Goal: Task Accomplishment & Management: Manage account settings

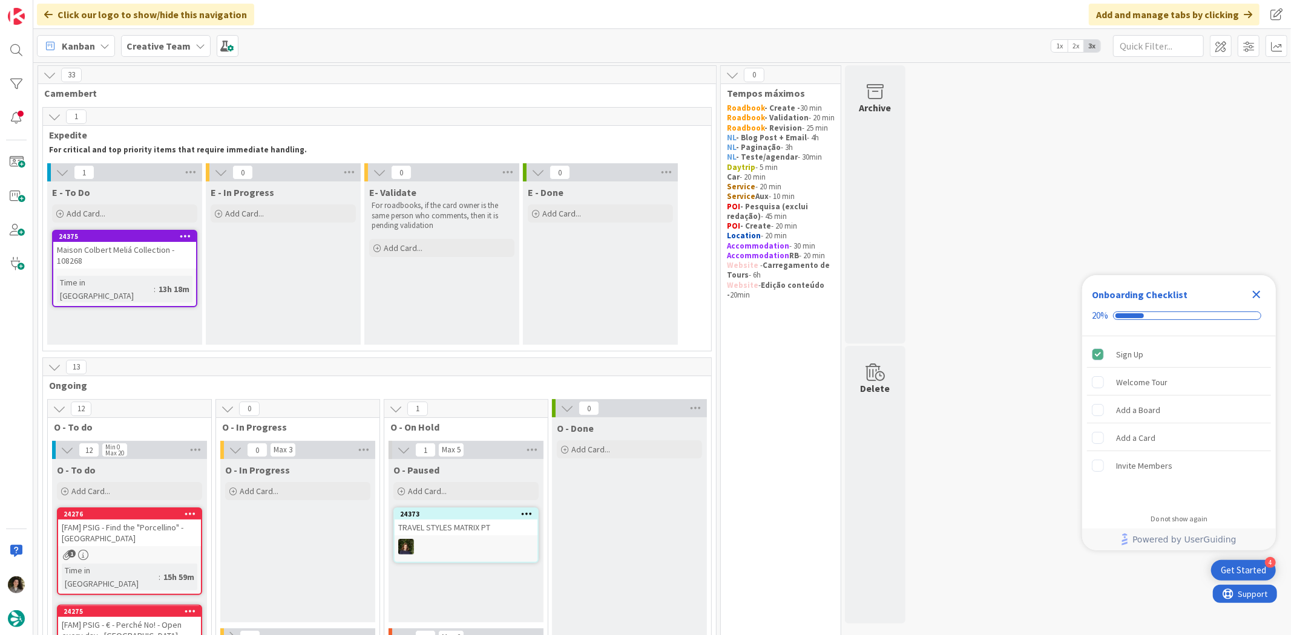
click at [1256, 293] on icon "Close Checklist" at bounding box center [1257, 295] width 8 height 8
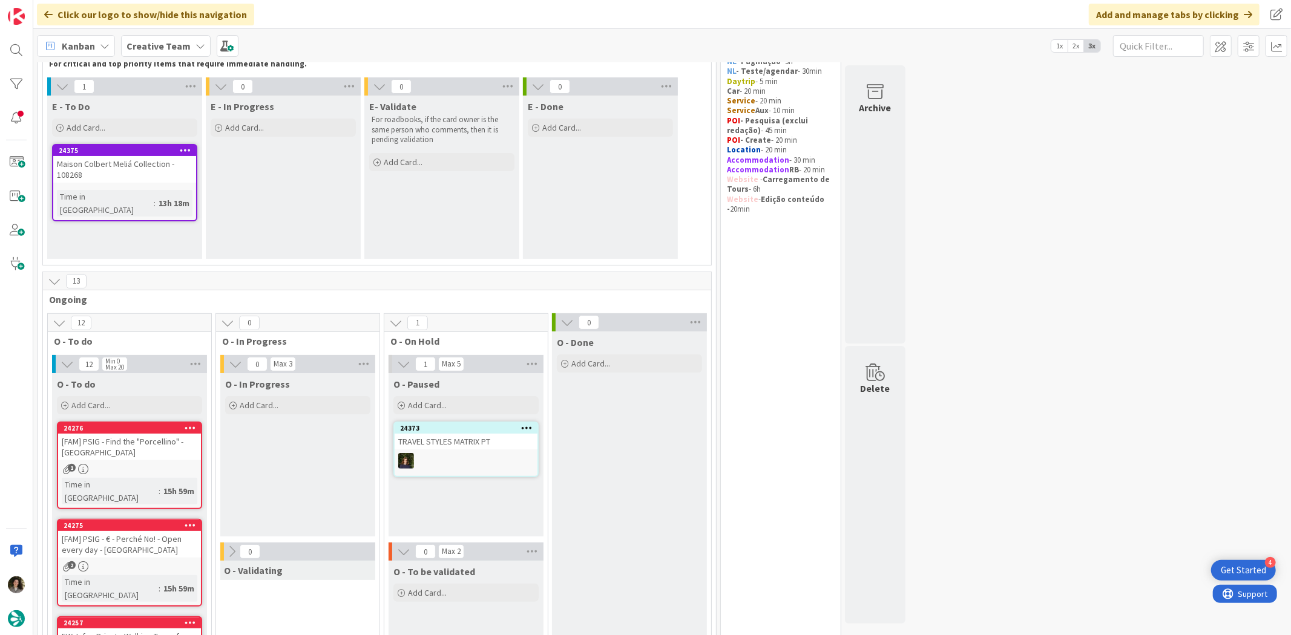
scroll to position [202, 0]
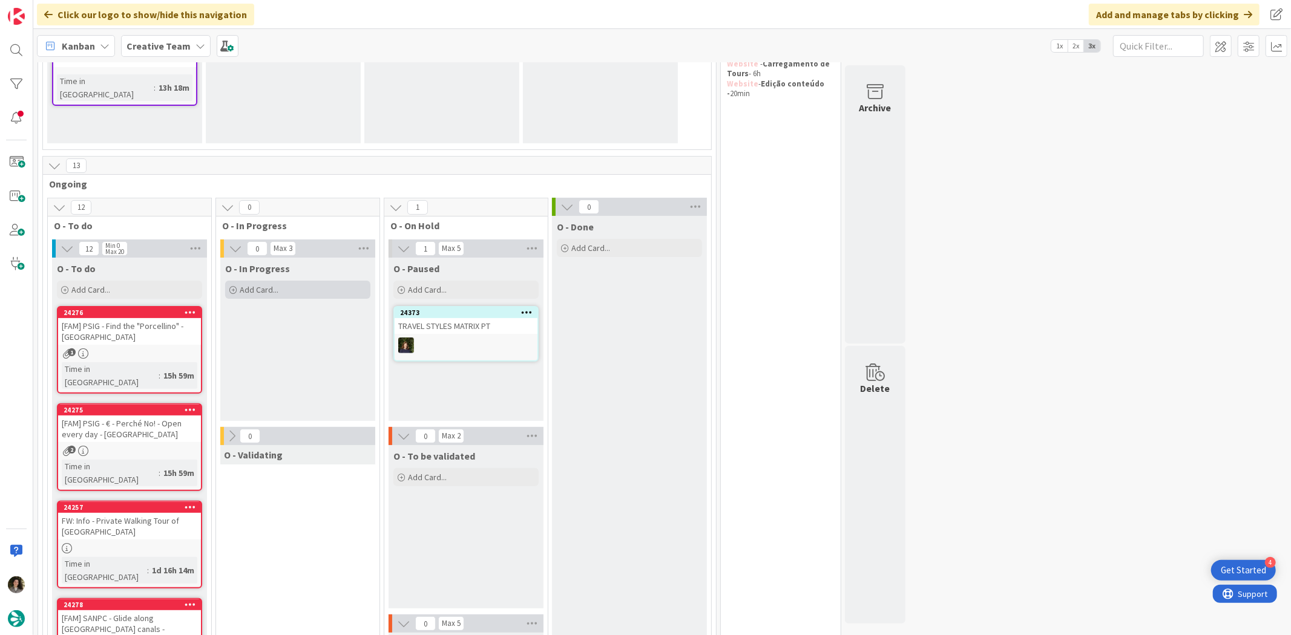
click at [299, 287] on div "Add Card..." at bounding box center [297, 290] width 145 height 18
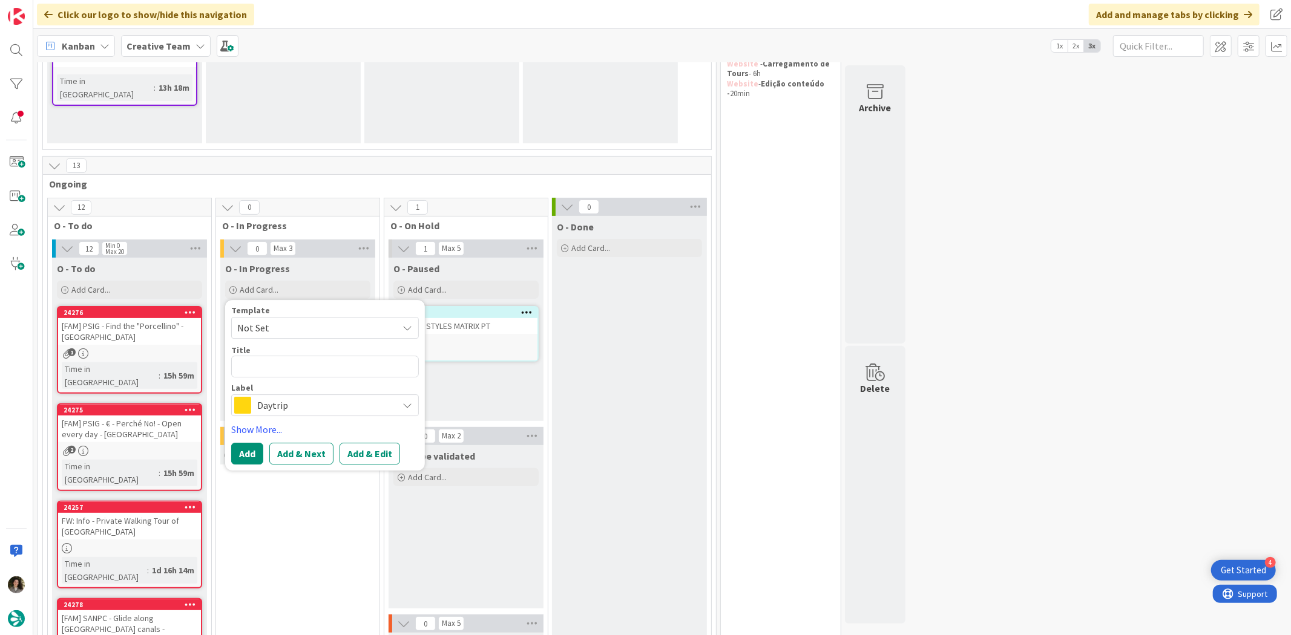
click at [287, 406] on span "Daytrip" at bounding box center [324, 406] width 134 height 17
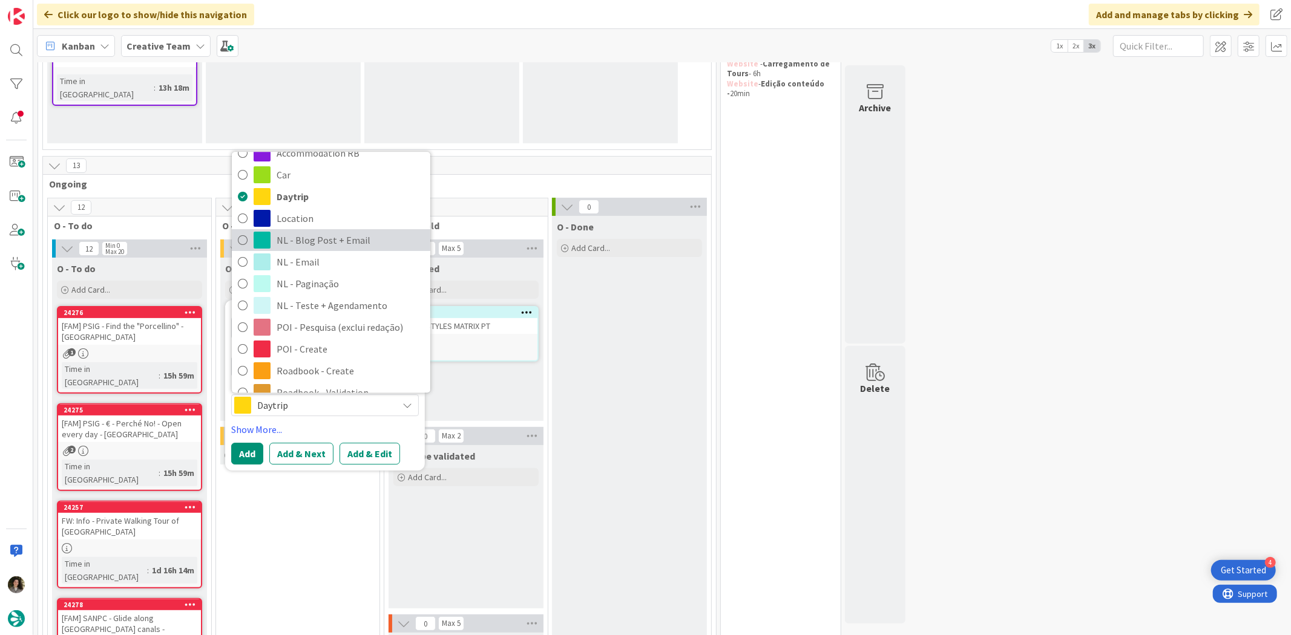
scroll to position [0, 0]
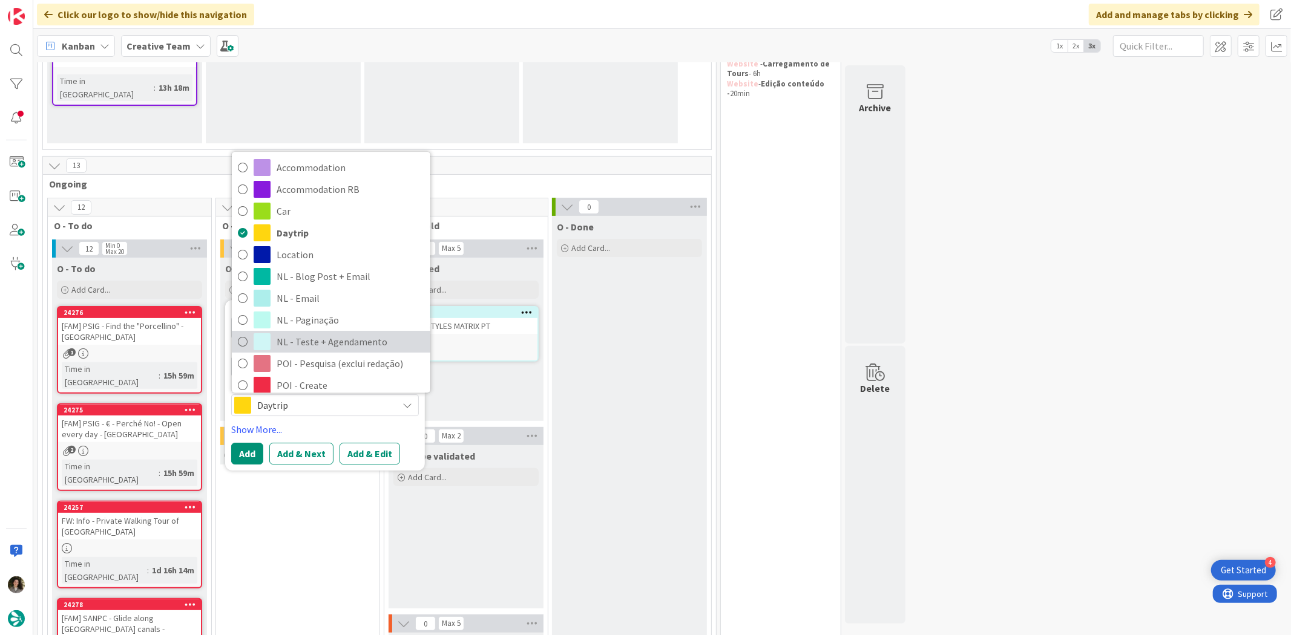
click at [340, 338] on span "NL - Teste + Agendamento" at bounding box center [351, 342] width 148 height 18
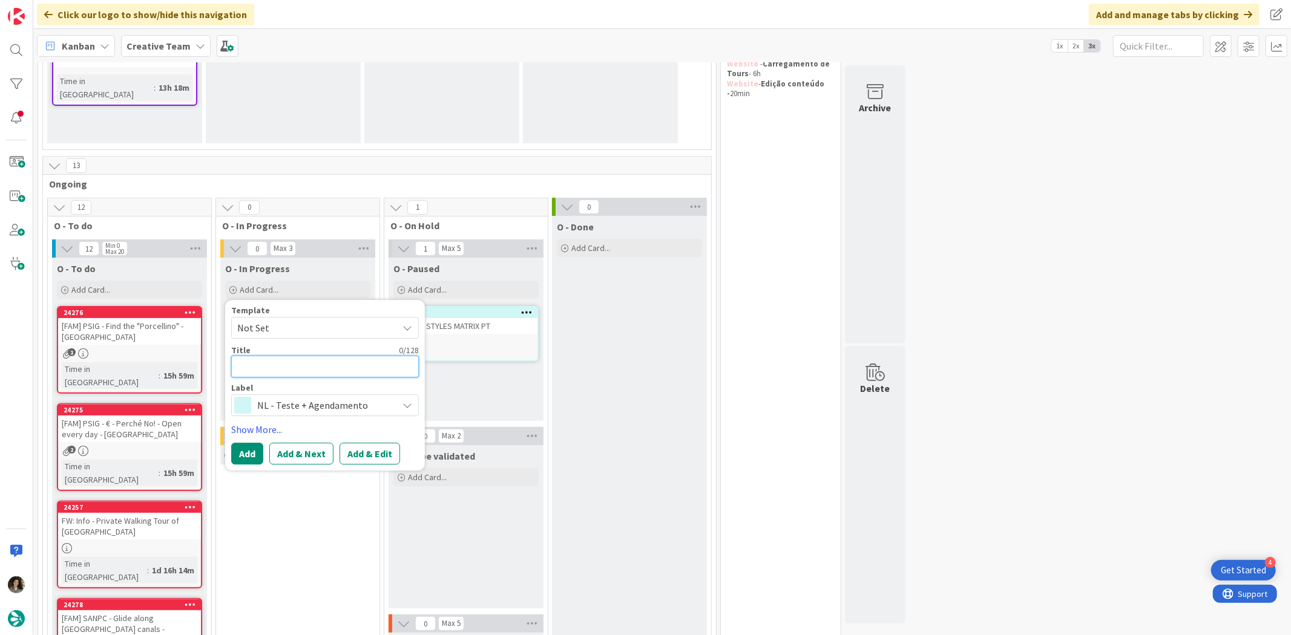
click at [304, 366] on textarea at bounding box center [325, 367] width 188 height 22
type textarea "x"
type textarea "P"
type textarea "x"
type textarea "Pe"
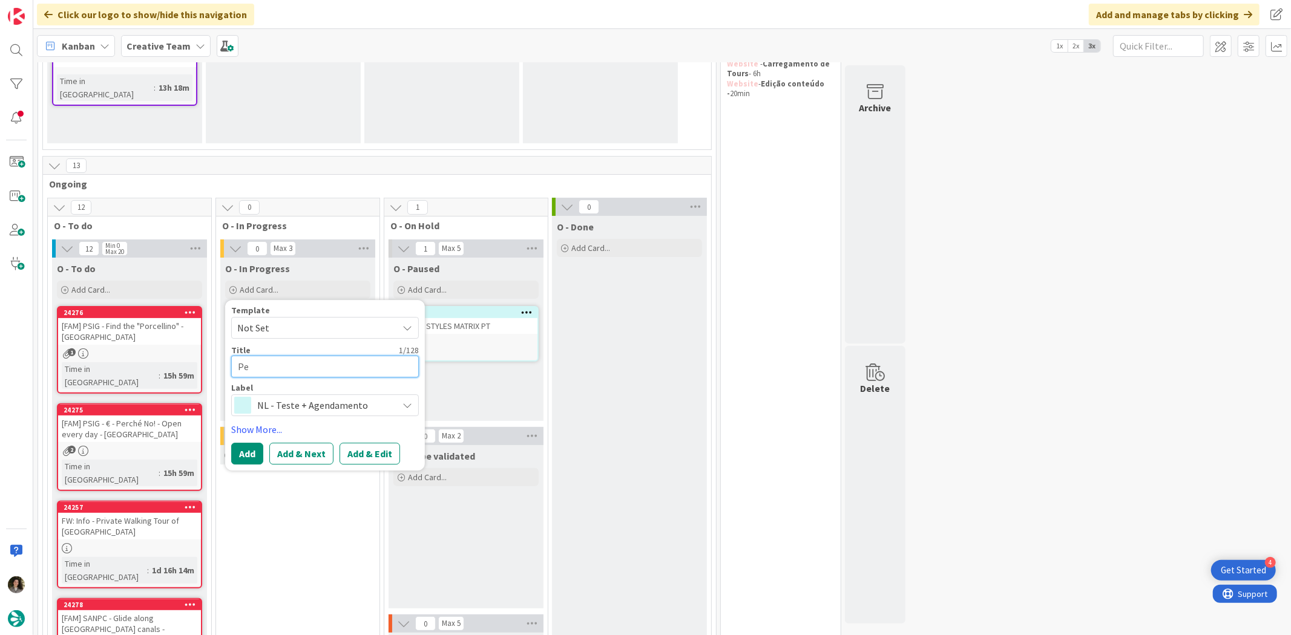
type textarea "x"
type textarea "Per"
type textarea "x"
type textarea "Pers"
type textarea "x"
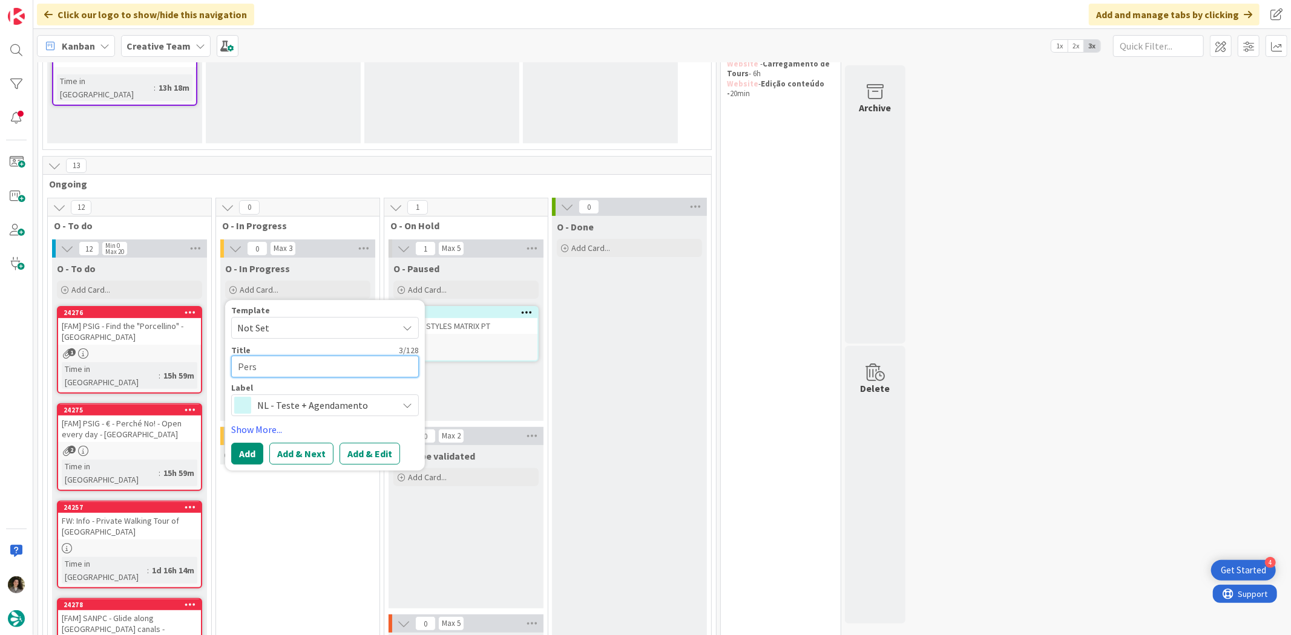
type textarea "Perso"
type textarea "x"
type textarea "Person"
type textarea "x"
type textarea "Persona"
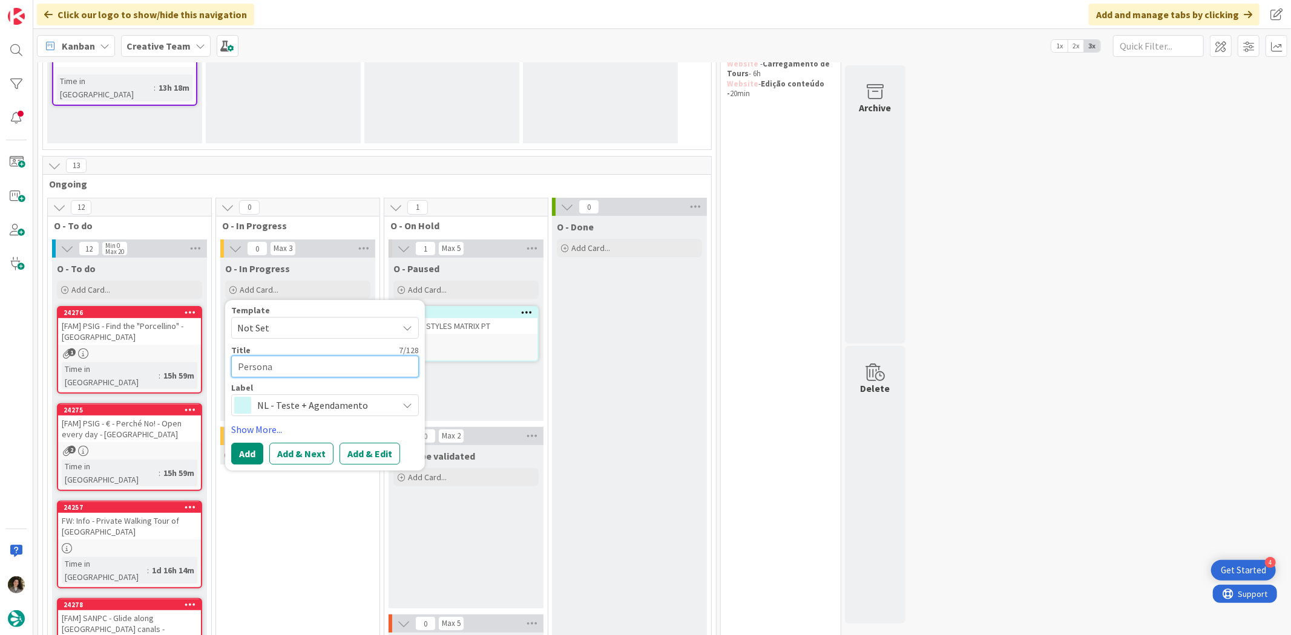
type textarea "x"
type textarea "Personas"
type textarea "x"
type textarea "Personas"
type textarea "x"
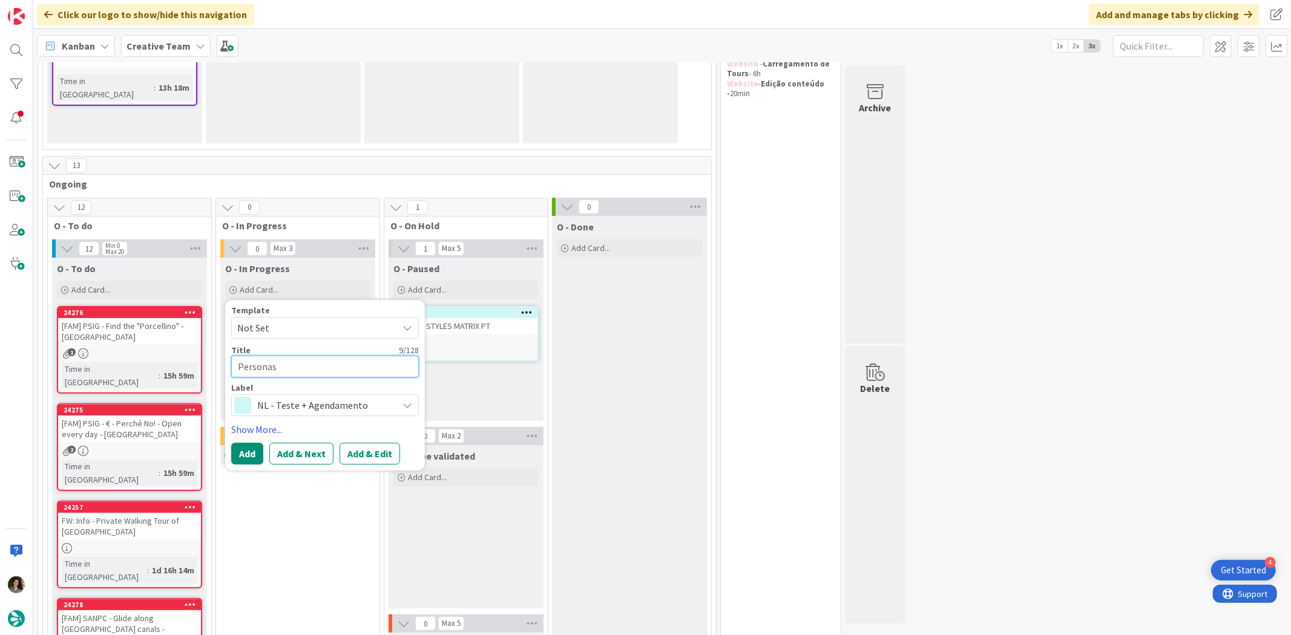
type textarea "Personas"
type textarea "x"
type textarea "Persona"
type textarea "x"
type textarea "Person"
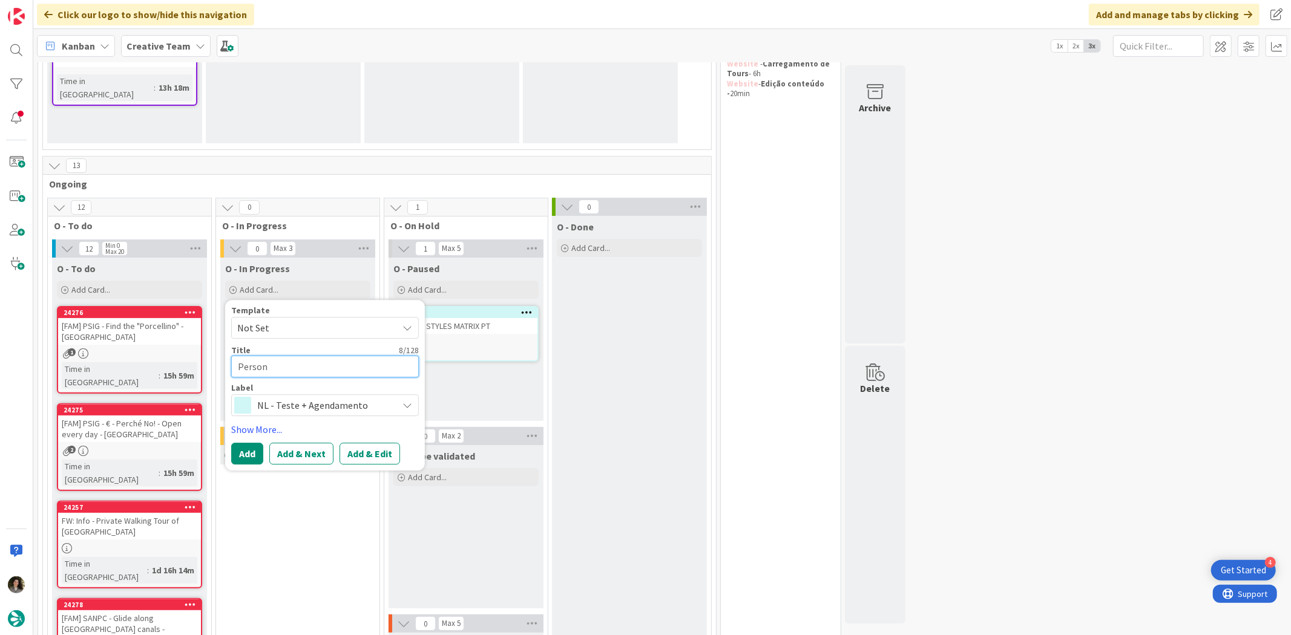
type textarea "x"
type textarea "Perso"
type textarea "x"
type textarea "Pers"
type textarea "x"
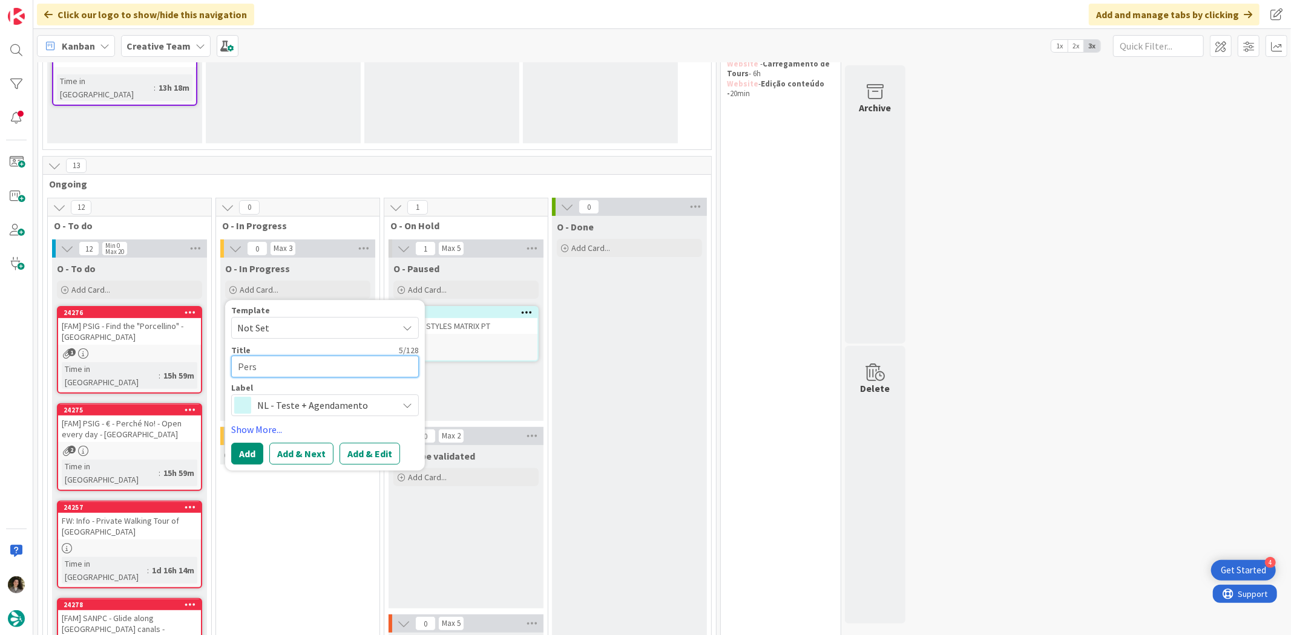
type textarea "Per"
type textarea "x"
type textarea "Pe"
type textarea "x"
type textarea "P"
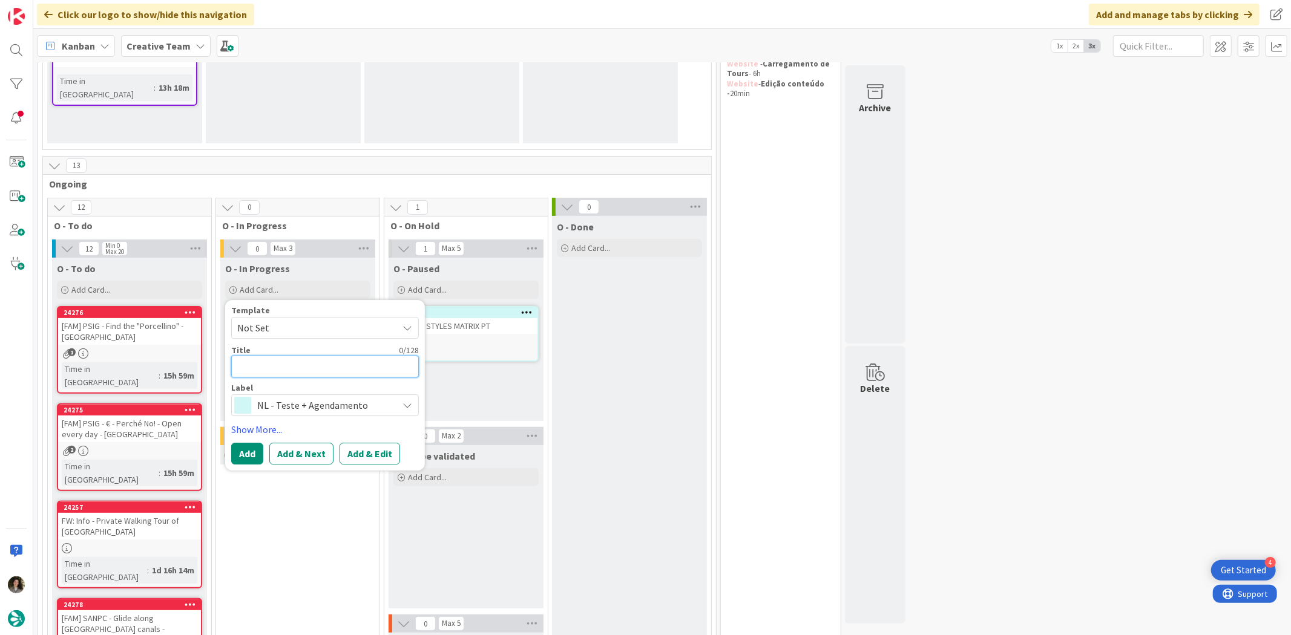
type textarea "x"
type textarea "T"
type textarea "x"
type textarea "Tr"
type textarea "x"
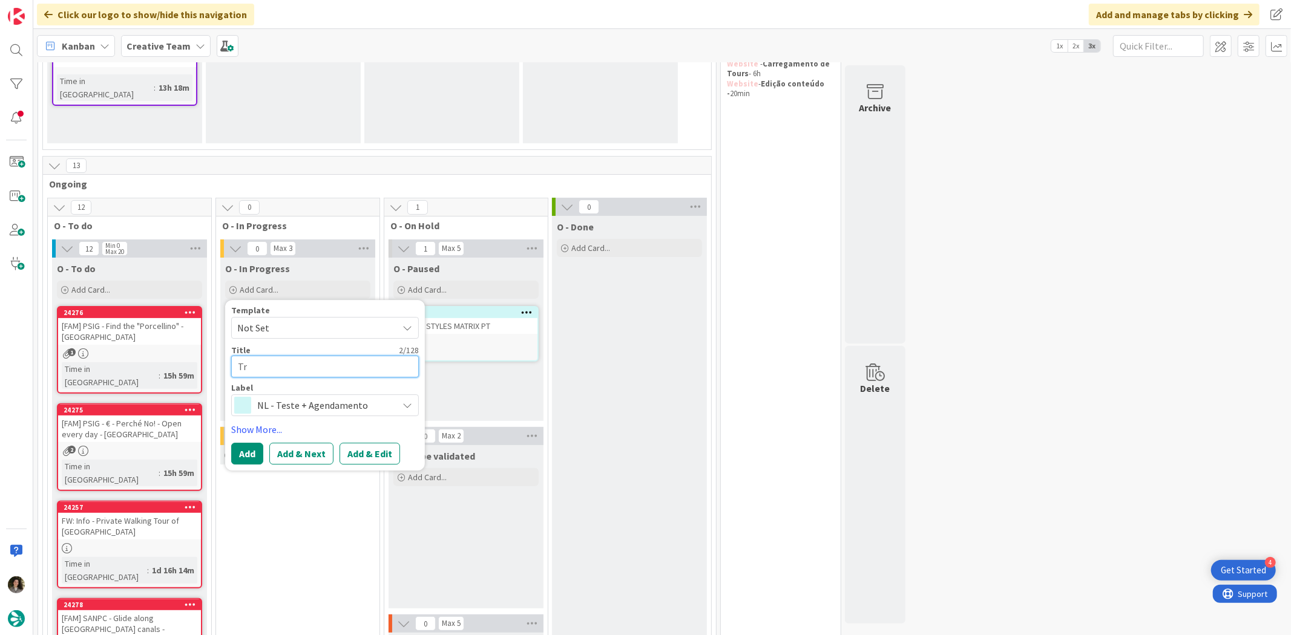
type textarea "Tra"
type textarea "x"
type textarea "Trav"
type textarea "x"
type textarea "Trave"
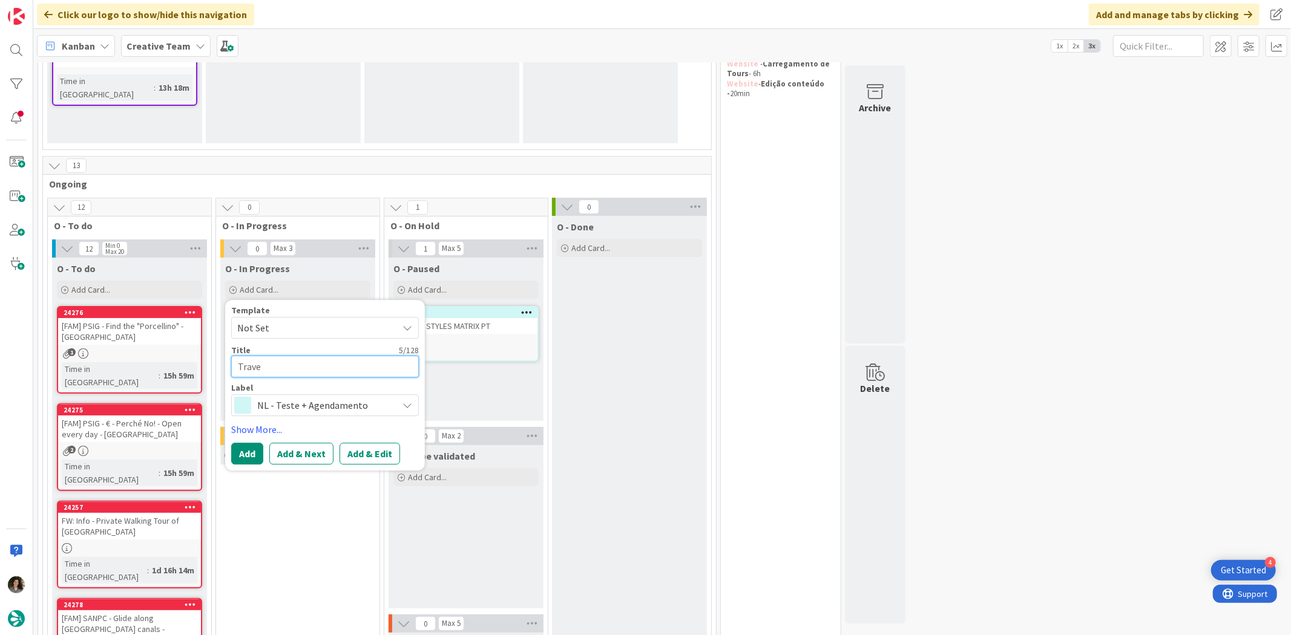
type textarea "x"
type textarea "Travel"
type textarea "x"
type textarea "Travel S"
type textarea "x"
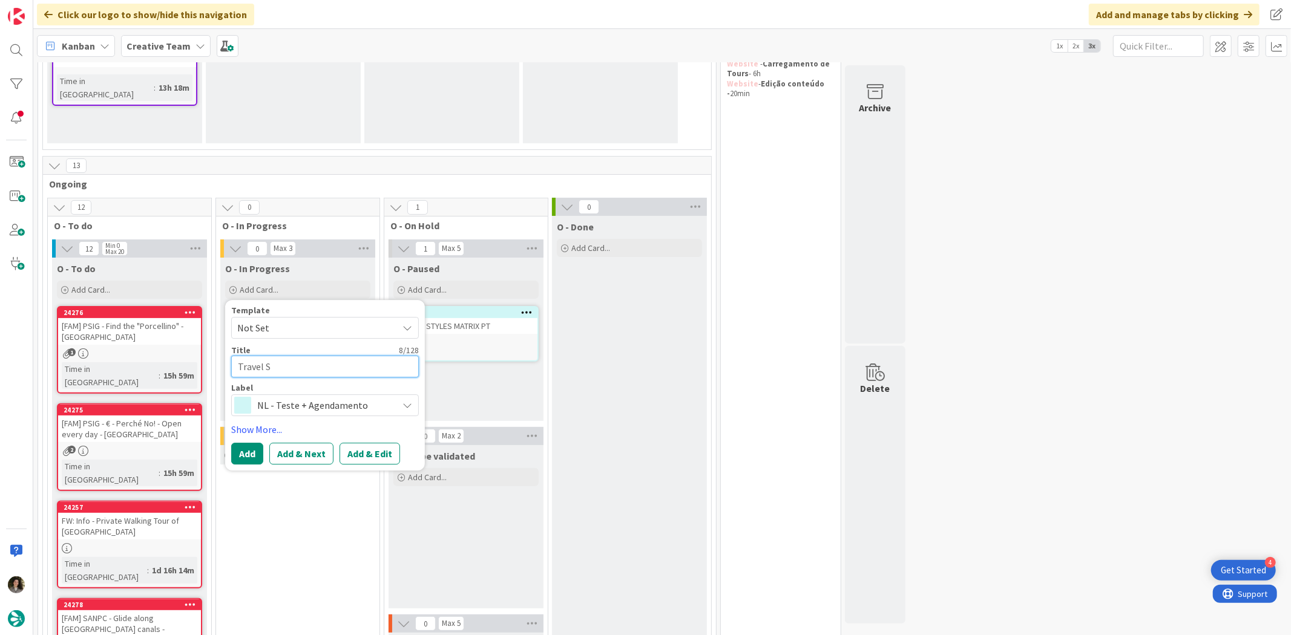
type textarea "Travel St"
type textarea "x"
type textarea "Travel Sty"
type textarea "x"
type textarea "Travel Styl"
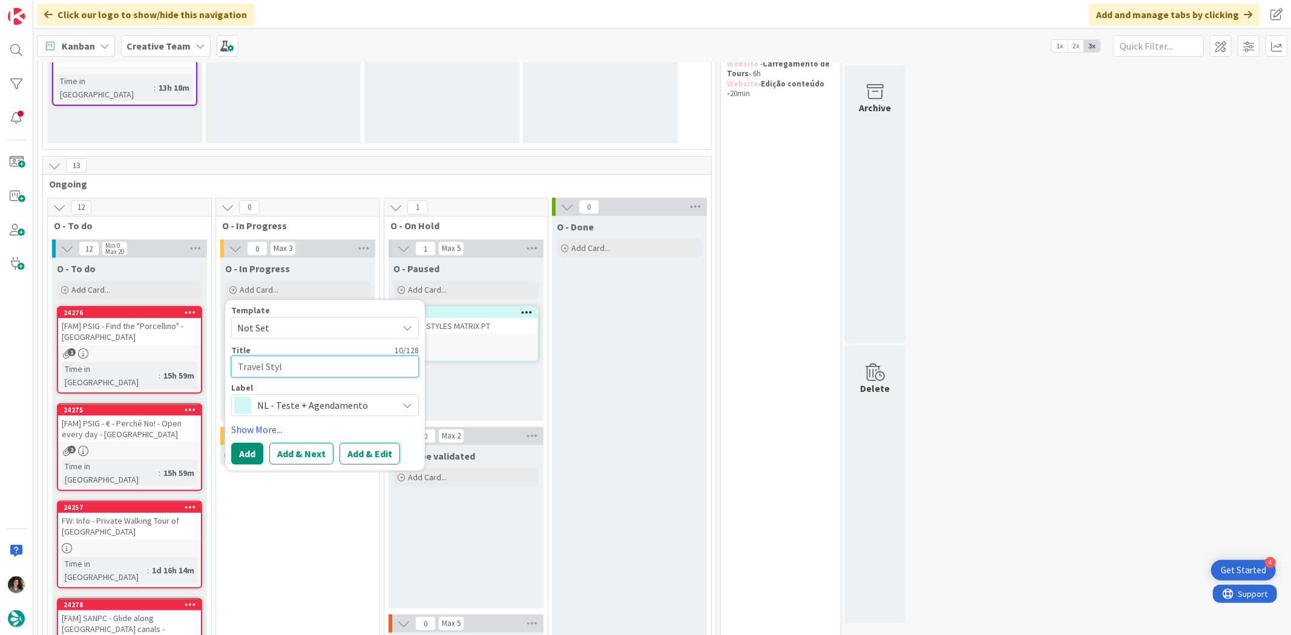
type textarea "x"
type textarea "Travel Style"
type textarea "x"
type textarea "Travel Styles"
type textarea "x"
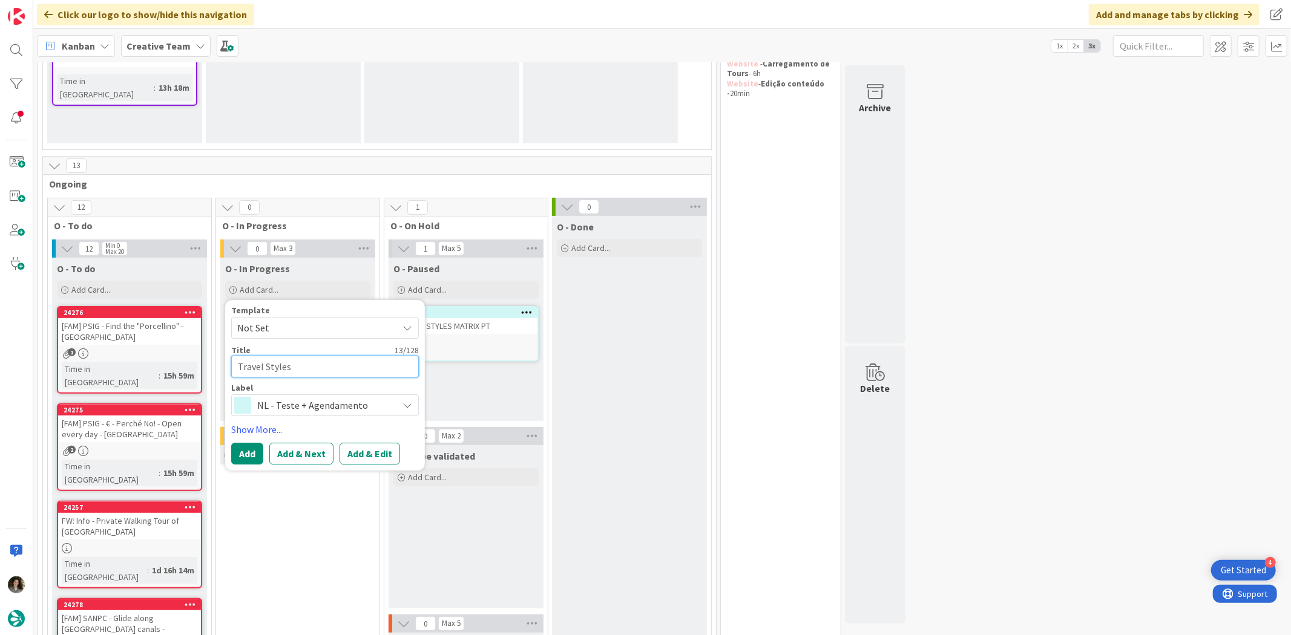
type textarea "Travel Styles"
type textarea "x"
type textarea "Travel Styles M"
type textarea "x"
type textarea "Travel Styles Ma"
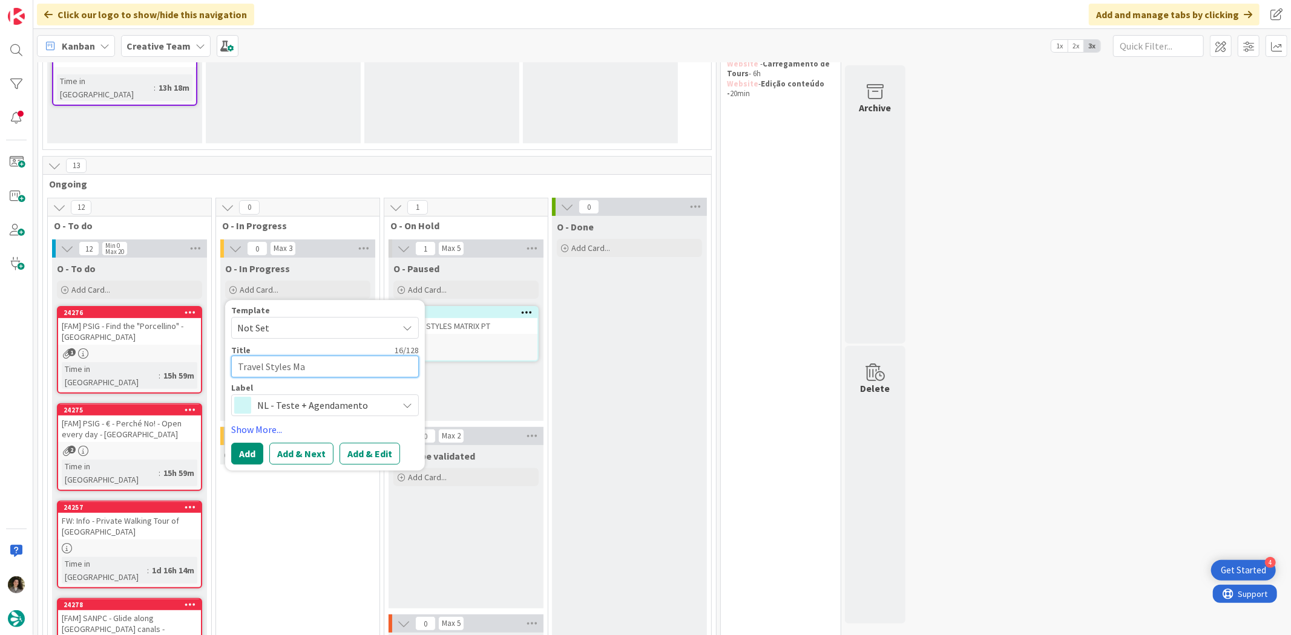
type textarea "x"
type textarea "Travel Styles Mat"
type textarea "x"
type textarea "Travel Styles Matr"
type textarea "x"
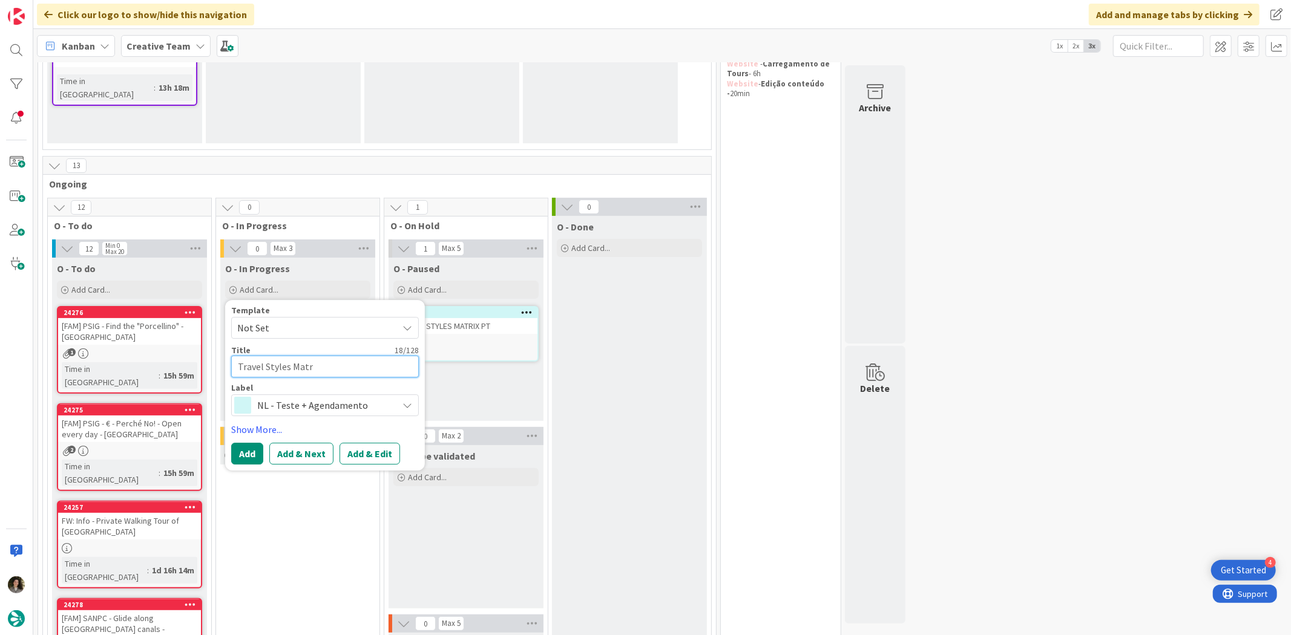
type textarea "Travel Styles Matri"
type textarea "x"
type textarea "Travel Styles Matrix"
type textarea "x"
type textarea "Travel Styles Matrix -"
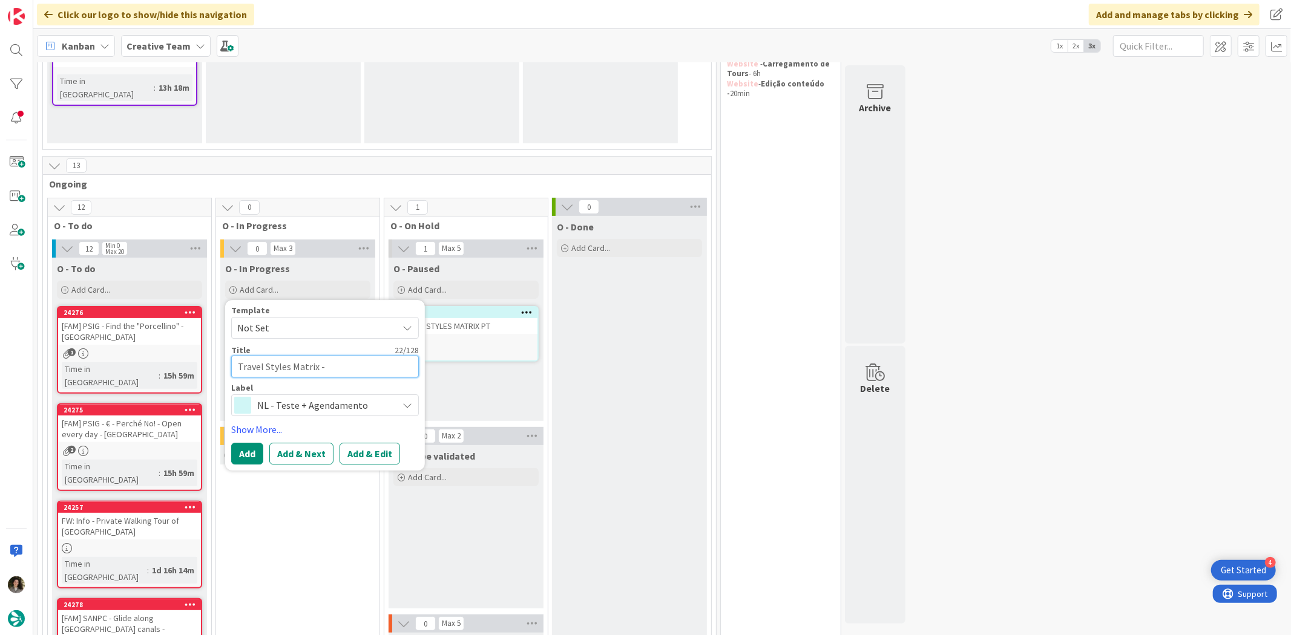
type textarea "x"
type textarea "Travel Styles Matrix -"
type textarea "x"
type textarea "Travel Styles Matrix - P"
type textarea "x"
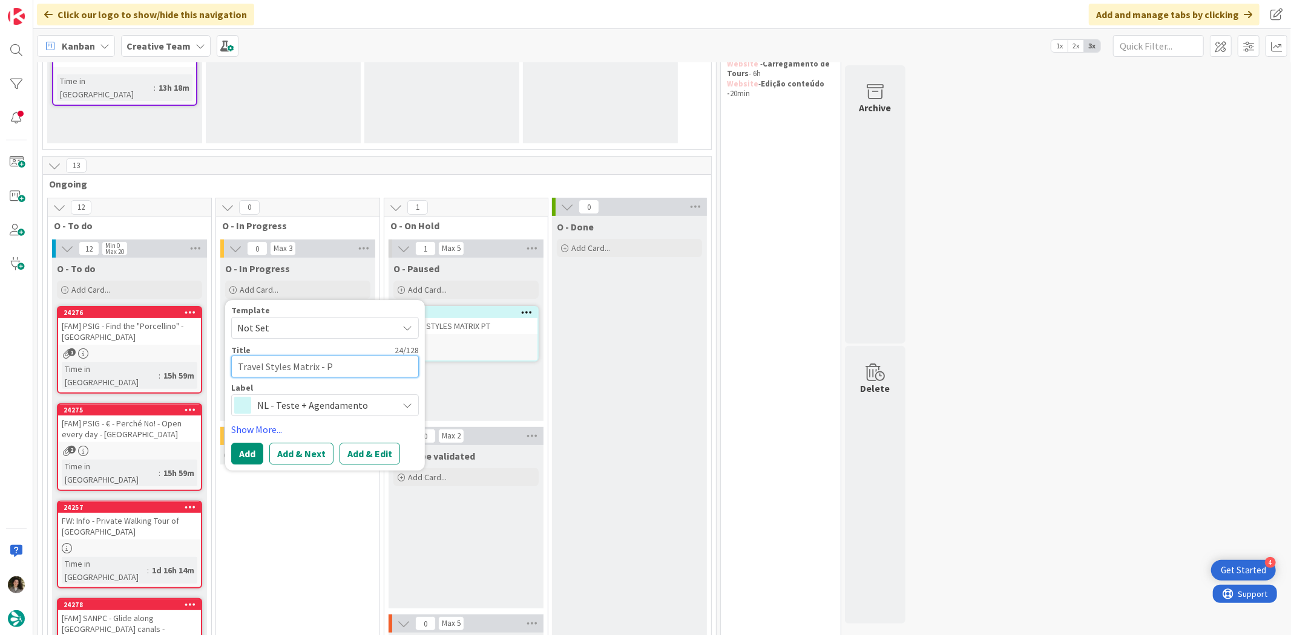
type textarea "Travel Styles Matrix - PT"
type textarea "x"
type textarea "Travel Styles Matrix - PT"
type textarea "x"
type textarea "Travel Styles Matrix - PT C"
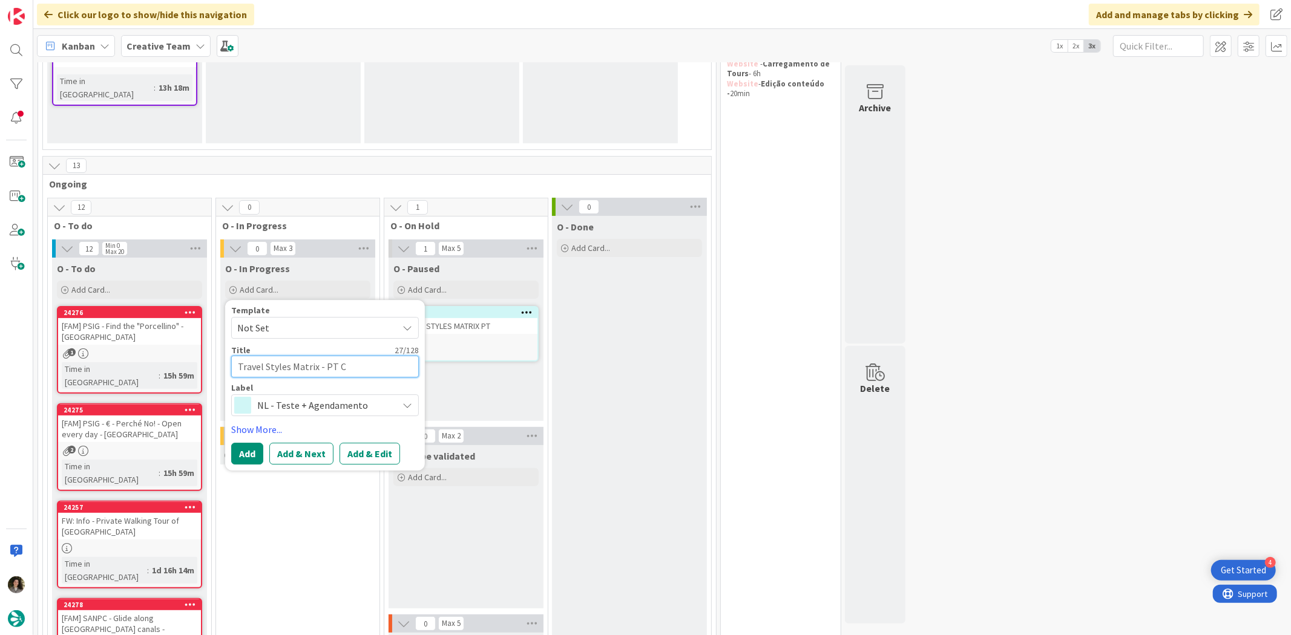
type textarea "x"
type textarea "Travel Styles Matrix - PT C&"
type textarea "x"
type textarea "Travel Styles Matrix - PT C&A"
type textarea "x"
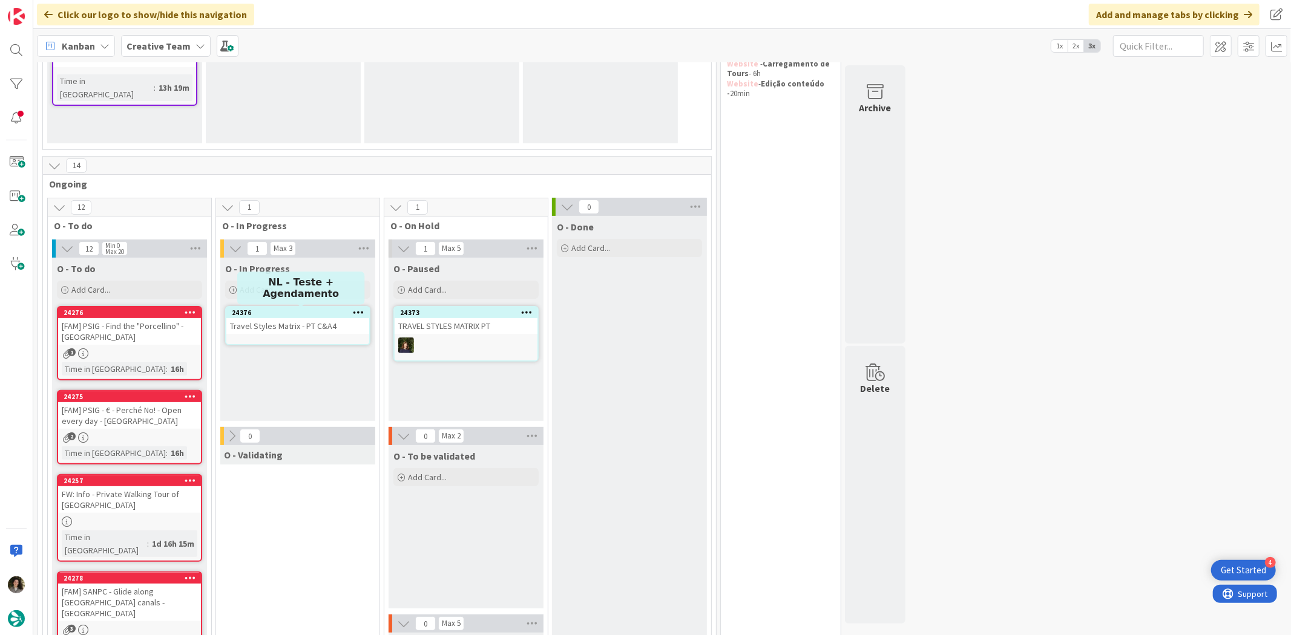
click at [341, 333] on div "Travel Styles Matrix - PT C&A4" at bounding box center [297, 326] width 143 height 16
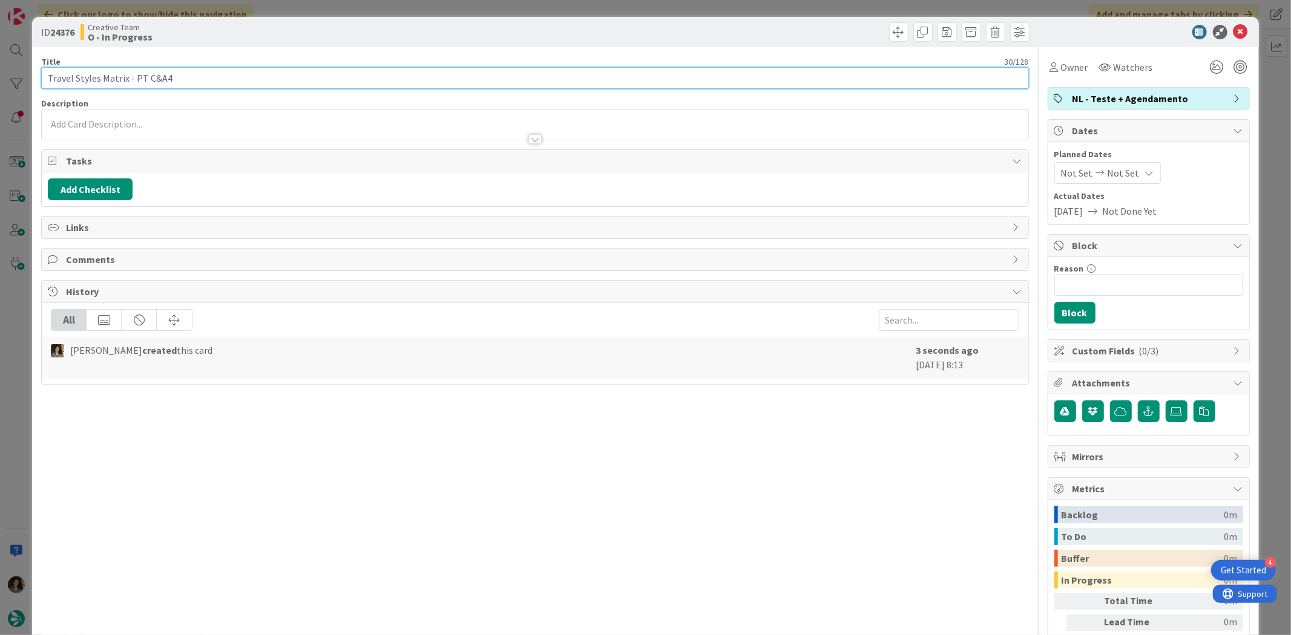
click at [232, 67] on input "Travel Styles Matrix - PT C&A4" at bounding box center [534, 78] width 987 height 22
type input "Travel Styles Matrix - PT C&A"
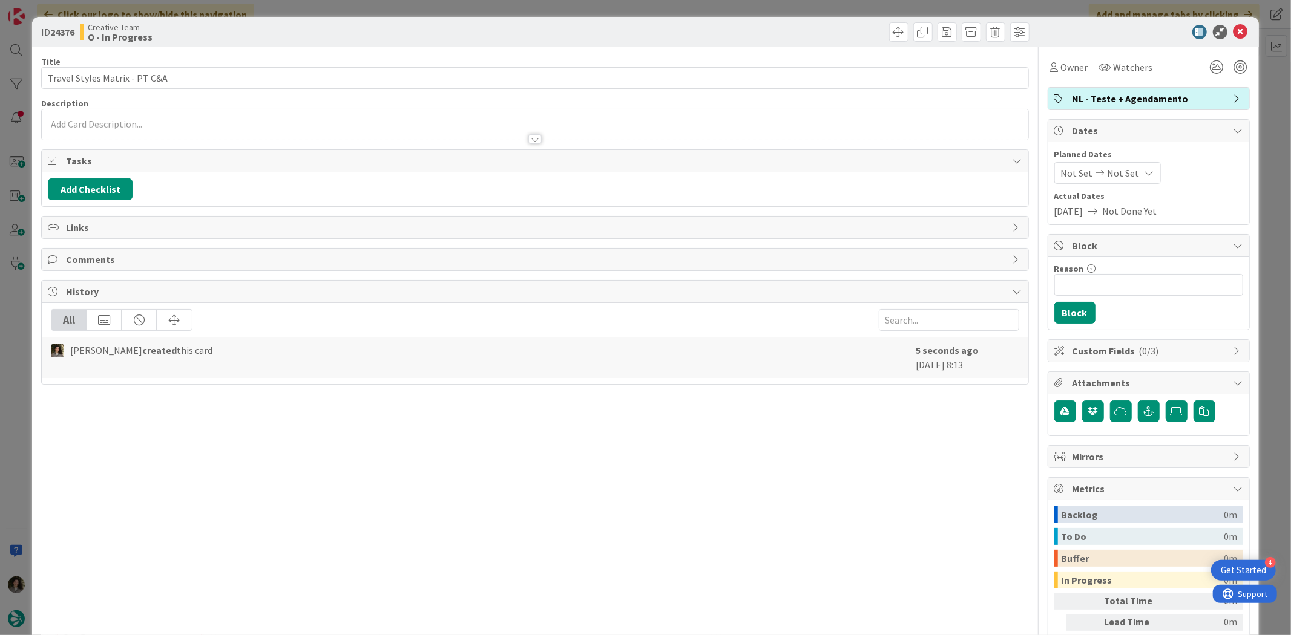
click at [1144, 170] on icon at bounding box center [1149, 173] width 10 height 10
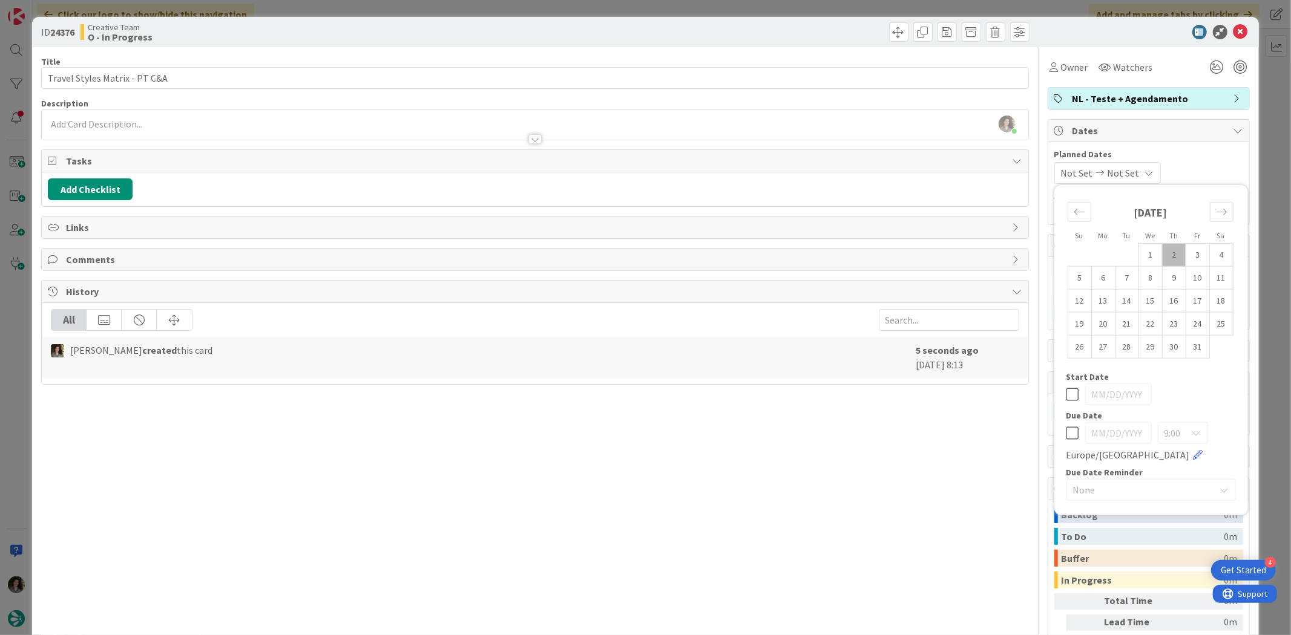
click at [1066, 431] on icon at bounding box center [1072, 433] width 13 height 15
type input "[DATE]"
click at [1061, 68] on span "Owner" at bounding box center [1074, 67] width 27 height 15
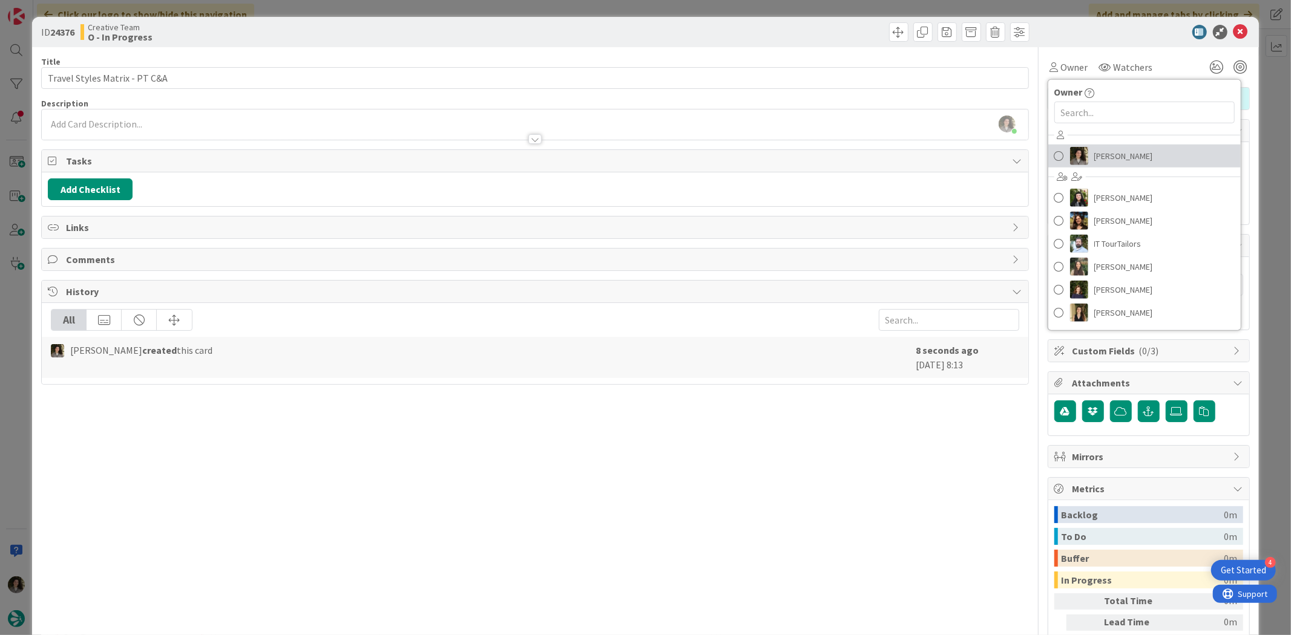
drag, startPoint x: 1105, startPoint y: 156, endPoint x: 1130, endPoint y: 123, distance: 40.5
click at [1105, 156] on span "[PERSON_NAME]" at bounding box center [1123, 156] width 59 height 18
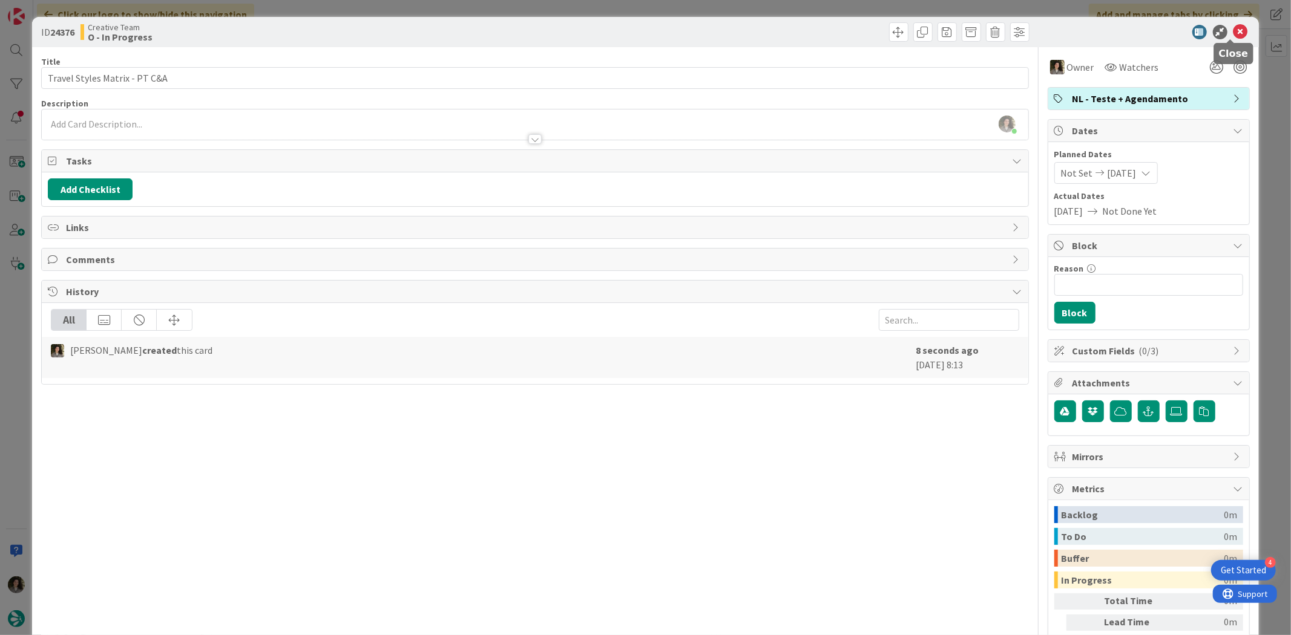
click at [1236, 32] on icon at bounding box center [1240, 32] width 15 height 15
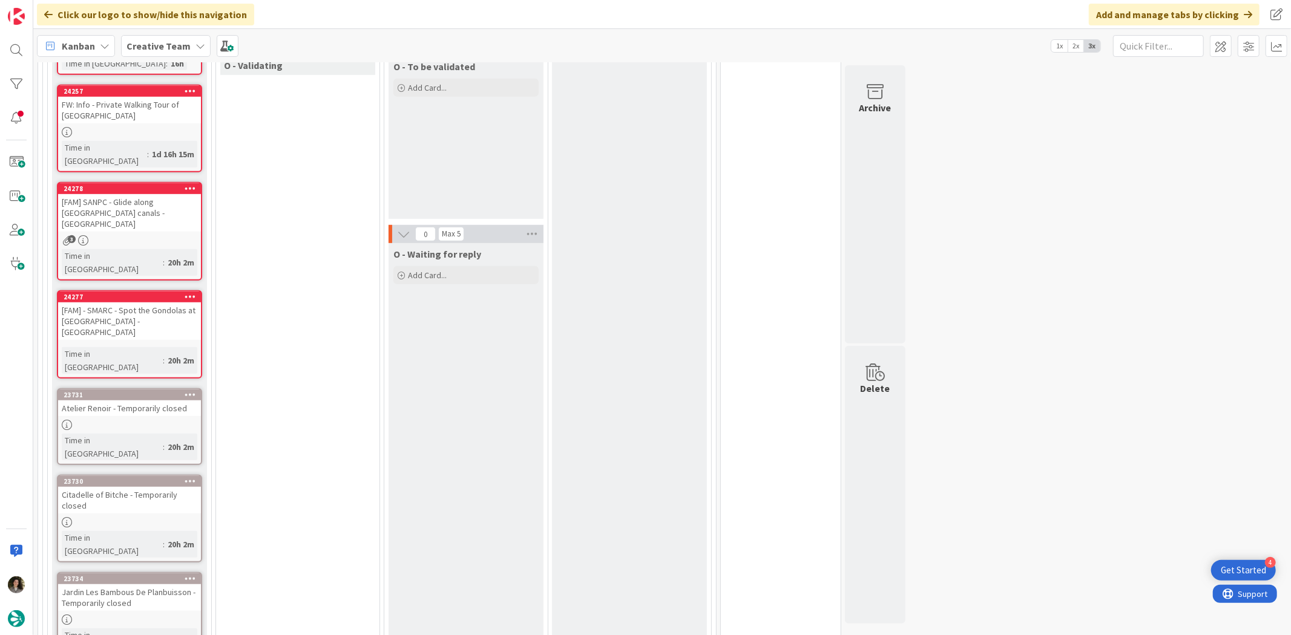
scroll to position [672, 0]
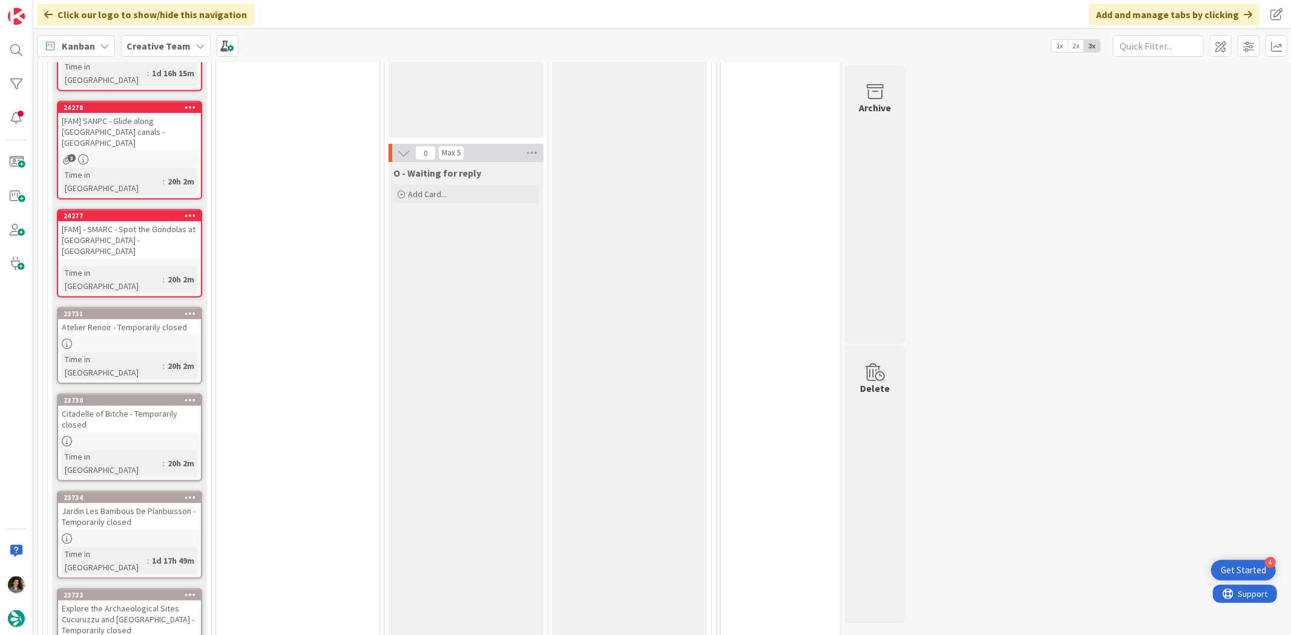
click at [172, 320] on div "Atelier Renoir - Temporarily closed" at bounding box center [129, 328] width 143 height 16
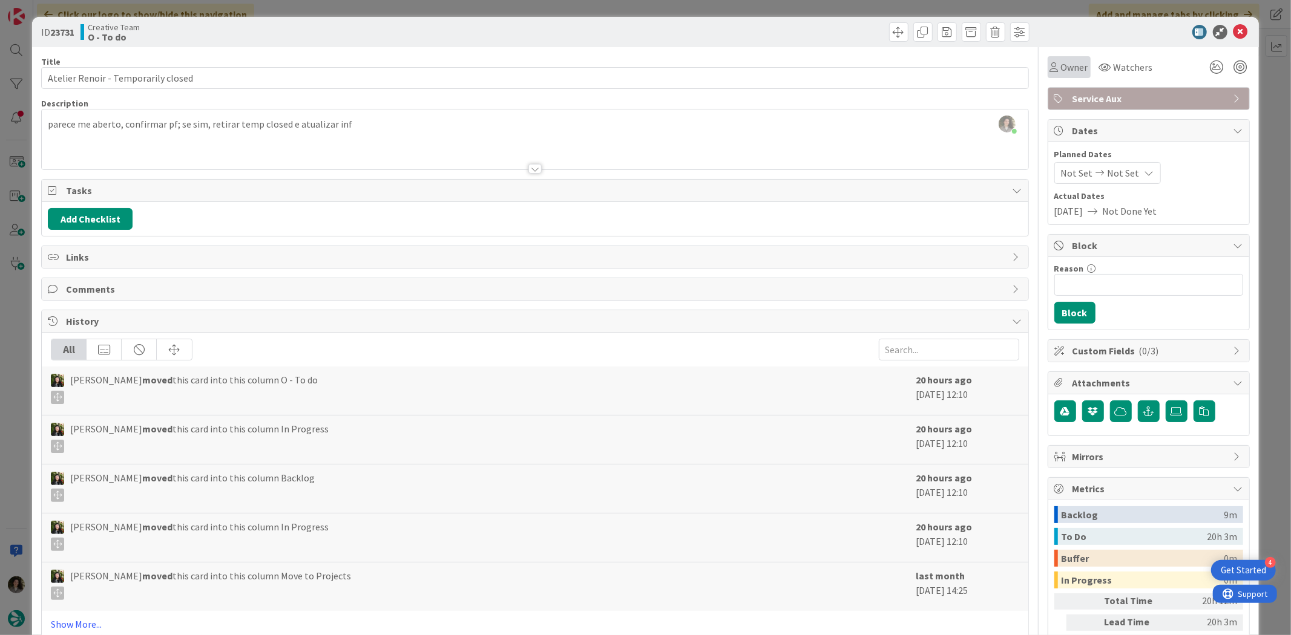
click at [1063, 56] on div "Owner" at bounding box center [1068, 67] width 43 height 22
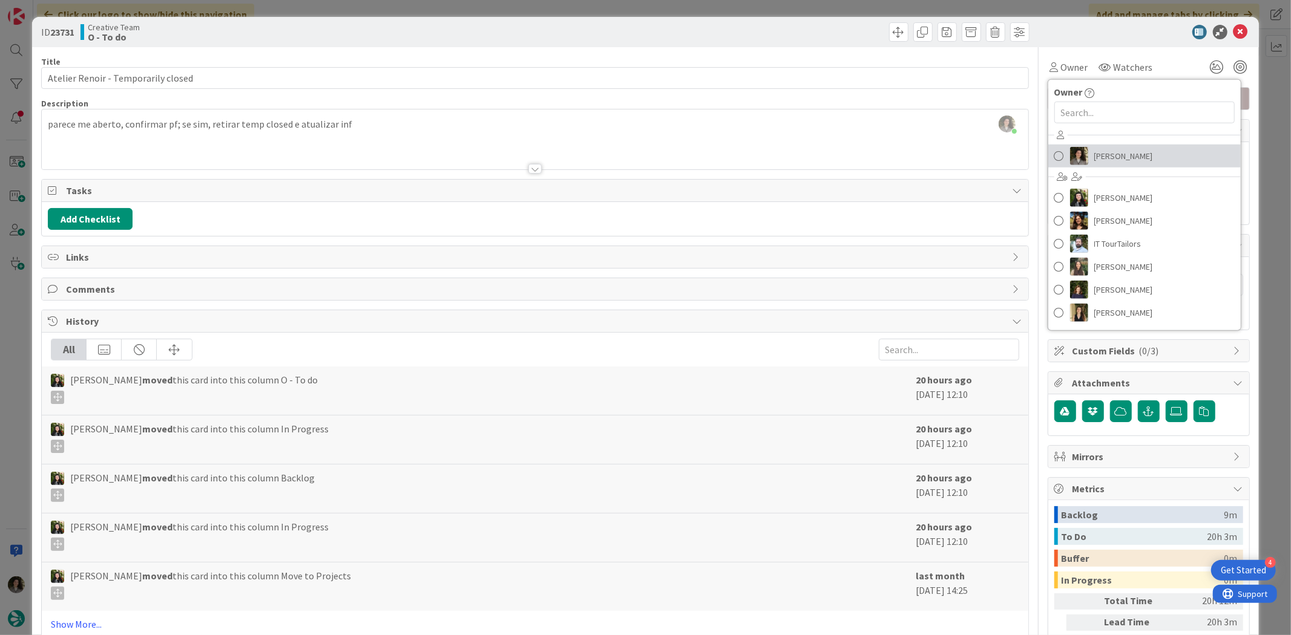
drag, startPoint x: 1105, startPoint y: 148, endPoint x: 1133, endPoint y: 123, distance: 37.7
click at [1105, 148] on span "[PERSON_NAME]" at bounding box center [1123, 156] width 59 height 18
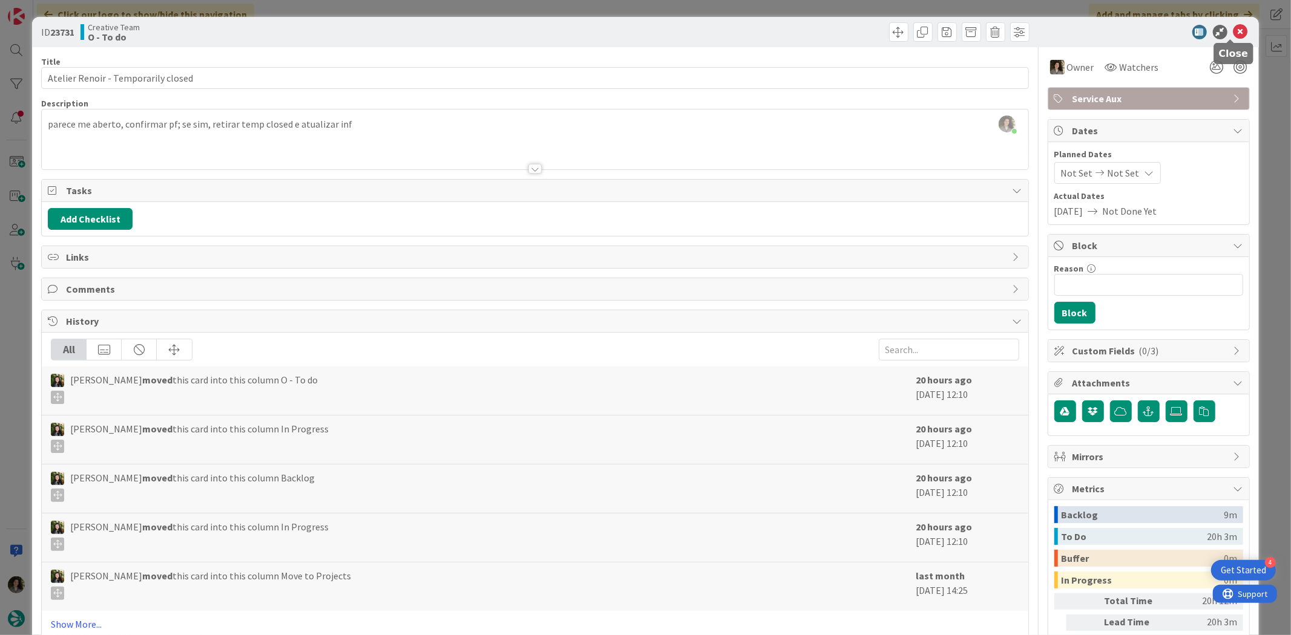
click at [1233, 27] on icon at bounding box center [1240, 32] width 15 height 15
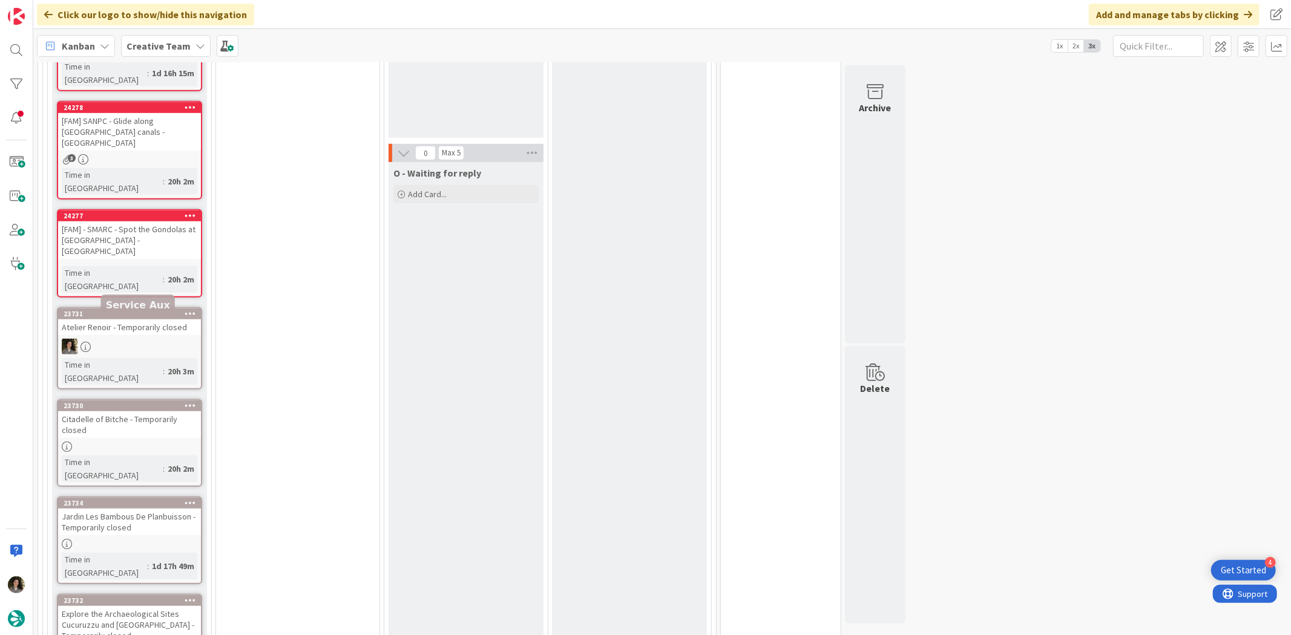
click at [136, 411] on div "Citadelle of Bitche - Temporarily closed" at bounding box center [129, 424] width 143 height 27
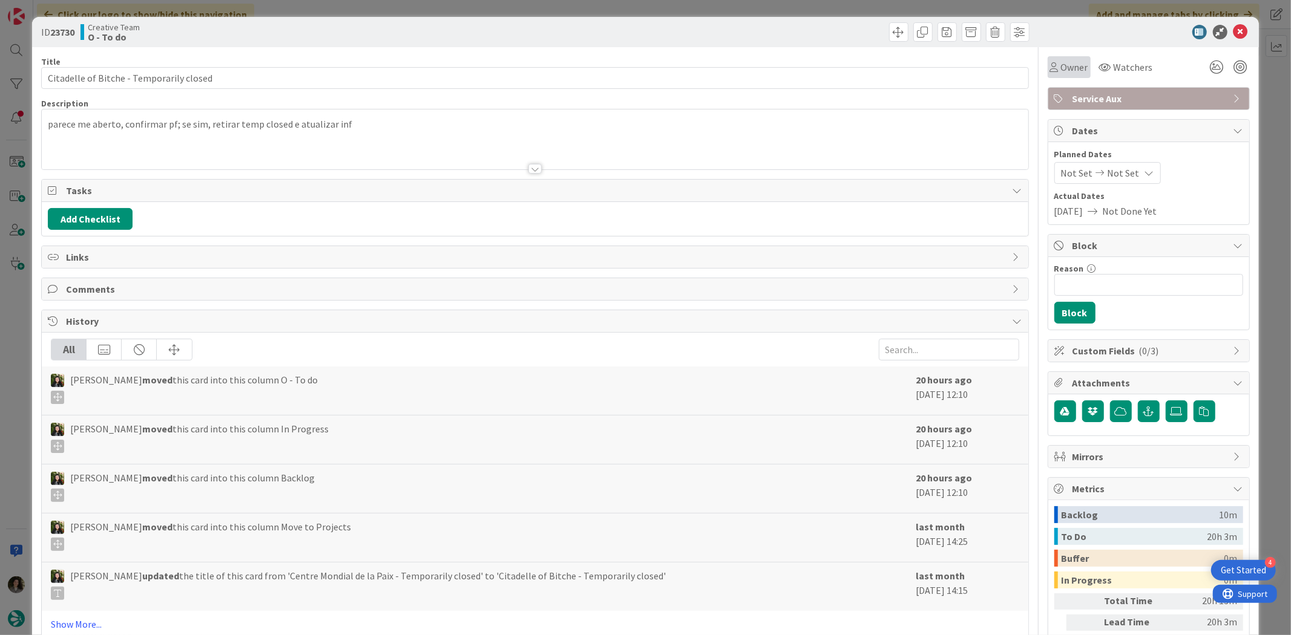
click at [1061, 67] on span "Owner" at bounding box center [1074, 67] width 27 height 15
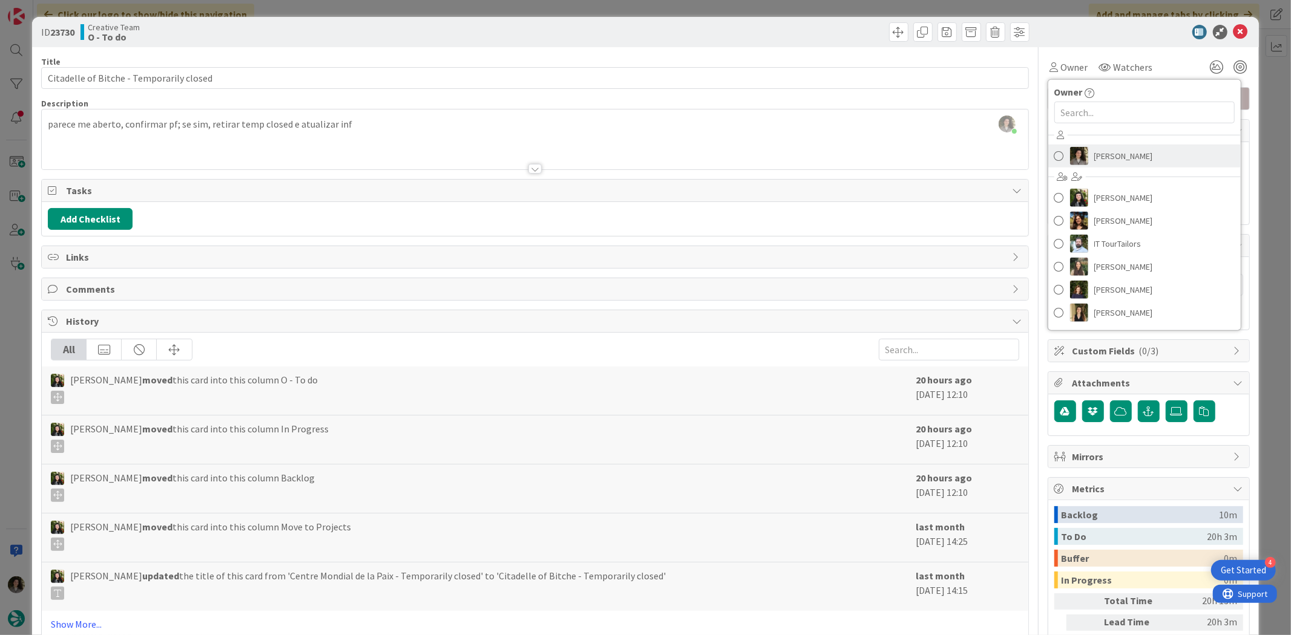
click at [1088, 145] on link "[PERSON_NAME]" at bounding box center [1144, 156] width 192 height 23
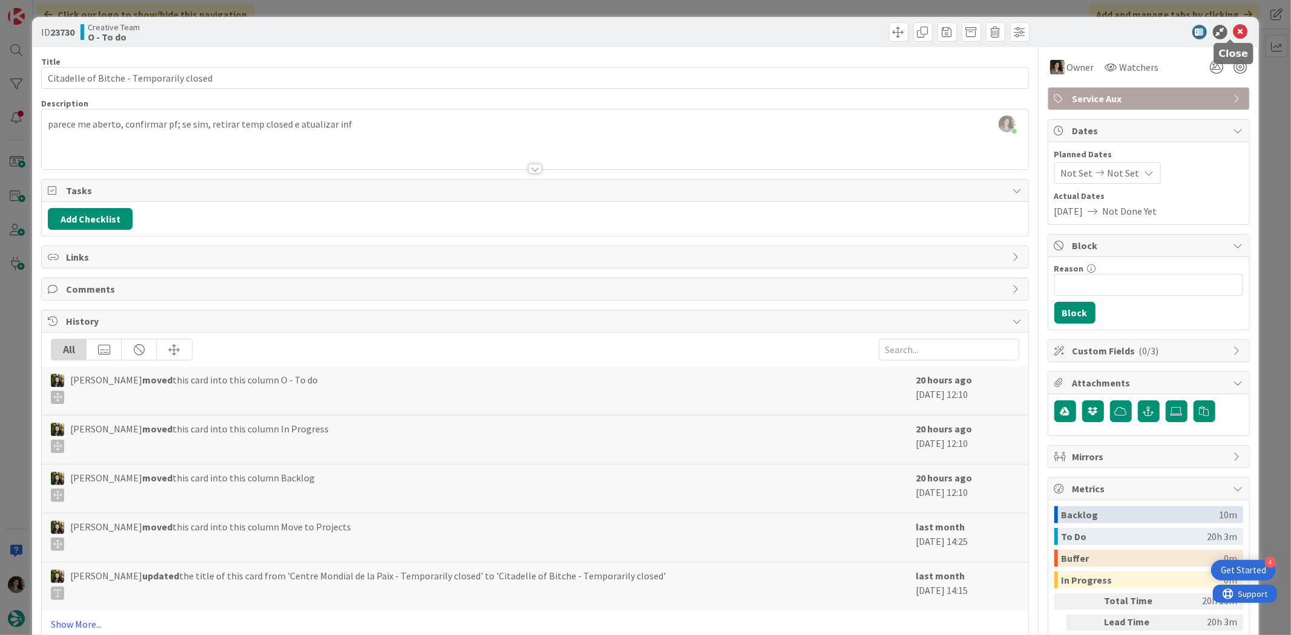
click at [1233, 28] on icon at bounding box center [1240, 32] width 15 height 15
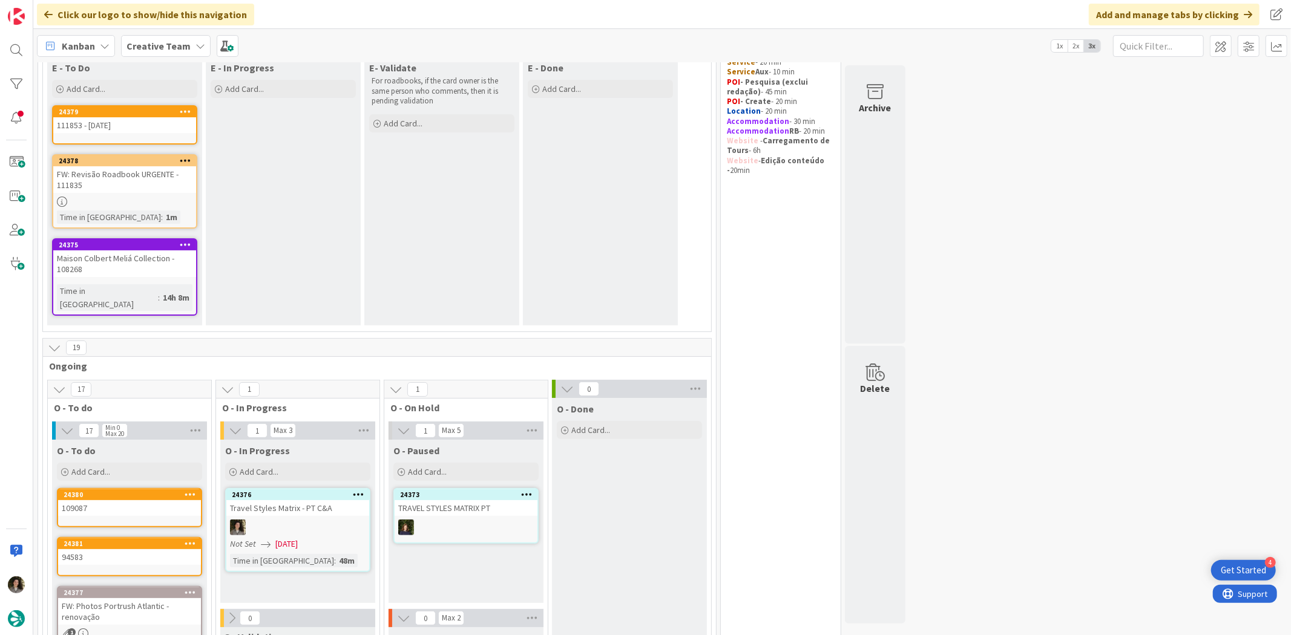
scroll to position [134, 0]
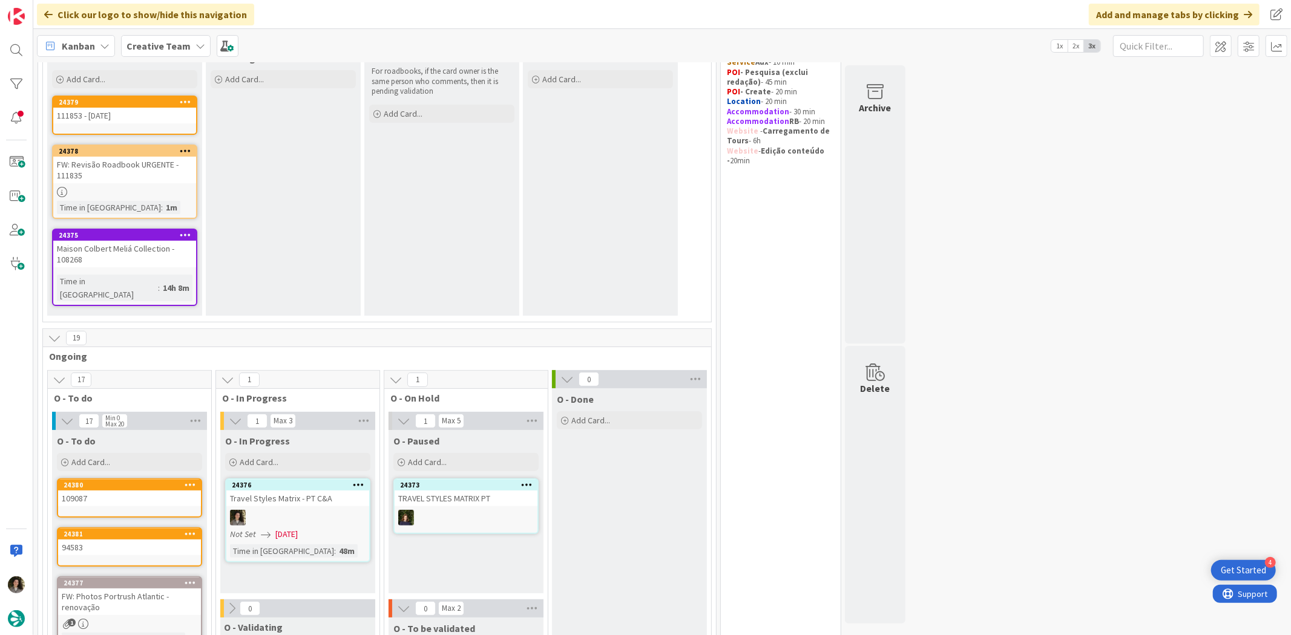
click at [142, 177] on div "FW: Revisão Roadbook URGENTE - 111835" at bounding box center [124, 170] width 143 height 27
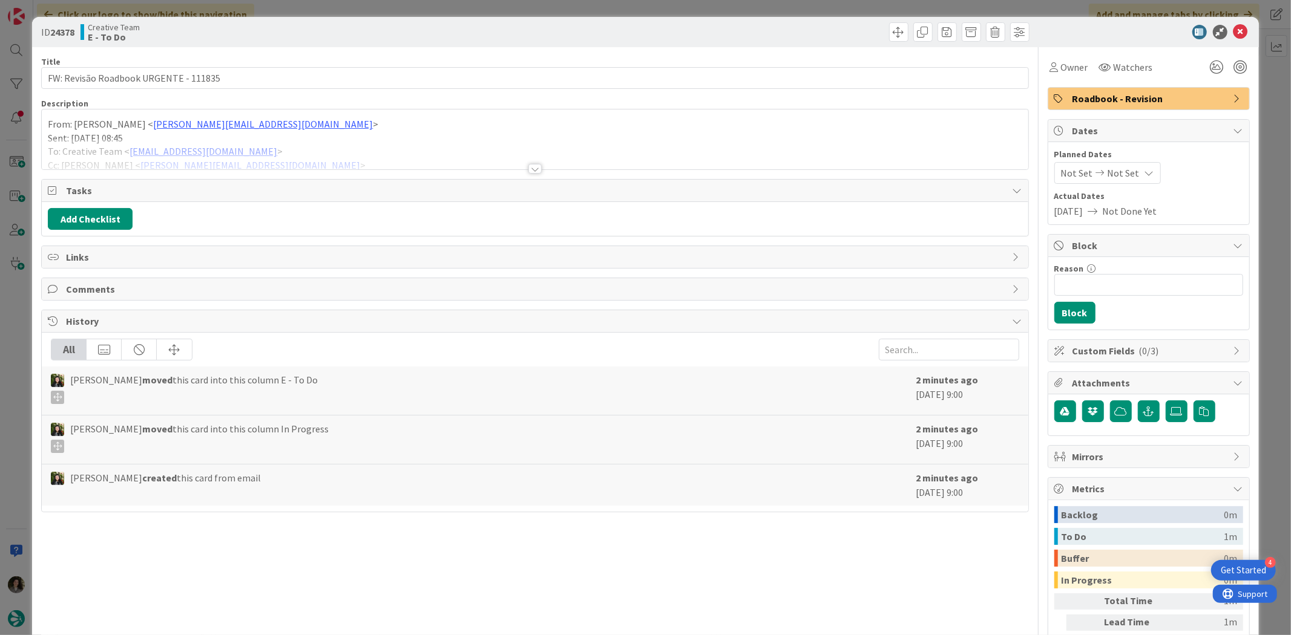
click at [527, 158] on div at bounding box center [535, 154] width 986 height 31
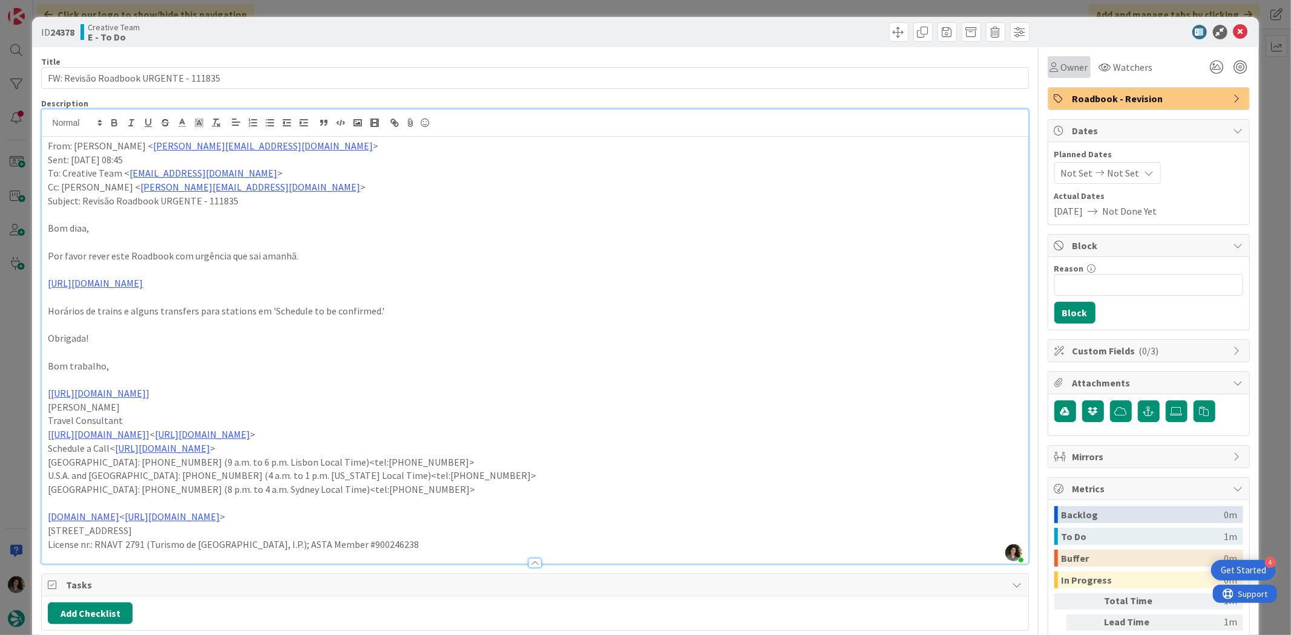
click at [1056, 58] on div "Owner" at bounding box center [1068, 67] width 43 height 22
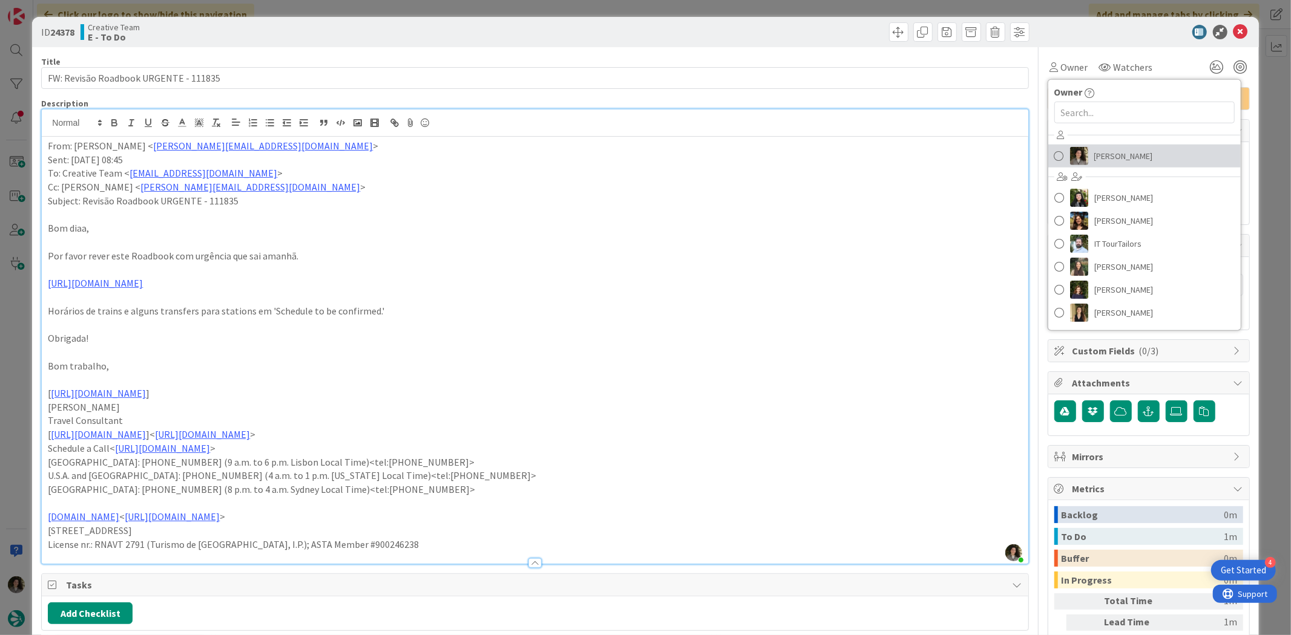
drag, startPoint x: 1118, startPoint y: 146, endPoint x: 1124, endPoint y: 143, distance: 7.3
click at [1118, 146] on link "[PERSON_NAME]" at bounding box center [1144, 156] width 192 height 23
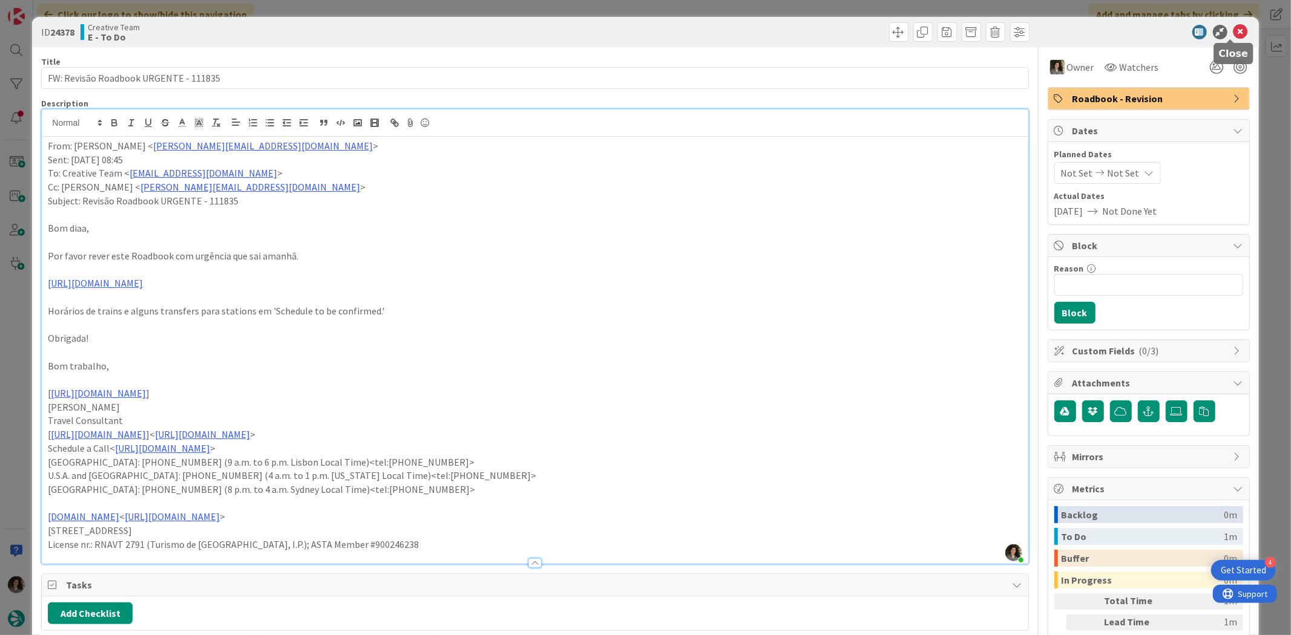
click at [1233, 27] on icon at bounding box center [1240, 32] width 15 height 15
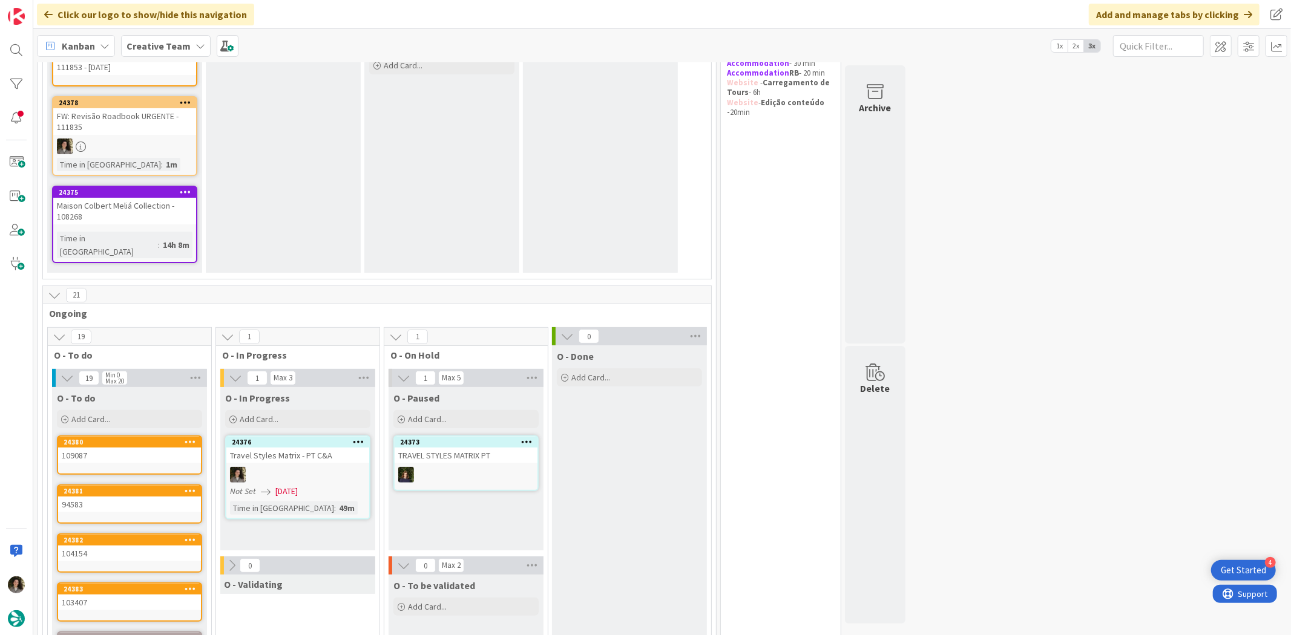
scroll to position [183, 0]
click at [320, 447] on div "Travel Styles Matrix - PT C&A" at bounding box center [297, 455] width 143 height 16
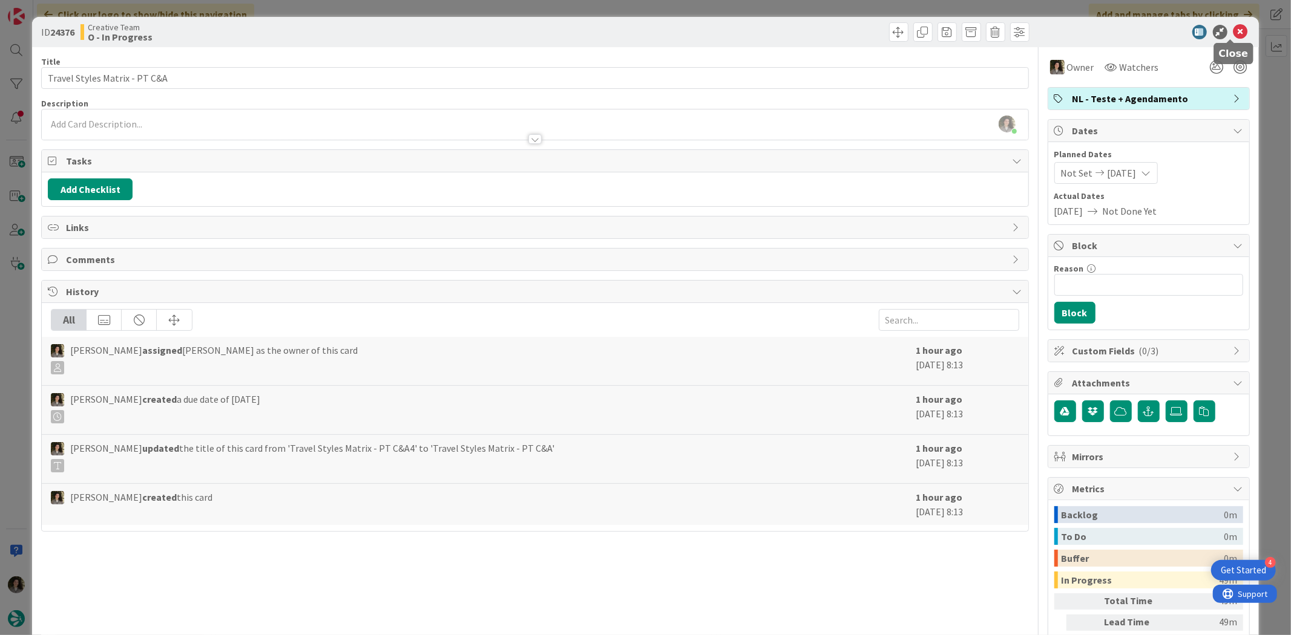
click at [1233, 26] on icon at bounding box center [1240, 32] width 15 height 15
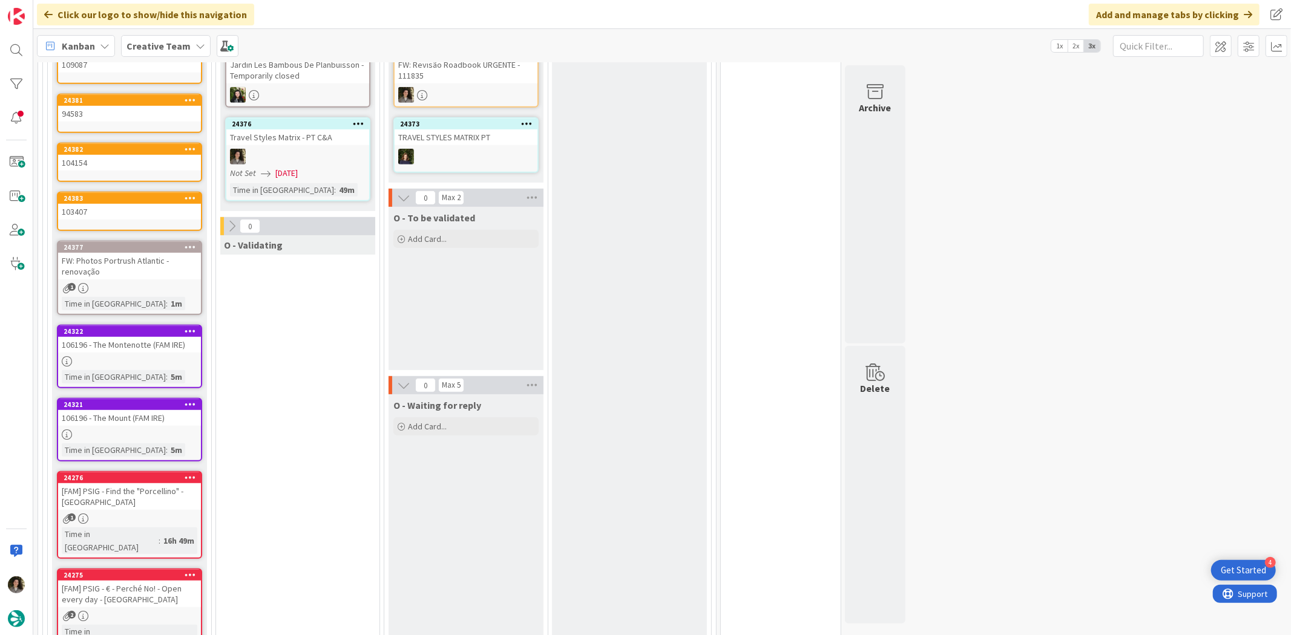
scroll to position [537, 0]
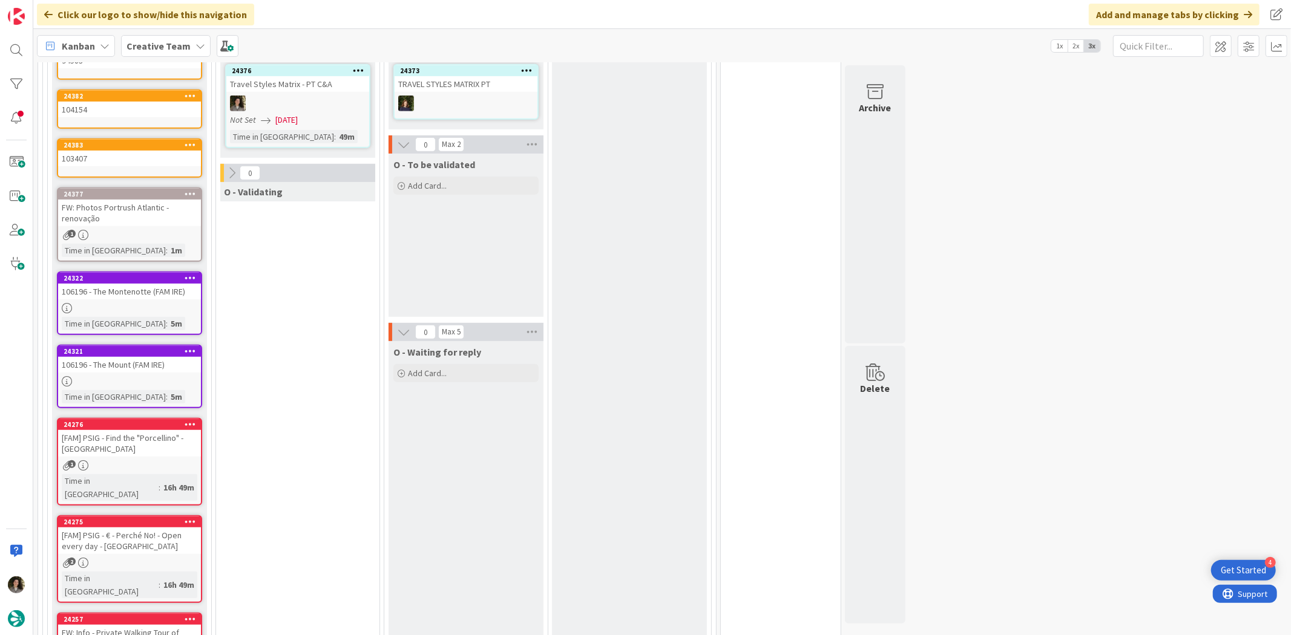
click at [142, 208] on div "FW: Photos Portrush Atlantic - renovação" at bounding box center [129, 213] width 143 height 27
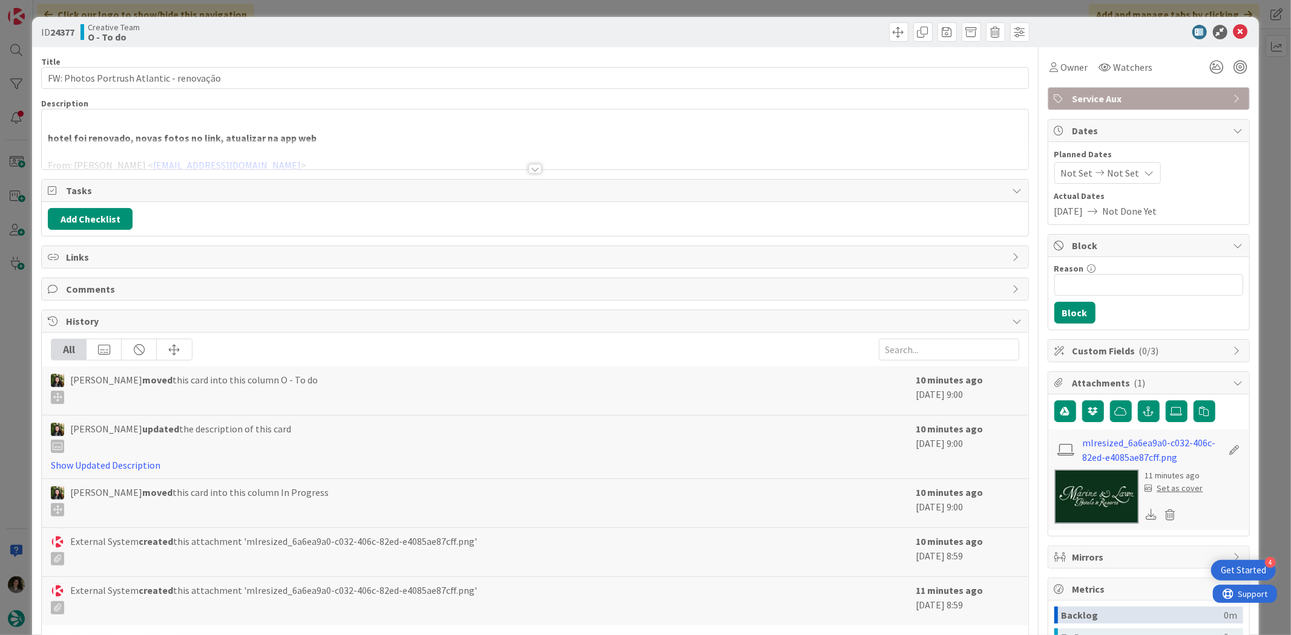
click at [546, 161] on div at bounding box center [535, 154] width 986 height 31
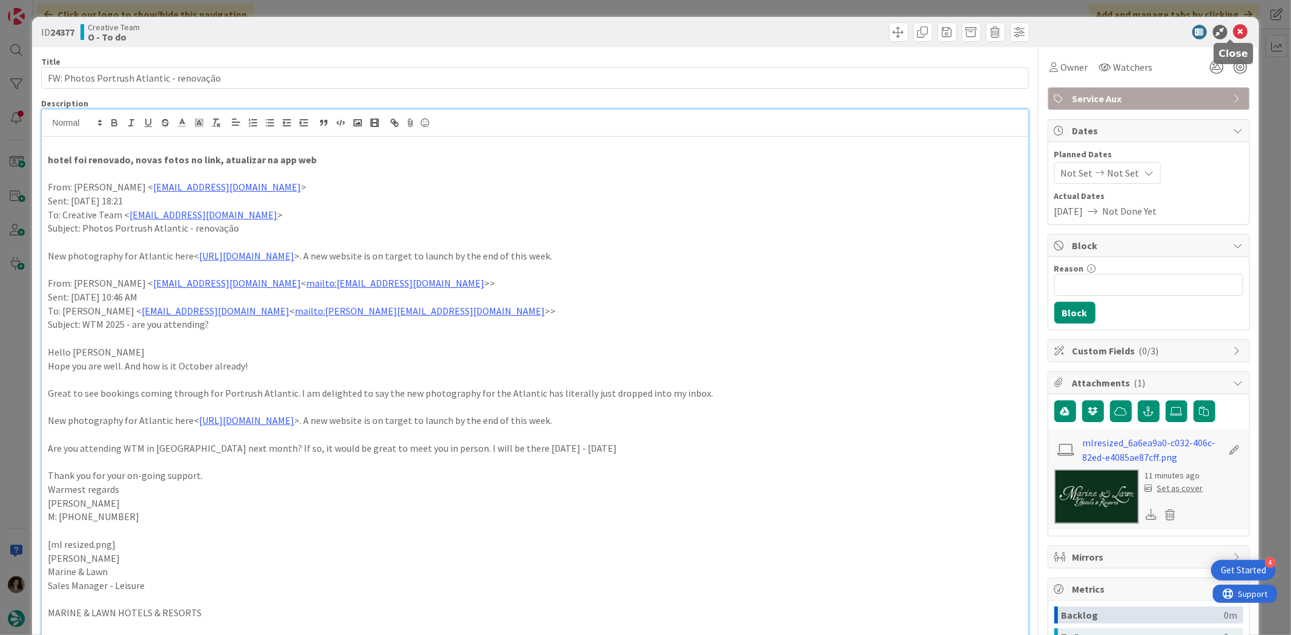
click at [1233, 33] on icon at bounding box center [1240, 32] width 15 height 15
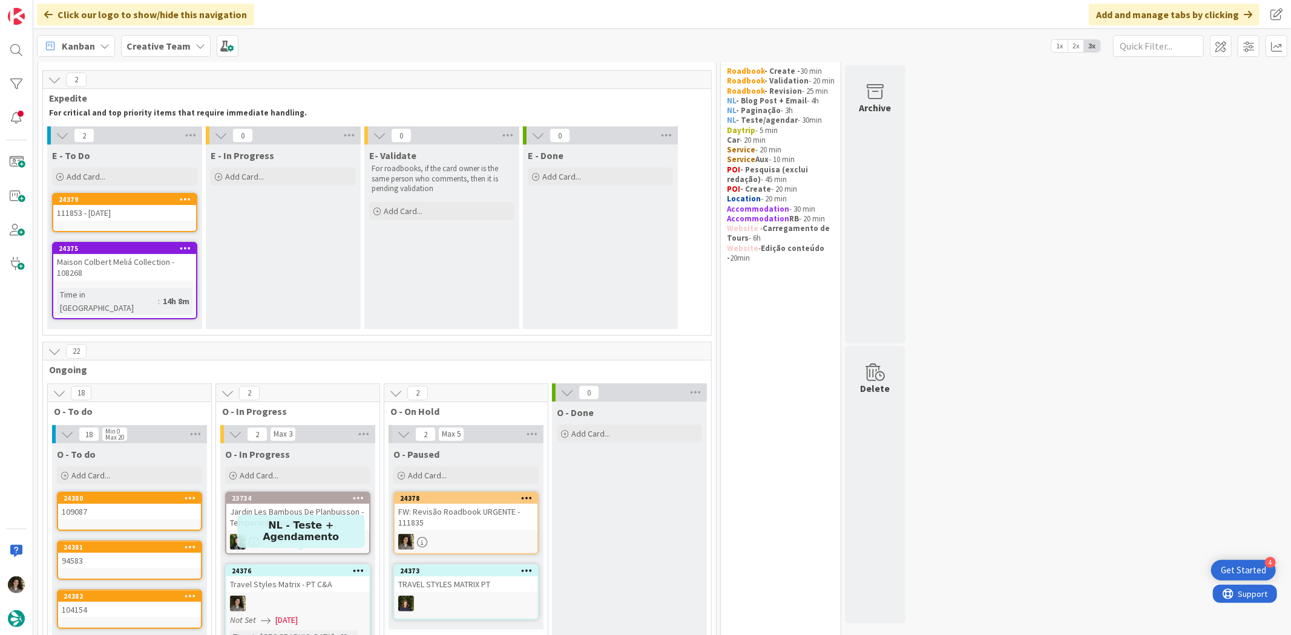
scroll to position [67, 0]
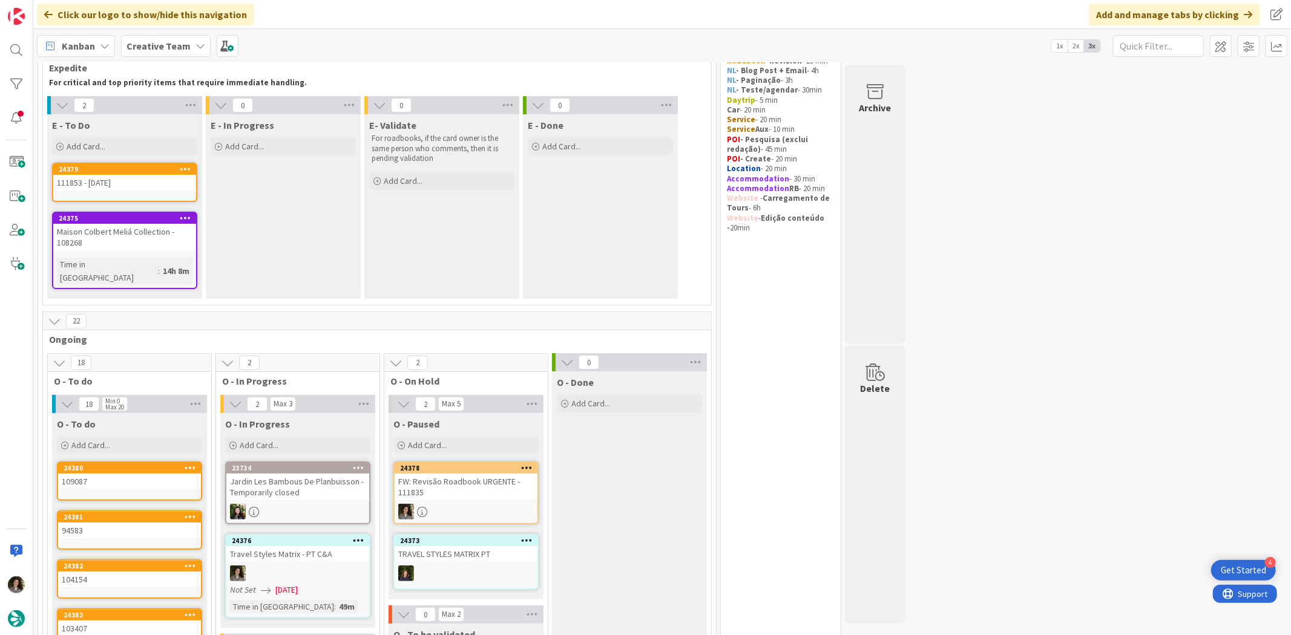
click at [313, 546] on div "Travel Styles Matrix - PT C&A" at bounding box center [297, 554] width 143 height 16
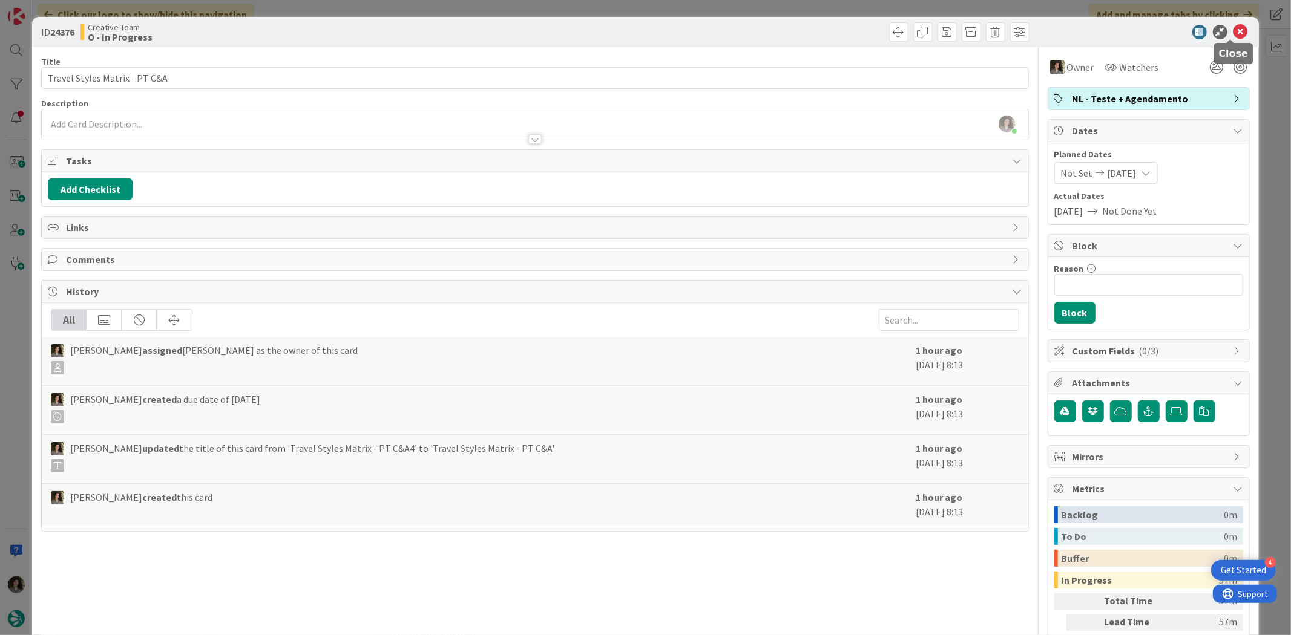
click at [1233, 36] on icon at bounding box center [1240, 32] width 15 height 15
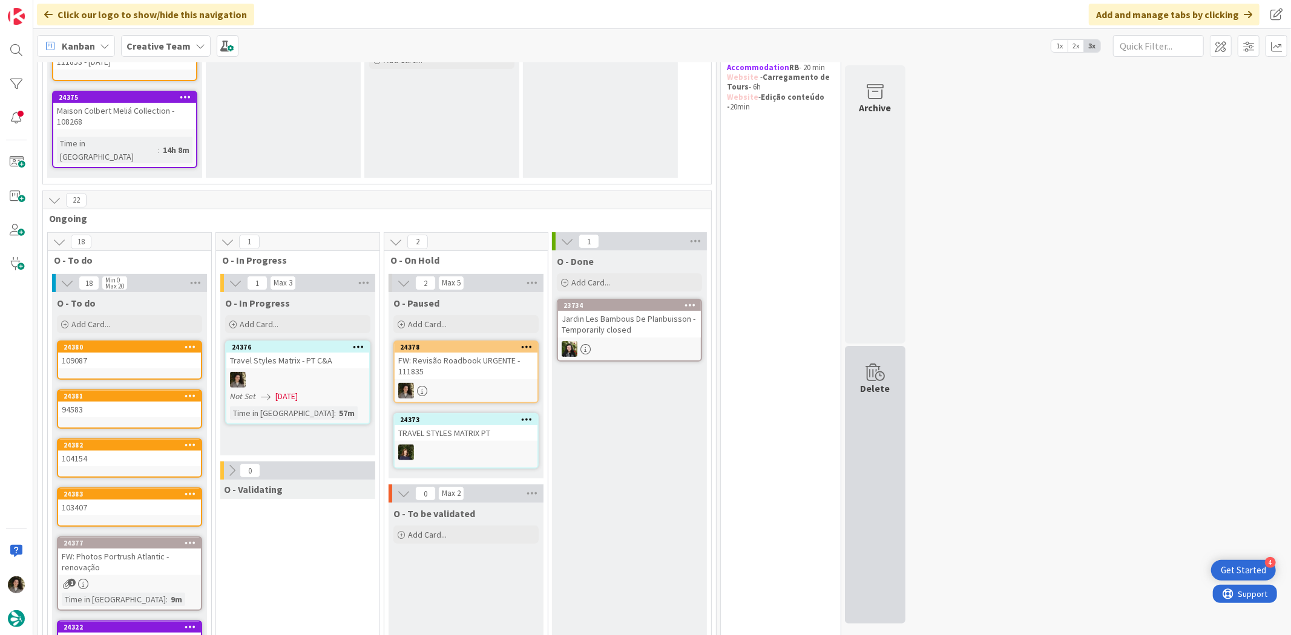
scroll to position [67, 0]
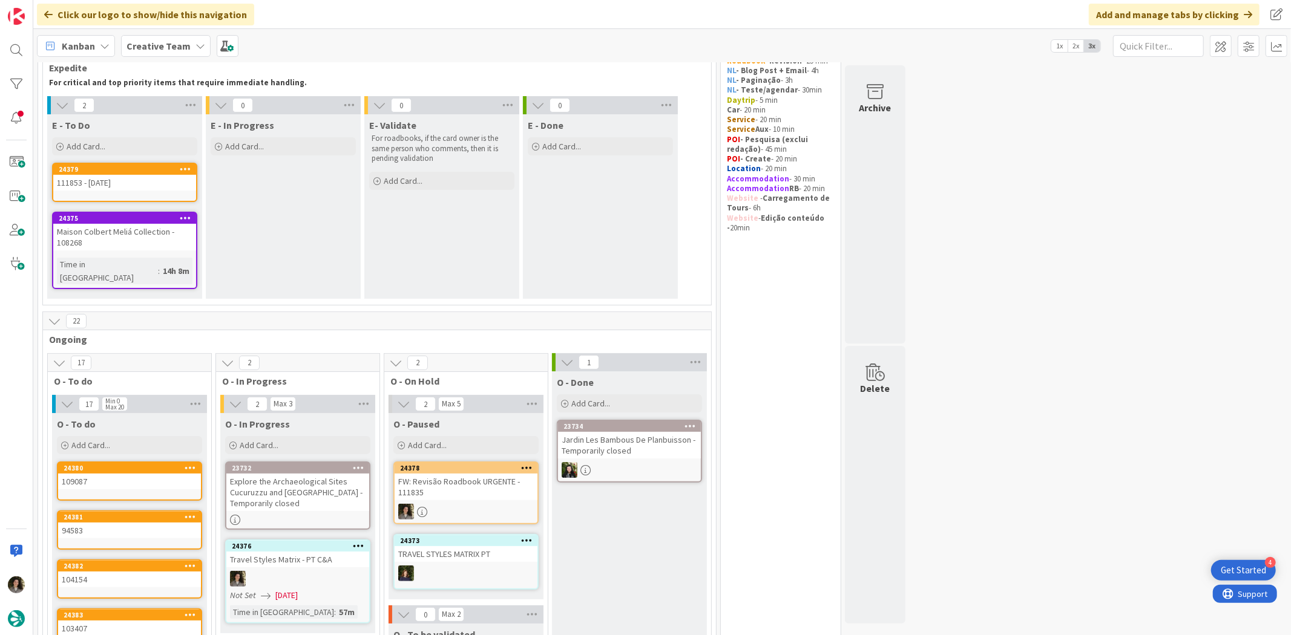
click at [267, 488] on div "Explore the Archaeological Sites Cucuruzzu and Capula - Temporarily closed" at bounding box center [297, 493] width 143 height 38
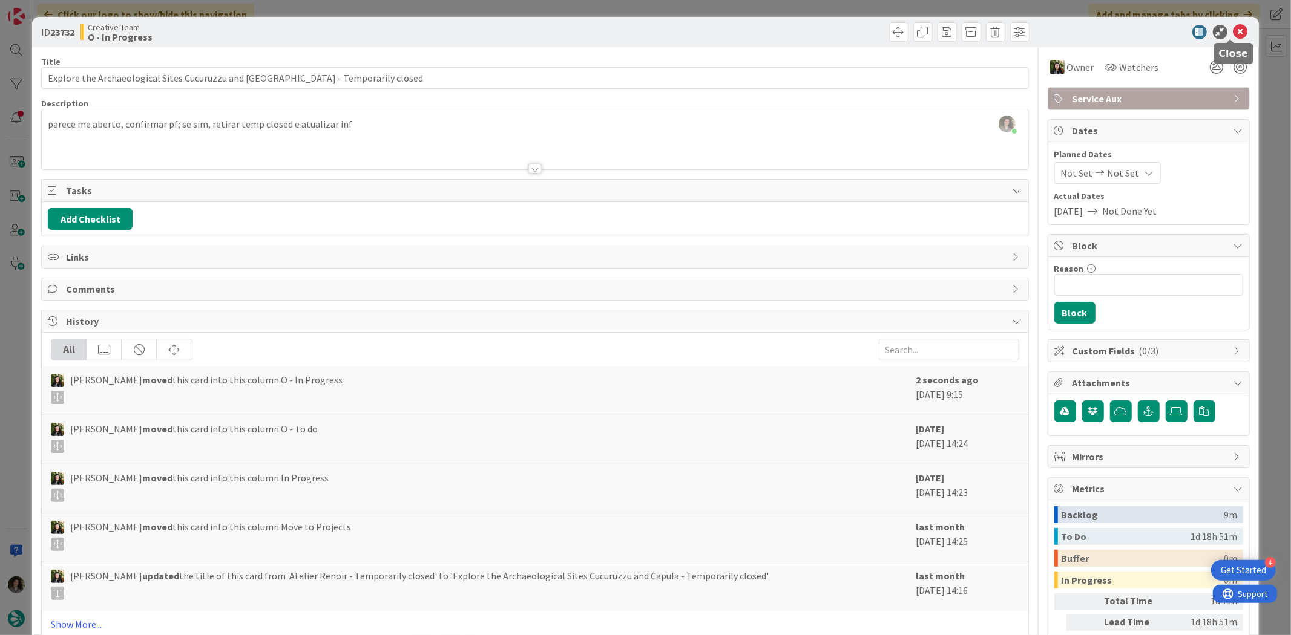
click at [1233, 29] on icon at bounding box center [1240, 32] width 15 height 15
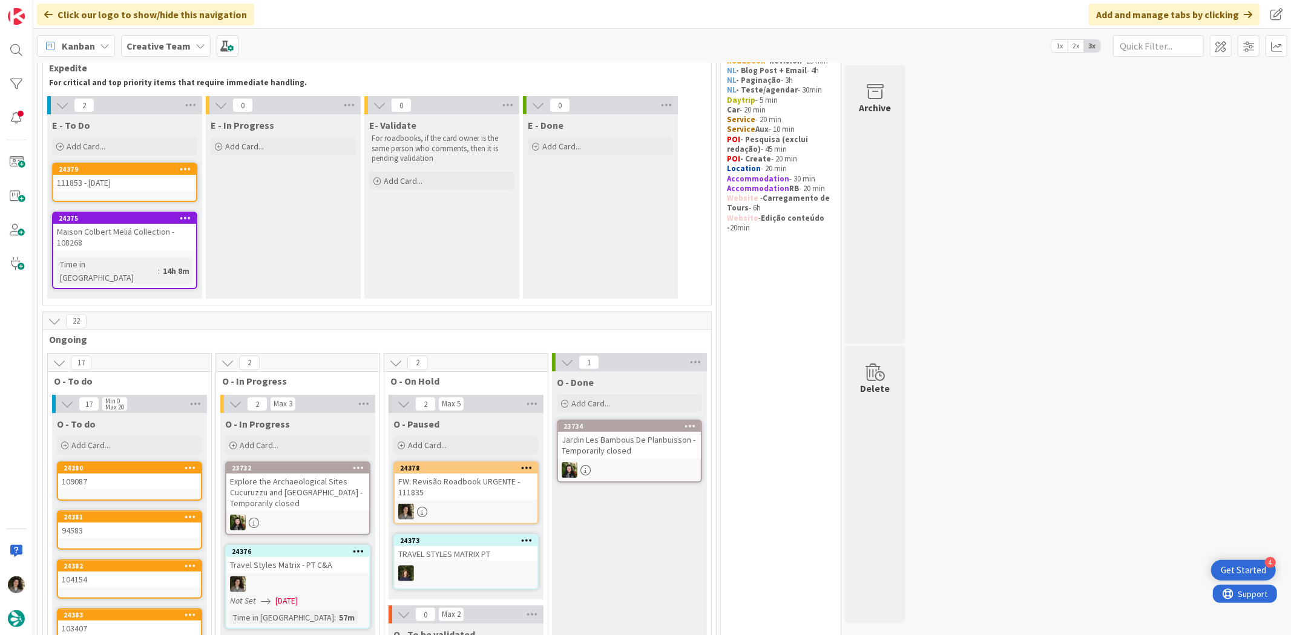
click at [294, 595] on span "[DATE]" at bounding box center [286, 601] width 22 height 13
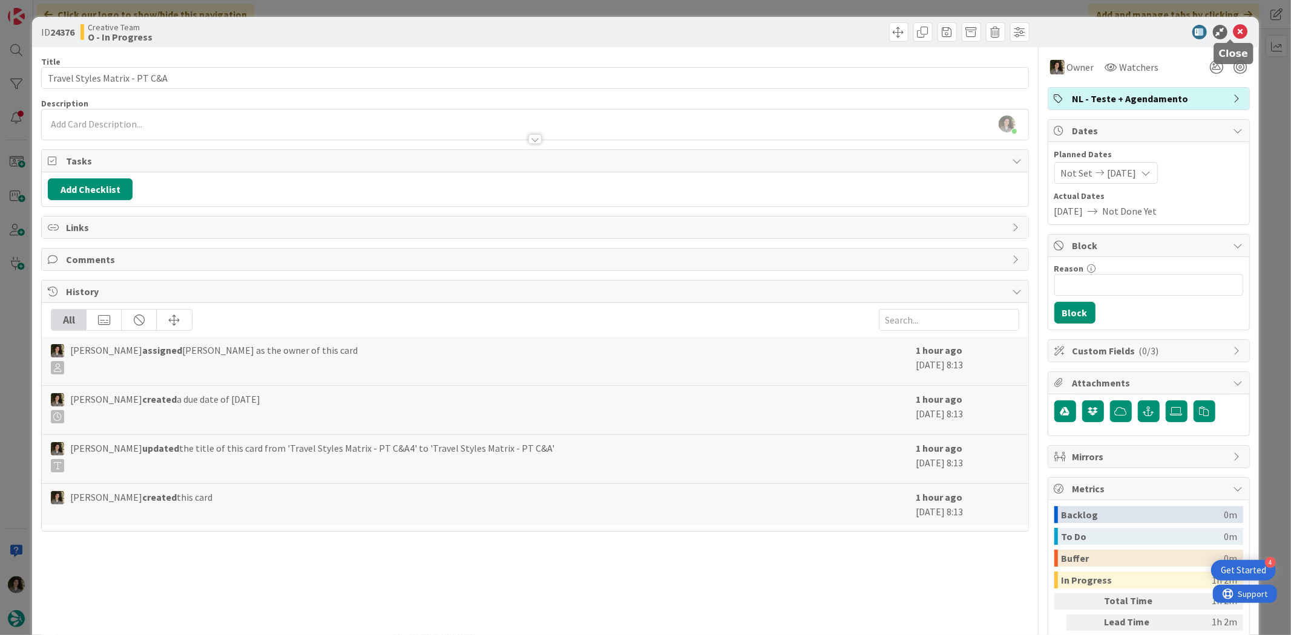
drag, startPoint x: 1237, startPoint y: 29, endPoint x: 1119, endPoint y: 106, distance: 140.3
click at [1235, 30] on icon at bounding box center [1240, 32] width 15 height 15
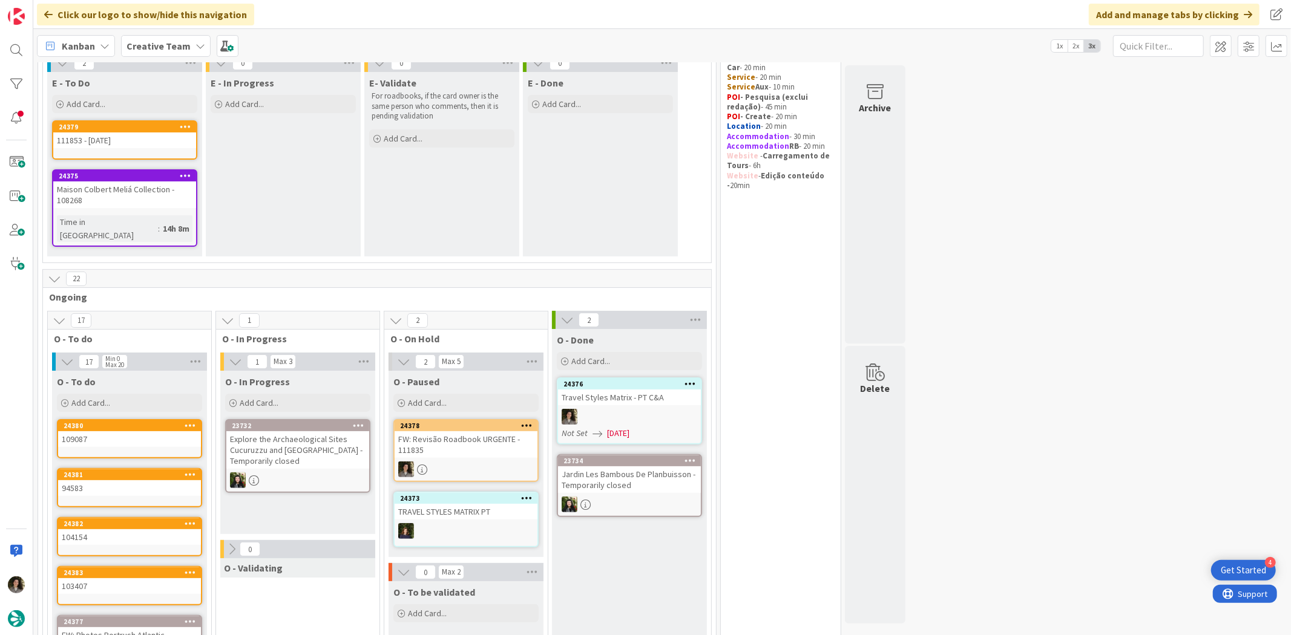
click at [645, 390] on div "Travel Styles Matrix - PT C&A" at bounding box center [629, 398] width 143 height 16
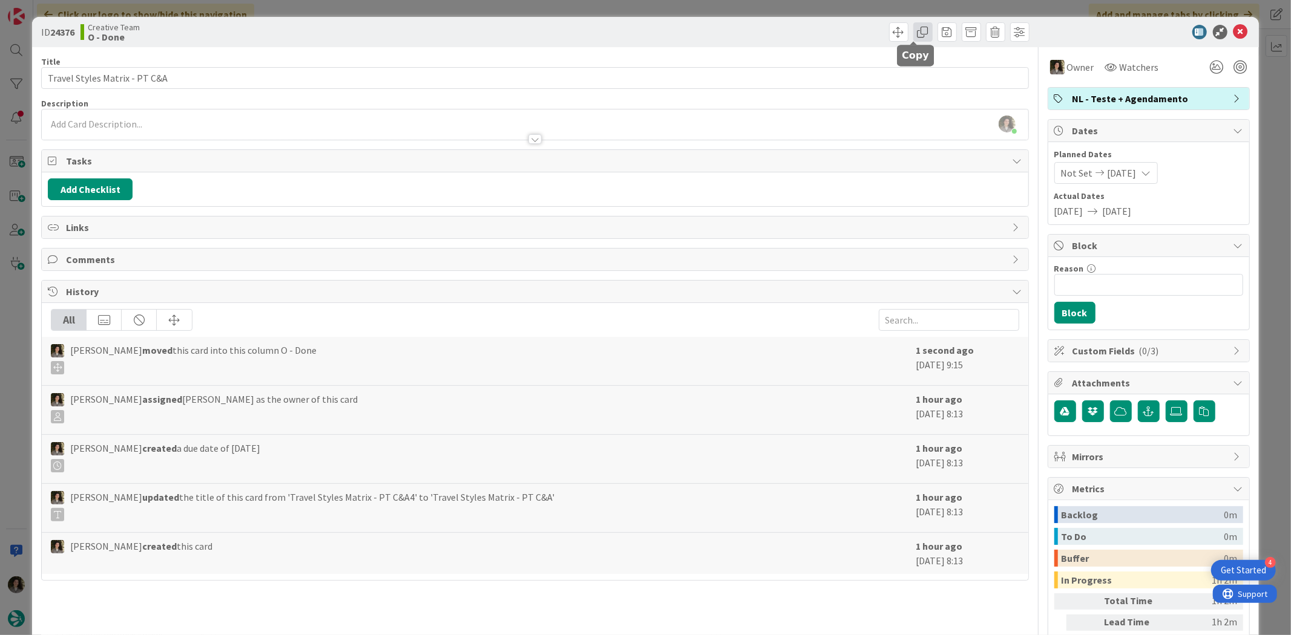
click at [913, 31] on span at bounding box center [922, 31] width 19 height 19
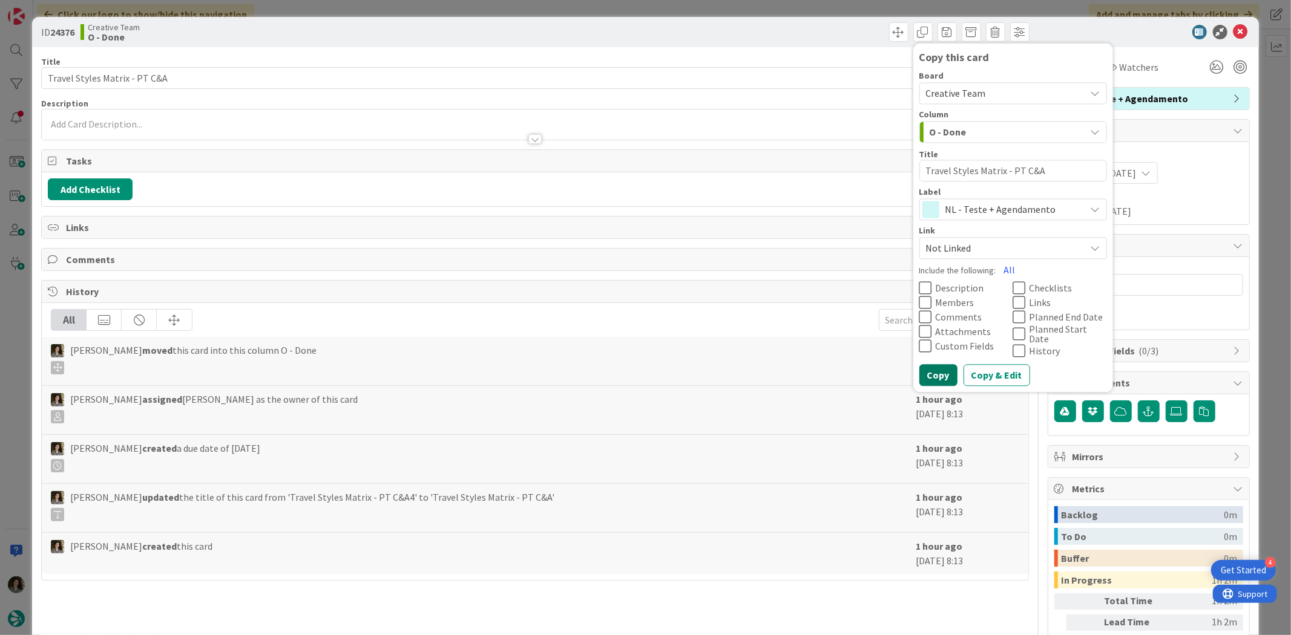
click at [936, 366] on button "Copy" at bounding box center [938, 376] width 38 height 22
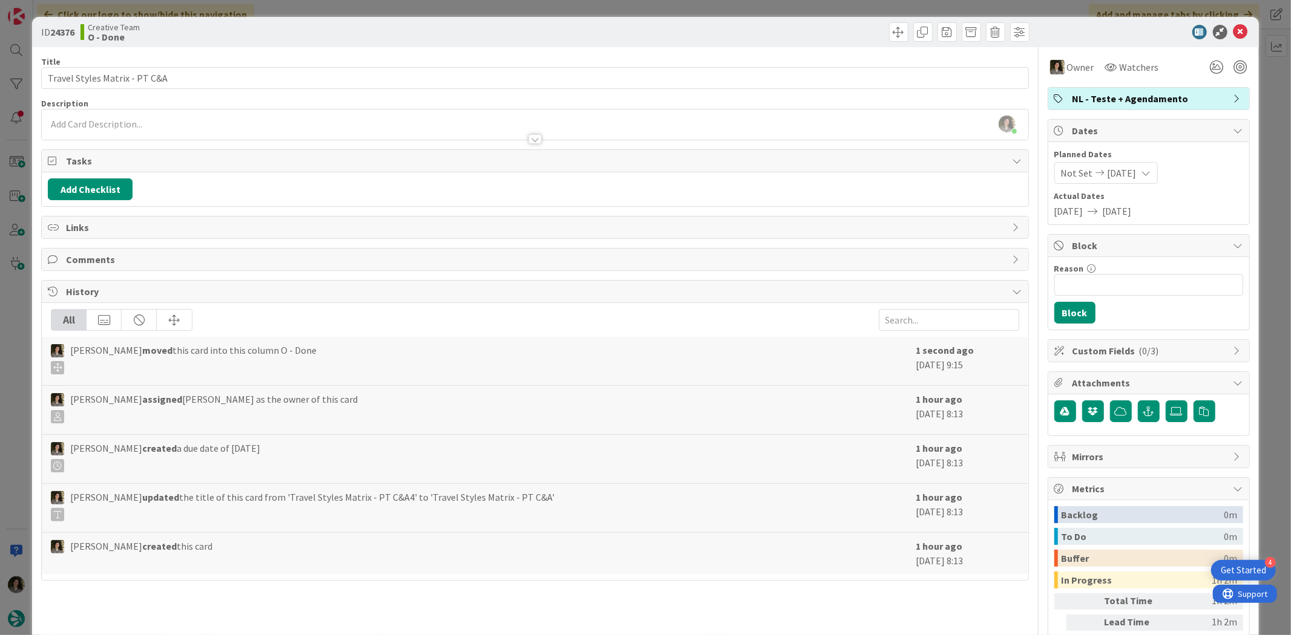
type textarea "x"
click at [1233, 30] on icon at bounding box center [1240, 32] width 15 height 15
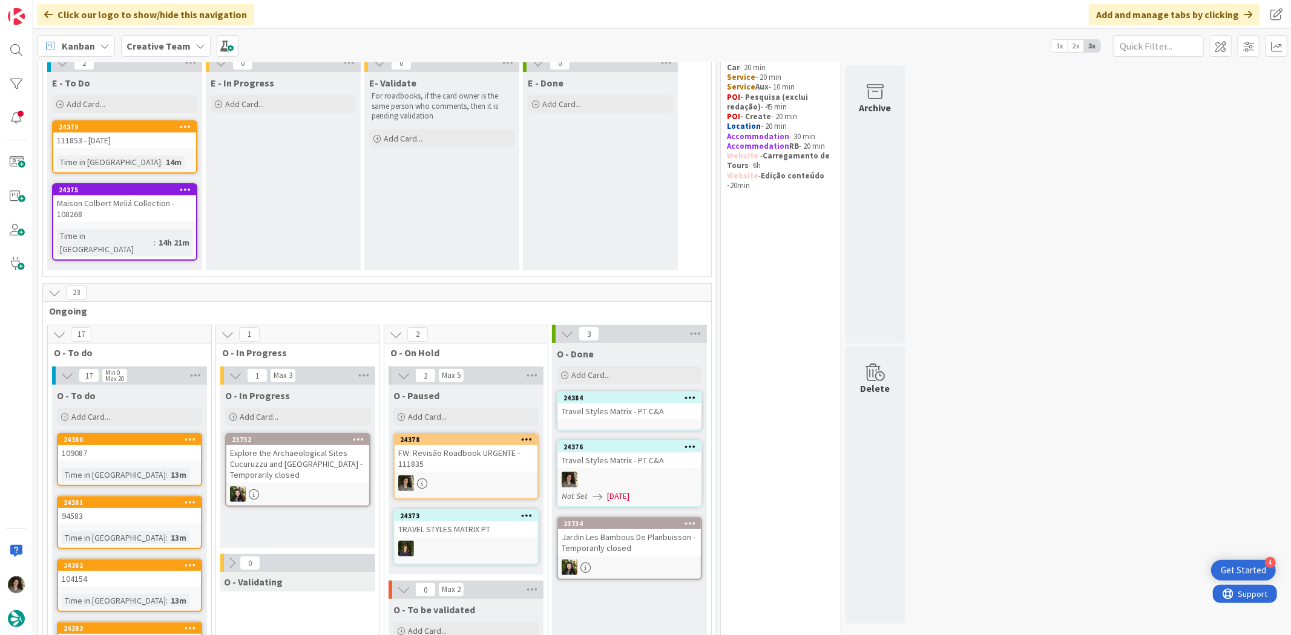
click at [618, 404] on div "Travel Styles Matrix - PT C&A" at bounding box center [629, 412] width 143 height 16
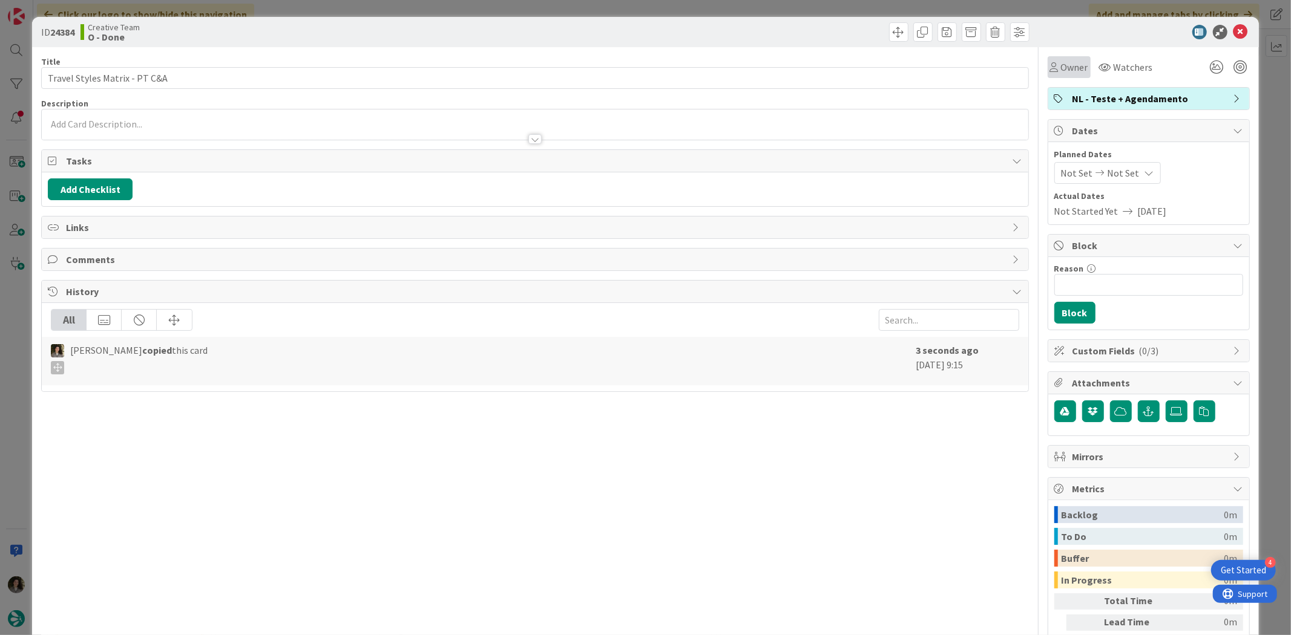
click at [1076, 64] on span "Owner" at bounding box center [1074, 67] width 27 height 15
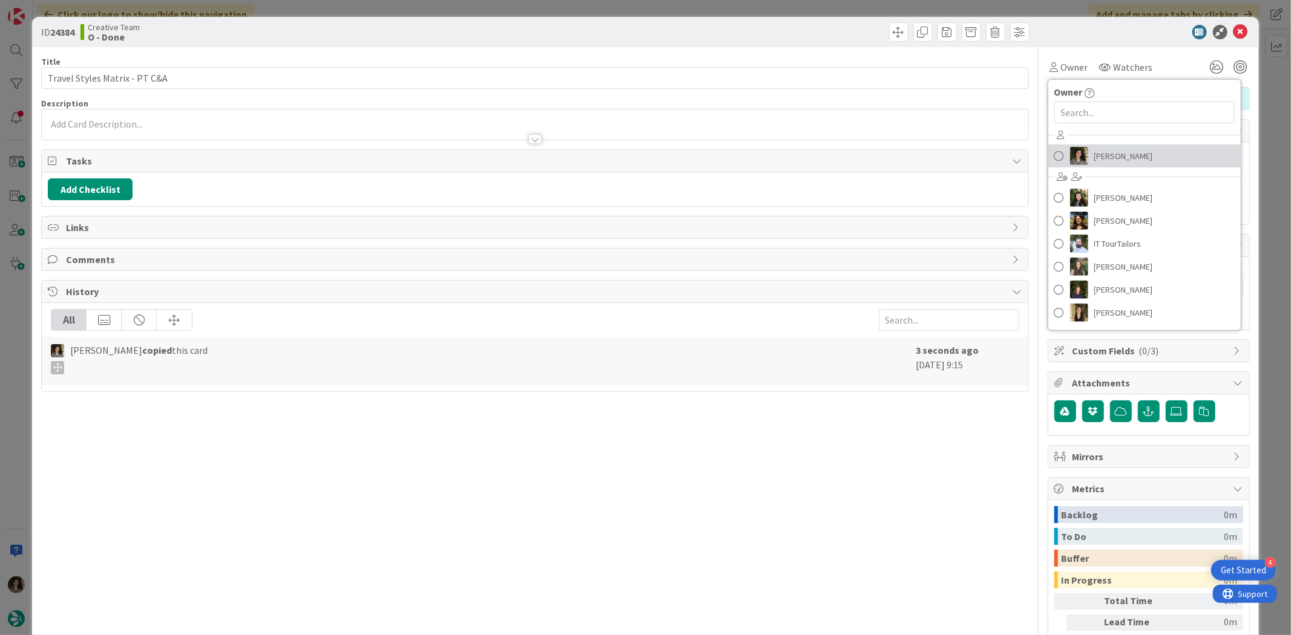
drag, startPoint x: 1112, startPoint y: 149, endPoint x: 1121, endPoint y: 145, distance: 10.0
click at [1112, 149] on span "[PERSON_NAME]" at bounding box center [1123, 156] width 59 height 18
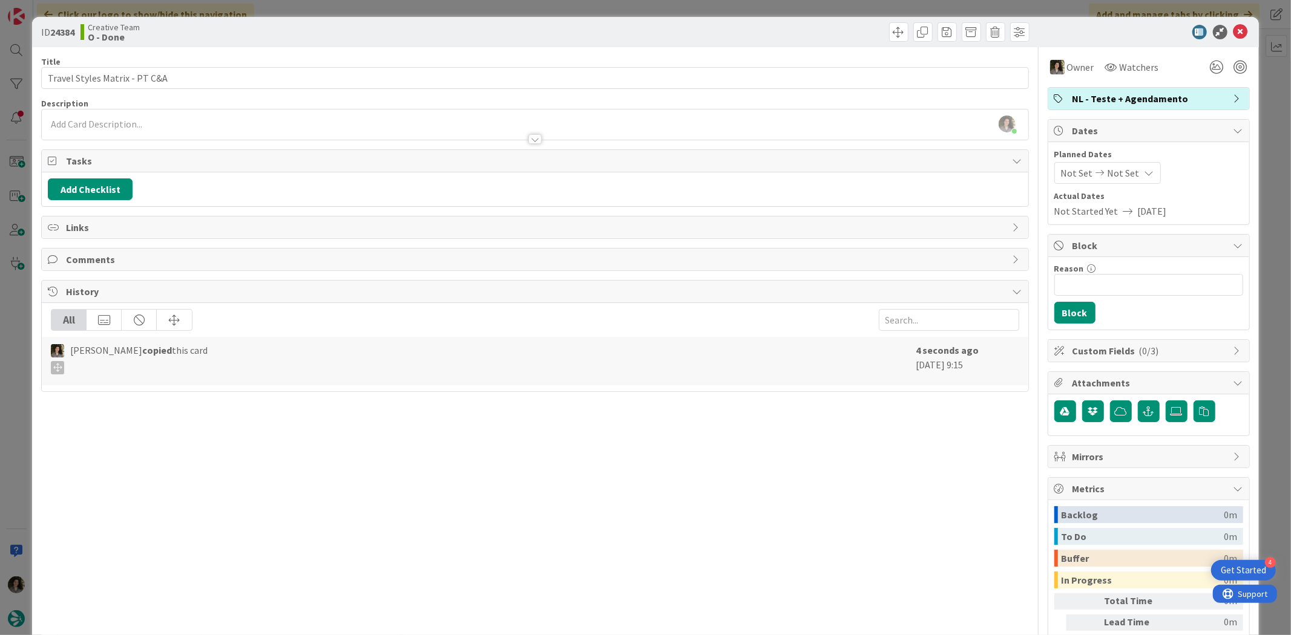
click at [1144, 172] on icon at bounding box center [1149, 173] width 10 height 10
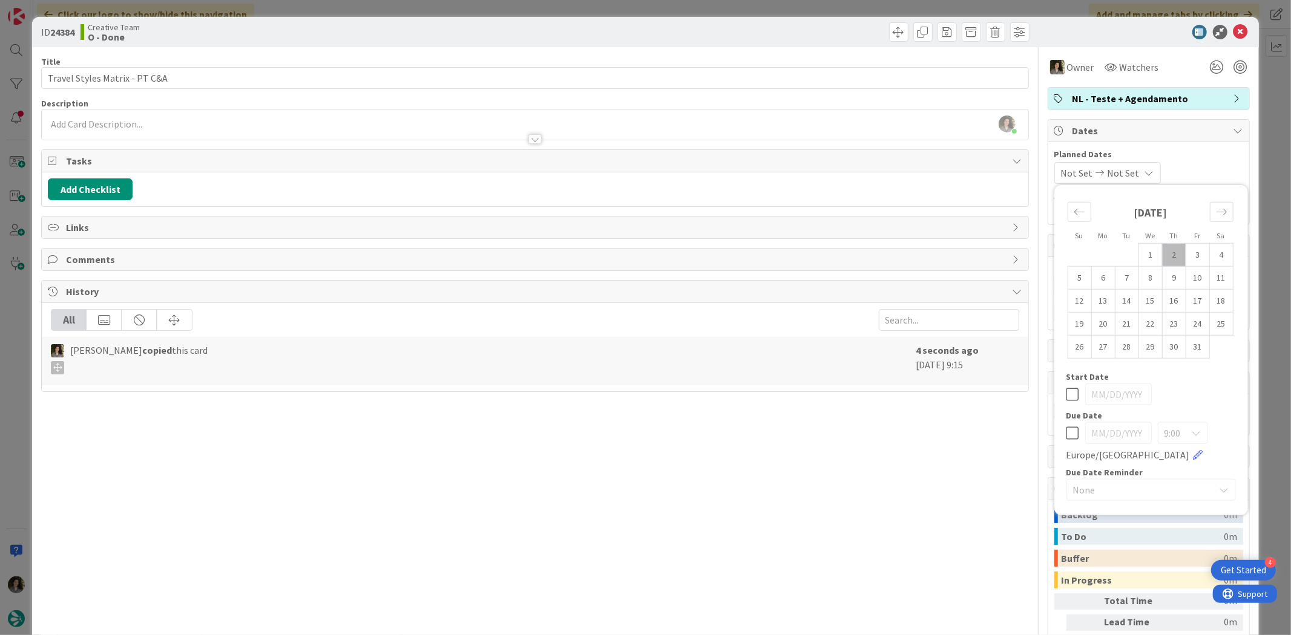
click at [1066, 431] on icon at bounding box center [1072, 433] width 13 height 15
type input "[DATE]"
click at [782, 506] on div "Title 29 / 128 Travel Styles Matrix - PT C&A Description Melissa Santos just jo…" at bounding box center [534, 377] width 987 height 660
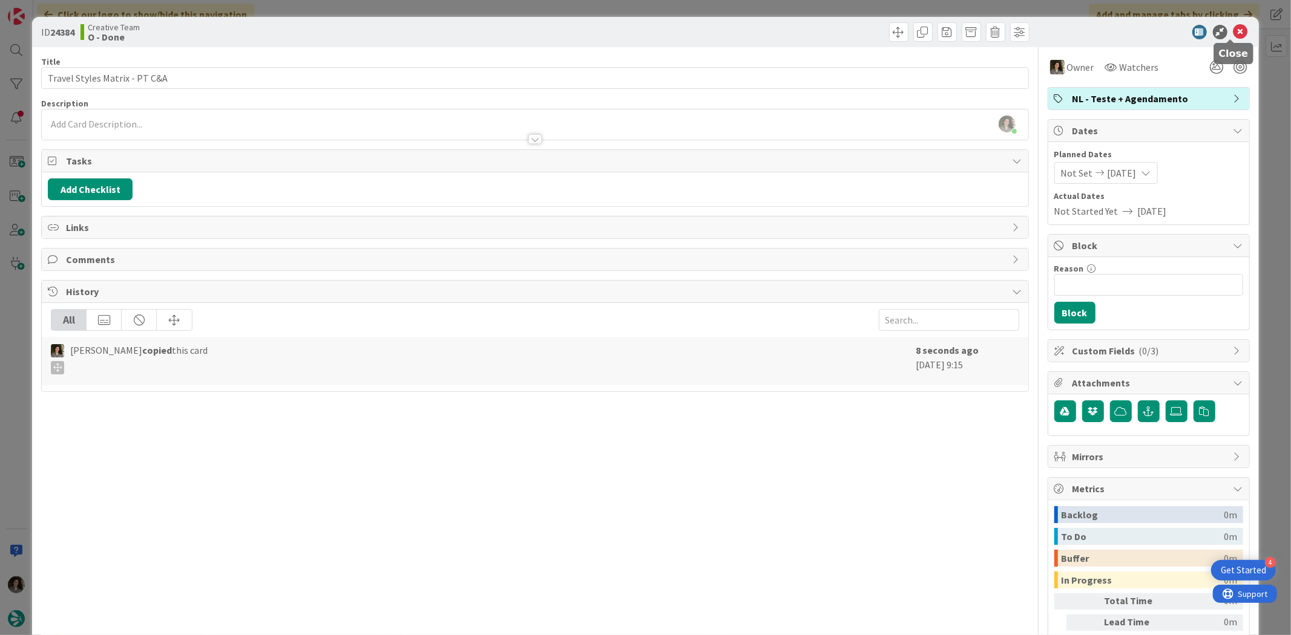
click at [1236, 30] on icon at bounding box center [1240, 32] width 15 height 15
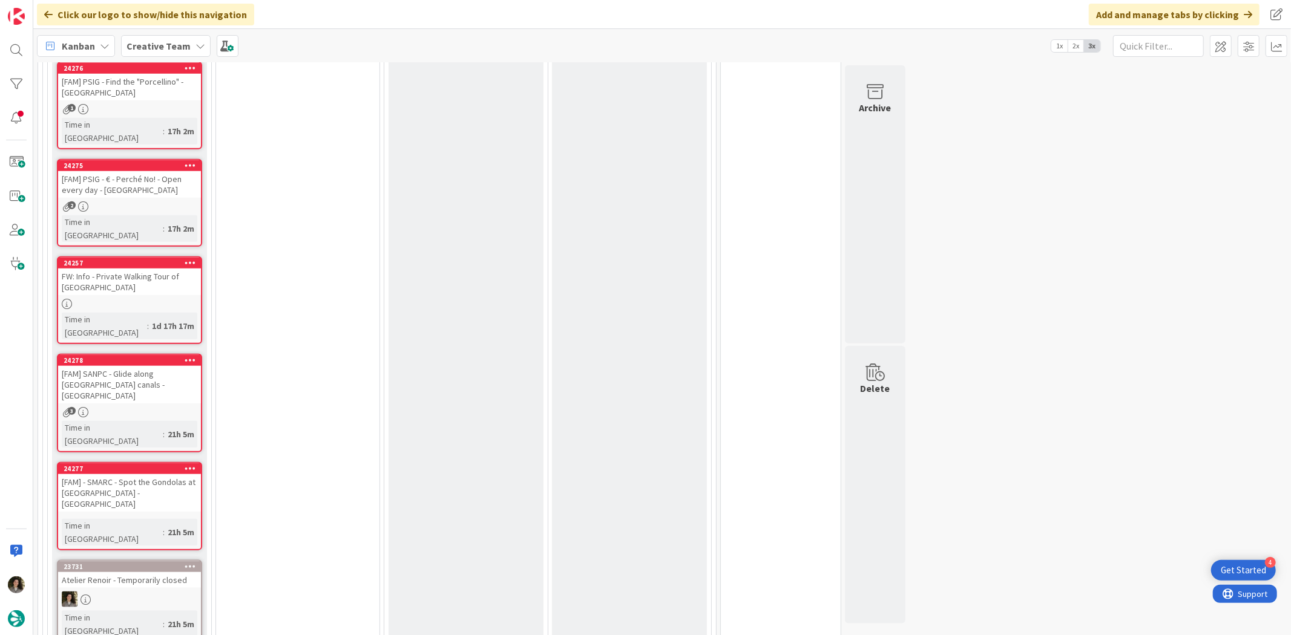
scroll to position [983, 0]
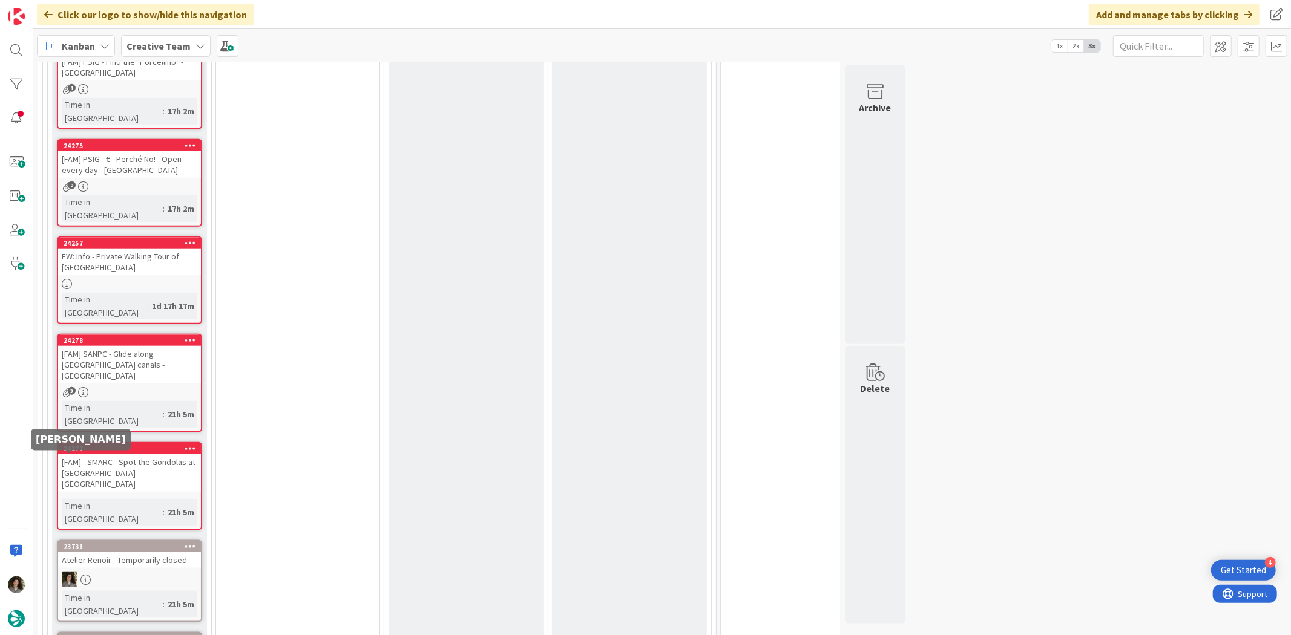
click at [73, 572] on img at bounding box center [70, 580] width 16 height 16
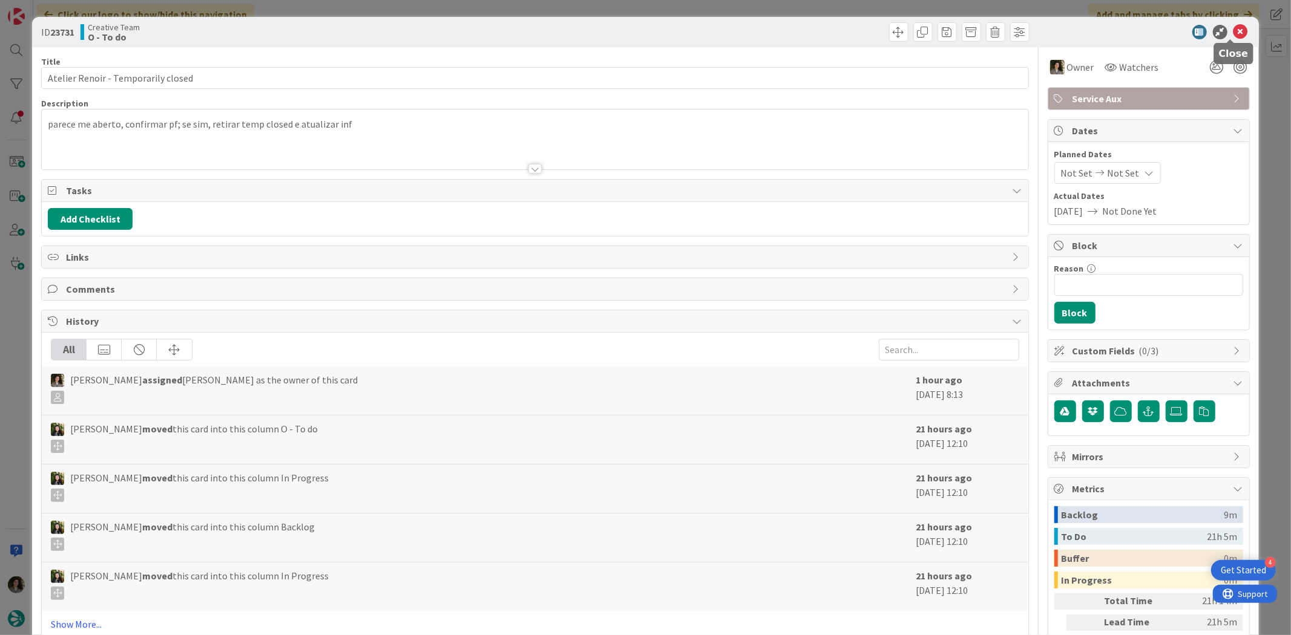
click at [1233, 35] on icon at bounding box center [1240, 32] width 15 height 15
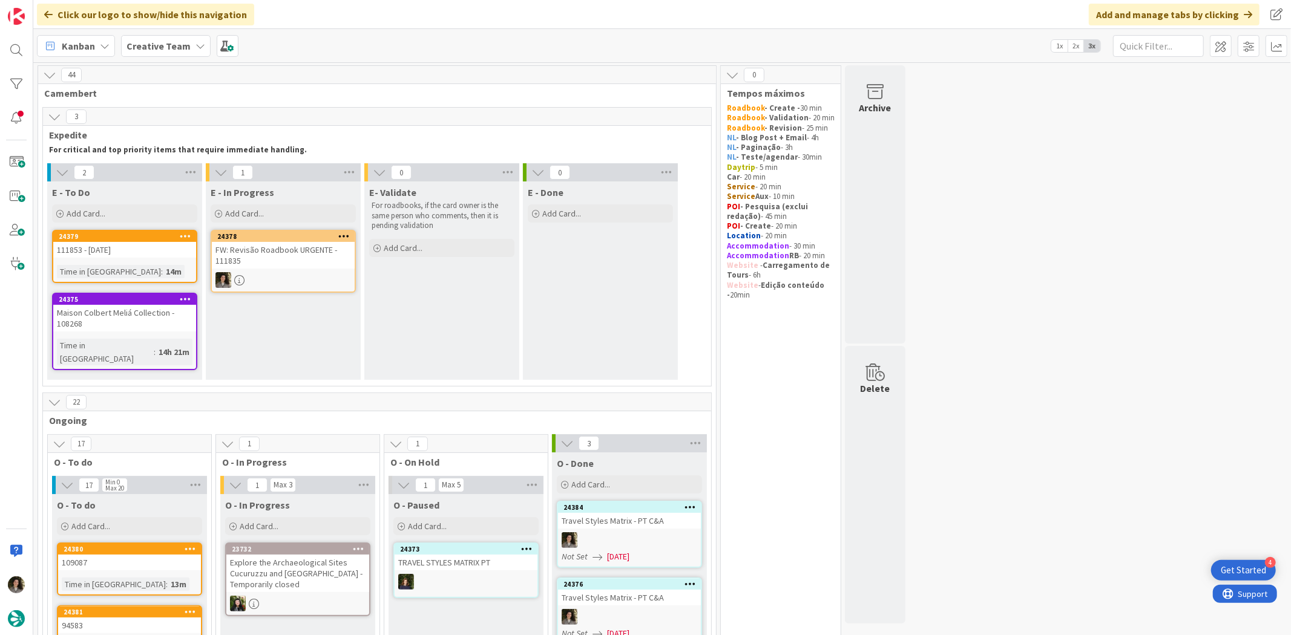
click at [323, 267] on div "FW: Revisão Roadbook URGENTE - 111835" at bounding box center [283, 255] width 143 height 27
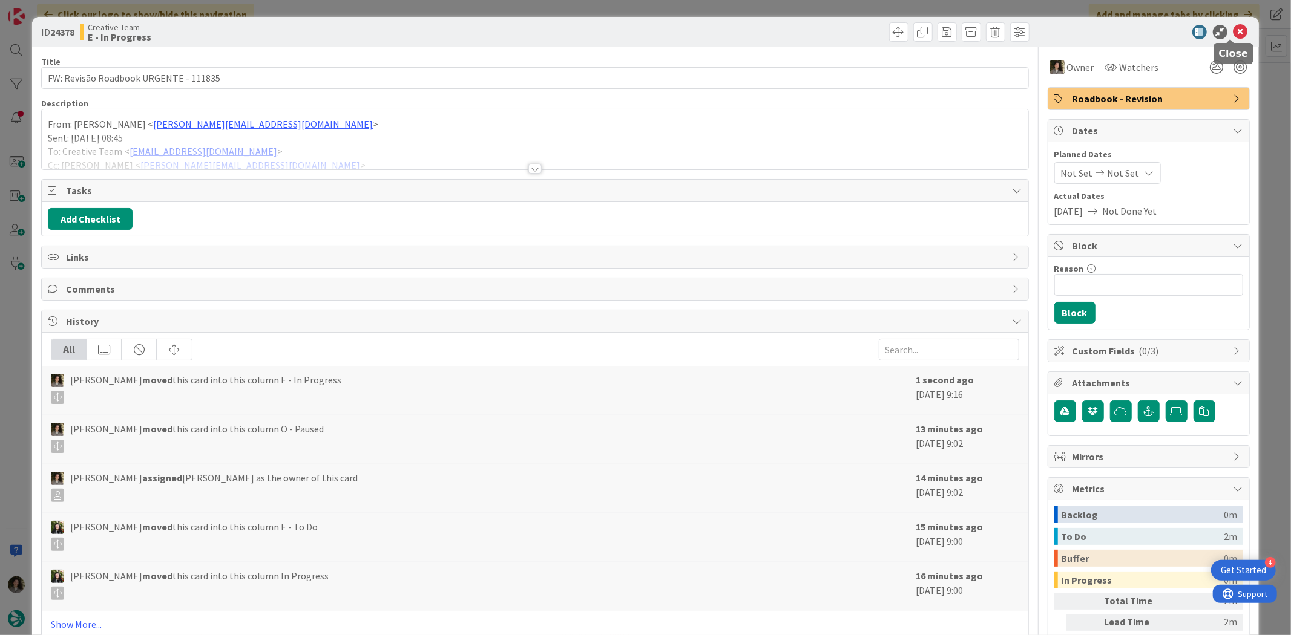
click at [1233, 28] on icon at bounding box center [1240, 32] width 15 height 15
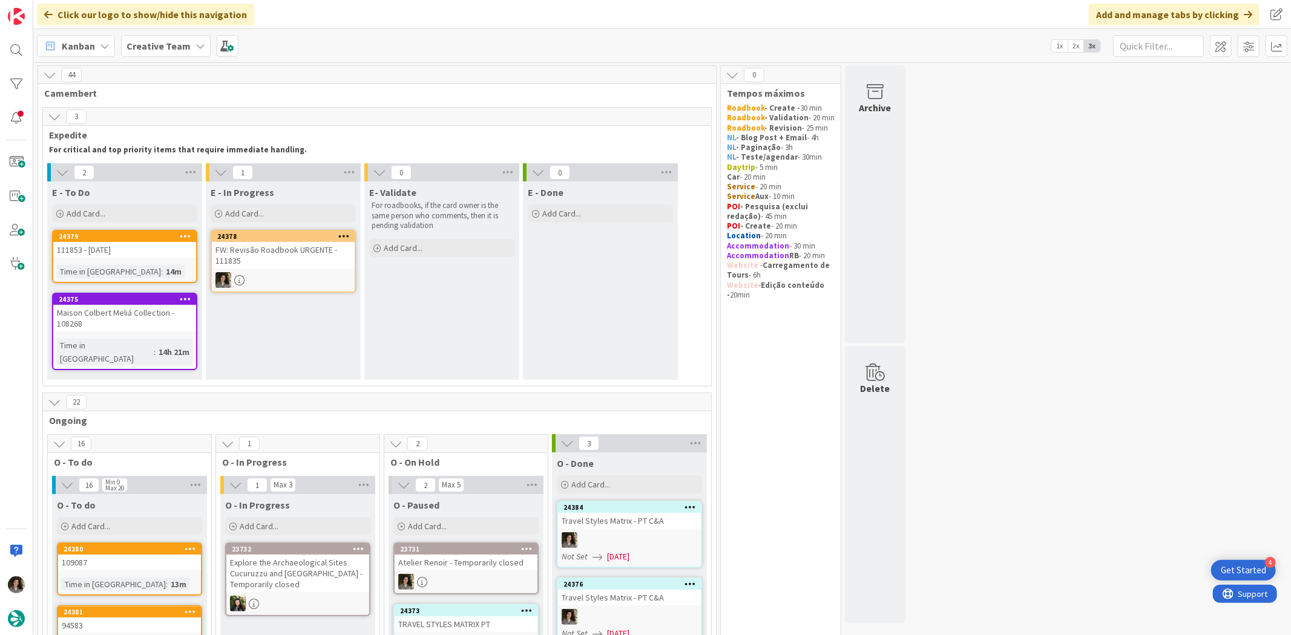
click at [283, 272] on div at bounding box center [283, 280] width 143 height 16
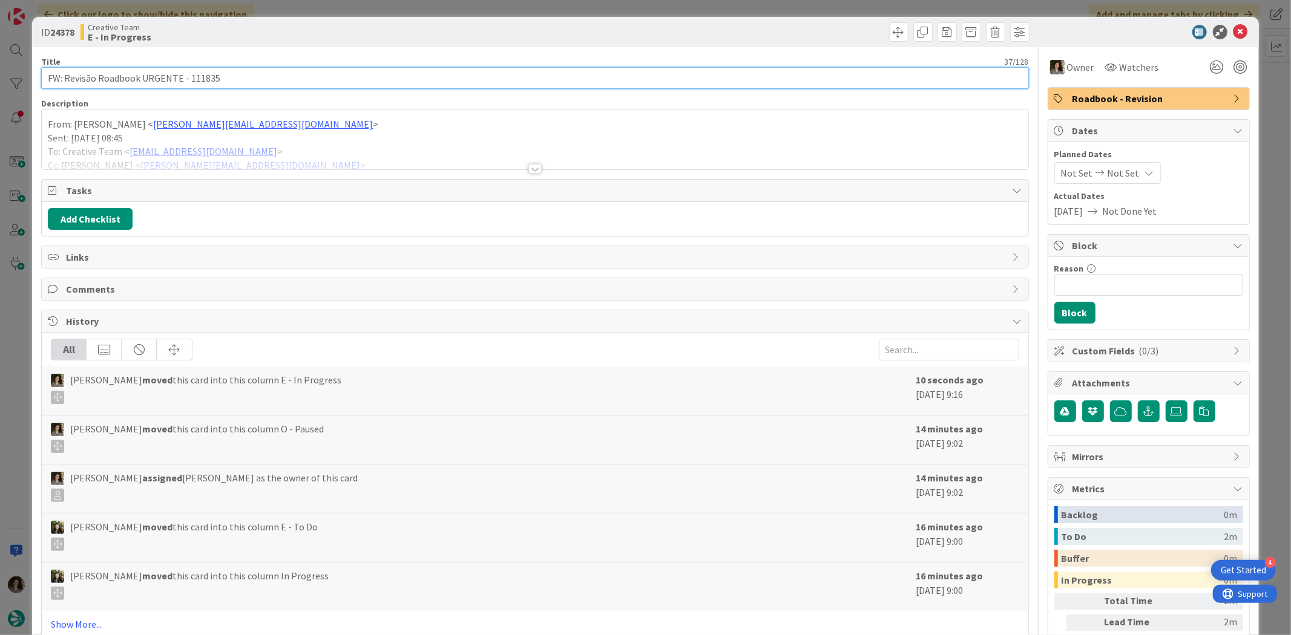
drag, startPoint x: 237, startPoint y: 77, endPoint x: 185, endPoint y: 75, distance: 52.1
click at [185, 75] on input "FW: Revisão Roadbook URGENTE - 111835" at bounding box center [534, 78] width 987 height 22
click at [227, 81] on input "FW: Revisão Roadbook URGENTE - 111835" at bounding box center [534, 78] width 987 height 22
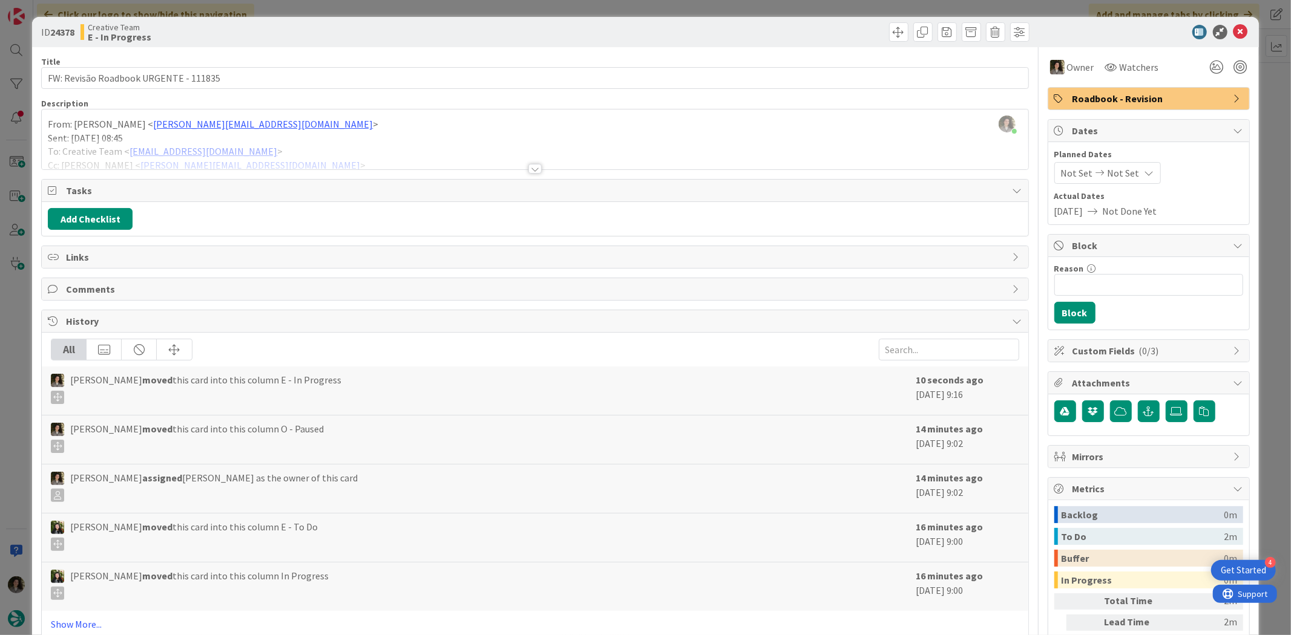
click at [528, 171] on div at bounding box center [534, 169] width 13 height 10
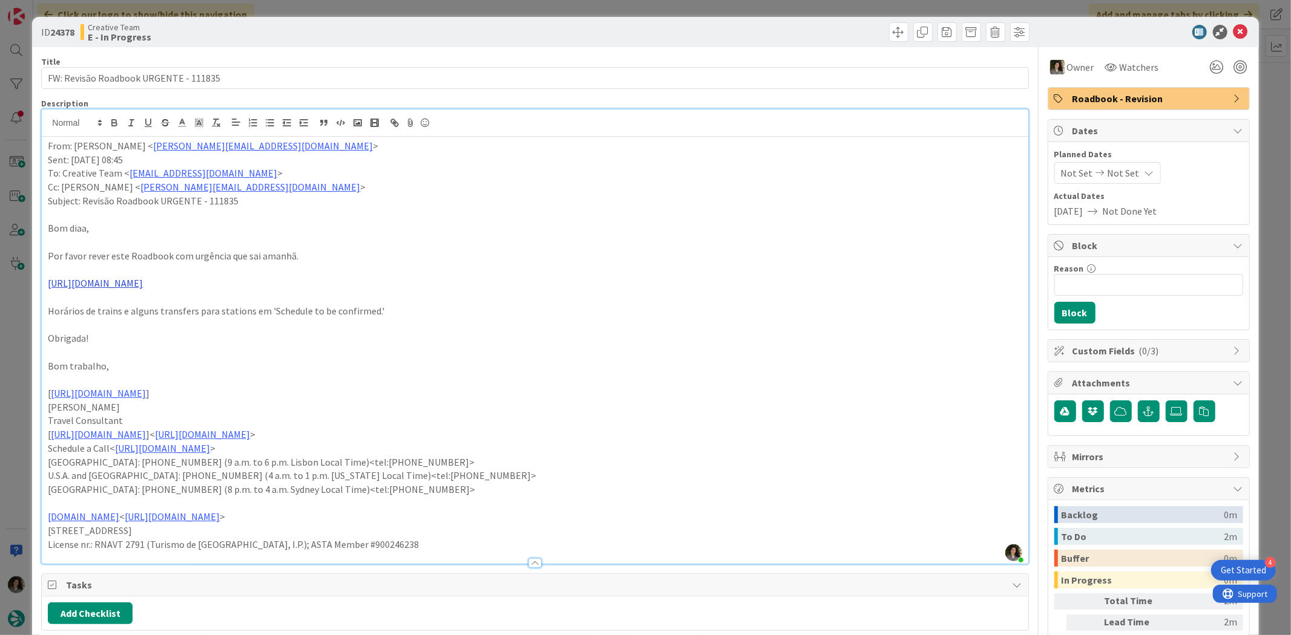
click at [143, 287] on link "https://appweb.tourtailors.com/TripPlan/Roadbook?file=111835&version=7&priceVer…" at bounding box center [95, 283] width 95 height 12
click at [243, 304] on link "https://appweb.tourtailors.com/TripPlan/Roadbook?file=111835&version=7&priceVer…" at bounding box center [201, 307] width 83 height 16
click at [1233, 28] on icon at bounding box center [1240, 32] width 15 height 15
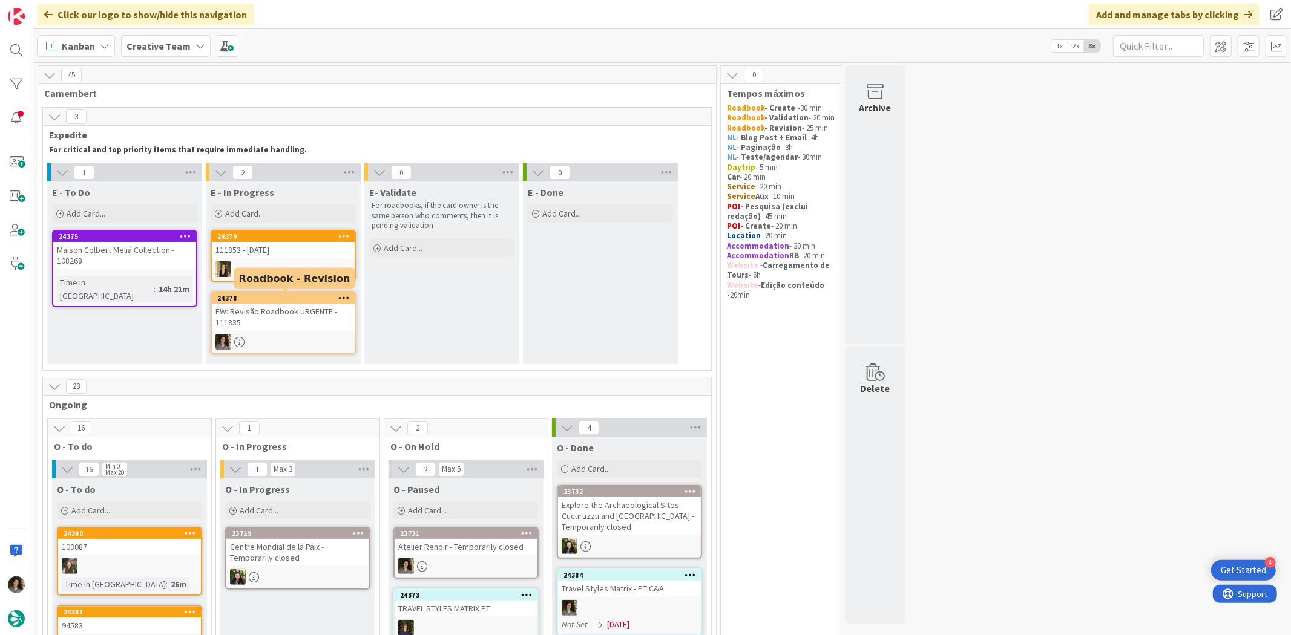
click at [300, 304] on div "FW: Revisão Roadbook URGENTE - 111835" at bounding box center [283, 317] width 143 height 27
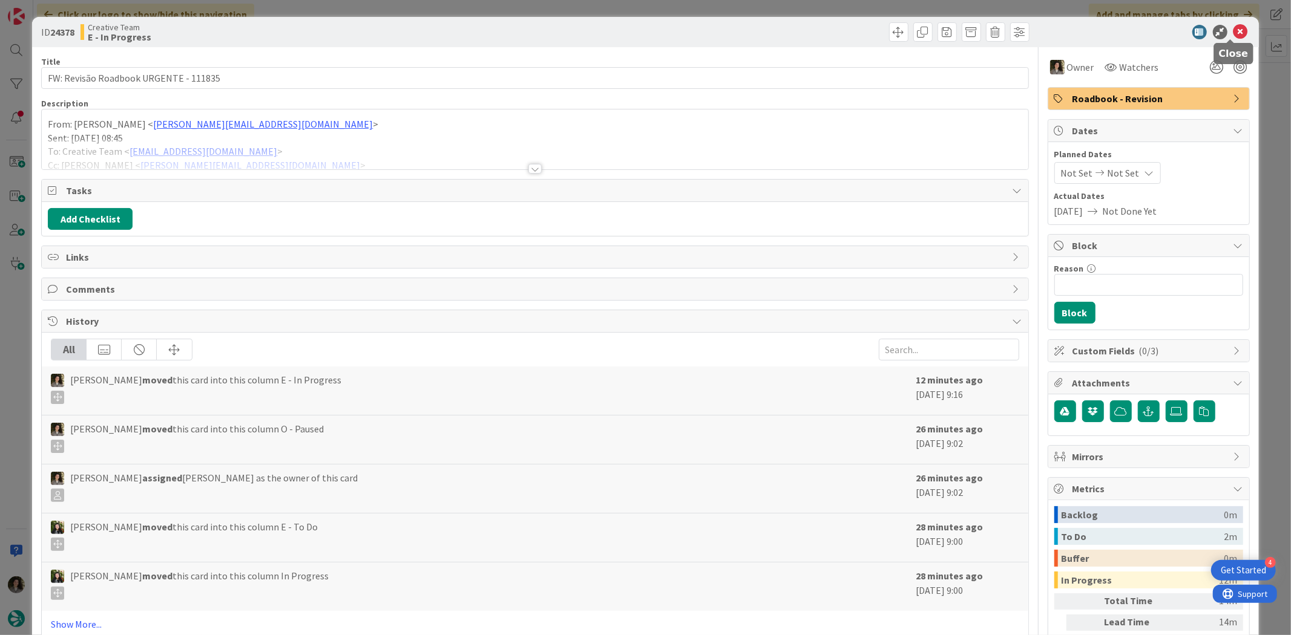
click at [1233, 36] on icon at bounding box center [1240, 32] width 15 height 15
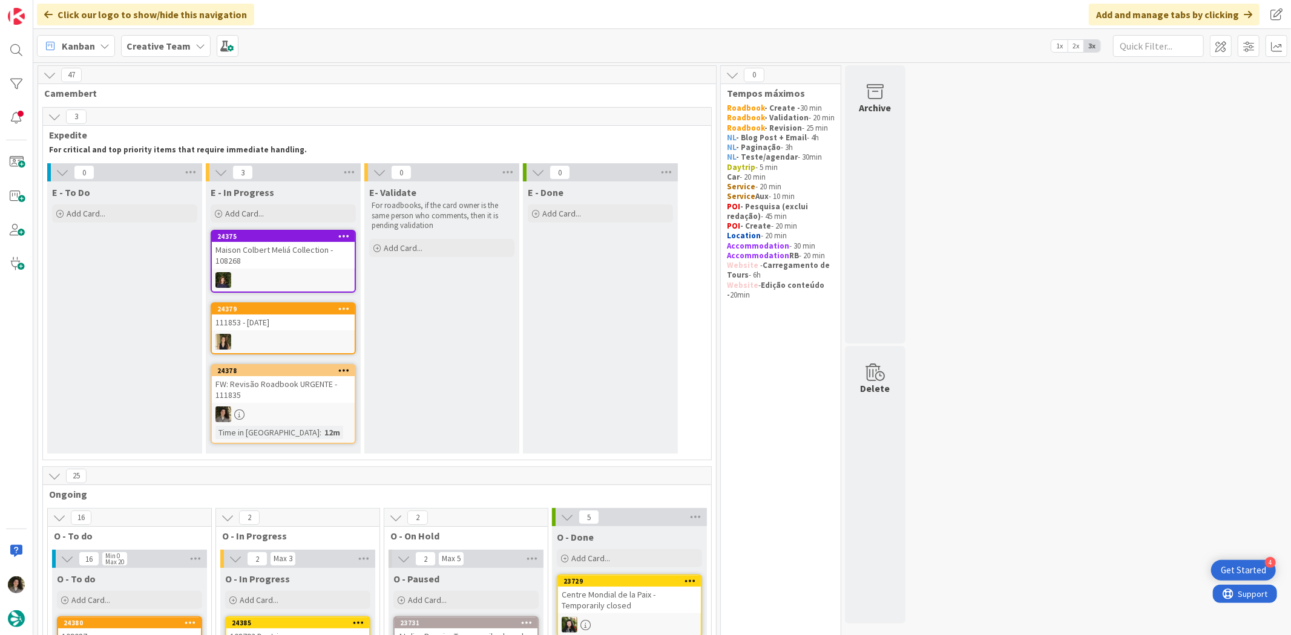
click at [289, 381] on div "FW: Revisão Roadbook URGENTE - 111835" at bounding box center [283, 389] width 143 height 27
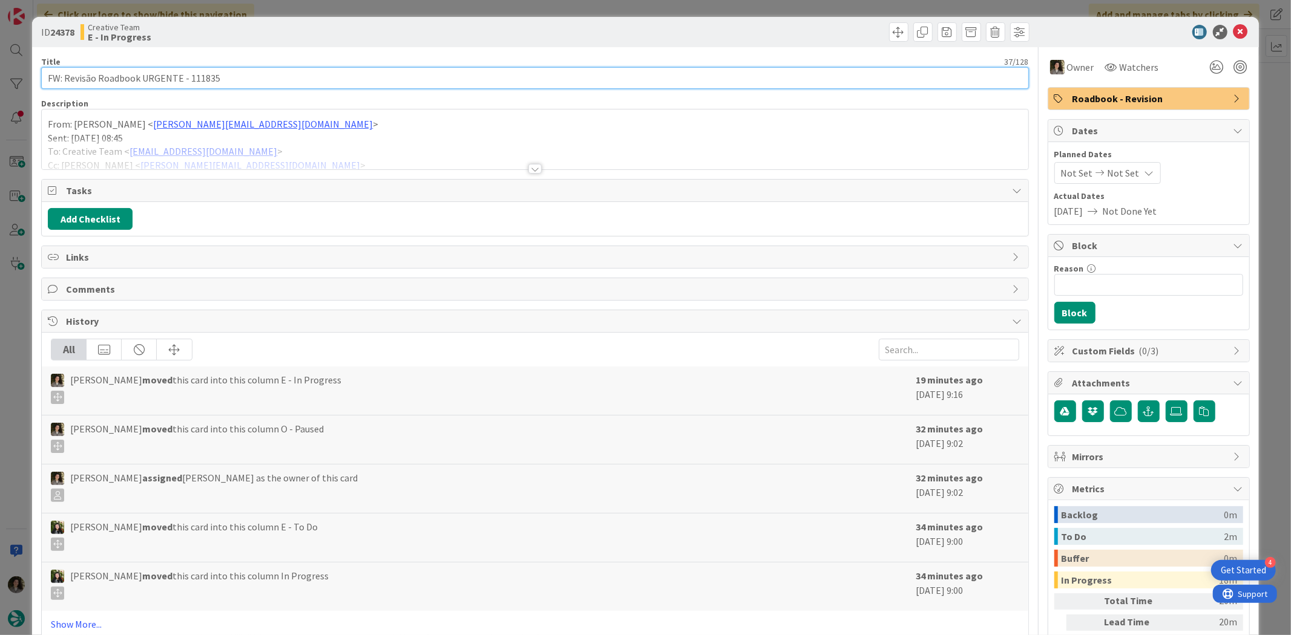
click at [166, 71] on input "FW: Revisão Roadbook URGENTE - 111835" at bounding box center [534, 78] width 987 height 22
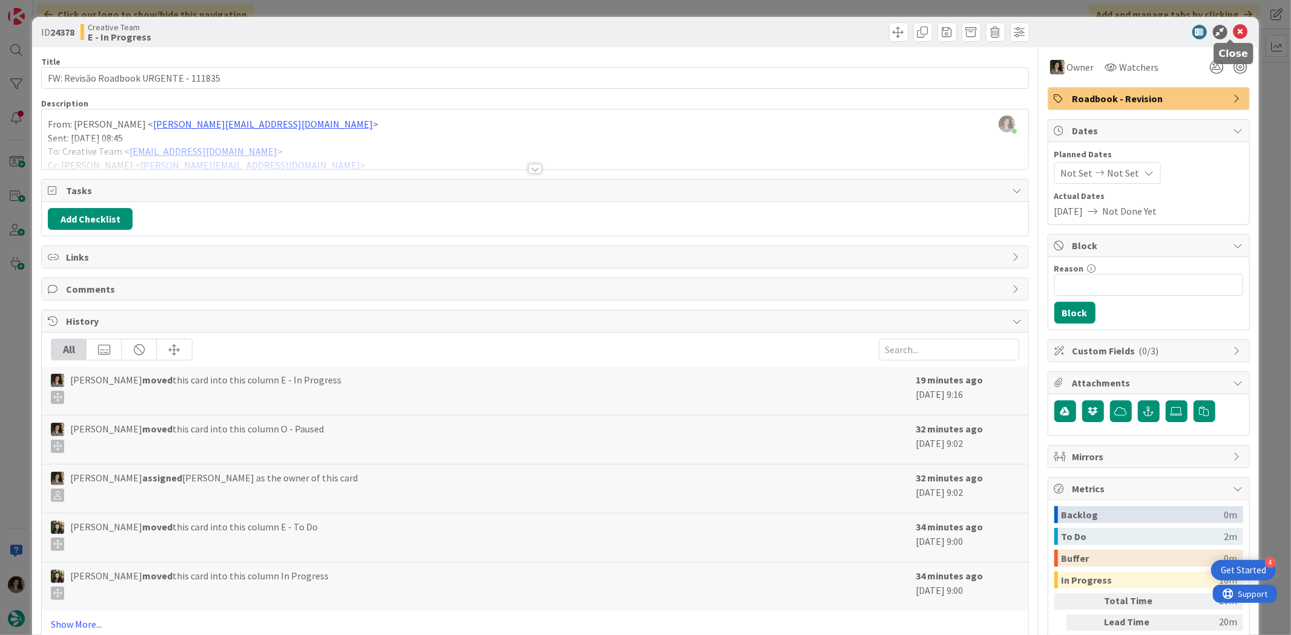
click at [1236, 25] on icon at bounding box center [1240, 32] width 15 height 15
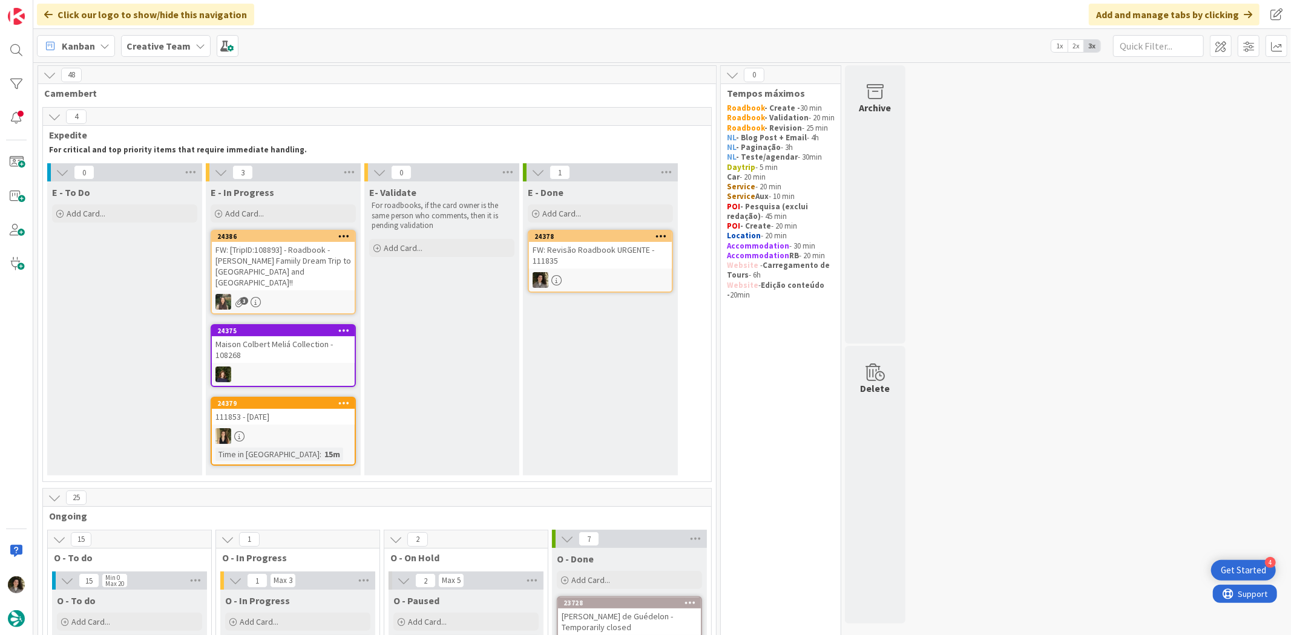
click at [618, 252] on div "FW: Revisão Roadbook URGENTE - 111835" at bounding box center [600, 255] width 143 height 27
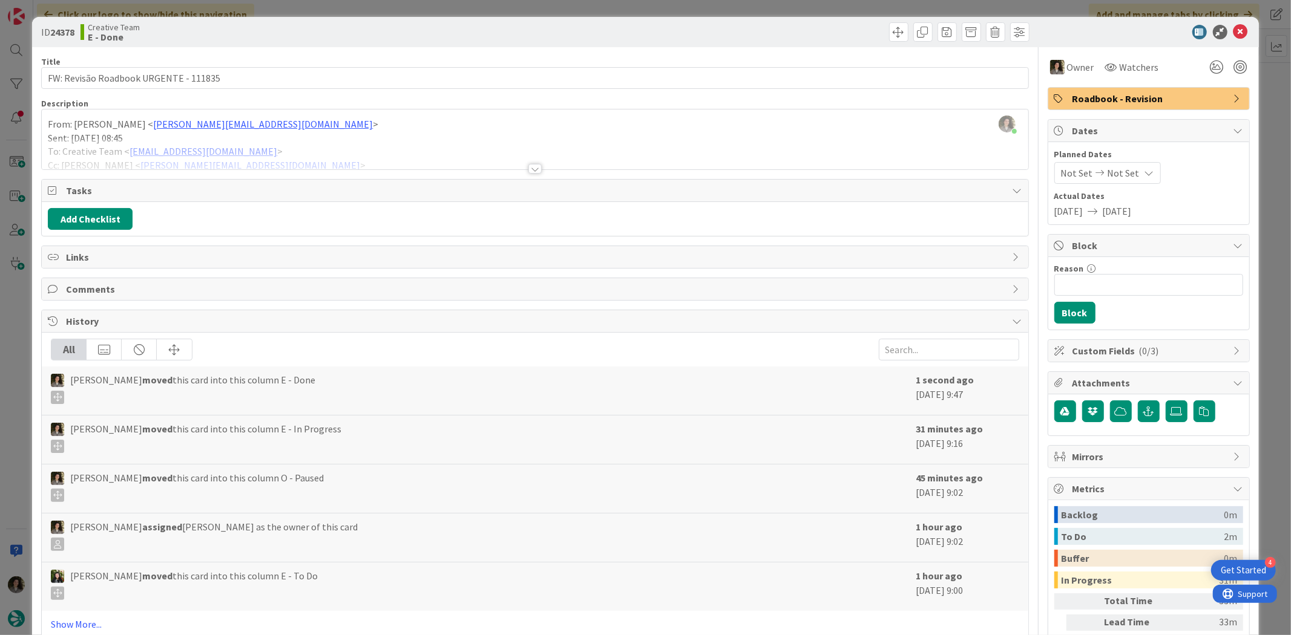
click at [1204, 92] on span "Roadbook - Revision" at bounding box center [1149, 98] width 155 height 15
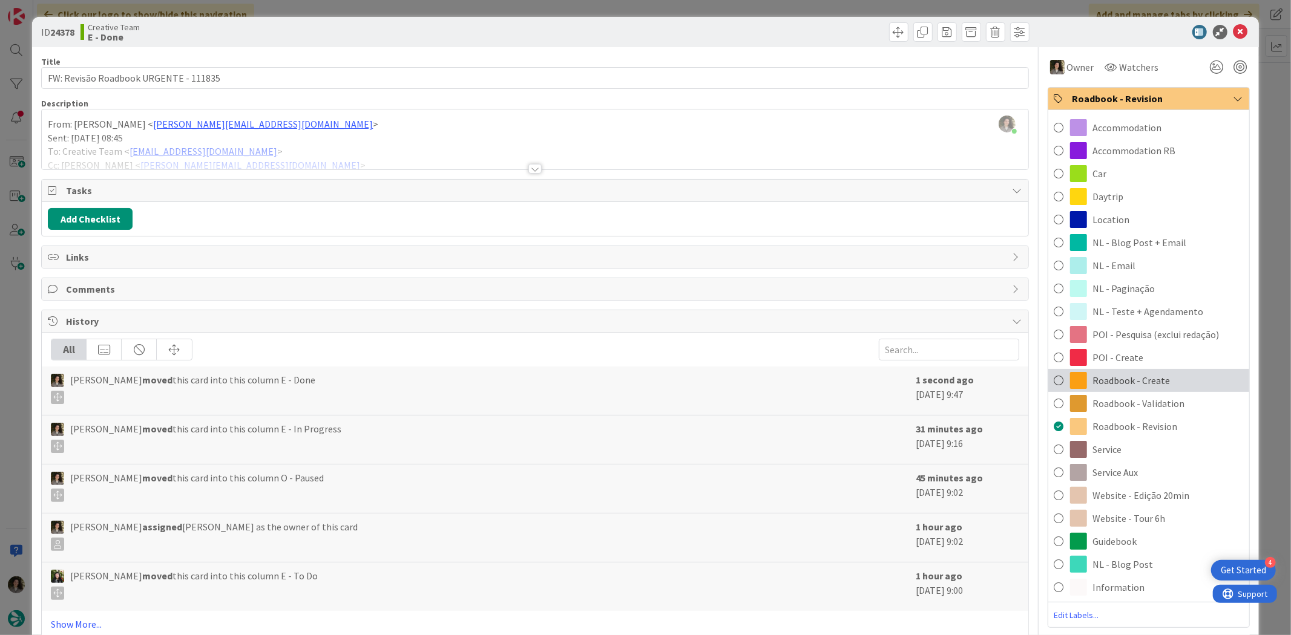
click at [1153, 378] on span "Roadbook - Create" at bounding box center [1131, 380] width 77 height 15
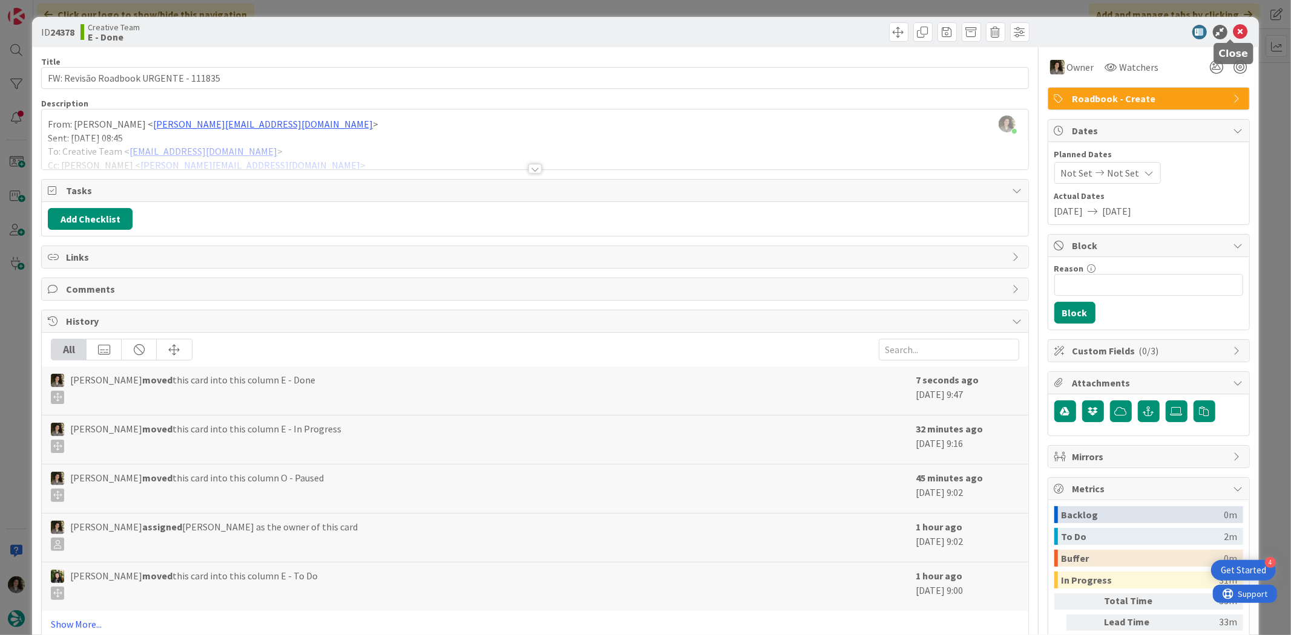
click at [1233, 31] on icon at bounding box center [1240, 32] width 15 height 15
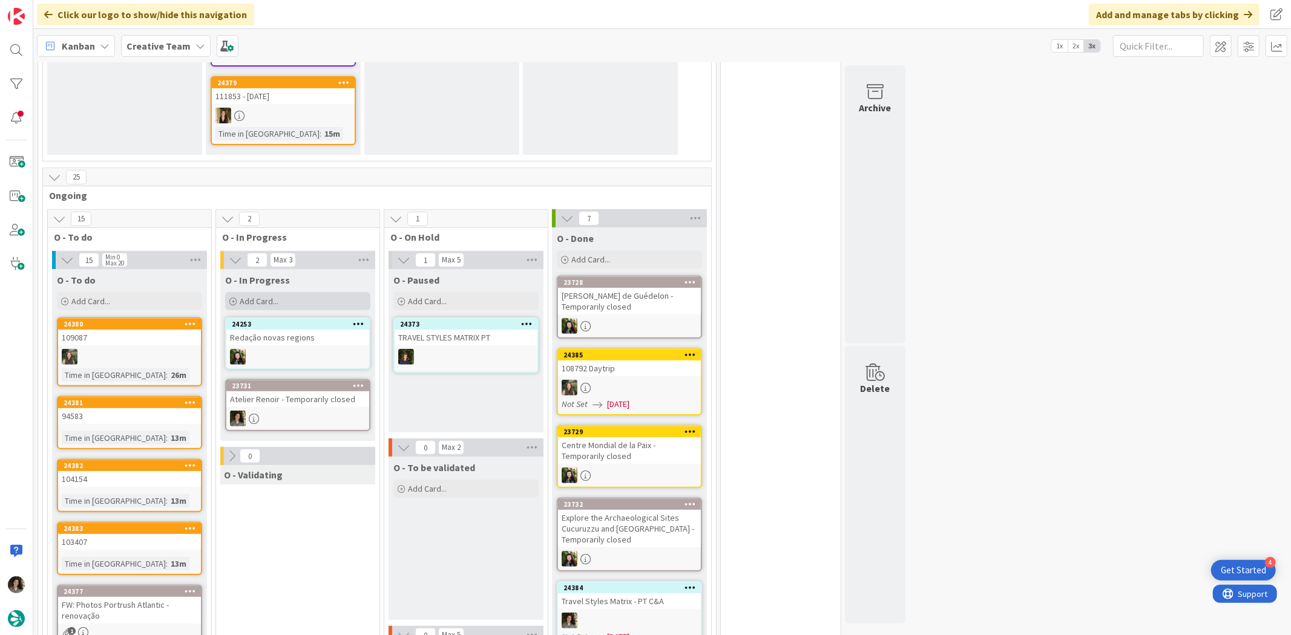
scroll to position [336, 0]
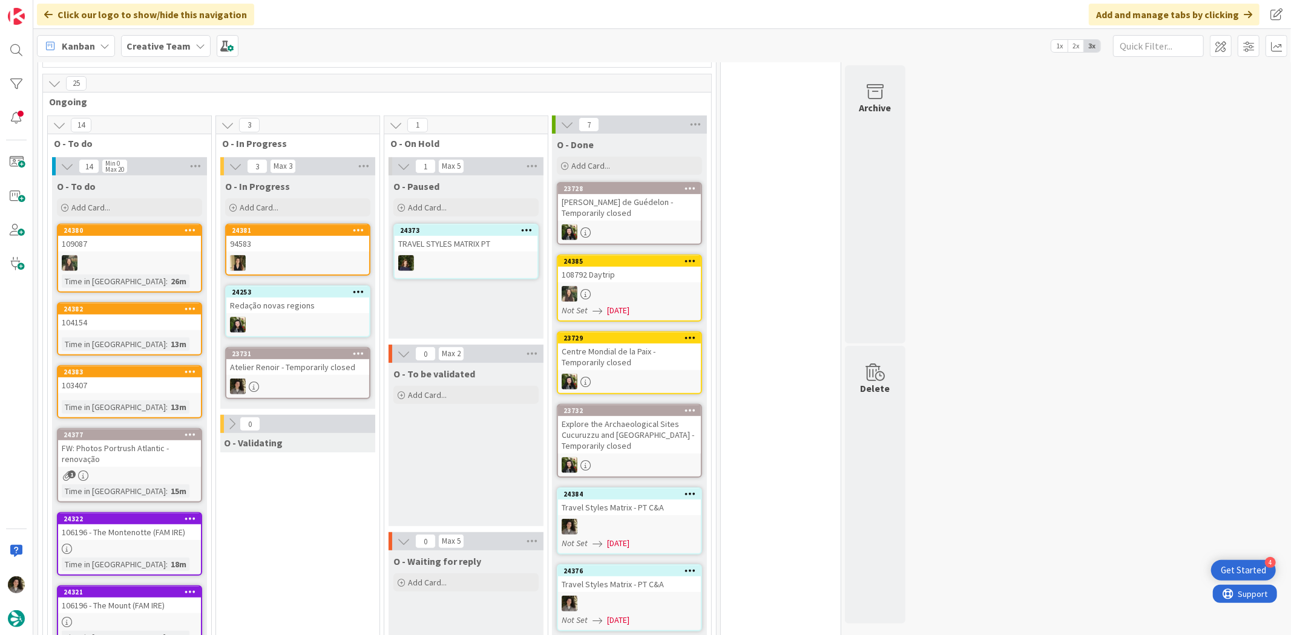
click at [313, 359] on div "Atelier Renoir - Temporarily closed" at bounding box center [297, 367] width 143 height 16
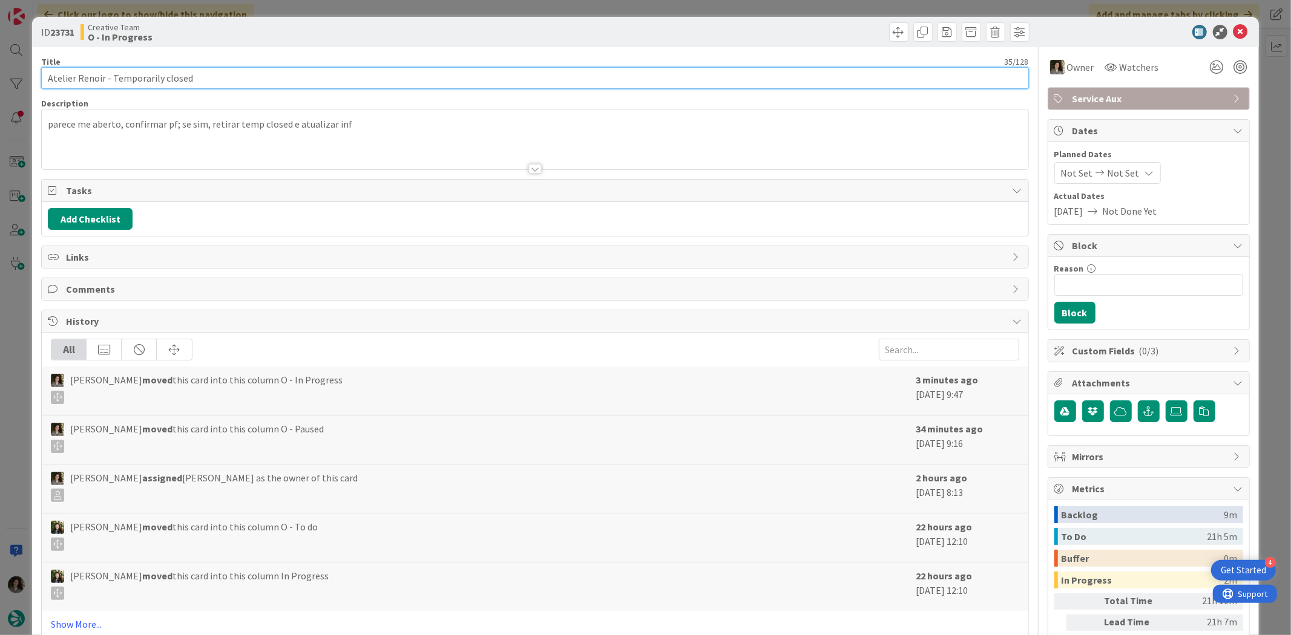
drag, startPoint x: 100, startPoint y: 79, endPoint x: 4, endPoint y: 70, distance: 96.6
click at [4, 70] on div "ID 23731 Creative Team O - In Progress Title 35 / 128 Atelier Renoir - Temporar…" at bounding box center [645, 317] width 1291 height 635
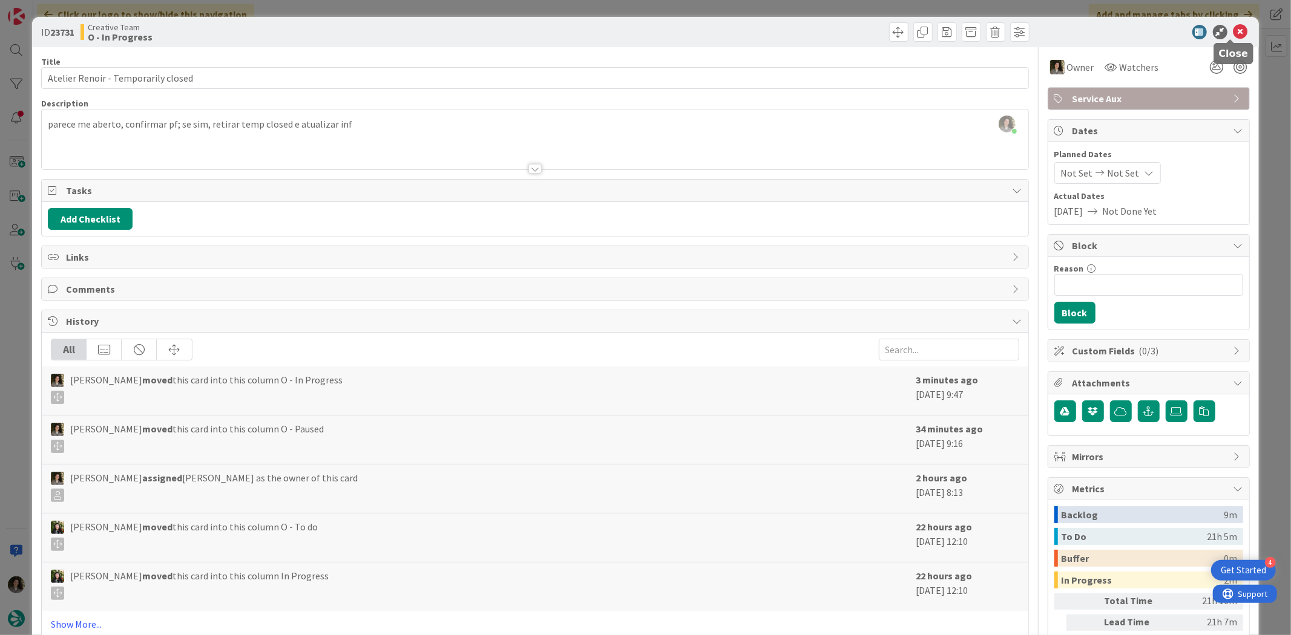
click at [1234, 33] on icon at bounding box center [1240, 32] width 15 height 15
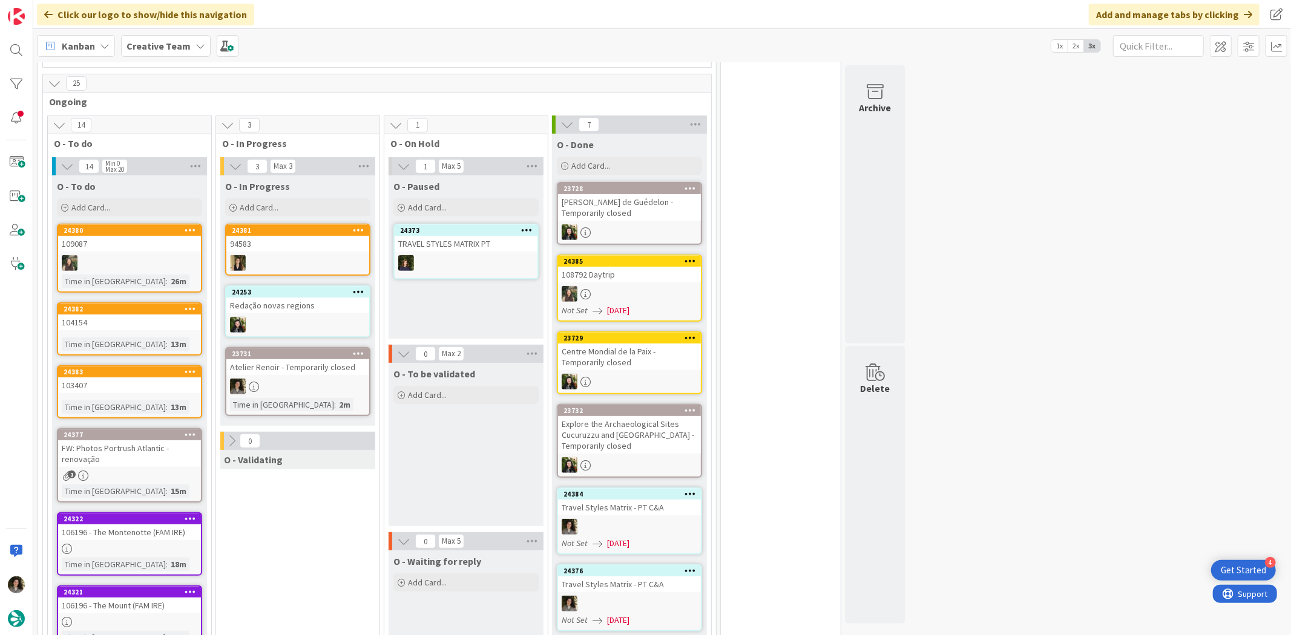
click at [99, 315] on div "104154" at bounding box center [129, 323] width 143 height 16
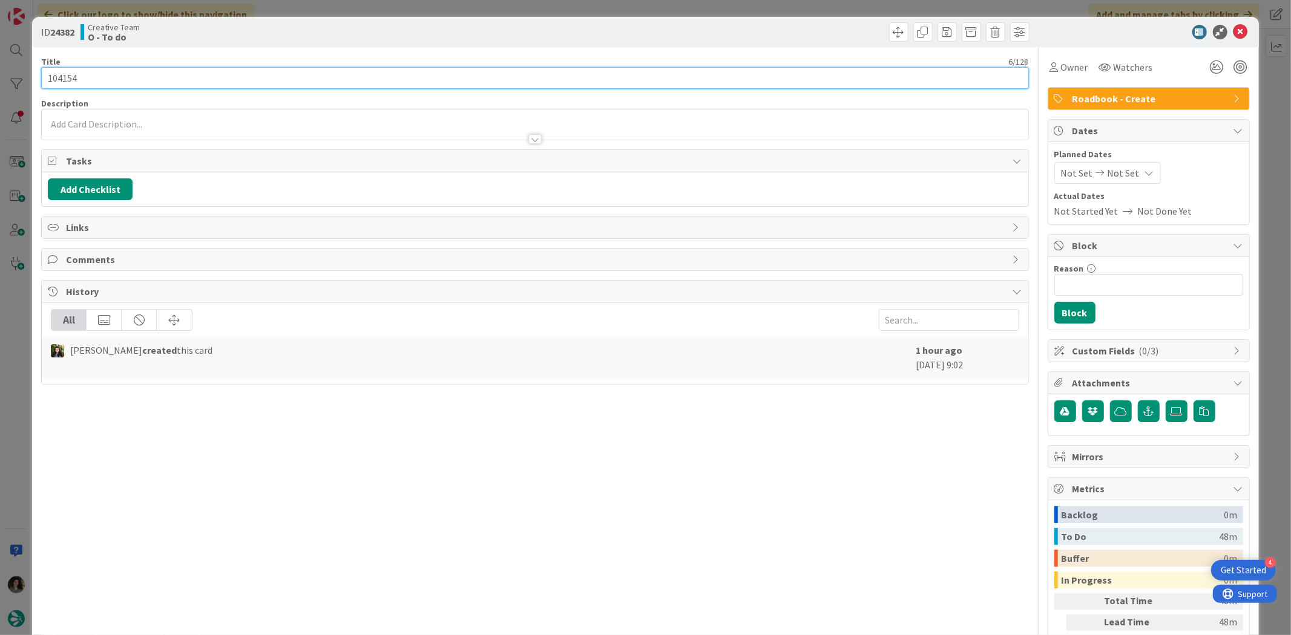
drag, startPoint x: 84, startPoint y: 81, endPoint x: 9, endPoint y: 67, distance: 75.8
click at [11, 67] on div "ID 24382 Creative Team O - To do Title 6 / 128 104154 Description Owner Watcher…" at bounding box center [645, 317] width 1291 height 635
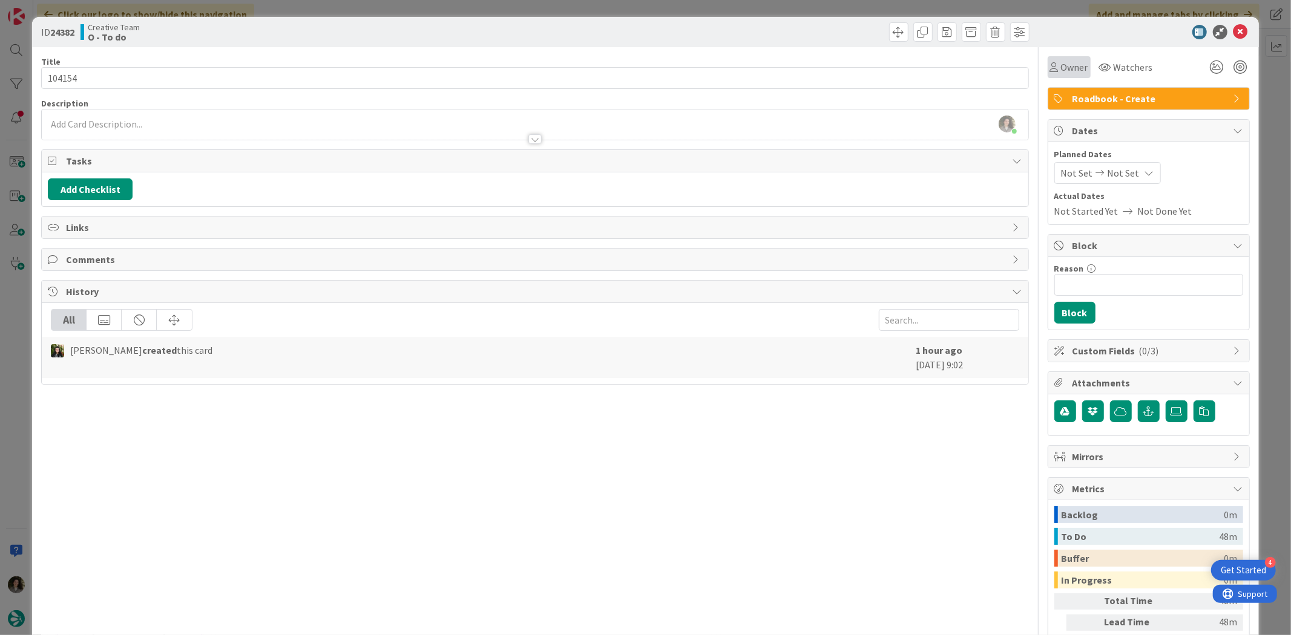
click at [1067, 67] on span "Owner" at bounding box center [1074, 67] width 27 height 15
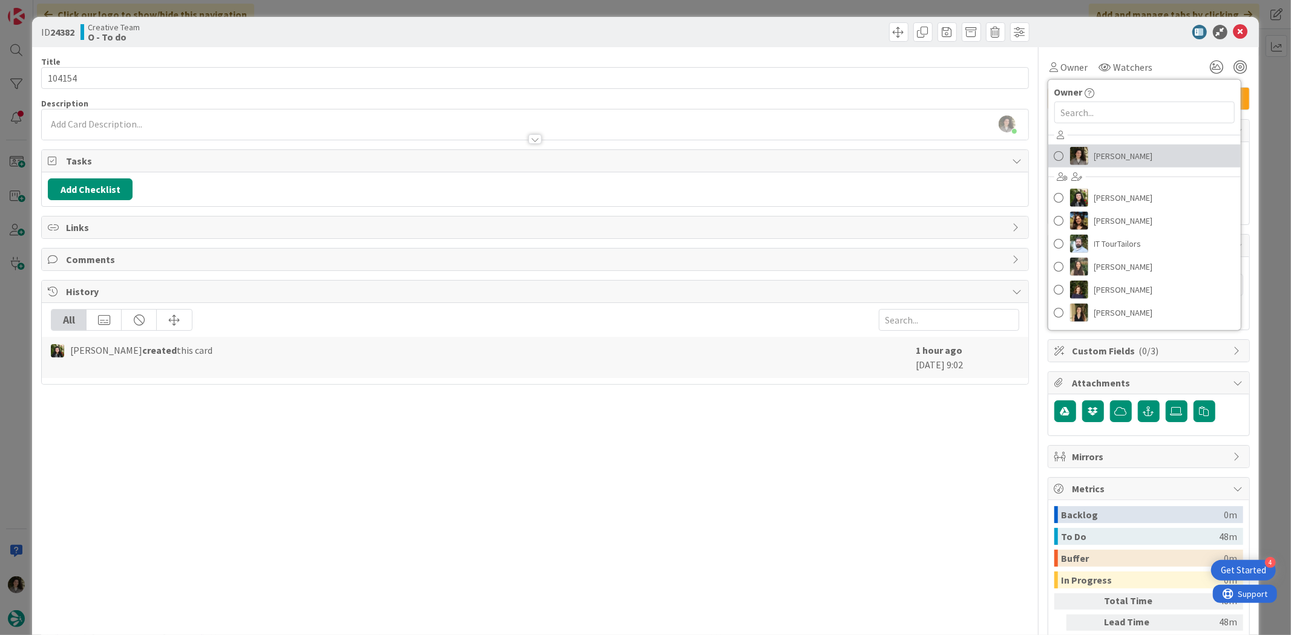
click at [1115, 166] on link "[PERSON_NAME]" at bounding box center [1144, 156] width 192 height 23
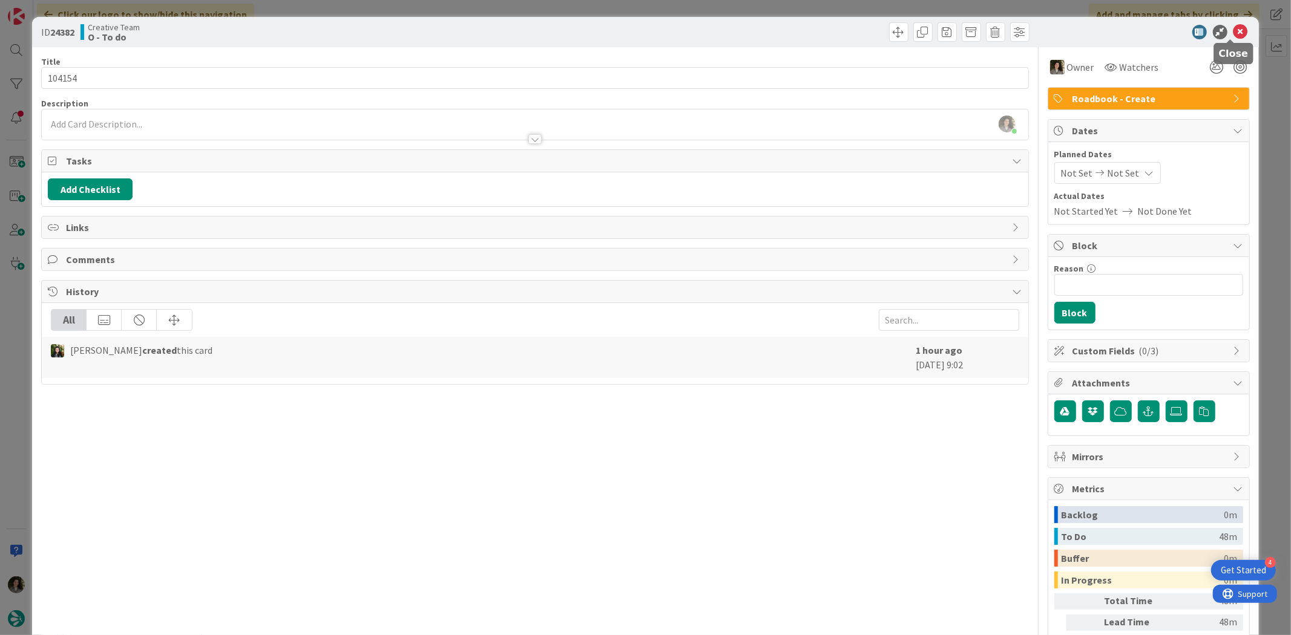
click at [1235, 27] on icon at bounding box center [1240, 32] width 15 height 15
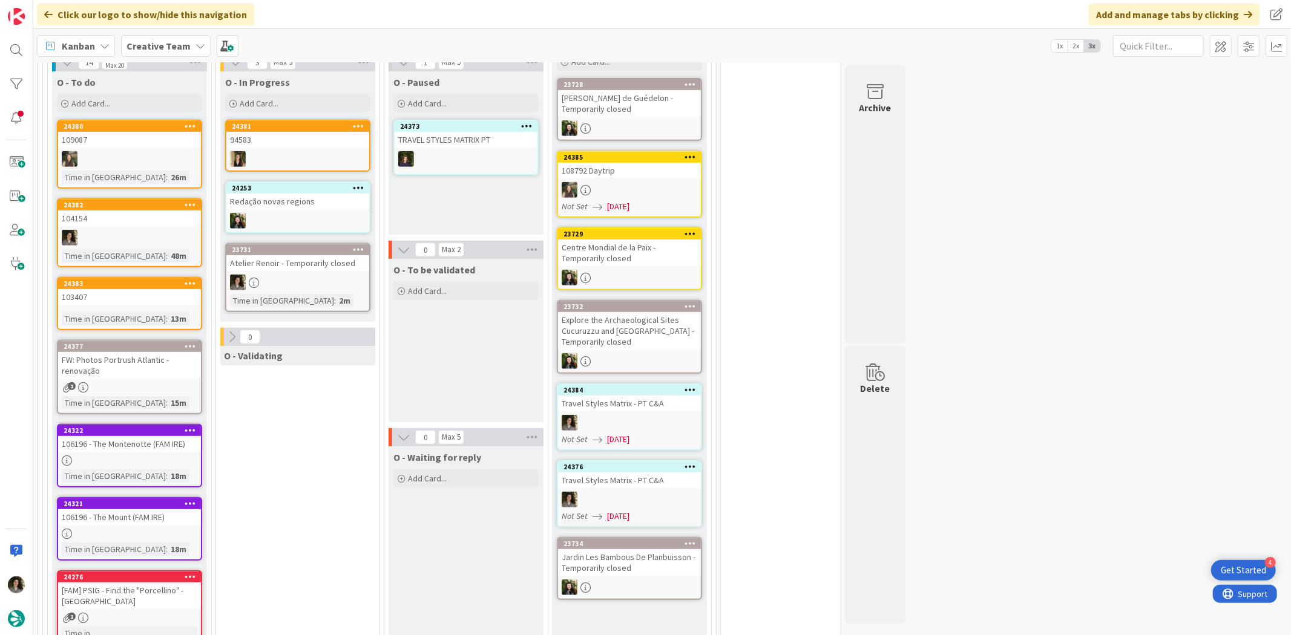
scroll to position [403, 0]
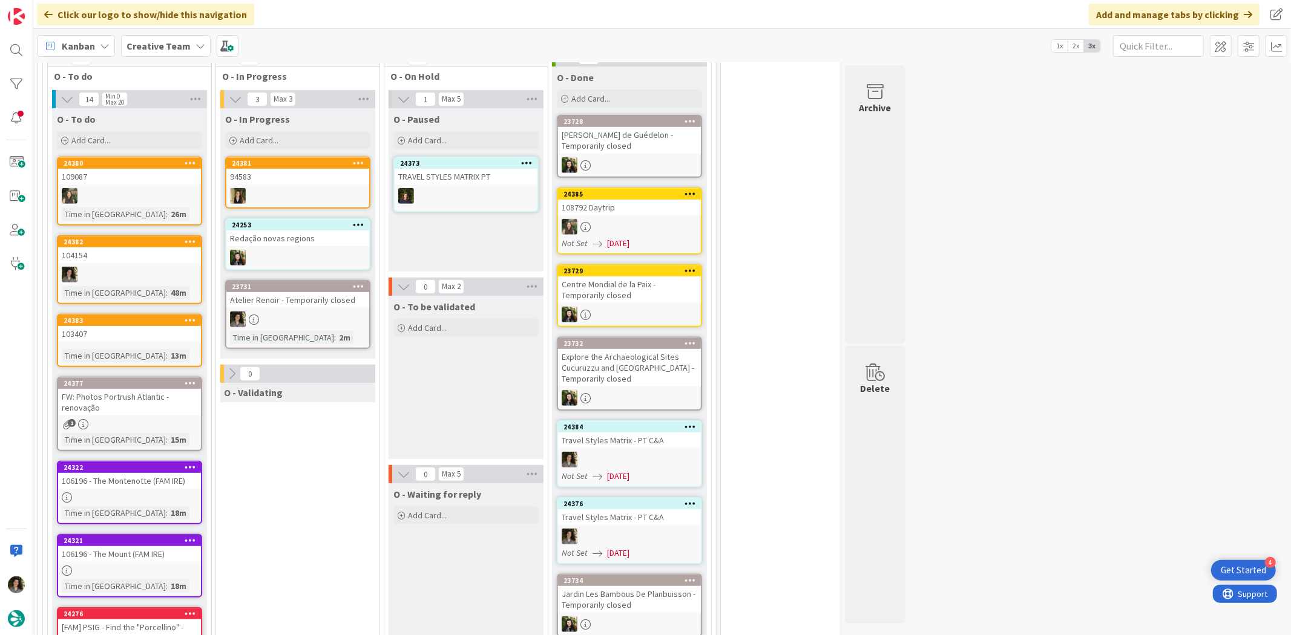
click at [98, 396] on div "FW: Photos Portrush Atlantic - renovação" at bounding box center [129, 402] width 143 height 27
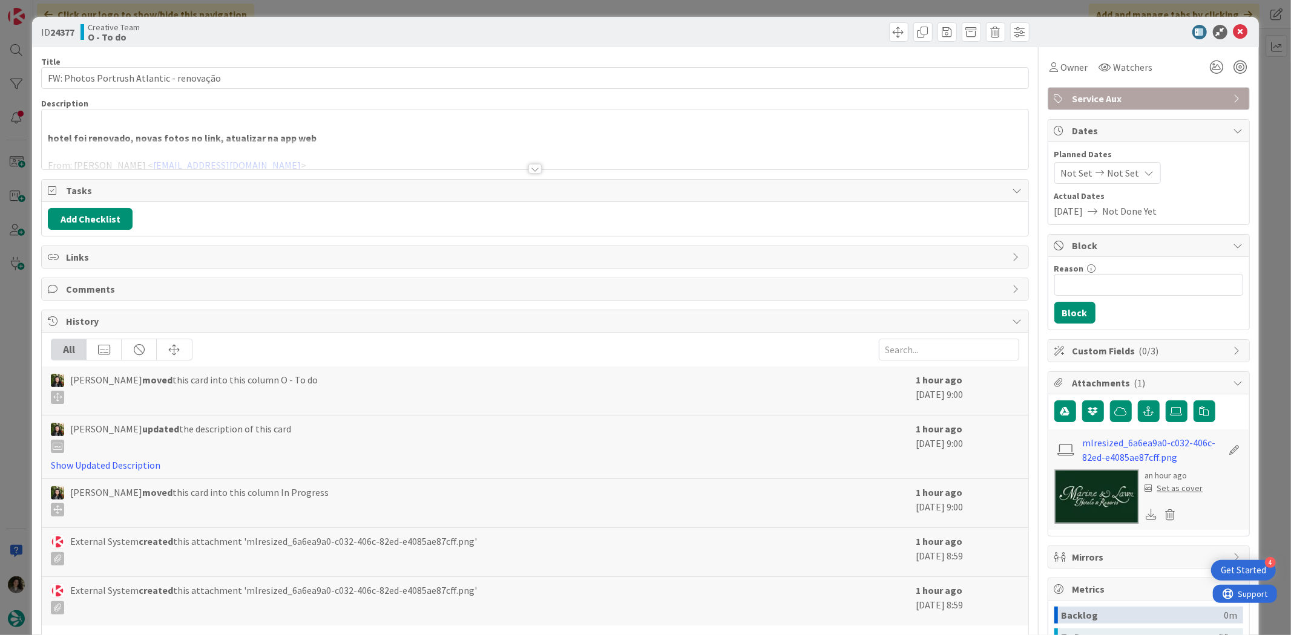
click at [519, 171] on div "Title 40 / 128 FW: Photos Portrush Atlantic - renovação Description hotel foi r…" at bounding box center [534, 427] width 987 height 760
click at [521, 168] on div at bounding box center [535, 154] width 986 height 31
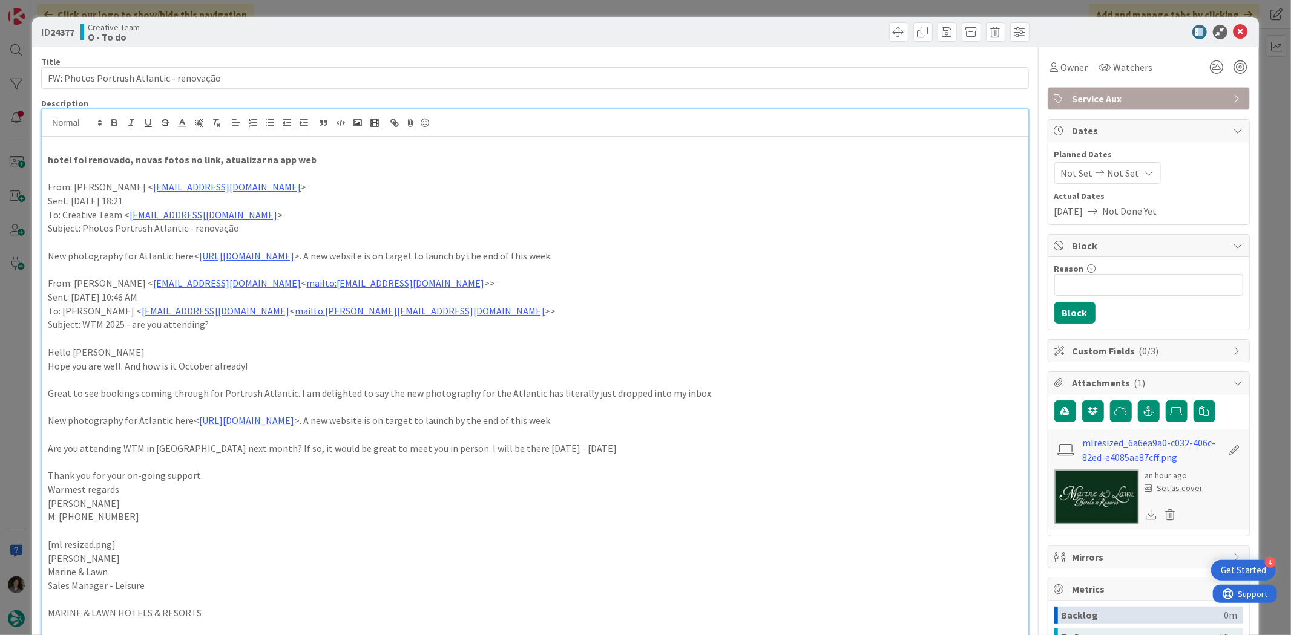
click at [1231, 41] on div "ID 24377 Creative Team O - To do" at bounding box center [645, 32] width 1226 height 30
click at [1233, 26] on icon at bounding box center [1240, 32] width 15 height 15
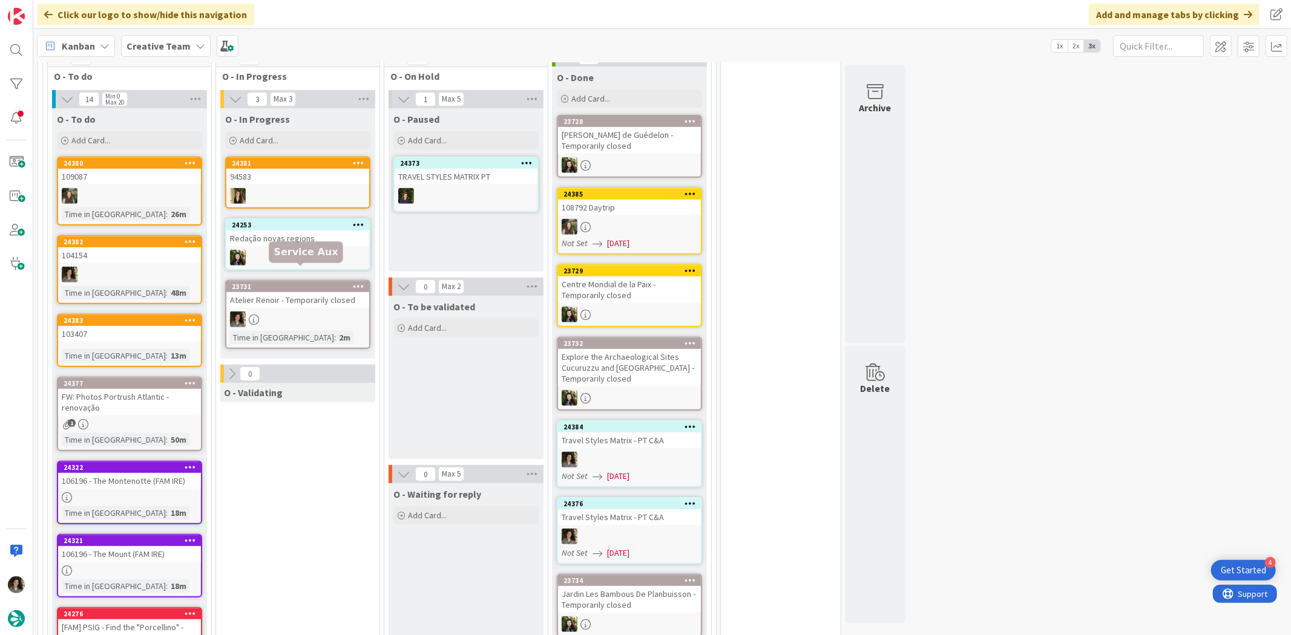
click at [327, 293] on div "23731 Atelier Renoir - Temporarily closed Time in Column : 2m" at bounding box center [297, 314] width 145 height 69
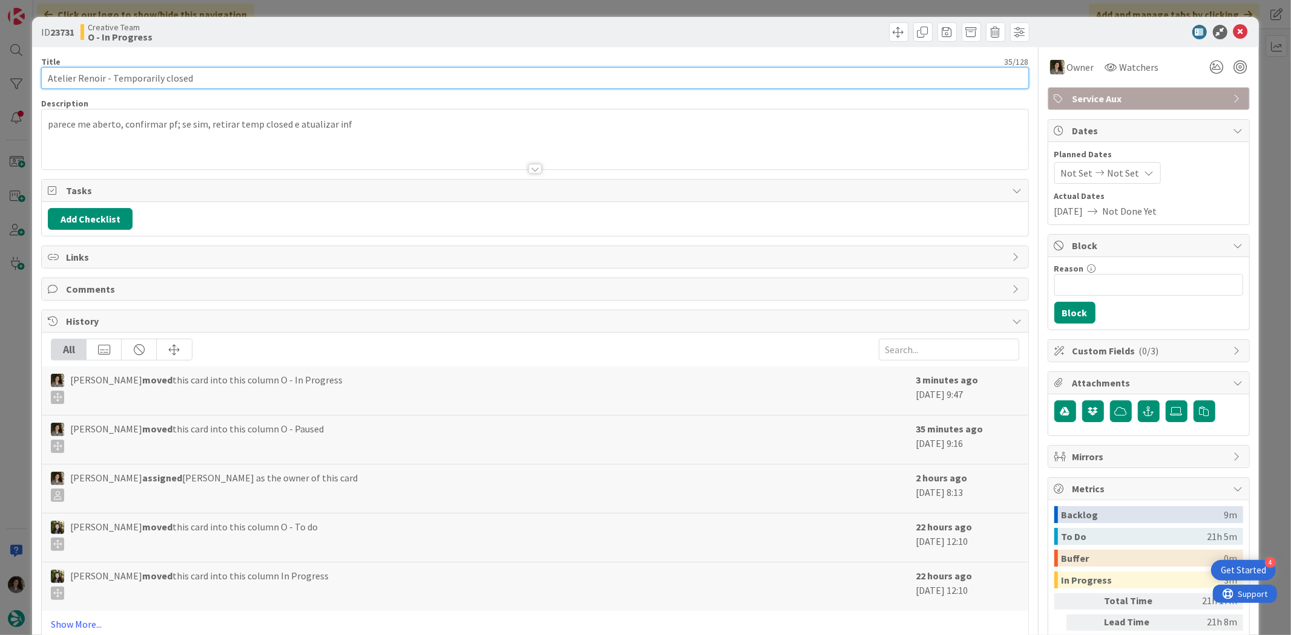
drag, startPoint x: 100, startPoint y: 73, endPoint x: 6, endPoint y: 73, distance: 94.4
click at [6, 73] on div "ID 23731 Creative Team O - In Progress Title 35 / 128 Atelier Renoir - Temporar…" at bounding box center [645, 317] width 1291 height 635
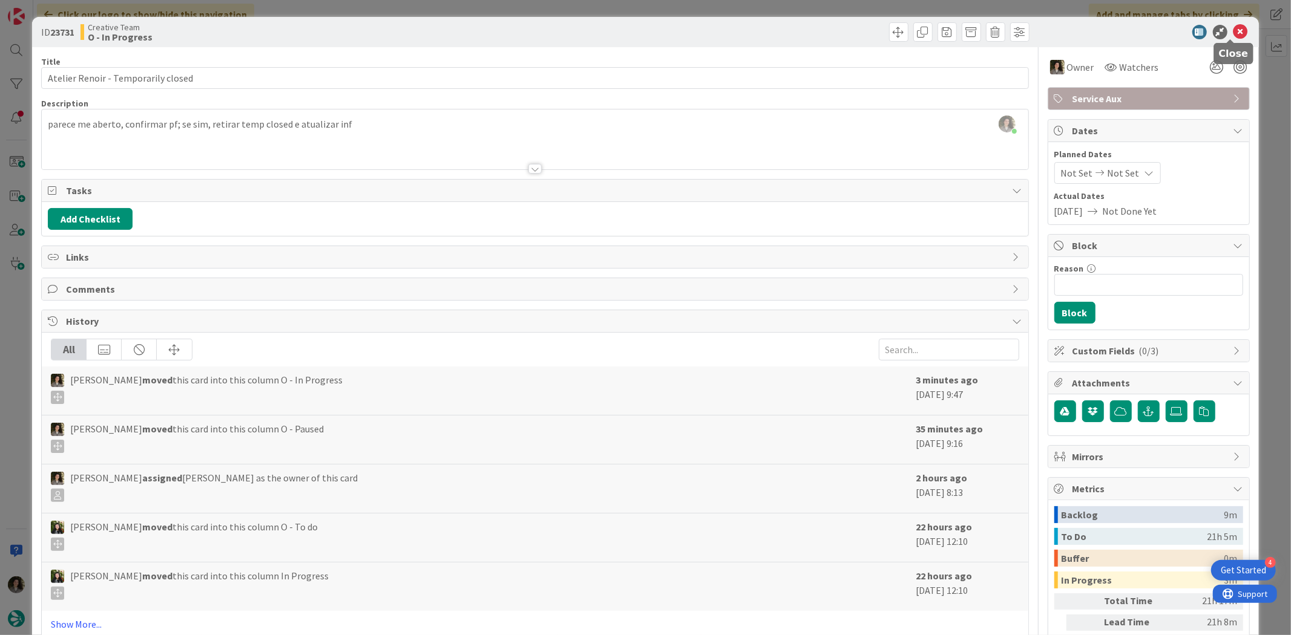
click at [1233, 32] on icon at bounding box center [1240, 32] width 15 height 15
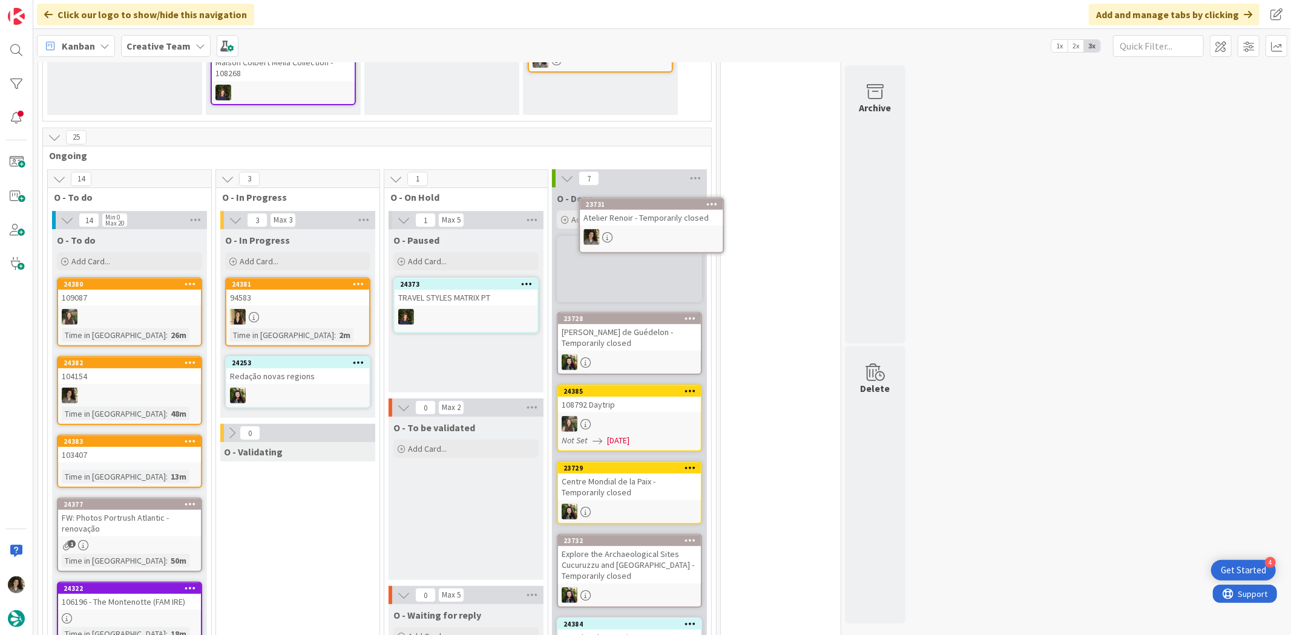
scroll to position [275, 0]
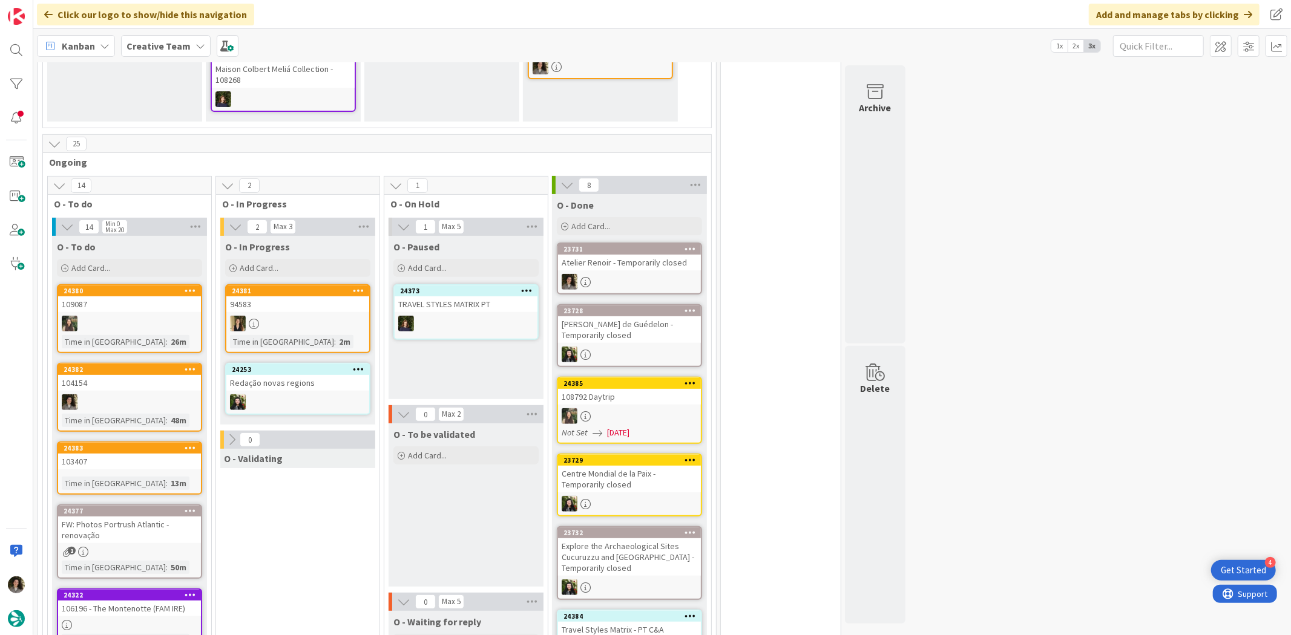
click at [637, 255] on div "Atelier Renoir - Temporarily closed" at bounding box center [629, 263] width 143 height 16
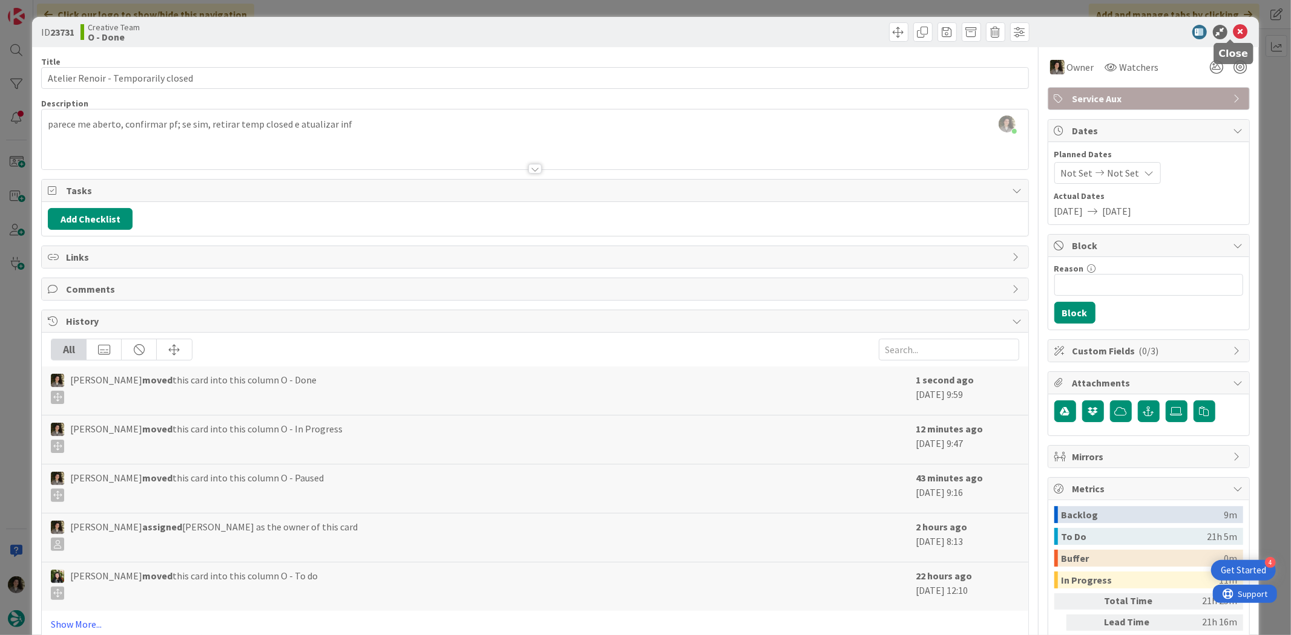
click at [1234, 26] on icon at bounding box center [1240, 32] width 15 height 15
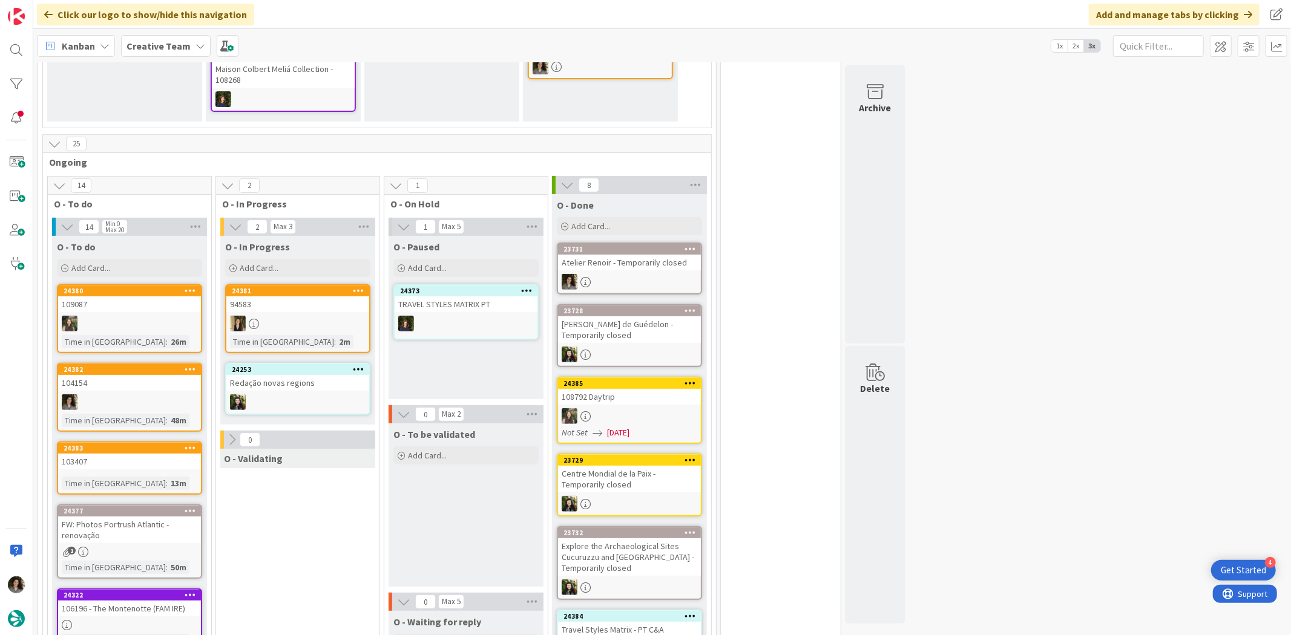
click at [608, 274] on div at bounding box center [629, 282] width 143 height 16
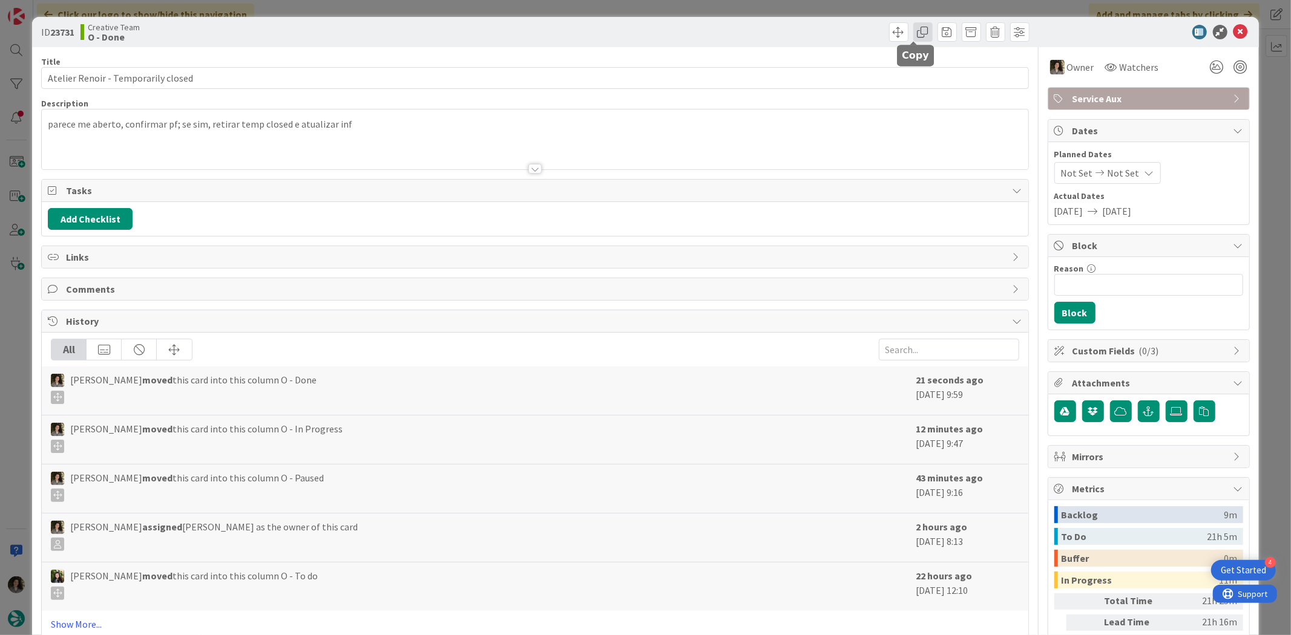
click at [913, 33] on span at bounding box center [922, 31] width 19 height 19
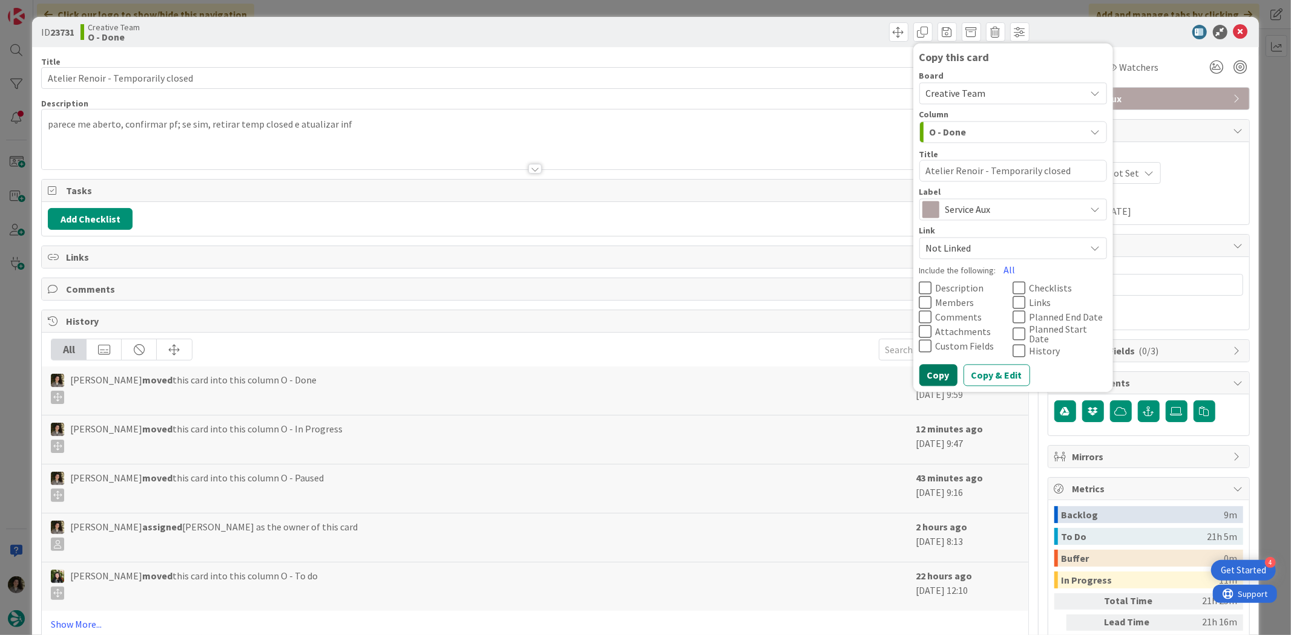
click at [938, 365] on button "Copy" at bounding box center [938, 376] width 38 height 22
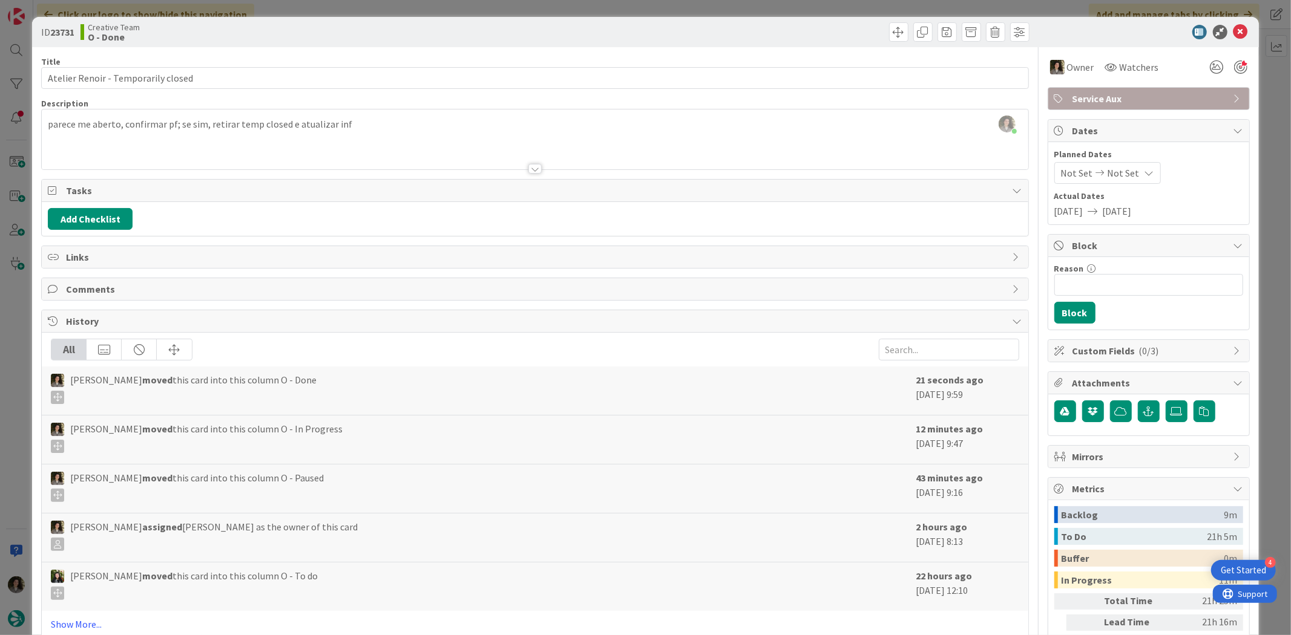
type textarea "x"
drag, startPoint x: 1230, startPoint y: 31, endPoint x: 1067, endPoint y: 90, distance: 172.8
click at [1233, 31] on icon at bounding box center [1240, 32] width 15 height 15
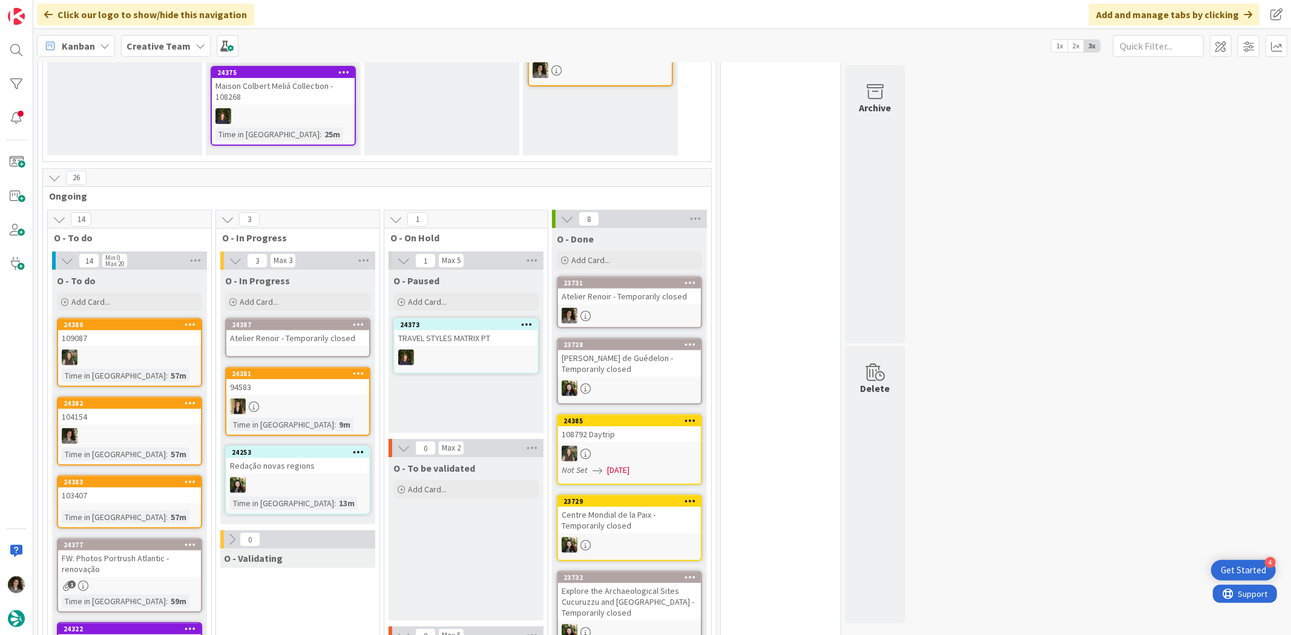
click at [273, 335] on div "24387 Atelier Renoir - Temporarily closed" at bounding box center [297, 337] width 145 height 39
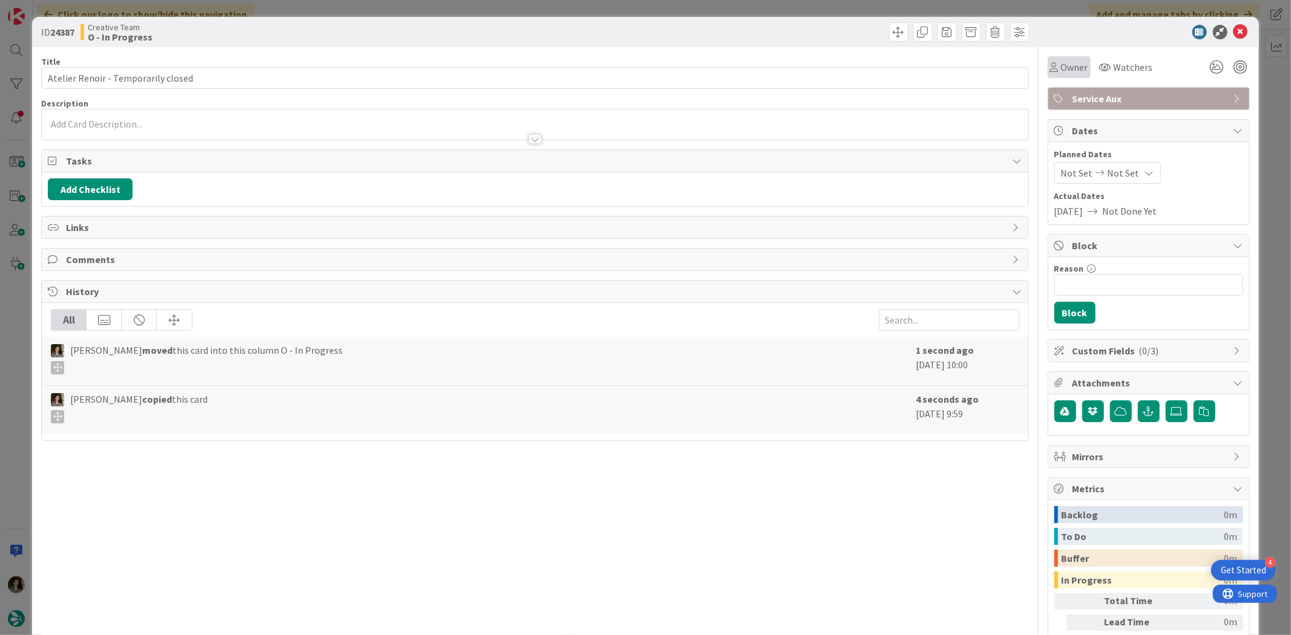
click at [1056, 57] on div "Owner" at bounding box center [1068, 67] width 43 height 22
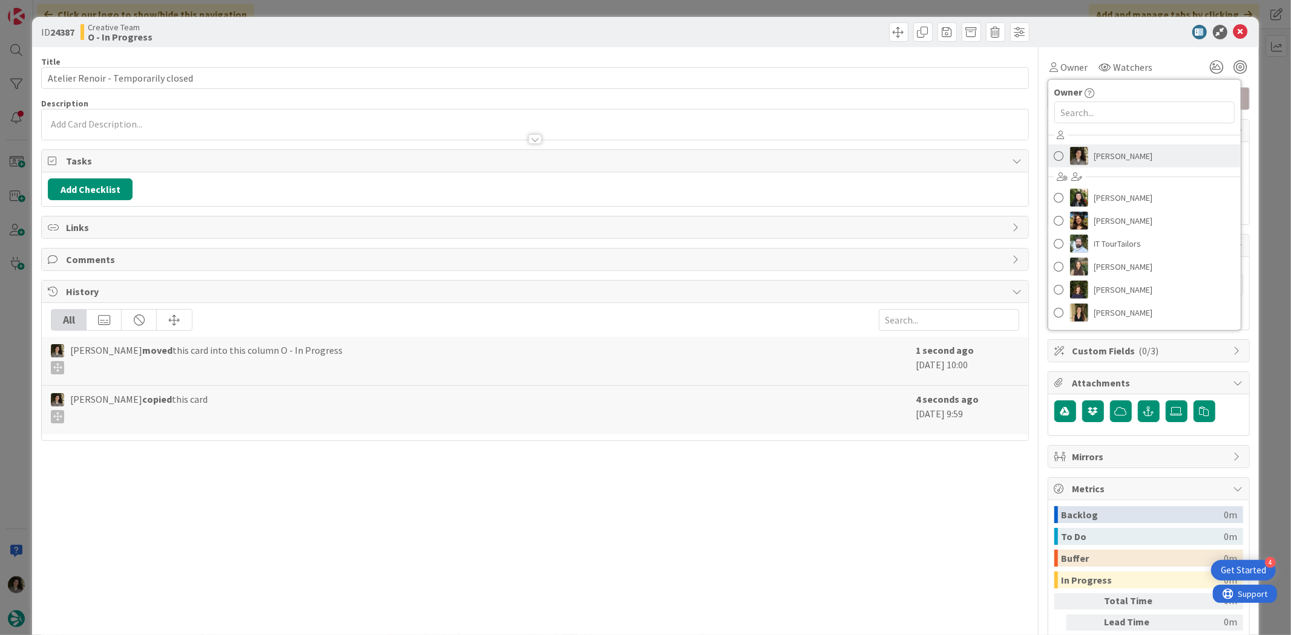
drag, startPoint x: 1110, startPoint y: 154, endPoint x: 1116, endPoint y: 161, distance: 9.5
click at [1110, 155] on span "[PERSON_NAME]" at bounding box center [1123, 156] width 59 height 18
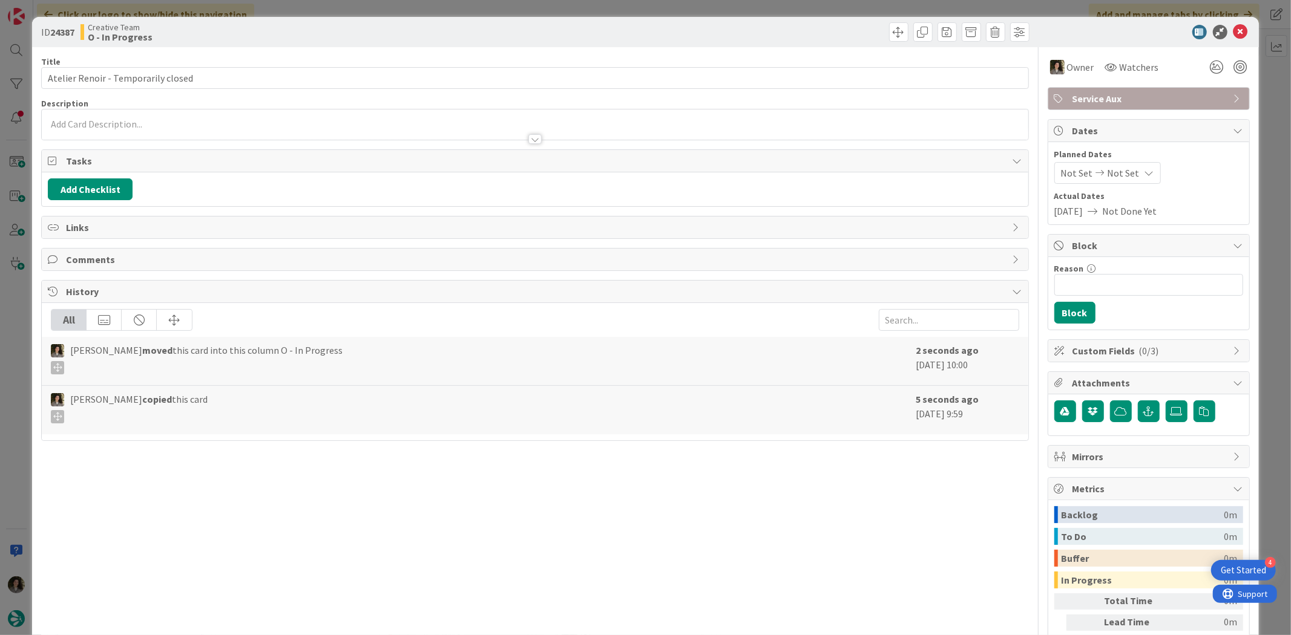
click at [1121, 168] on span "Not Set" at bounding box center [1123, 173] width 32 height 15
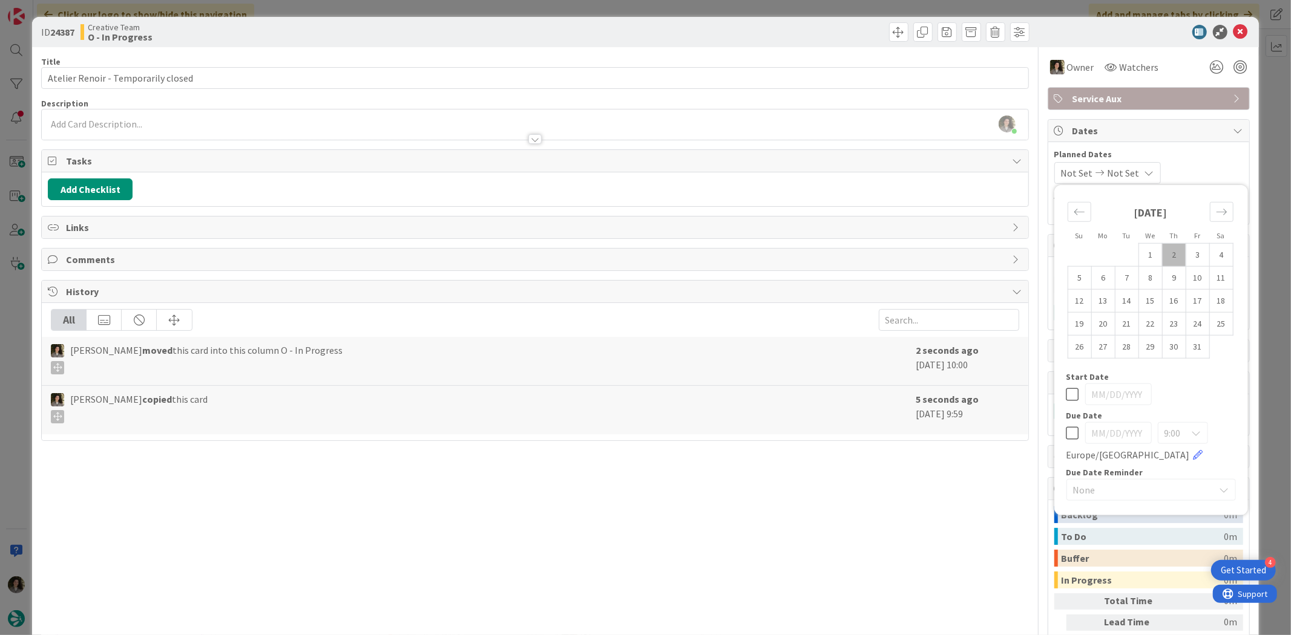
click at [1066, 430] on icon at bounding box center [1072, 433] width 13 height 15
type input "[DATE]"
drag, startPoint x: 927, startPoint y: 485, endPoint x: 1035, endPoint y: 351, distance: 171.7
click at [926, 483] on div "Title 35 / 128 Atelier Renoir - Temporarily closed Description Melissa Santos j…" at bounding box center [534, 377] width 987 height 660
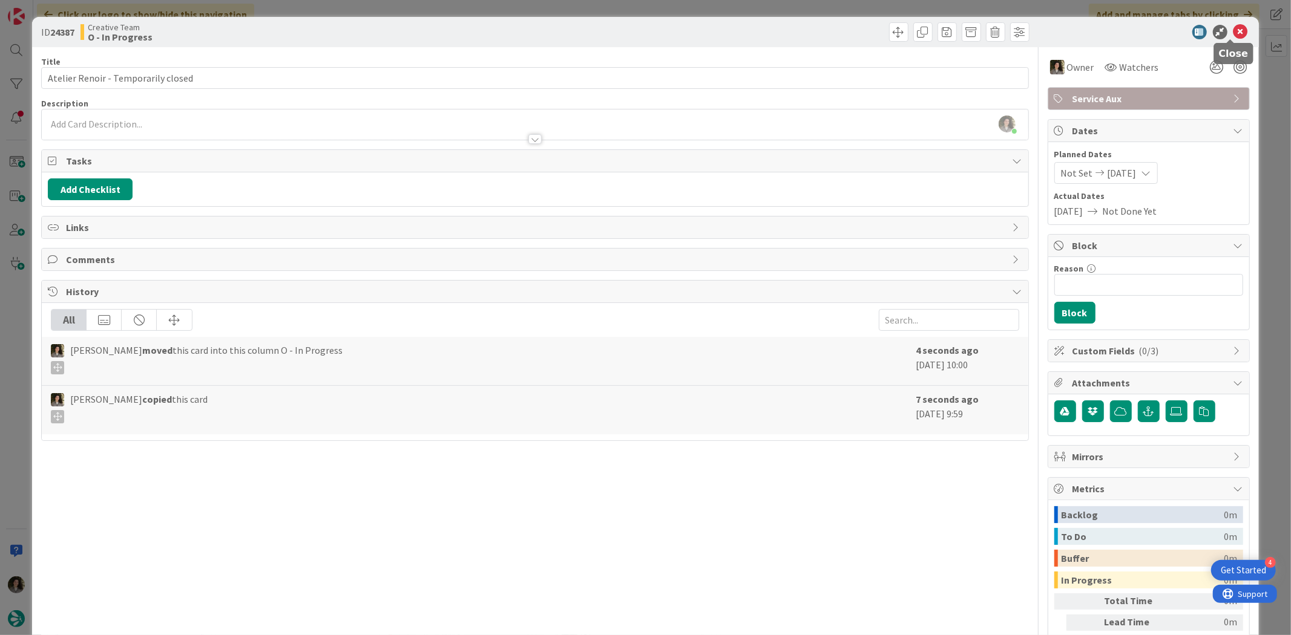
click at [1233, 25] on icon at bounding box center [1240, 32] width 15 height 15
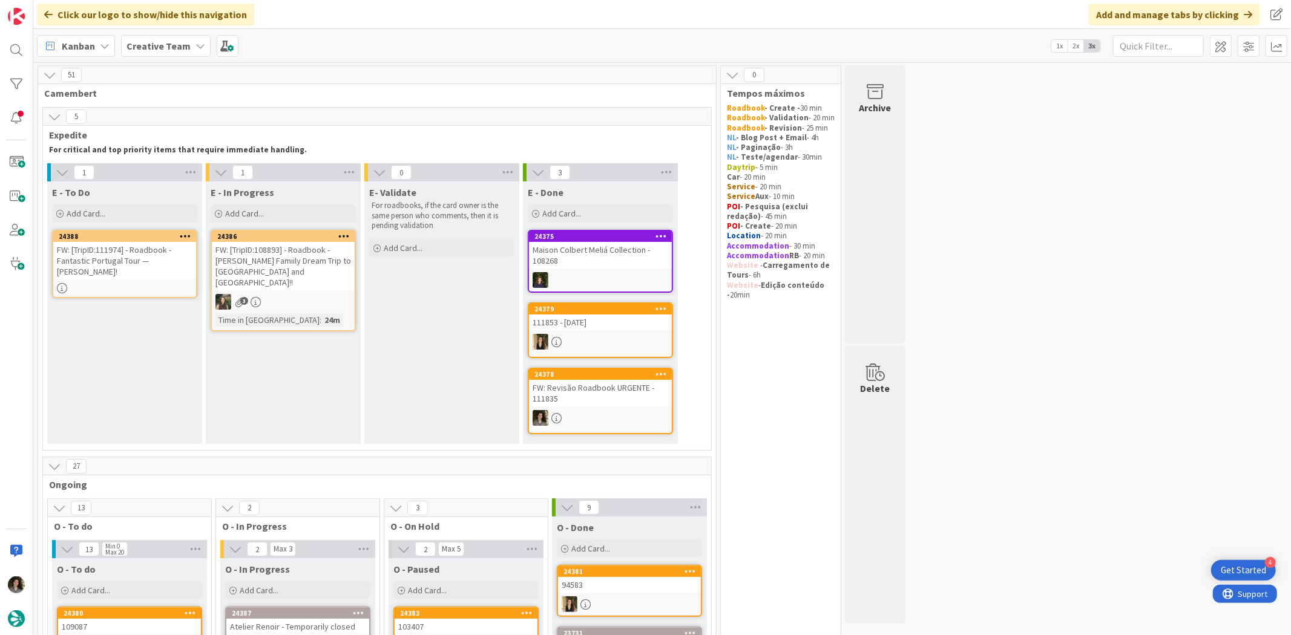
click at [130, 270] on div "24388 FW: [TripID:111974] - Roadbook - Fantastic Portugal Tour — John Smith!" at bounding box center [124, 264] width 145 height 68
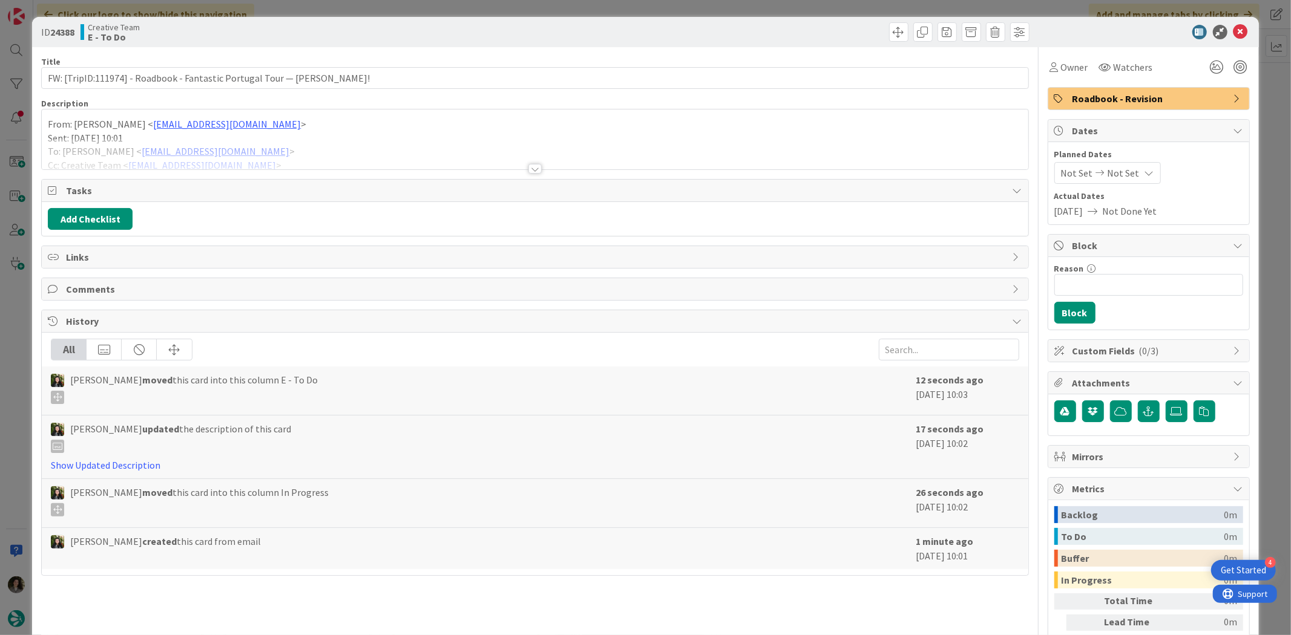
click at [535, 171] on div at bounding box center [534, 169] width 13 height 10
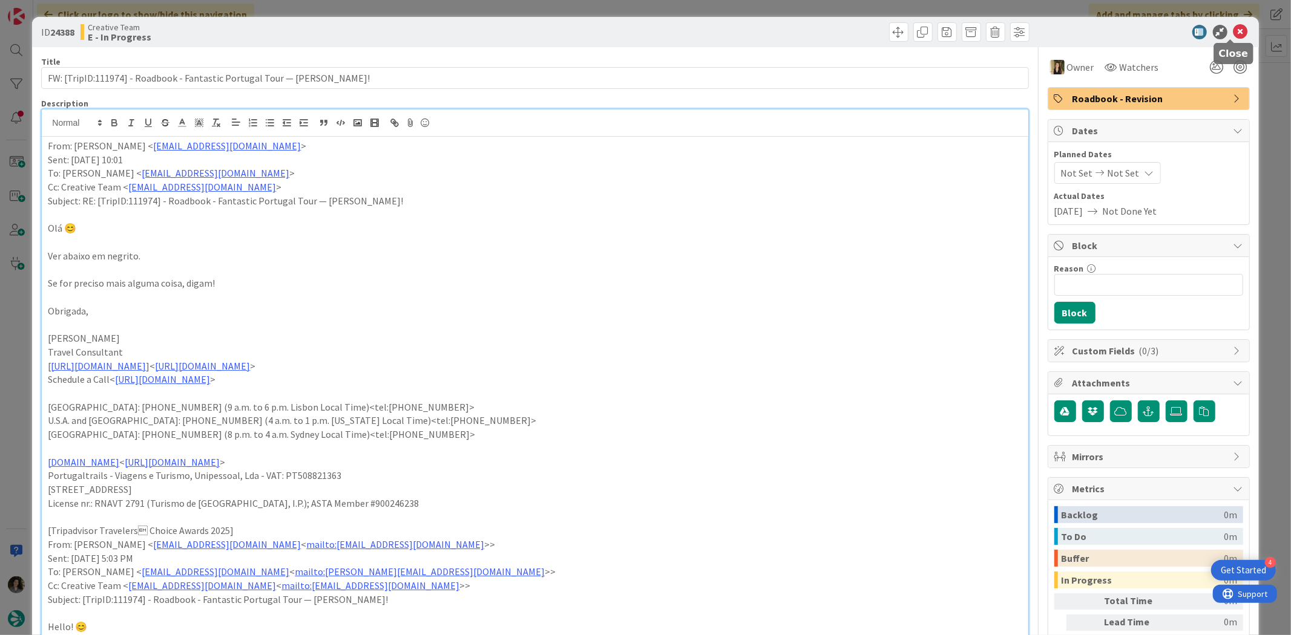
click at [1233, 27] on icon at bounding box center [1240, 32] width 15 height 15
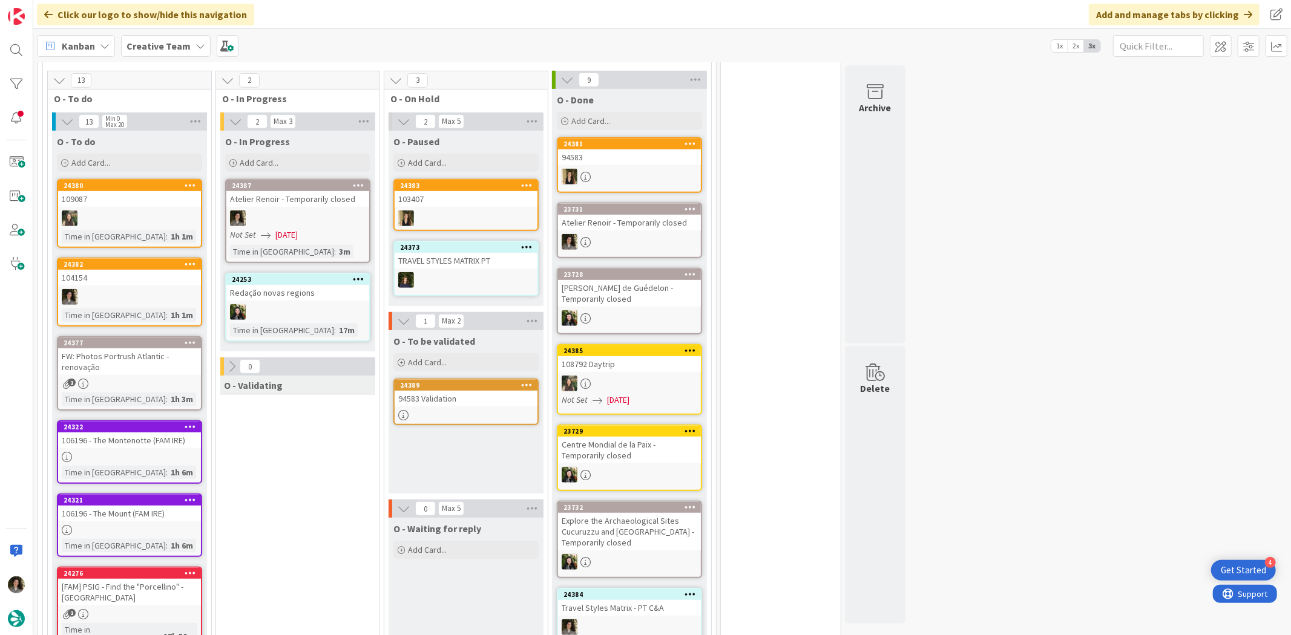
click at [480, 391] on div "94583 Validation" at bounding box center [466, 399] width 143 height 16
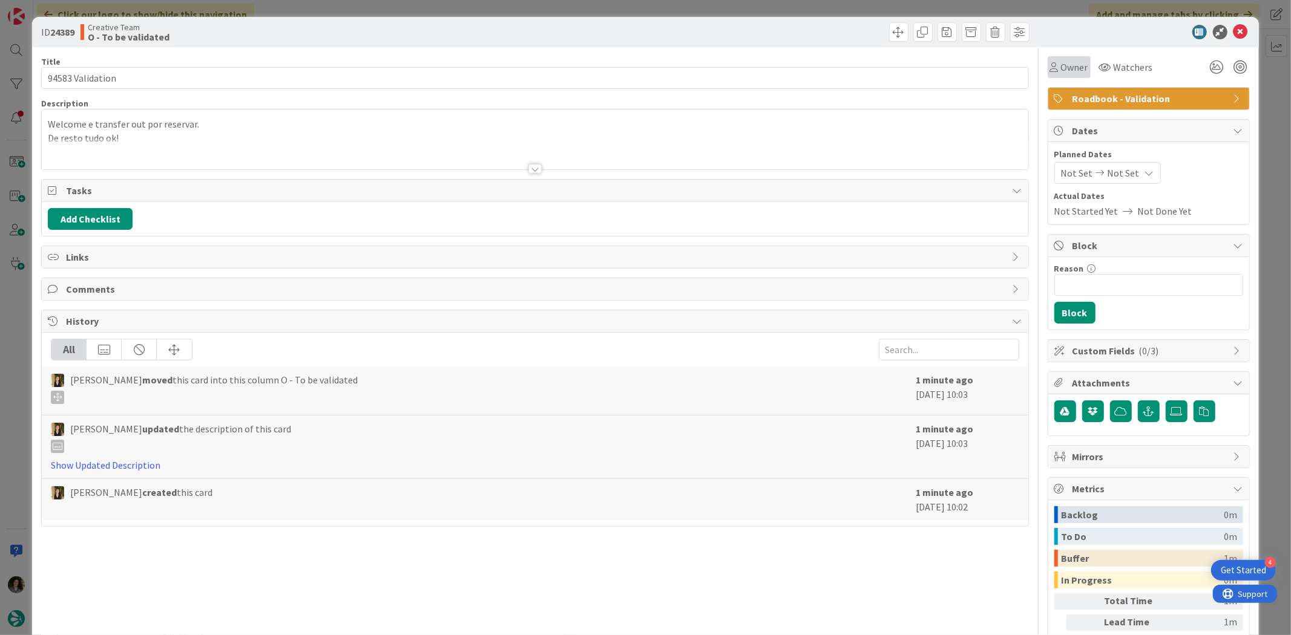
click at [1066, 61] on span "Owner" at bounding box center [1074, 67] width 27 height 15
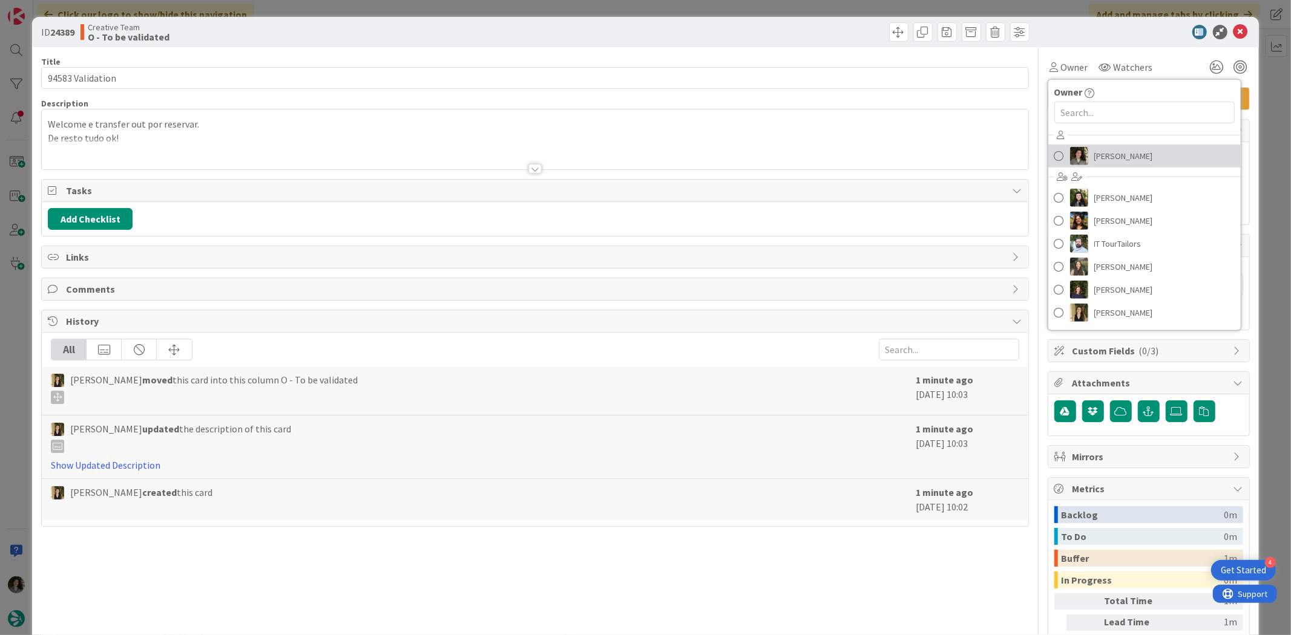
drag, startPoint x: 1101, startPoint y: 152, endPoint x: 1094, endPoint y: 154, distance: 7.5
click at [1101, 152] on span "[PERSON_NAME]" at bounding box center [1123, 156] width 59 height 18
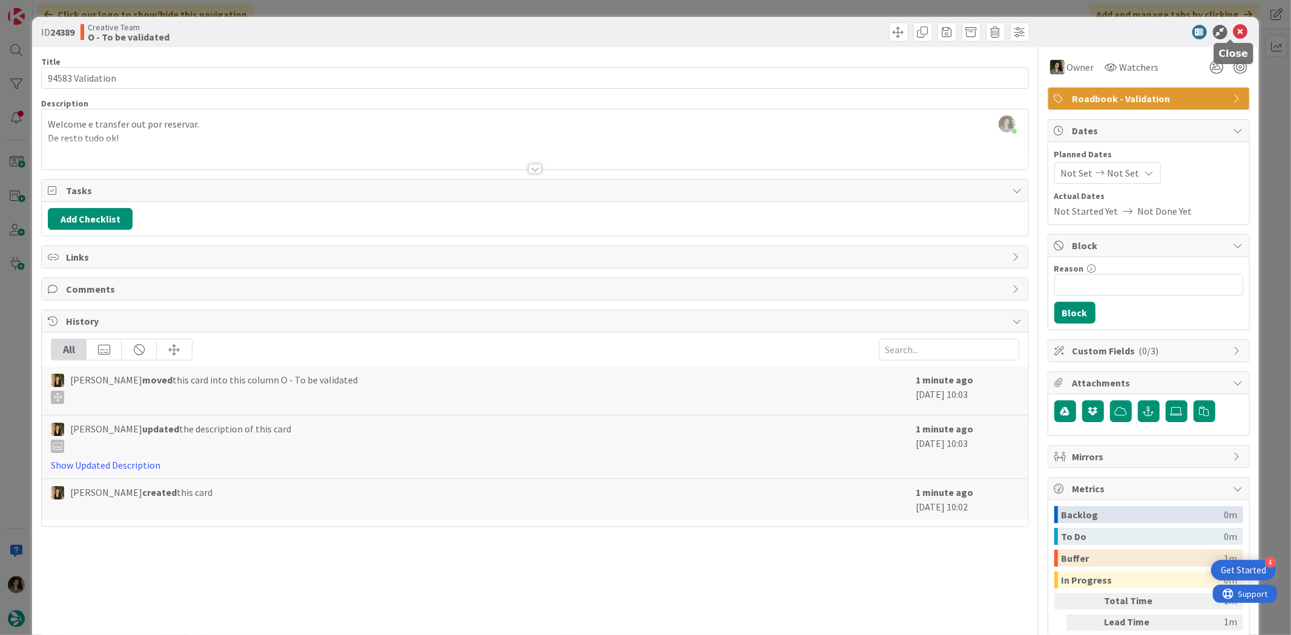
click at [1233, 31] on icon at bounding box center [1240, 32] width 15 height 15
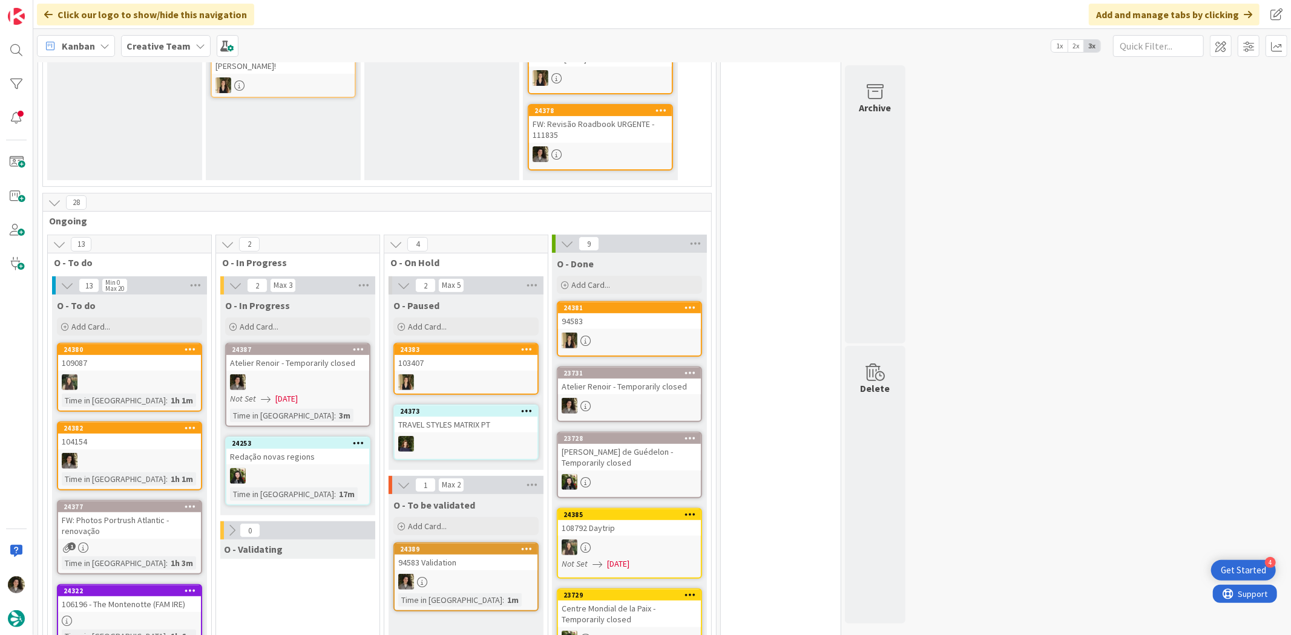
scroll to position [269, 0]
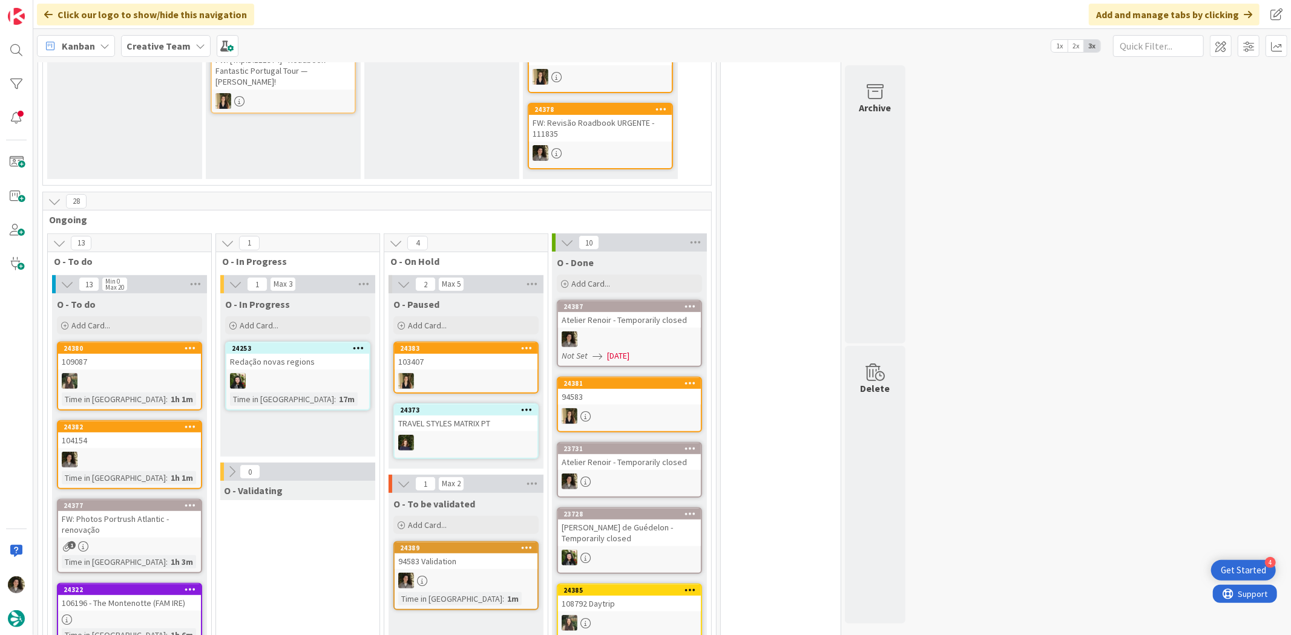
click at [650, 316] on div "Atelier Renoir - Temporarily closed" at bounding box center [629, 320] width 143 height 16
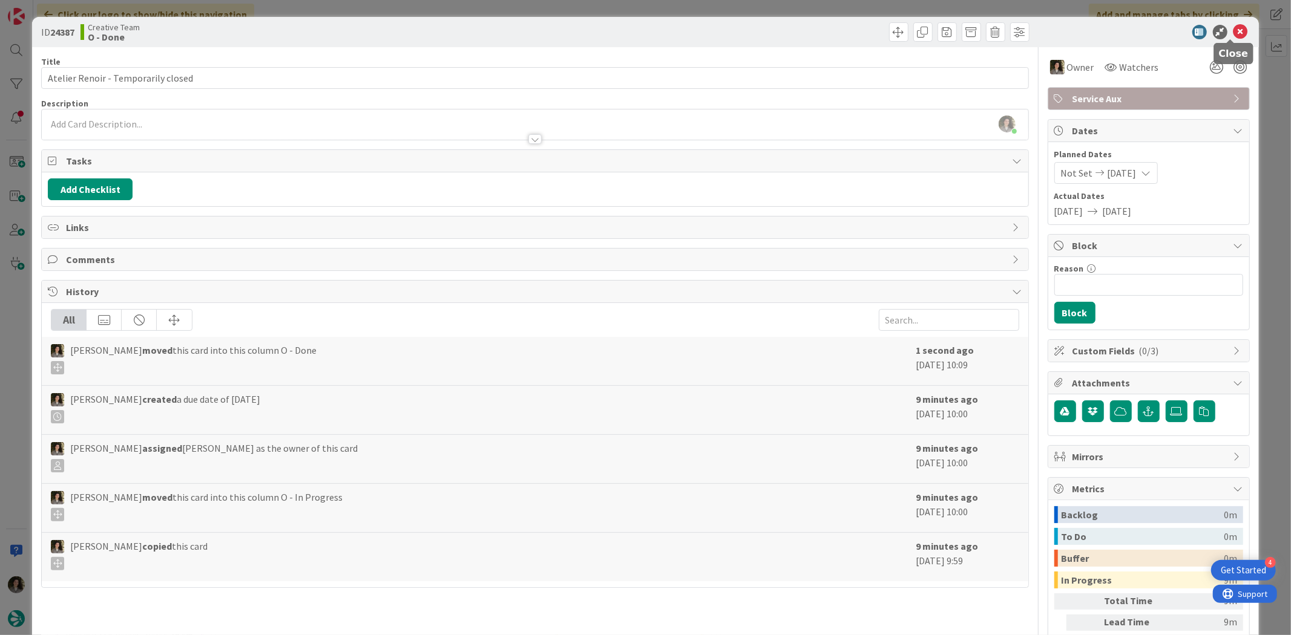
click at [1233, 25] on icon at bounding box center [1240, 32] width 15 height 15
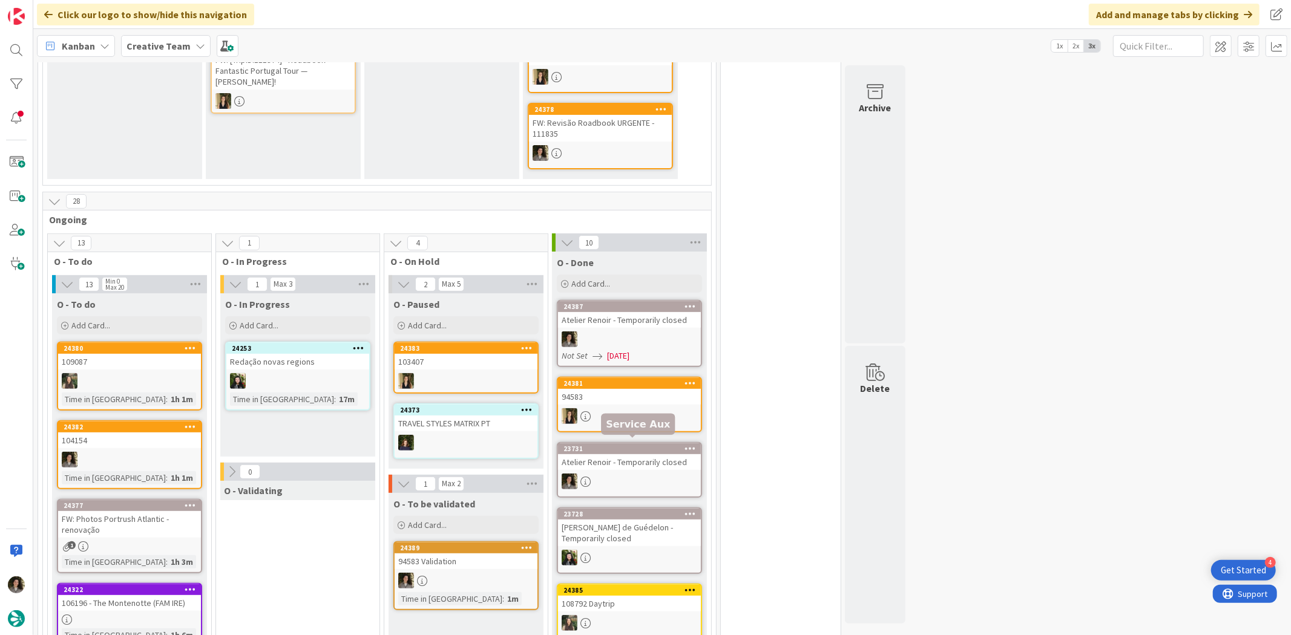
click at [648, 467] on div "23731 Atelier Renoir - Temporarily closed" at bounding box center [629, 470] width 145 height 56
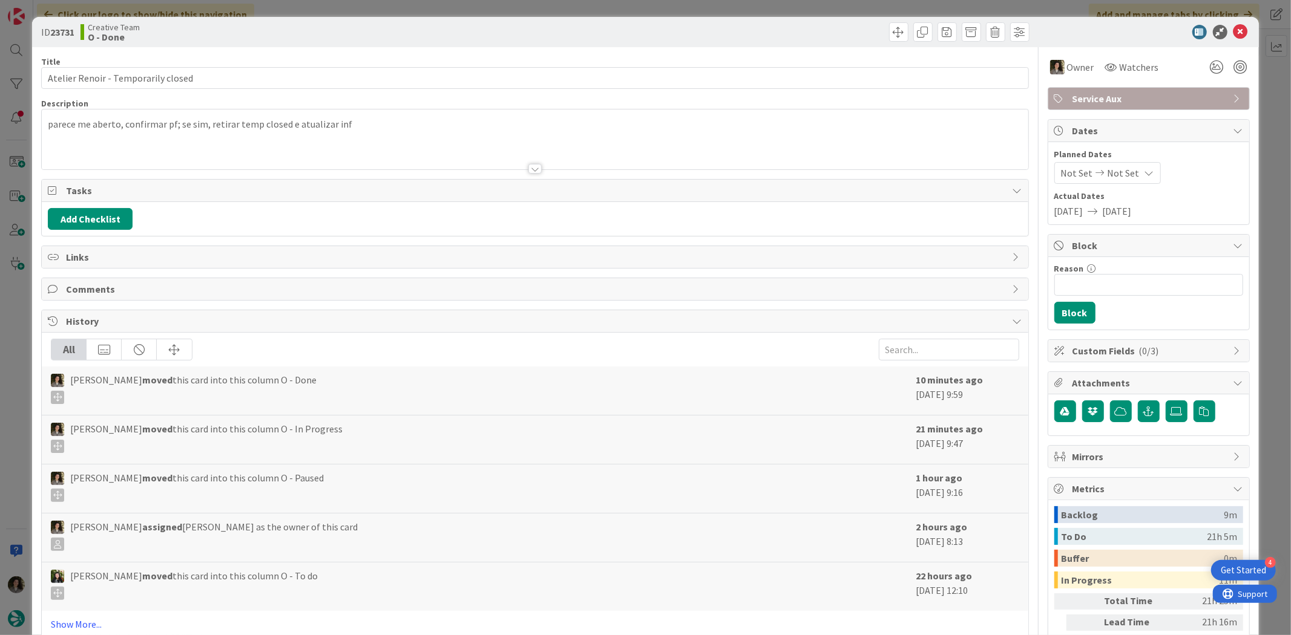
click at [1144, 175] on icon at bounding box center [1149, 173] width 10 height 10
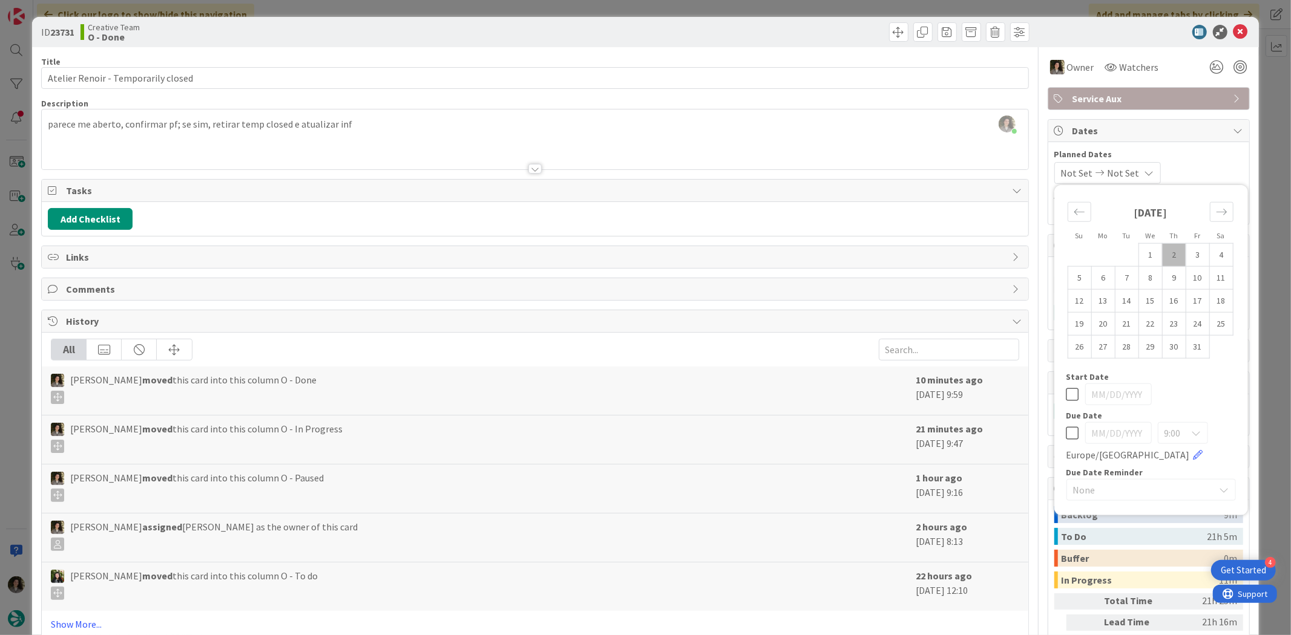
click at [1066, 434] on icon at bounding box center [1072, 433] width 13 height 15
type input "[DATE]"
click at [1235, 32] on icon at bounding box center [1240, 32] width 15 height 15
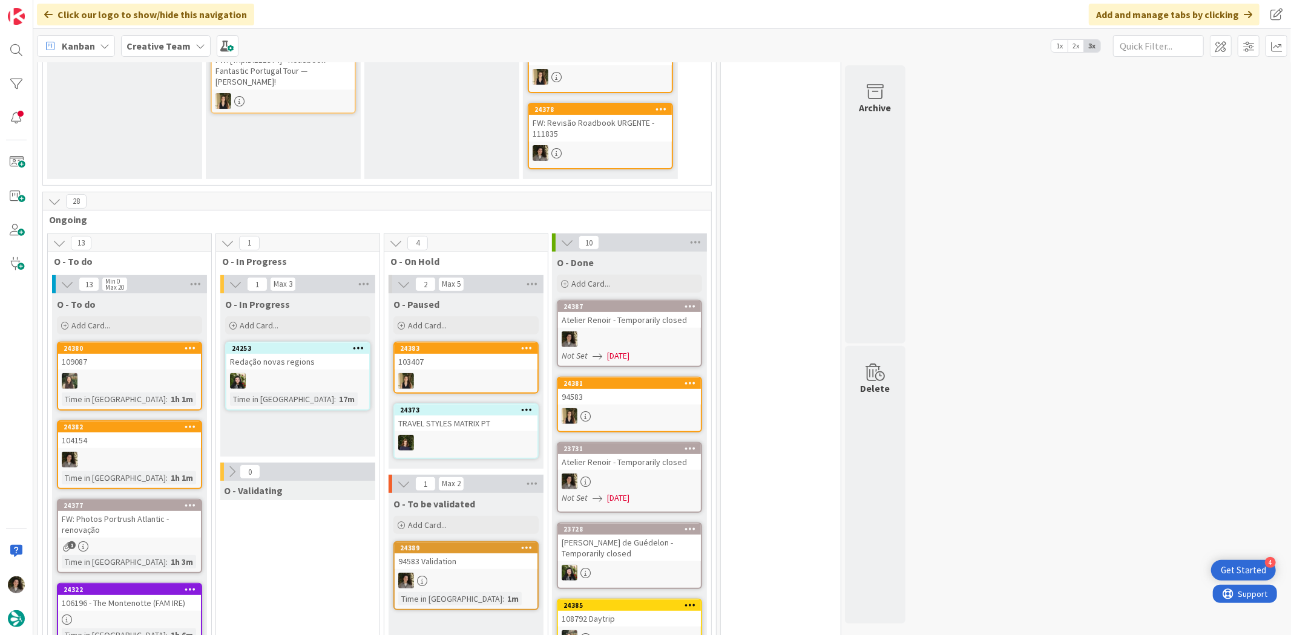
click at [680, 326] on div "24387 Atelier Renoir - Temporarily closed Not Set 10/02/2025" at bounding box center [629, 333] width 145 height 67
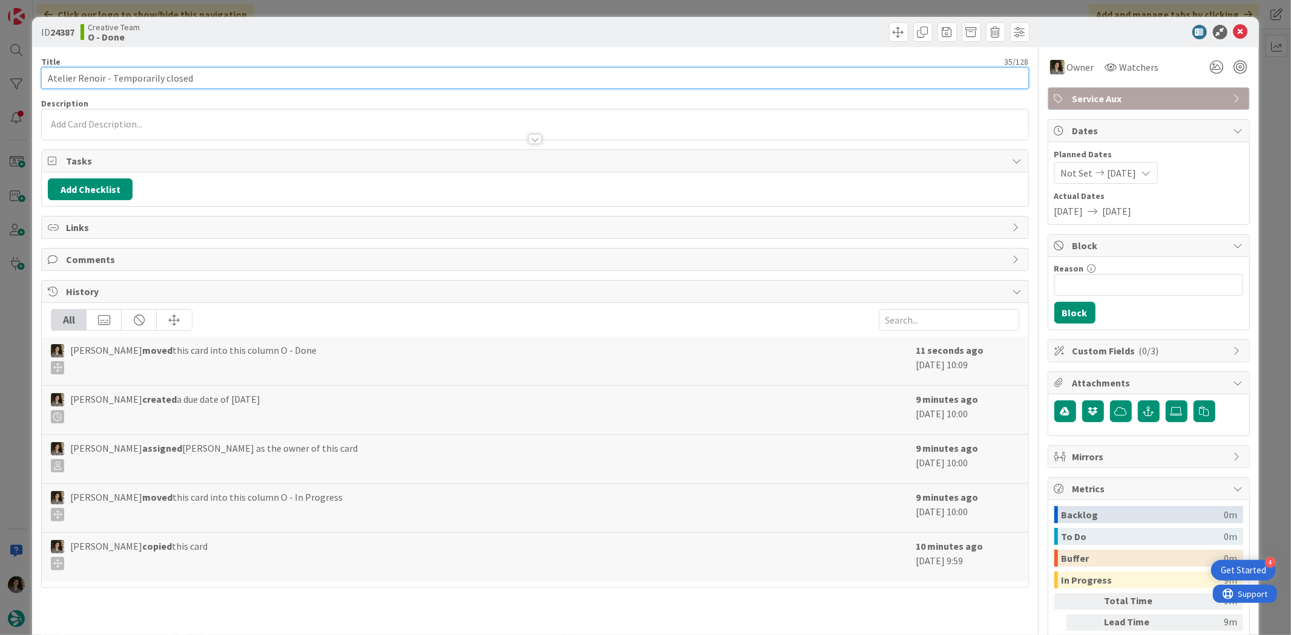
click at [290, 81] on input "Atelier Renoir - Temporarily closed" at bounding box center [534, 78] width 987 height 22
type input "Atelier Renoir - Temporarily closed - CONTINUAÇÃO (DATE CONSTRAINT)"
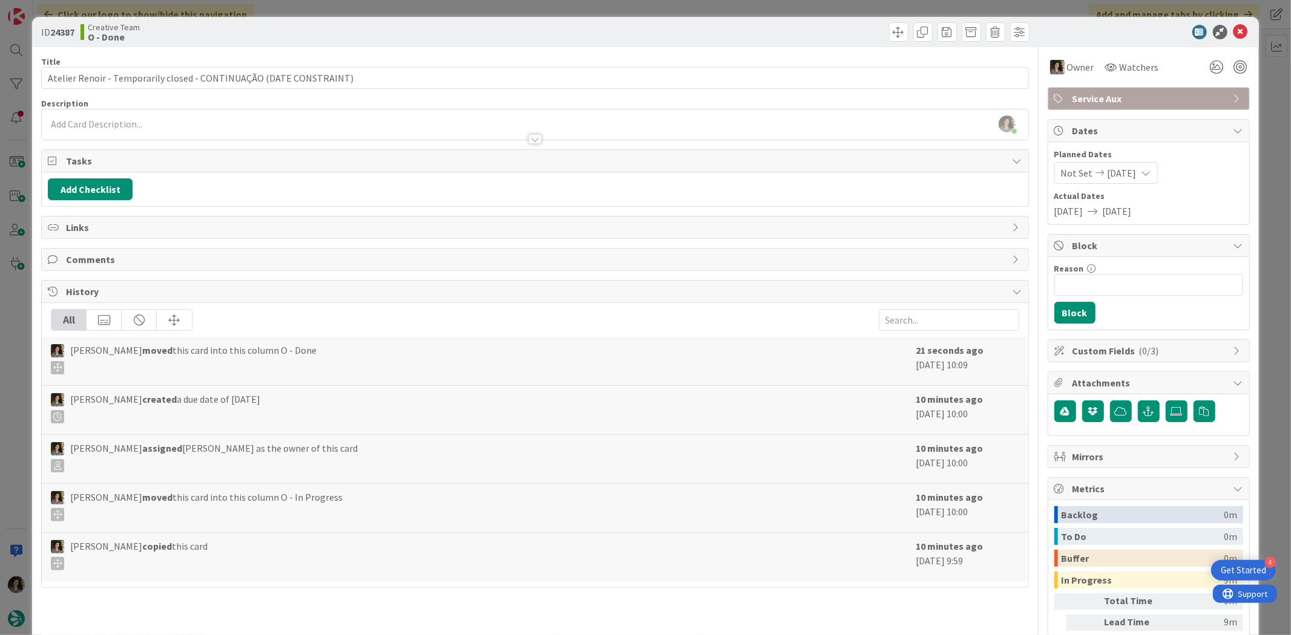
click at [578, 21] on div "ID 24387 Creative Team O - Done" at bounding box center [645, 32] width 1226 height 30
click at [1233, 32] on icon at bounding box center [1240, 32] width 15 height 15
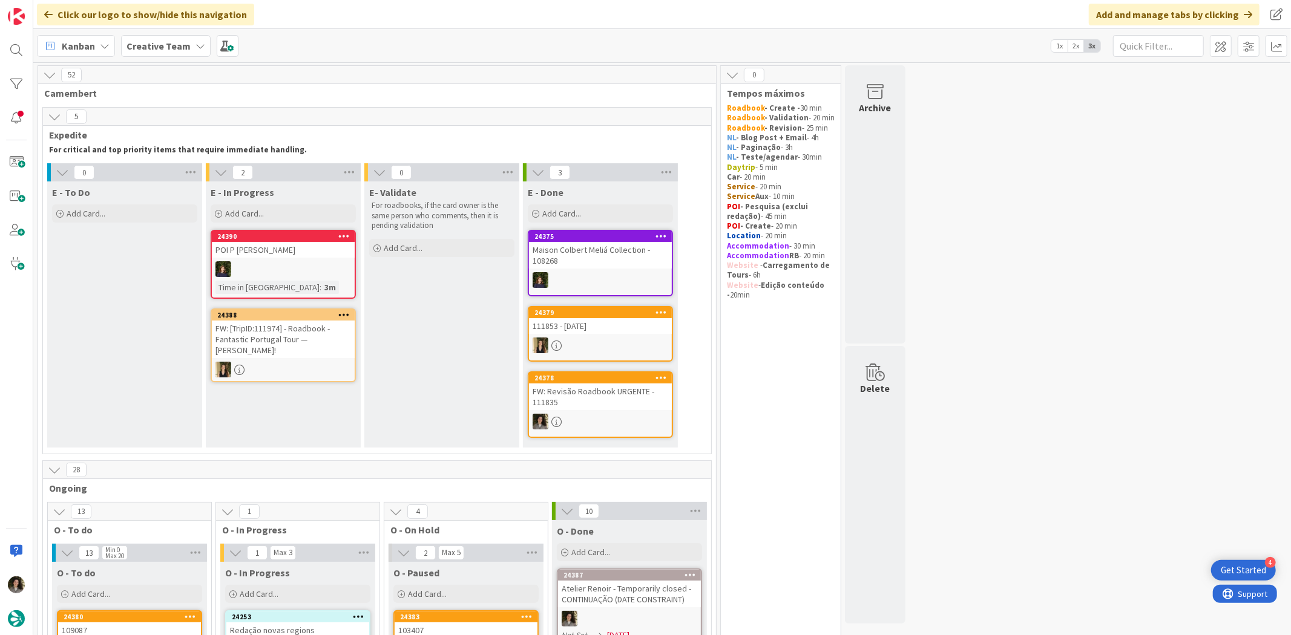
scroll to position [403, 0]
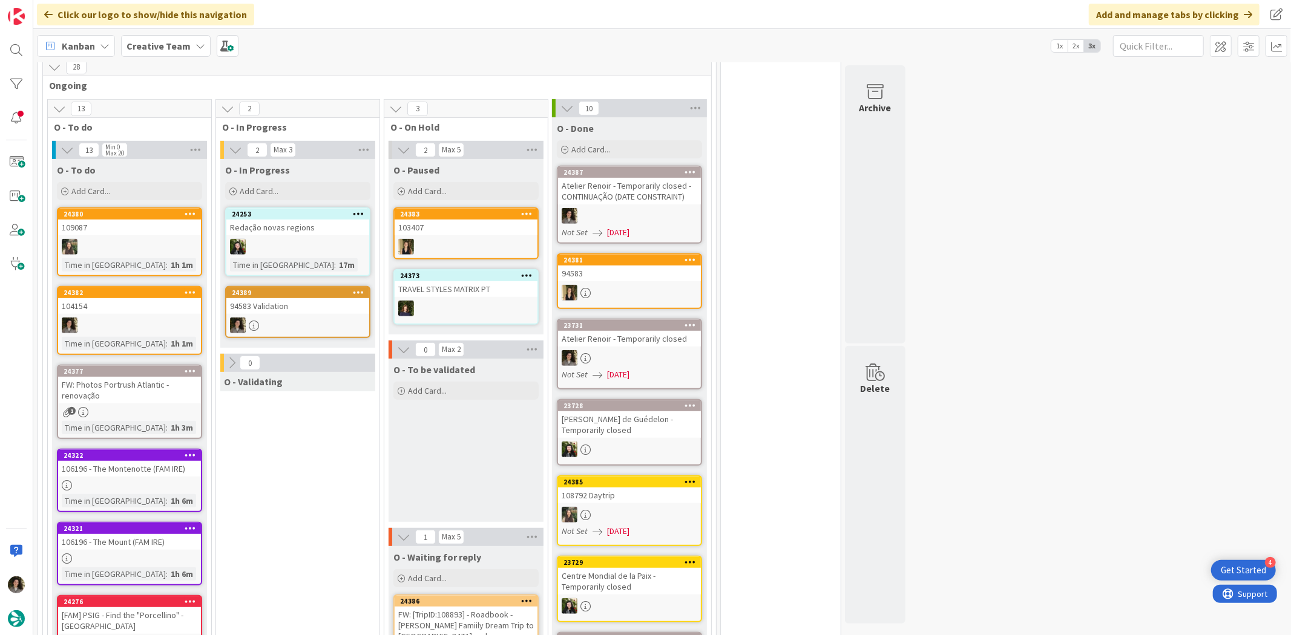
click at [312, 318] on div at bounding box center [297, 326] width 143 height 16
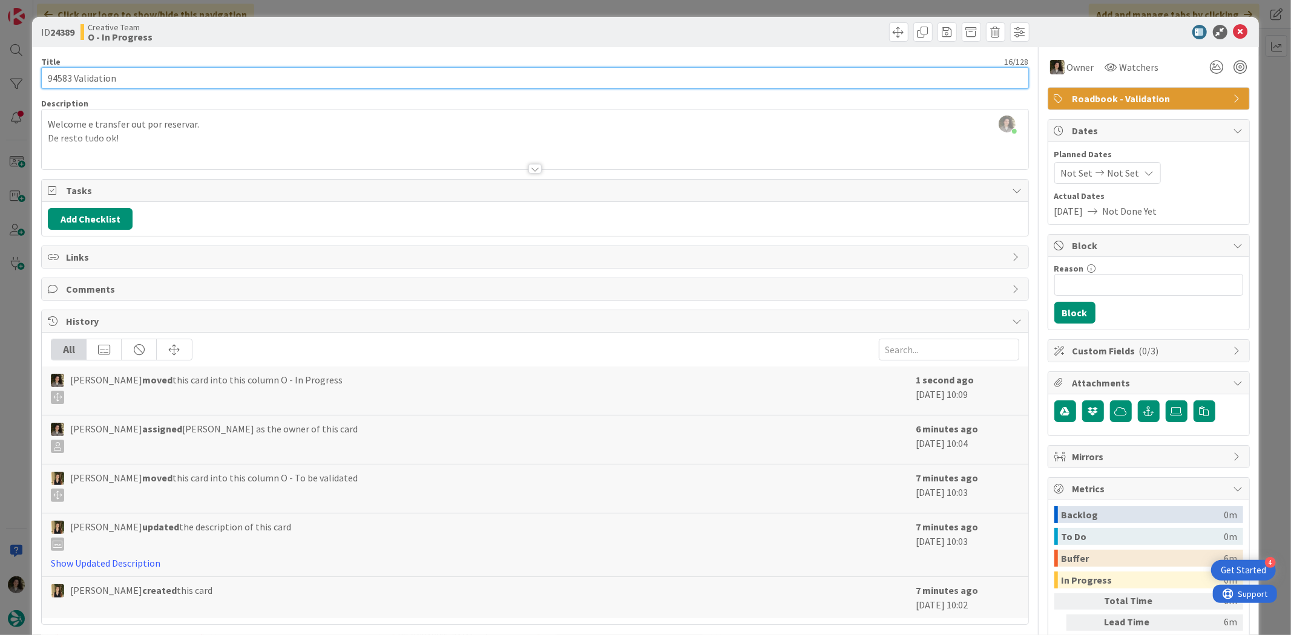
drag, startPoint x: 71, startPoint y: 77, endPoint x: 39, endPoint y: 86, distance: 33.9
click at [39, 86] on div "ID 24389 Creative Team O - In Progress Title 16 / 128 94583 Validation Descript…" at bounding box center [645, 366] width 1226 height 699
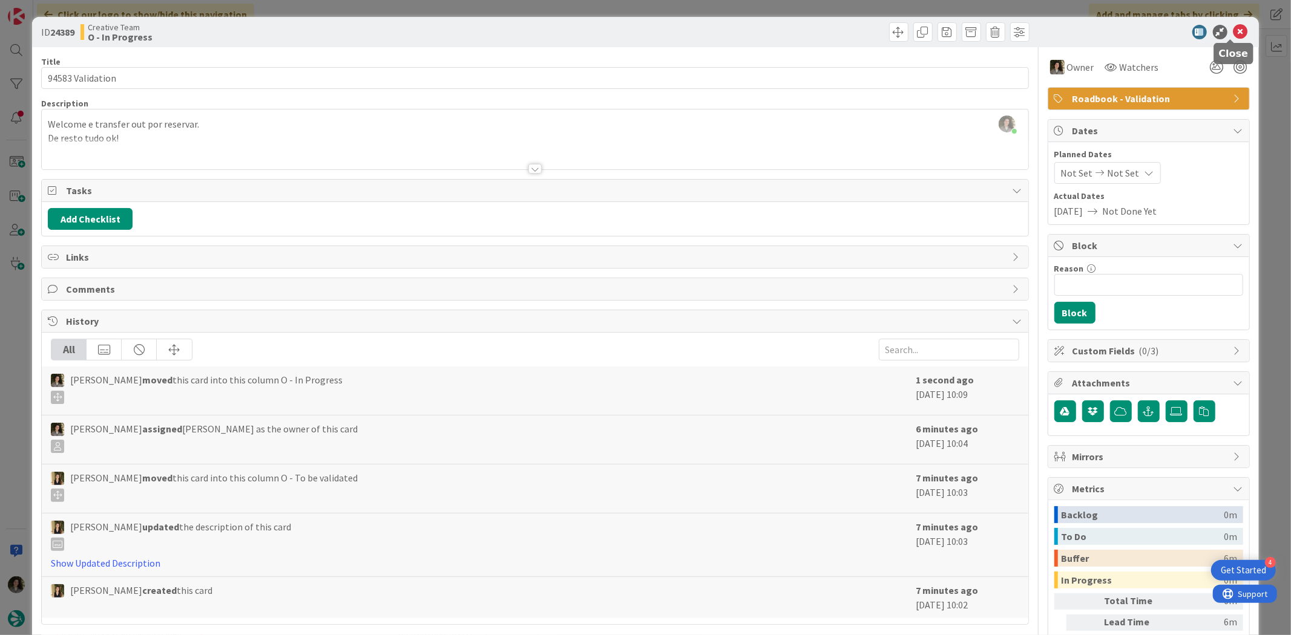
click at [1233, 30] on icon at bounding box center [1240, 32] width 15 height 15
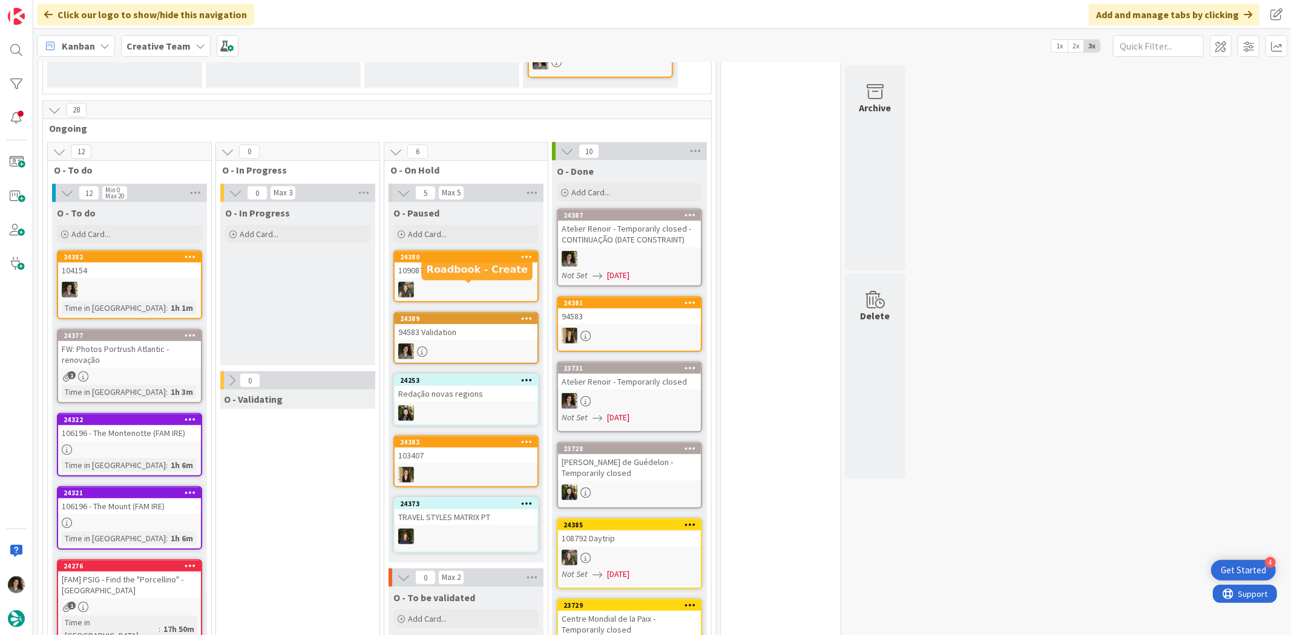
scroll to position [487, 0]
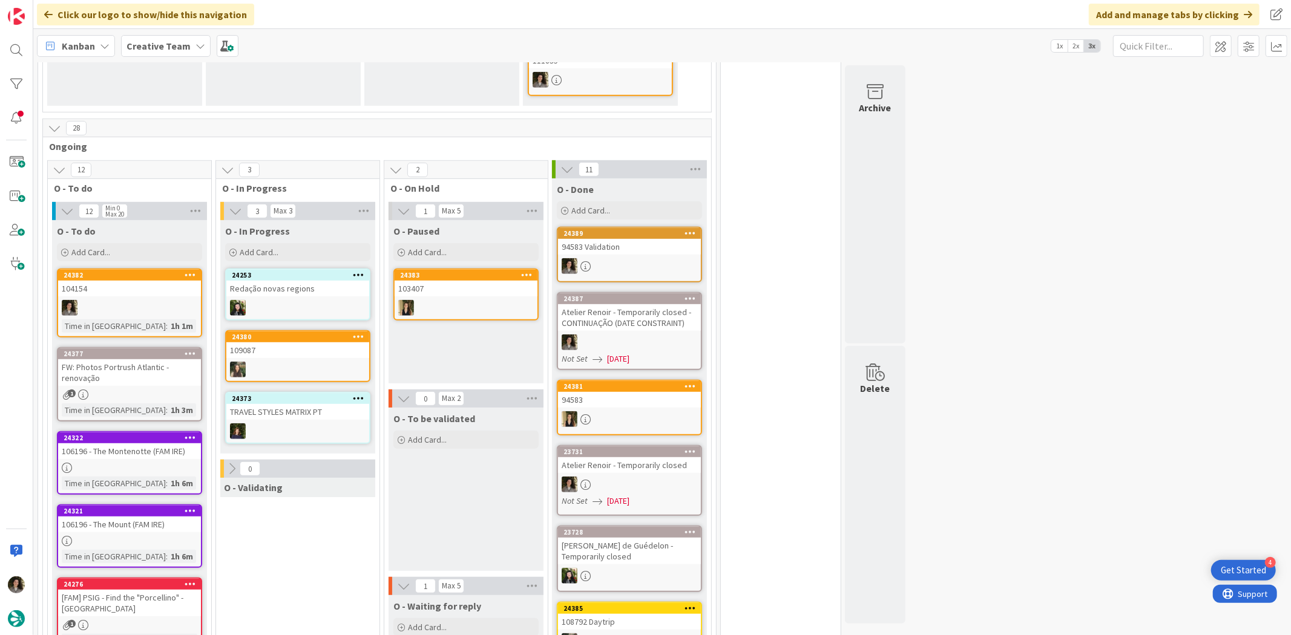
click at [654, 240] on div "24389 94583 Validation" at bounding box center [629, 255] width 145 height 56
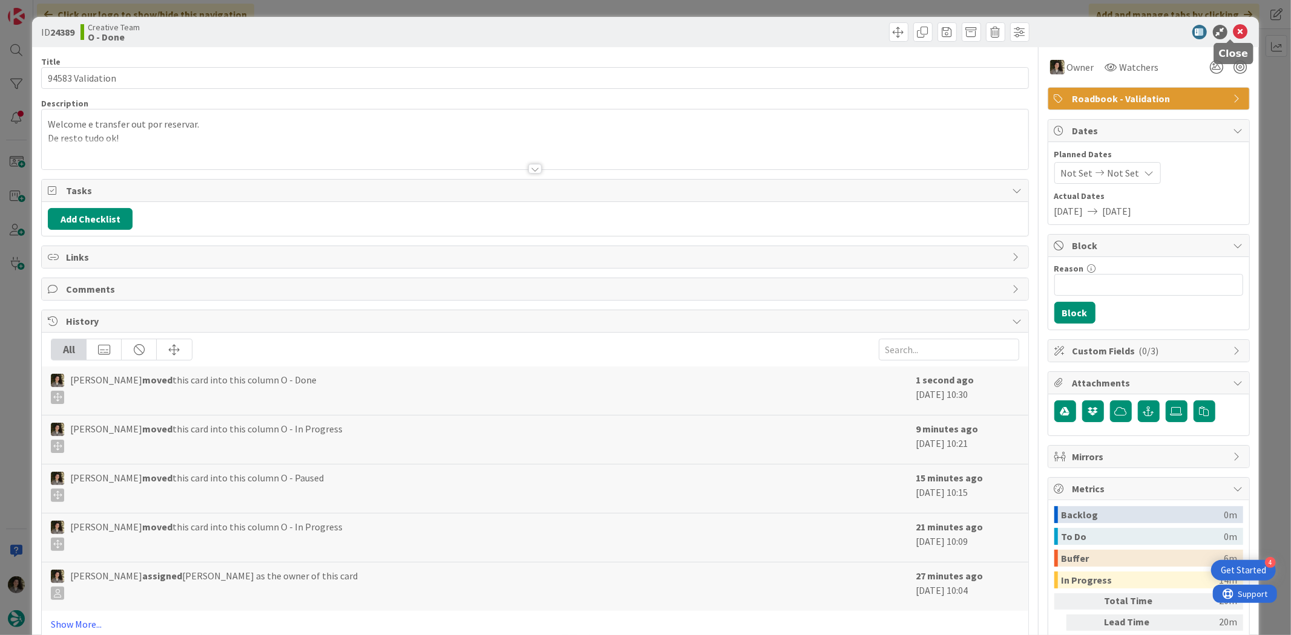
click at [1233, 25] on icon at bounding box center [1240, 32] width 15 height 15
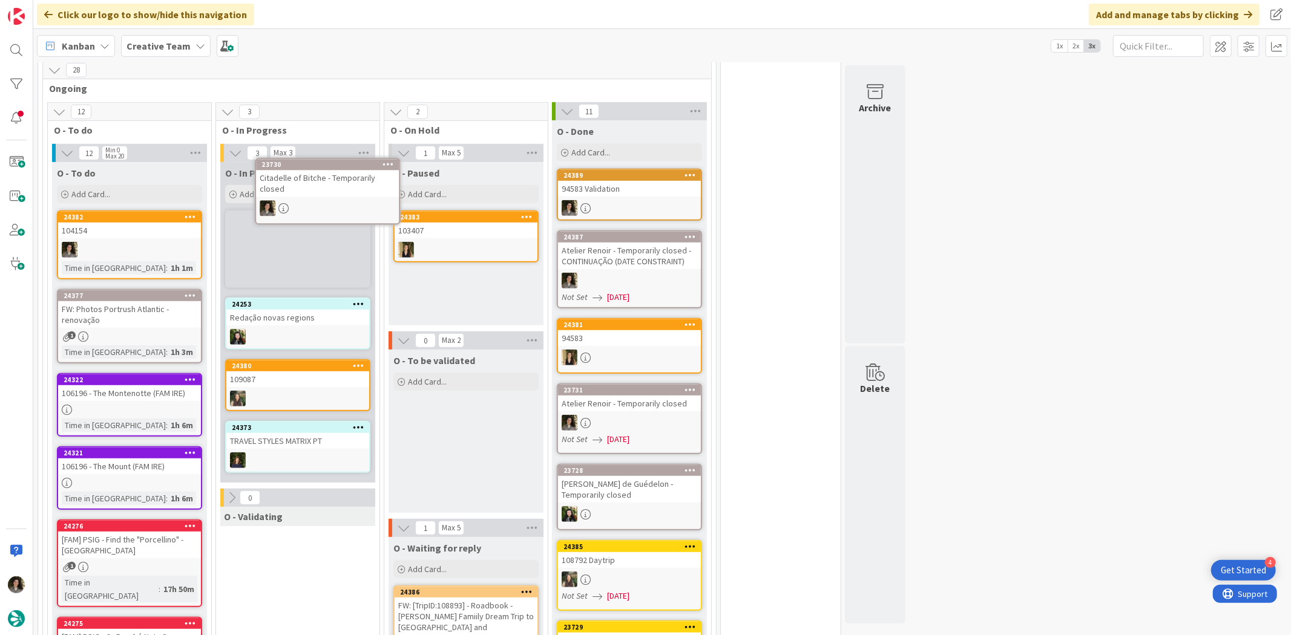
scroll to position [536, 0]
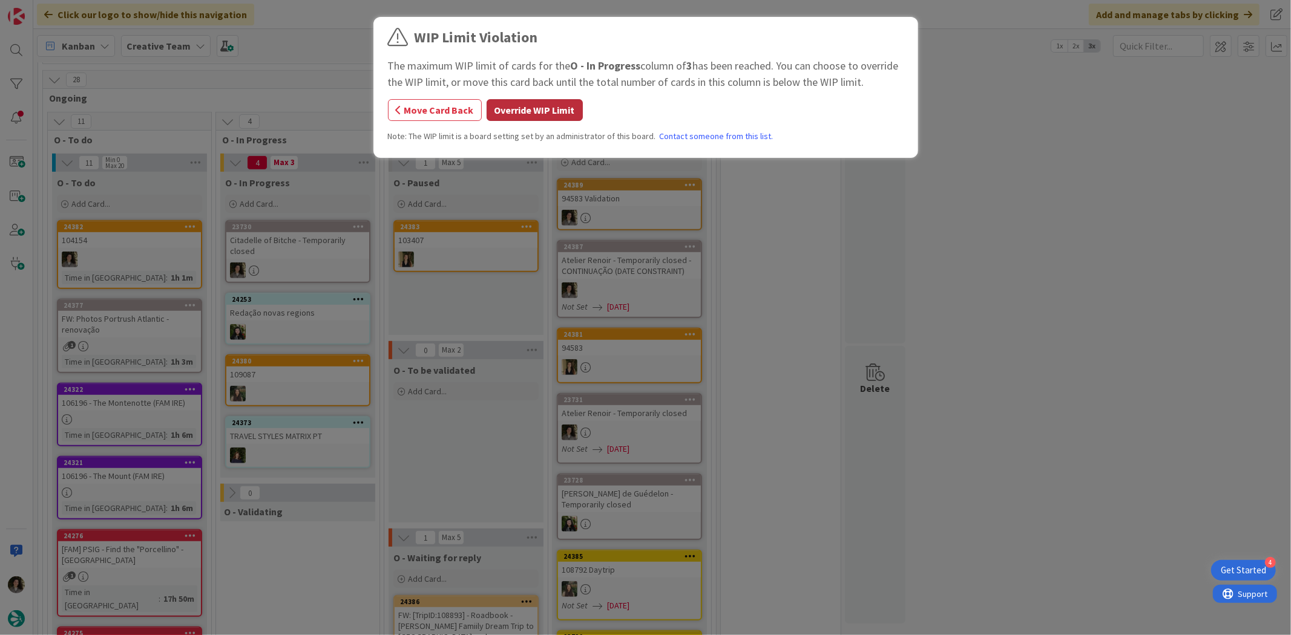
click at [512, 111] on button "Override WIP Limit" at bounding box center [535, 110] width 96 height 22
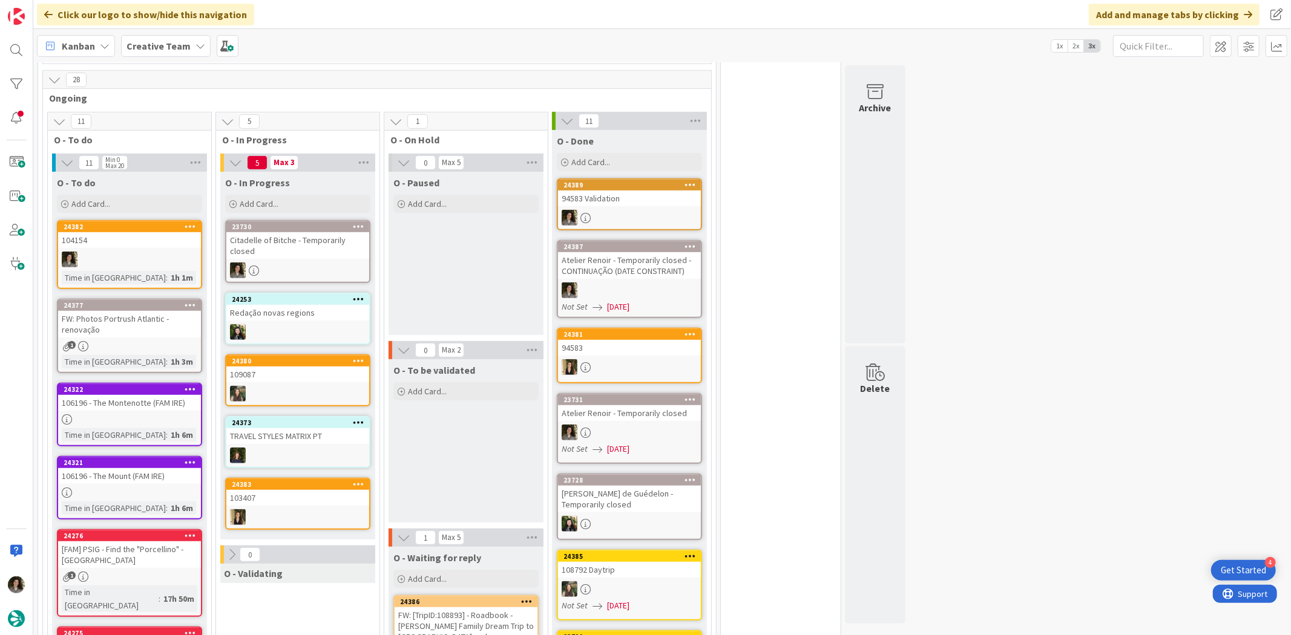
click at [330, 232] on div "Citadelle of Bitche - Temporarily closed" at bounding box center [297, 245] width 143 height 27
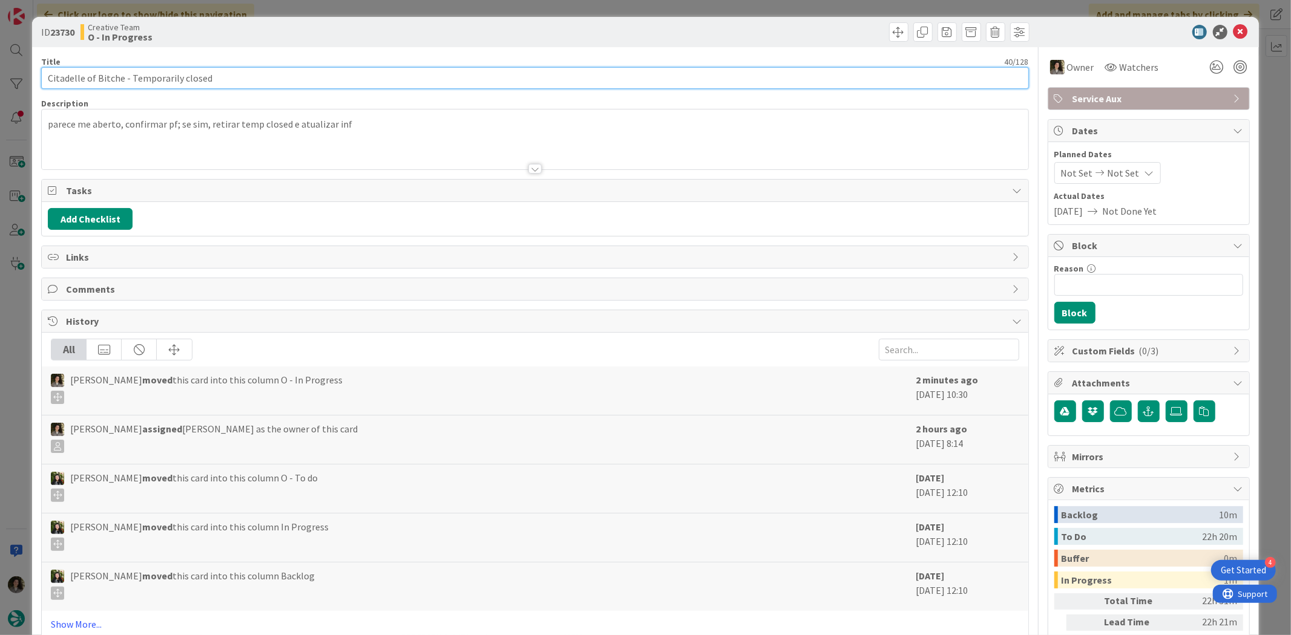
drag, startPoint x: 121, startPoint y: 74, endPoint x: 1, endPoint y: 58, distance: 121.4
click at [1, 58] on div "ID 23730 Creative Team O - In Progress Title 40 / 128 Citadelle of Bitche - Tem…" at bounding box center [645, 317] width 1291 height 635
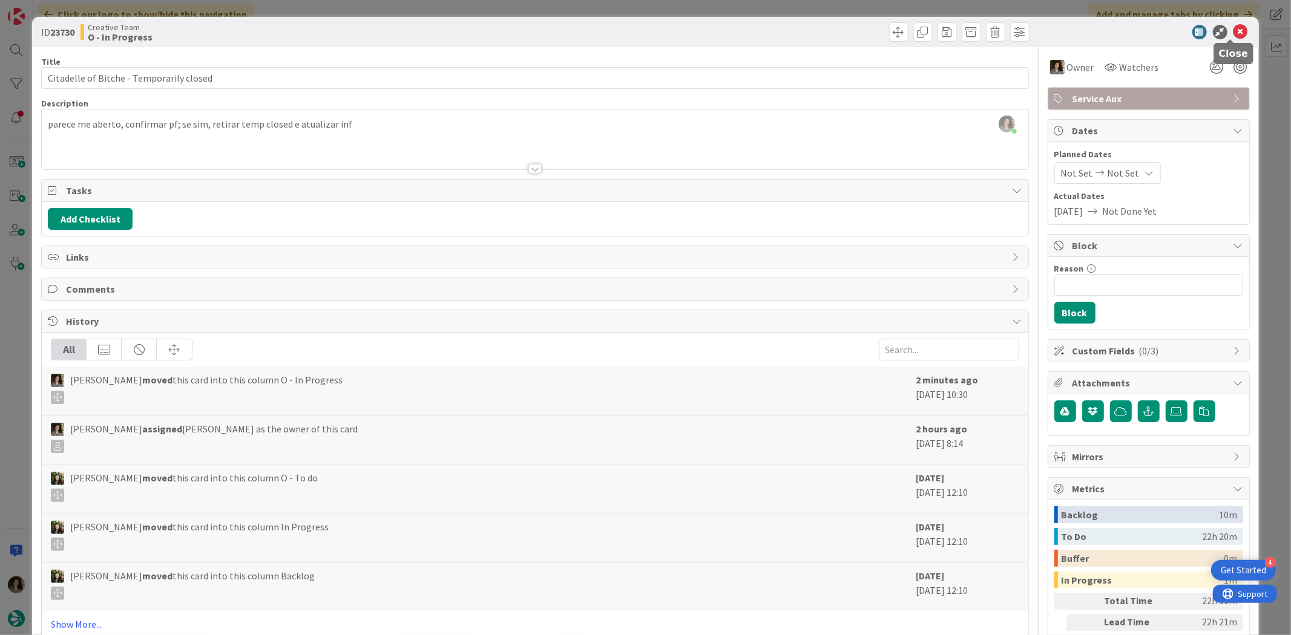
click at [1233, 27] on icon at bounding box center [1240, 32] width 15 height 15
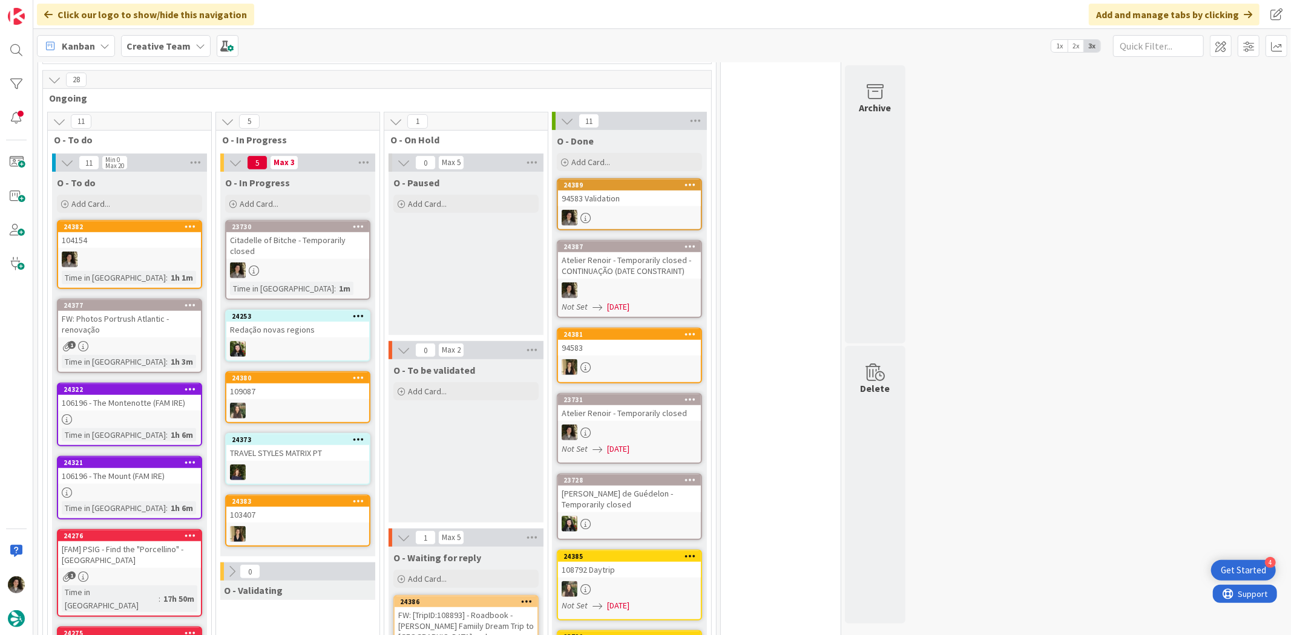
click at [325, 234] on div "Citadelle of Bitche - Temporarily closed" at bounding box center [297, 245] width 143 height 27
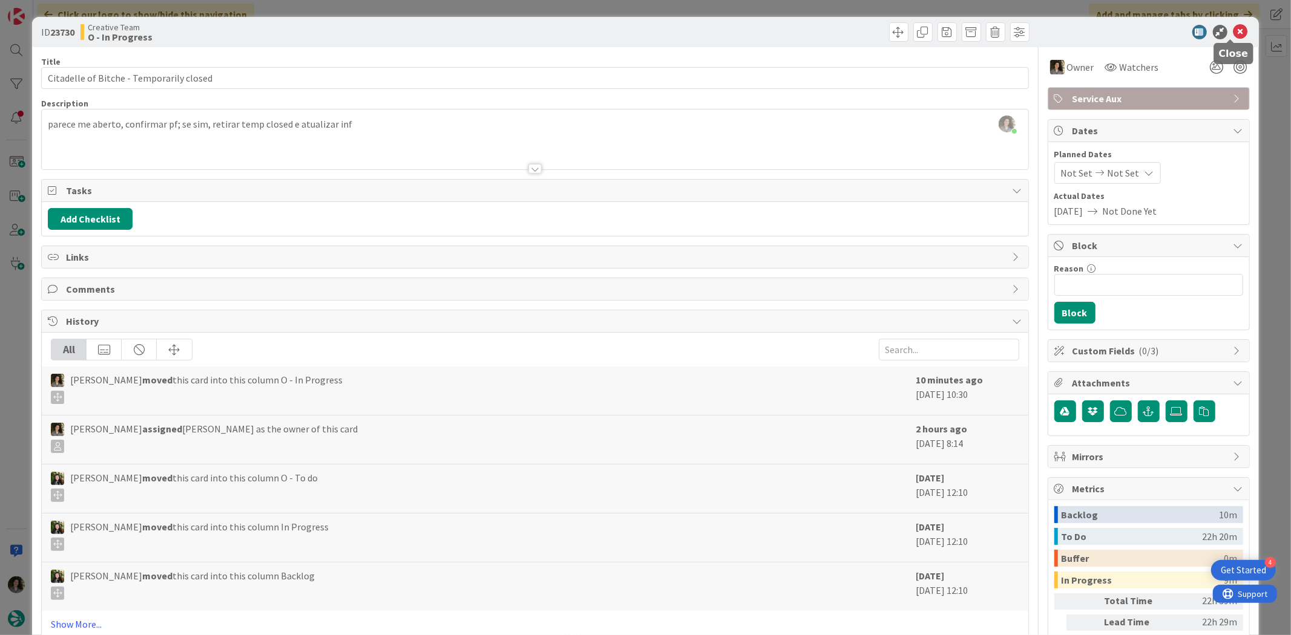
drag, startPoint x: 1233, startPoint y: 27, endPoint x: 1222, endPoint y: 33, distance: 12.2
click at [1233, 27] on icon at bounding box center [1240, 32] width 15 height 15
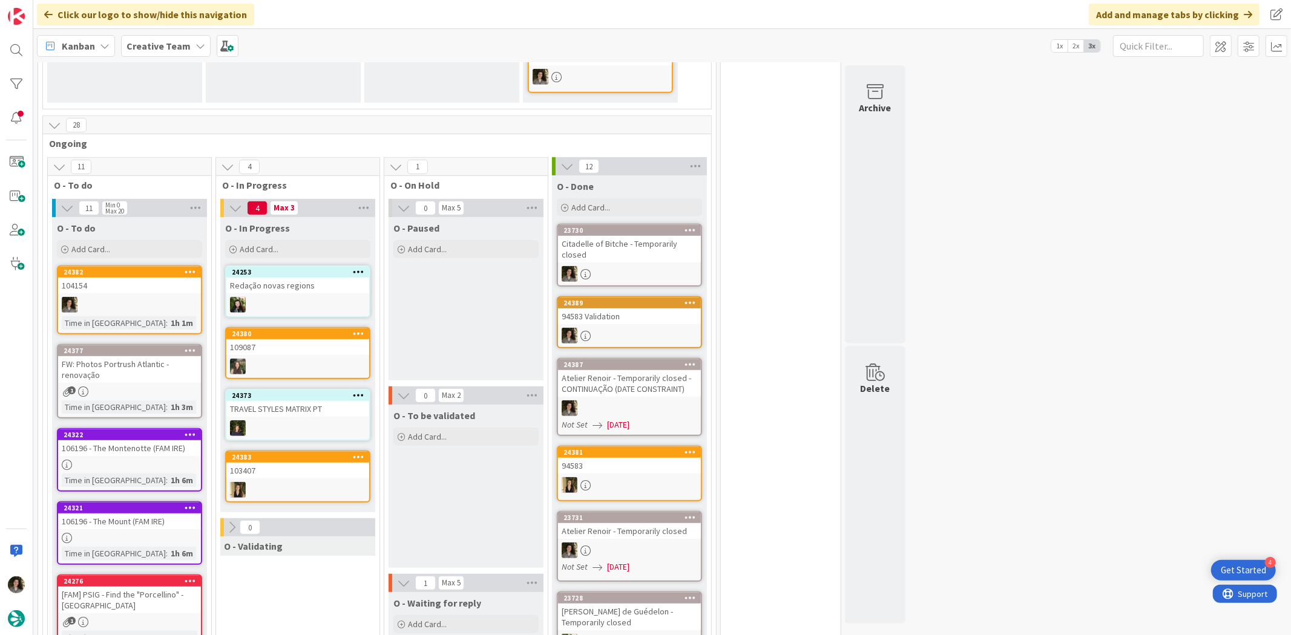
click at [623, 236] on div "Citadelle of Bitche - Temporarily closed" at bounding box center [629, 249] width 143 height 27
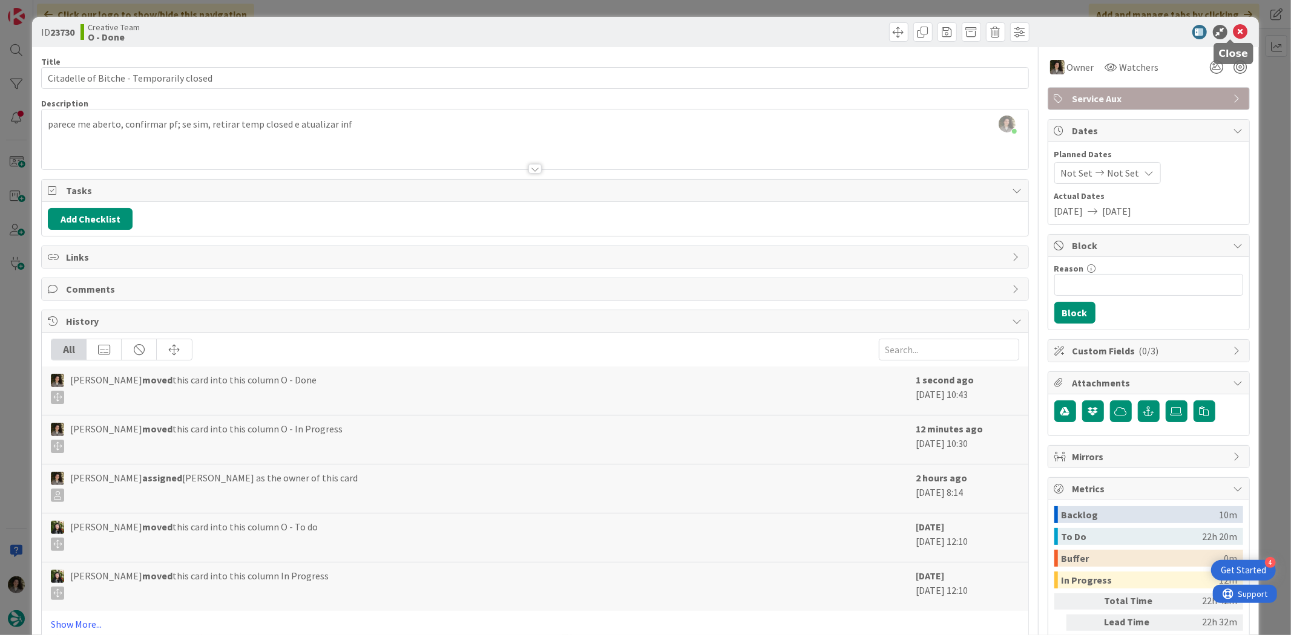
click at [1233, 27] on icon at bounding box center [1240, 32] width 15 height 15
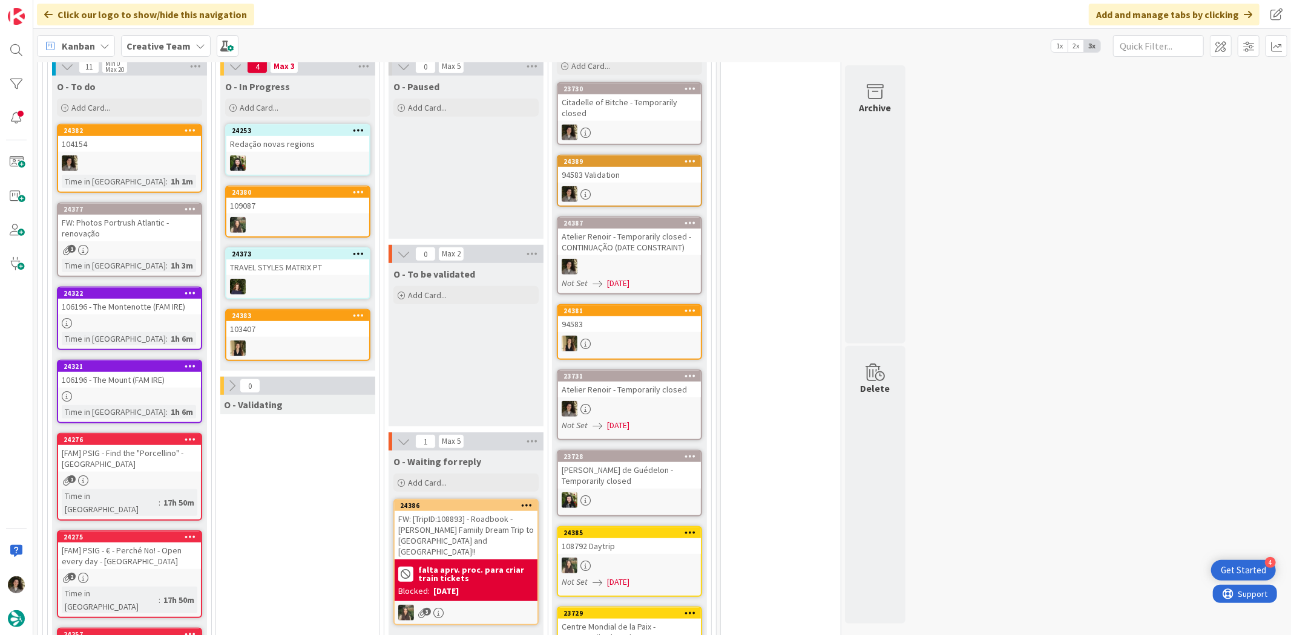
scroll to position [490, 0]
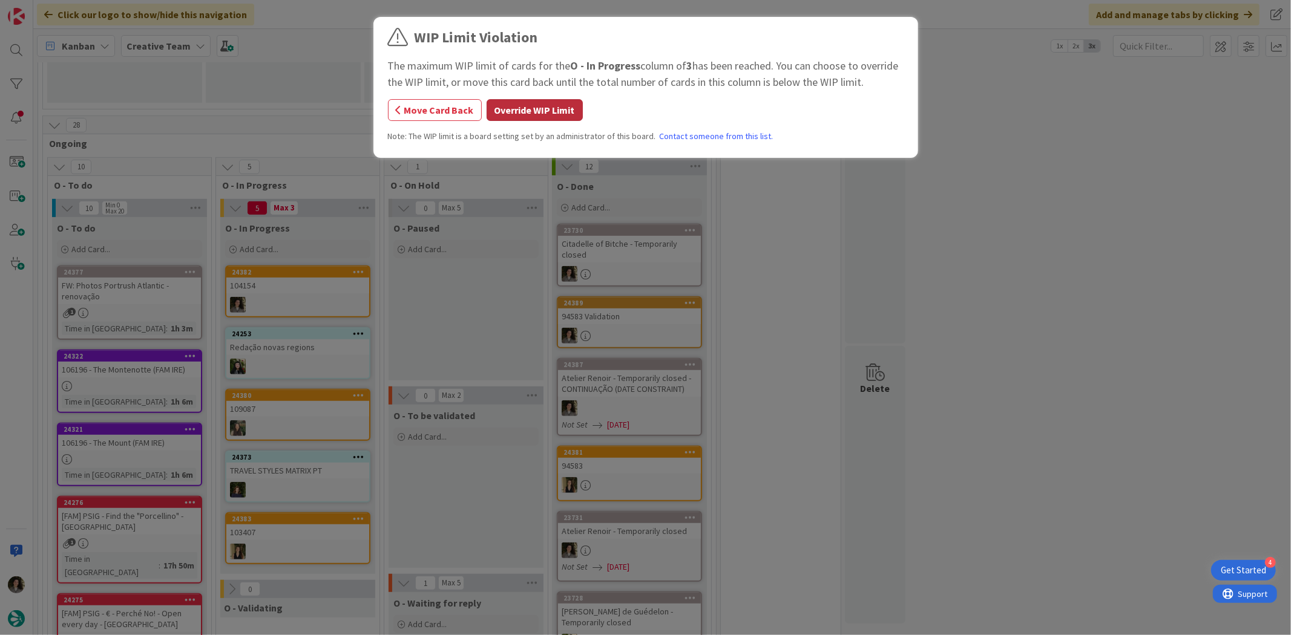
click at [557, 109] on button "Override WIP Limit" at bounding box center [535, 110] width 96 height 22
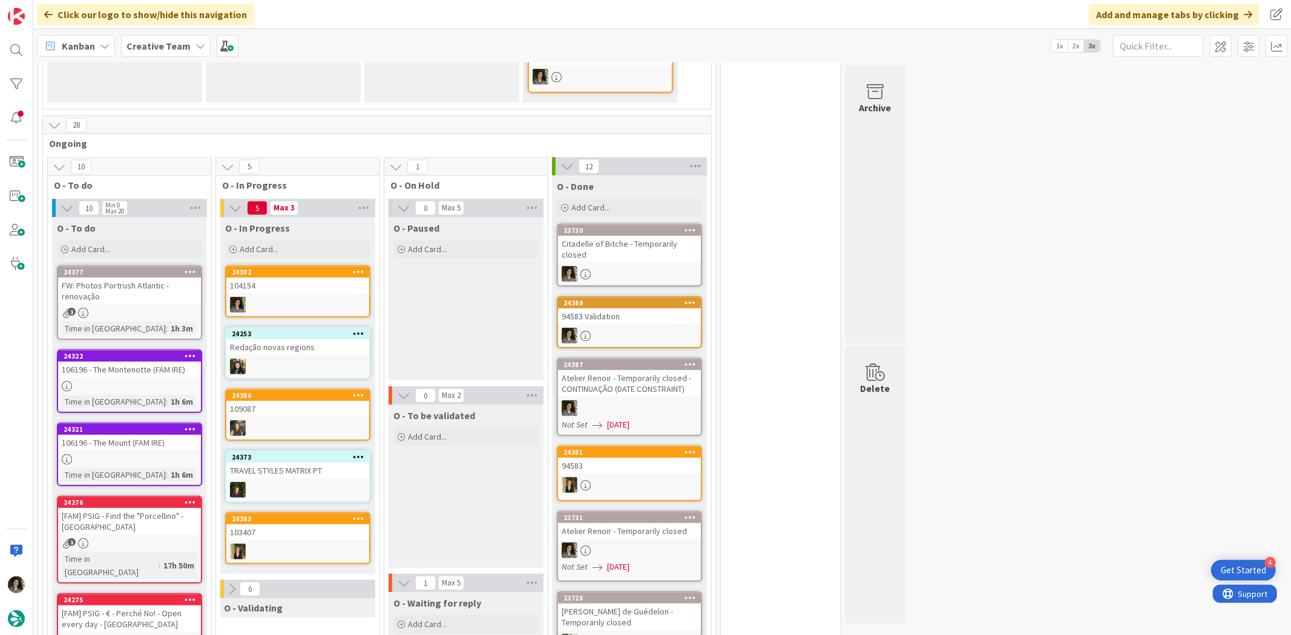
click at [152, 435] on div "106196 - The Mount (FAM IRE)" at bounding box center [129, 443] width 143 height 16
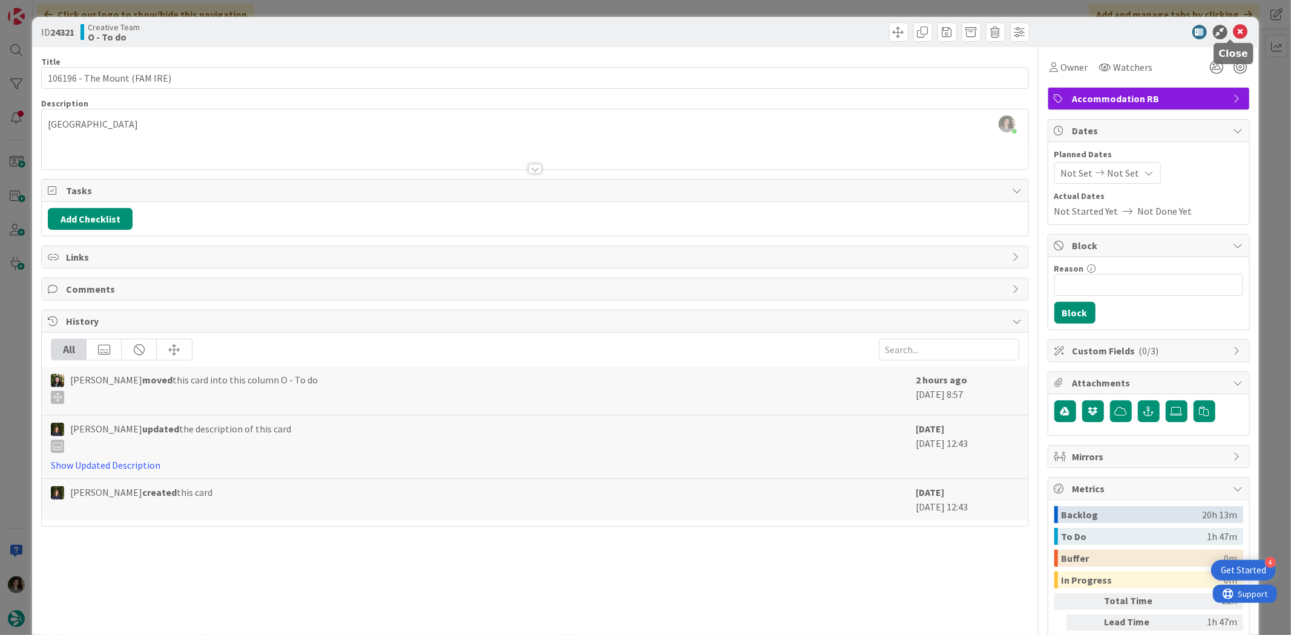
click at [1233, 31] on icon at bounding box center [1240, 32] width 15 height 15
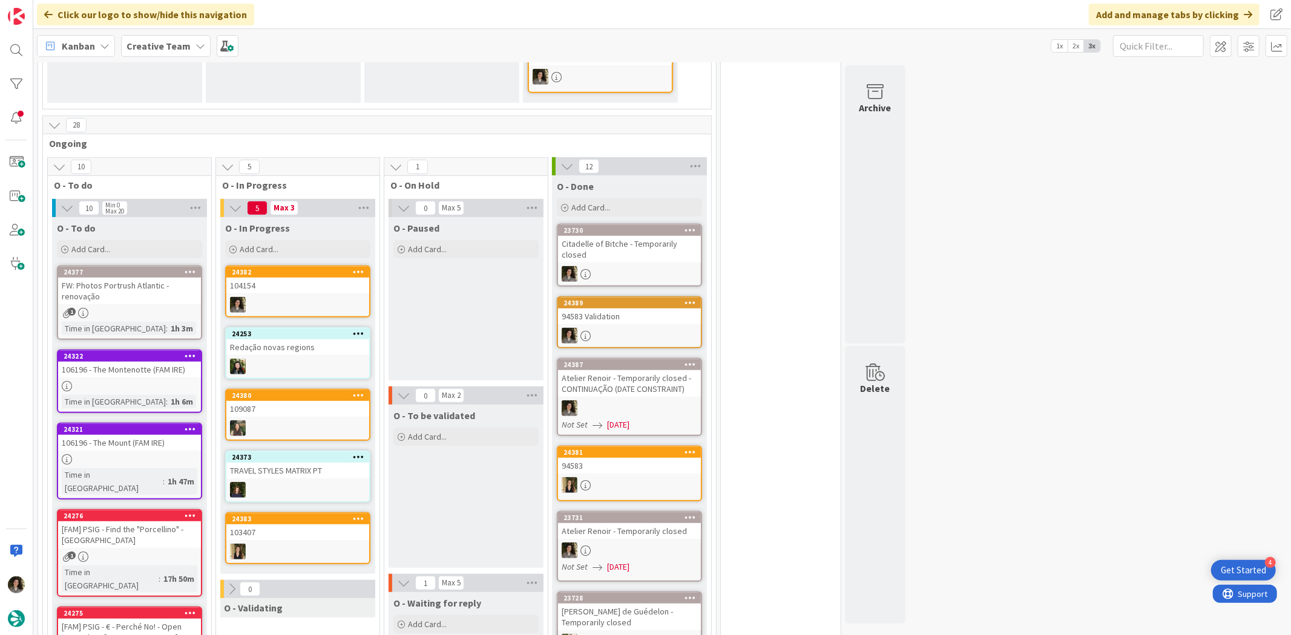
click at [146, 362] on div "106196 - The Montenotte (FAM IRE)" at bounding box center [129, 370] width 143 height 16
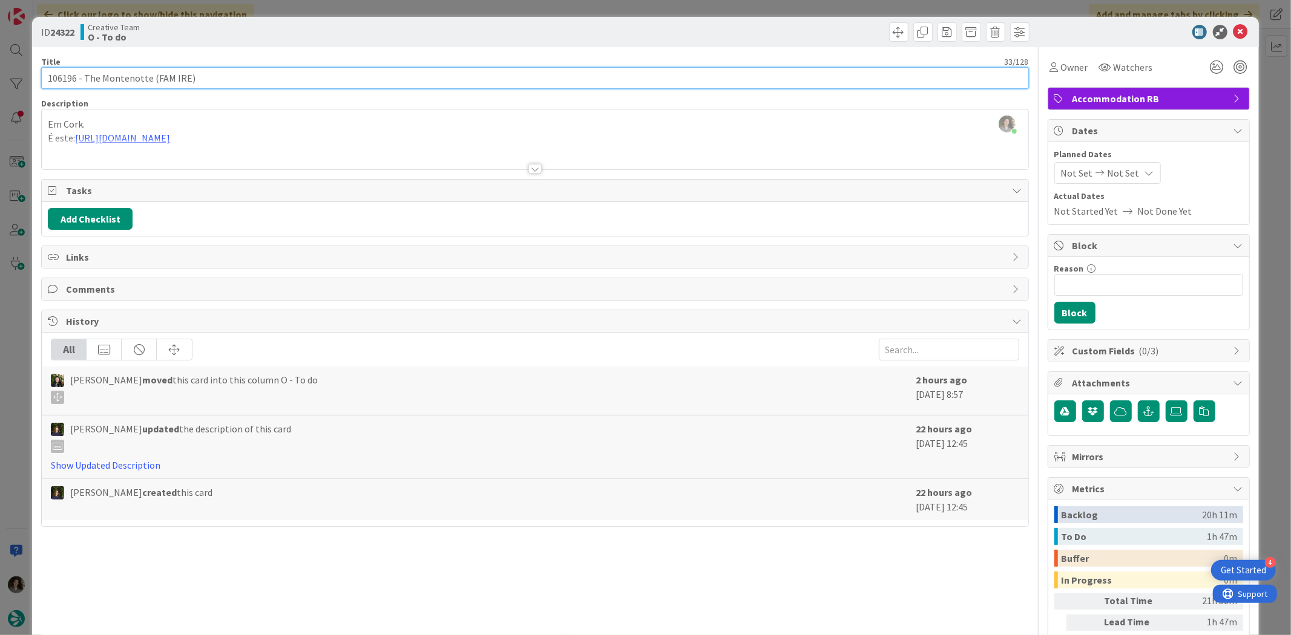
drag, startPoint x: 148, startPoint y: 74, endPoint x: 103, endPoint y: 80, distance: 44.6
click at [103, 80] on input "106196 - The Montenotte (FAM IRE)" at bounding box center [534, 78] width 987 height 22
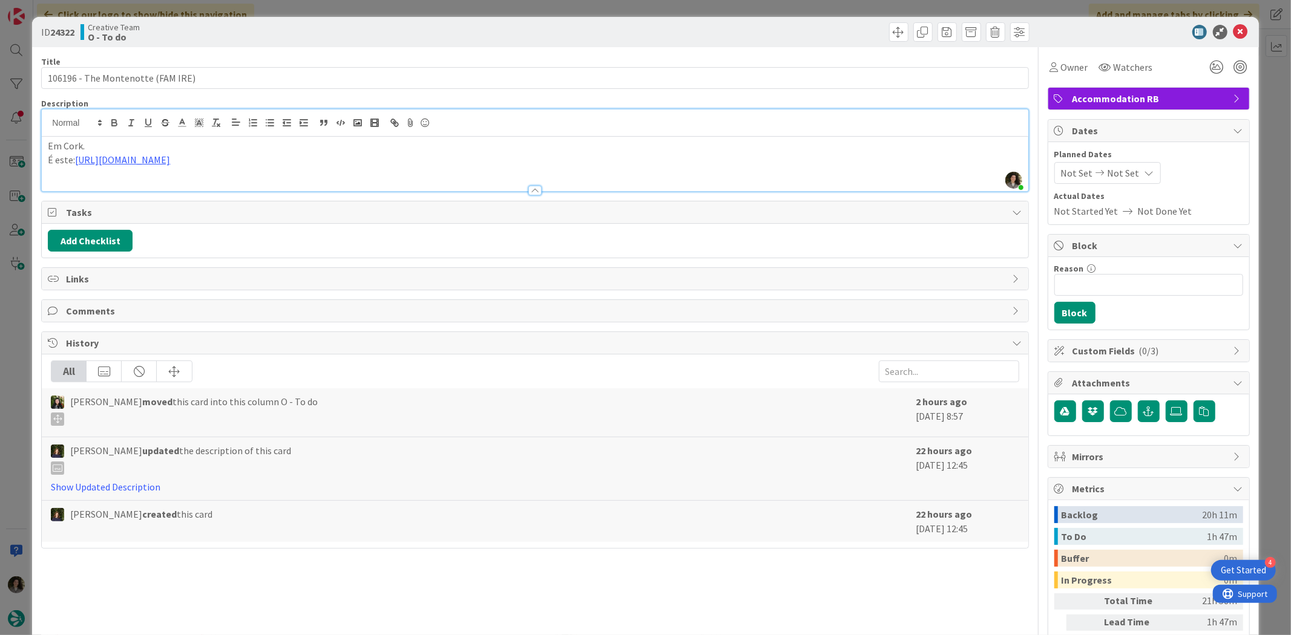
click at [324, 130] on div "Melissa Santos just joined Em Cork. É este: https://appweb.tourtailors.com/AppC…" at bounding box center [535, 151] width 986 height 82
click at [321, 166] on p "É este: https://appweb.tourtailors.com/AppComercial/Library/CreateOrUpdateAccom…" at bounding box center [535, 160] width 974 height 14
click at [246, 180] on link "https://appweb.tourtailors.com/AppComercial/Library/CreateOrUpdateAccommodation…" at bounding box center [233, 183] width 83 height 16
click at [1050, 70] on icon at bounding box center [1054, 67] width 8 height 10
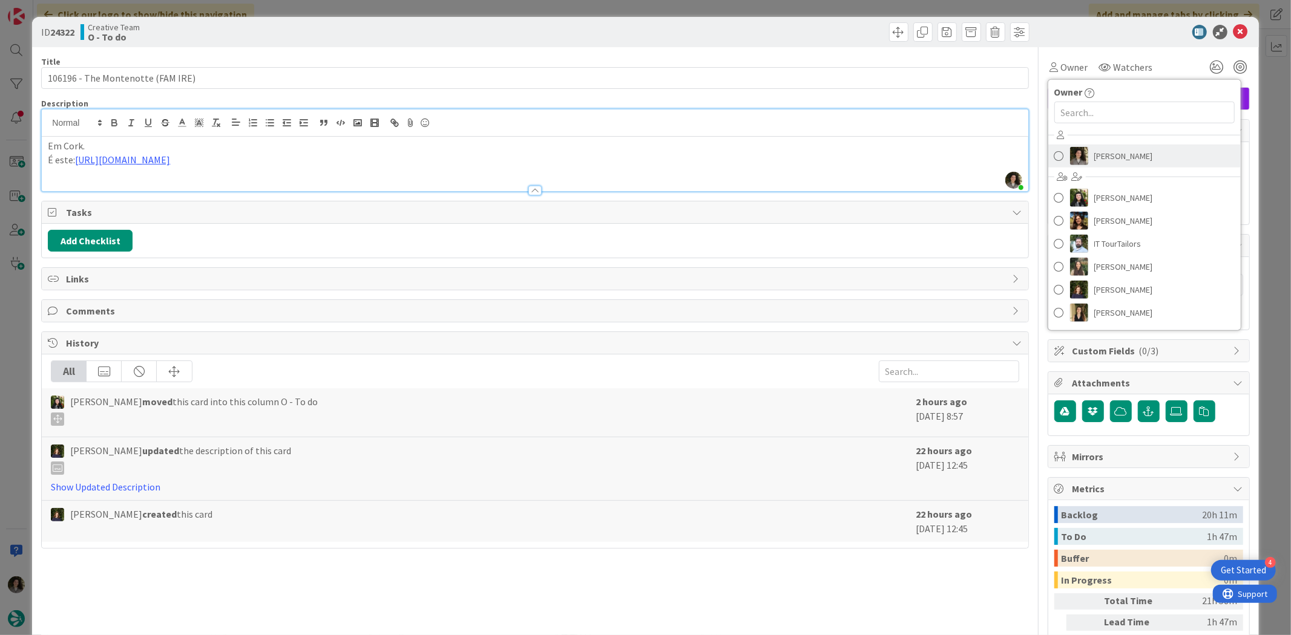
click at [1135, 152] on span "[PERSON_NAME]" at bounding box center [1123, 156] width 59 height 18
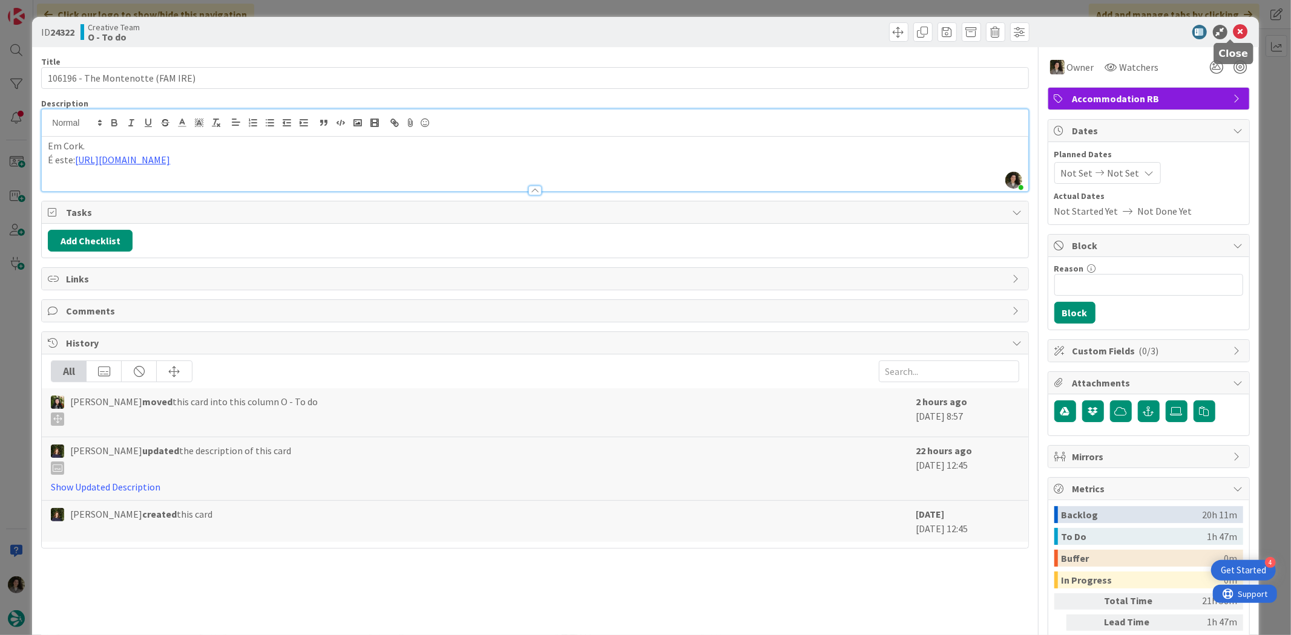
drag, startPoint x: 1227, startPoint y: 35, endPoint x: 1169, endPoint y: 50, distance: 59.9
click at [1233, 35] on icon at bounding box center [1240, 32] width 15 height 15
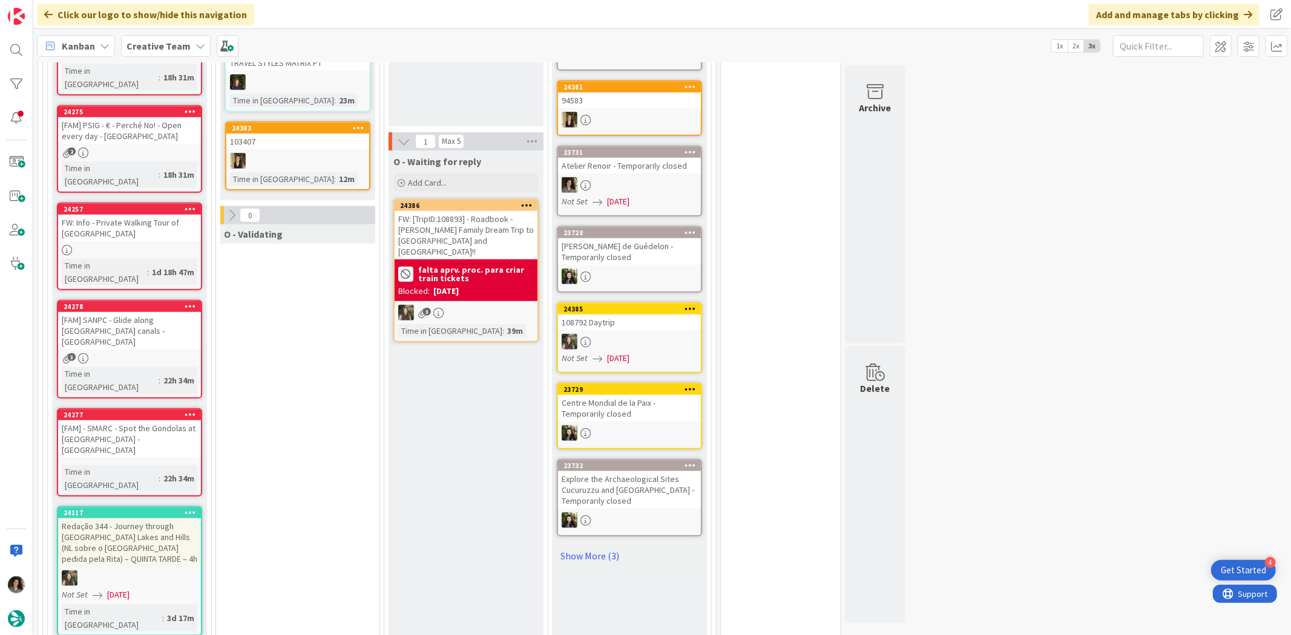
scroll to position [603, 0]
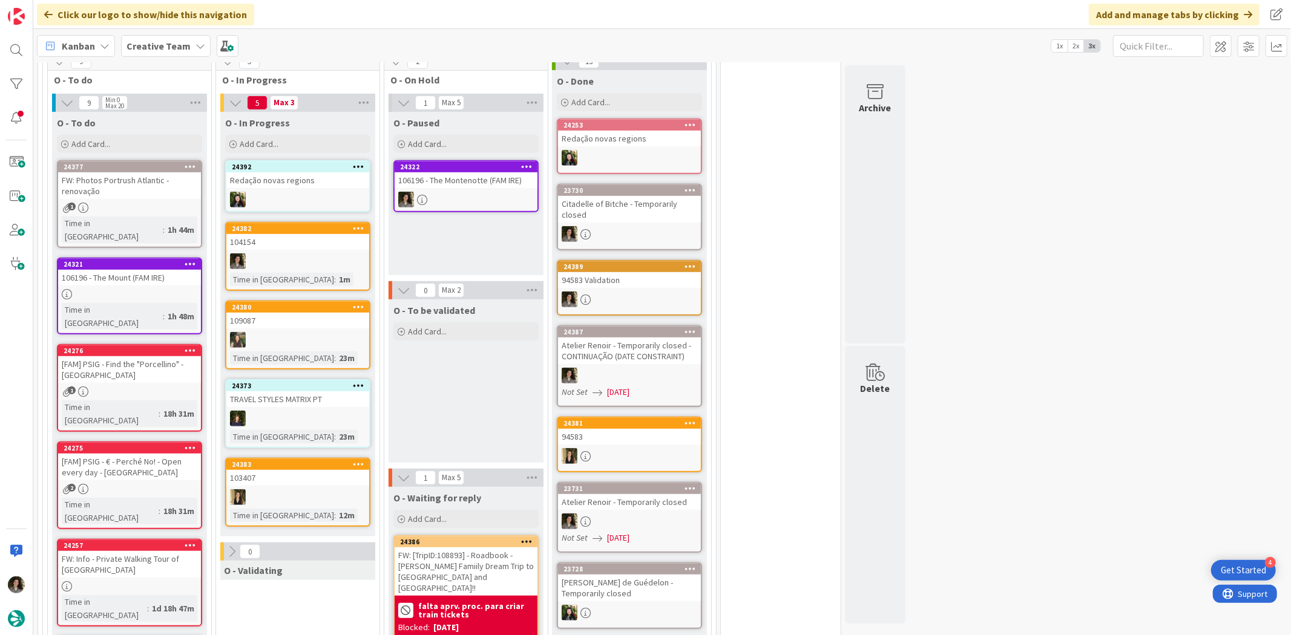
click at [133, 289] on div at bounding box center [129, 294] width 143 height 10
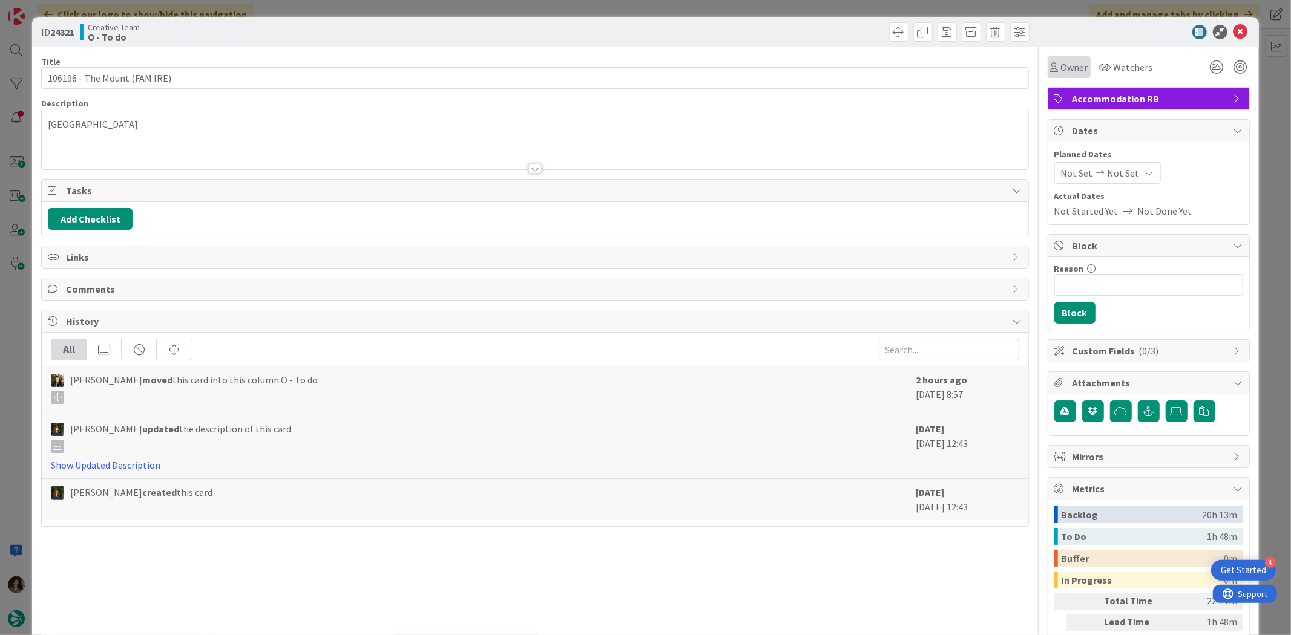
click at [1061, 77] on div "Owner" at bounding box center [1068, 67] width 43 height 22
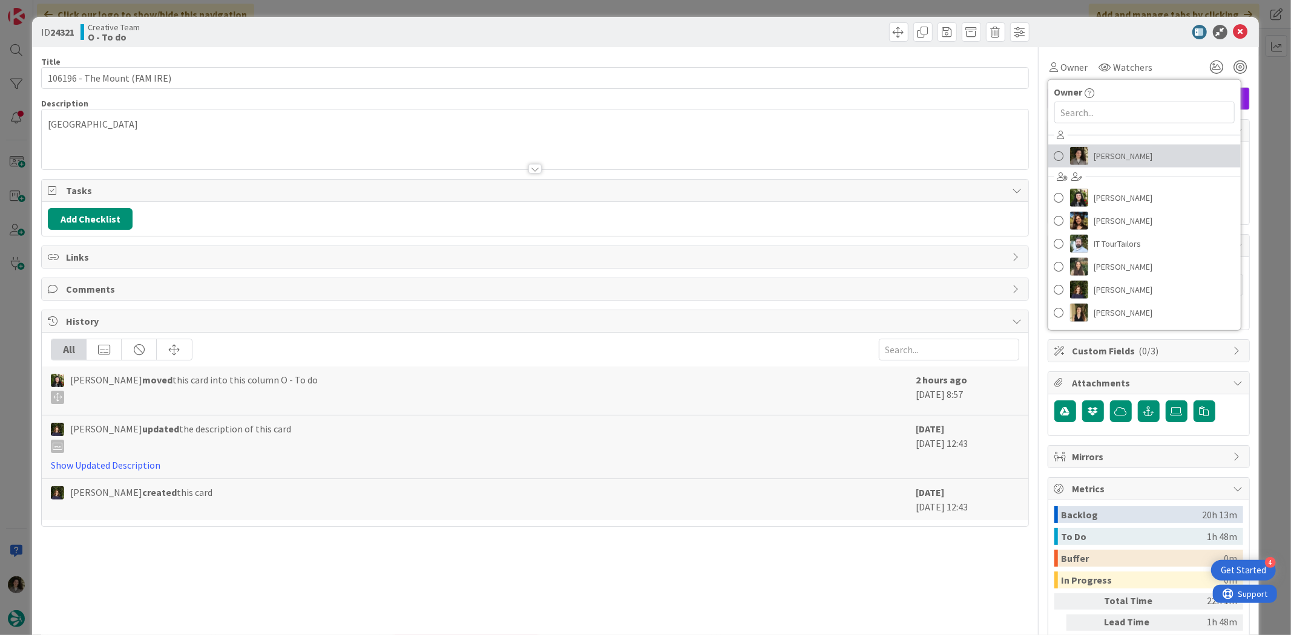
click at [1113, 153] on span "[PERSON_NAME]" at bounding box center [1123, 156] width 59 height 18
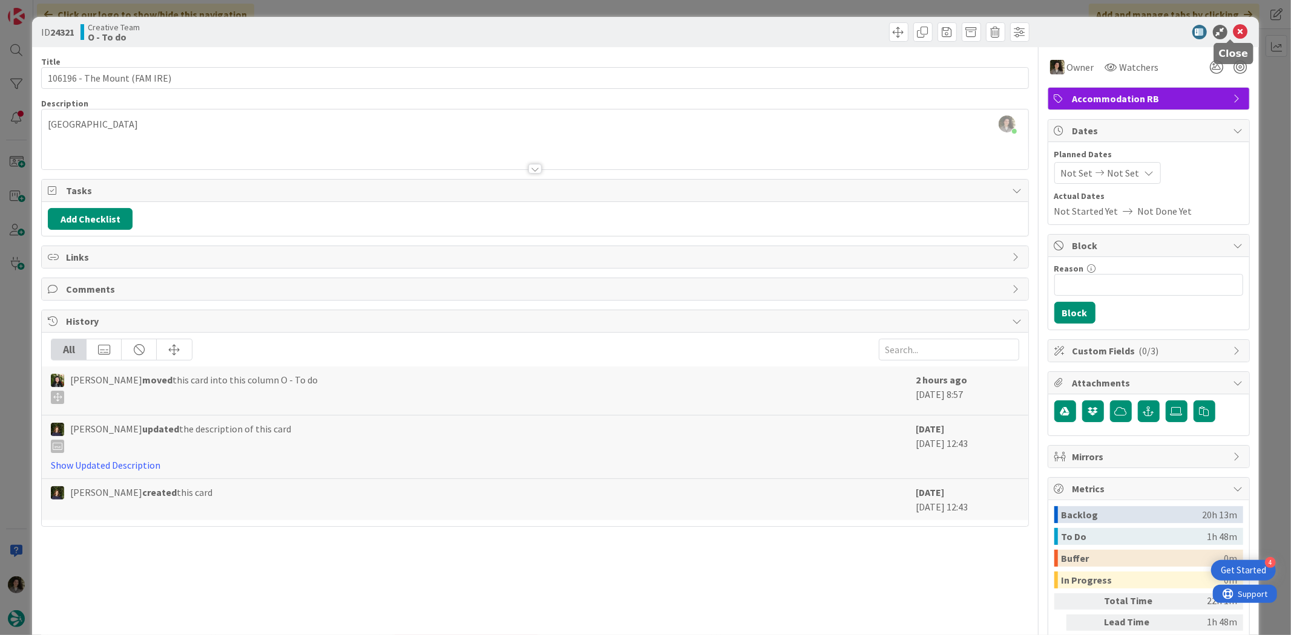
drag, startPoint x: 1230, startPoint y: 29, endPoint x: 1207, endPoint y: 57, distance: 35.7
click at [1233, 30] on icon at bounding box center [1240, 32] width 15 height 15
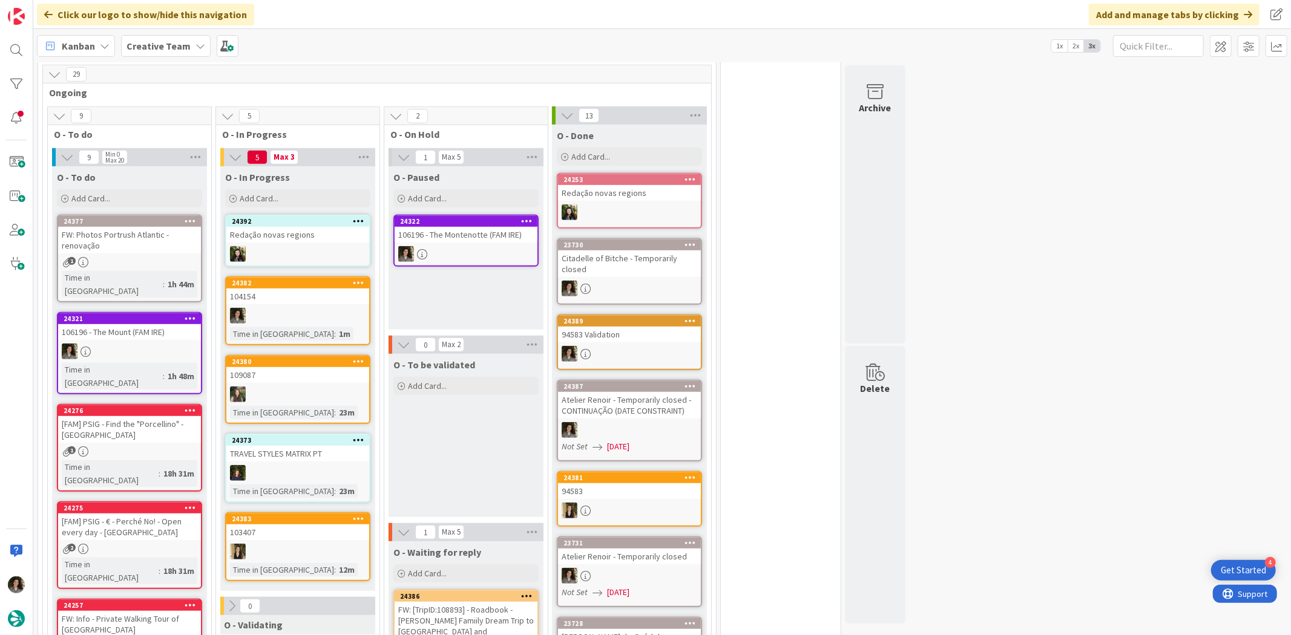
scroll to position [537, 0]
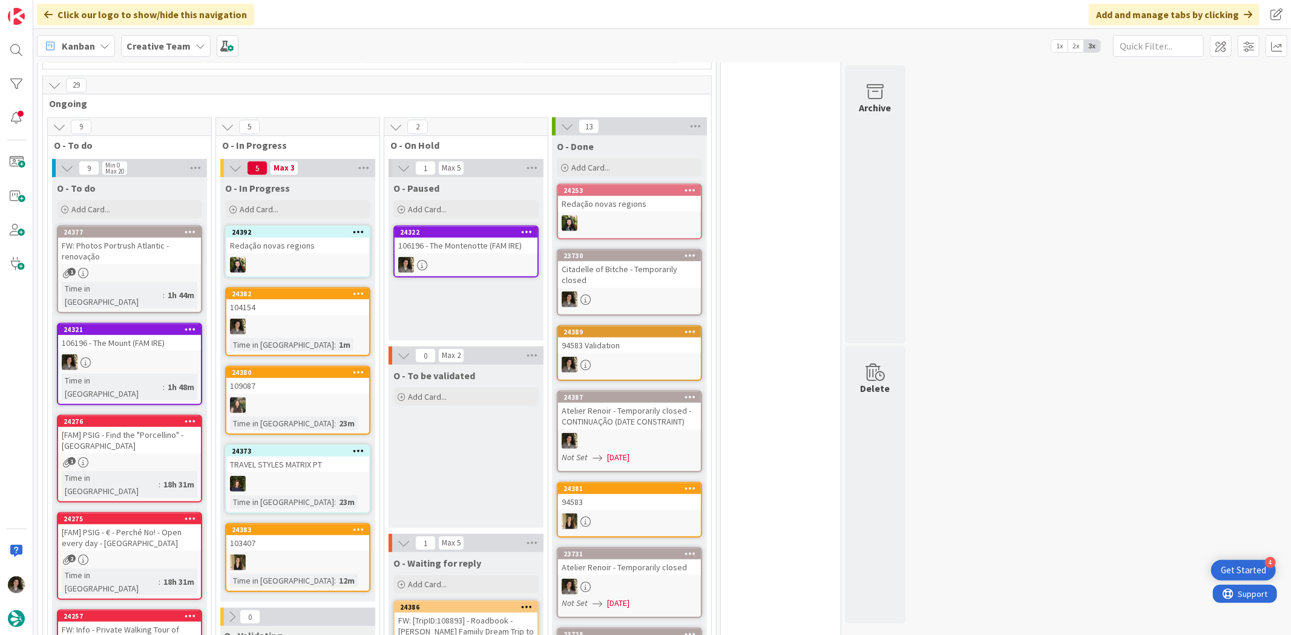
click at [298, 319] on div at bounding box center [297, 327] width 143 height 16
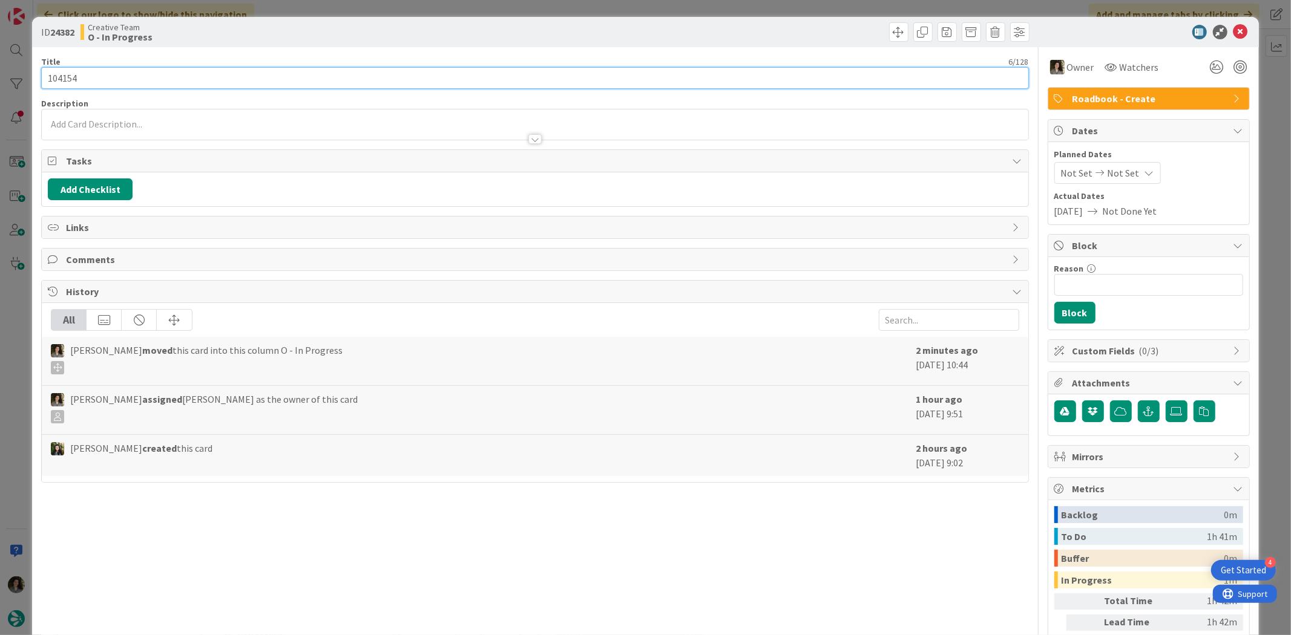
drag, startPoint x: 73, startPoint y: 81, endPoint x: 56, endPoint y: 81, distance: 16.9
click at [55, 81] on input "104154" at bounding box center [534, 78] width 987 height 22
drag, startPoint x: 77, startPoint y: 79, endPoint x: 22, endPoint y: 80, distance: 55.1
click at [22, 80] on div "ID 24382 Creative Team O - In Progress Title 6 / 128 104154 Description Owner W…" at bounding box center [645, 317] width 1291 height 635
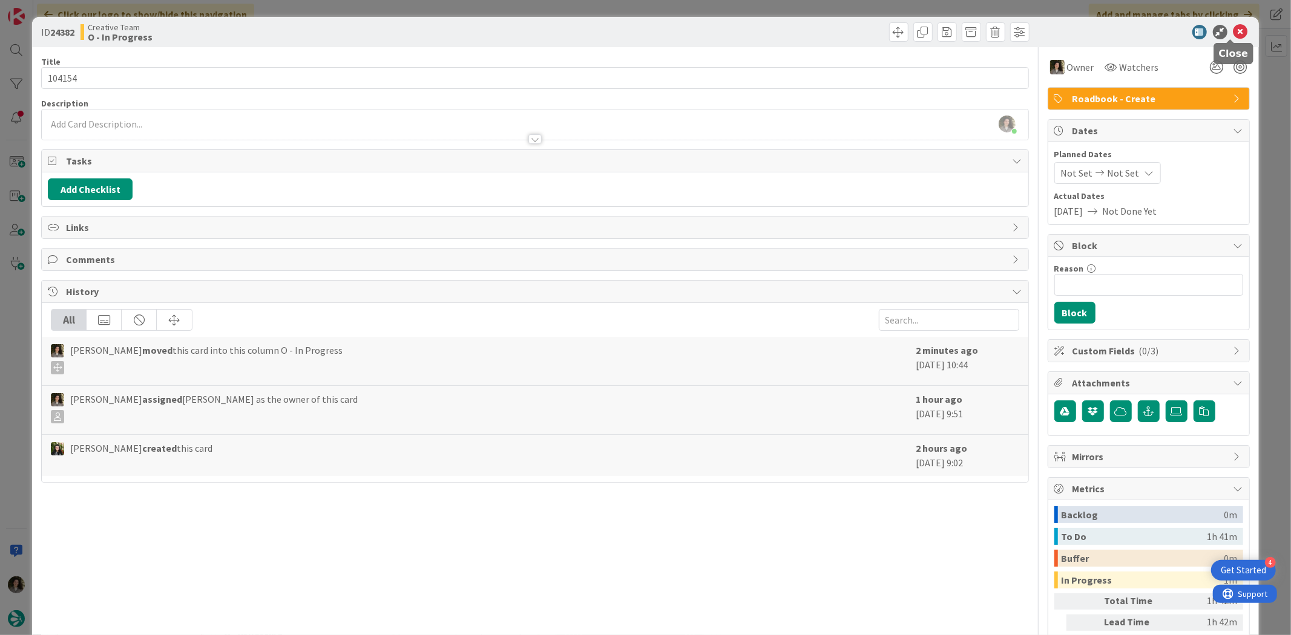
click at [1235, 29] on icon at bounding box center [1240, 32] width 15 height 15
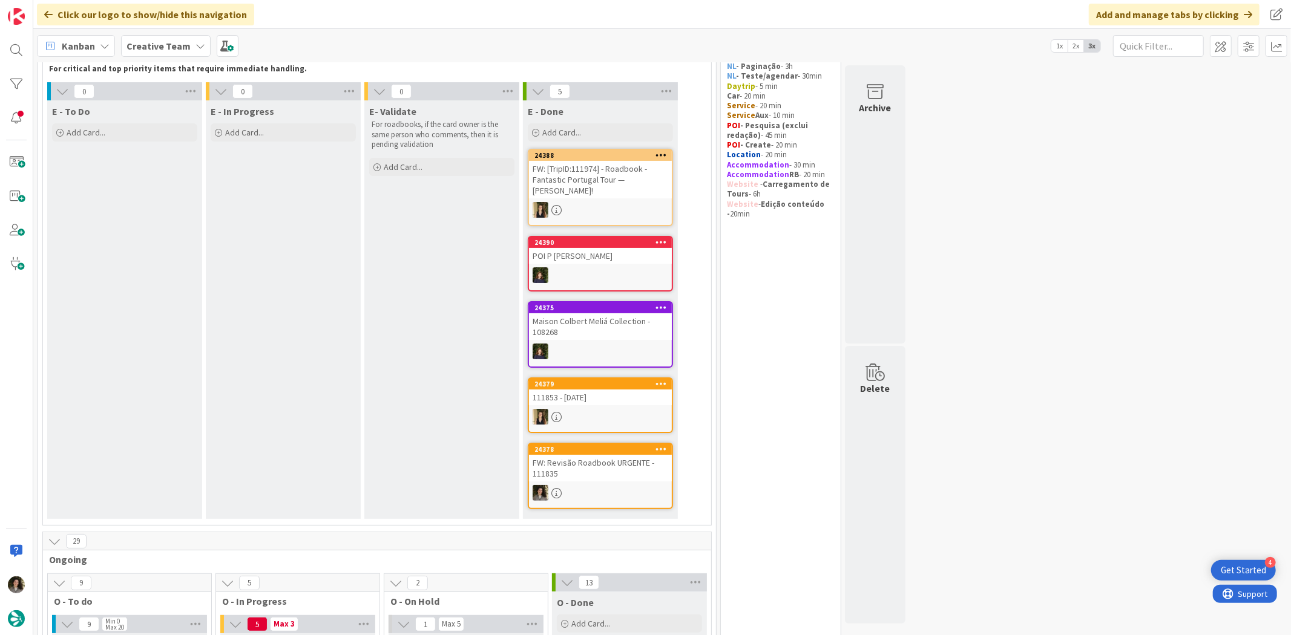
scroll to position [269, 0]
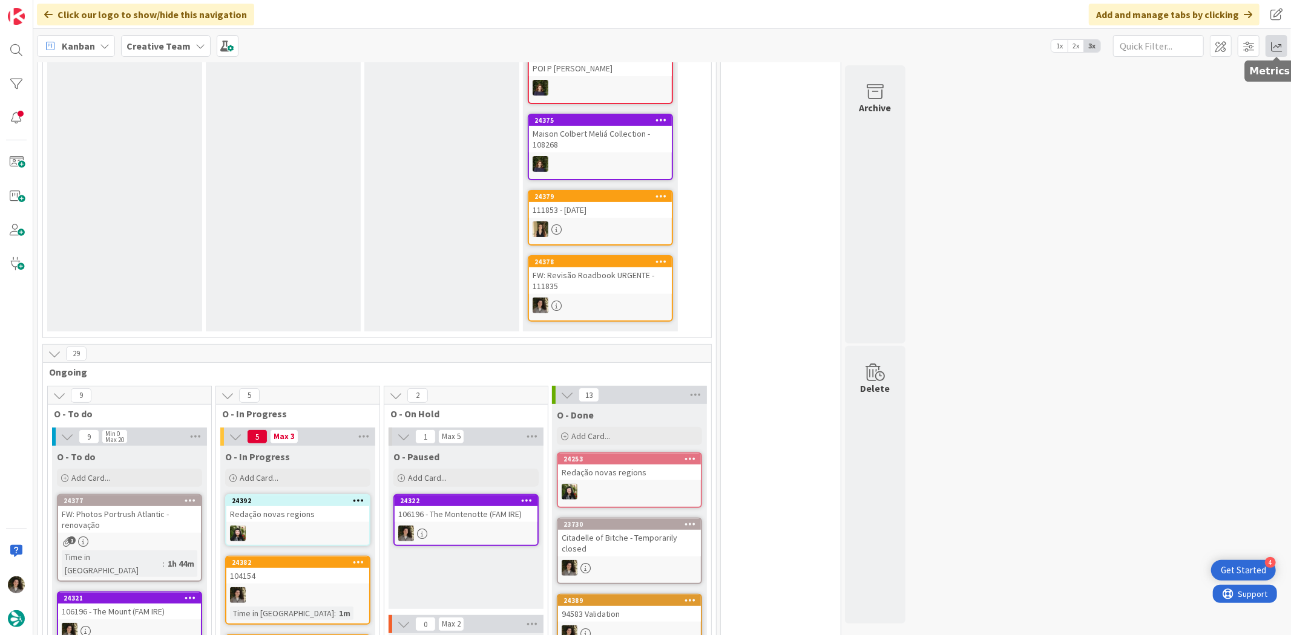
click at [1270, 45] on span at bounding box center [1276, 46] width 22 height 22
click at [1202, 127] on div "Allocation No Recent Data" at bounding box center [1205, 136] width 163 height 22
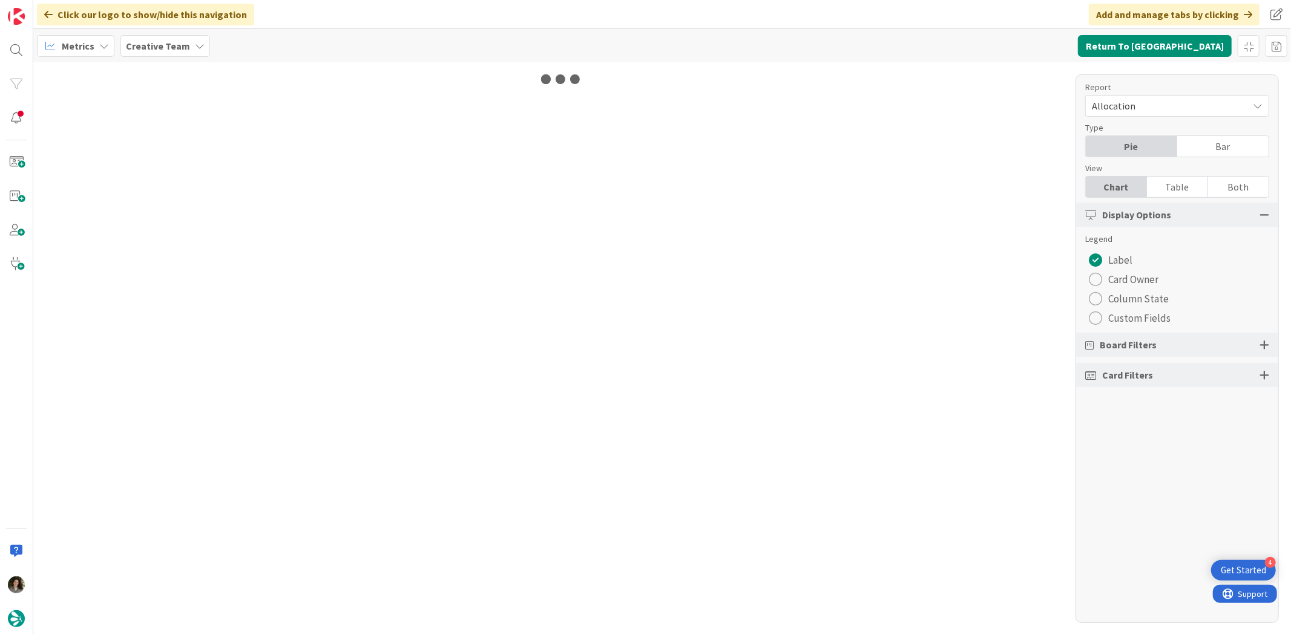
click at [1196, 192] on div "Table" at bounding box center [1177, 187] width 61 height 21
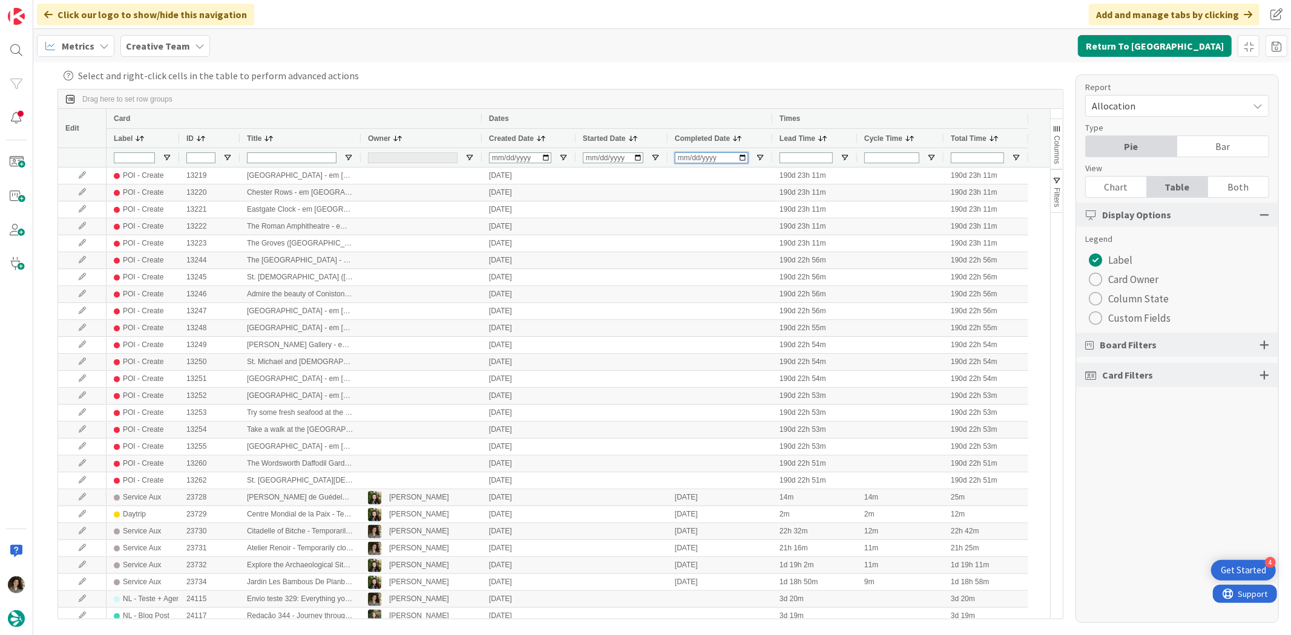
click at [684, 160] on input "Completed Date Filter Input" at bounding box center [711, 157] width 73 height 11
type input "2025-10-02"
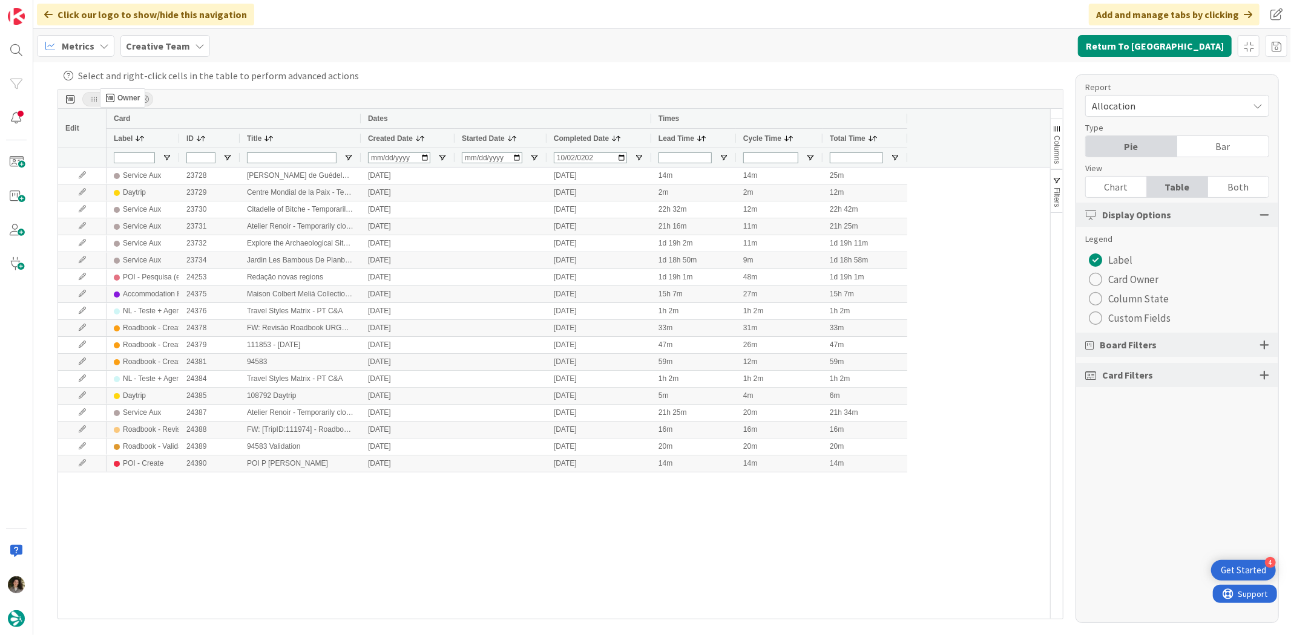
drag, startPoint x: 385, startPoint y: 135, endPoint x: 110, endPoint y: 91, distance: 278.9
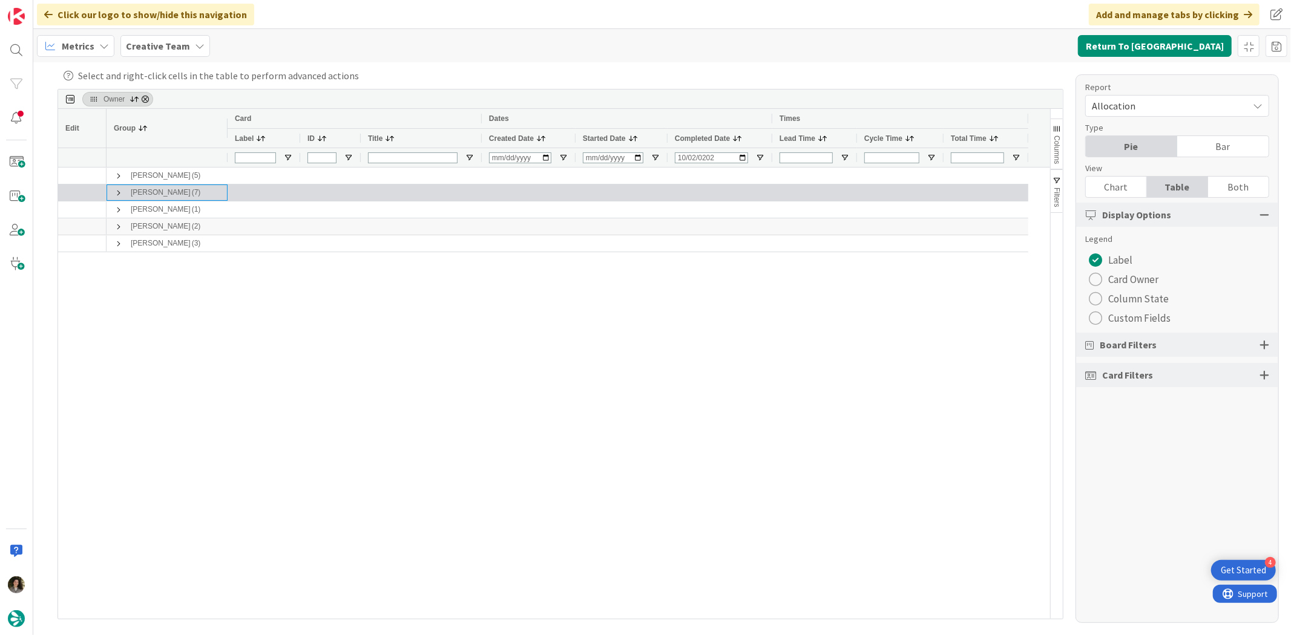
click at [119, 189] on span at bounding box center [119, 193] width 10 height 10
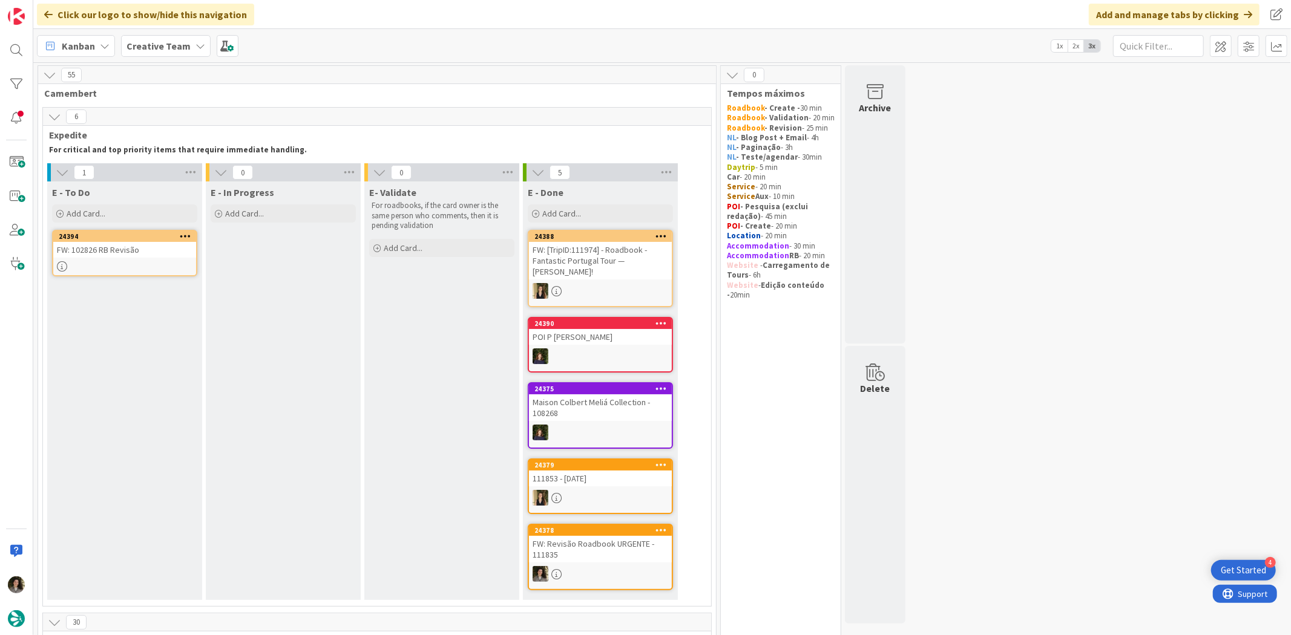
click at [152, 274] on div "24394 FW: 102826 RB Revisão" at bounding box center [124, 253] width 145 height 47
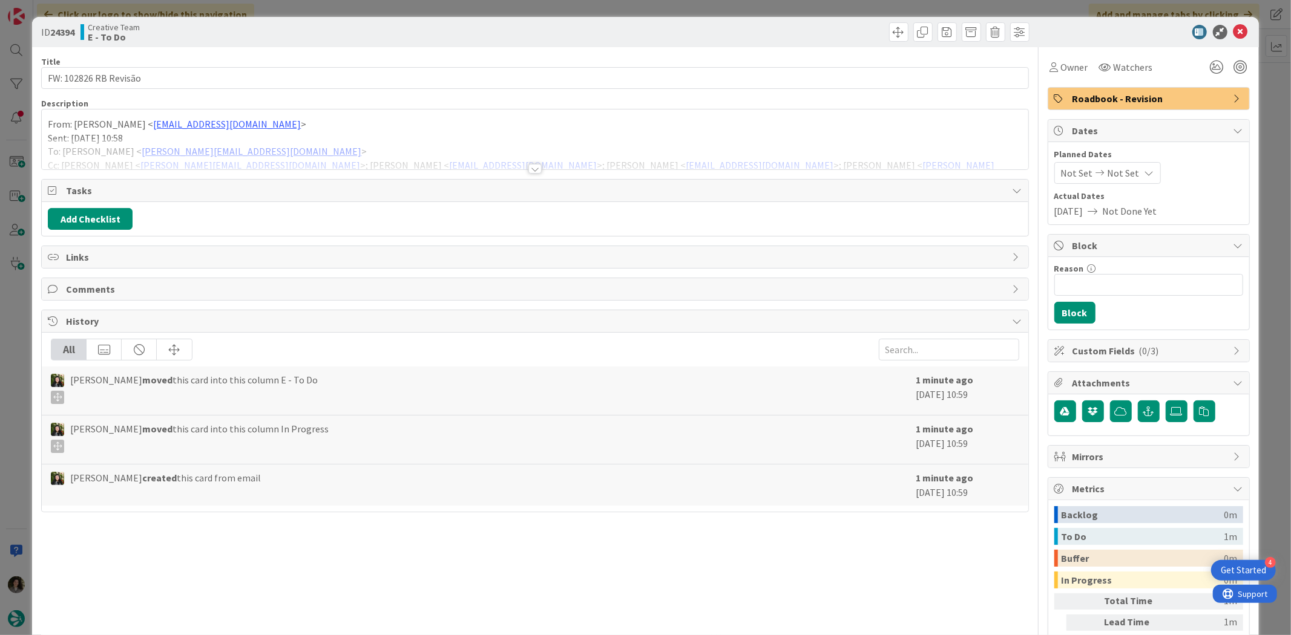
click at [531, 169] on div at bounding box center [534, 169] width 13 height 10
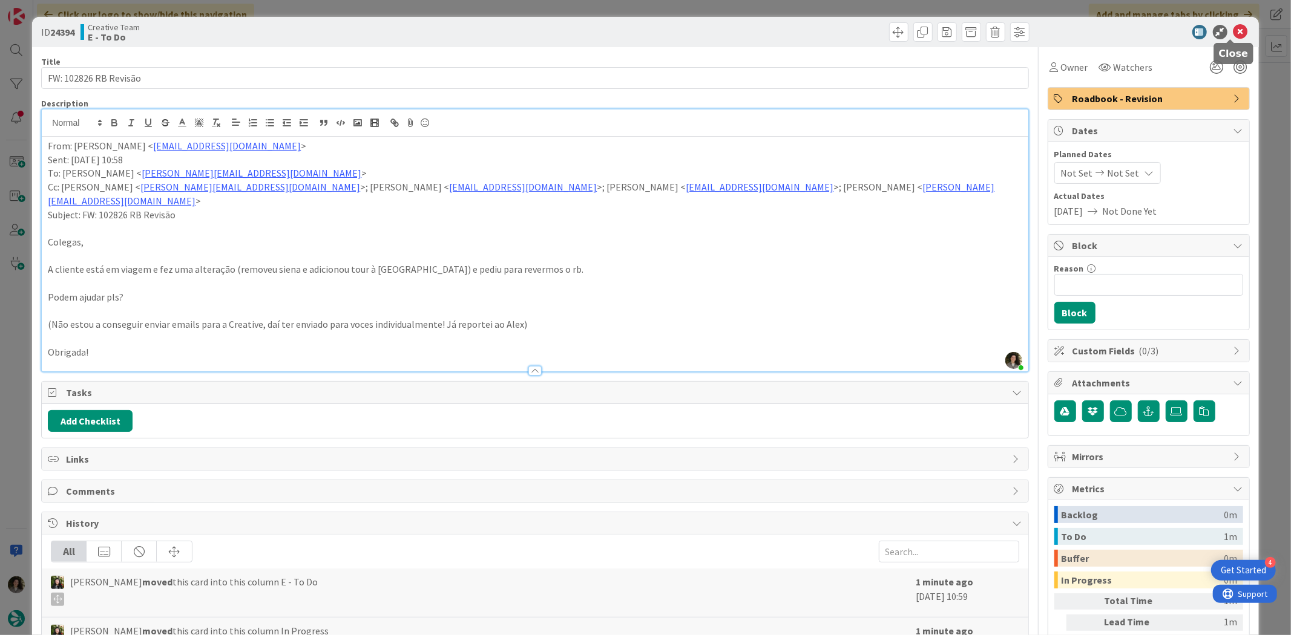
click at [1233, 27] on icon at bounding box center [1240, 32] width 15 height 15
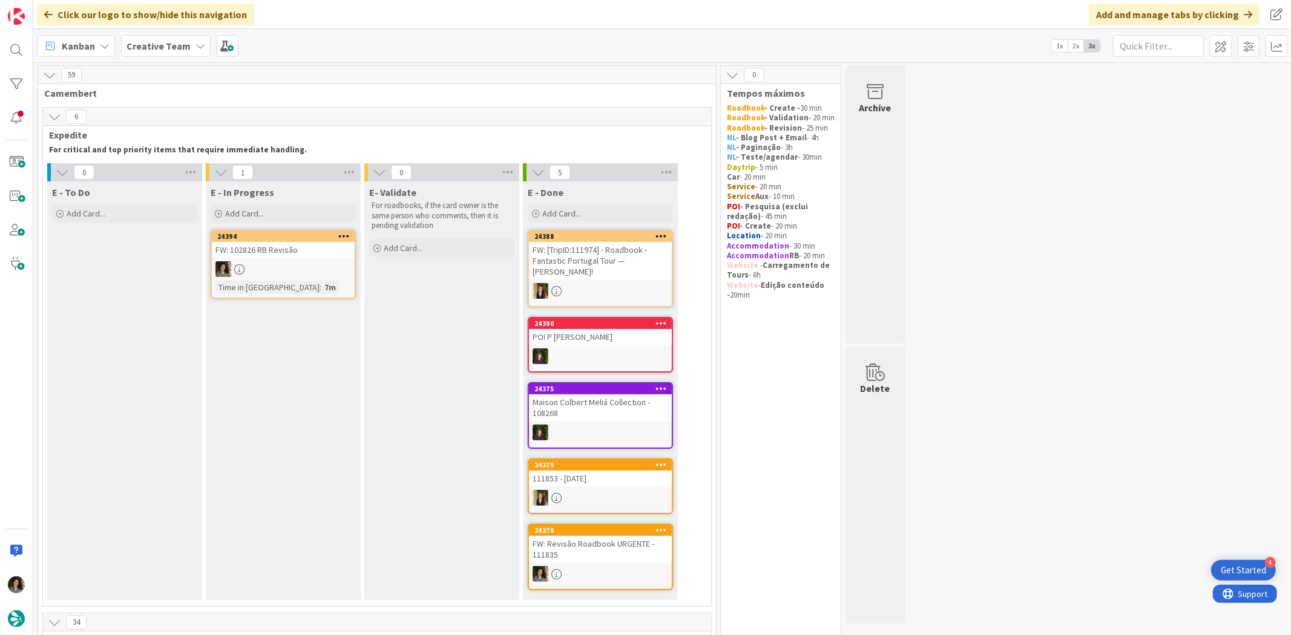
click at [311, 267] on div at bounding box center [283, 269] width 143 height 16
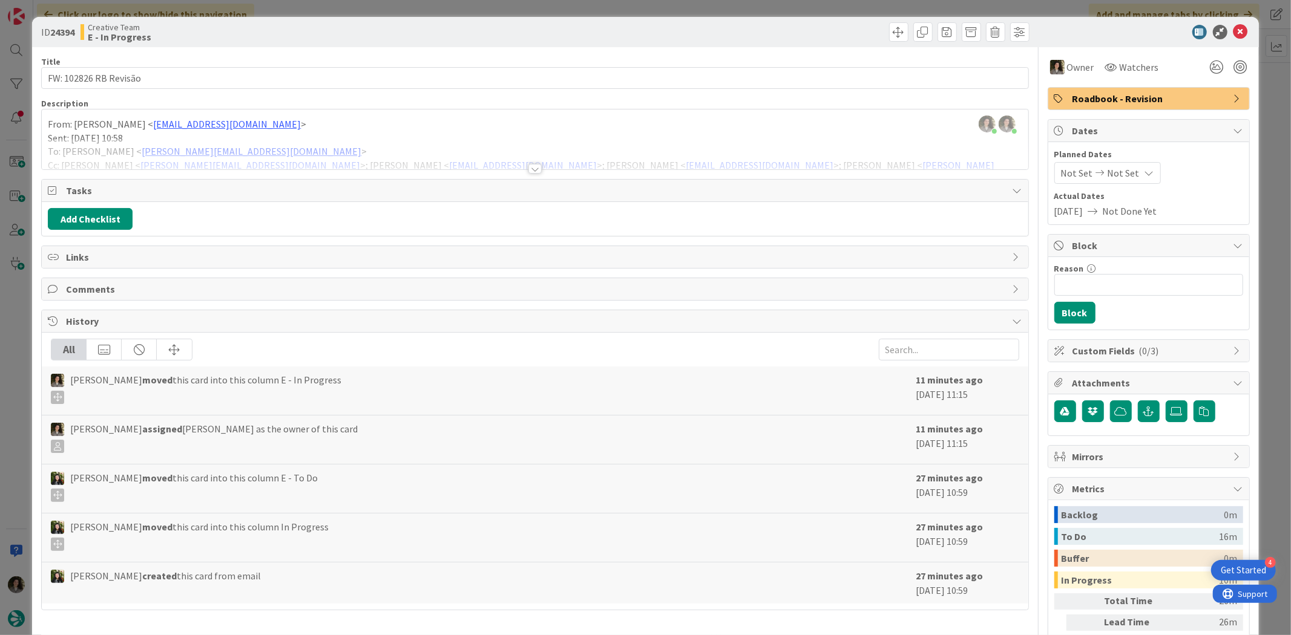
click at [528, 167] on div at bounding box center [534, 169] width 13 height 10
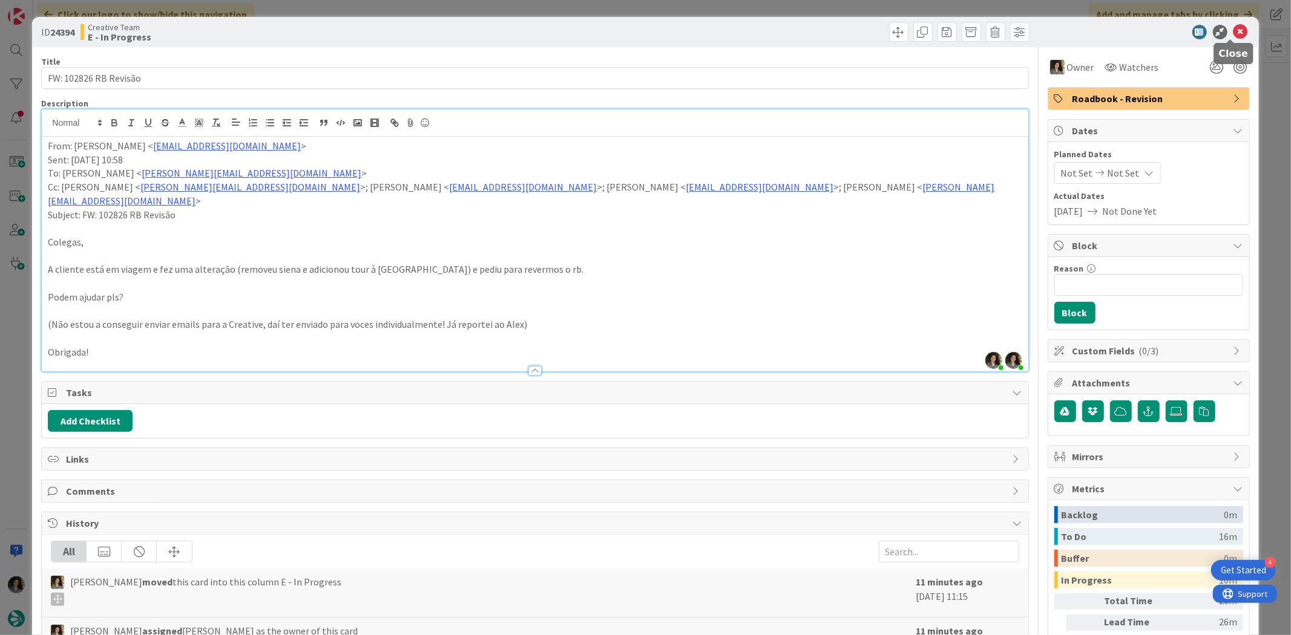
click at [1233, 32] on icon at bounding box center [1240, 32] width 15 height 15
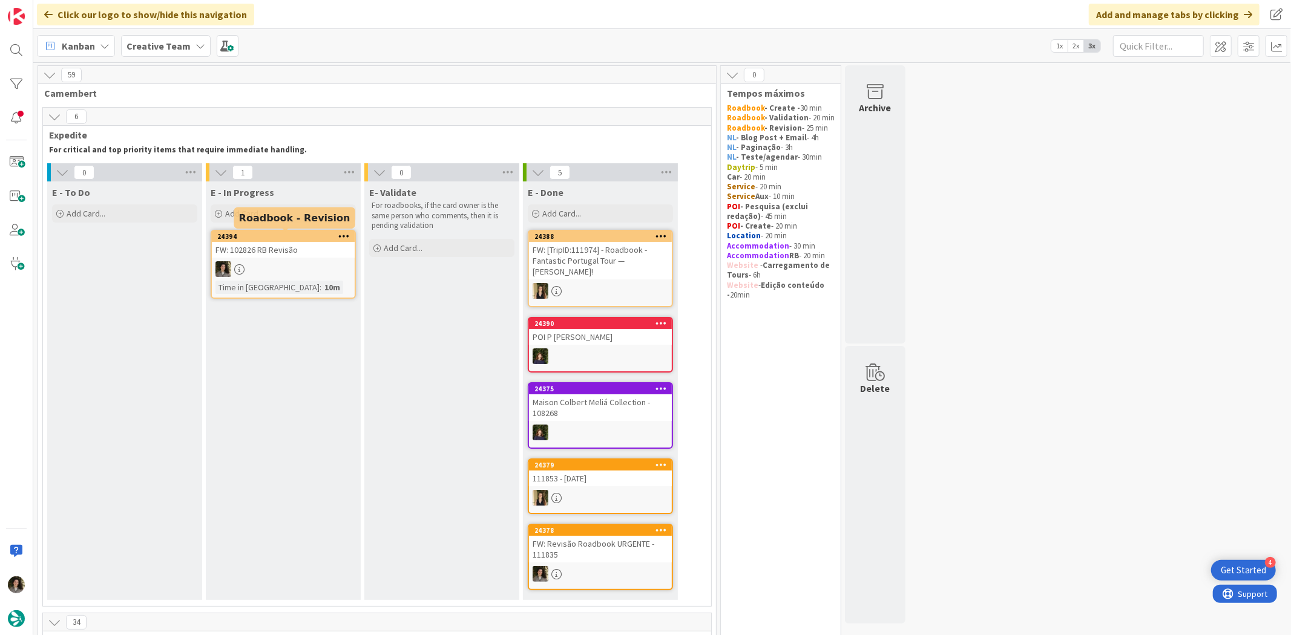
click at [285, 264] on div at bounding box center [283, 269] width 143 height 16
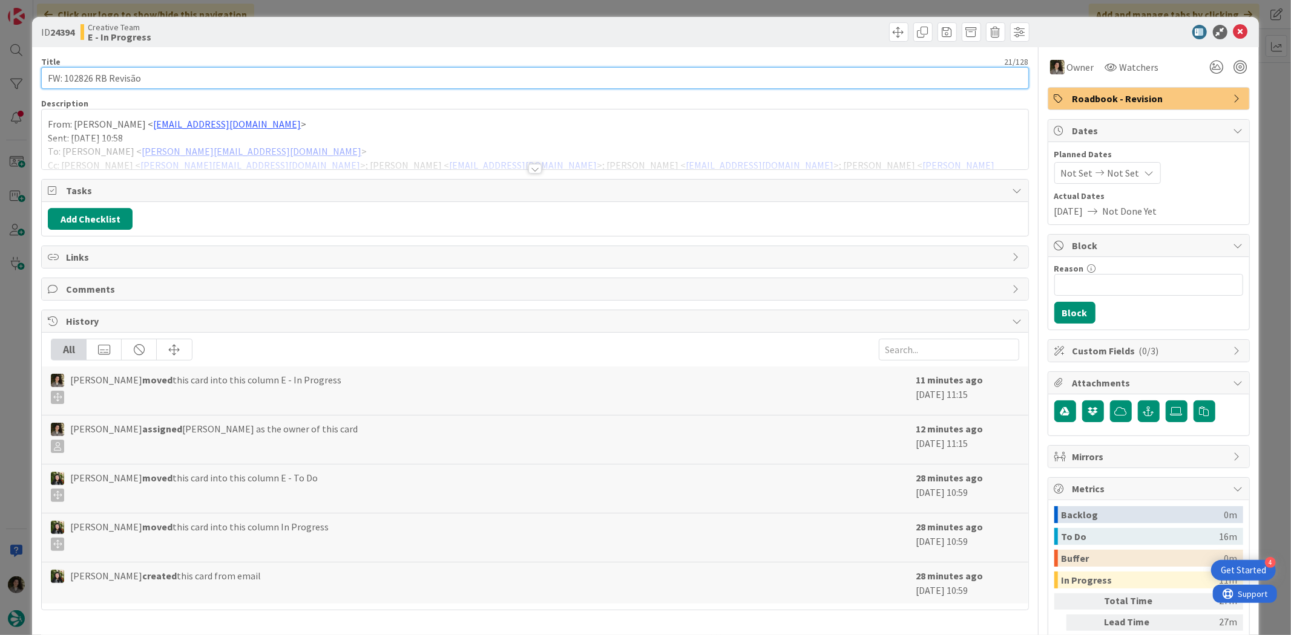
drag, startPoint x: 94, startPoint y: 75, endPoint x: 65, endPoint y: 74, distance: 28.4
click at [65, 74] on input "FW: 102826 RB Revisão" at bounding box center [534, 78] width 987 height 22
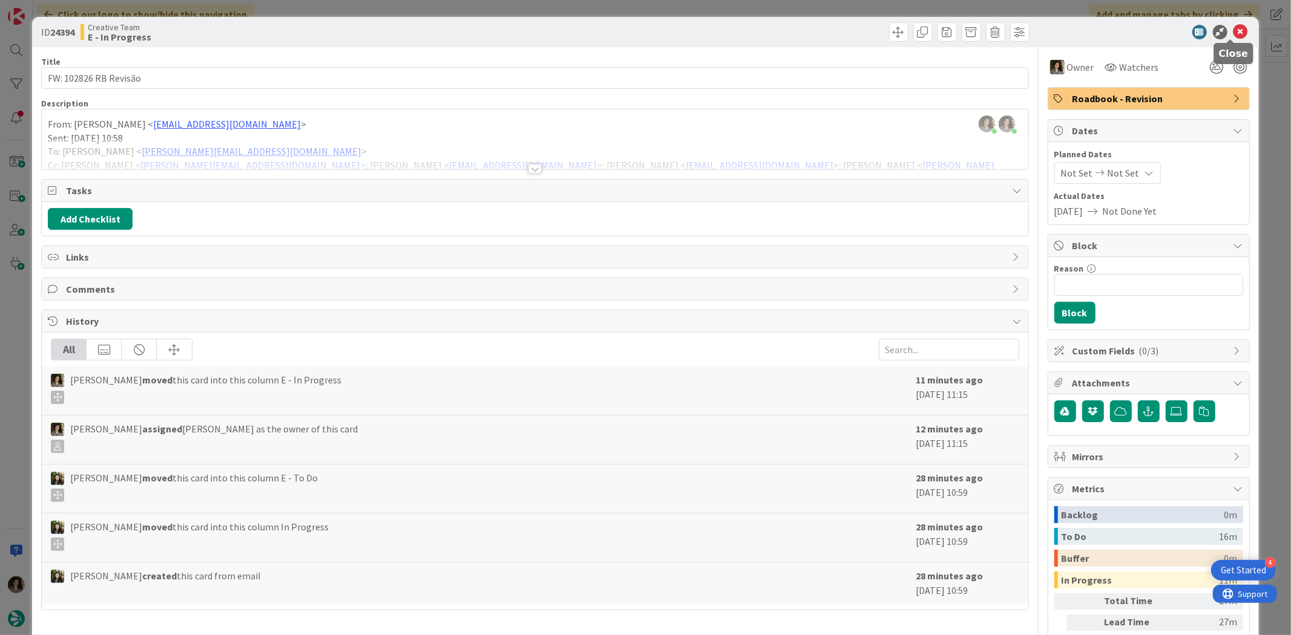
drag, startPoint x: 1232, startPoint y: 26, endPoint x: 1224, endPoint y: 27, distance: 7.9
click at [1233, 27] on icon at bounding box center [1240, 32] width 15 height 15
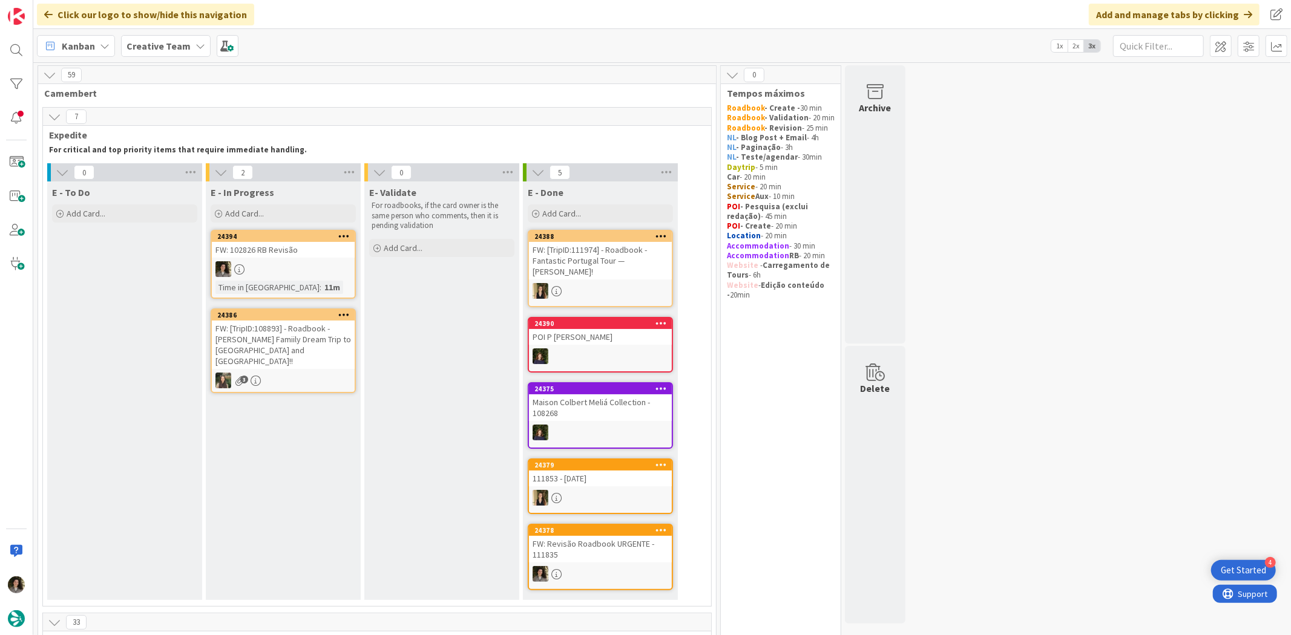
click at [281, 255] on div "FW: 102826 RB Revisão" at bounding box center [283, 250] width 143 height 16
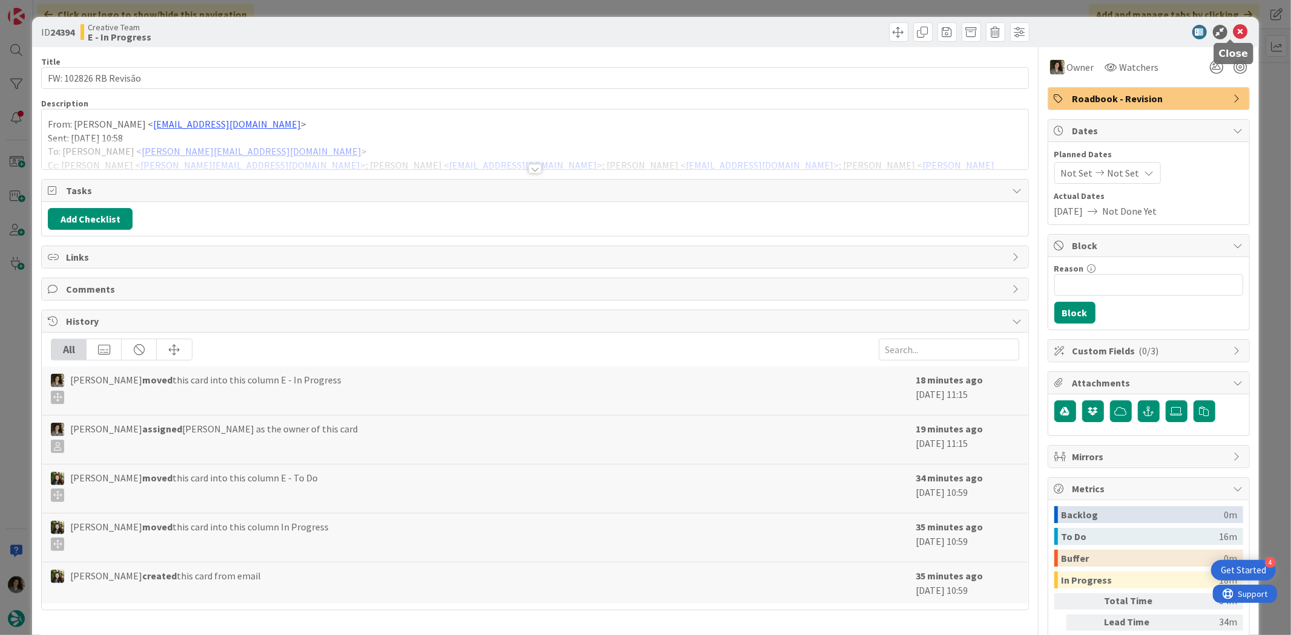
click at [1233, 33] on icon at bounding box center [1240, 32] width 15 height 15
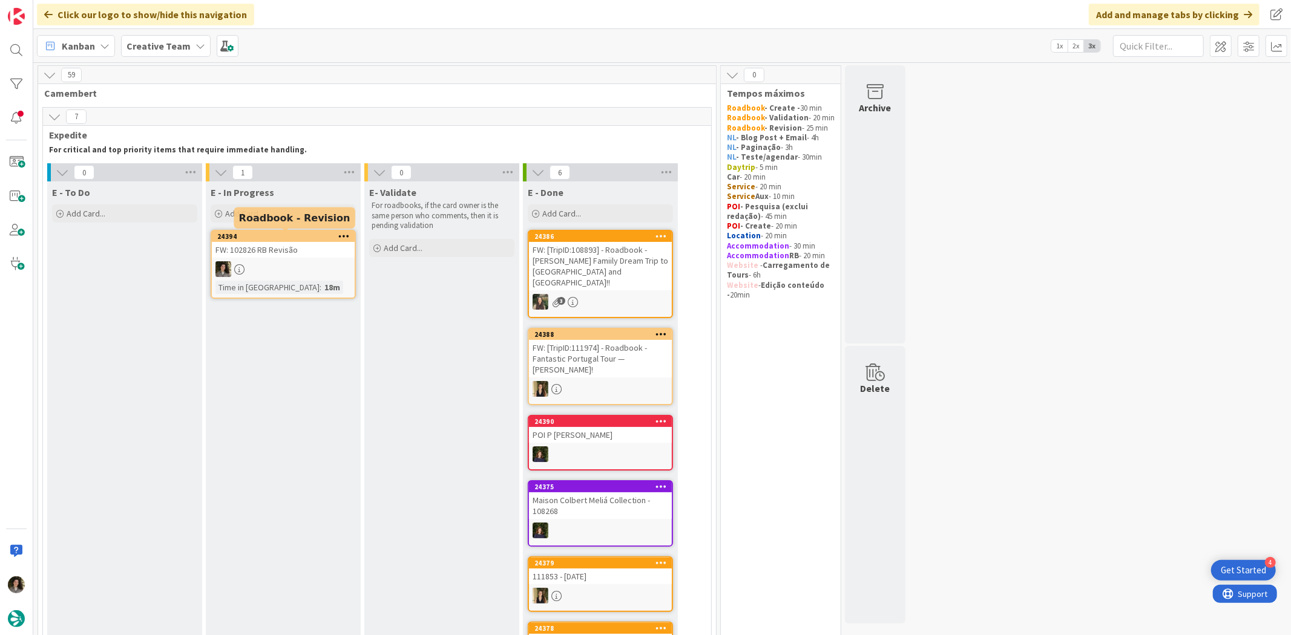
click at [303, 261] on div at bounding box center [283, 269] width 143 height 16
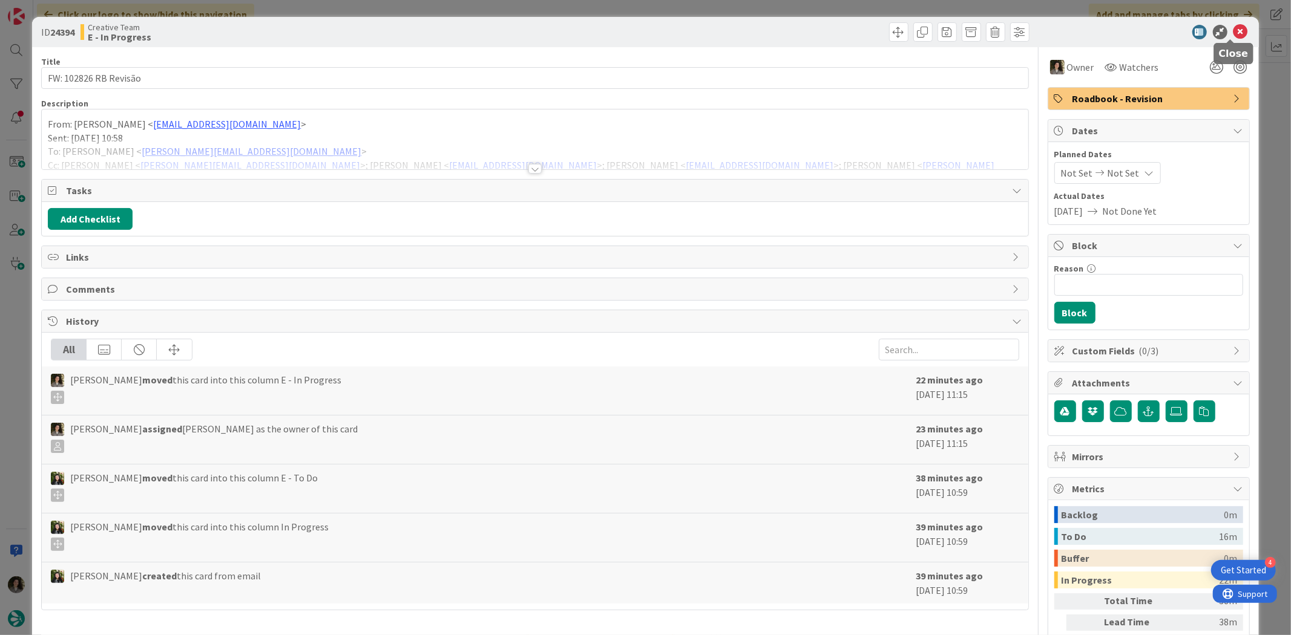
click at [1233, 28] on icon at bounding box center [1240, 32] width 15 height 15
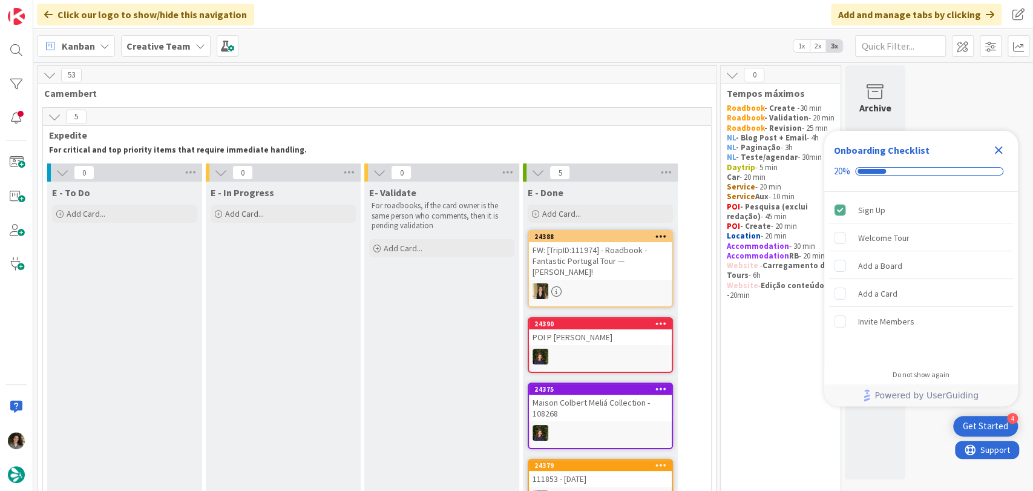
click at [997, 153] on icon "Close Checklist" at bounding box center [998, 150] width 15 height 15
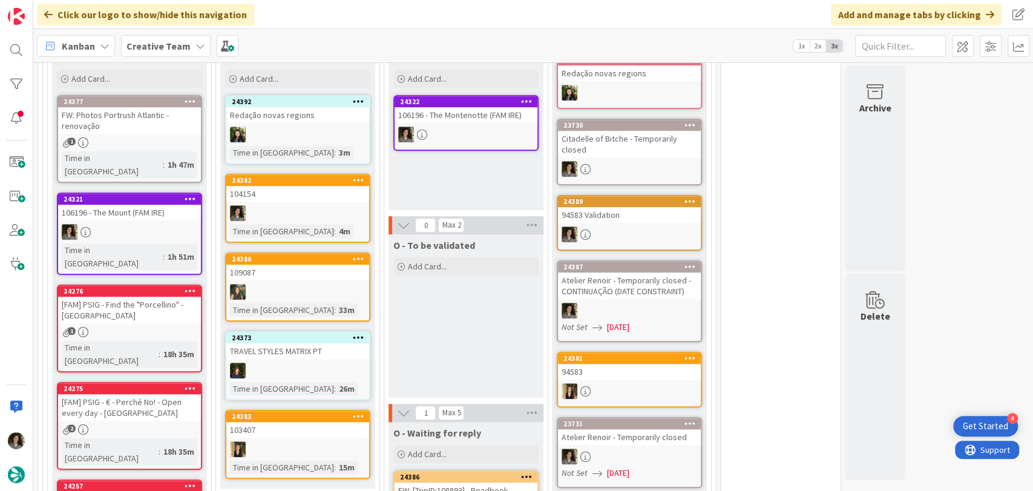
scroll to position [672, 0]
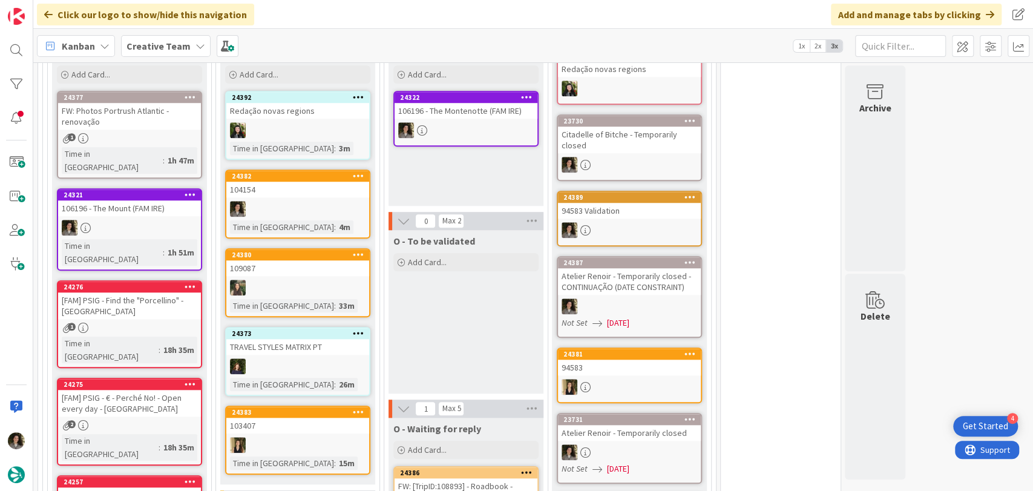
click at [309, 182] on div "104154" at bounding box center [297, 190] width 143 height 16
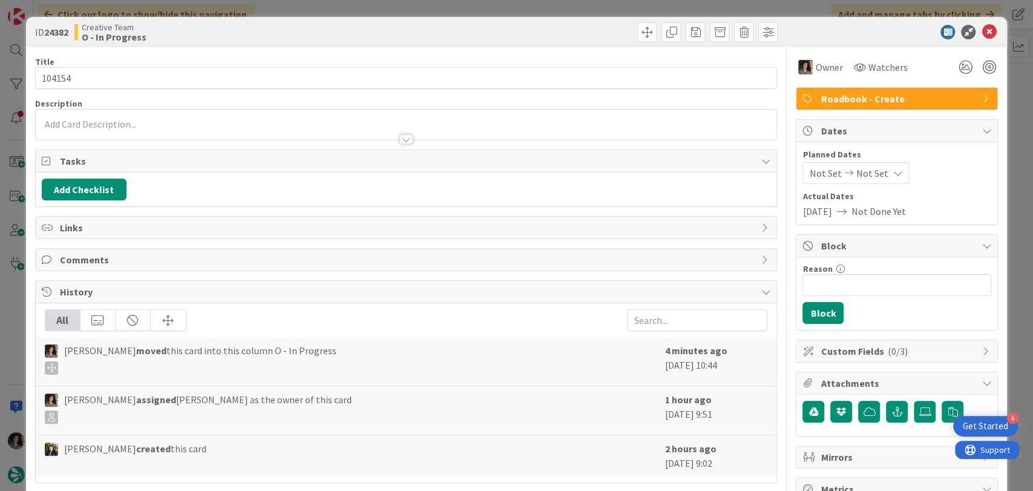
click at [408, 129] on div at bounding box center [406, 133] width 741 height 13
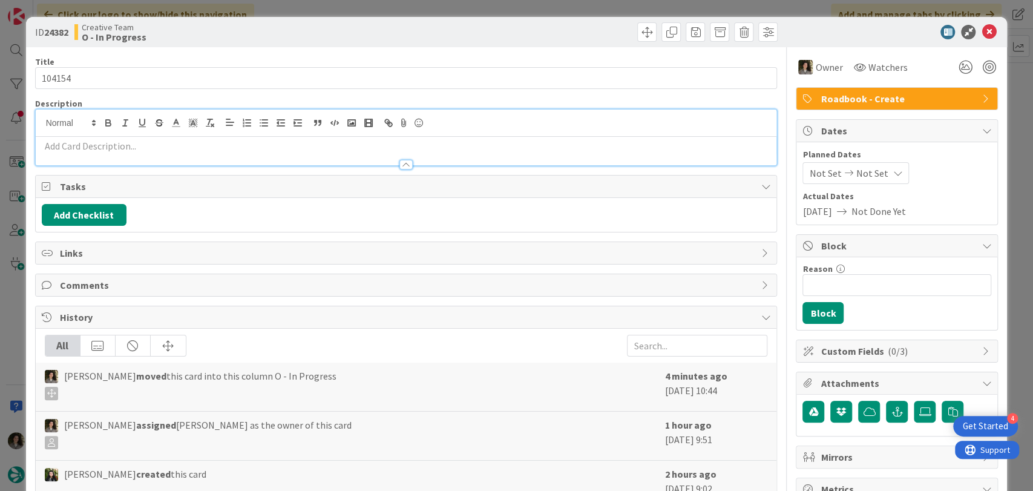
click at [340, 147] on p at bounding box center [406, 146] width 729 height 14
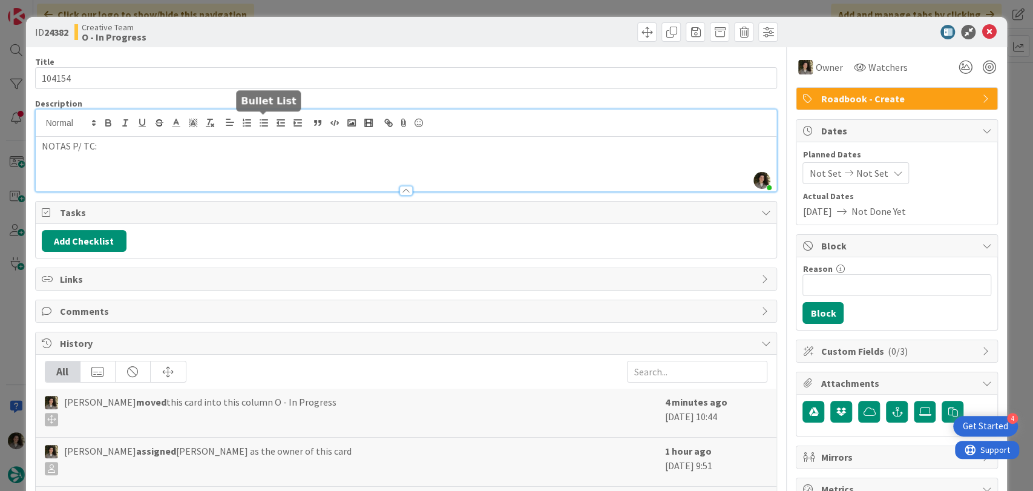
click at [266, 126] on line "button" at bounding box center [264, 126] width 5 height 0
click at [160, 150] on p "NOTAS P/ TC:" at bounding box center [406, 146] width 729 height 14
click at [137, 169] on li at bounding box center [413, 173] width 715 height 14
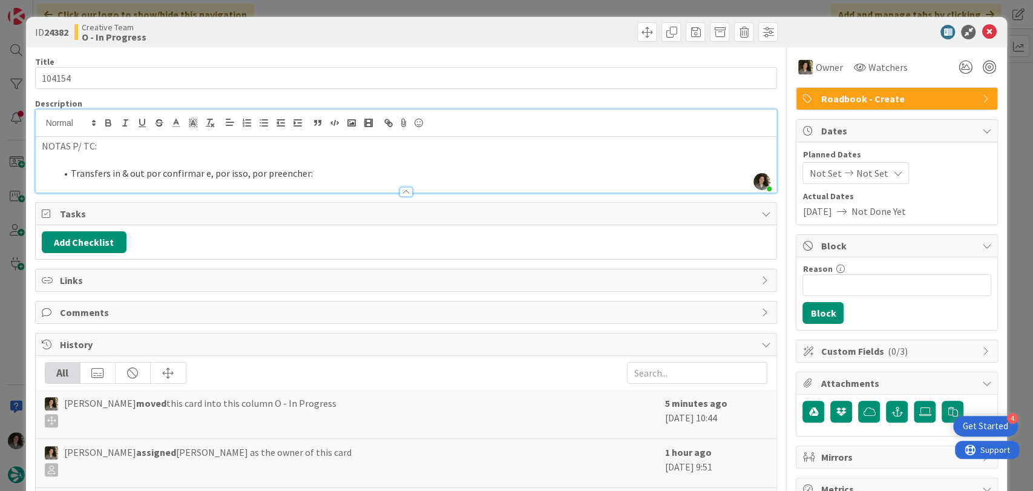
click at [334, 177] on li "Transfers in & out por confirmar e, por isso, por preencher:" at bounding box center [413, 173] width 715 height 14
click at [359, 172] on li "Transfers in & out por confirmar e, por isso, por preencher: 268190" at bounding box center [413, 173] width 715 height 14
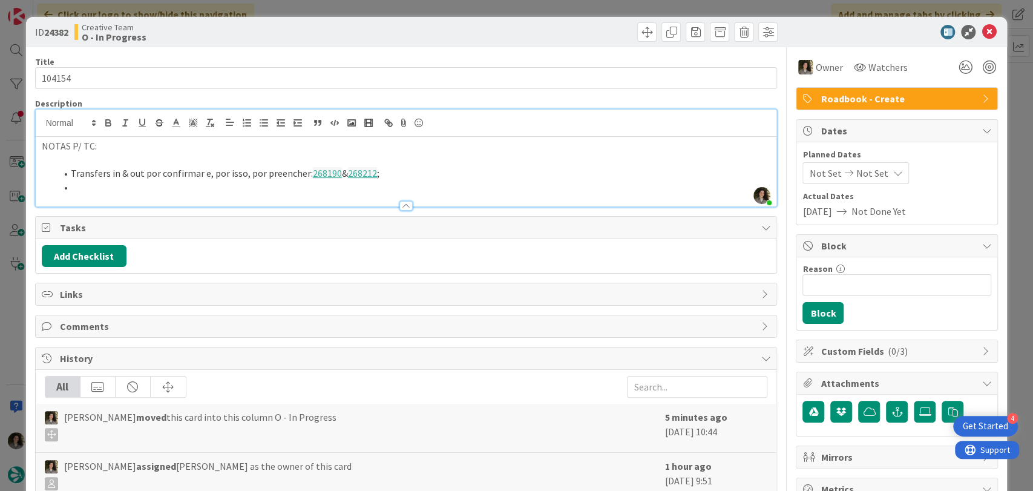
click at [93, 189] on li at bounding box center [413, 187] width 715 height 14
click at [71, 171] on li "Transfers in & out por confirmar e, por isso, por preencher: 268190 & 268212 ;" at bounding box center [413, 173] width 715 height 14
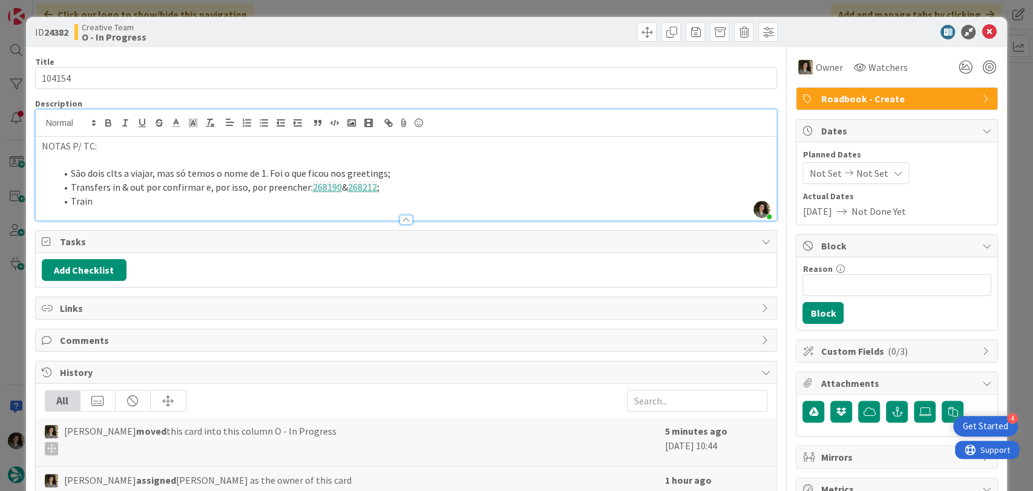
click at [122, 197] on li "Train" at bounding box center [413, 201] width 715 height 14
click at [310, 201] on li "Train tickets e respetivos transfers do dia 4/12" at bounding box center [413, 201] width 715 height 14
drag, startPoint x: 361, startPoint y: 202, endPoint x: 375, endPoint y: 198, distance: 14.4
click at [361, 202] on li "Train tickets e respetivos transfers do dia 4/12 estão por confirmar -" at bounding box center [413, 201] width 715 height 14
click at [392, 200] on li "Train tickets e respetivos transfers do dia 4/12 estão por confirmar - 268195 ," at bounding box center [413, 201] width 715 height 14
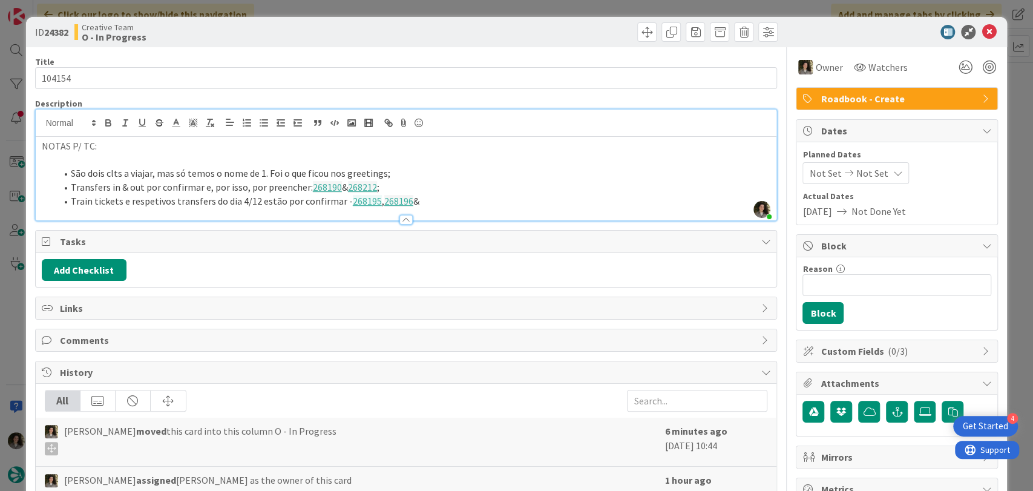
click at [434, 203] on li "Train tickets e respetivos transfers do dia 4/12 estão por confirmar - 268195 ,…" at bounding box center [413, 201] width 715 height 14
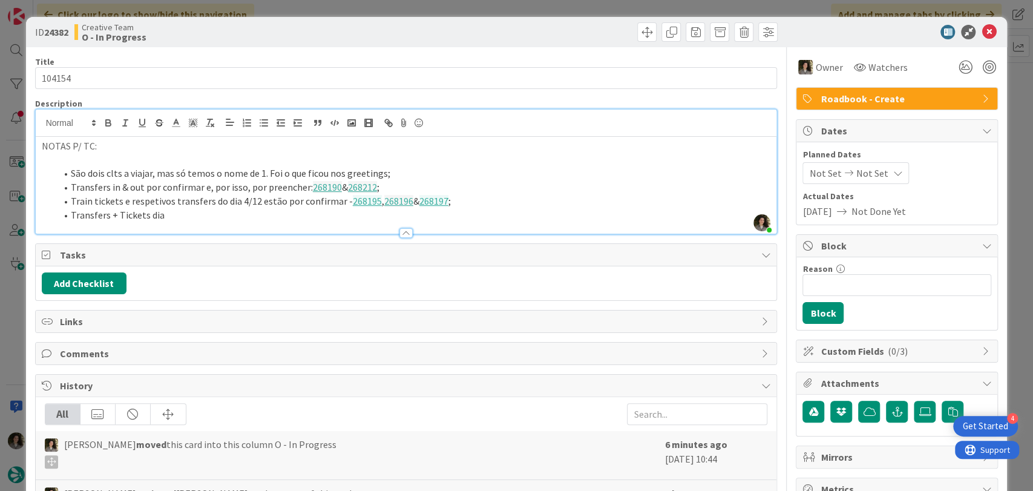
click at [215, 214] on li "Transfers + Tickets dia" at bounding box center [413, 215] width 715 height 14
drag, startPoint x: 339, startPoint y: 205, endPoint x: 343, endPoint y: 214, distance: 10.3
click at [340, 205] on li "Train tickets e respetivos transfers do dia 4/12 estão por confirmar - 268195 ,…" at bounding box center [413, 201] width 715 height 14
click at [304, 214] on li "Transfers + Tickets dia 6/12 por comprar/ reservar:" at bounding box center [413, 215] width 715 height 14
click at [309, 219] on li "Transfers + Tickets dia 6/12 por comprar/ reservar:" at bounding box center [413, 215] width 715 height 14
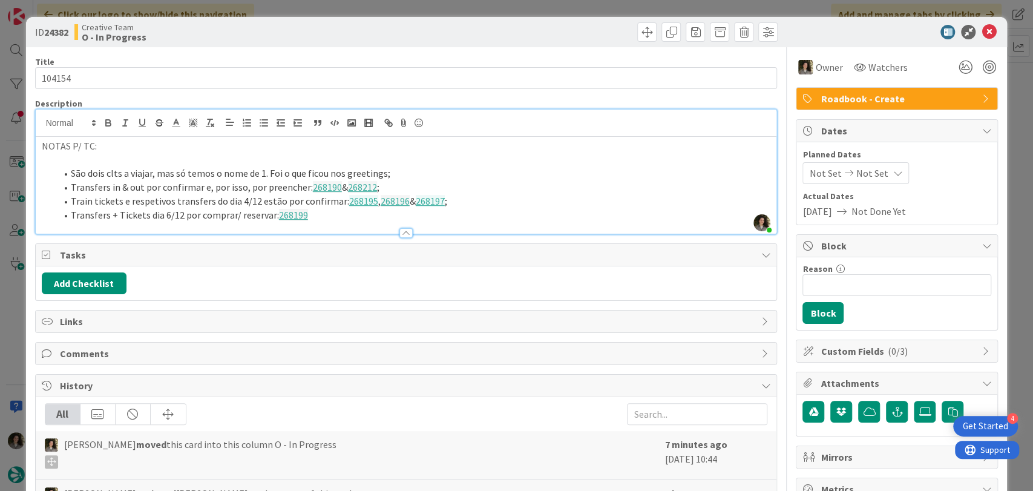
drag, startPoint x: 326, startPoint y: 219, endPoint x: 332, endPoint y: 222, distance: 6.2
click at [326, 219] on li "Transfers + Tickets dia 6/12 por comprar/ reservar: 268199" at bounding box center [413, 215] width 715 height 14
click at [369, 219] on li "Transfers + Tickets dia 6/12 por comprar/ reservar: 268199 , 268200" at bounding box center [413, 215] width 715 height 14
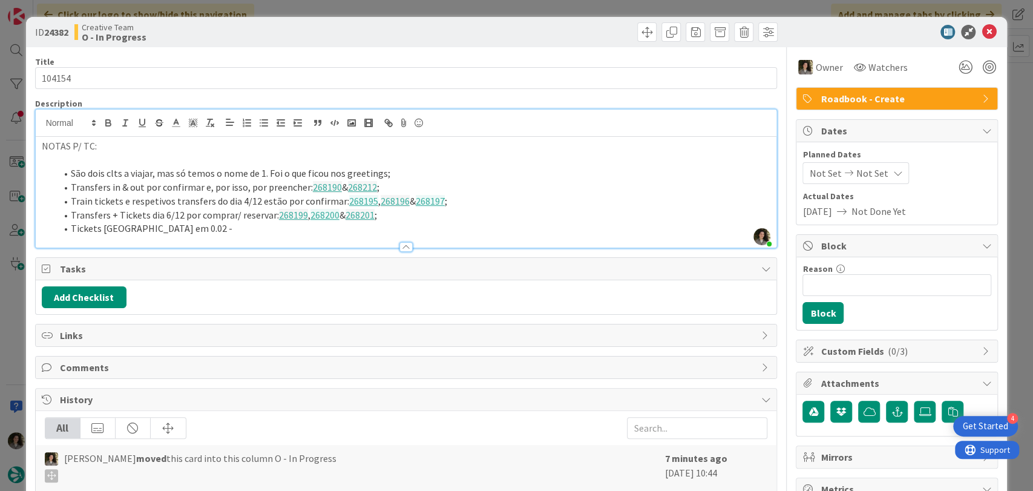
drag, startPoint x: 244, startPoint y: 225, endPoint x: 252, endPoint y: 225, distance: 7.3
click at [245, 225] on li "Tickets Universidade Coimbra em 0.02 -" at bounding box center [413, 228] width 715 height 14
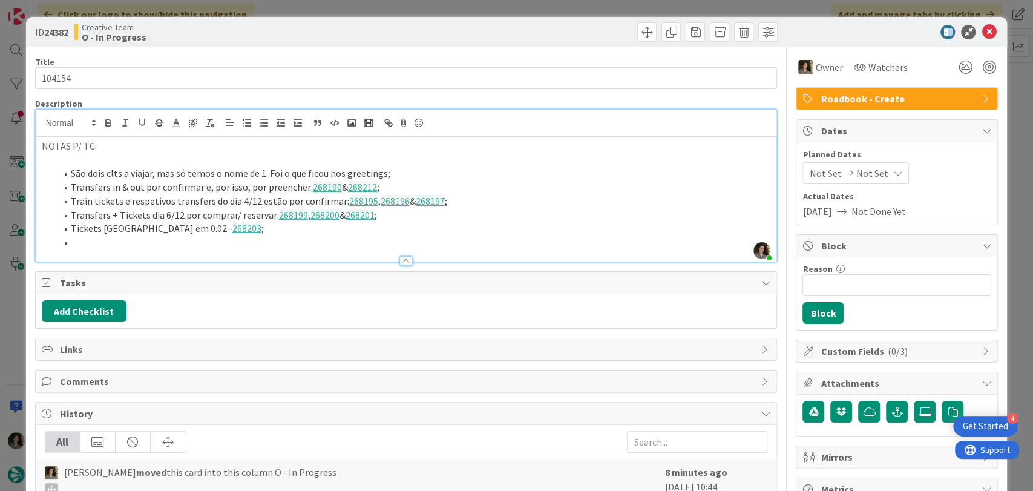
click at [91, 241] on li at bounding box center [413, 242] width 715 height 14
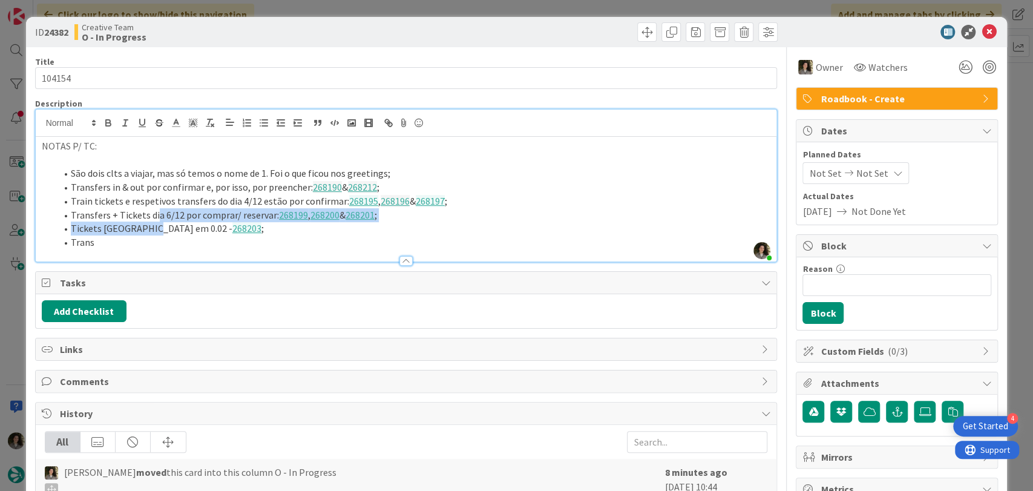
click at [150, 224] on ol "São dois clts a viajar, mas só temos o nome de 1. Foi o que ficou nos greetings…" at bounding box center [406, 207] width 729 height 82
click at [157, 220] on li "Transfers + Tickets dia 6/12 por comprar/ reservar: 268199 , 268200 & 268201 ;" at bounding box center [413, 215] width 715 height 14
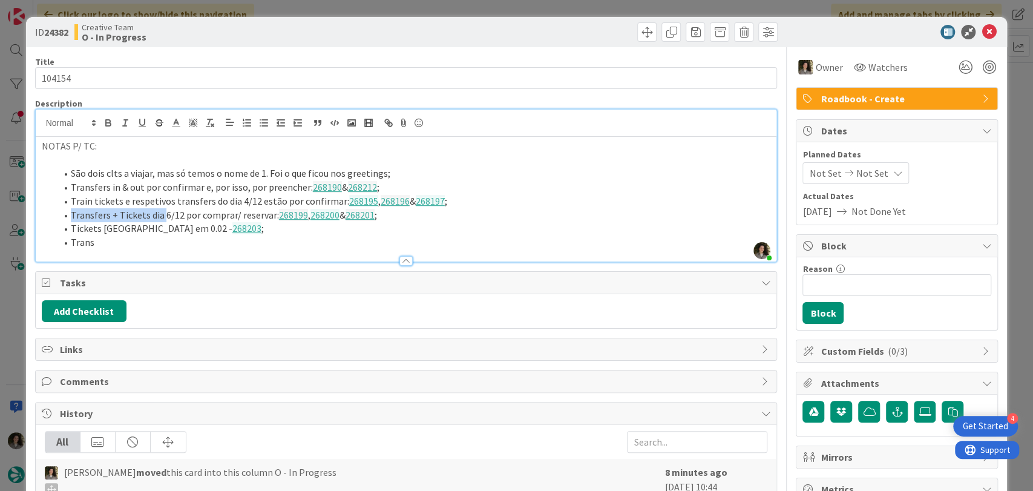
drag, startPoint x: 160, startPoint y: 217, endPoint x: 68, endPoint y: 219, distance: 91.4
click at [68, 219] on li "Transfers + Tickets dia 6/12 por comprar/ reservar: 268199 , 268200 & 268201 ;" at bounding box center [413, 215] width 715 height 14
copy li "Transfers + Tickets dia"
click at [155, 235] on li "Trans" at bounding box center [413, 242] width 715 height 14
click at [93, 238] on li "TransTransfers + Tickets dia" at bounding box center [413, 242] width 715 height 14
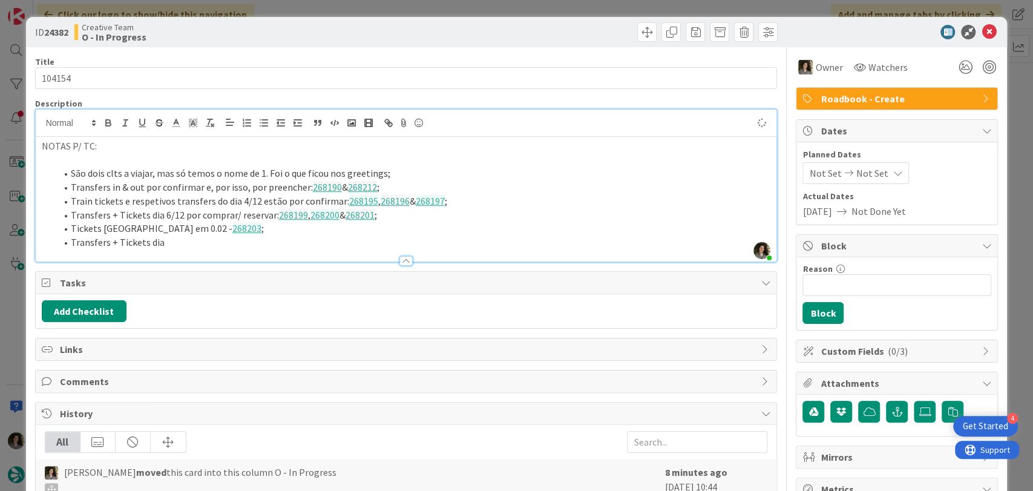
click at [171, 239] on li "Transfers + Tickets dia" at bounding box center [413, 242] width 715 height 14
click at [284, 249] on div at bounding box center [406, 255] width 741 height 13
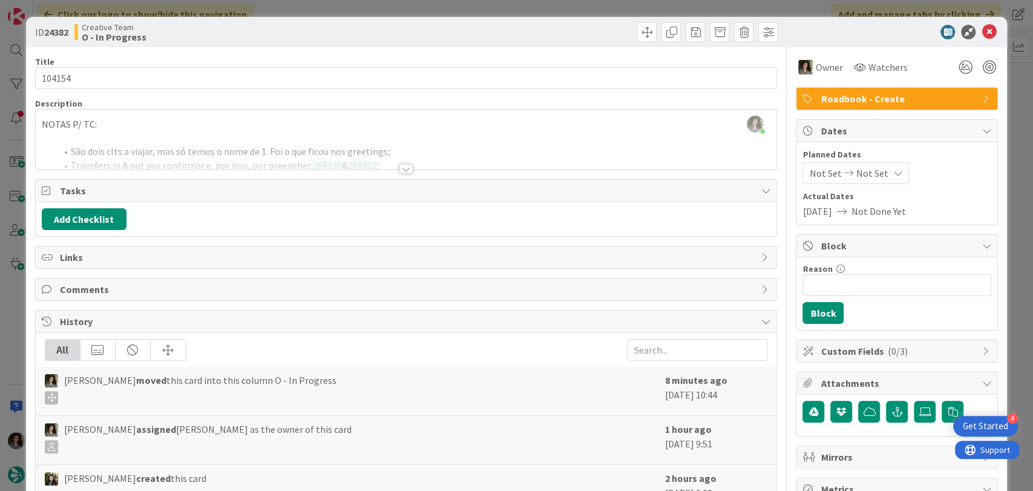
click at [404, 166] on div at bounding box center [405, 169] width 13 height 10
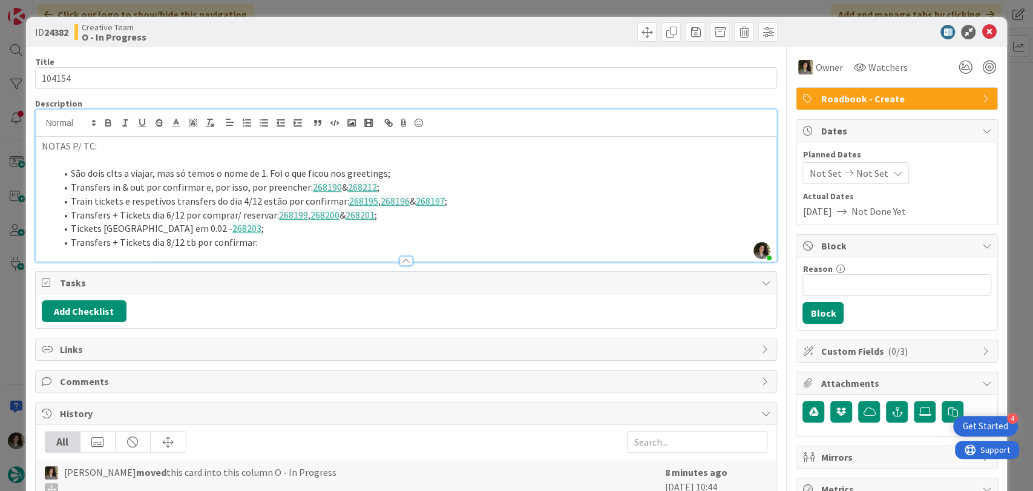
click at [271, 240] on li "Transfers + Tickets dia 8/12 tb por confirmar:" at bounding box center [413, 242] width 715 height 14
click at [312, 243] on li "Transfers + Tickets dia 8/12 tb por confirmar: 268206 ," at bounding box center [413, 242] width 715 height 14
click at [347, 243] on li "Transfers + Tickets dia 8/12 tb por confirmar: 268206 , 268205" at bounding box center [413, 242] width 715 height 14
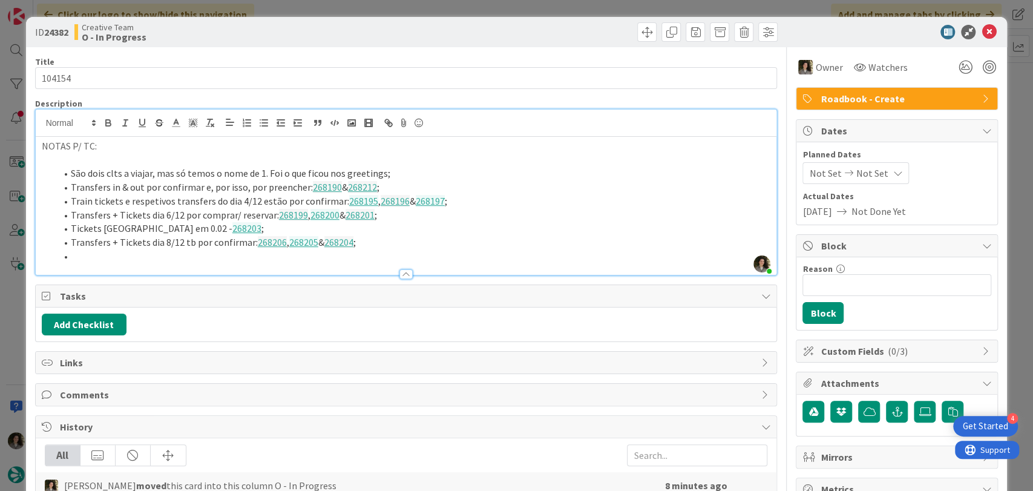
click at [142, 258] on li at bounding box center [413, 256] width 715 height 14
click at [140, 256] on li "T&T por reservar -" at bounding box center [413, 256] width 715 height 14
click at [242, 257] on li "T&T por reservar dia 11/12 -" at bounding box center [413, 256] width 715 height 14
click at [203, 263] on div at bounding box center [406, 268] width 741 height 13
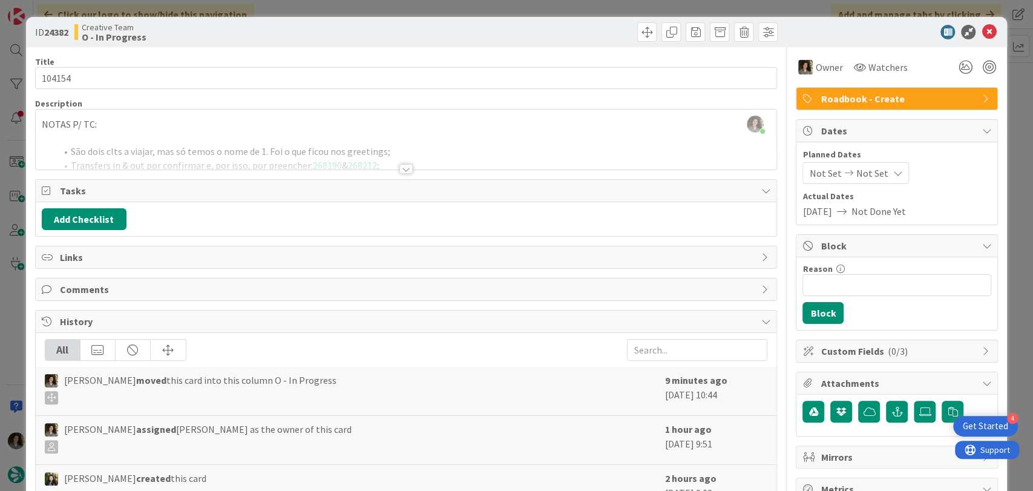
click at [404, 167] on div at bounding box center [405, 169] width 13 height 10
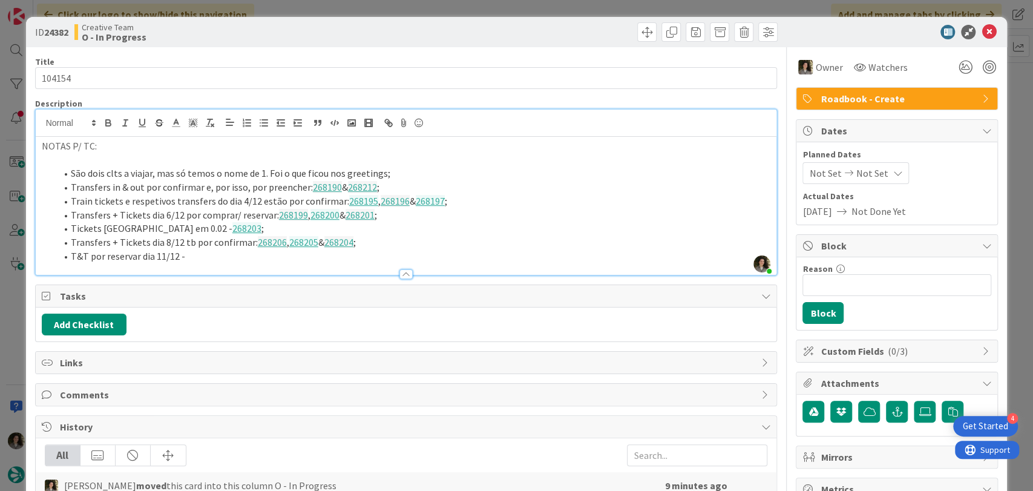
click at [201, 256] on li "T&T por reservar dia 11/12 -" at bounding box center [413, 256] width 715 height 14
click at [225, 255] on li "T&T por reservar dia 11/12 - 268209" at bounding box center [413, 256] width 715 height 14
click at [263, 259] on li "T&T por reservar dia 11/12 - 268209 , 268210" at bounding box center [413, 256] width 715 height 14
click at [982, 31] on icon at bounding box center [989, 32] width 15 height 15
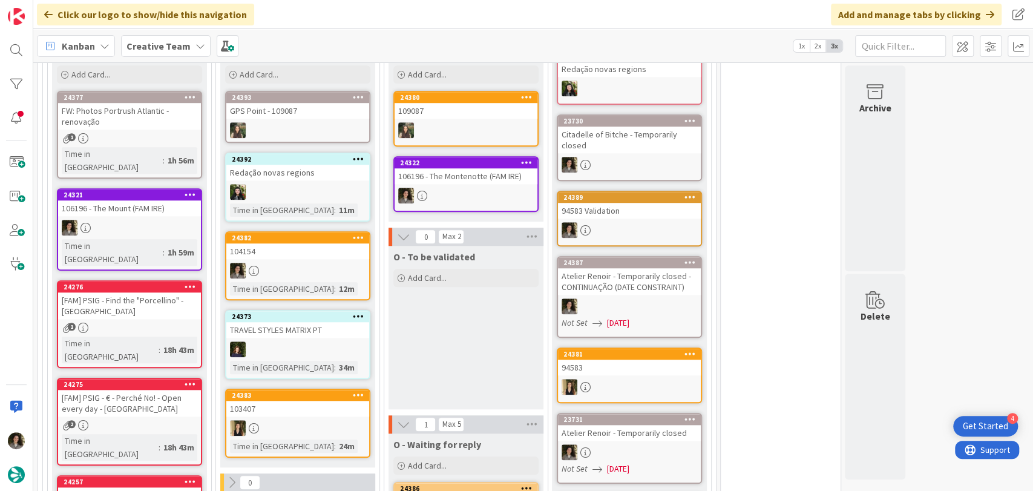
click at [295, 263] on div at bounding box center [297, 271] width 143 height 16
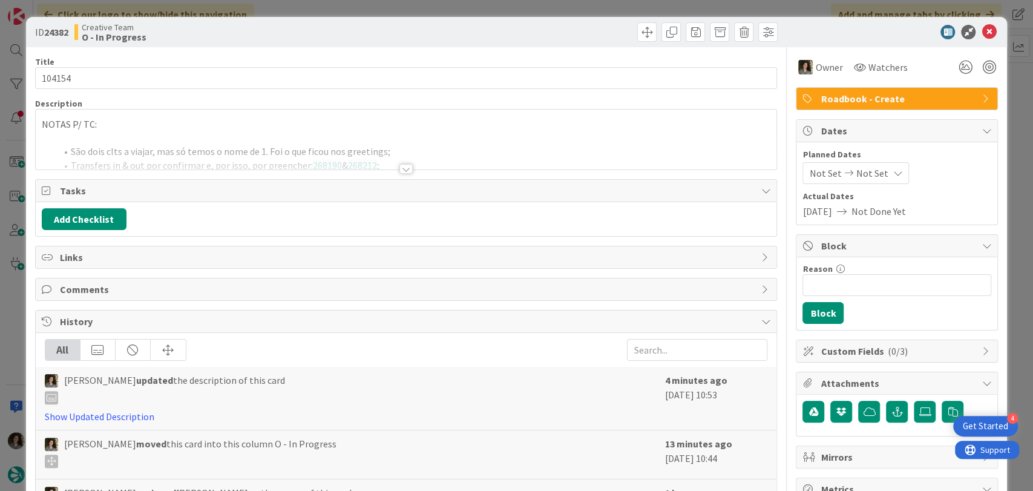
drag, startPoint x: 402, startPoint y: 168, endPoint x: 390, endPoint y: 175, distance: 14.1
click at [402, 168] on div at bounding box center [405, 169] width 13 height 10
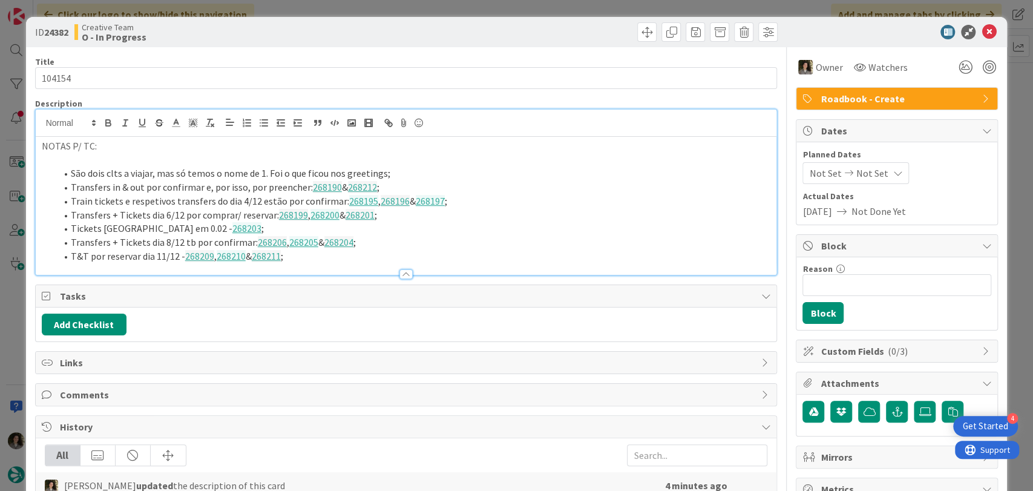
click at [401, 184] on li "Transfers in & out por confirmar e, por isso, por preencher: 268190 & 268212 ;" at bounding box center [413, 187] width 715 height 14
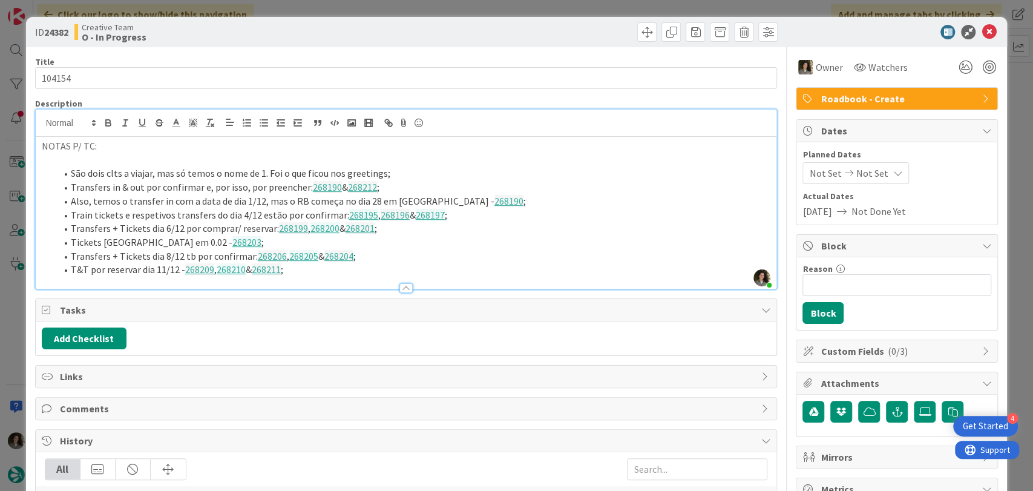
click at [493, 197] on li "Also, temos o transfer in com a data de dia 1/12, mas o RB começa no dia 28 em …" at bounding box center [413, 201] width 715 height 14
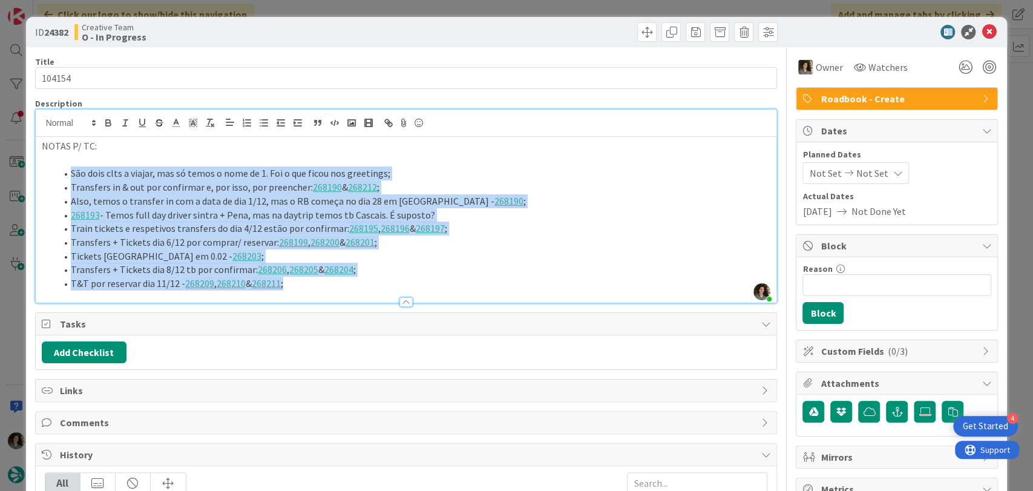
drag, startPoint x: 242, startPoint y: 277, endPoint x: 146, endPoint y: 238, distance: 103.4
click at [146, 238] on div "Description Melissa Santos joined 17 m ago NOTAS P/ TC: São dois clts a viajar,…" at bounding box center [406, 200] width 742 height 205
click at [314, 284] on li "T&T por reservar dia 11/12 - 268209 , 268210 & 268211 ;" at bounding box center [413, 284] width 715 height 14
drag, startPoint x: 302, startPoint y: 286, endPoint x: 71, endPoint y: 174, distance: 256.3
click at [71, 174] on ol "São dois clts a viajar, mas só temos o nome de 1. Foi o que ficou nos greetings…" at bounding box center [406, 227] width 729 height 123
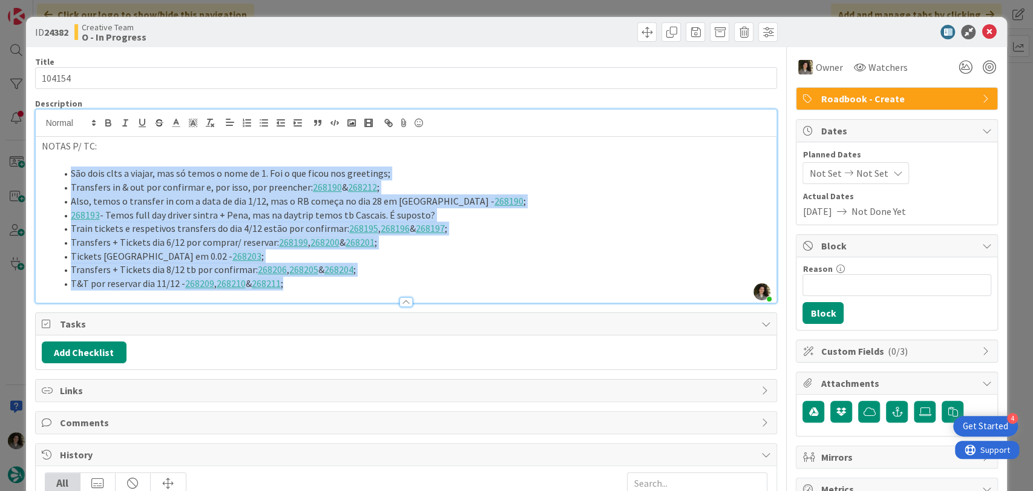
copy ol "São dois clts a viajar, mas só temos o nome de 1. Foi o que ficou nos greetings…"
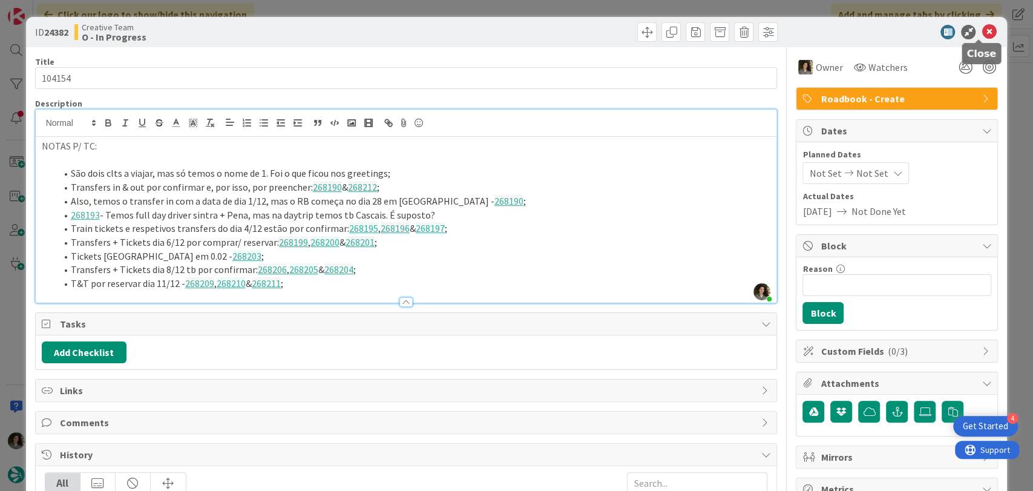
click at [982, 31] on icon at bounding box center [989, 32] width 15 height 15
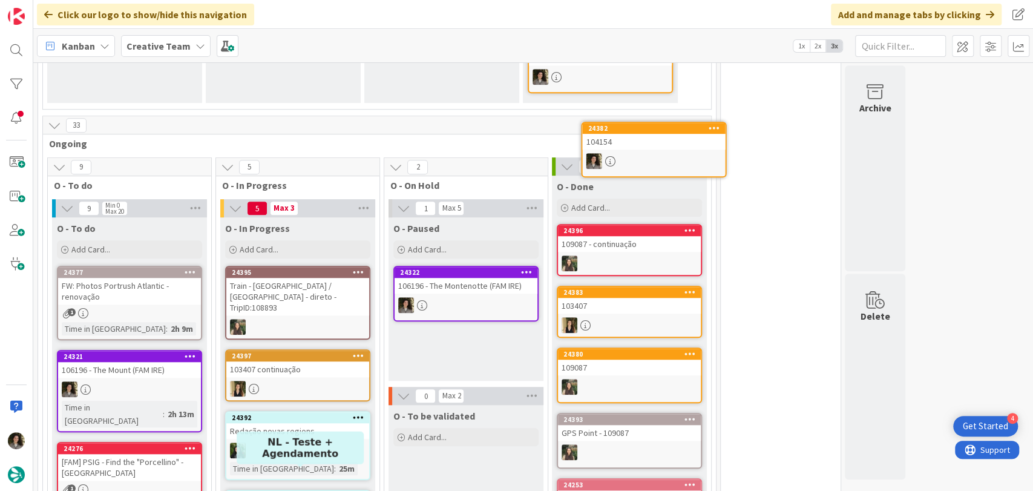
scroll to position [474, 0]
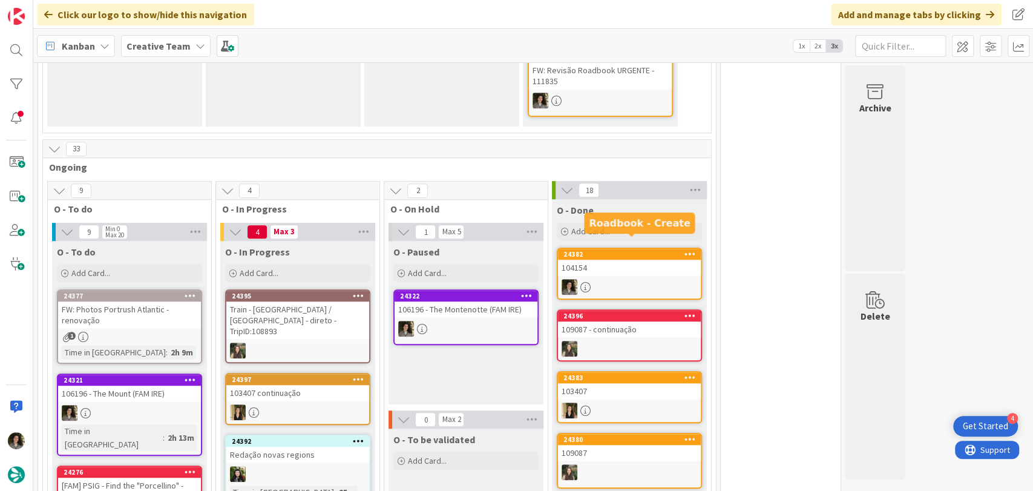
click at [667, 260] on div "104154" at bounding box center [629, 268] width 143 height 16
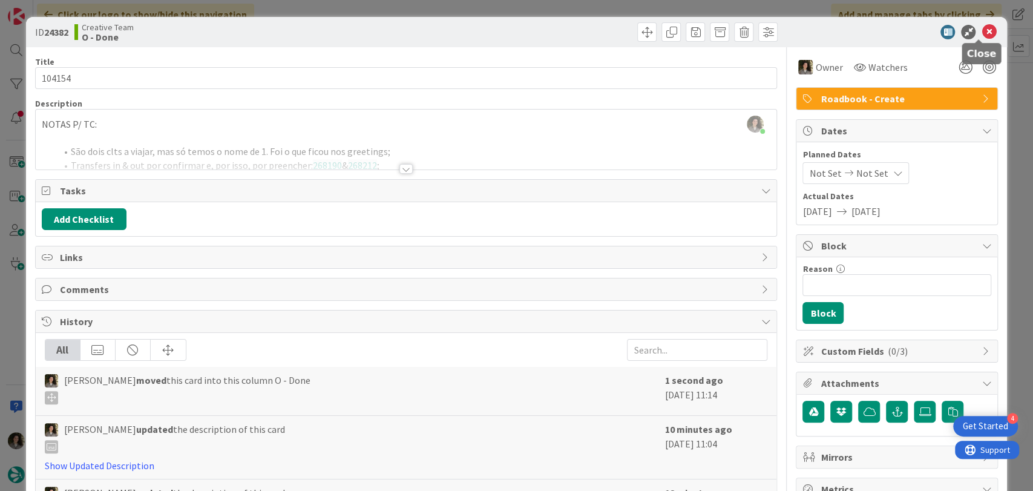
click at [983, 28] on icon at bounding box center [989, 32] width 15 height 15
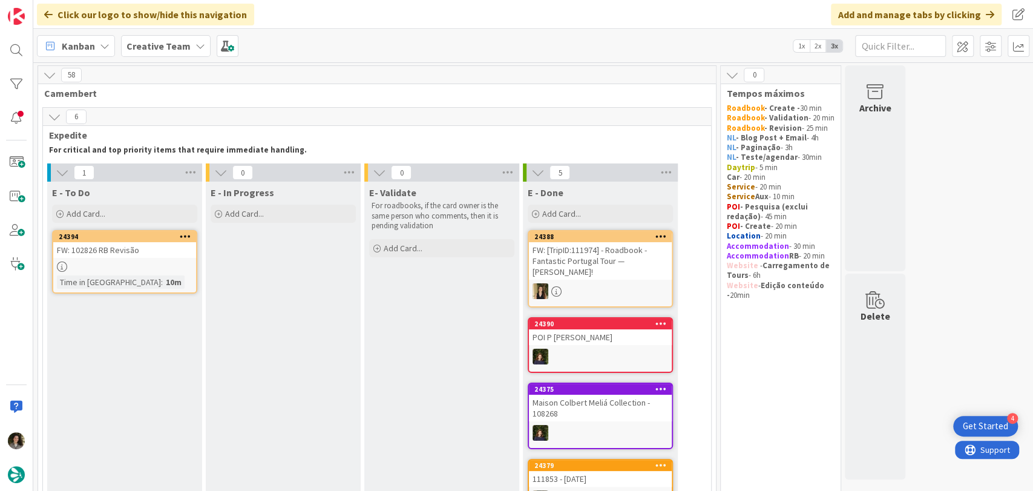
click at [100, 251] on div "FW: 102826 RB Revisão" at bounding box center [124, 250] width 143 height 16
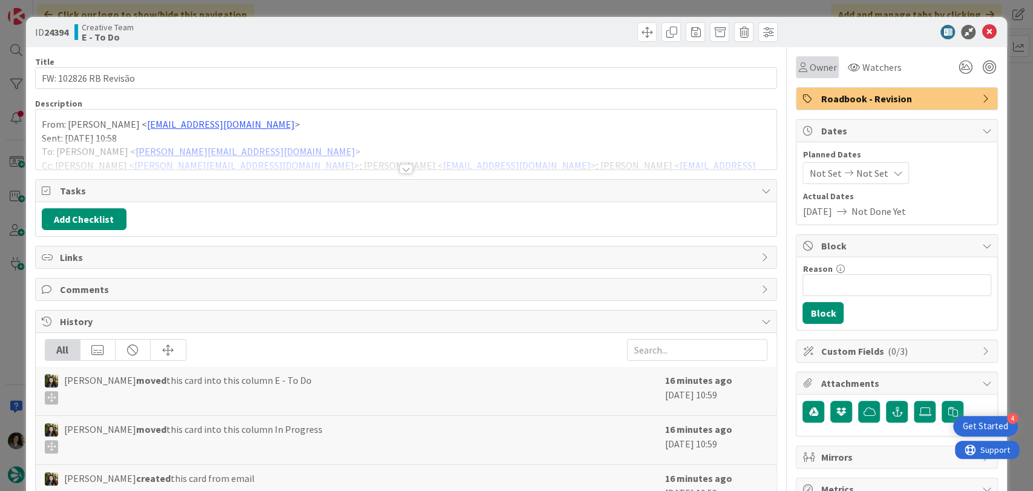
click at [809, 61] on span "Owner" at bounding box center [822, 67] width 27 height 15
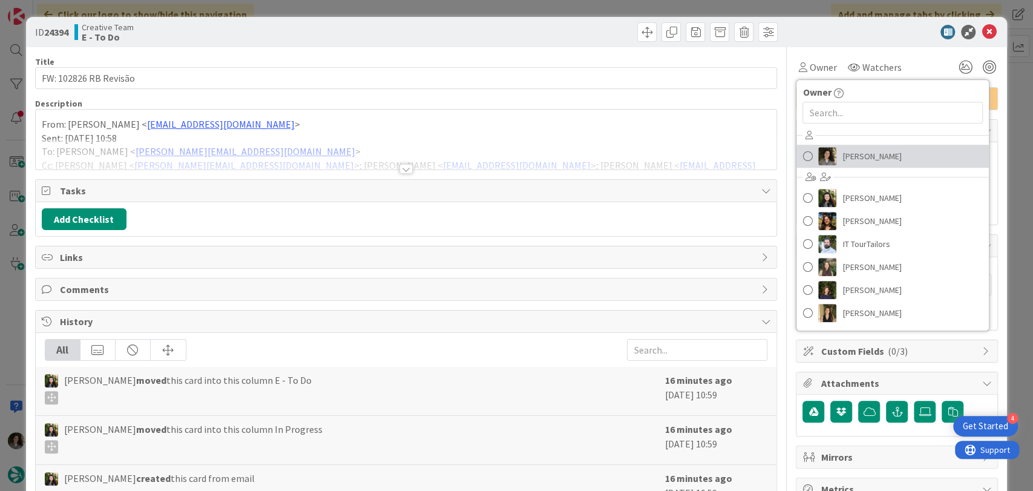
drag, startPoint x: 853, startPoint y: 152, endPoint x: 886, endPoint y: 117, distance: 47.5
click at [853, 152] on span "[PERSON_NAME]" at bounding box center [871, 156] width 59 height 18
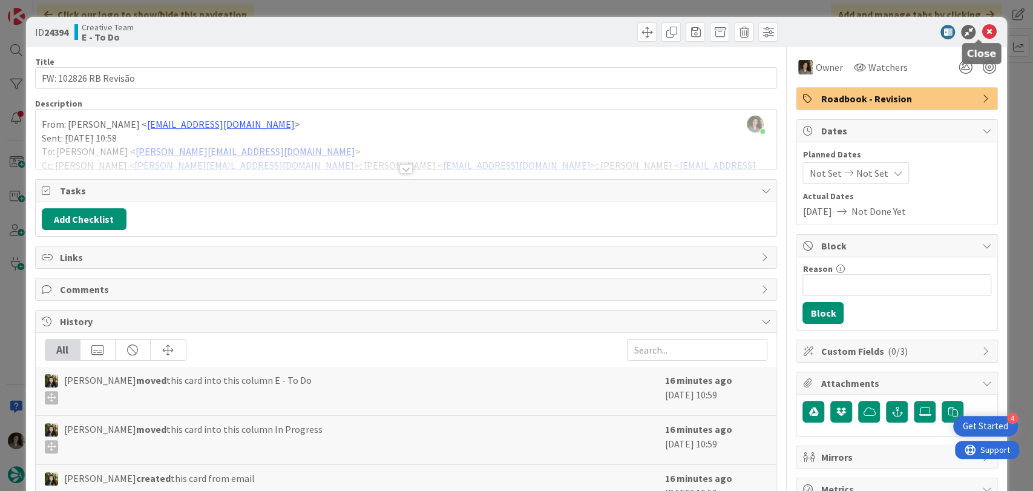
click at [982, 34] on icon at bounding box center [989, 32] width 15 height 15
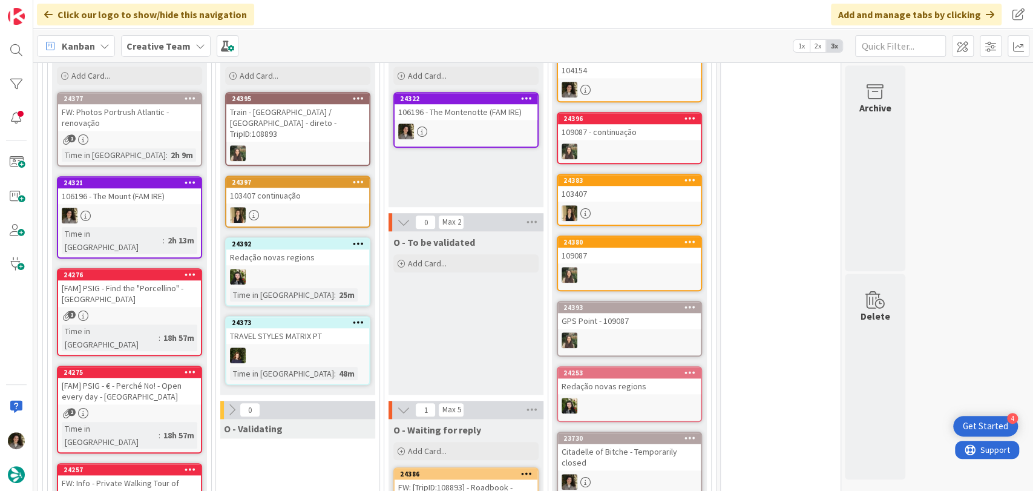
scroll to position [672, 0]
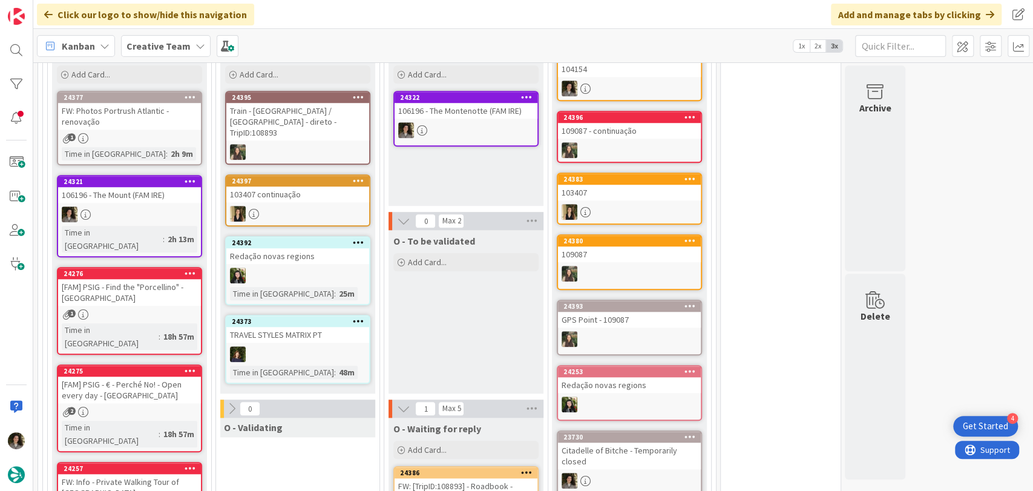
click at [326, 144] on div at bounding box center [297, 152] width 143 height 16
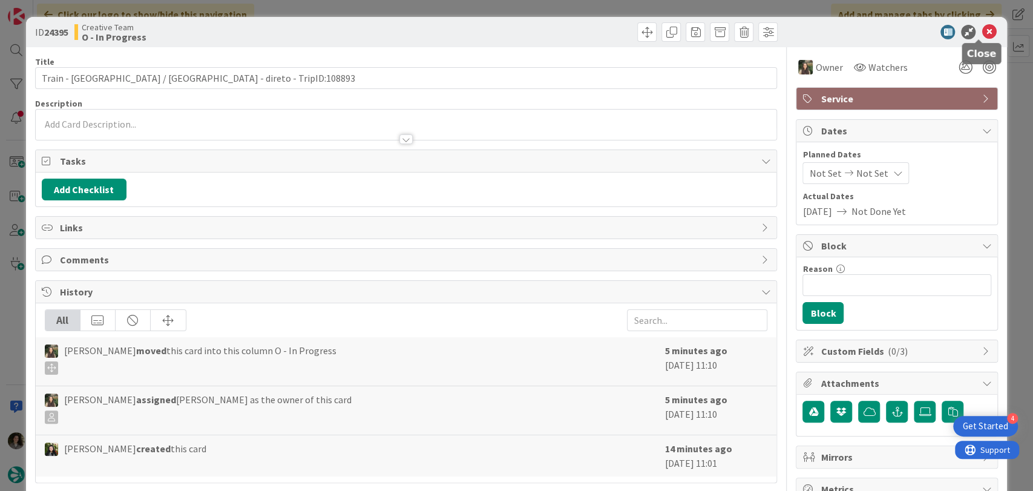
click at [982, 33] on icon at bounding box center [989, 32] width 15 height 15
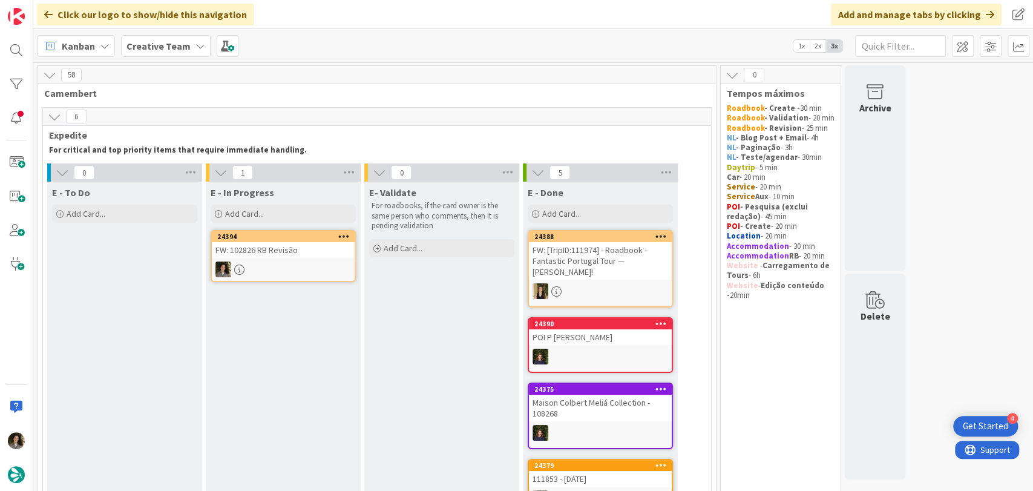
click at [278, 264] on div at bounding box center [283, 269] width 143 height 16
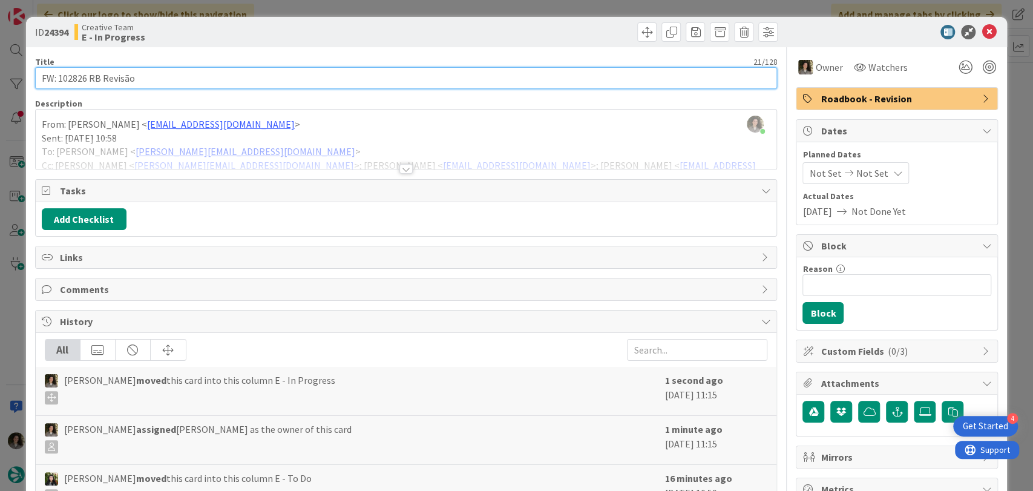
drag, startPoint x: 86, startPoint y: 78, endPoint x: 60, endPoint y: 77, distance: 26.0
click at [60, 77] on input "FW: 102826 RB Revisão" at bounding box center [406, 78] width 742 height 22
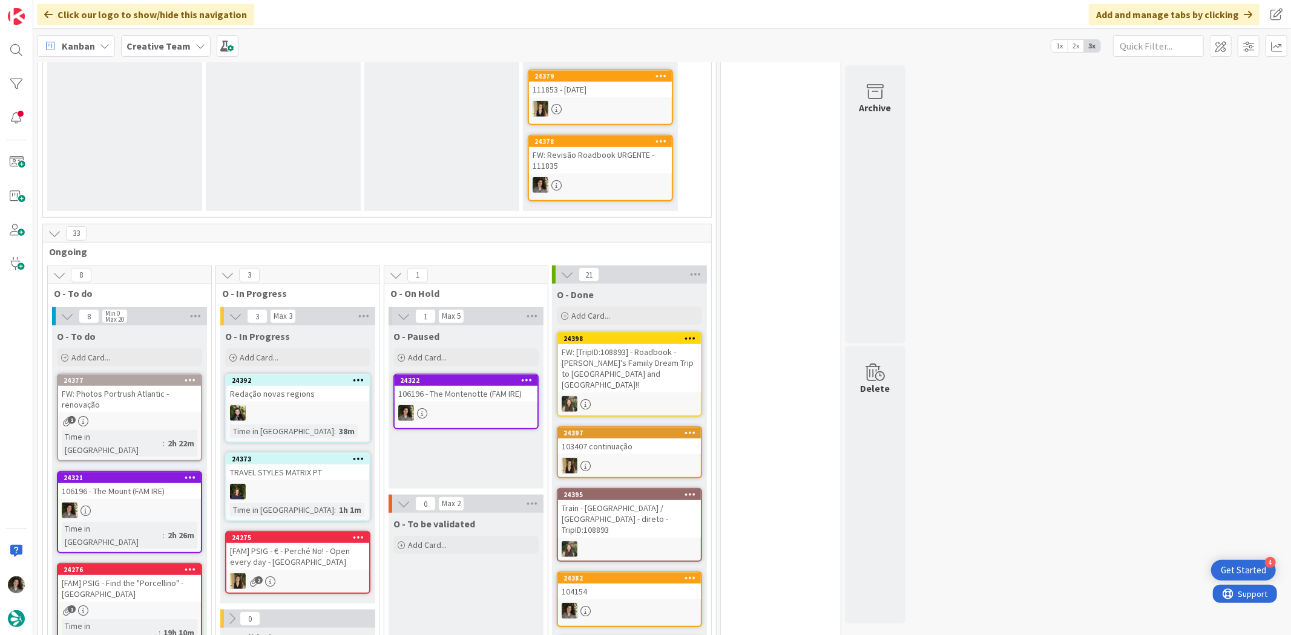
scroll to position [672, 0]
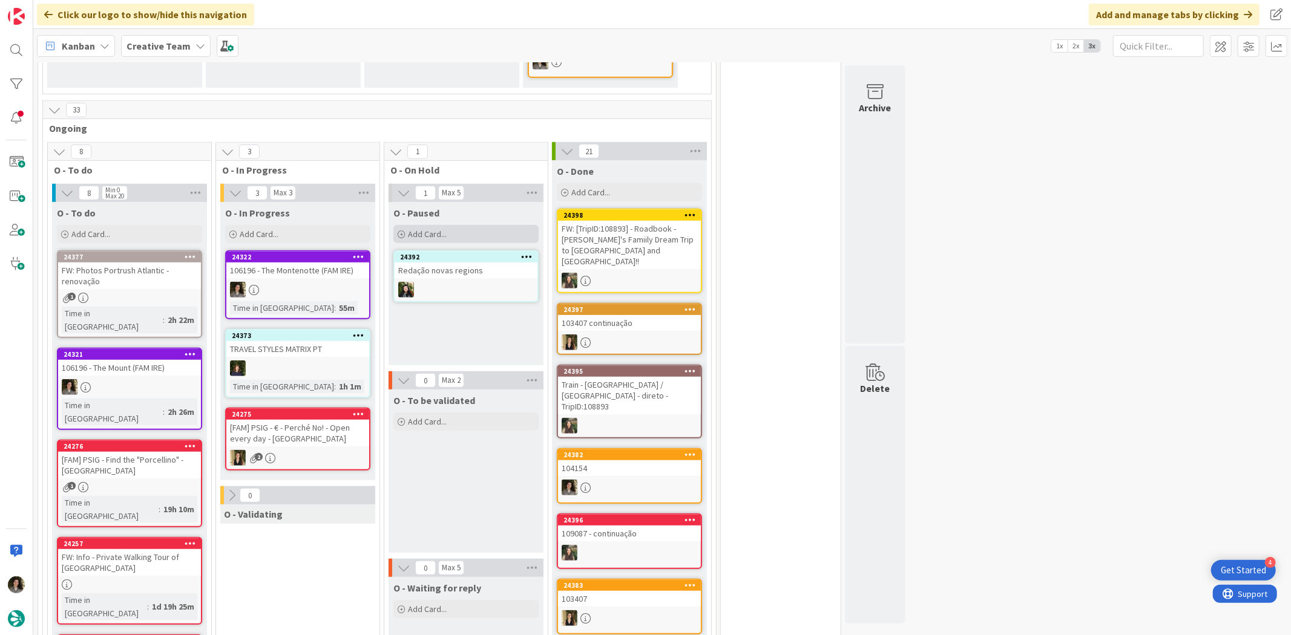
click at [450, 225] on div "Add Card..." at bounding box center [465, 234] width 145 height 18
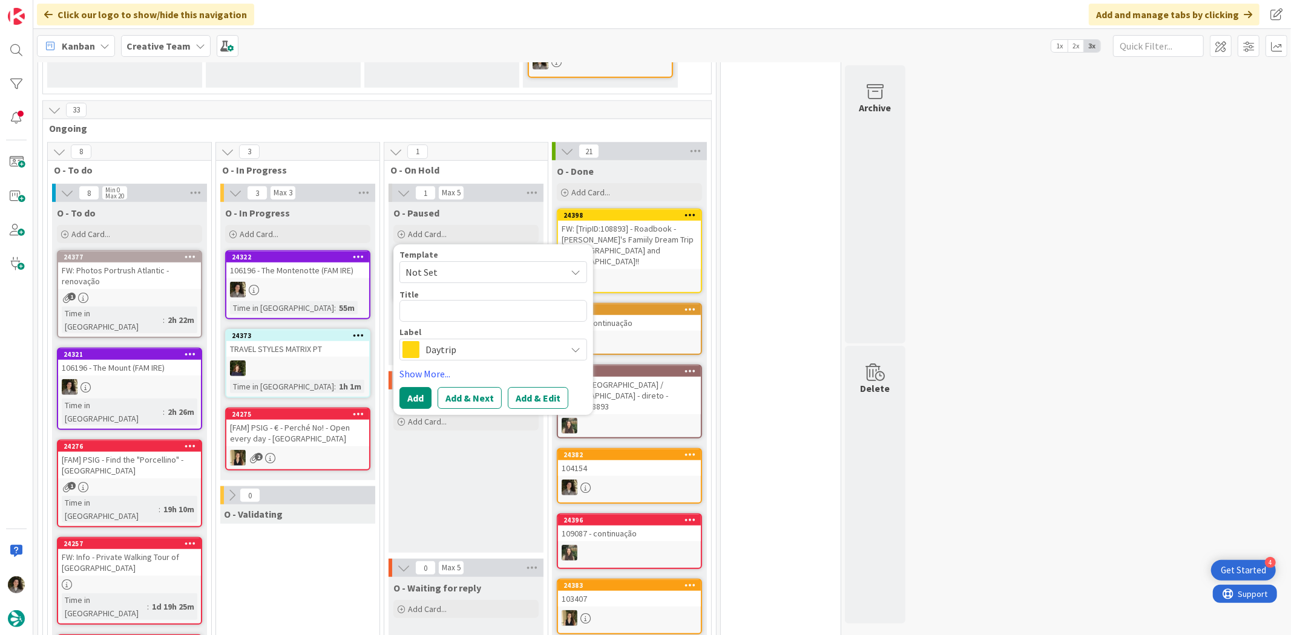
drag, startPoint x: 465, startPoint y: 334, endPoint x: 458, endPoint y: 328, distance: 9.0
click at [462, 334] on div "Template Not Set Title 0 / 128 Label Daytrip Show More... Add Add & Next Add & …" at bounding box center [493, 330] width 188 height 159
click at [456, 342] on span "Daytrip" at bounding box center [492, 350] width 134 height 17
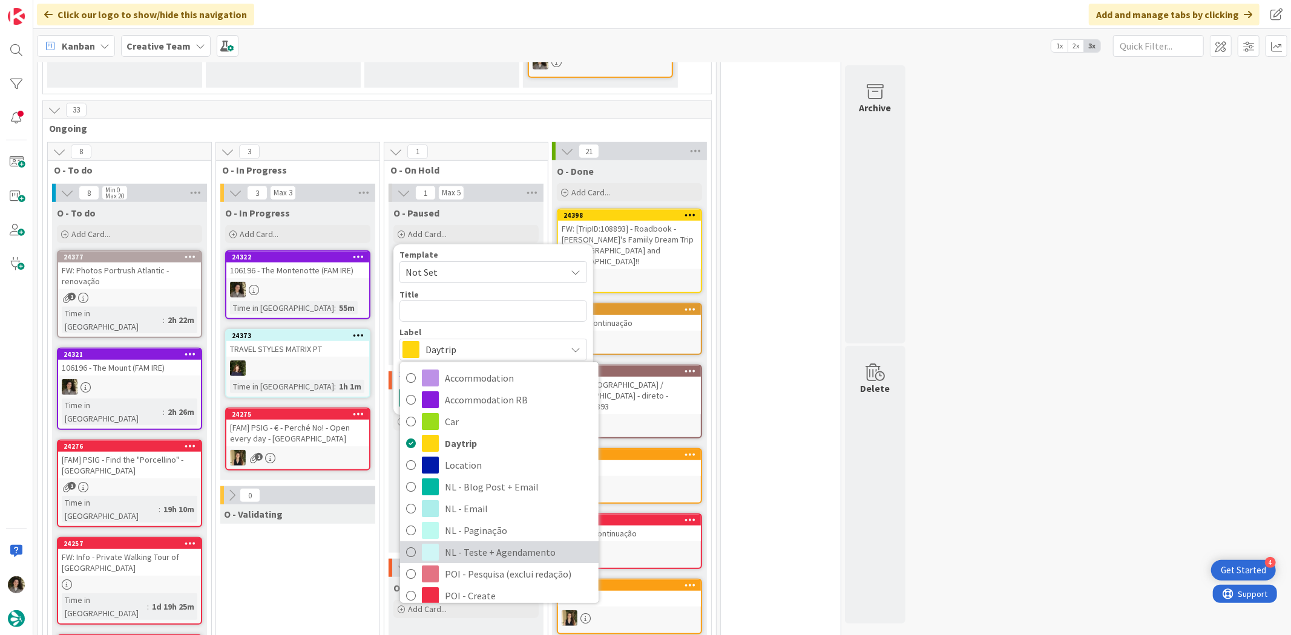
click at [525, 543] on span "NL - Teste + Agendamento" at bounding box center [519, 552] width 148 height 18
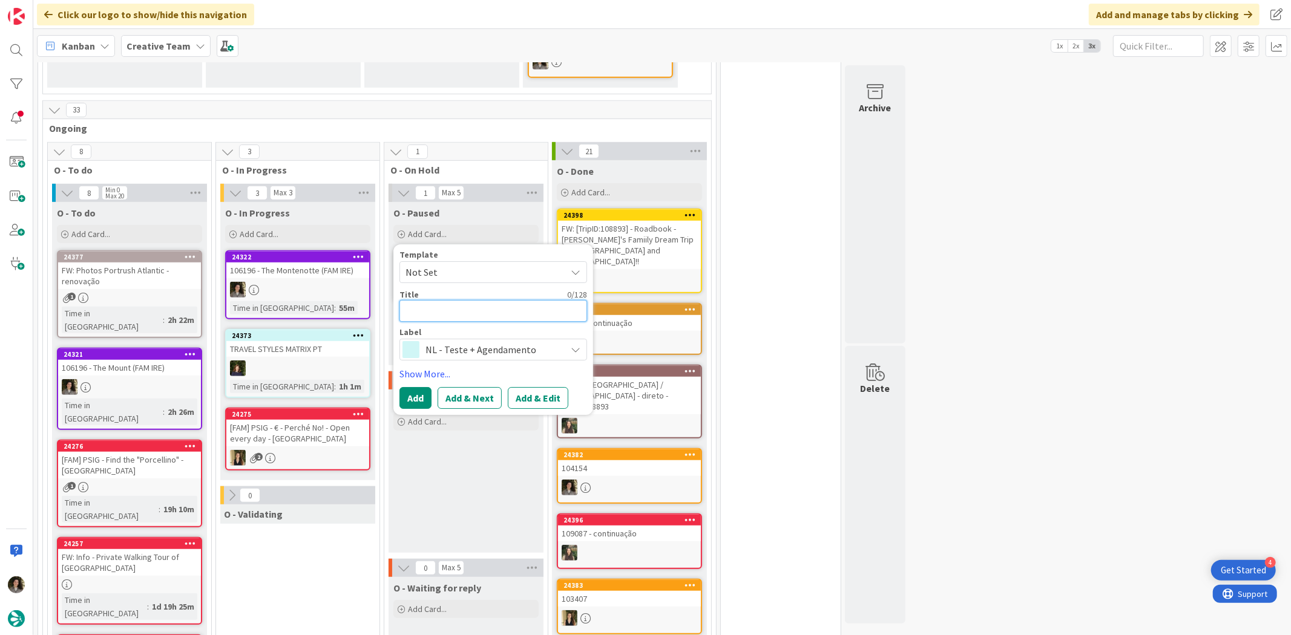
click at [498, 300] on textarea at bounding box center [493, 311] width 188 height 22
type textarea "x"
type textarea "T"
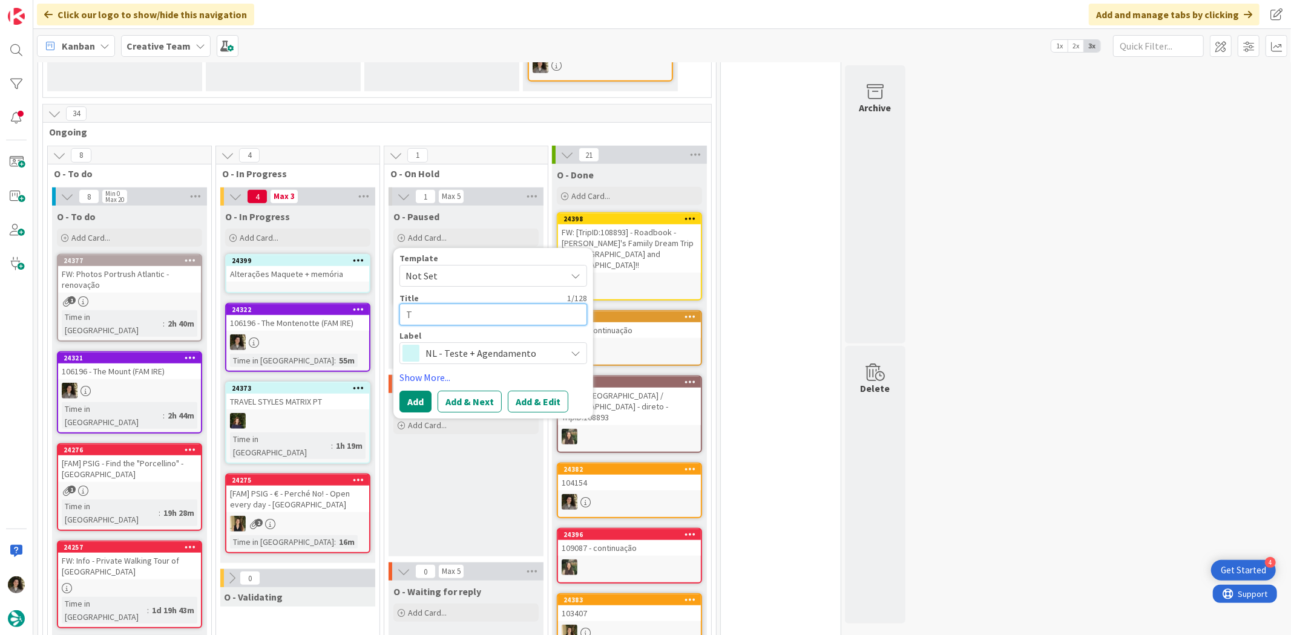
type textarea "x"
type textarea "Tr"
type textarea "x"
type textarea "Tra"
type textarea "x"
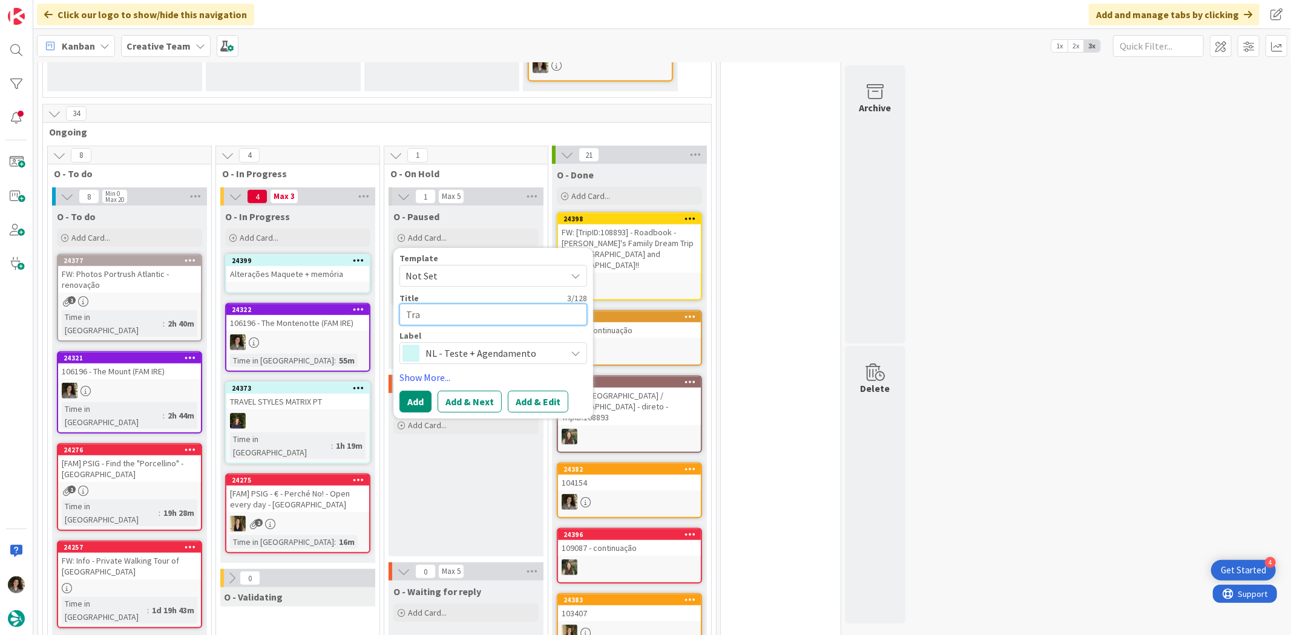
type textarea "Trav"
type textarea "x"
type textarea "Trave"
type textarea "x"
type textarea "Travel"
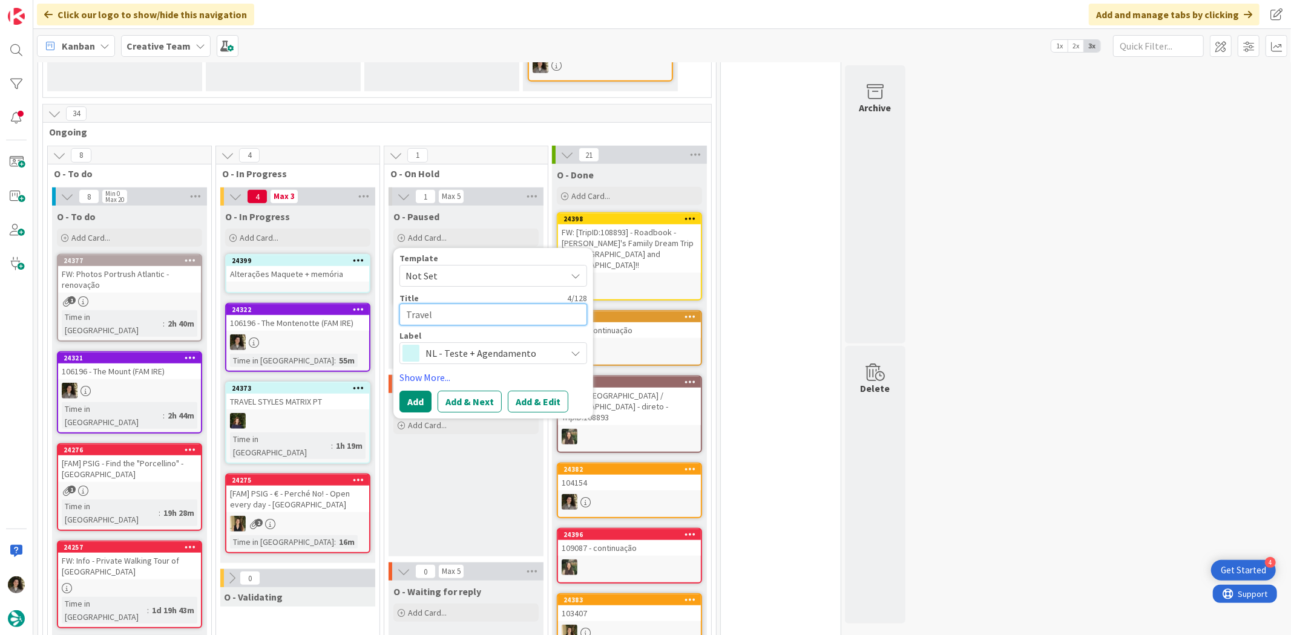
type textarea "x"
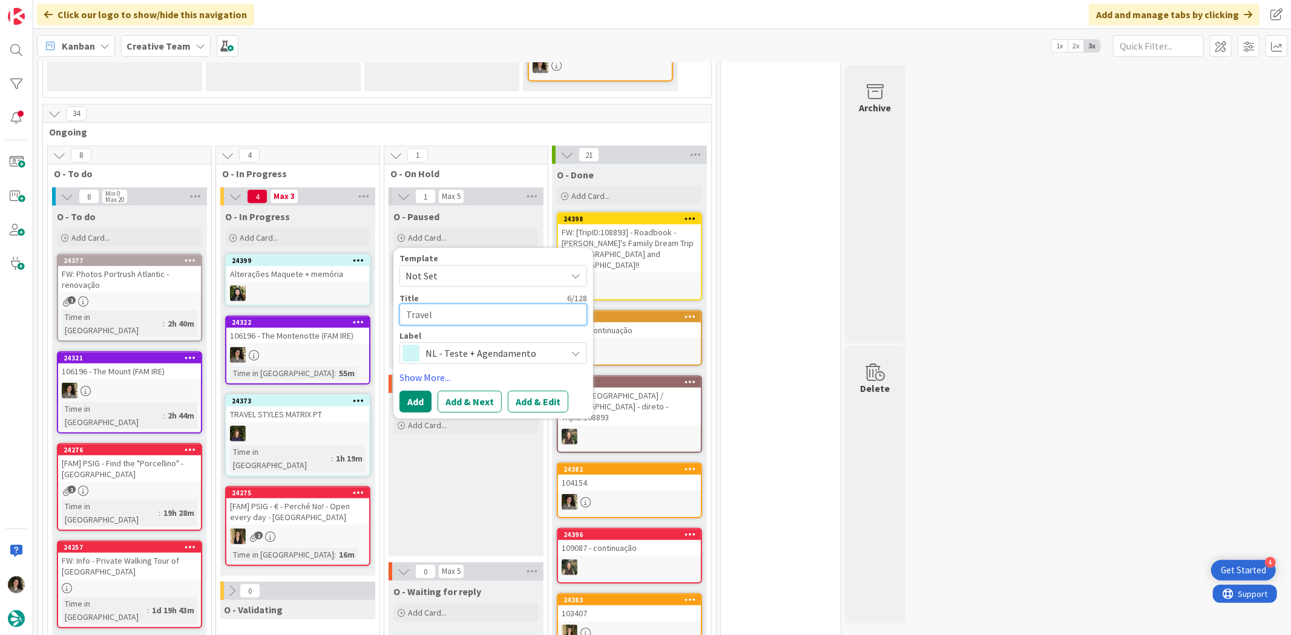
type textarea "Travel"
type textarea "x"
type textarea "Travel S"
type textarea "x"
type textarea "Travel St"
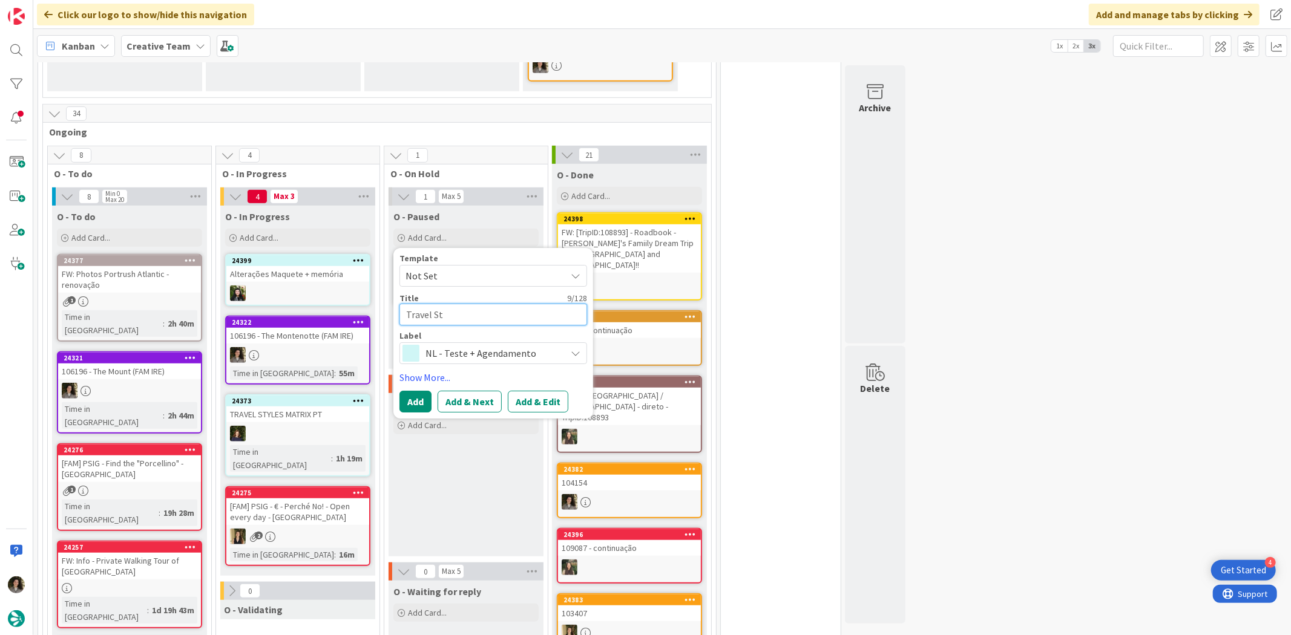
type textarea "x"
type textarea "Travel Styl"
type textarea "x"
type textarea "Travel Style"
type textarea "x"
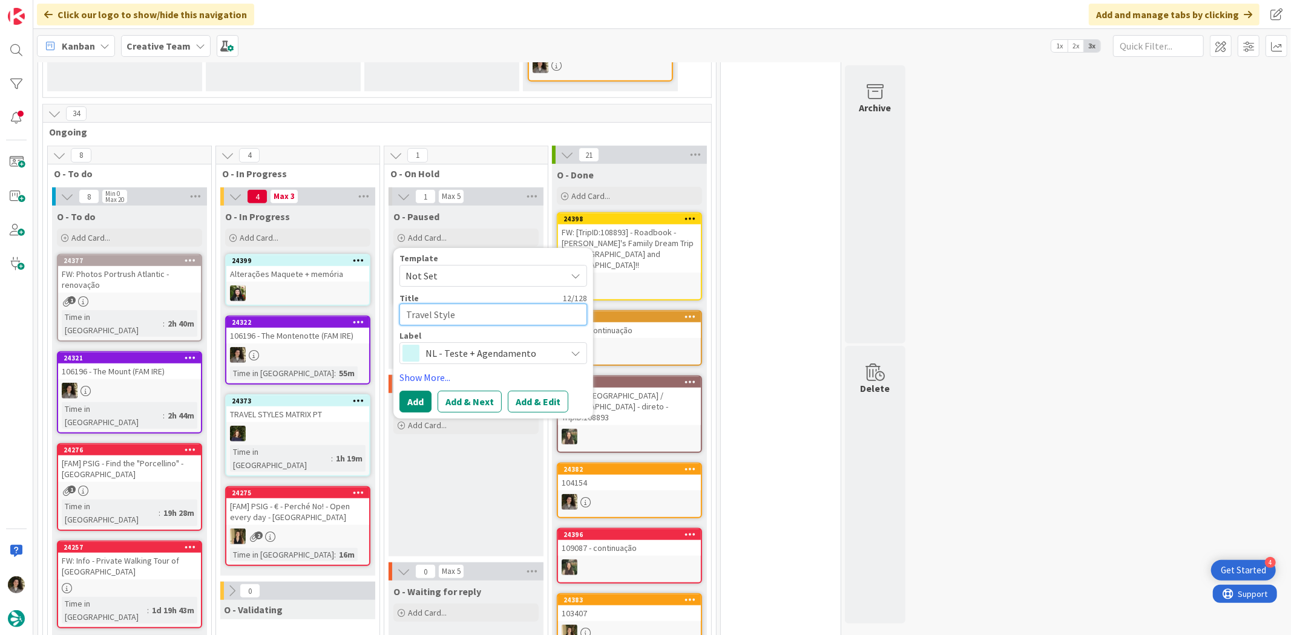
type textarea "Travel Styles"
type textarea "x"
type textarea "Travel Styles"
type textarea "x"
type textarea "Travel Styles M"
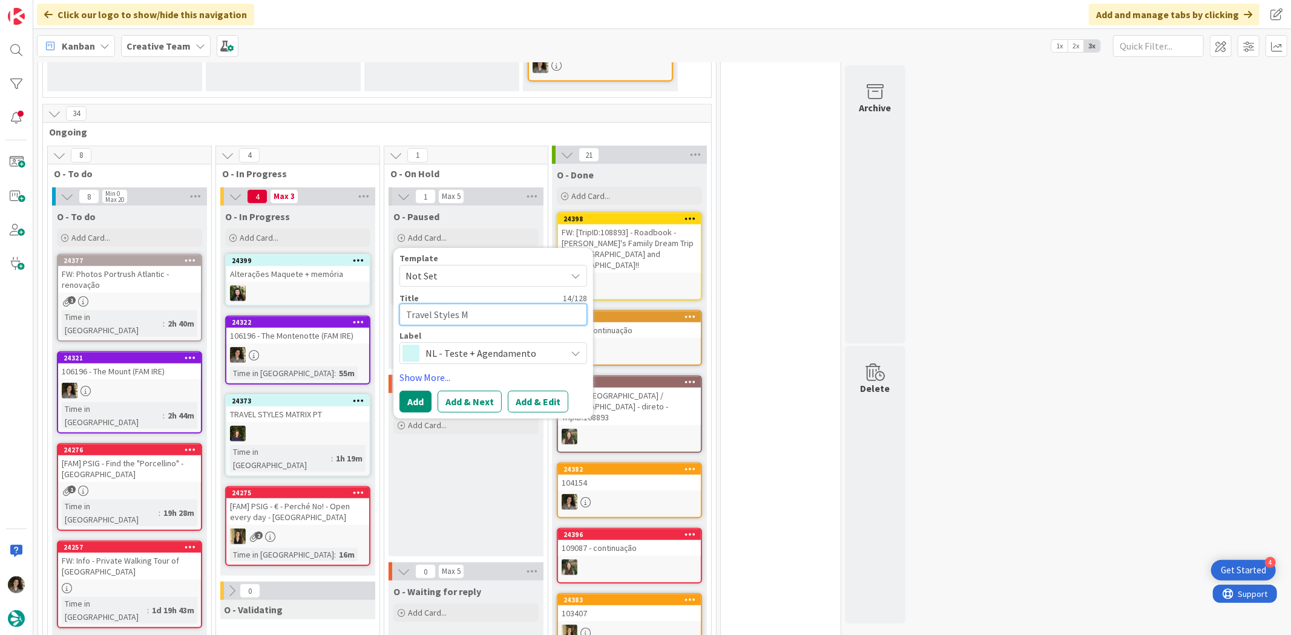
type textarea "x"
type textarea "Travel Styles Ma"
type textarea "x"
type textarea "Travel Styles Mat"
type textarea "x"
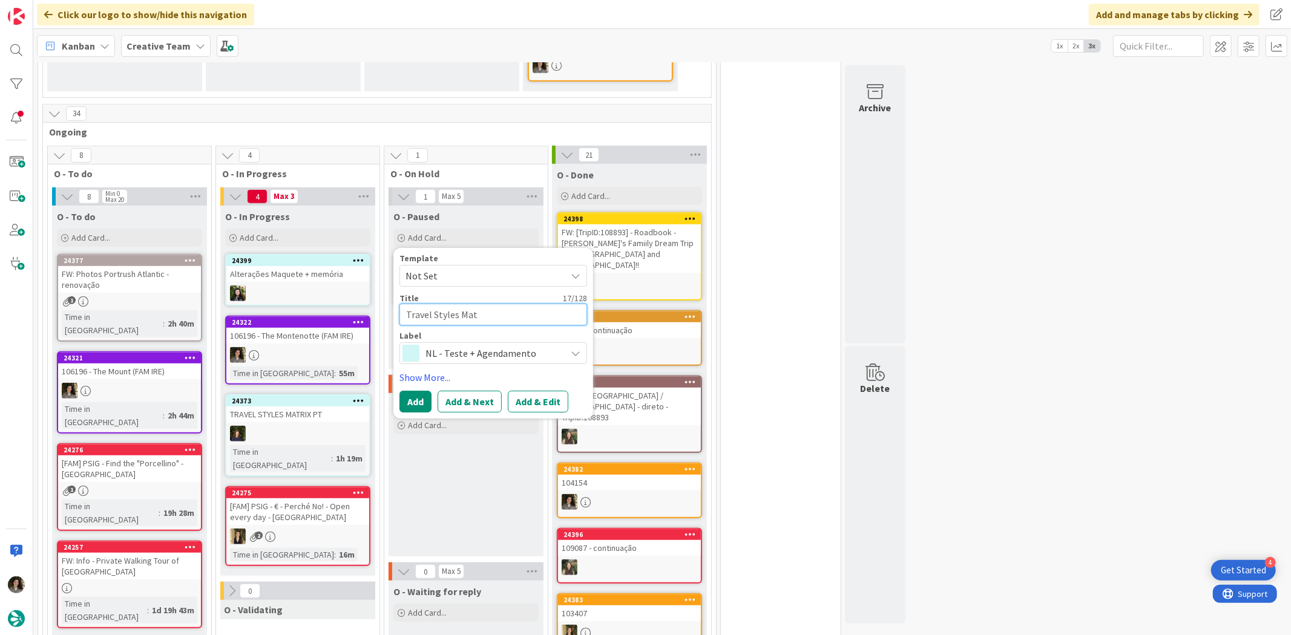
type textarea "Travel Styles Matr"
type textarea "x"
type textarea "Travel Styles Matrix"
type textarea "x"
type textarea "Travel Styles Matrix"
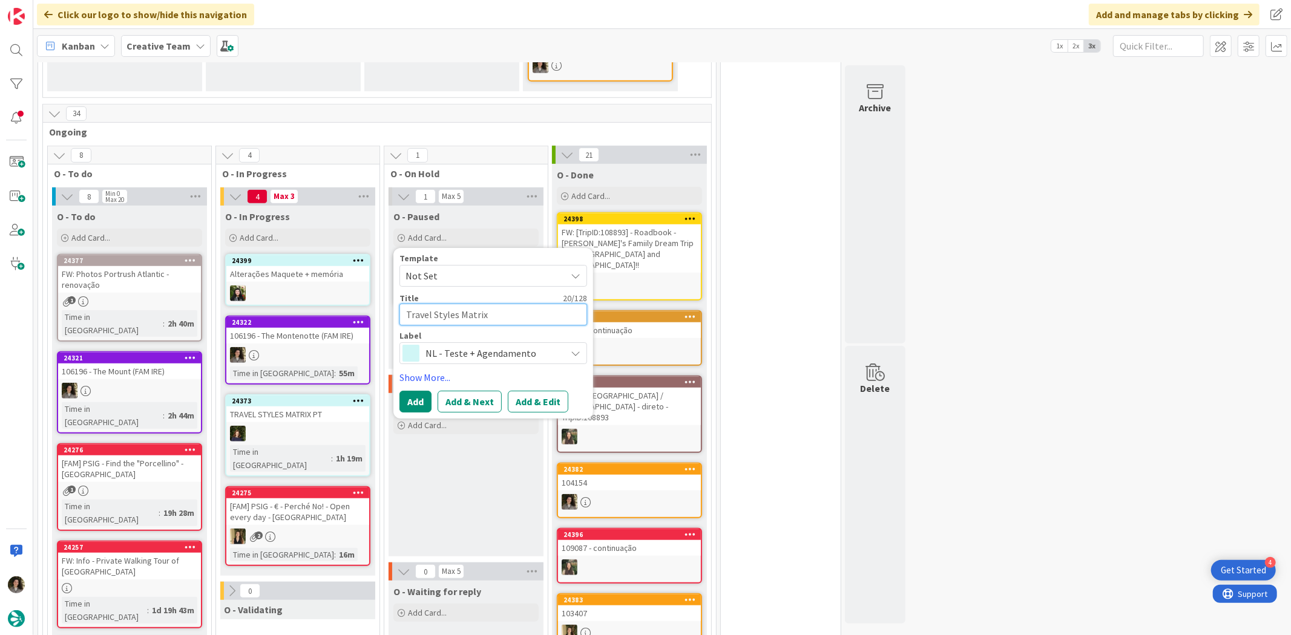
type textarea "x"
type textarea "Travel Styles Matrix -"
type textarea "x"
type textarea "Travel Styles Matrix -"
type textarea "x"
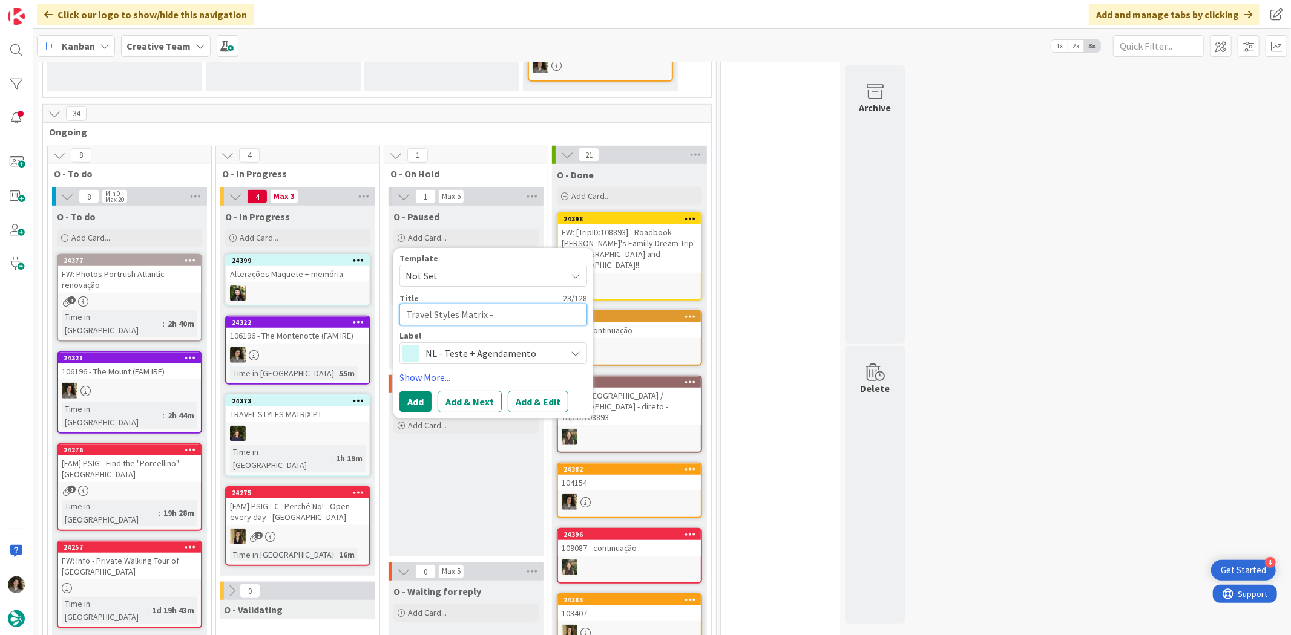
type textarea "Travel Styles Matrix - P"
type textarea "x"
type textarea "Travel Styles Matrix - PT"
type textarea "x"
type textarea "Travel Styles Matrix - PT"
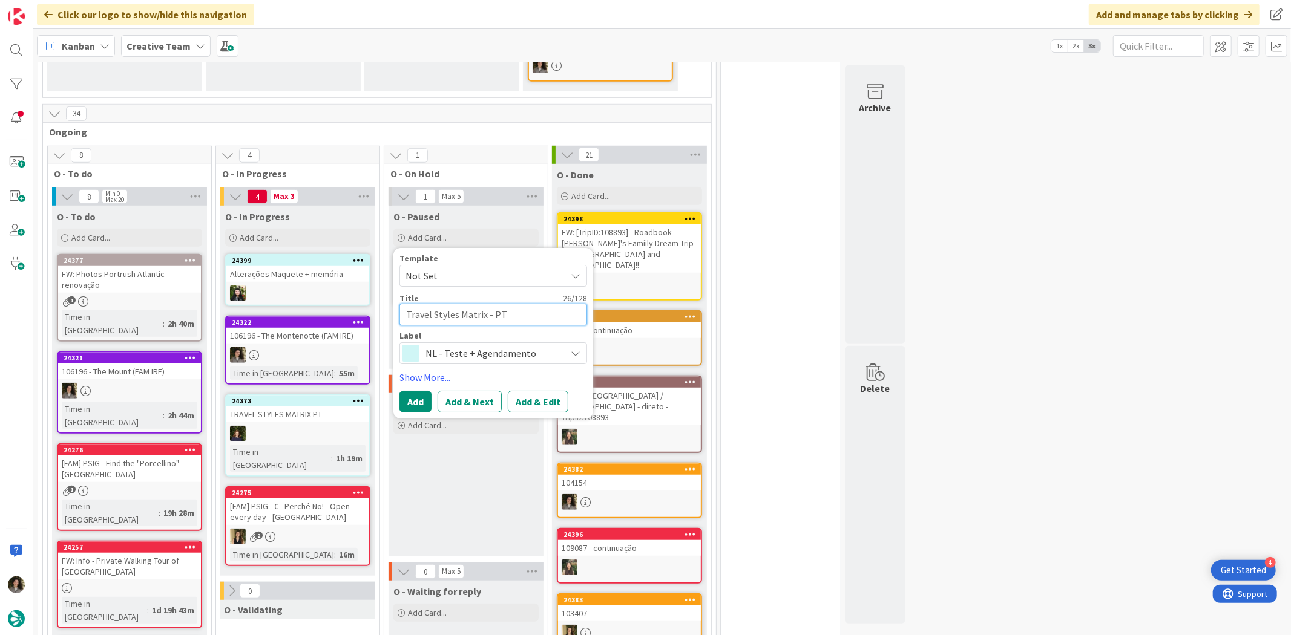
type textarea "x"
type textarea "Travel Styles Matrix - PT C"
type textarea "x"
type textarea "Travel Styles Matrix - PT Cu"
type textarea "x"
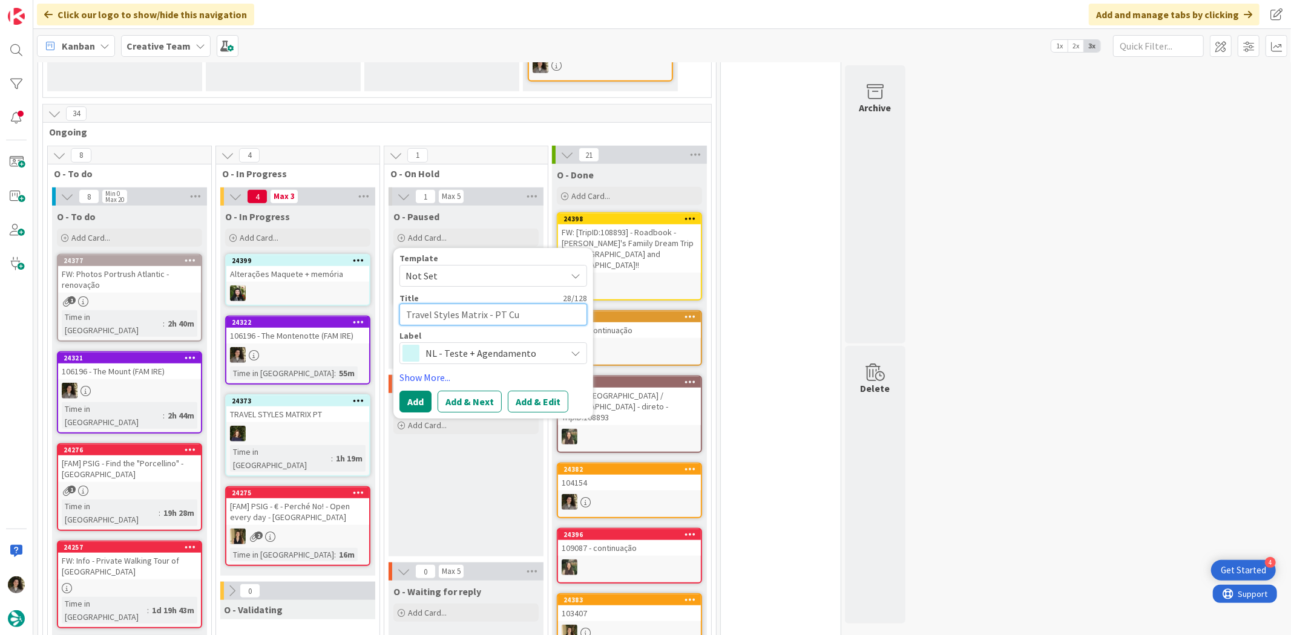
type textarea "Travel Styles Matrix - PT Cul"
type textarea "x"
type textarea "Travel Styles Matrix - PT Cult"
type textarea "x"
type textarea "Travel Styles Matrix - PT Cultur"
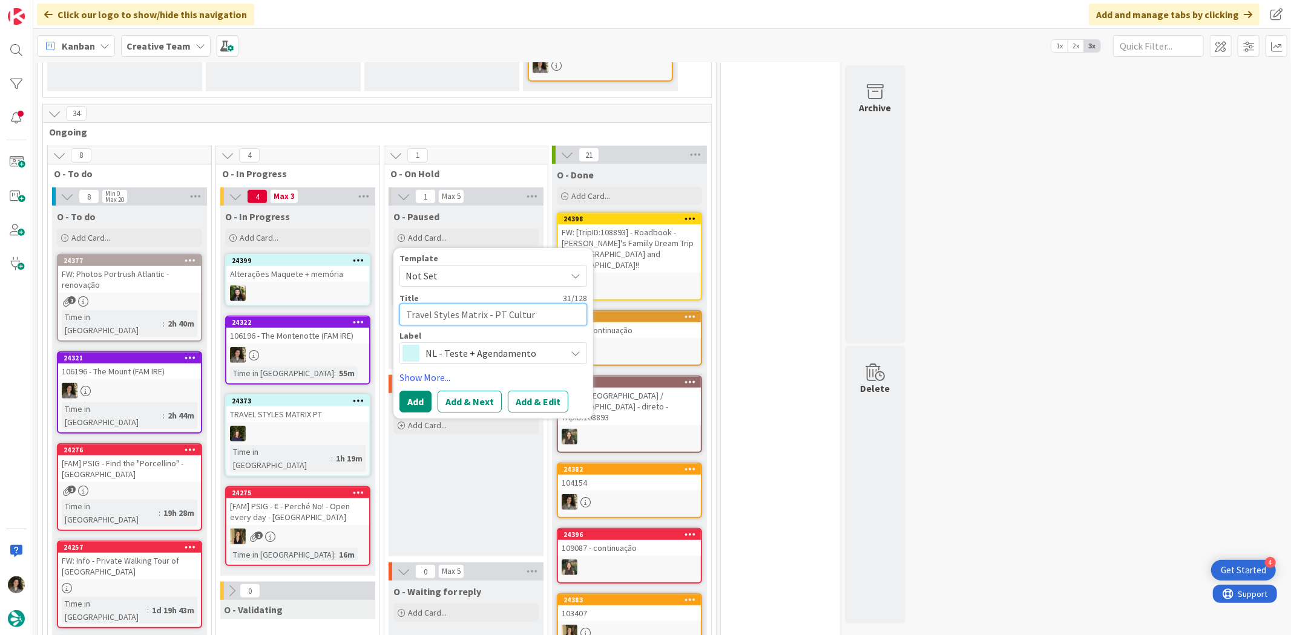
type textarea "x"
type textarea "Travel Styles Matrix - PT Culture"
type textarea "x"
type textarea "Travel Styles Matrix - PT Culture"
type textarea "x"
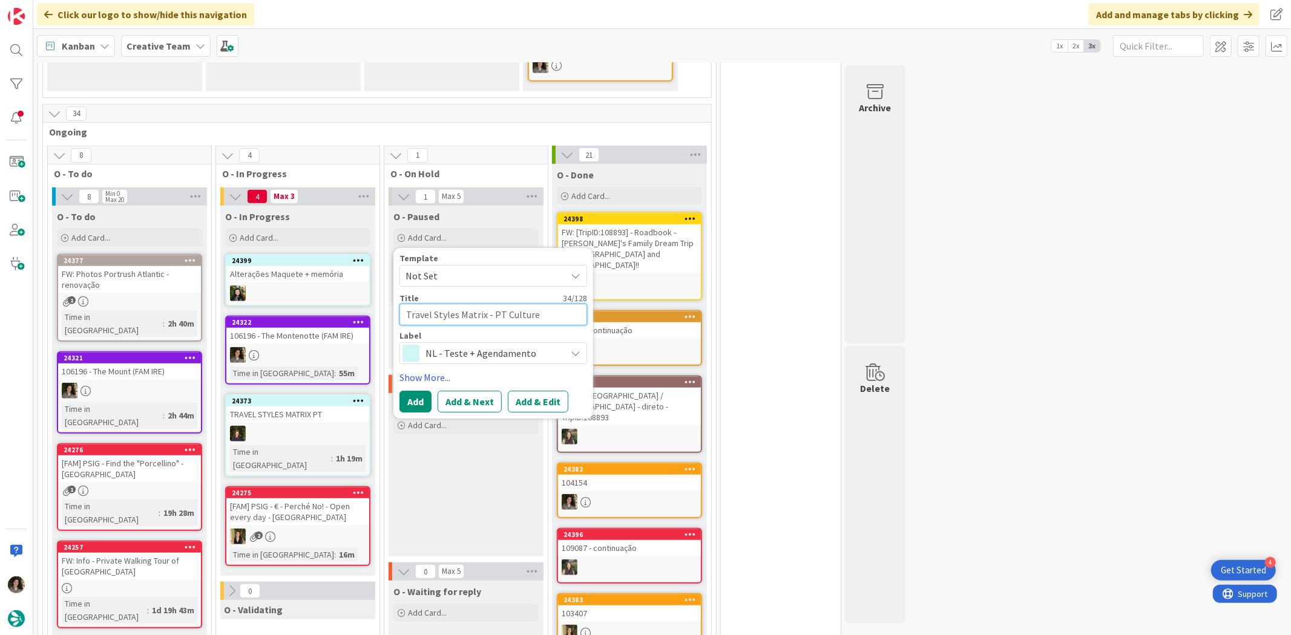
type textarea "Travel Styles Matrix - PT Culture &"
type textarea "x"
type textarea "Travel Styles Matrix - PT Culture &"
type textarea "x"
type textarea "Travel Styles Matrix - PT Culture & A"
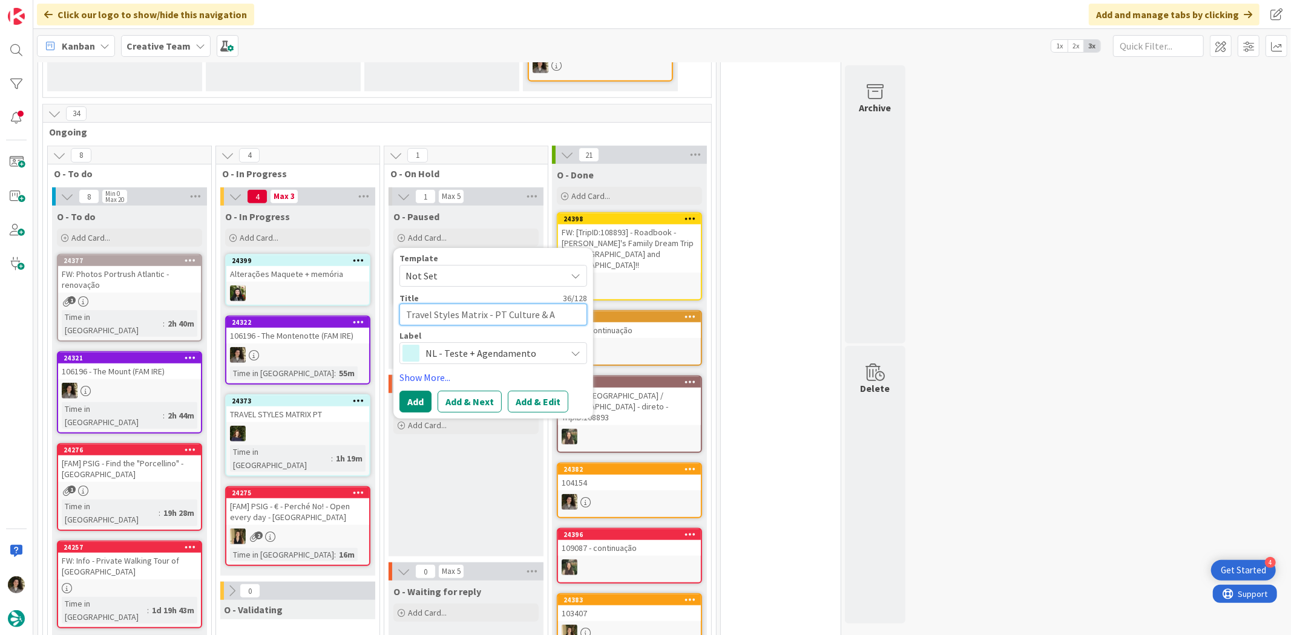
type textarea "x"
type textarea "Travel Styles Matrix - PT Culture & Au"
type textarea "x"
type textarea "Travel Styles Matrix - PT Culture & Aut"
type textarea "x"
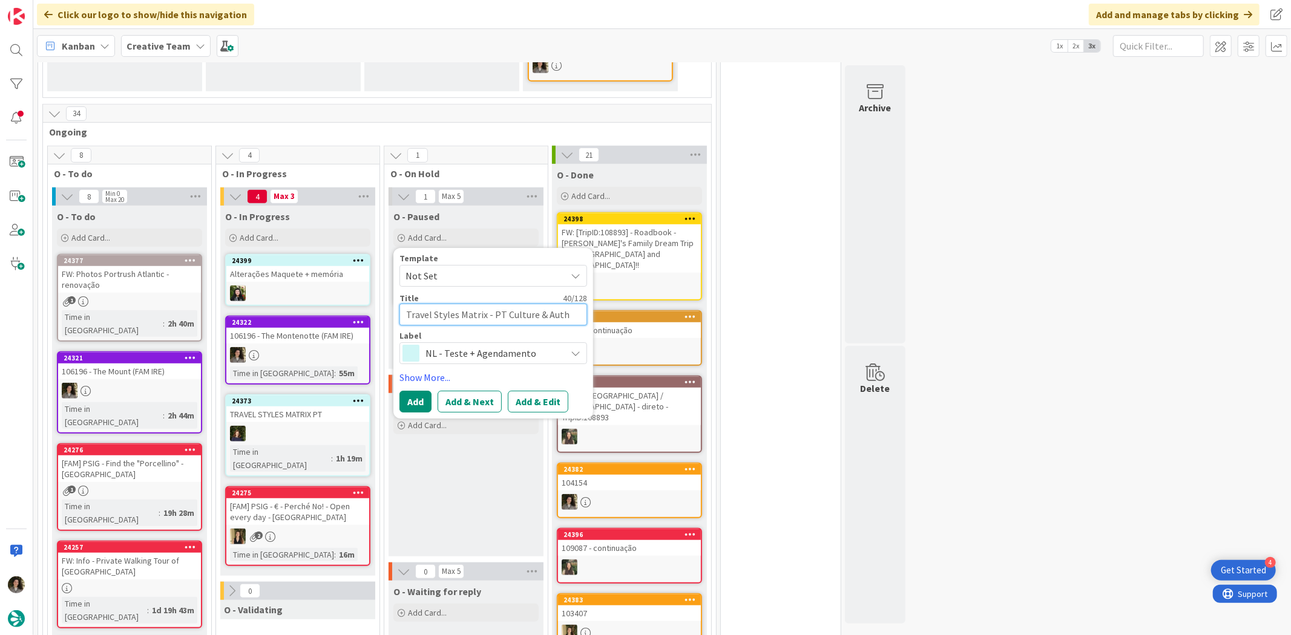
type textarea "Travel Styles Matrix - PT Culture & Authe"
type textarea "x"
type textarea "Travel Styles Matrix - PT Culture & Authen"
type textarea "x"
type textarea "Travel Styles Matrix - PT Culture & Authent"
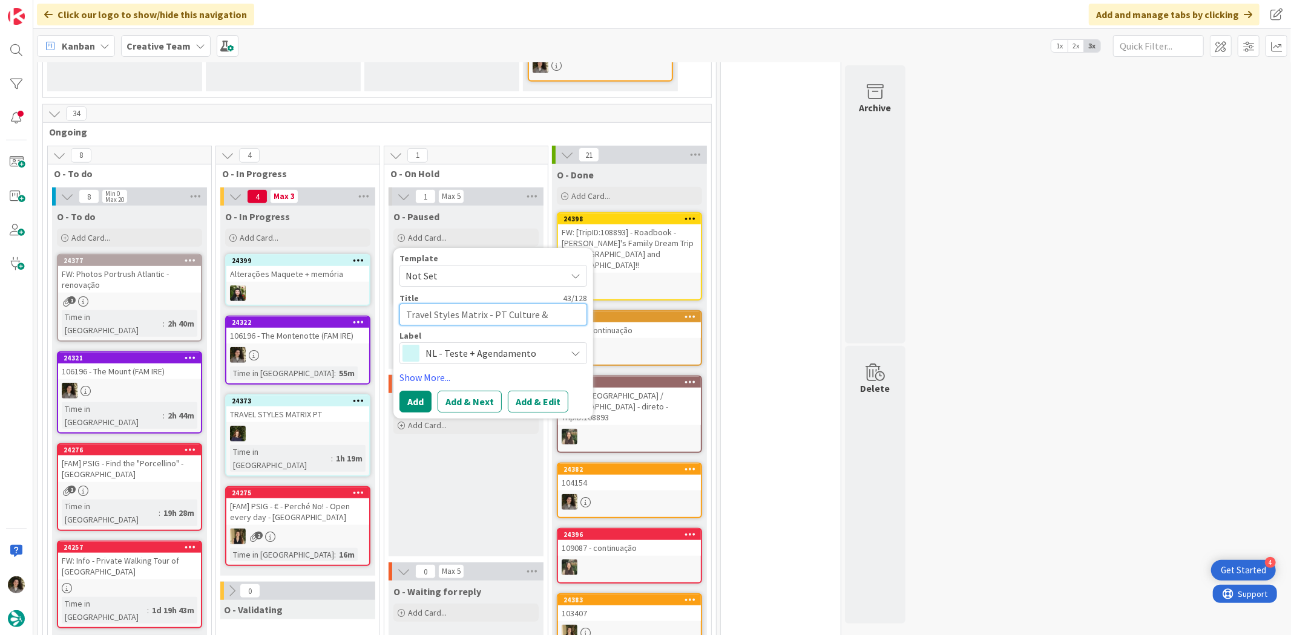
type textarea "x"
type textarea "Travel Styles Matrix - PT Culture & Authentic"
type textarea "x"
type textarea "Travel Styles Matrix - PT Culture & Authentici"
type textarea "x"
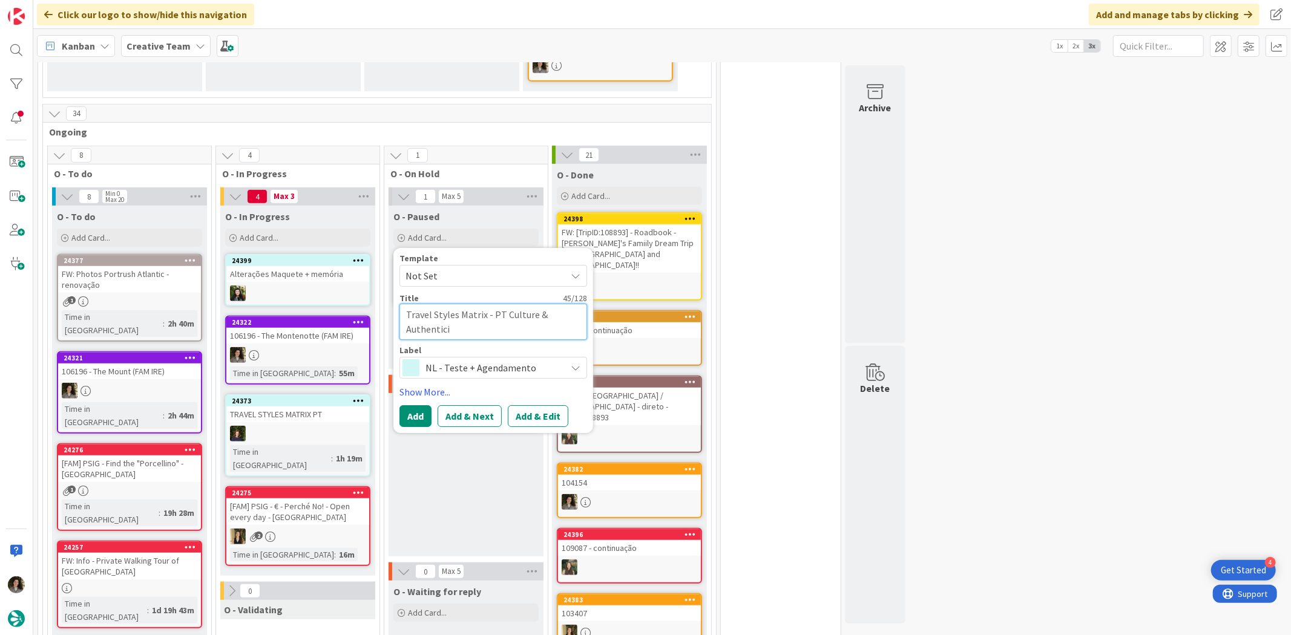
type textarea "Travel Styles Matrix - PT Culture & Authenticit"
type textarea "x"
type textarea "Travel Styles Matrix - PT Culture & Authenticity"
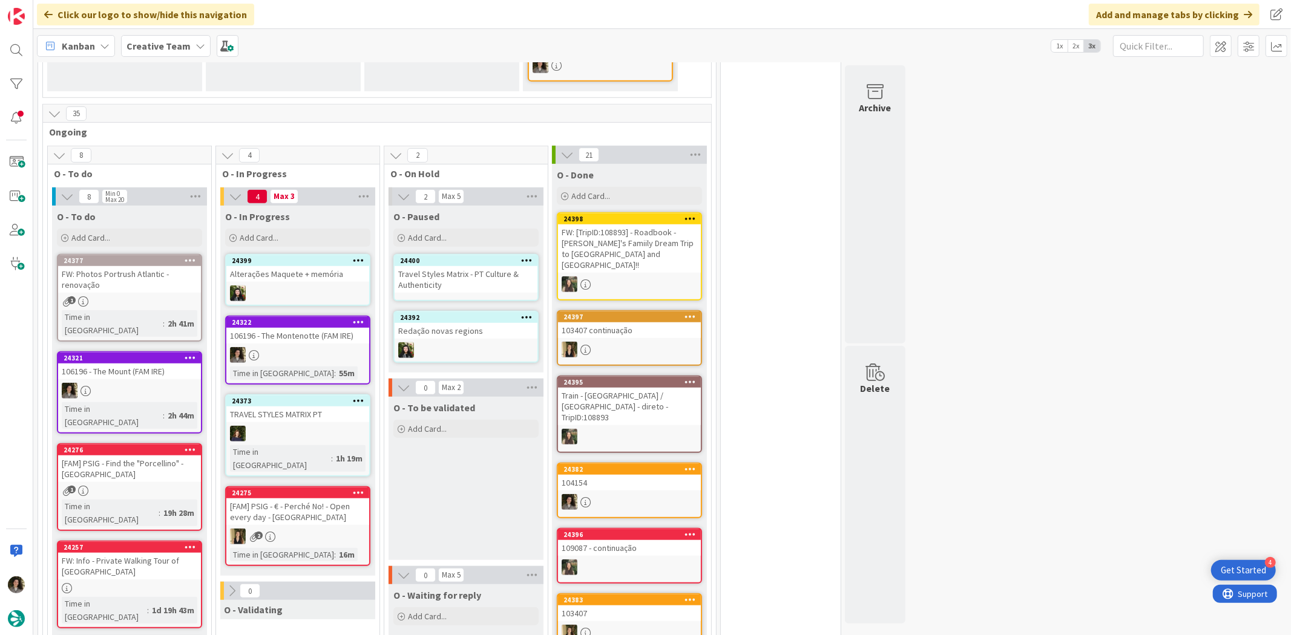
click at [476, 266] on div "Travel Styles Matrix - PT Culture & Authenticity" at bounding box center [466, 279] width 143 height 27
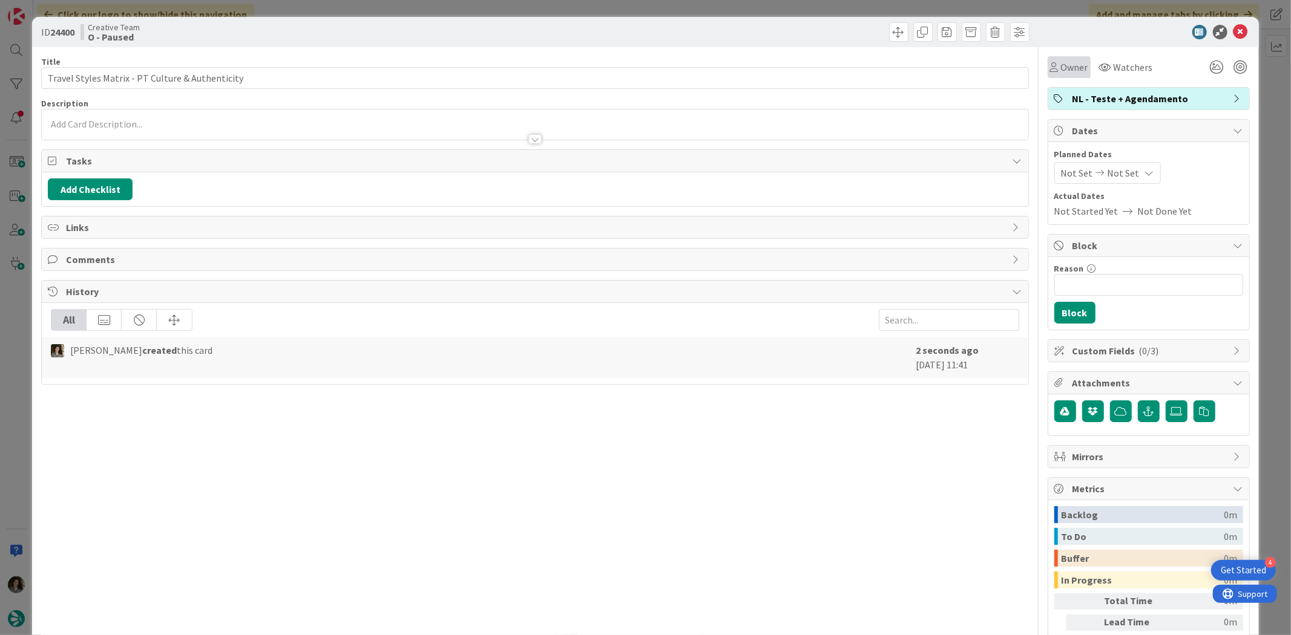
click at [1063, 62] on span "Owner" at bounding box center [1074, 67] width 27 height 15
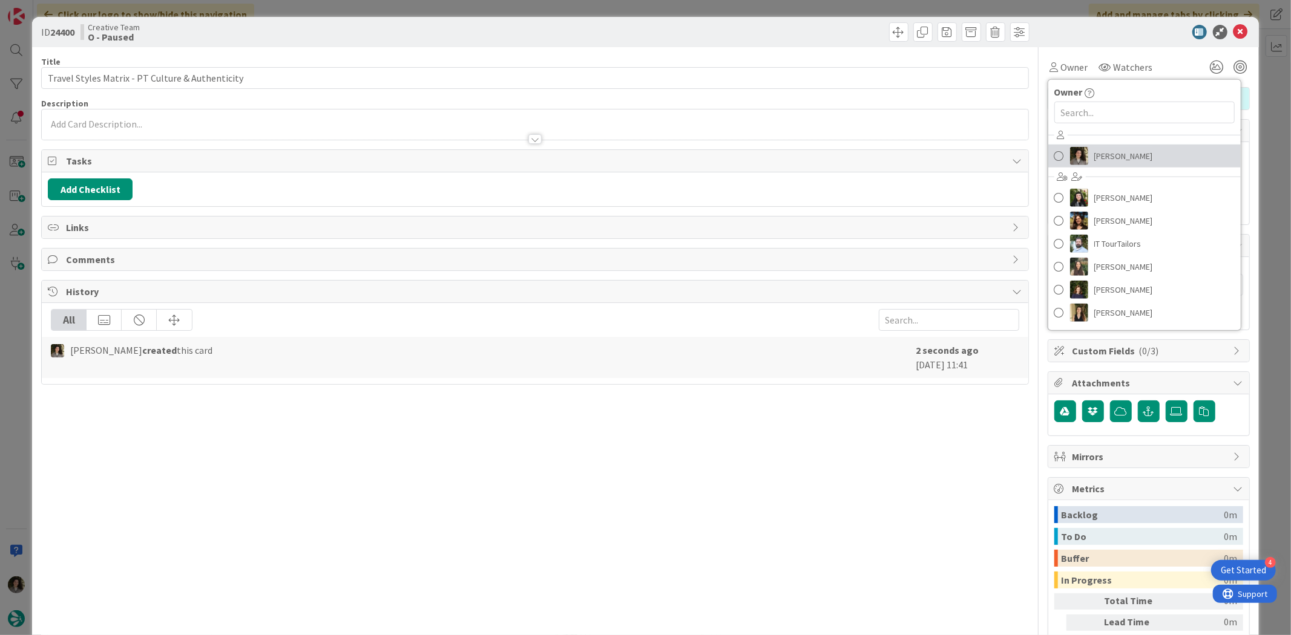
click at [1105, 155] on span "[PERSON_NAME]" at bounding box center [1123, 156] width 59 height 18
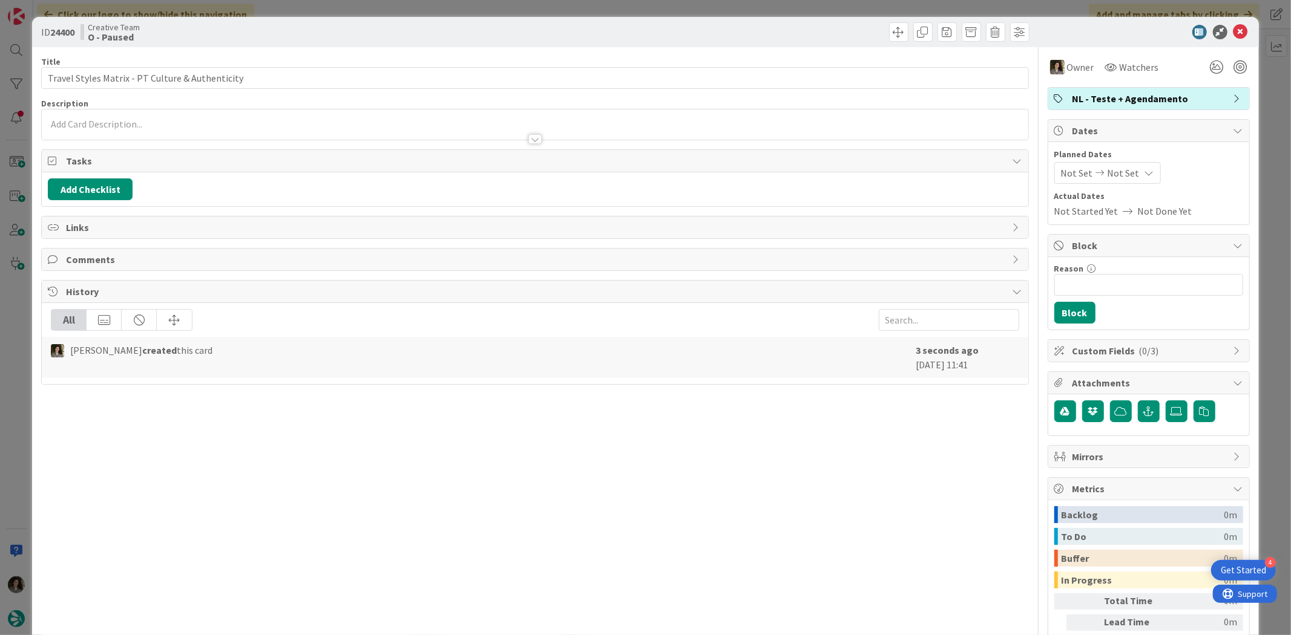
click at [1116, 166] on span "Not Set" at bounding box center [1123, 173] width 32 height 15
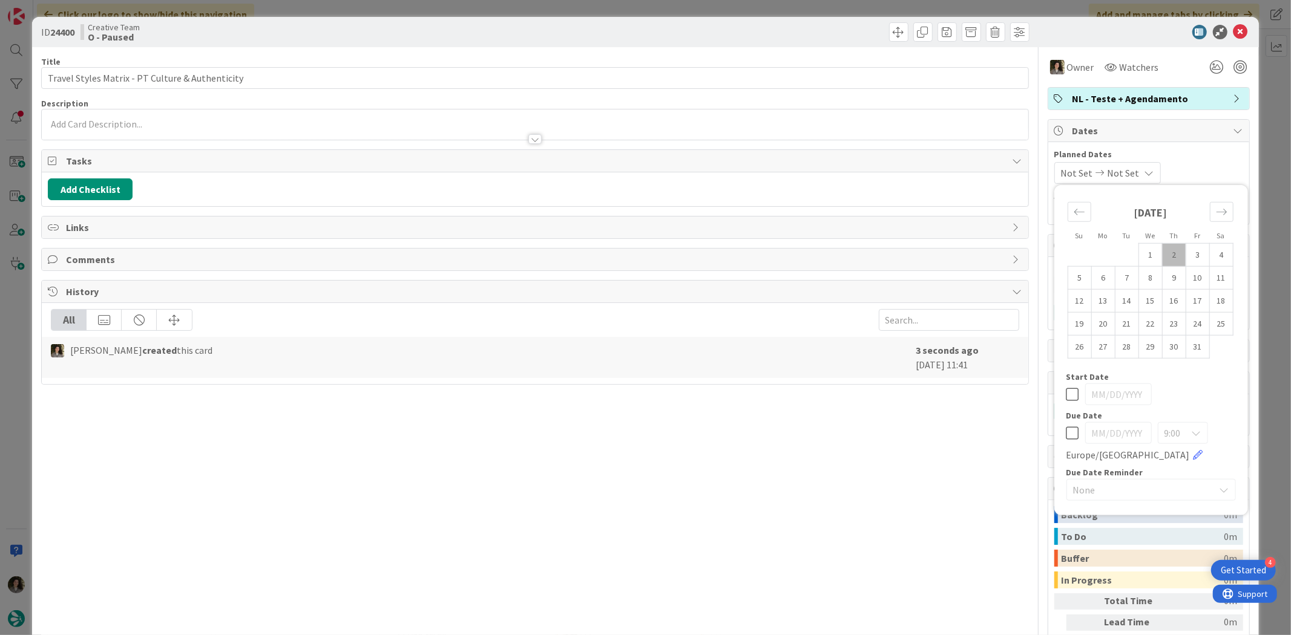
click at [1066, 438] on icon at bounding box center [1072, 433] width 13 height 15
type input "[DATE]"
click at [863, 464] on div "Title 48 / 128 Travel Styles Matrix - PT Culture & Authenticity Description Own…" at bounding box center [534, 377] width 987 height 660
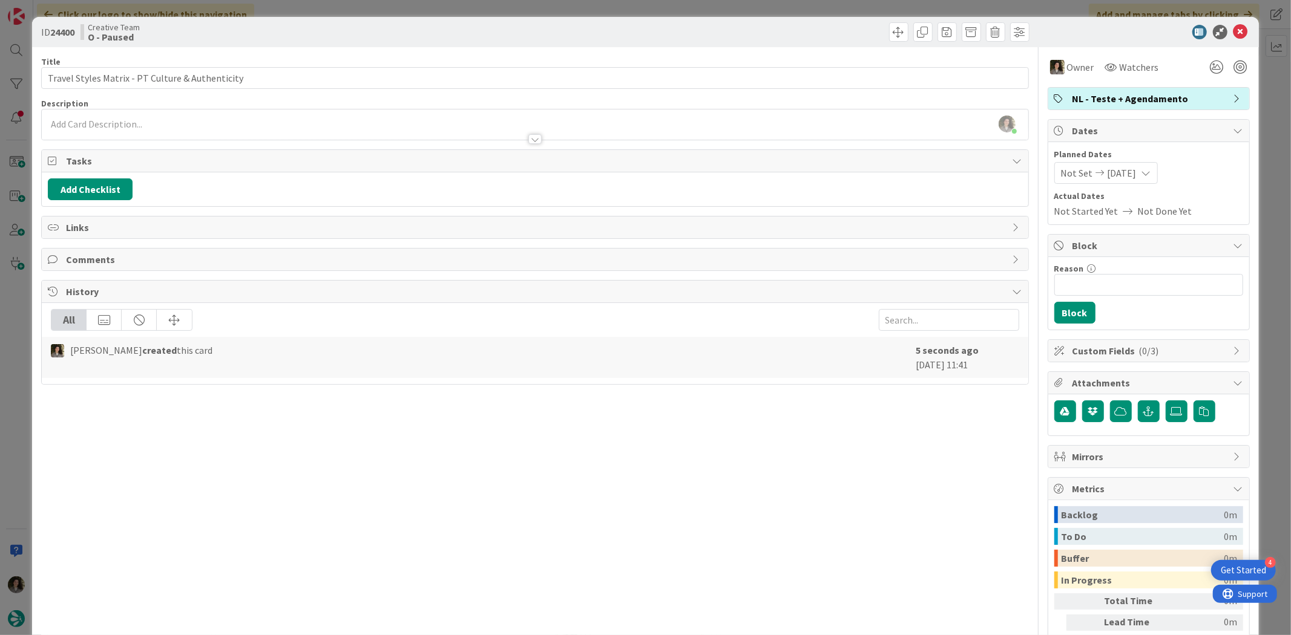
click at [1236, 25] on icon at bounding box center [1240, 32] width 15 height 15
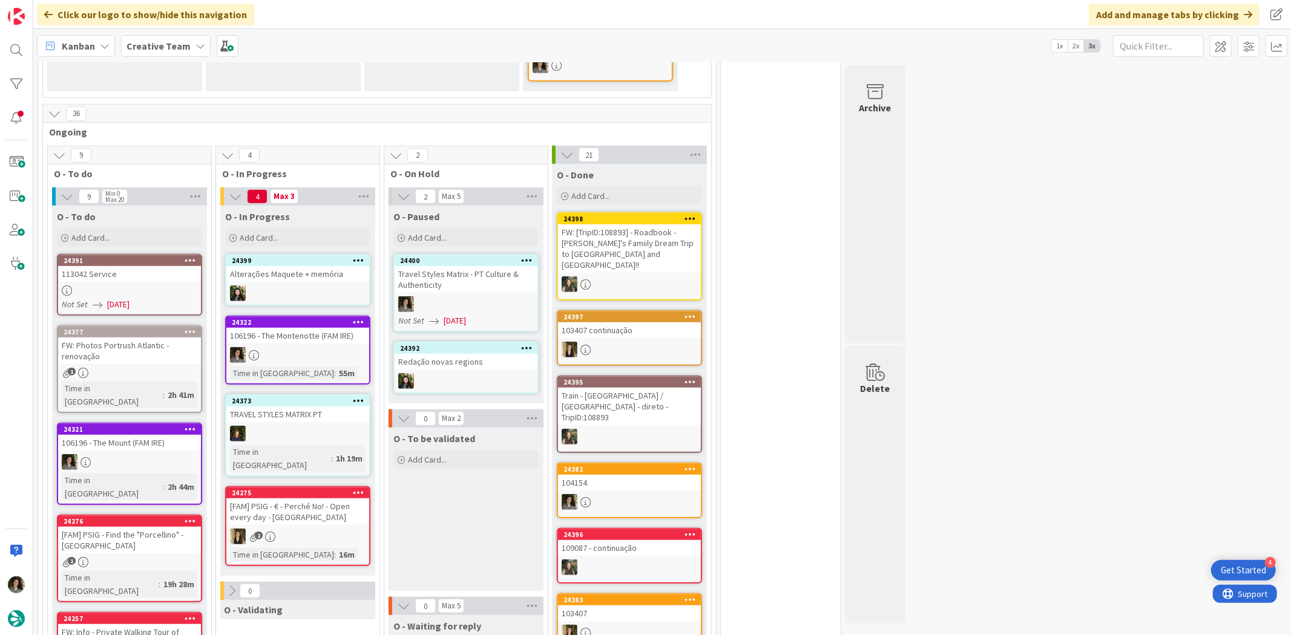
click at [154, 266] on div "113042 Service" at bounding box center [129, 274] width 143 height 16
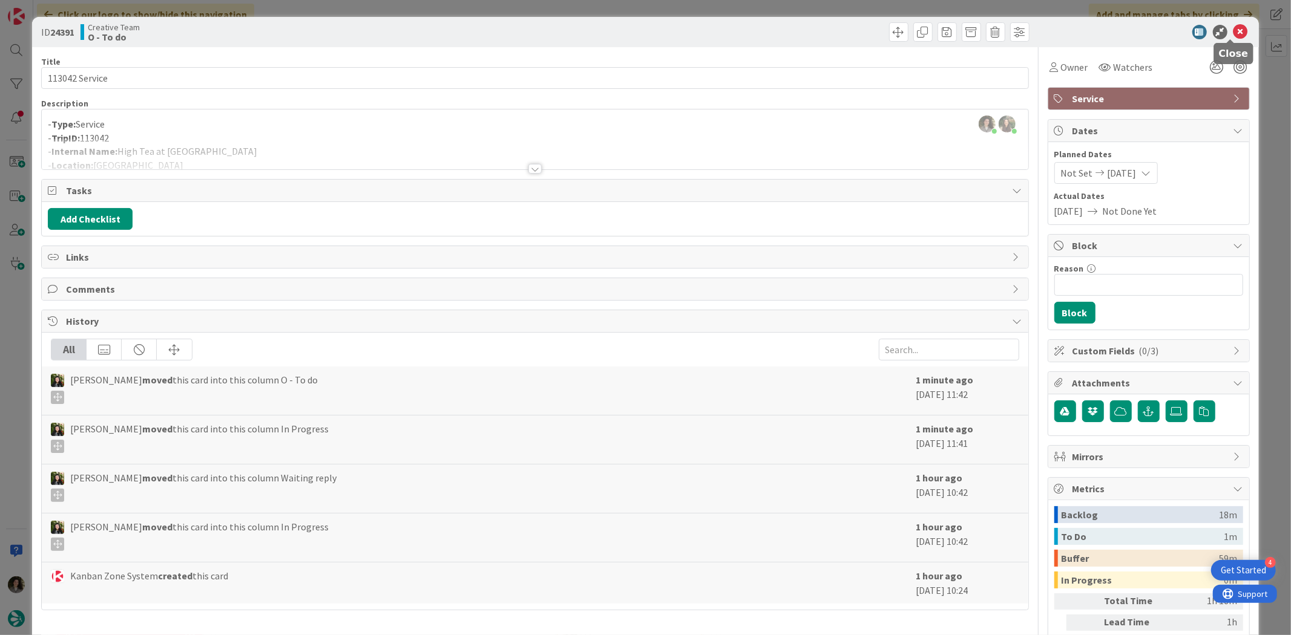
click at [1233, 26] on icon at bounding box center [1240, 32] width 15 height 15
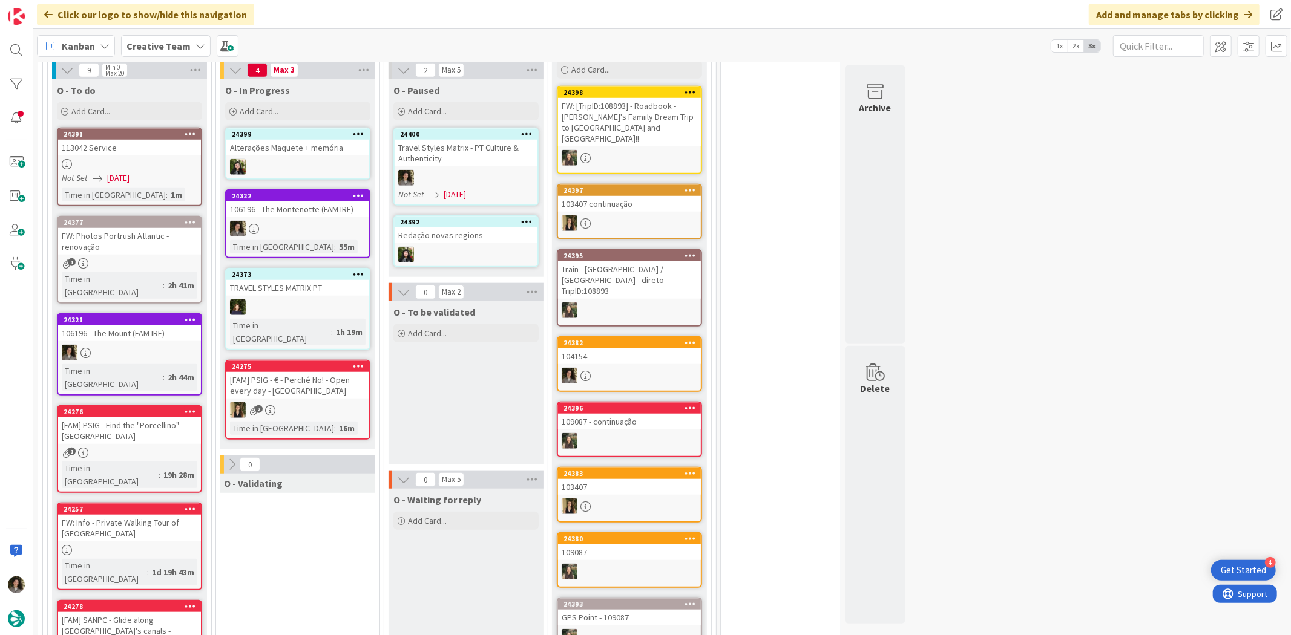
scroll to position [807, 0]
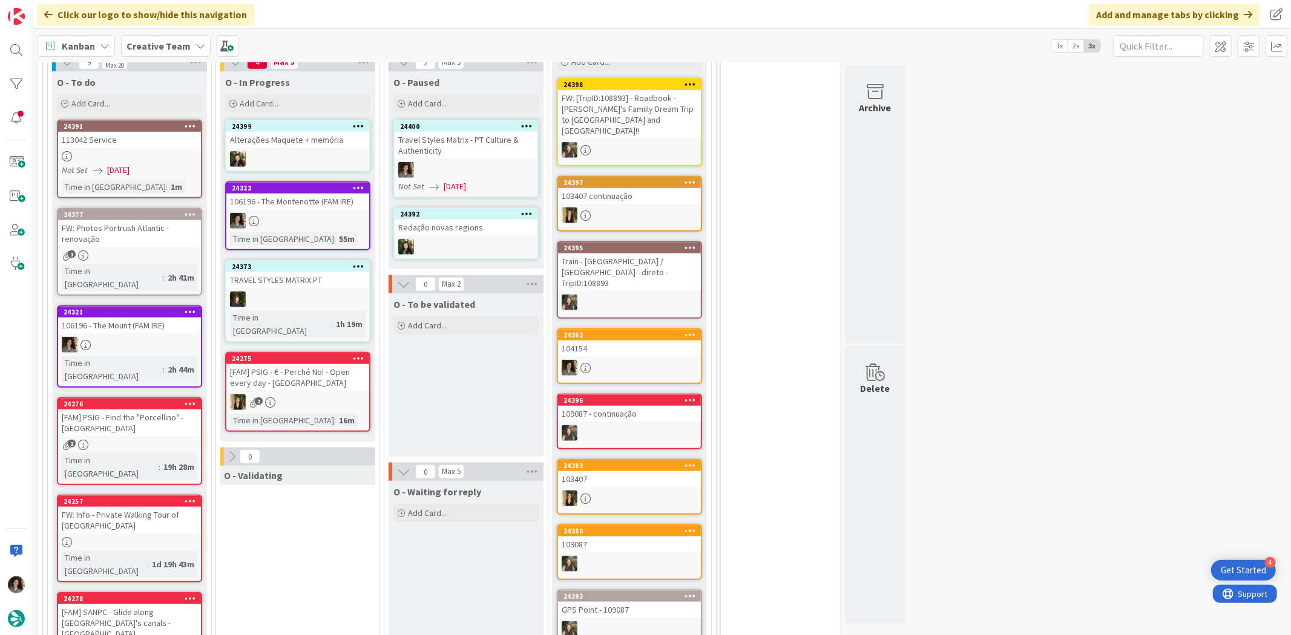
click at [311, 194] on div "106196 - The Montenotte (FAM IRE)" at bounding box center [297, 202] width 143 height 16
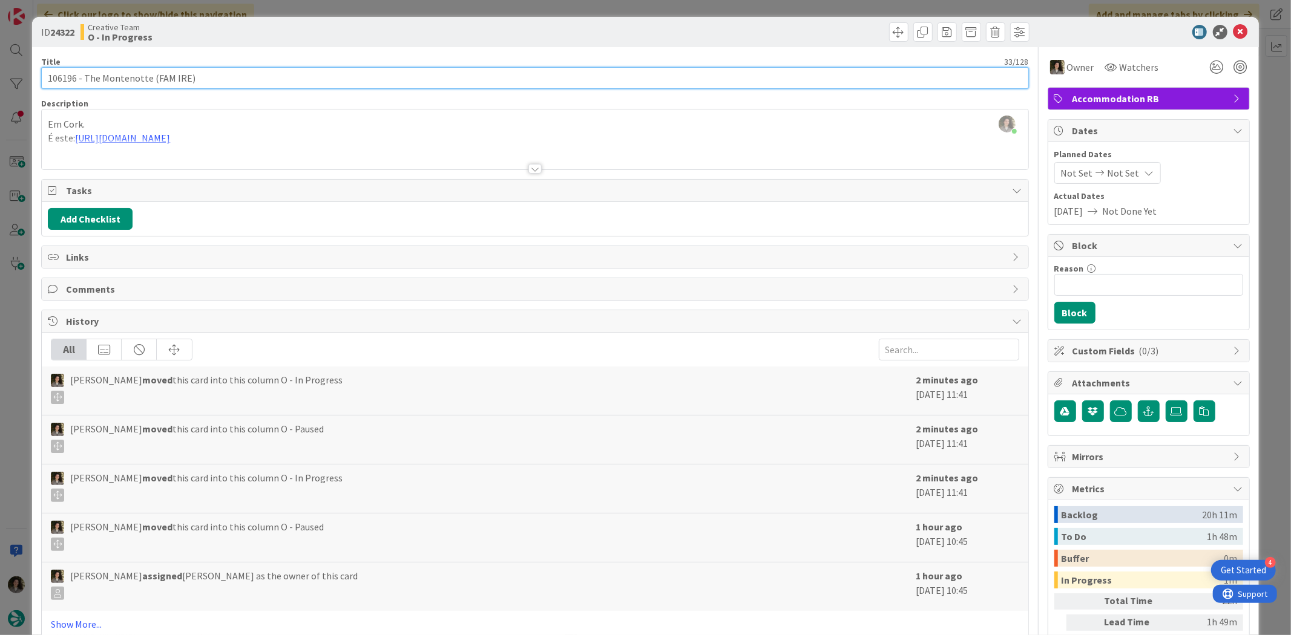
drag, startPoint x: 148, startPoint y: 73, endPoint x: 85, endPoint y: 69, distance: 63.1
click at [85, 69] on input "106196 - The Montenotte (FAM IRE)" at bounding box center [534, 78] width 987 height 22
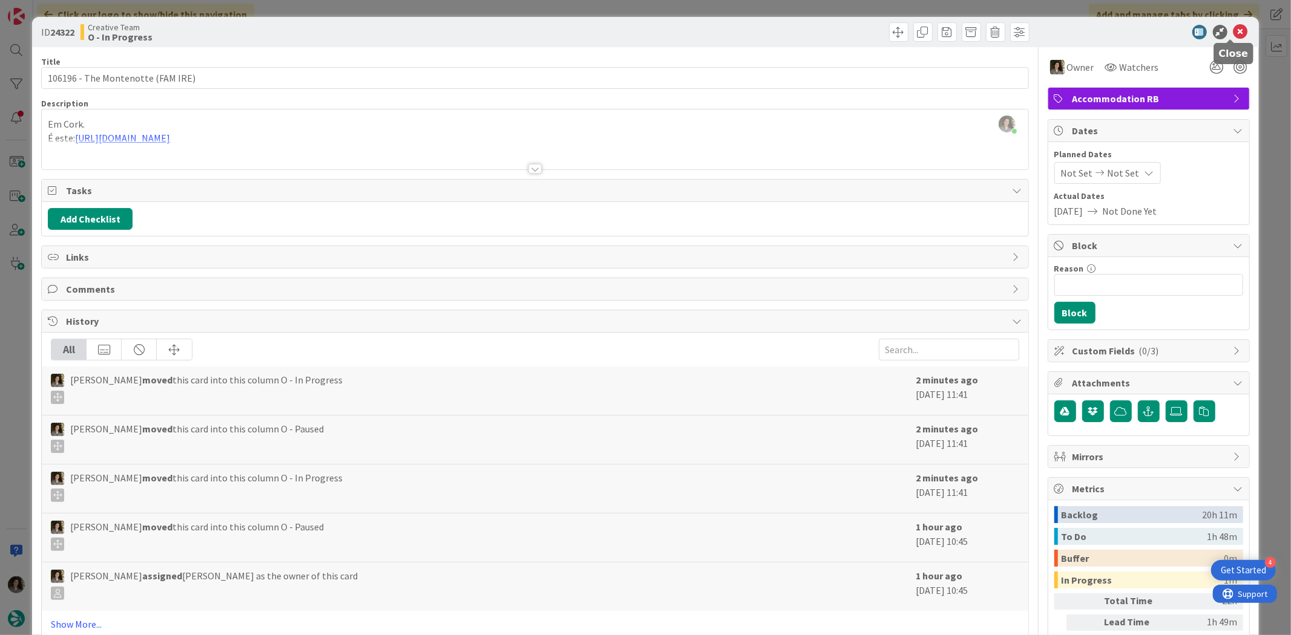
click at [1233, 26] on icon at bounding box center [1240, 32] width 15 height 15
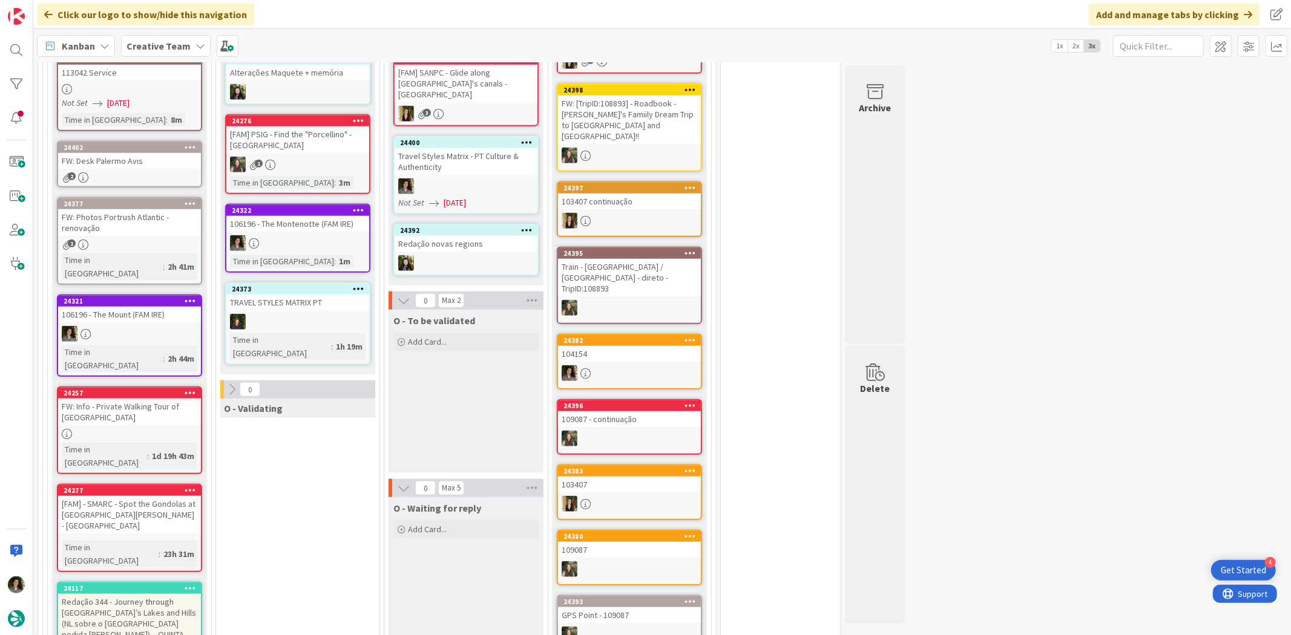
scroll to position [739, 0]
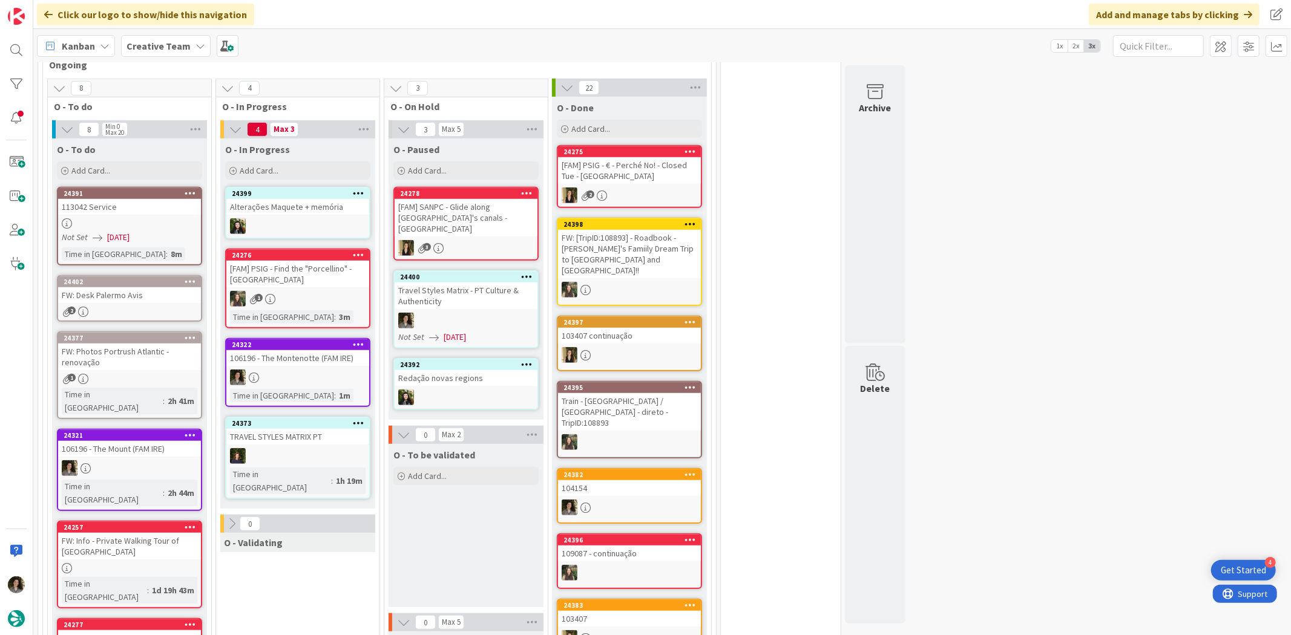
click at [152, 199] on div "113042 Service" at bounding box center [129, 207] width 143 height 16
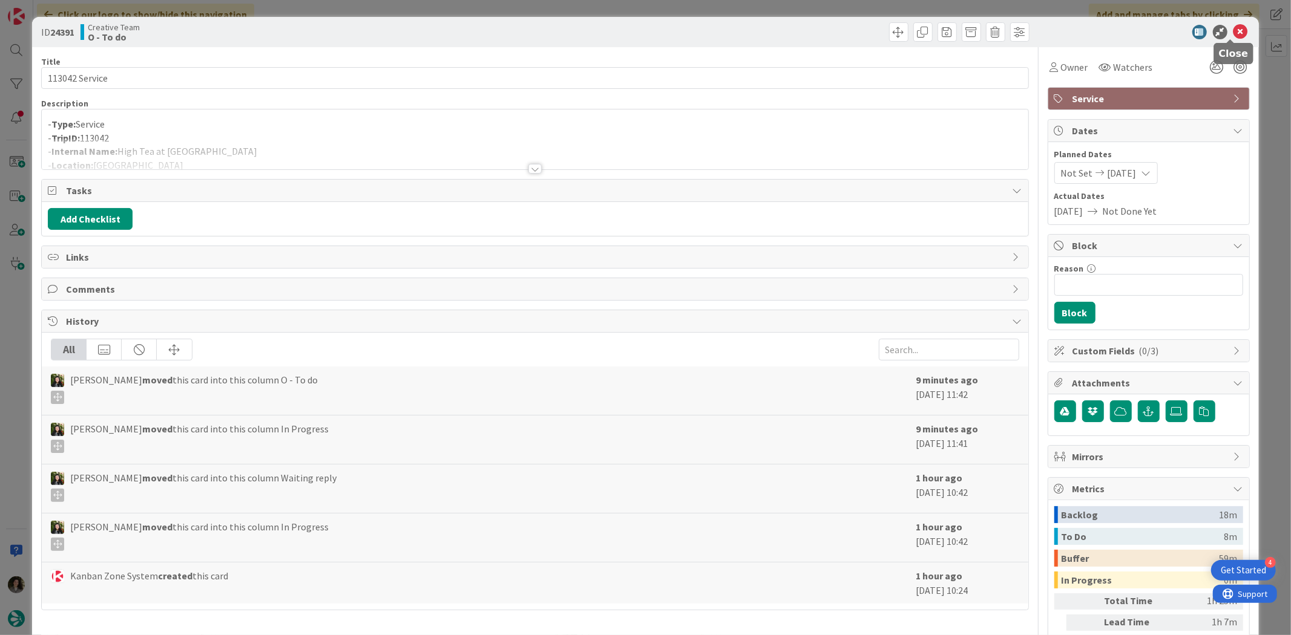
click at [1233, 25] on icon at bounding box center [1240, 32] width 15 height 15
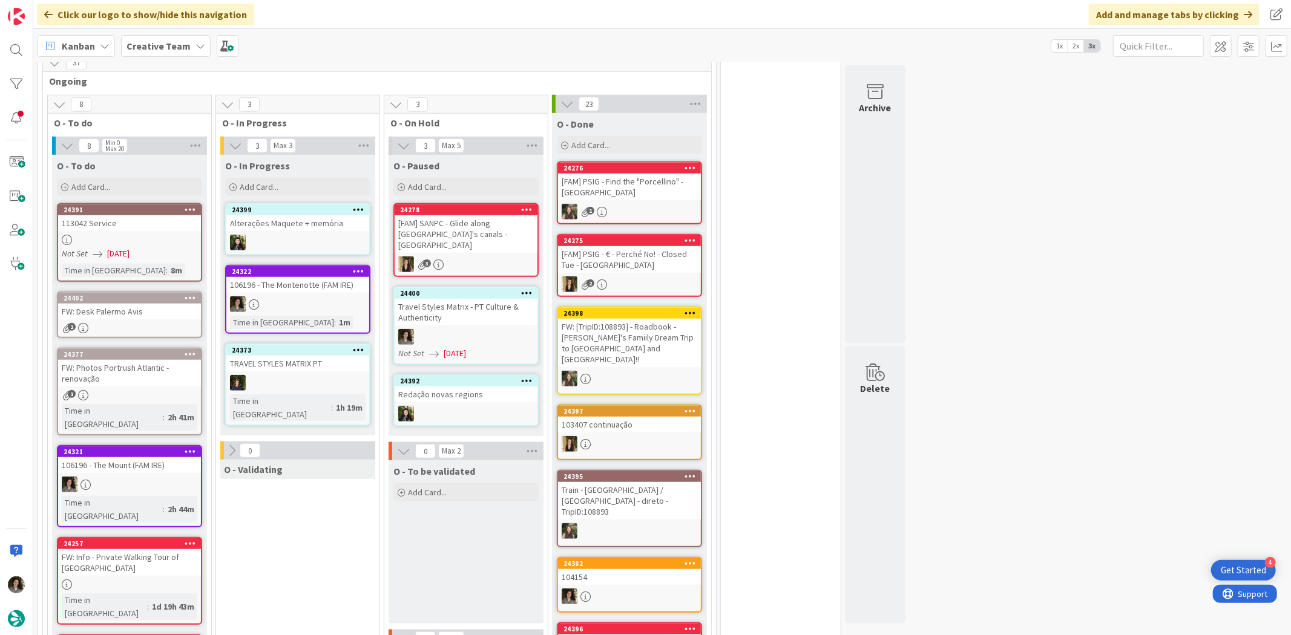
scroll to position [890, 0]
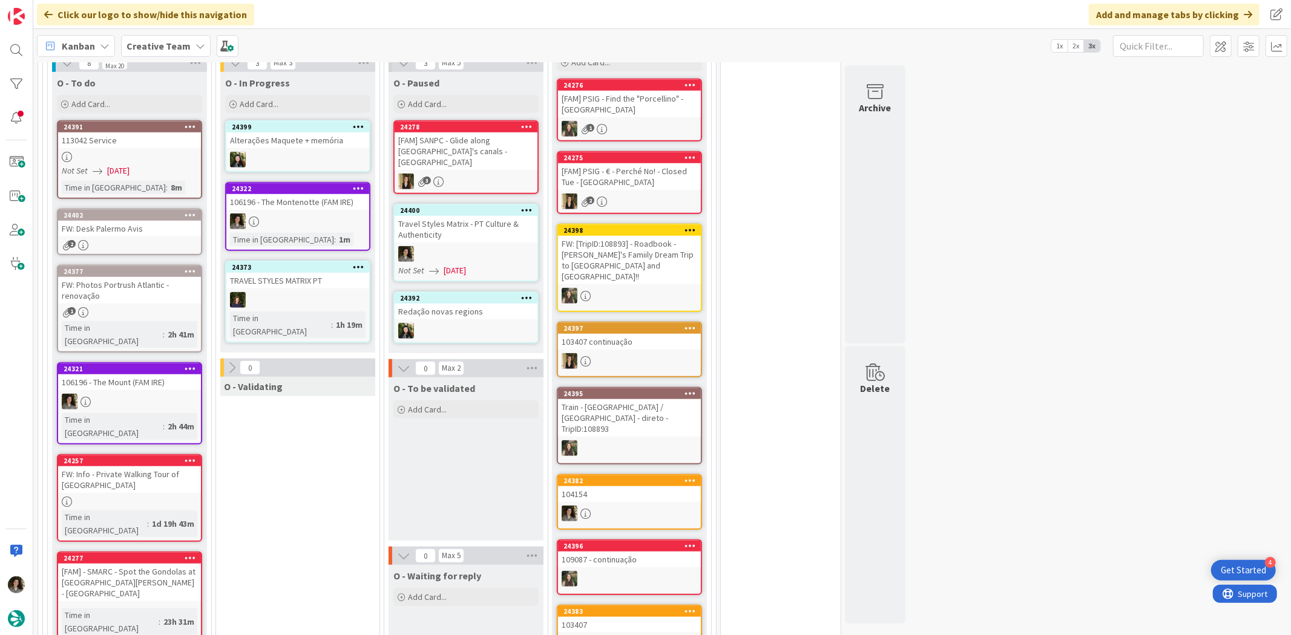
click at [286, 214] on div at bounding box center [297, 222] width 143 height 16
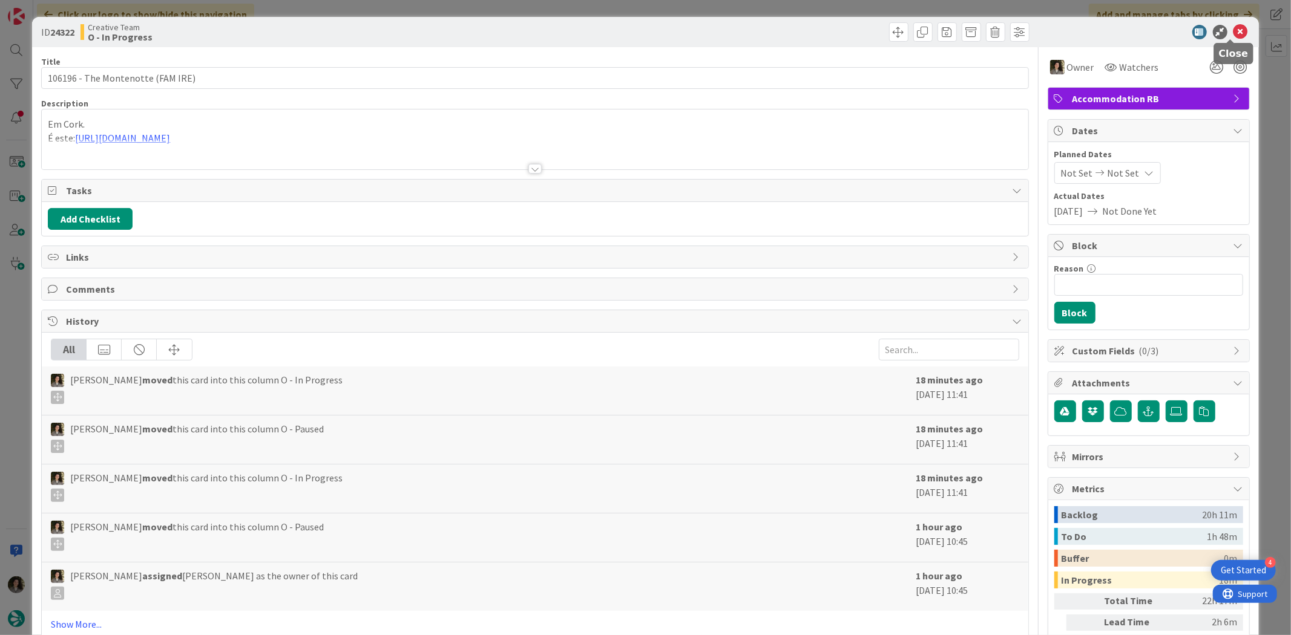
click at [1235, 27] on icon at bounding box center [1240, 32] width 15 height 15
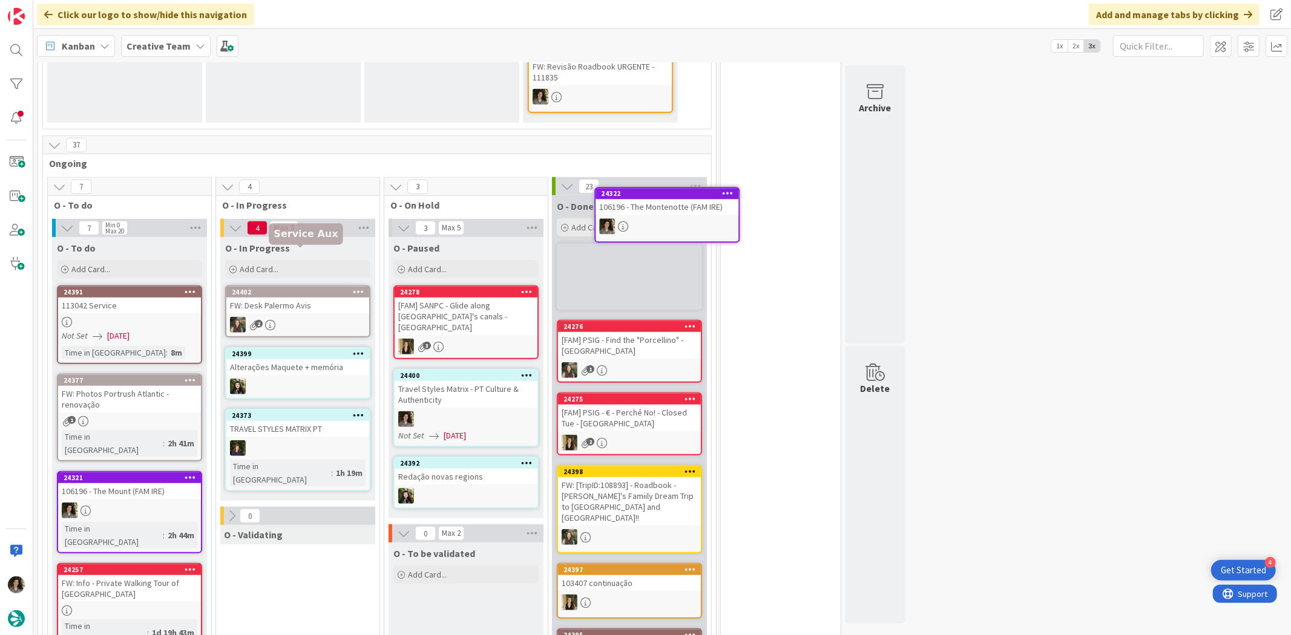
scroll to position [721, 0]
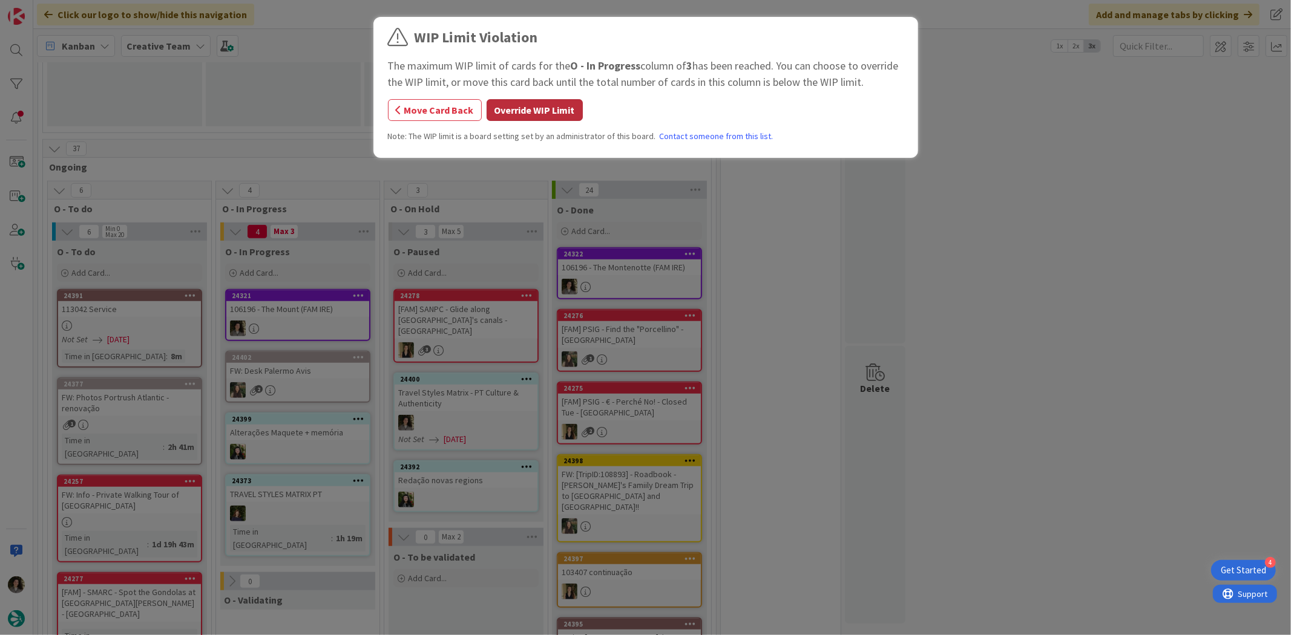
click at [556, 116] on button "Override WIP Limit" at bounding box center [535, 110] width 96 height 22
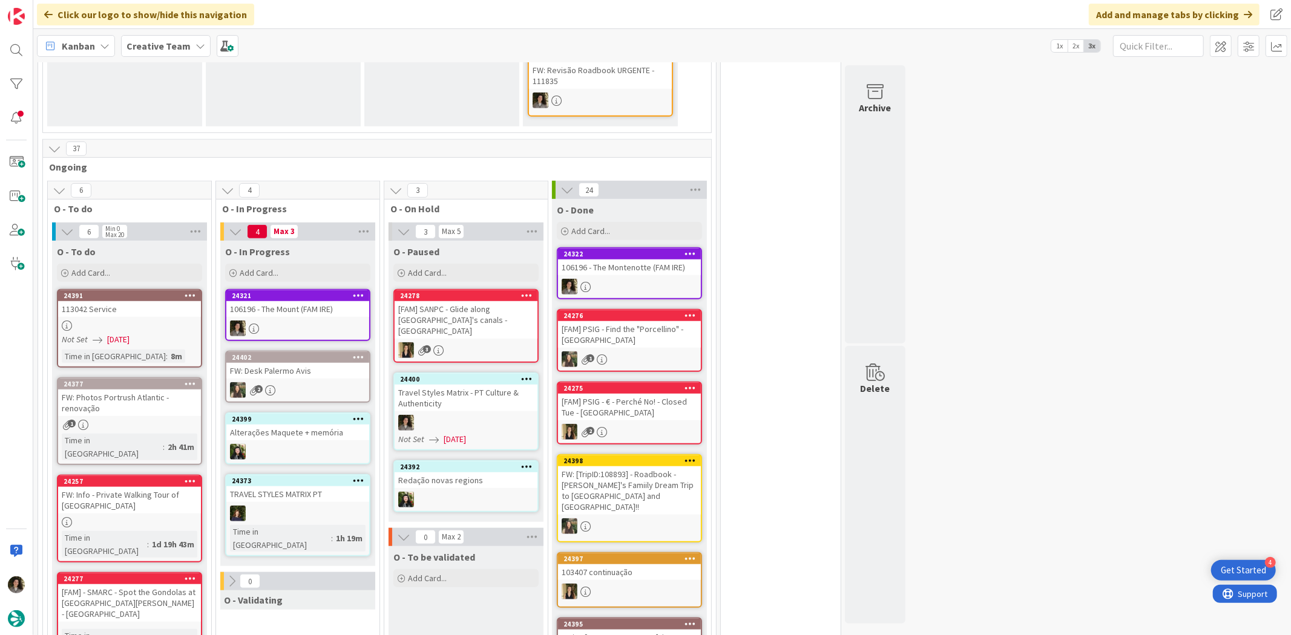
click at [330, 289] on div "24321 106196 - The Mount (FAM IRE)" at bounding box center [297, 315] width 145 height 52
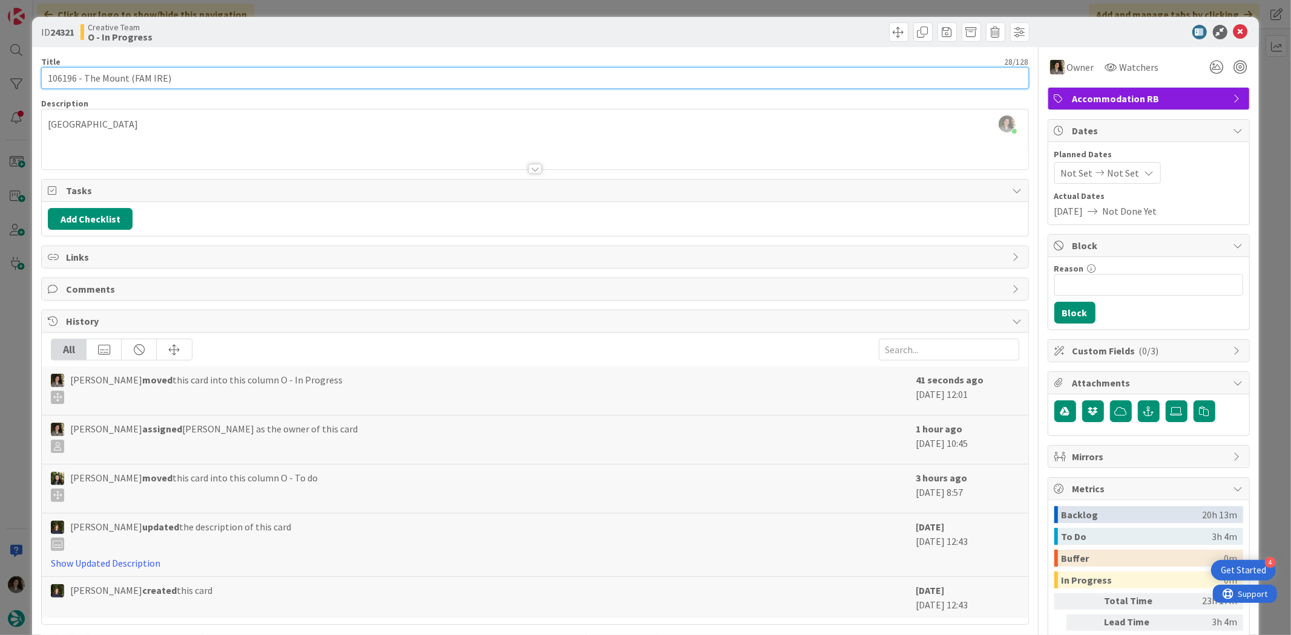
drag, startPoint x: 75, startPoint y: 82, endPoint x: -36, endPoint y: 84, distance: 110.8
click at [0, 84] on html "4 Get Started Click our logo to show/hide this navigation Add and manage tabs b…" at bounding box center [645, 317] width 1291 height 635
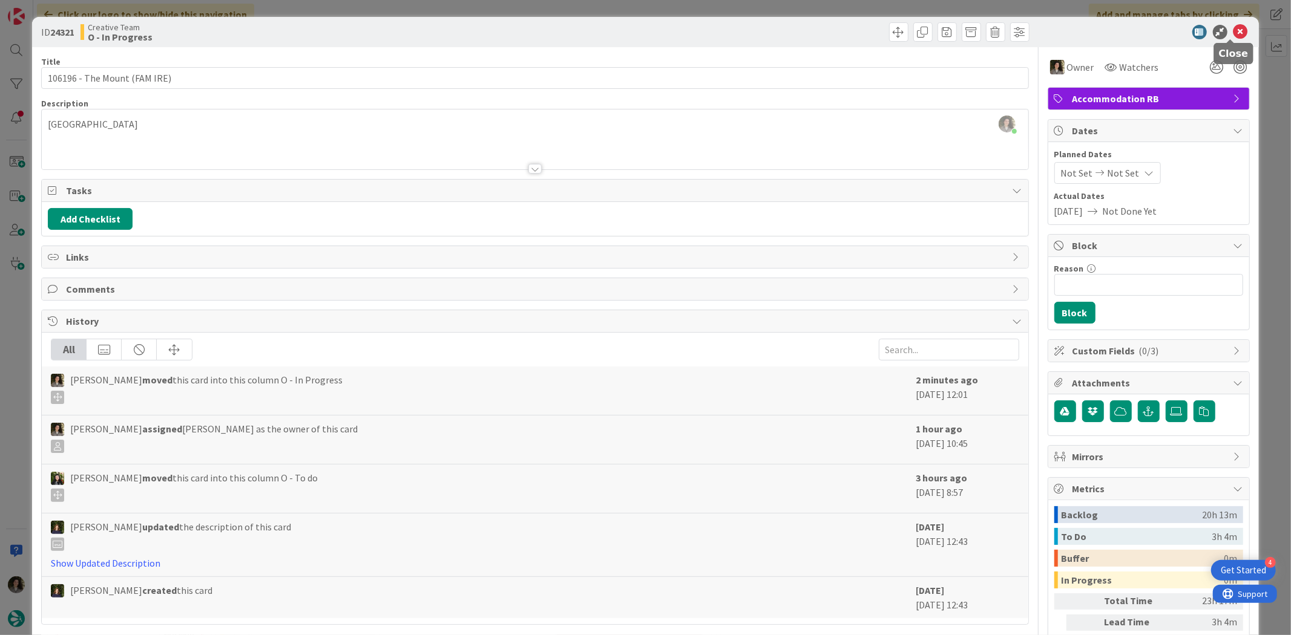
click at [1233, 27] on icon at bounding box center [1240, 32] width 15 height 15
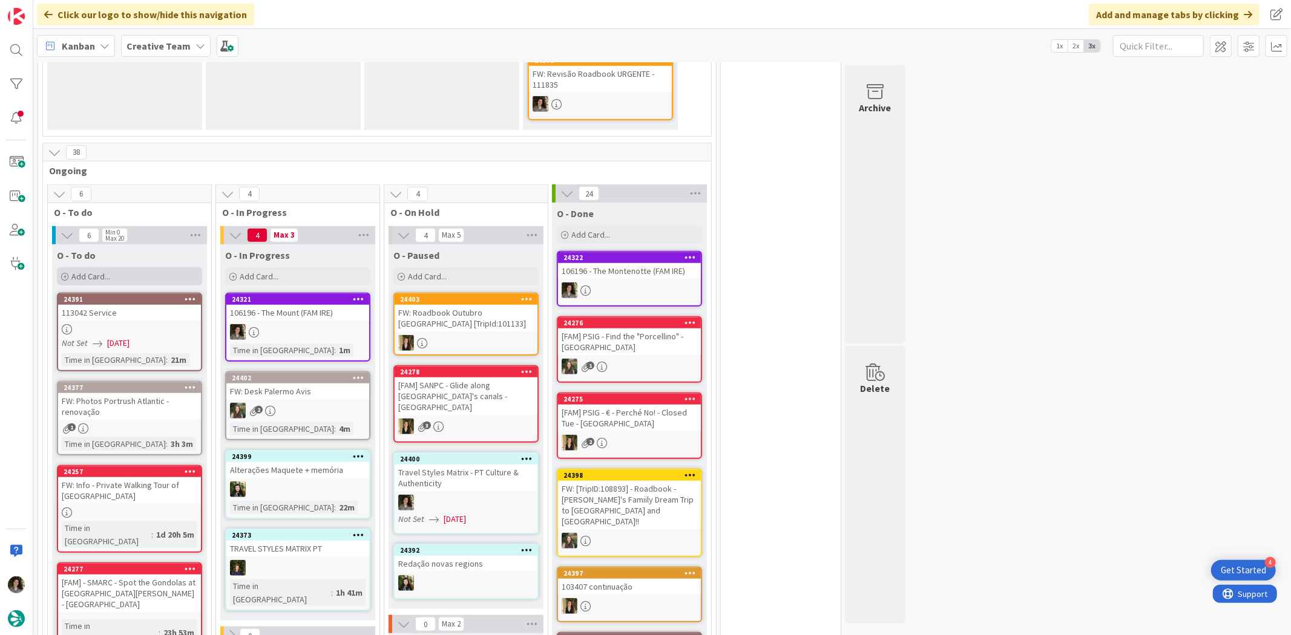
click at [108, 271] on span "Add Card..." at bounding box center [90, 276] width 39 height 11
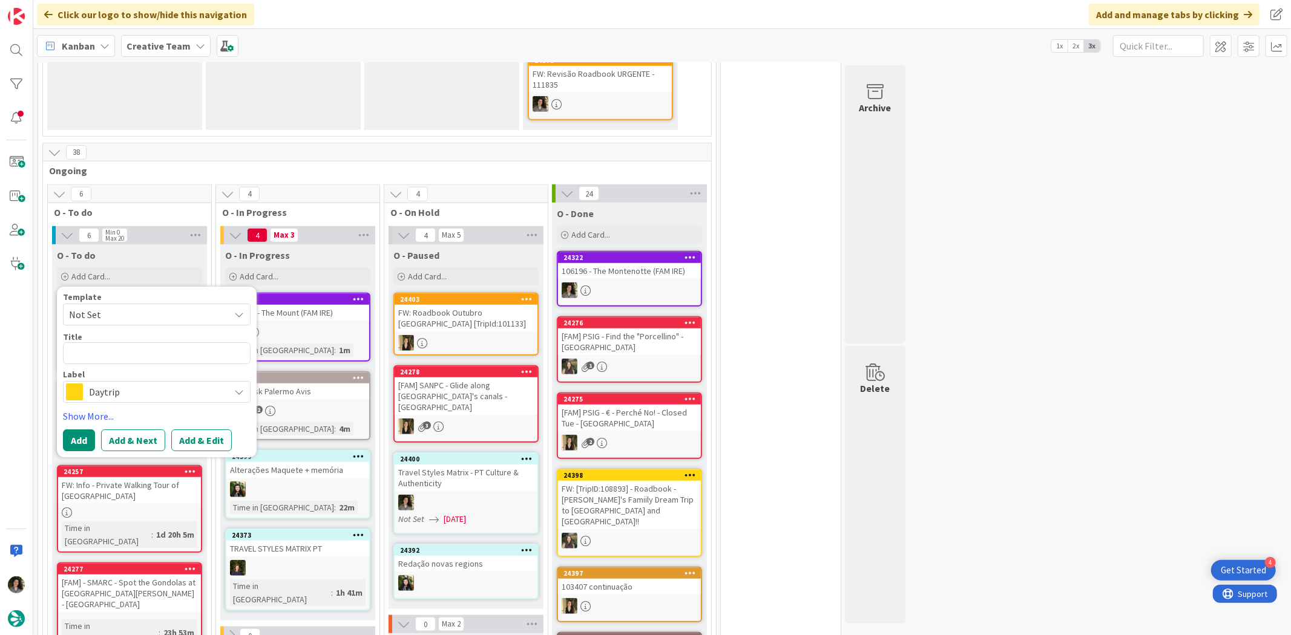
click at [134, 384] on span "Daytrip" at bounding box center [156, 392] width 134 height 17
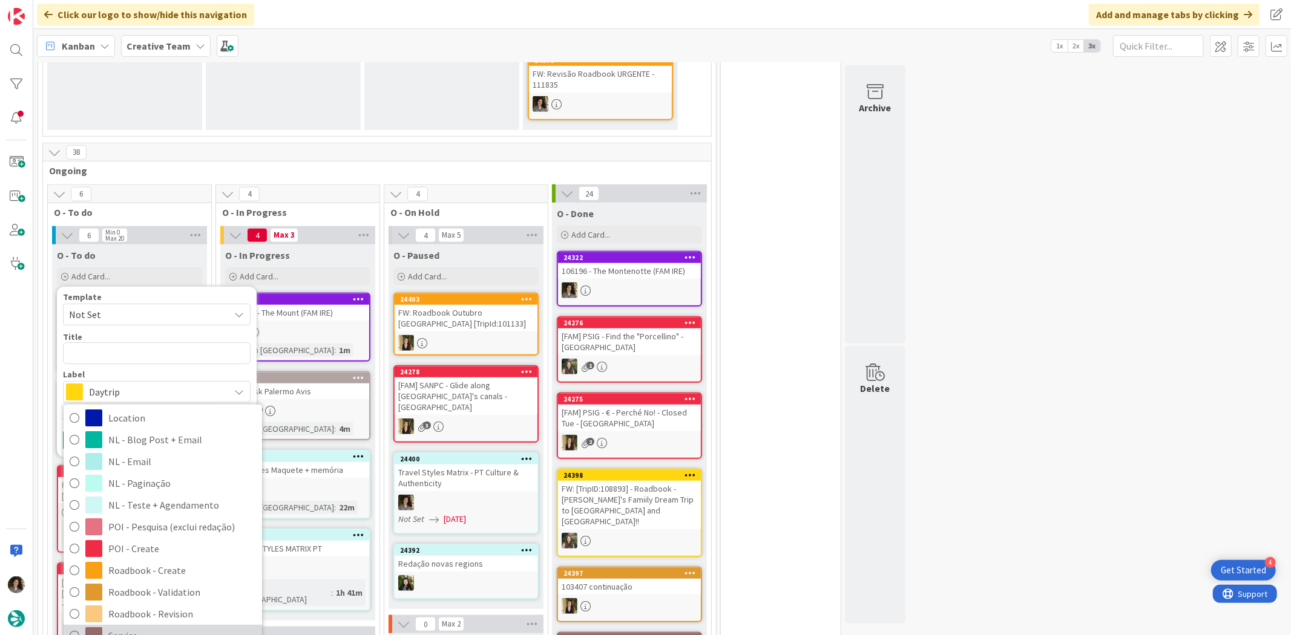
scroll to position [202, 0]
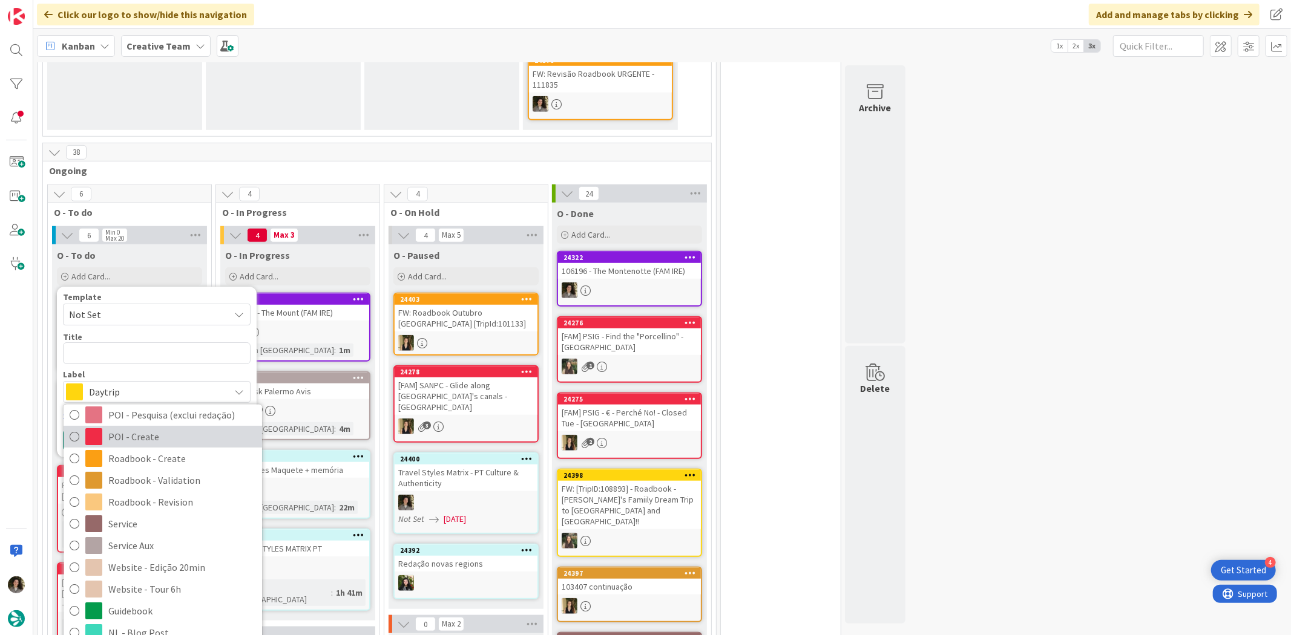
drag, startPoint x: 152, startPoint y: 407, endPoint x: 153, endPoint y: 396, distance: 11.6
click at [152, 428] on span "POI - Create" at bounding box center [182, 437] width 148 height 18
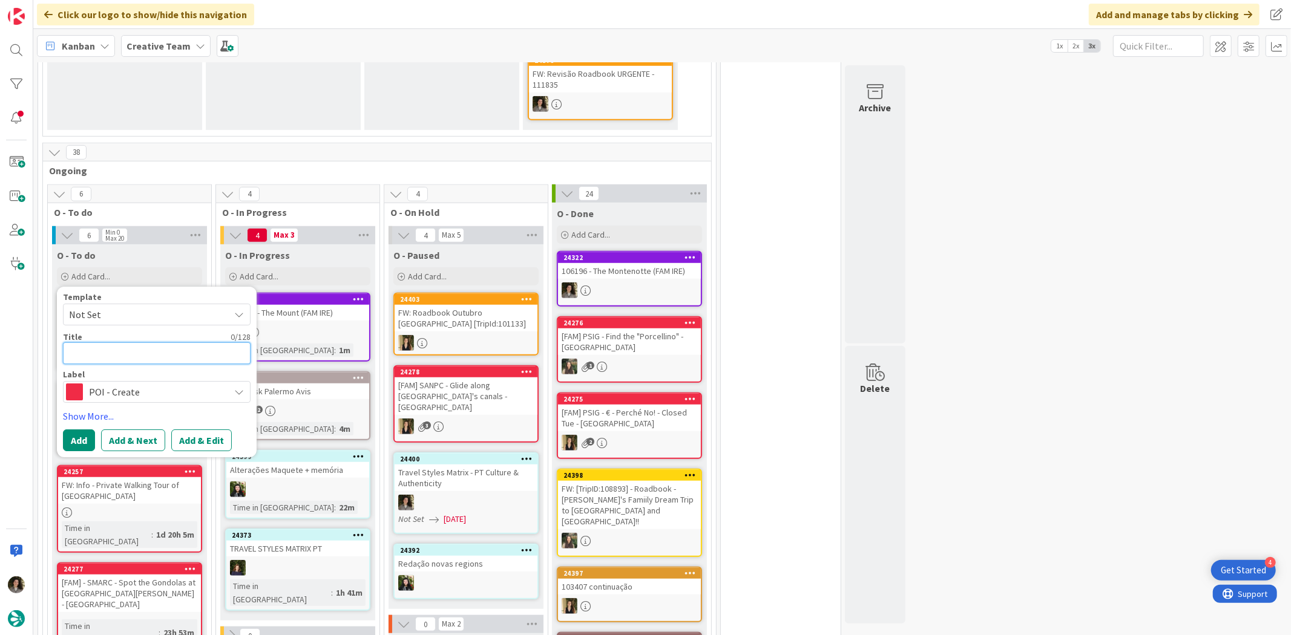
click at [140, 343] on textarea at bounding box center [157, 354] width 188 height 22
type textarea "x"
type textarea "P"
type textarea "x"
type textarea "PO"
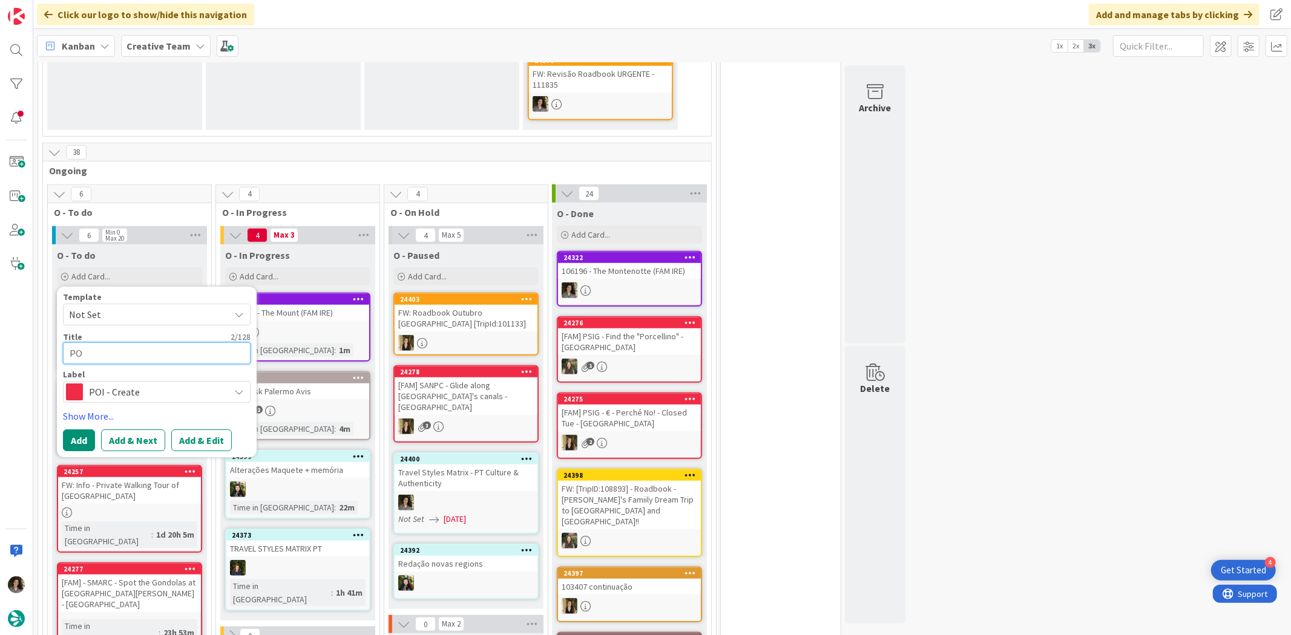
type textarea "x"
type textarea "POI"
type textarea "x"
type textarea "POI"
type textarea "x"
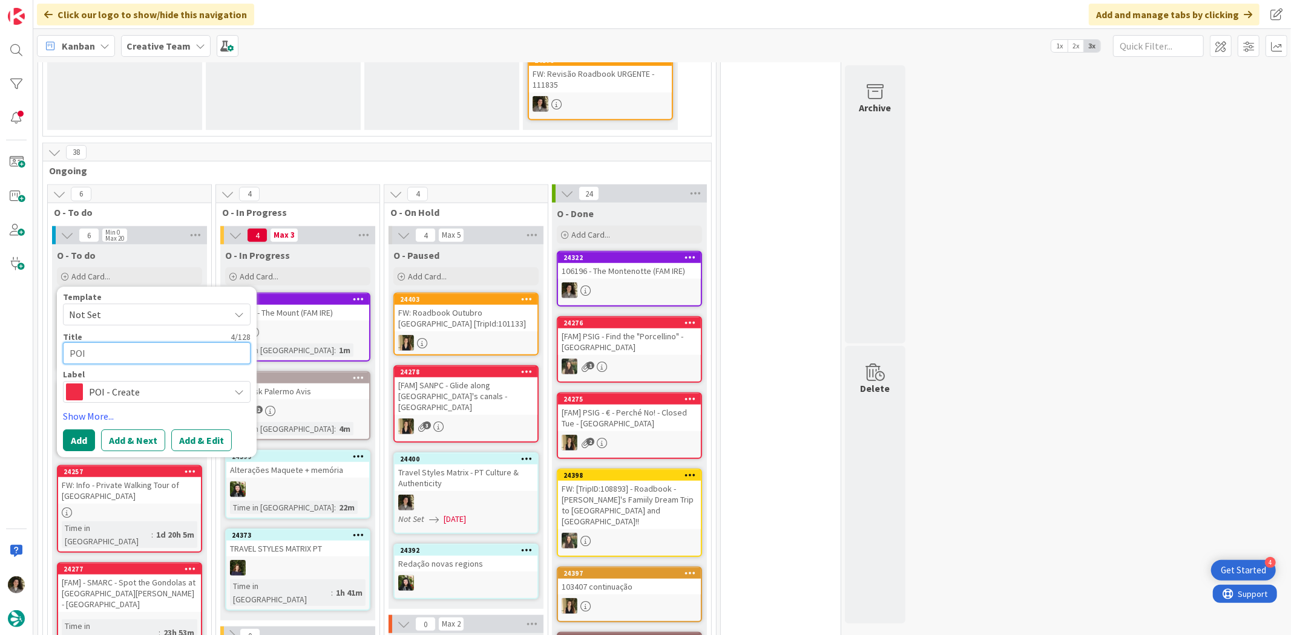
type textarea "POI P"
type textarea "x"
type textarea "POI P"
type textarea "x"
type textarea "POI P -"
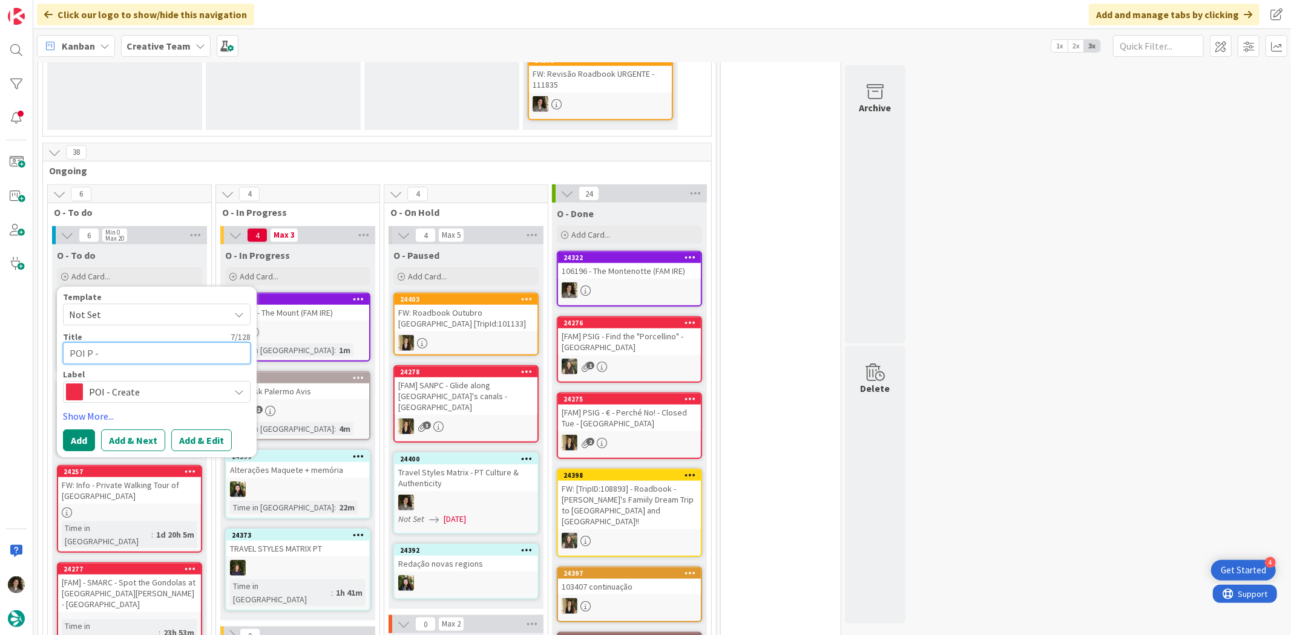
type textarea "x"
type textarea "POI P -"
type textarea "x"
type textarea "POI P - T"
type textarea "x"
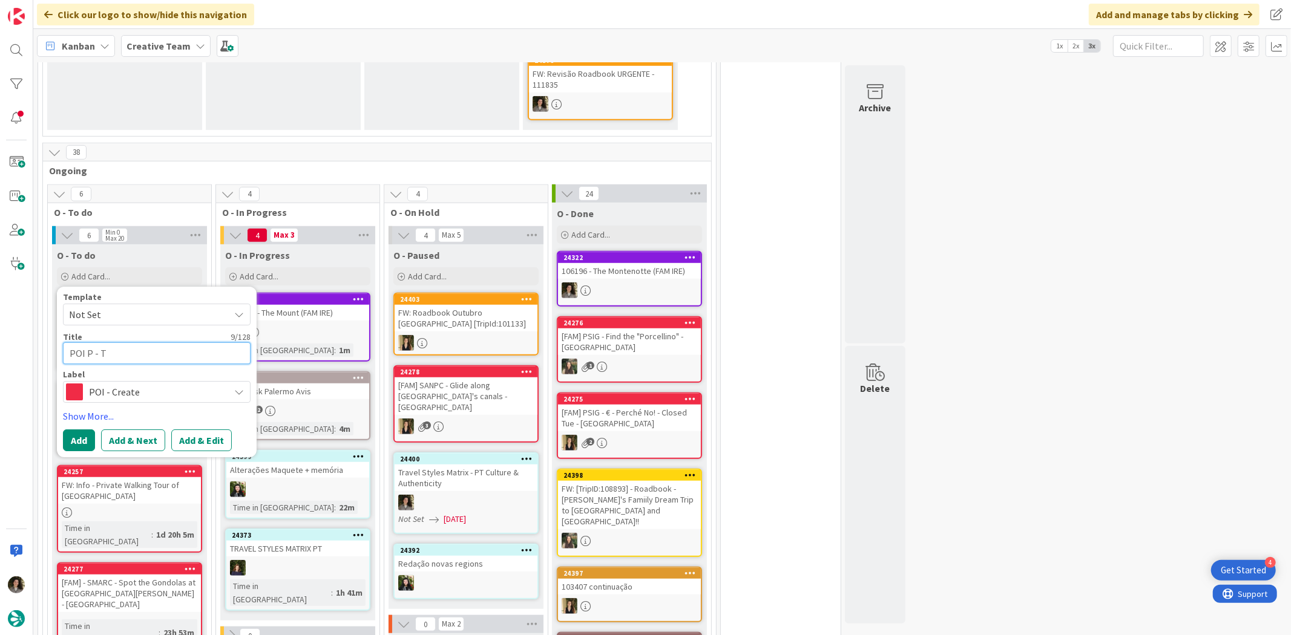
type textarea "POI P - Th"
type textarea "x"
type textarea "POI P - The"
type textarea "x"
type textarea "POI P - The"
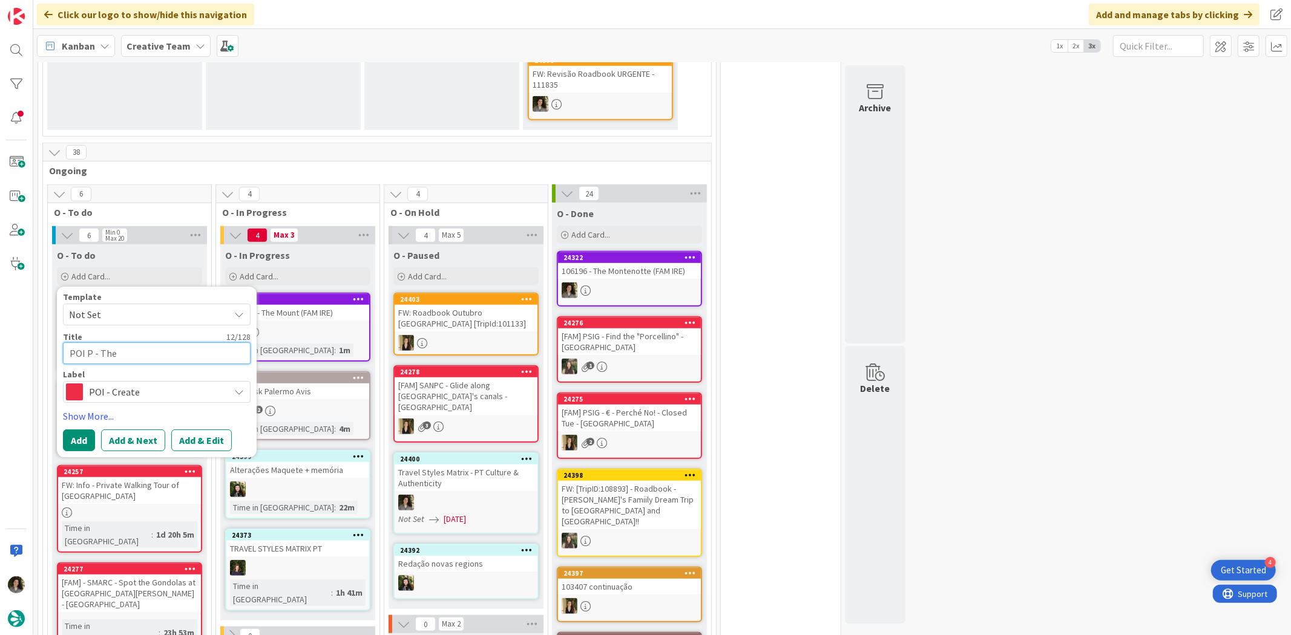
type textarea "x"
type textarea "POI P - The M"
type textarea "x"
type textarea "POI P - The Mo"
type textarea "x"
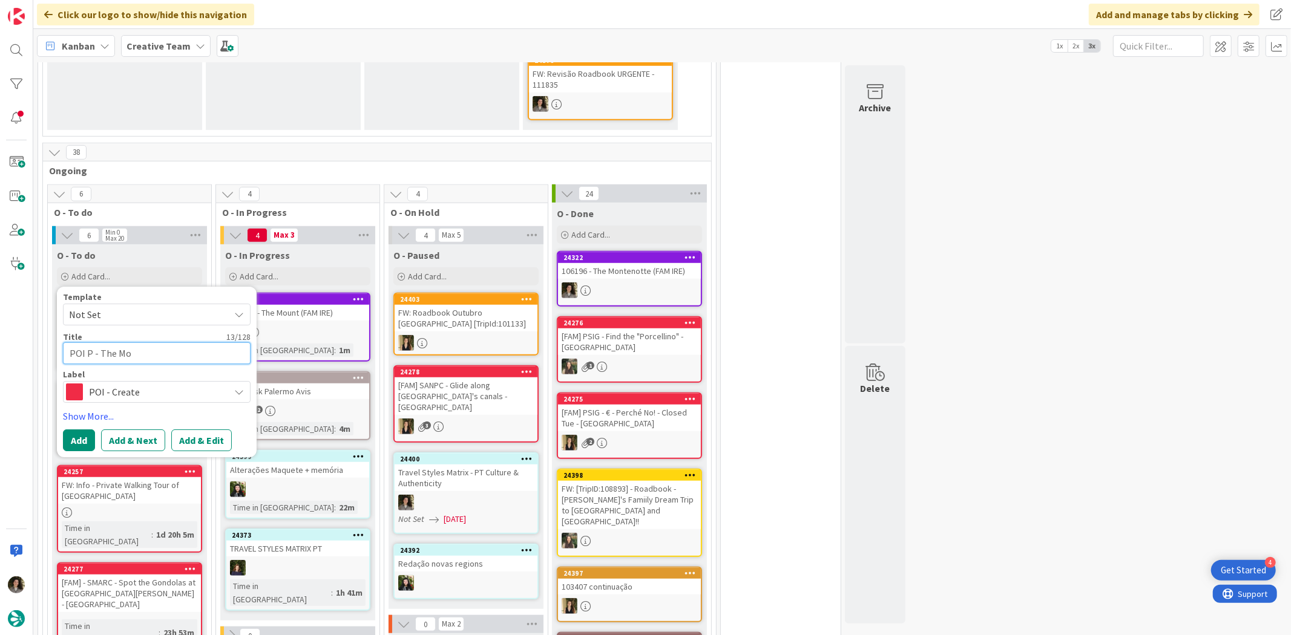
type textarea "POI P - The Mon"
type textarea "x"
type textarea "POI P - The Mont"
type textarea "x"
type textarea "POI P - The Mont"
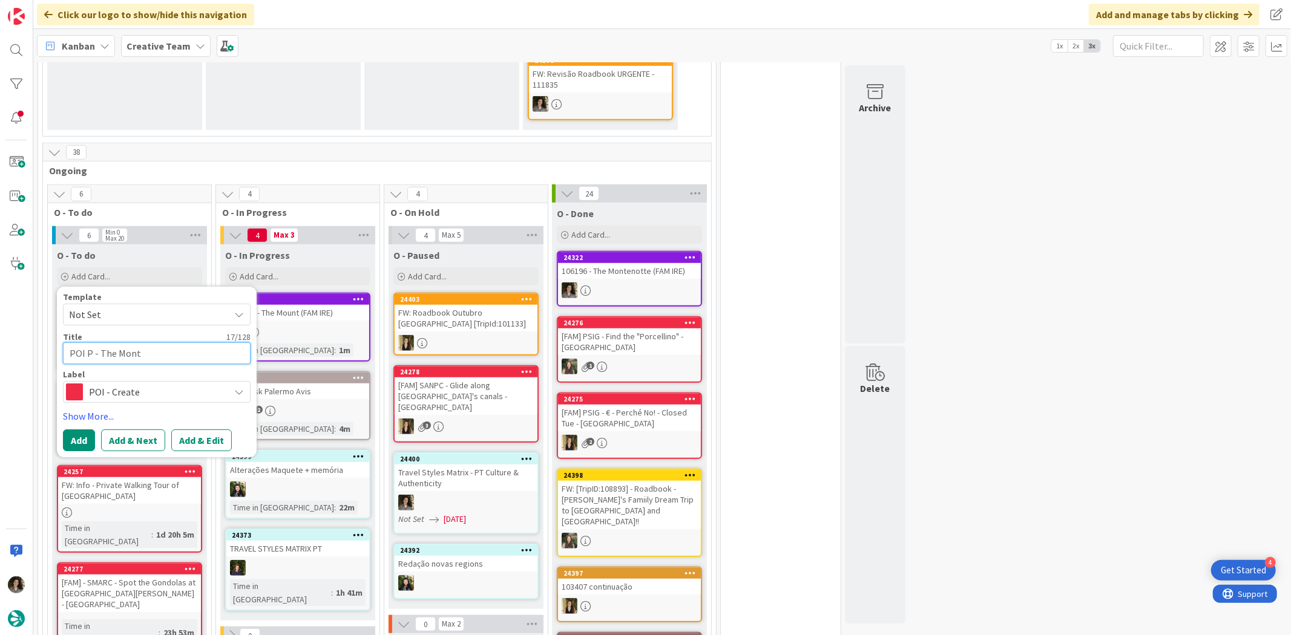
type textarea "x"
type textarea "POI P - The Mont -"
type textarea "x"
type textarea "POI P - The Mont -"
type textarea "x"
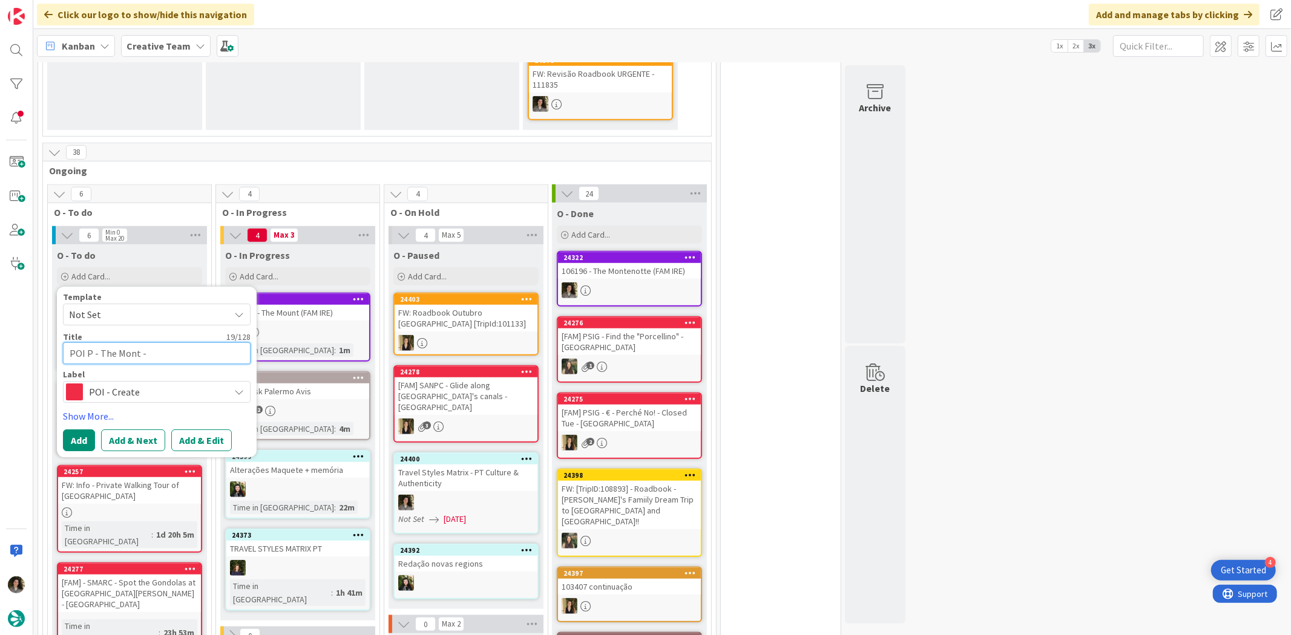
type textarea "POI P - The Mont - A"
type textarea "x"
type textarea "POI P - The Mont -"
type textarea "x"
type textarea "POI P - The Mont - A"
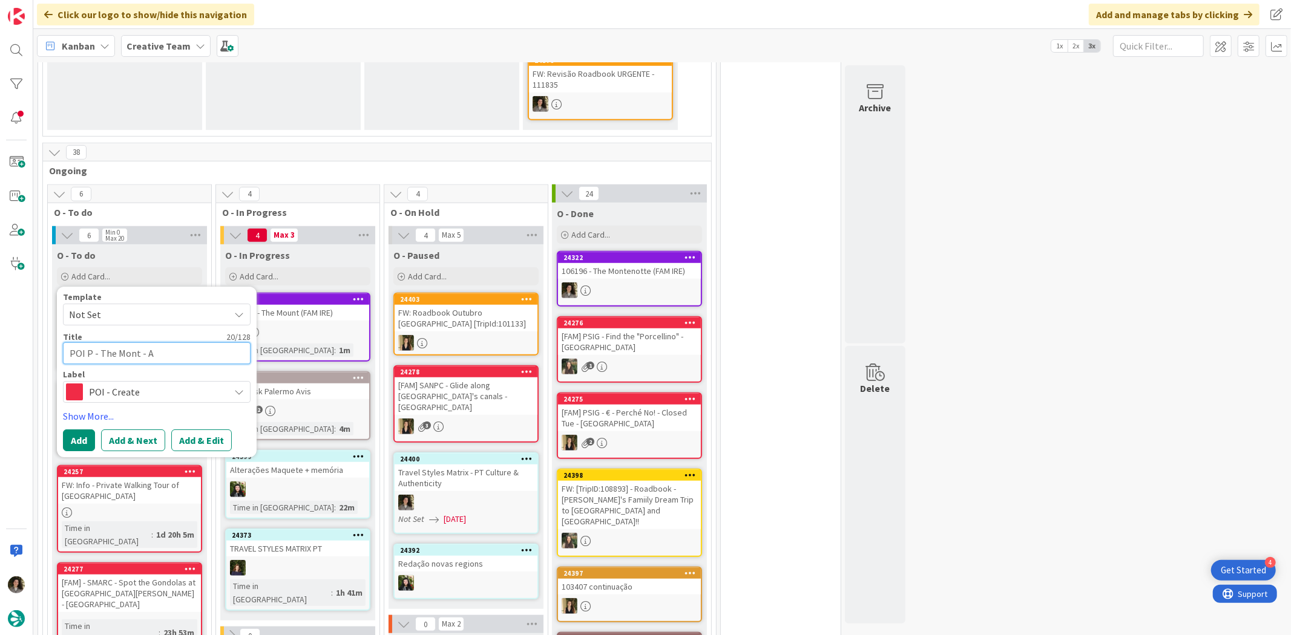
type textarea "x"
type textarea "POI P - The Mont - Al"
type textarea "x"
type textarea "POI P - The Mont - Ale"
type textarea "x"
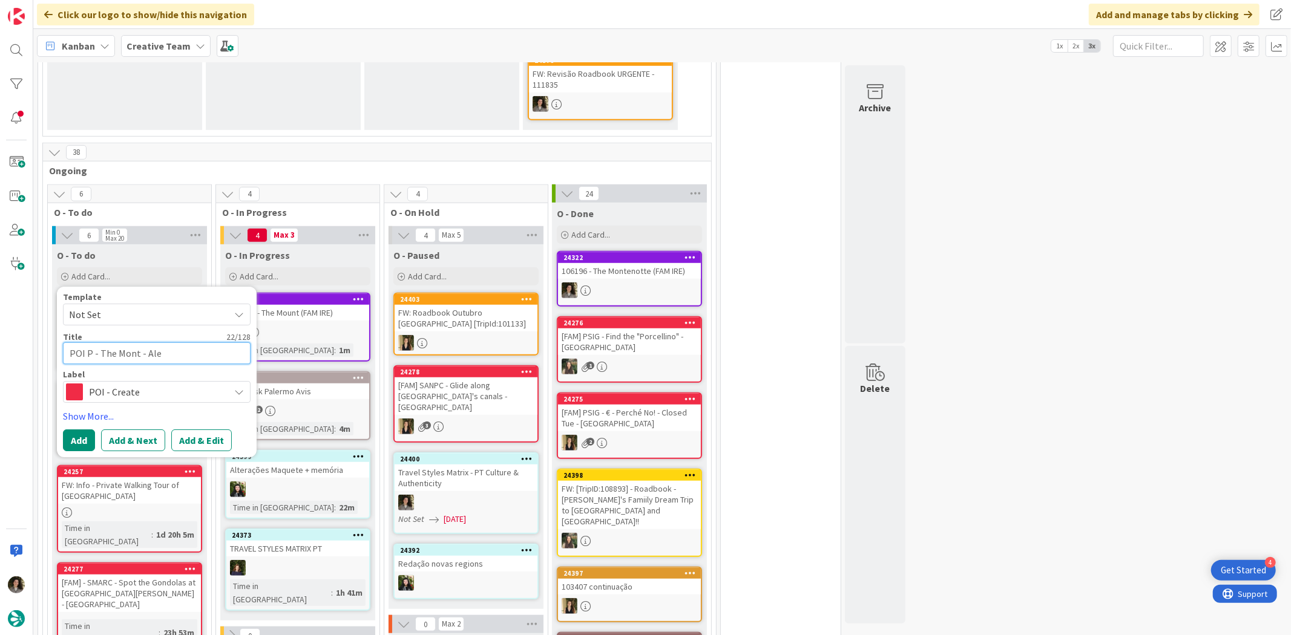
type textarea "POI P - The Mont - Alex"
type textarea "x"
type textarea "POI P - The Mont - Alexa"
type textarea "x"
type textarea "POI P - The Mont - Alexan"
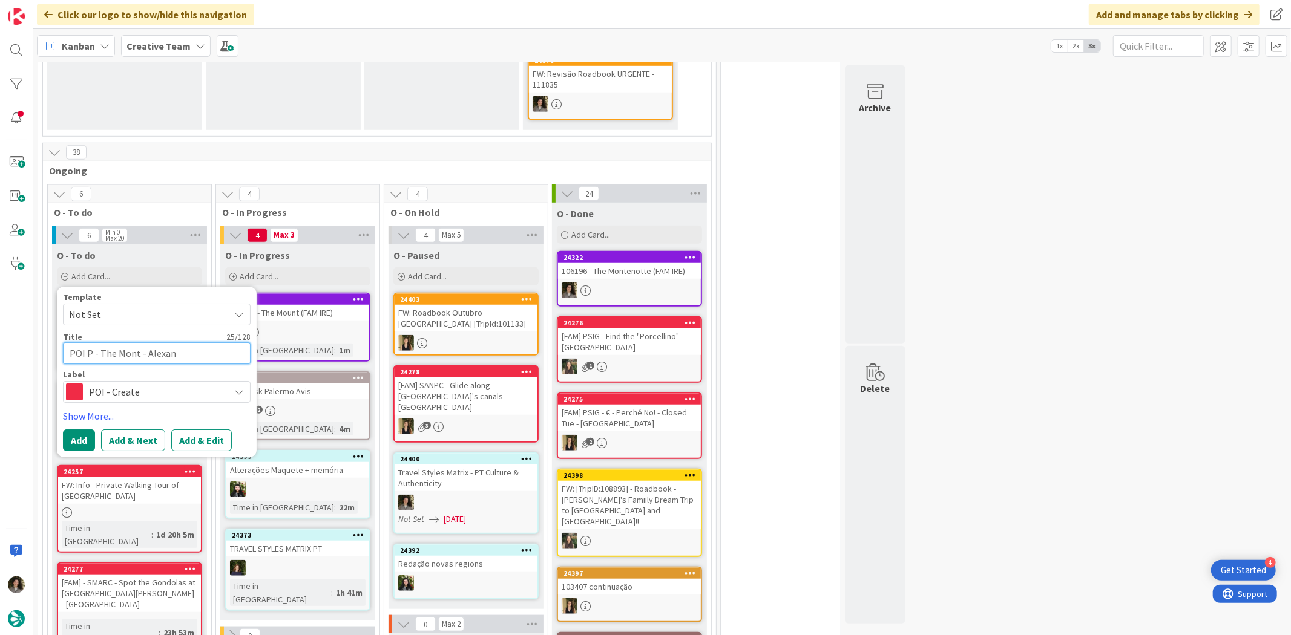
type textarea "x"
type textarea "POI P - The Mont - Alexand"
type textarea "x"
type textarea "POI P - The Mont - Alexande"
type textarea "x"
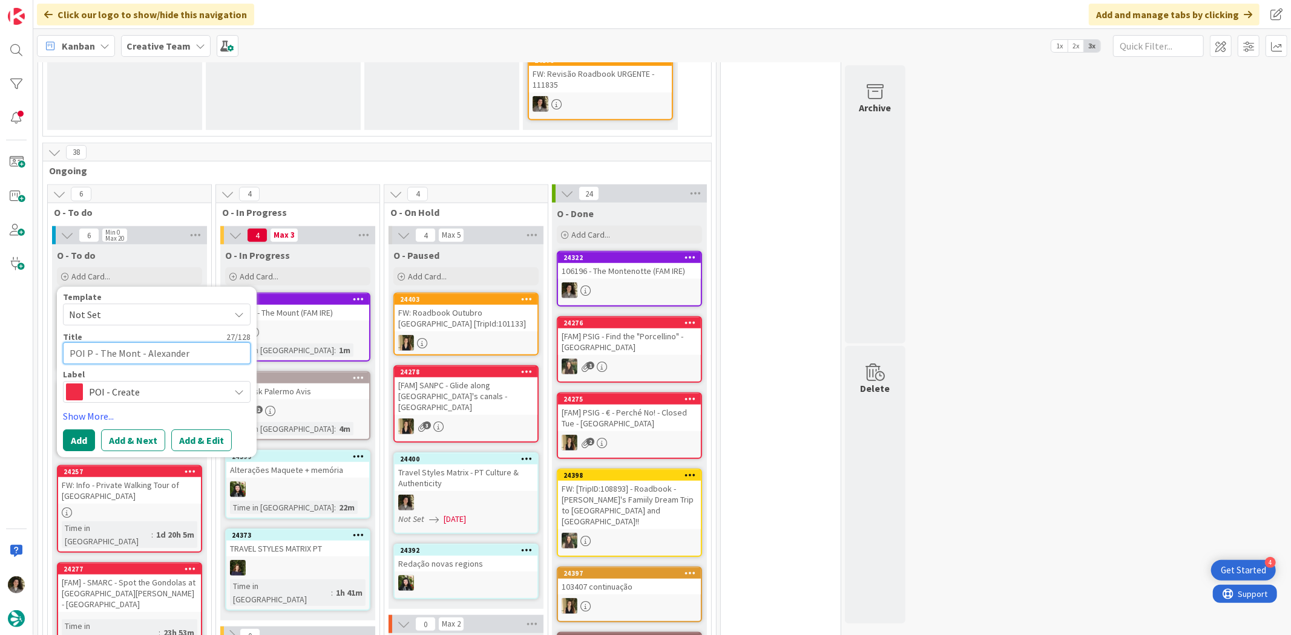
type textarea "POI P - The Mont - Alexander"
type textarea "x"
type textarea "POI P - The Mont - Alexander C"
type textarea "x"
type textarea "POI P - The Mont - Alexander Co"
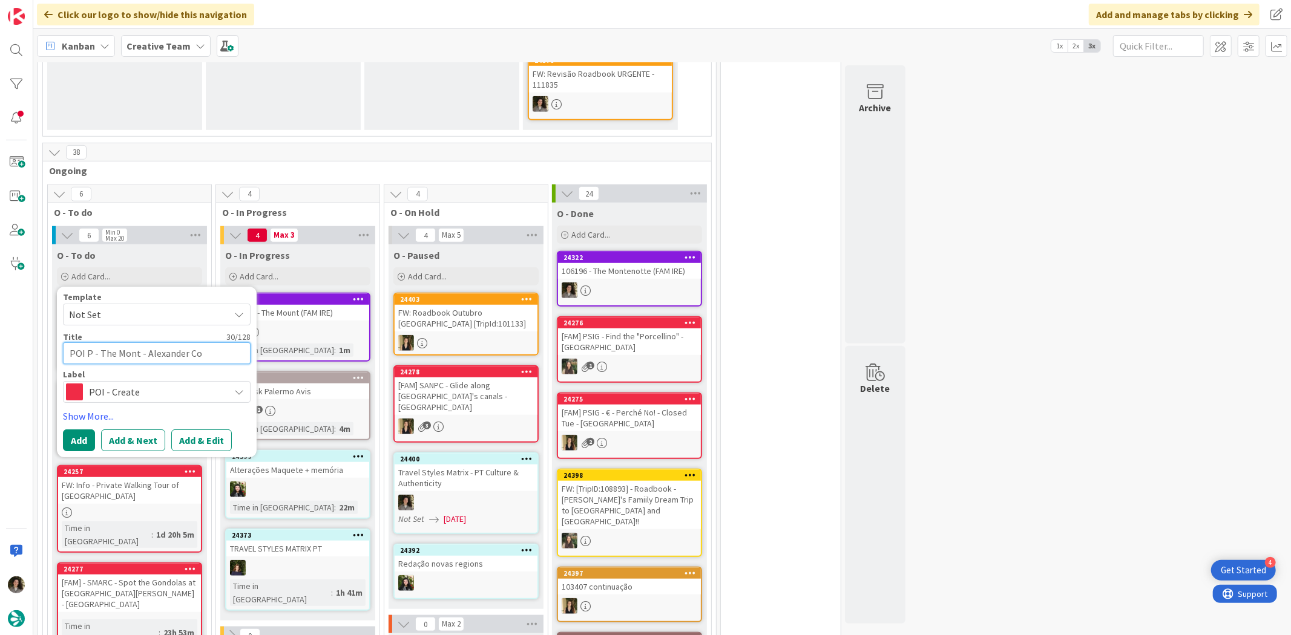
type textarea "x"
type textarea "POI P - The Mont - Alexander Cou"
type textarea "x"
type textarea "POI P - The Mont - Alexander Cour"
type textarea "x"
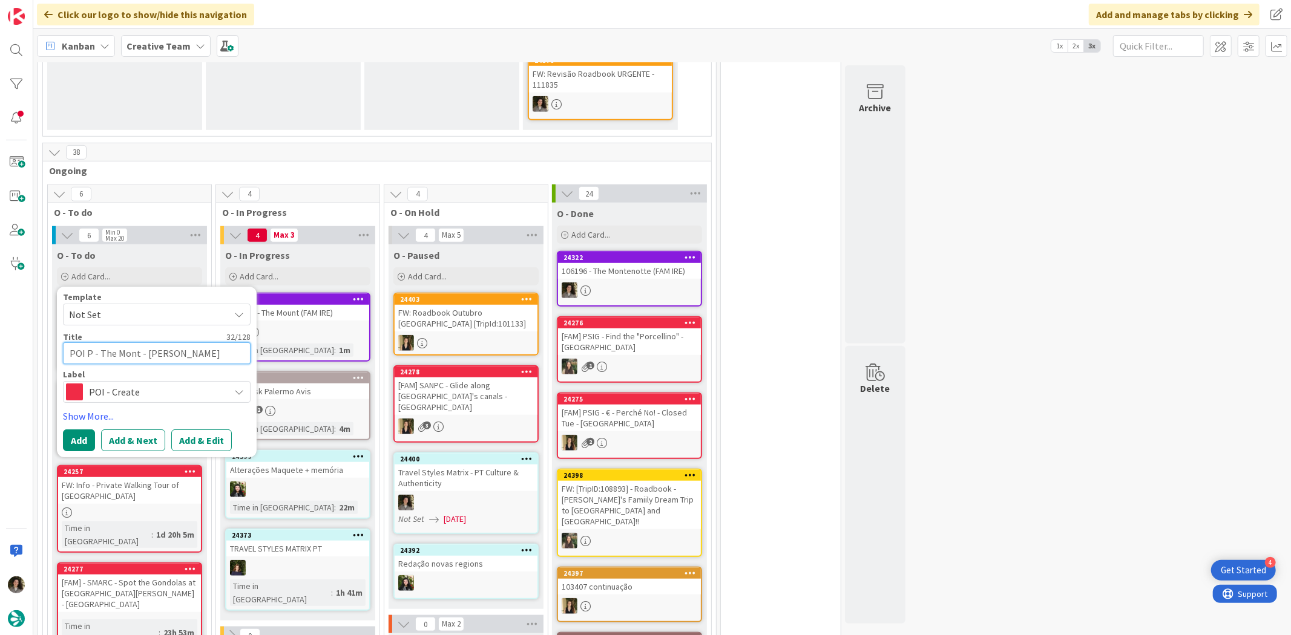
type textarea "POI P - The Mont - Alexander Court"
type textarea "x"
type textarea "POI P - The Mont - Alexander Court OP"
type textarea "x"
type textarea "POI P - The Mont - Alexander Court OPa"
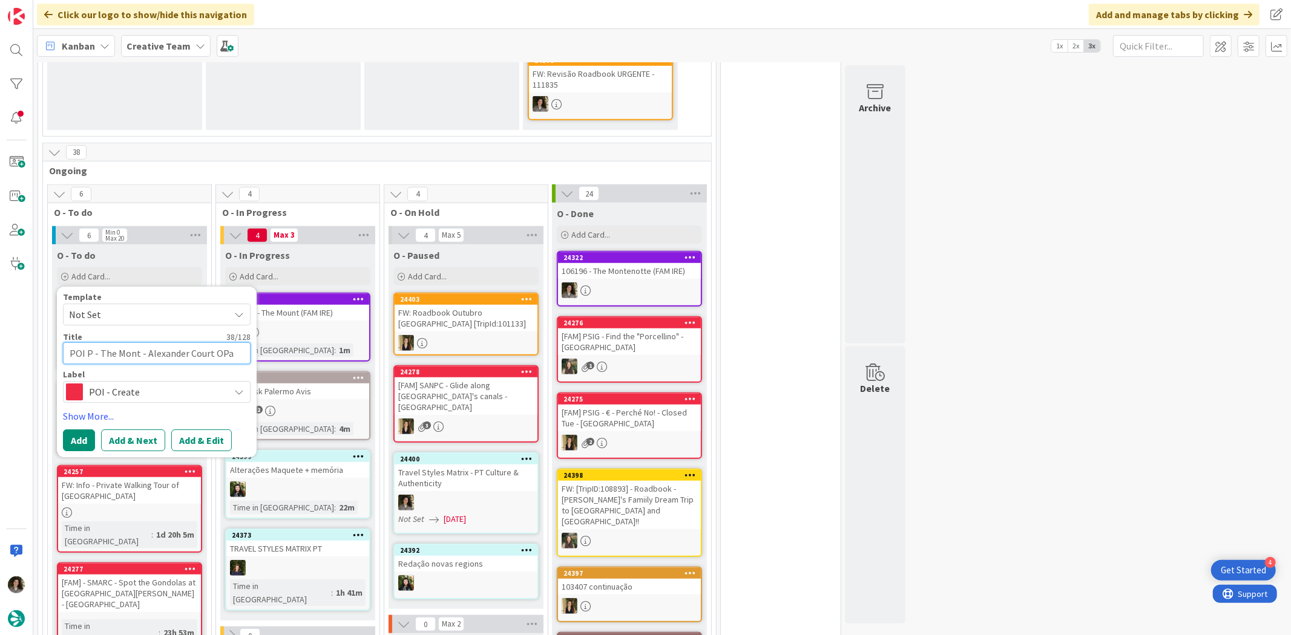
type textarea "x"
type textarea "POI P - The Mont - Alexander Court OPar"
type textarea "x"
type textarea "POI P - The Mont - Alexander Court OPa"
type textarea "x"
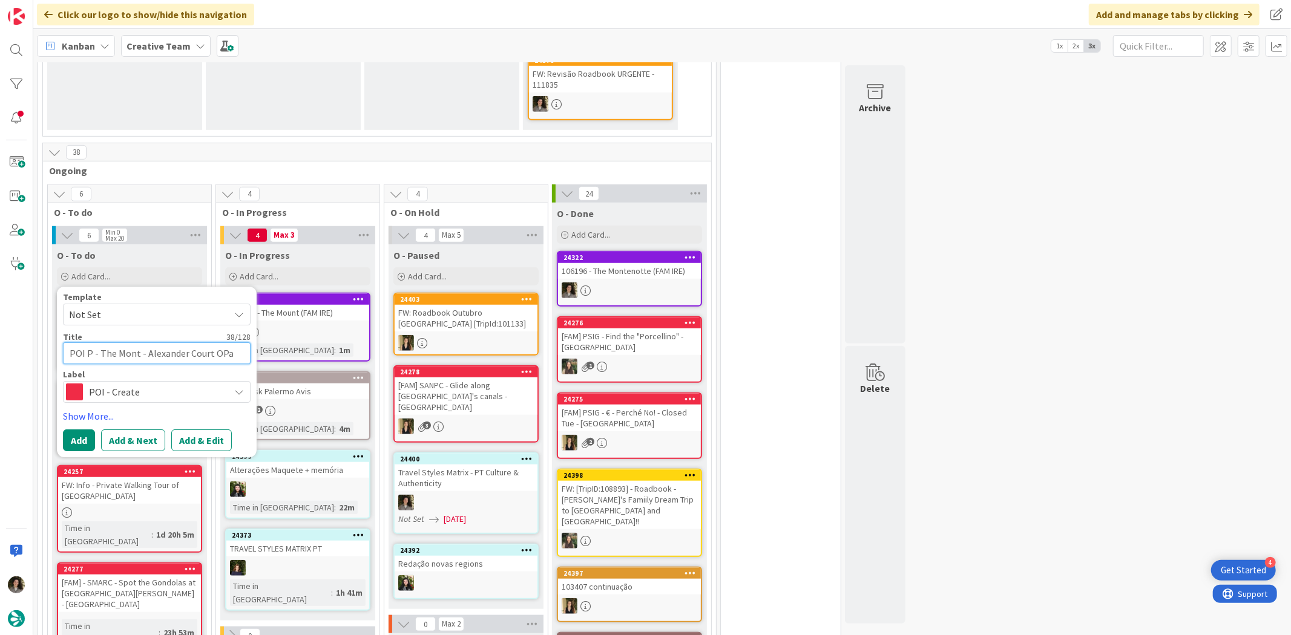
type textarea "POI P - The Mont - Alexander Court OP"
type textarea "x"
type textarea "POI P - The Mont - Alexander Court O"
type textarea "x"
type textarea "POI P - The Mont - Alexander Court"
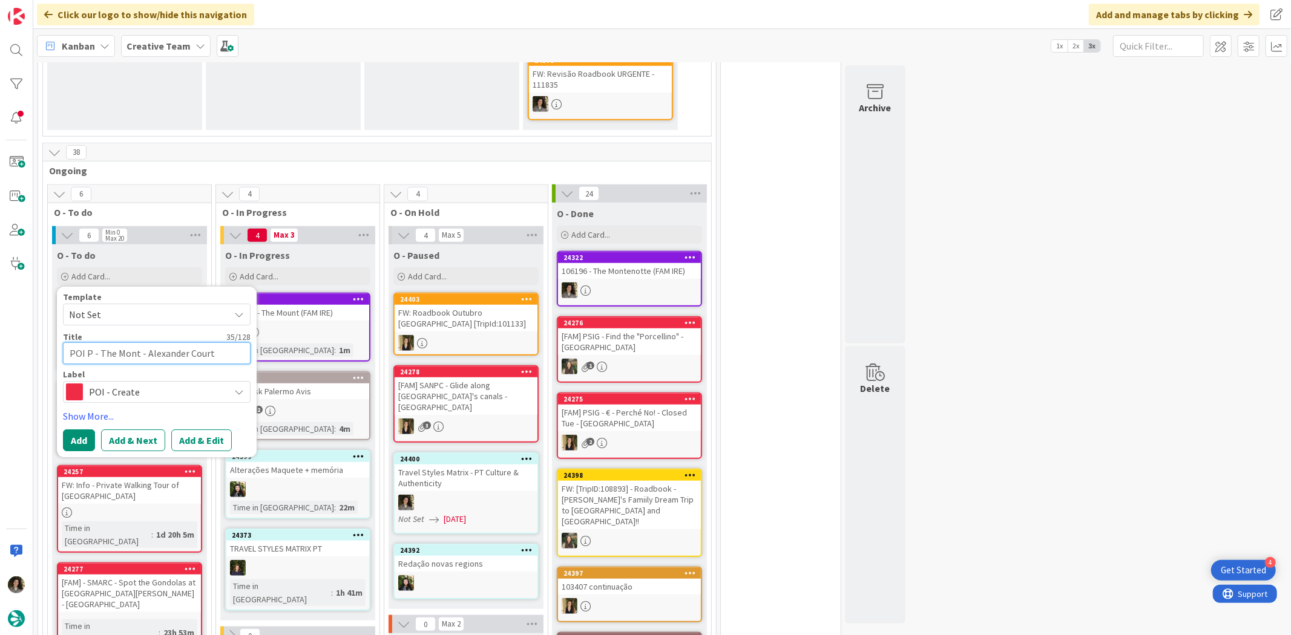
type textarea "x"
type textarea "POI P - The Mont - Alexander Court C"
type textarea "x"
type textarea "POI P - The Mont - Alexander Court Ca"
type textarea "x"
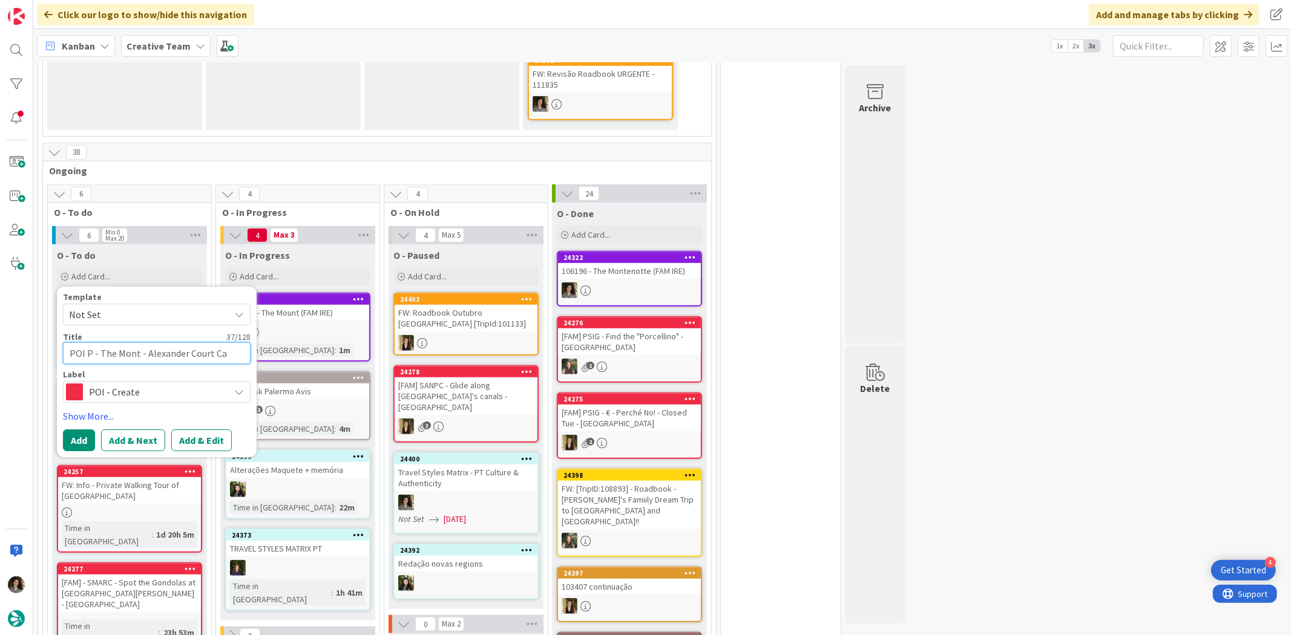
type textarea "POI P - The Mont - Alexander Court Car"
type textarea "x"
type textarea "POI P - The Mont - Alexander Court Car"
type textarea "x"
type textarea "POI P - The Mont - Alexander Court Car P"
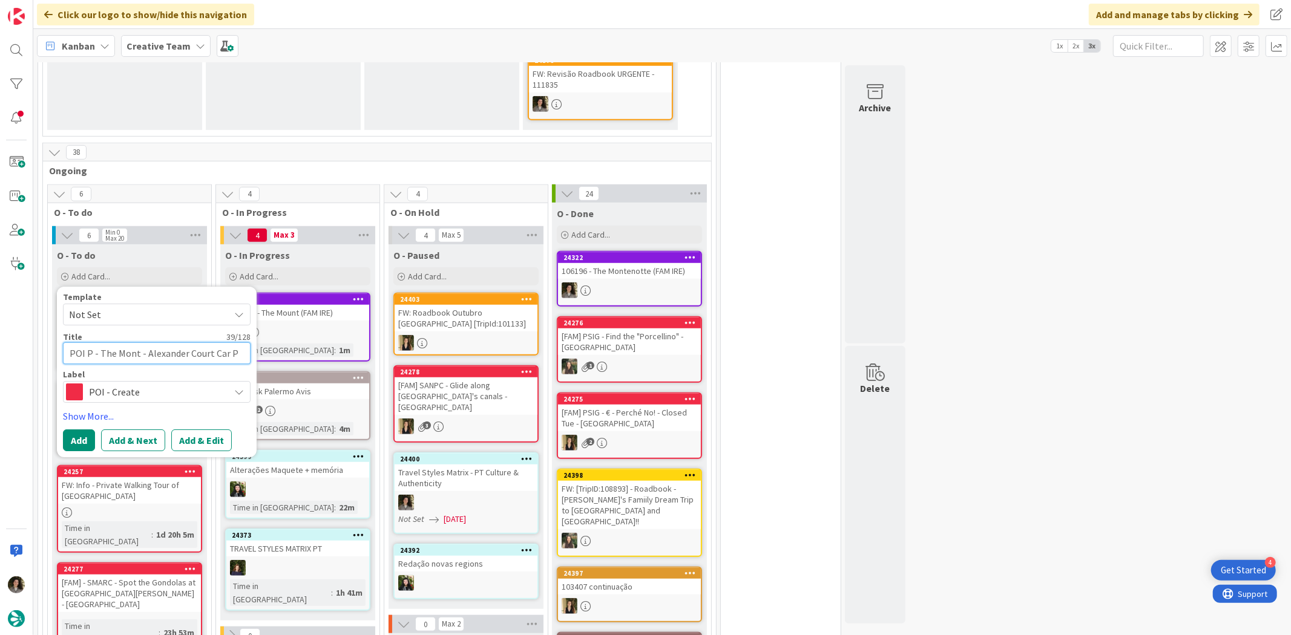
type textarea "x"
type textarea "POI P - The Mont - Alexander Court Car Pa"
type textarea "x"
type textarea "POI P - The Mont - Alexander Court Car Par"
type textarea "x"
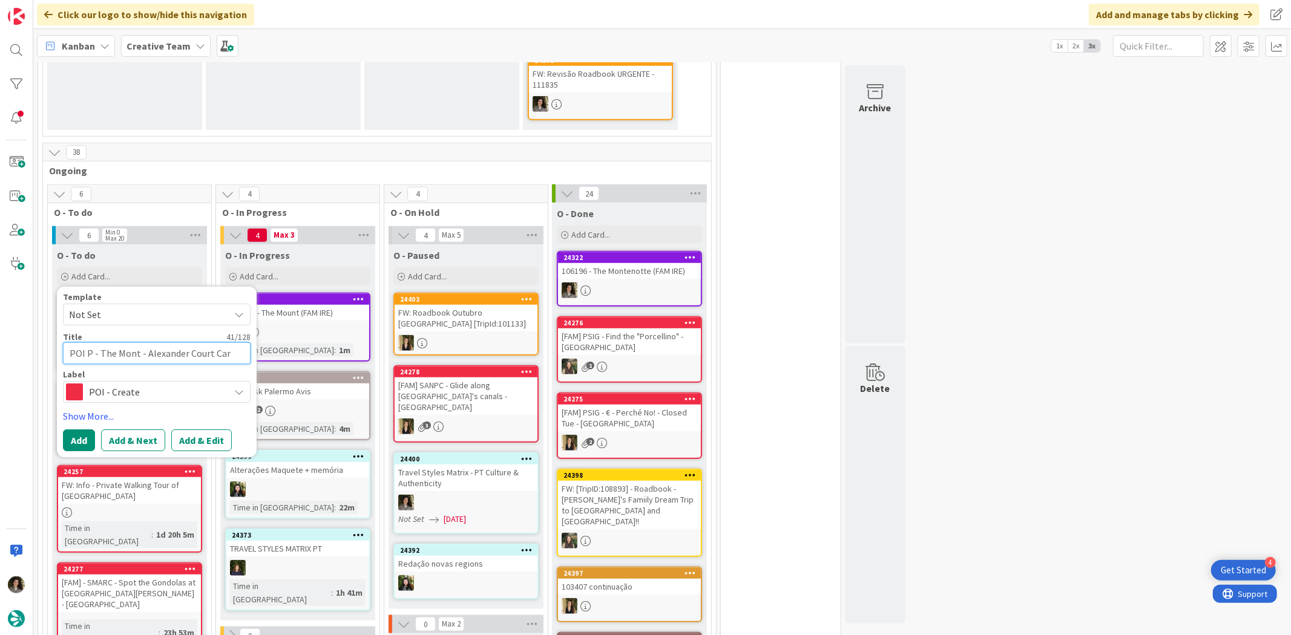
type textarea "POI P - The Mont - [GEOGRAPHIC_DATA]"
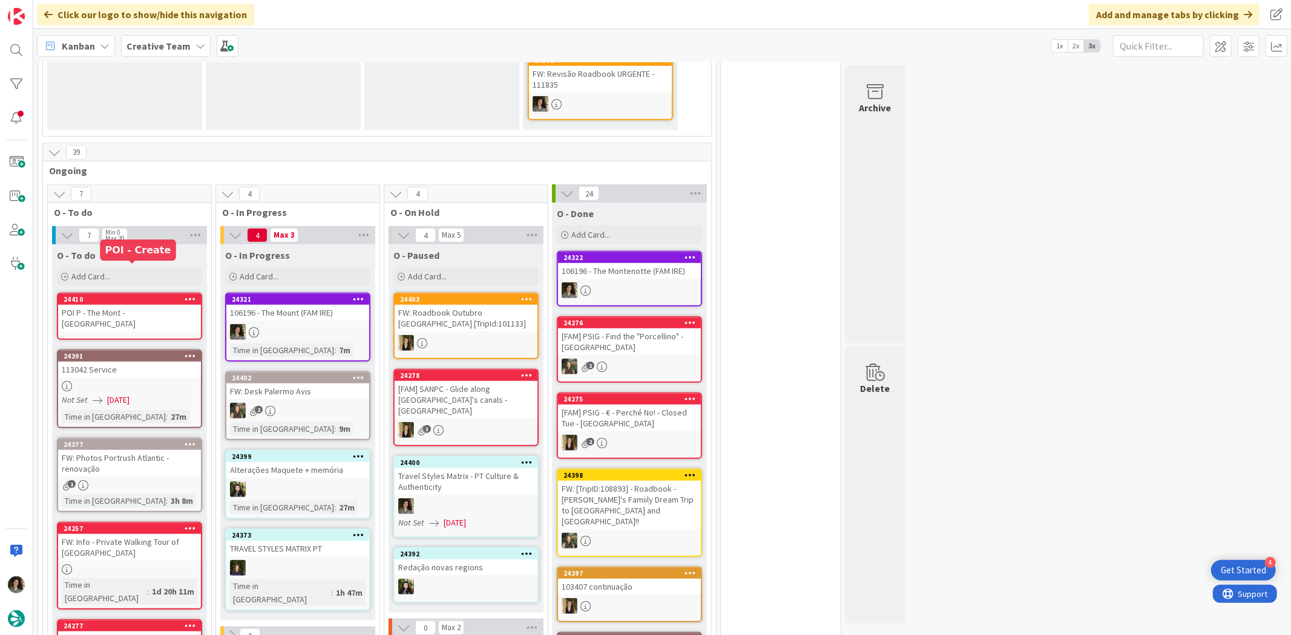
click at [122, 305] on div "POI P - The Mont - [GEOGRAPHIC_DATA]" at bounding box center [129, 318] width 143 height 27
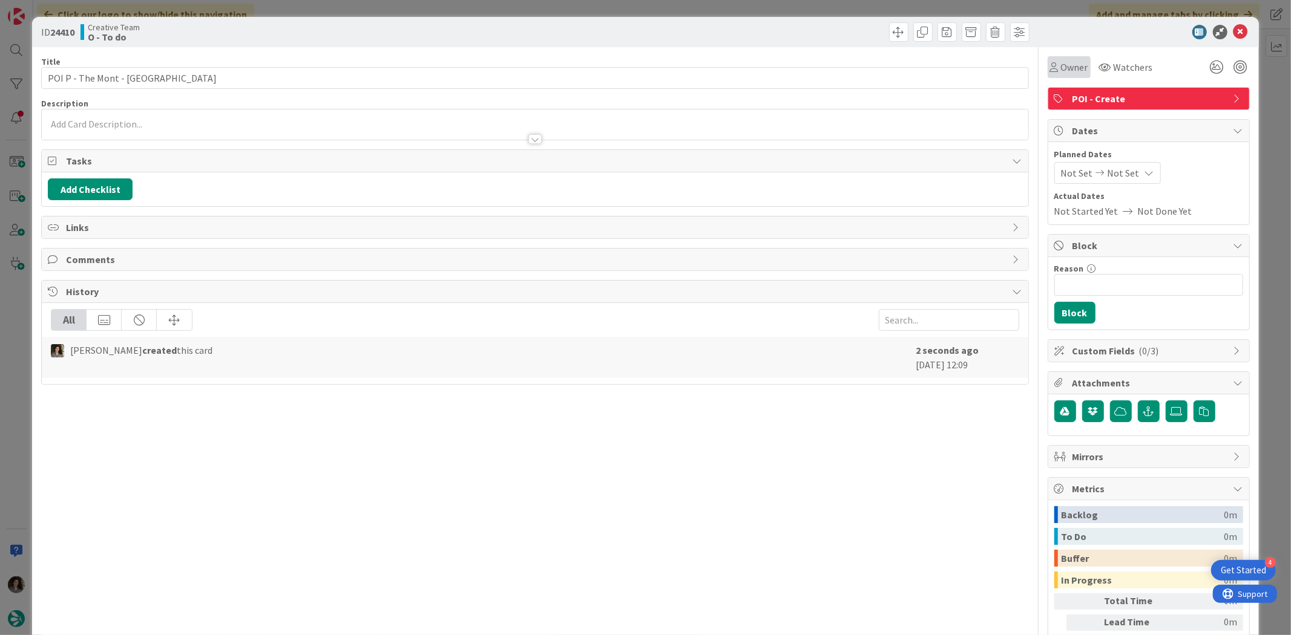
click at [1061, 65] on span "Owner" at bounding box center [1074, 67] width 27 height 15
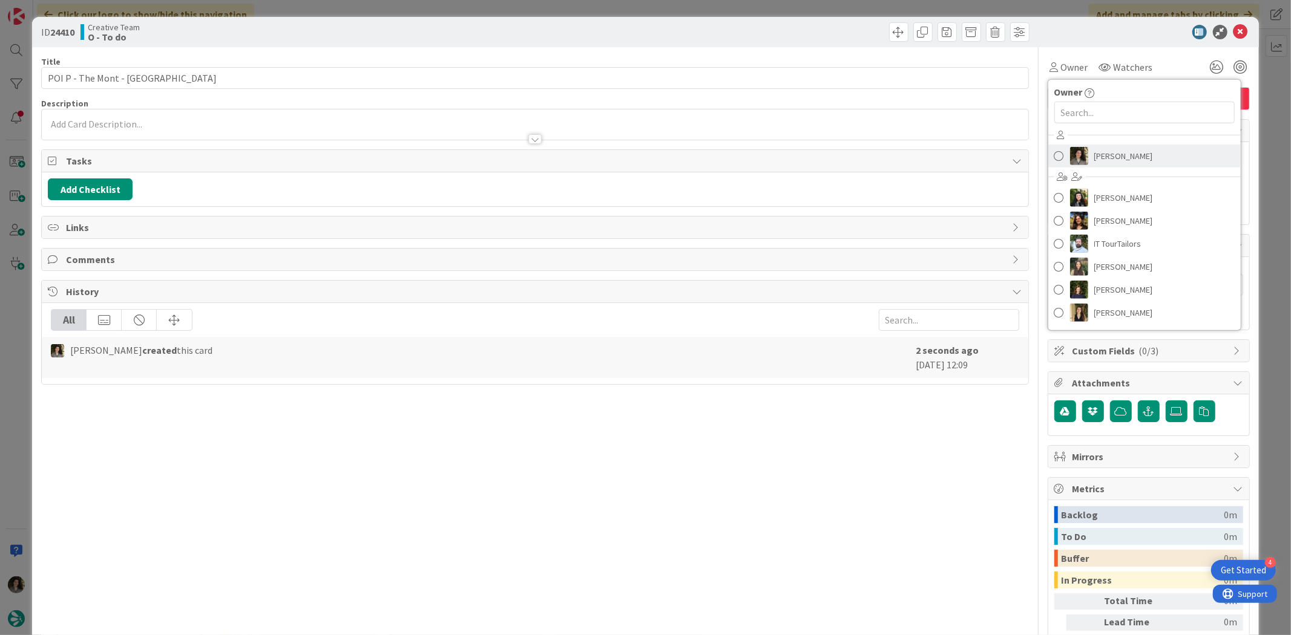
click at [1110, 152] on span "[PERSON_NAME]" at bounding box center [1123, 156] width 59 height 18
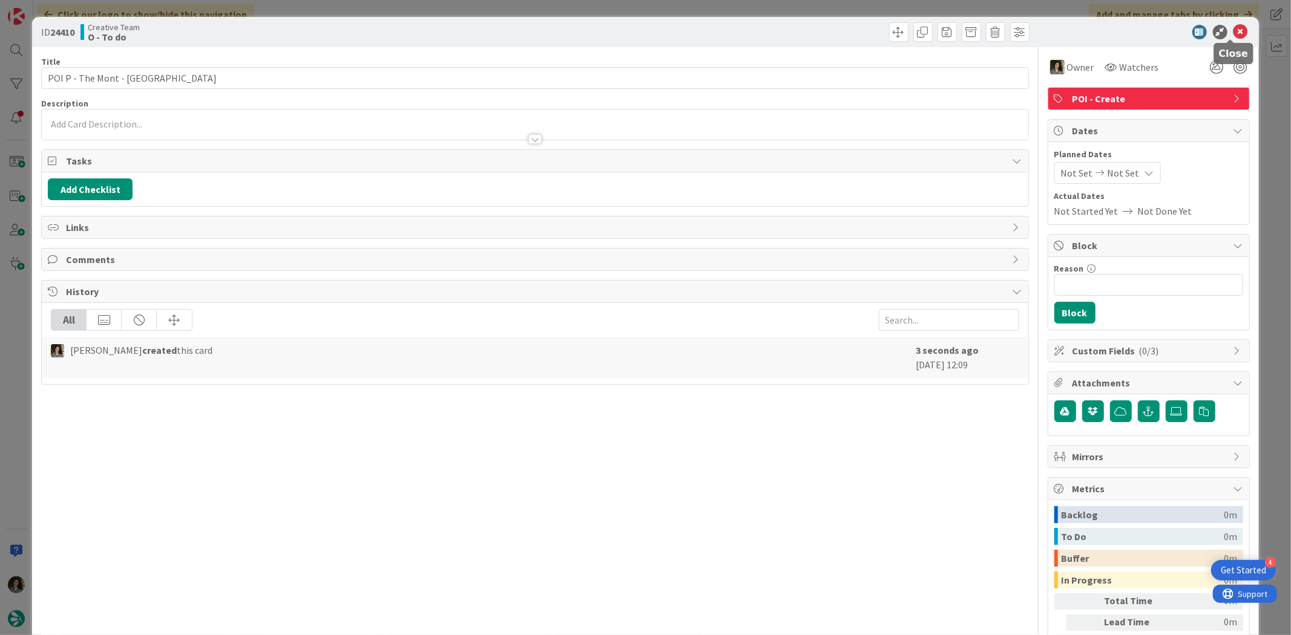
click at [1233, 30] on icon at bounding box center [1240, 32] width 15 height 15
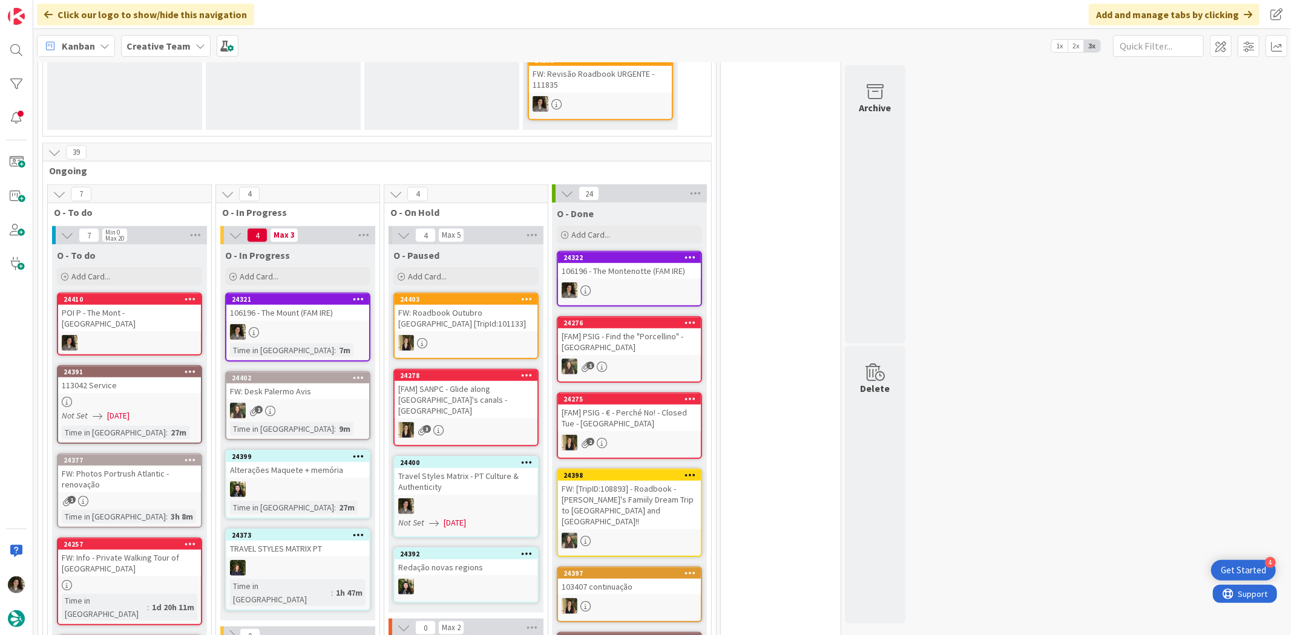
click at [128, 294] on div "24410" at bounding box center [129, 299] width 143 height 11
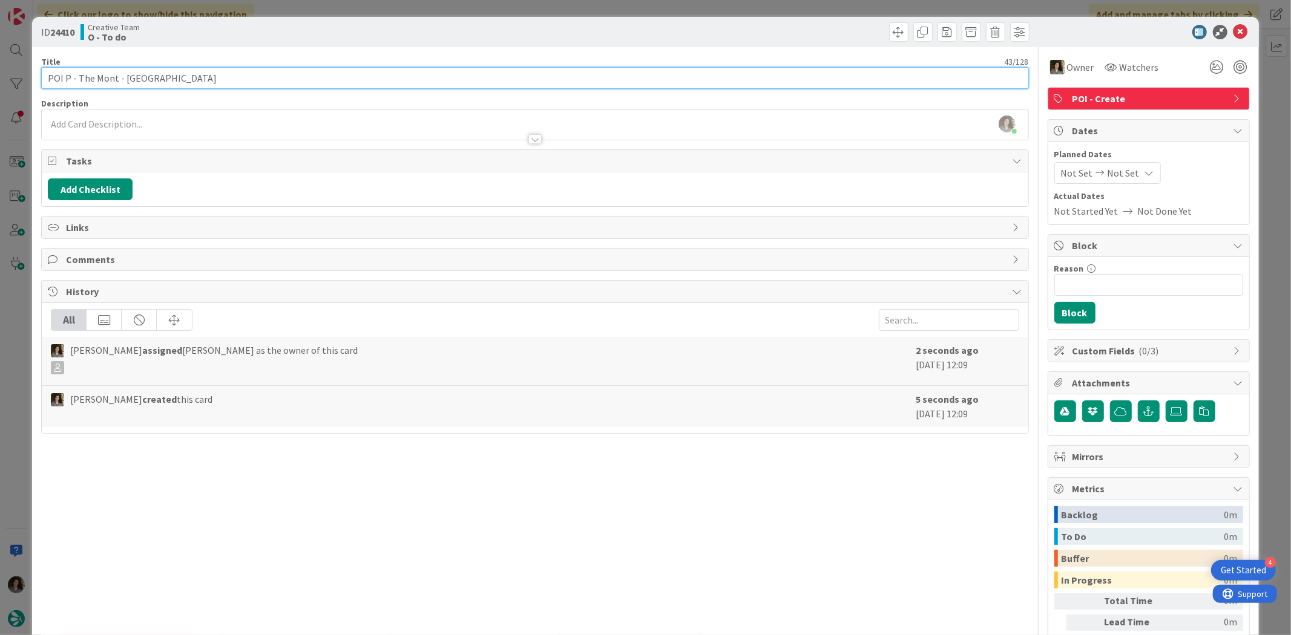
drag, startPoint x: 194, startPoint y: 76, endPoint x: 122, endPoint y: 80, distance: 72.1
click at [122, 80] on input "POI P - The Mont - [GEOGRAPHIC_DATA]" at bounding box center [534, 78] width 987 height 22
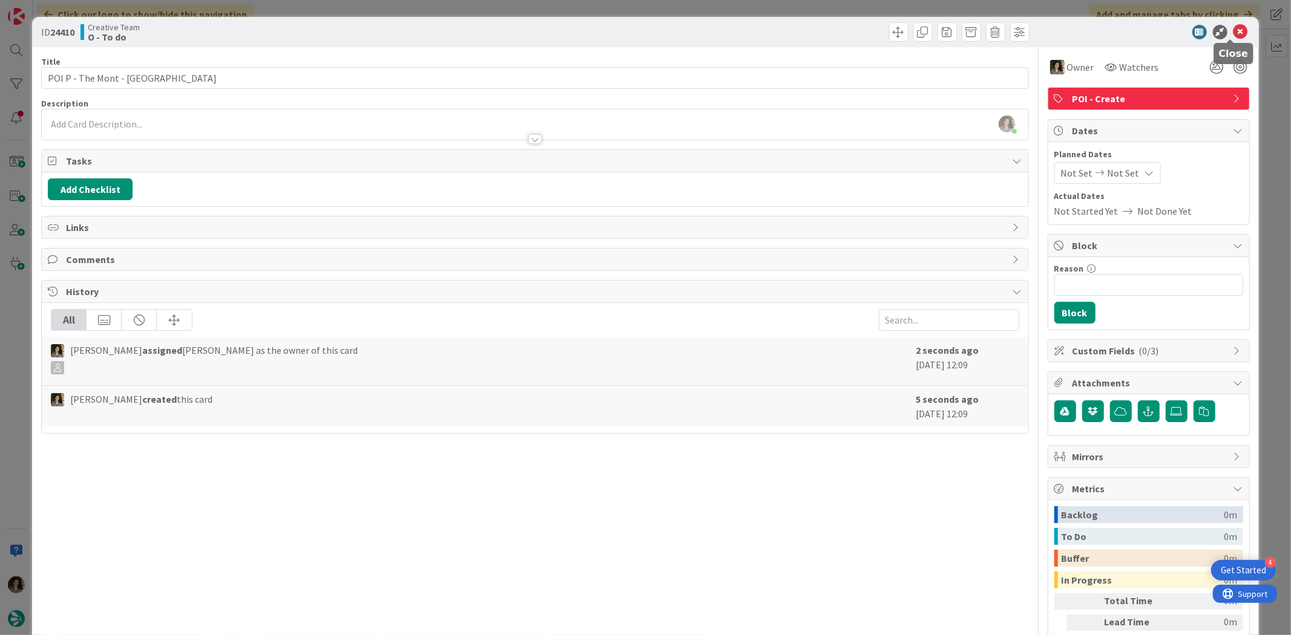
click at [1233, 30] on icon at bounding box center [1240, 32] width 15 height 15
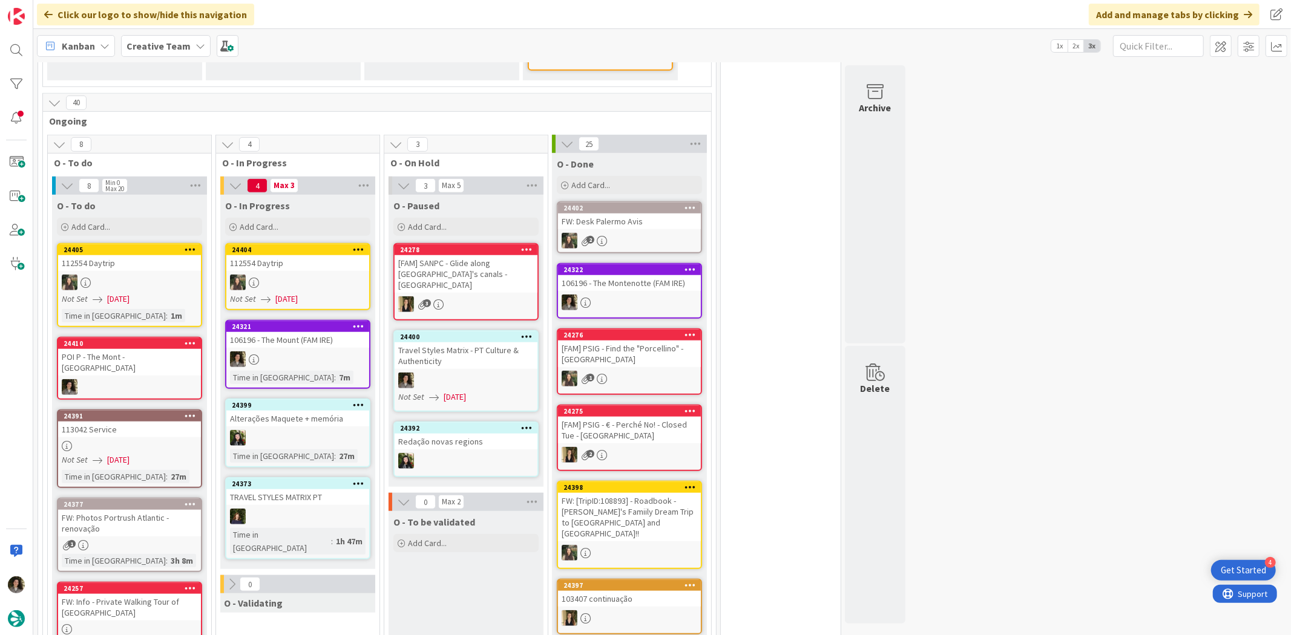
scroll to position [855, 0]
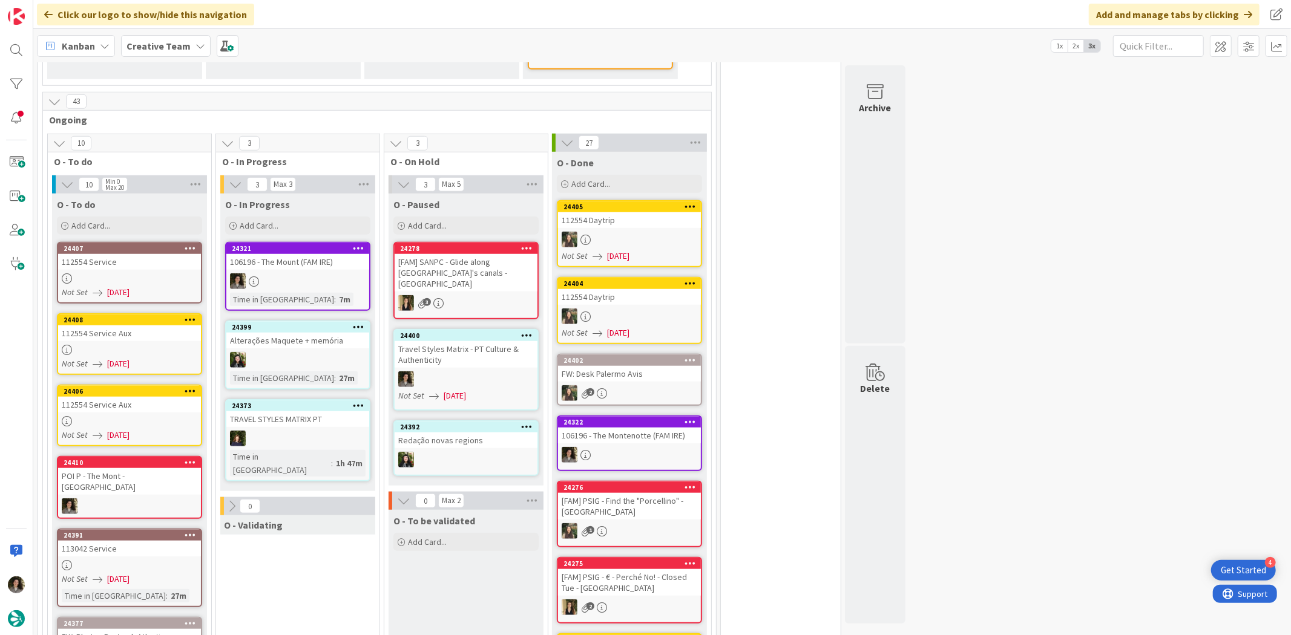
click at [324, 254] on div "106196 - The Mount (FAM IRE)" at bounding box center [297, 262] width 143 height 16
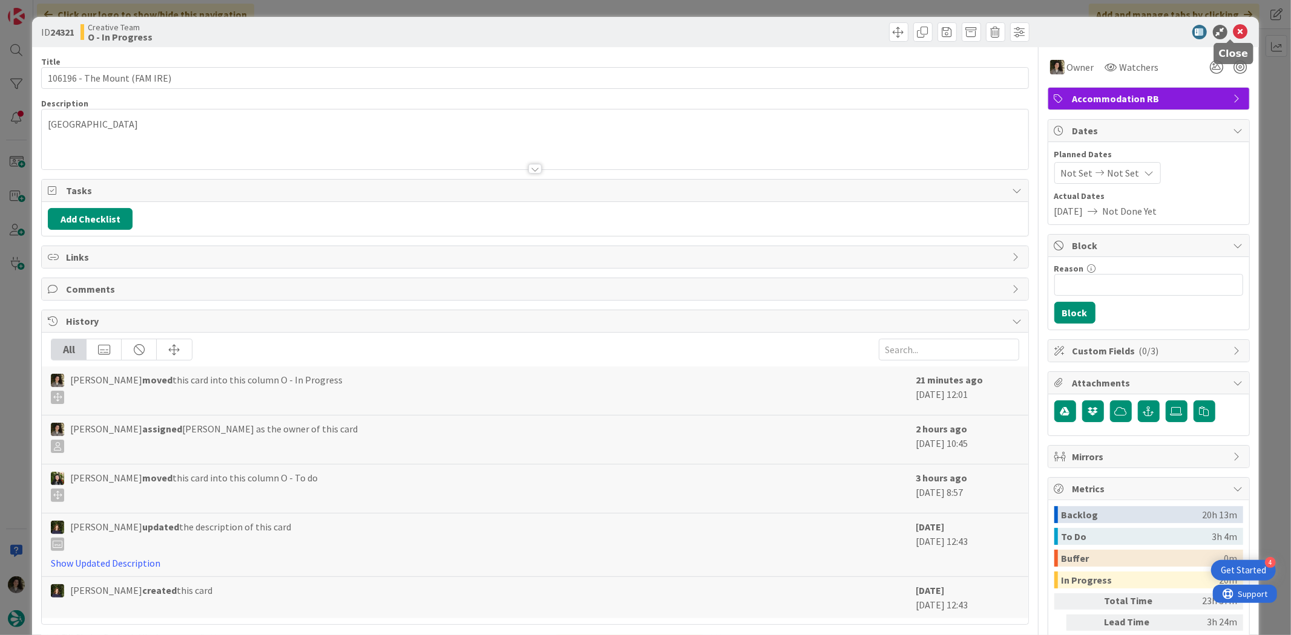
click at [1233, 33] on icon at bounding box center [1240, 32] width 15 height 15
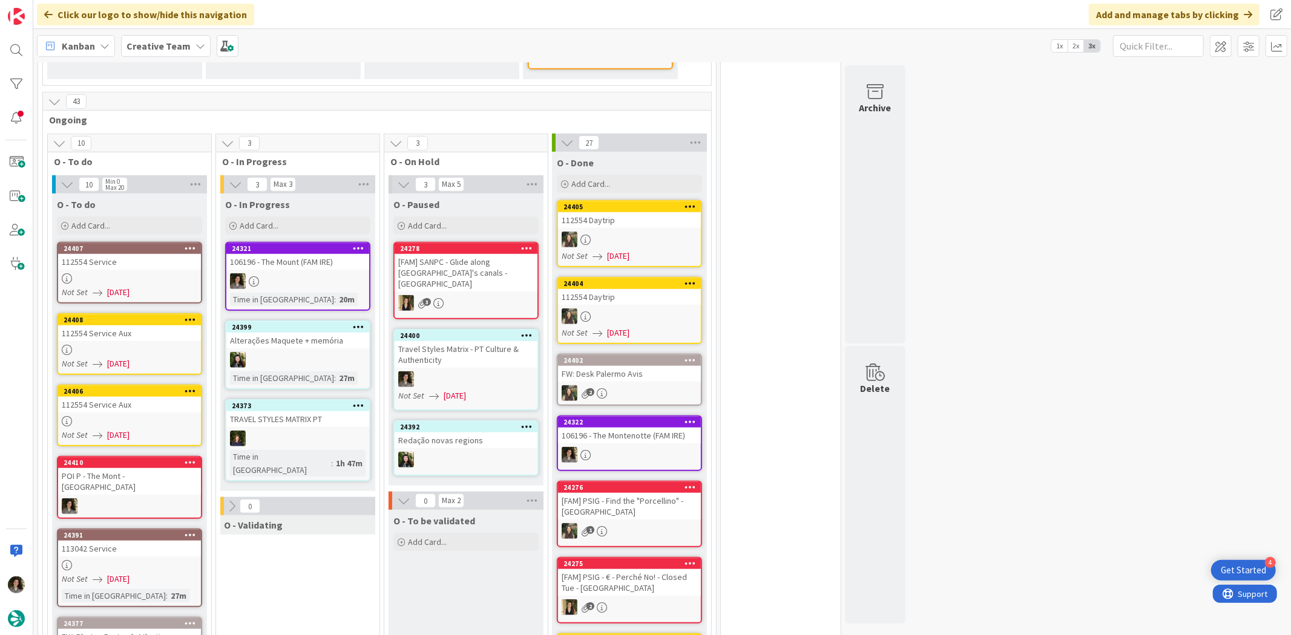
click at [116, 345] on div at bounding box center [129, 350] width 143 height 10
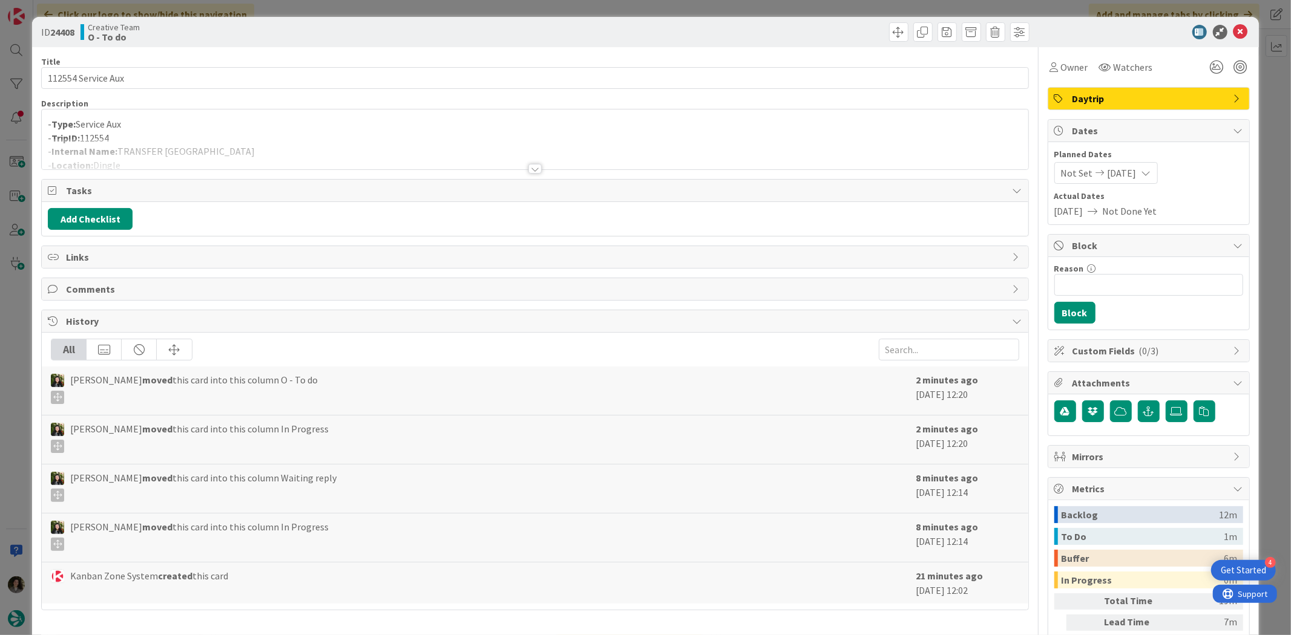
click at [528, 165] on div at bounding box center [534, 169] width 13 height 10
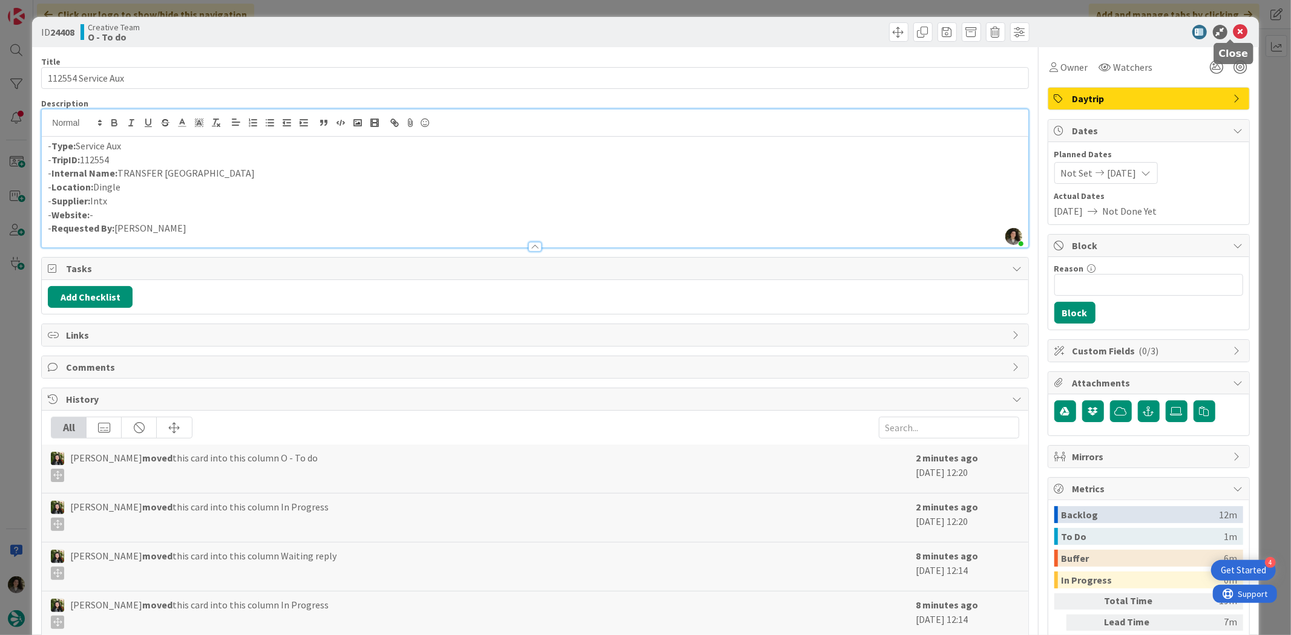
click at [1233, 25] on icon at bounding box center [1240, 32] width 15 height 15
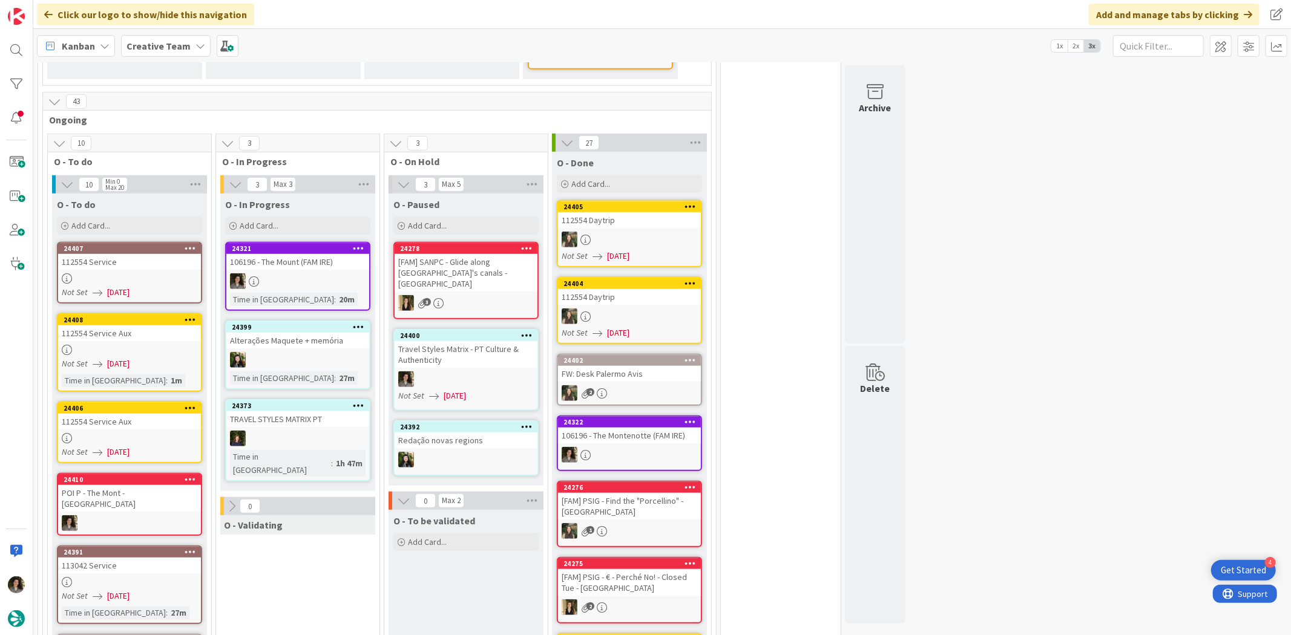
click at [136, 254] on div "112554 Service" at bounding box center [129, 262] width 143 height 16
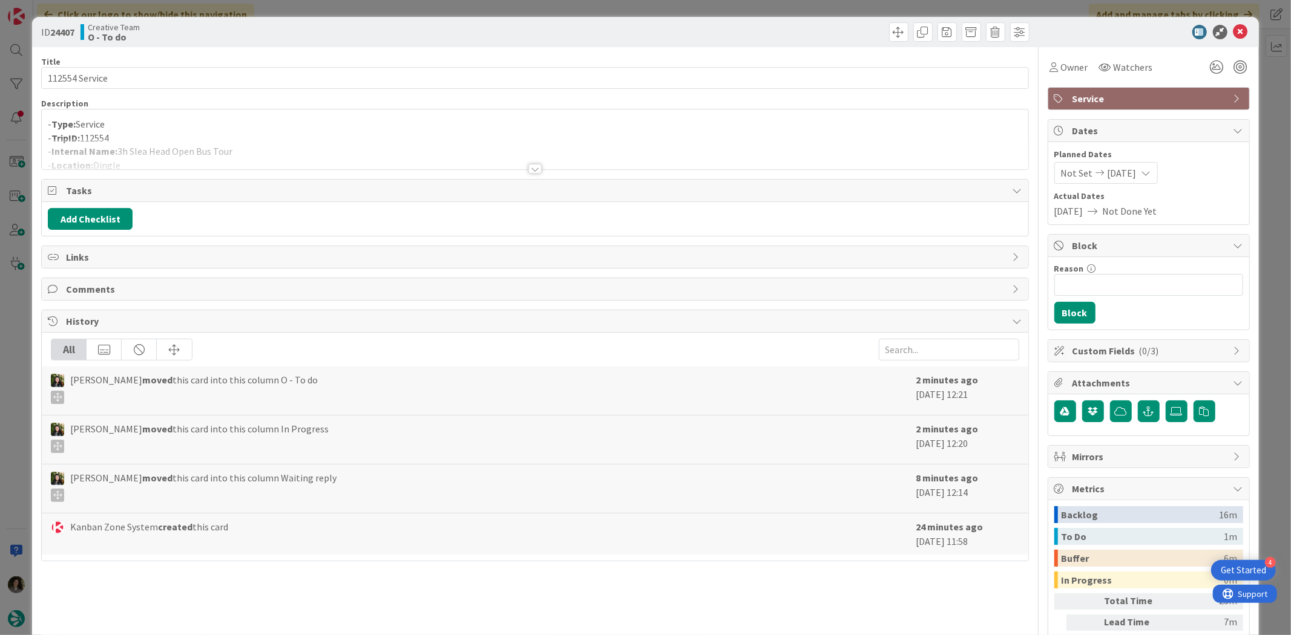
click at [529, 161] on div at bounding box center [535, 154] width 986 height 31
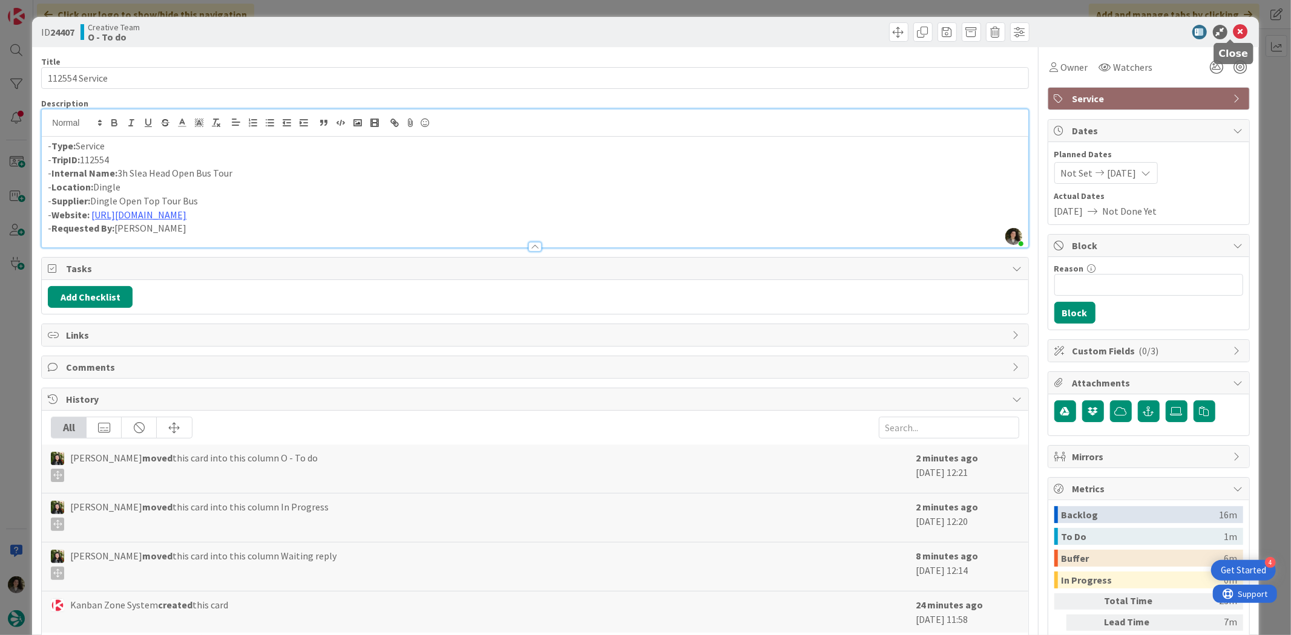
click at [1233, 26] on icon at bounding box center [1240, 32] width 15 height 15
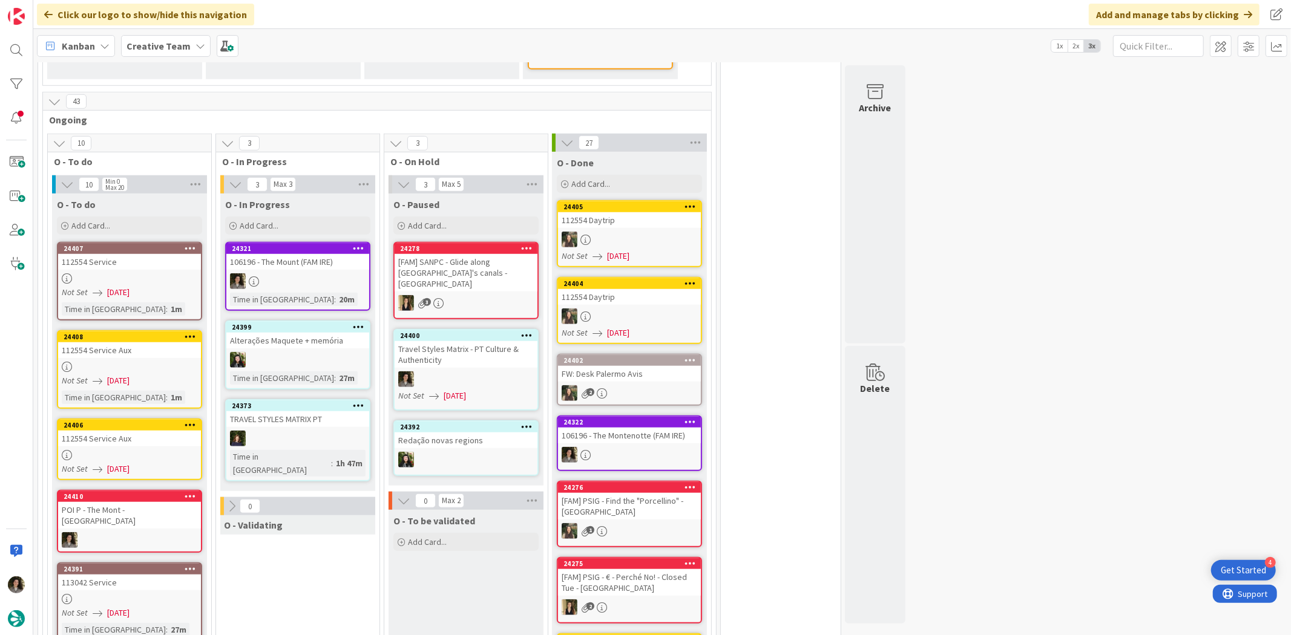
click at [137, 343] on div "112554 Service Aux" at bounding box center [129, 351] width 143 height 16
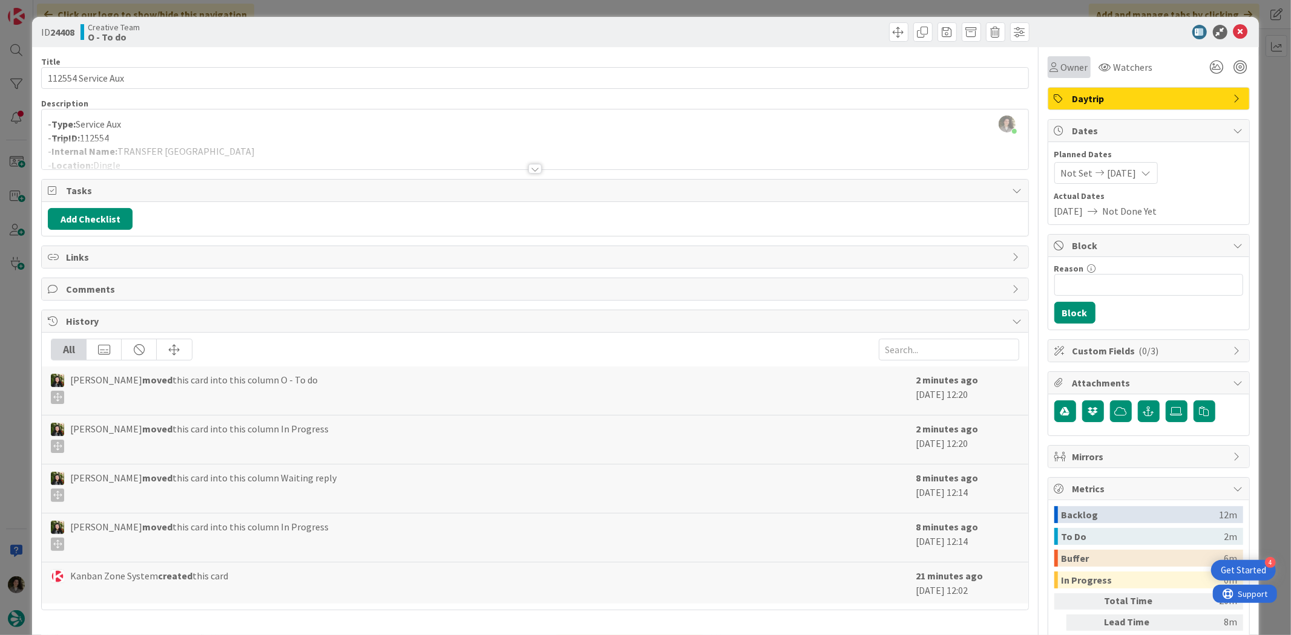
click at [1066, 61] on span "Owner" at bounding box center [1074, 67] width 27 height 15
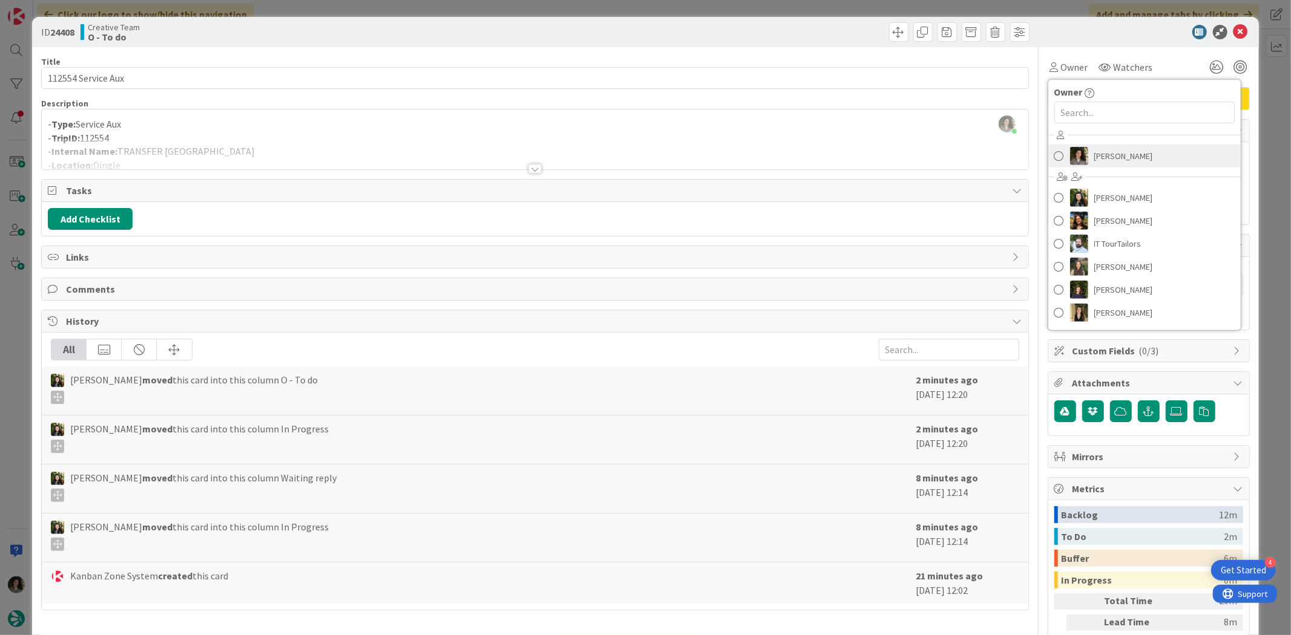
click at [1106, 155] on span "[PERSON_NAME]" at bounding box center [1123, 156] width 59 height 18
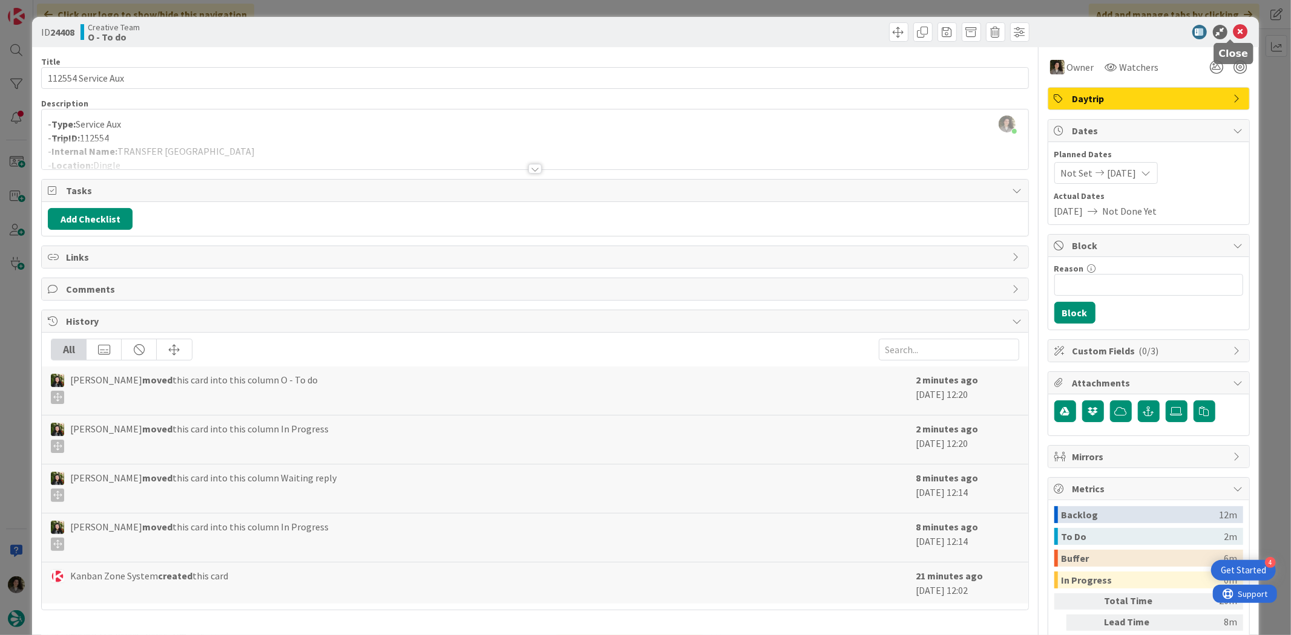
click at [1233, 25] on icon at bounding box center [1240, 32] width 15 height 15
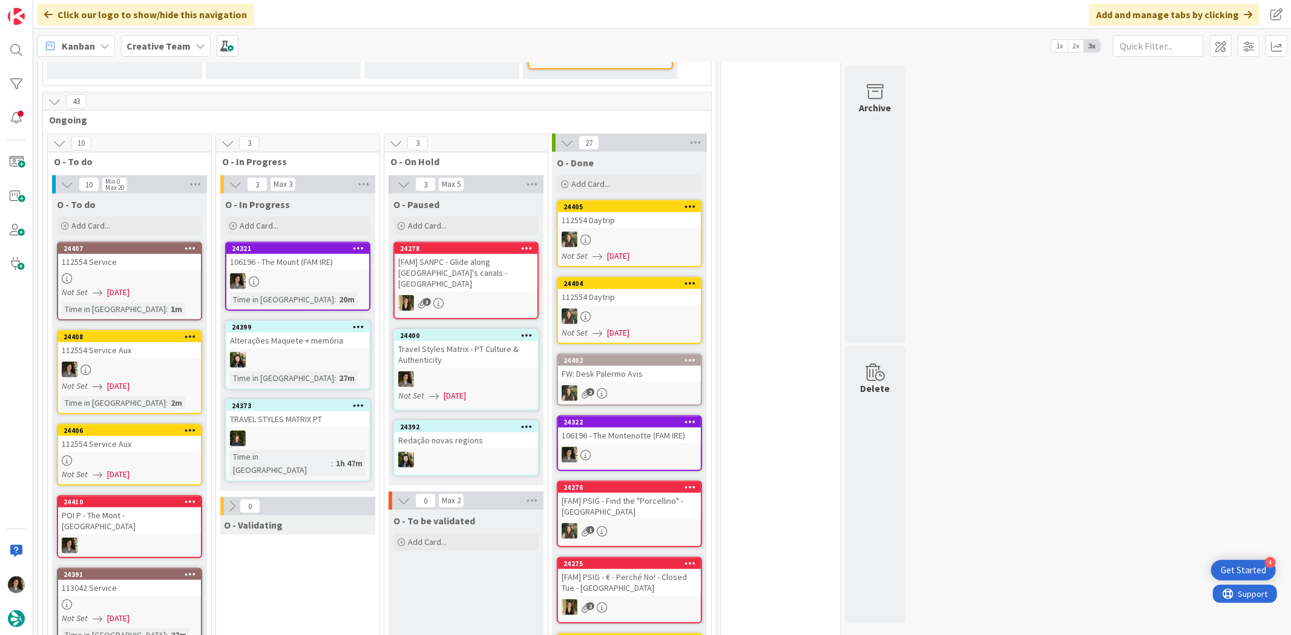
click at [146, 436] on div "112554 Service Aux" at bounding box center [129, 444] width 143 height 16
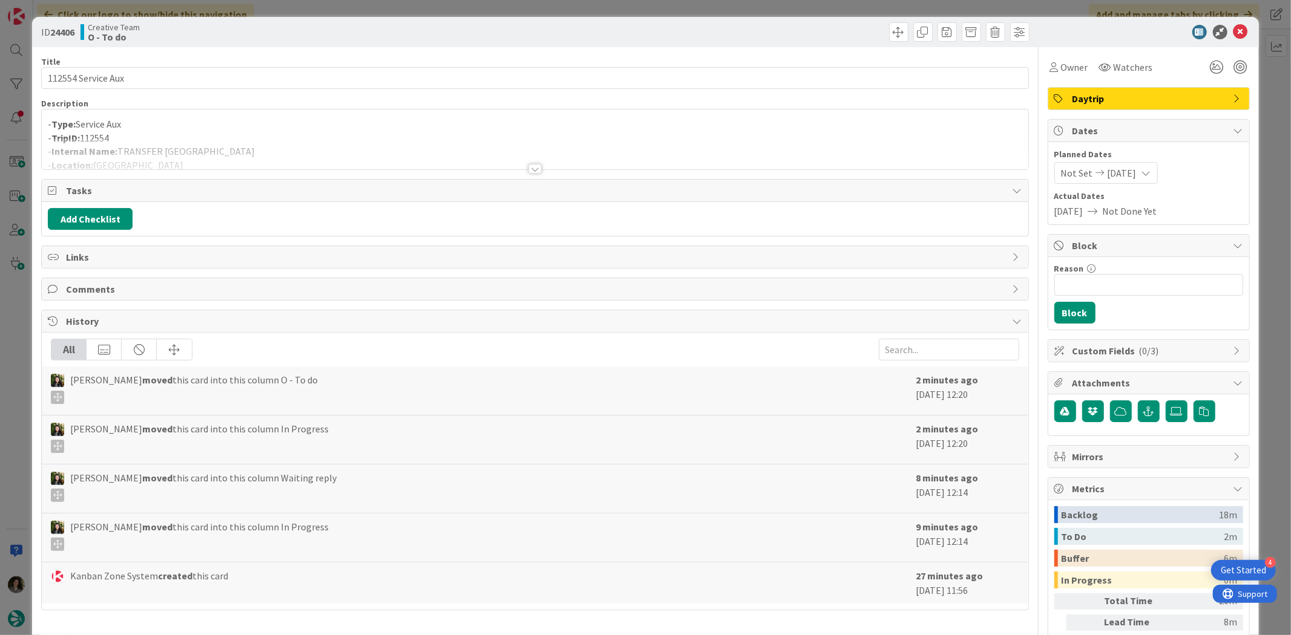
click at [534, 165] on div at bounding box center [534, 169] width 13 height 10
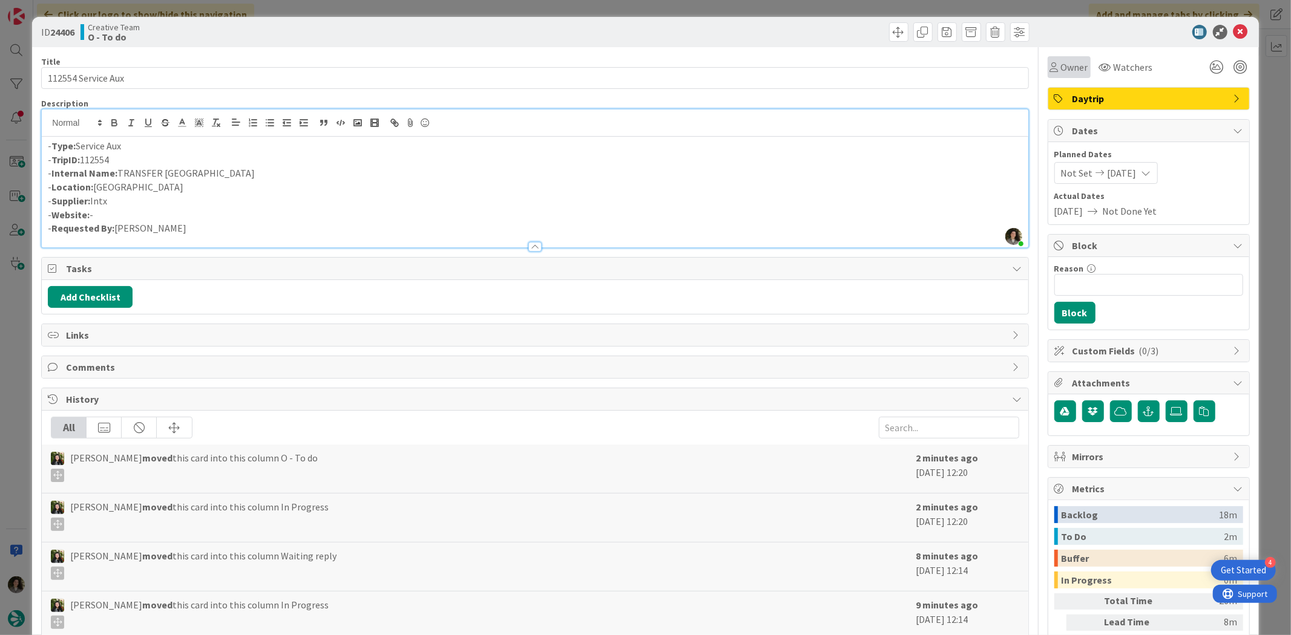
click at [1056, 58] on div "Owner" at bounding box center [1068, 67] width 43 height 22
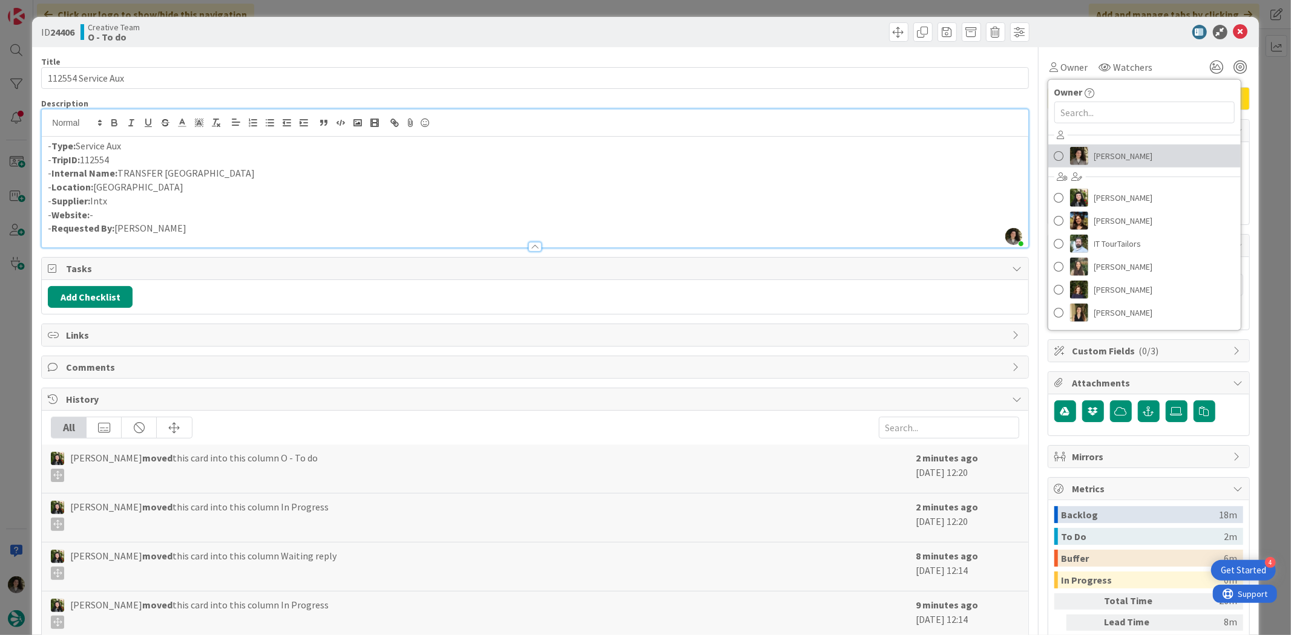
click at [1115, 150] on span "[PERSON_NAME]" at bounding box center [1123, 156] width 59 height 18
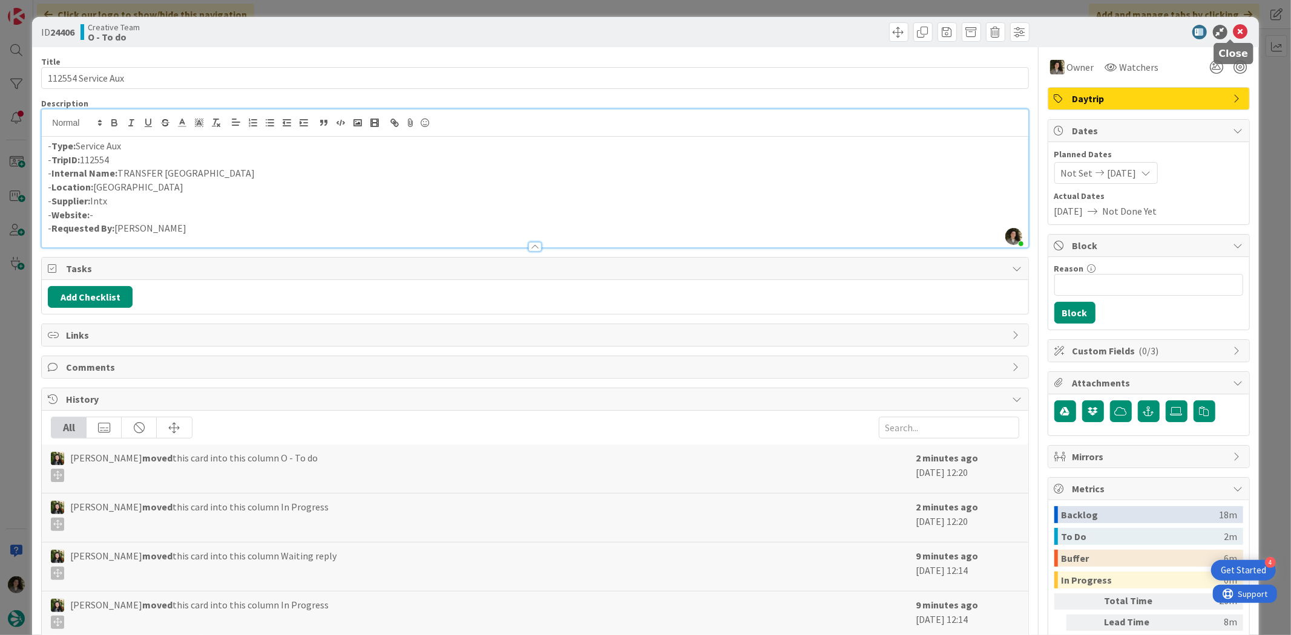
click at [1234, 35] on icon at bounding box center [1240, 32] width 15 height 15
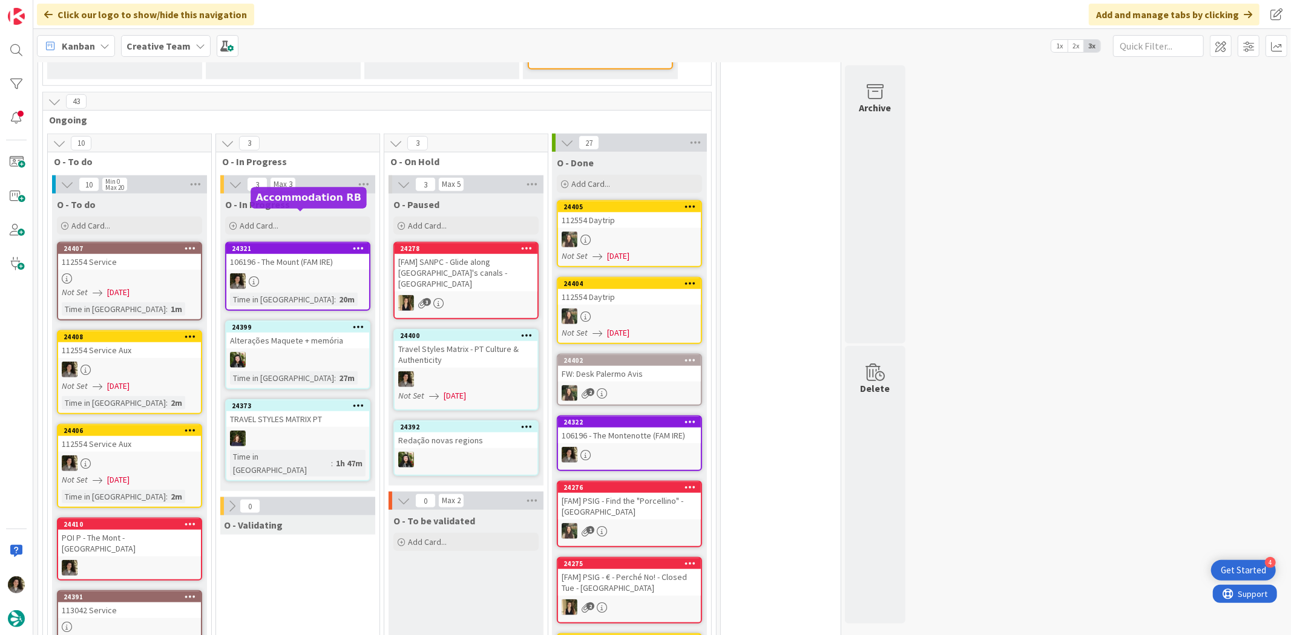
click at [317, 243] on div "24321" at bounding box center [297, 248] width 143 height 11
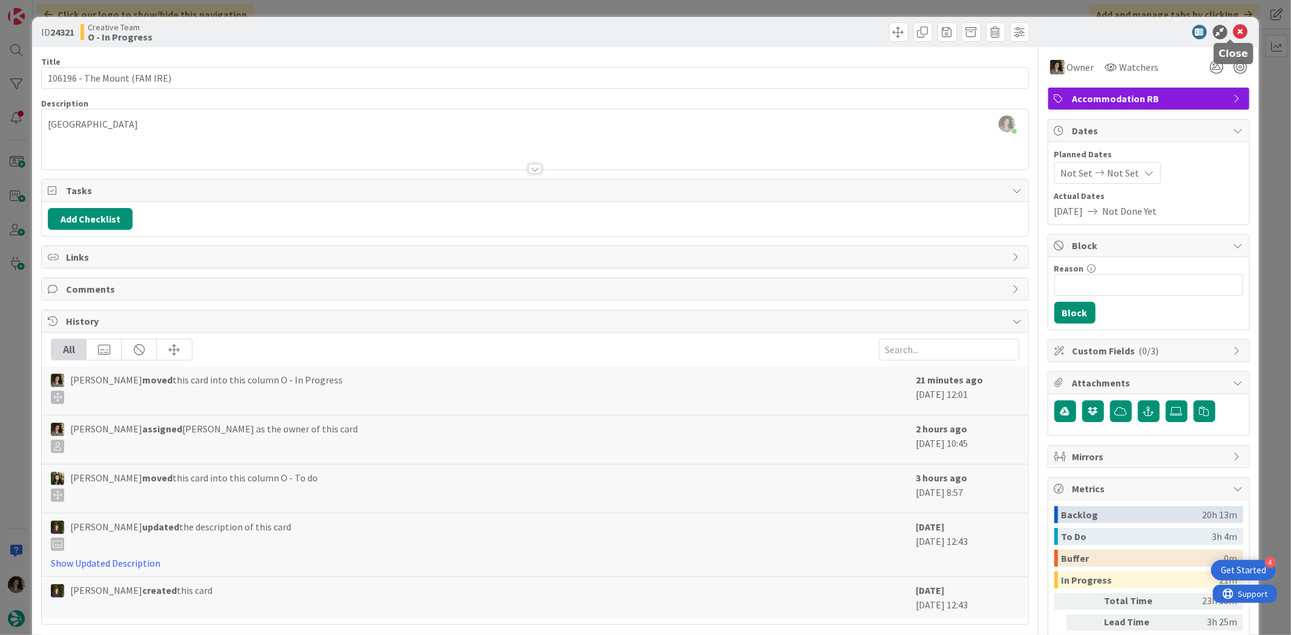
click at [1233, 27] on icon at bounding box center [1240, 32] width 15 height 15
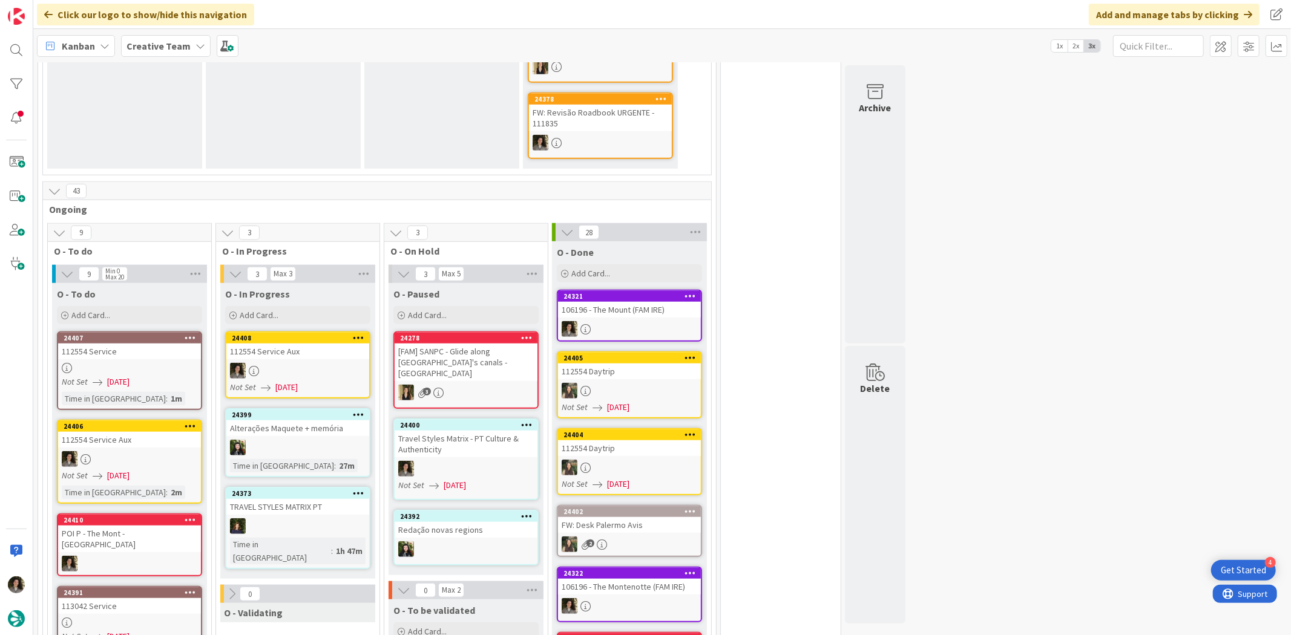
click at [307, 344] on div "112554 Service Aux" at bounding box center [297, 352] width 143 height 16
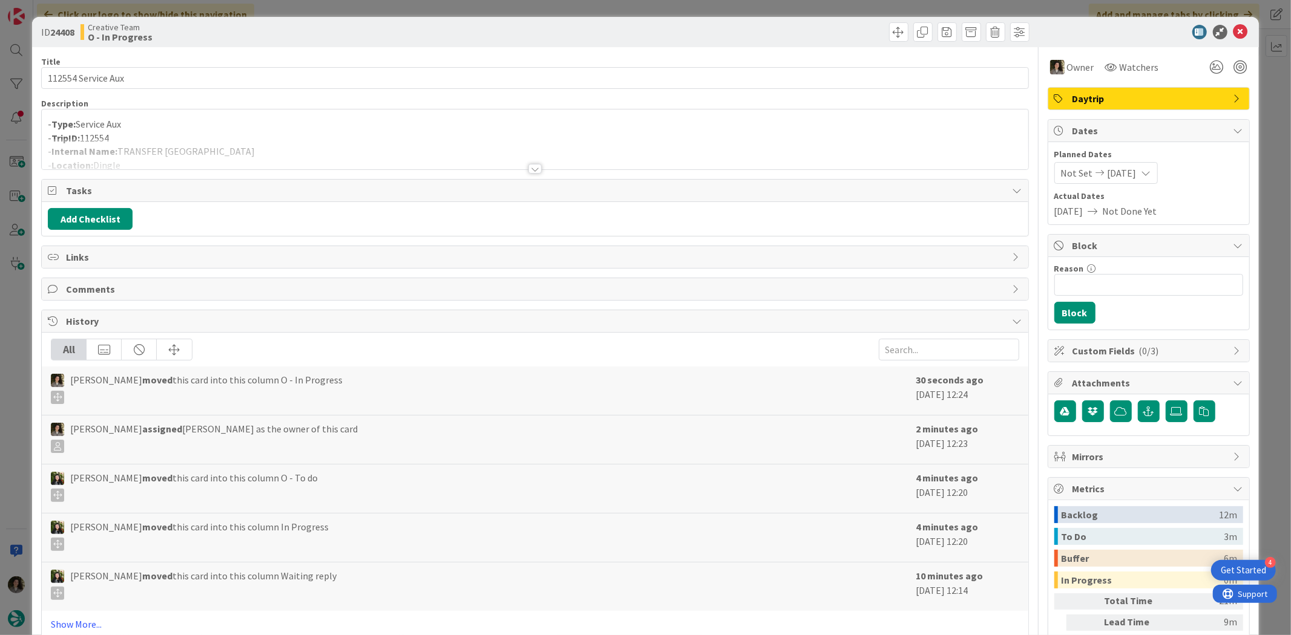
click at [534, 162] on div at bounding box center [535, 154] width 986 height 31
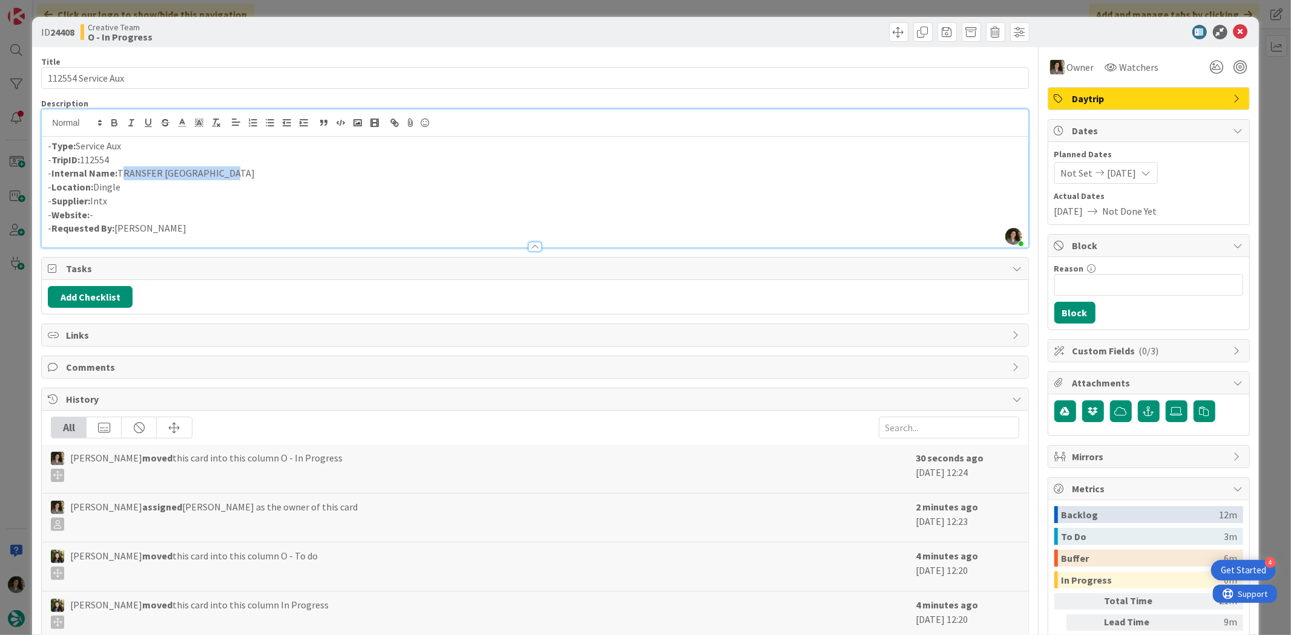
drag, startPoint x: 206, startPoint y: 169, endPoint x: 119, endPoint y: 175, distance: 86.7
click at [119, 175] on p "- Internal Name: TRANSFER Hotel - Hotel" at bounding box center [535, 173] width 974 height 14
copy p "TRANSFER Hotel - Hotel"
click at [293, 192] on p "- Location: Dingle" at bounding box center [535, 187] width 974 height 14
click at [1233, 28] on icon at bounding box center [1240, 32] width 15 height 15
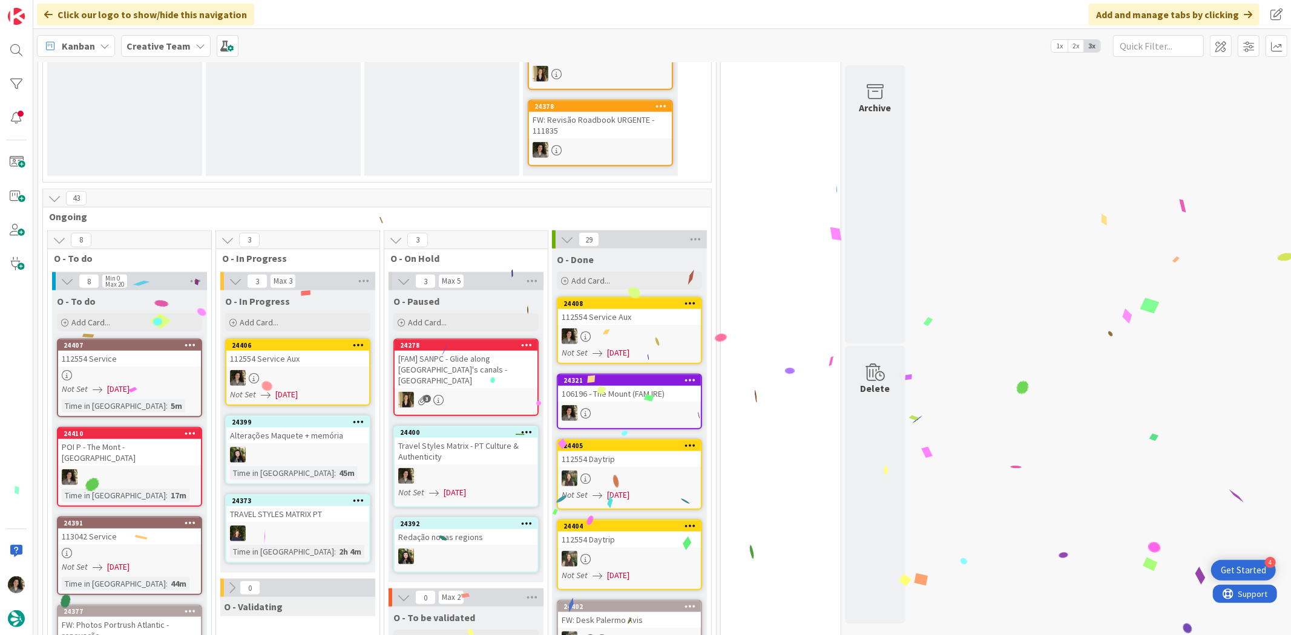
click at [322, 351] on div "112554 Service Aux" at bounding box center [297, 359] width 143 height 16
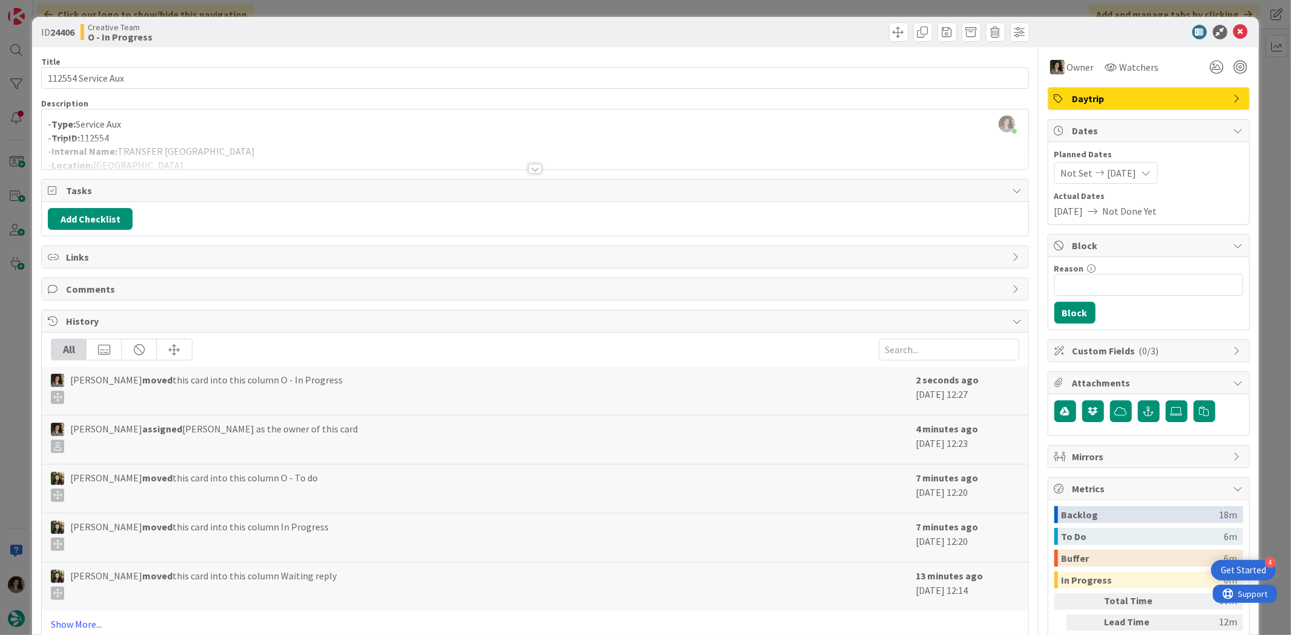
click at [534, 165] on div at bounding box center [534, 169] width 13 height 10
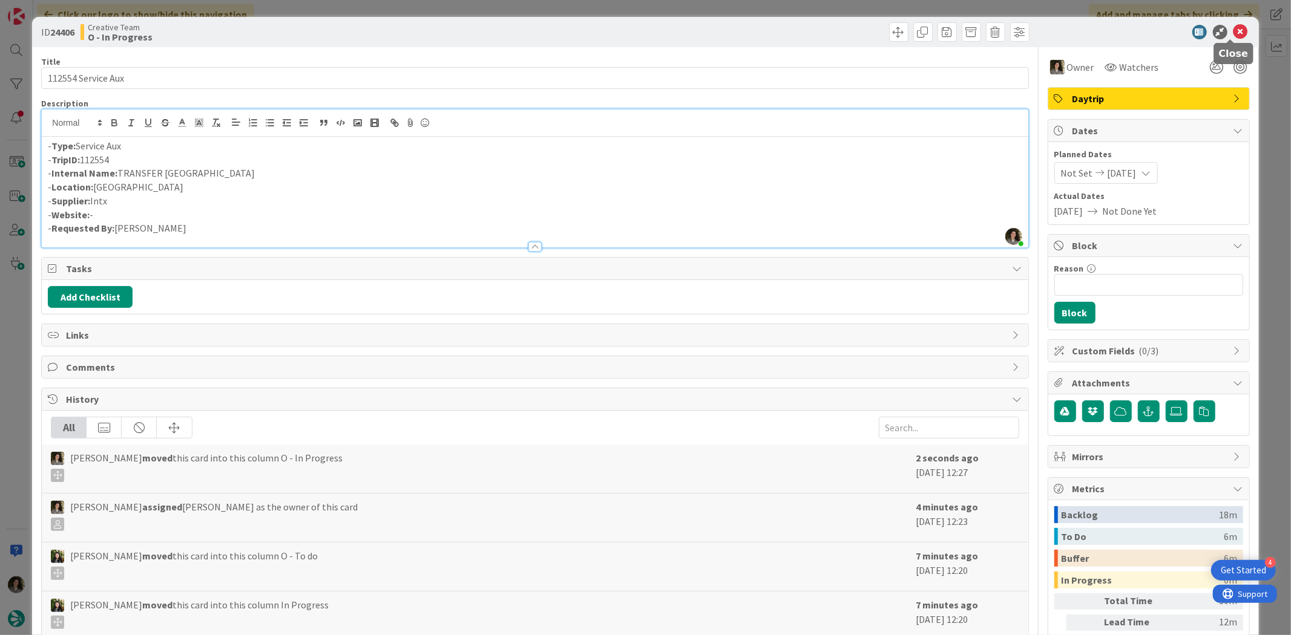
drag, startPoint x: 1235, startPoint y: 31, endPoint x: 1227, endPoint y: 33, distance: 8.1
click at [1235, 31] on icon at bounding box center [1240, 32] width 15 height 15
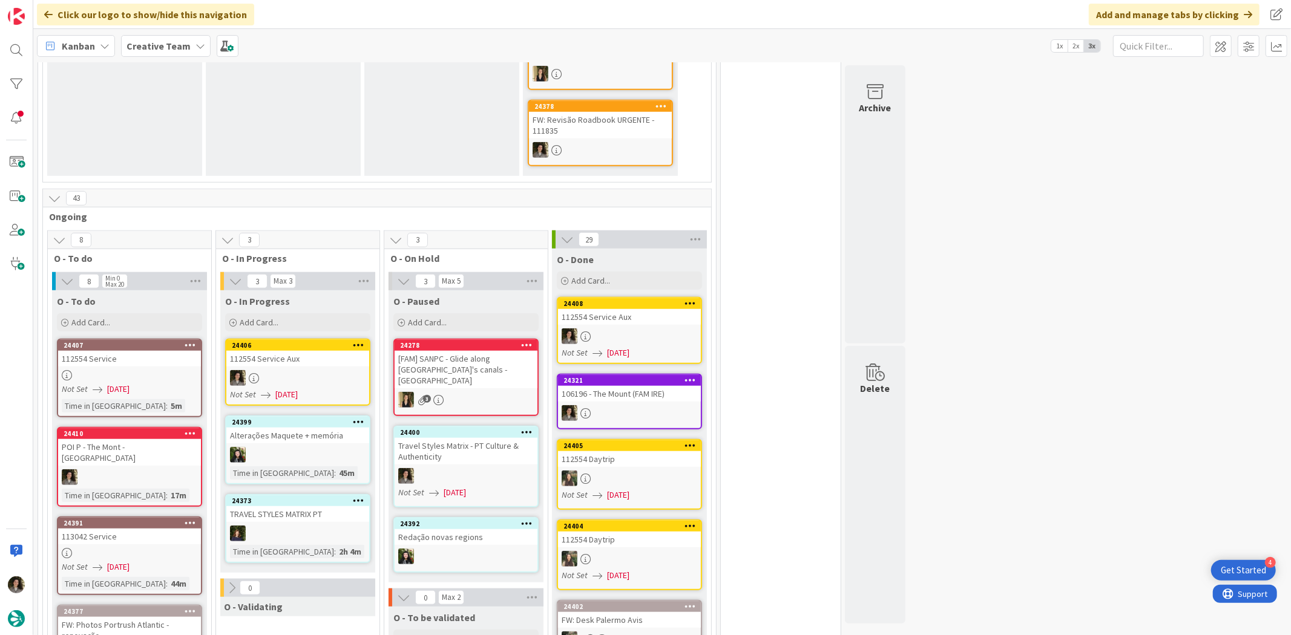
click at [274, 370] on div at bounding box center [297, 378] width 143 height 16
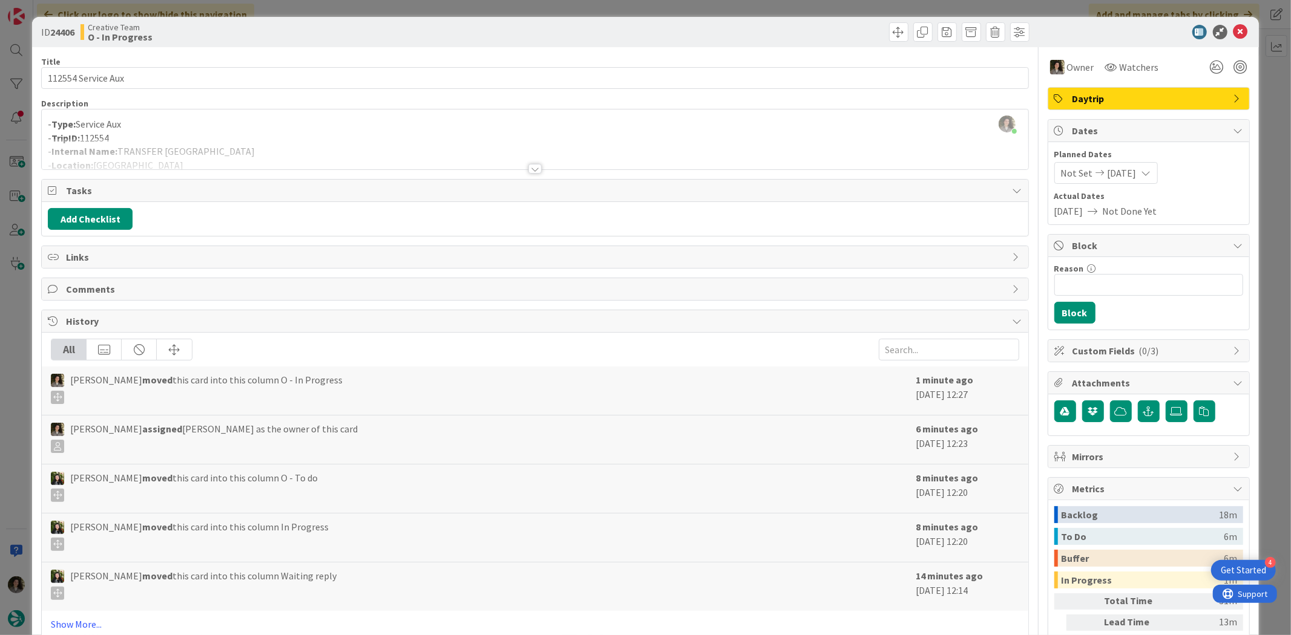
click at [528, 162] on div at bounding box center [535, 154] width 986 height 31
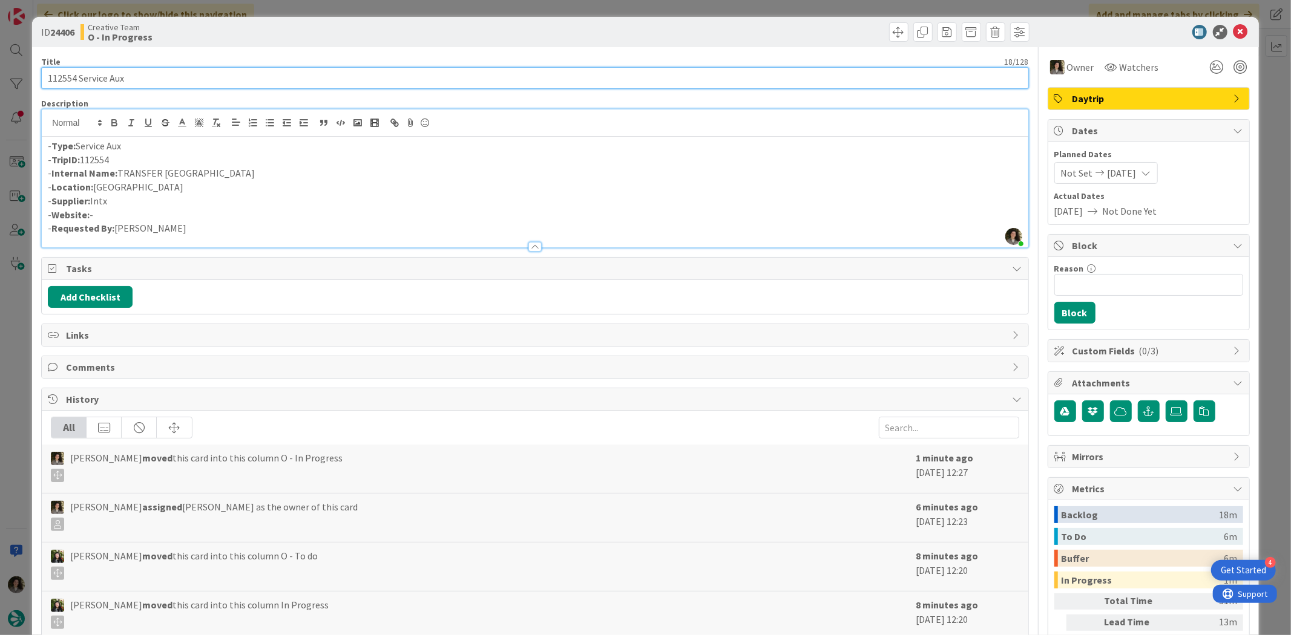
click at [206, 74] on input "112554 Service Aux" at bounding box center [534, 78] width 987 height 22
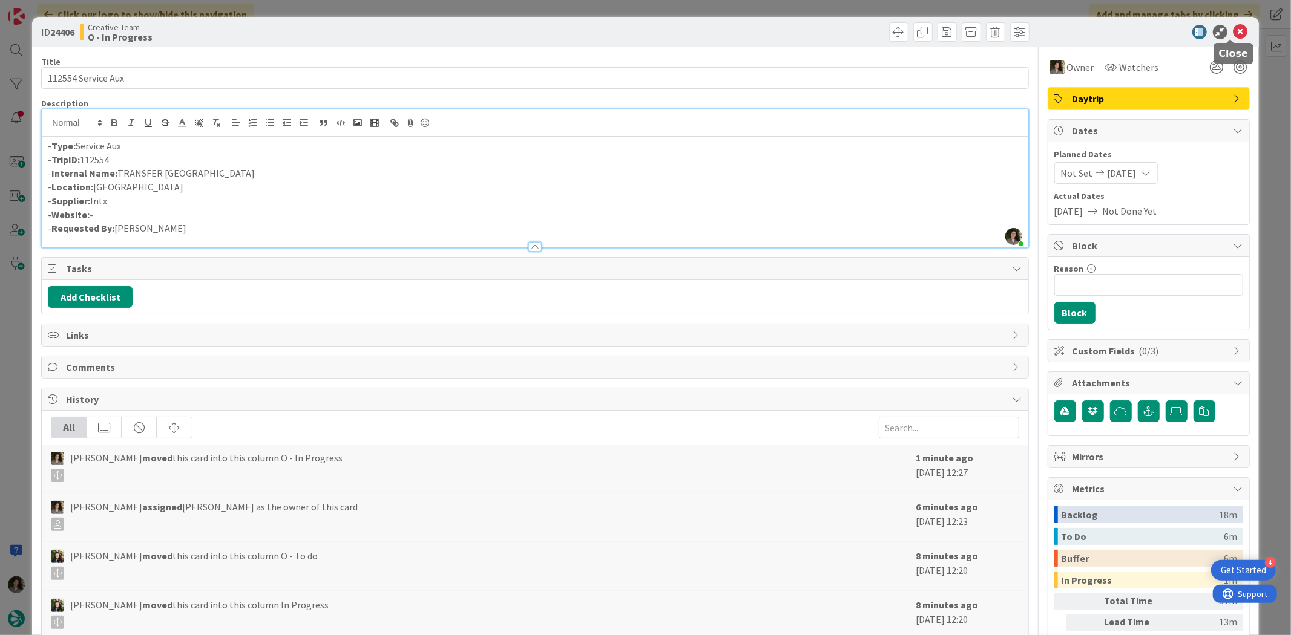
drag, startPoint x: 1233, startPoint y: 31, endPoint x: 1223, endPoint y: 37, distance: 11.1
click at [1233, 31] on icon at bounding box center [1240, 32] width 15 height 15
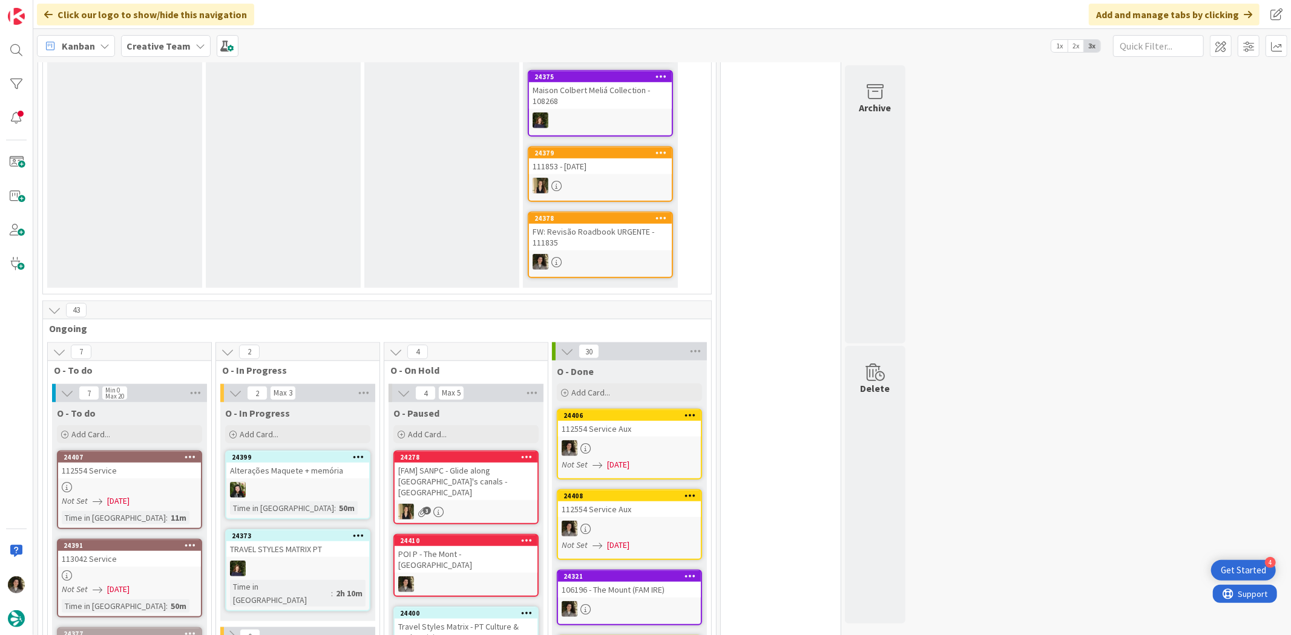
scroll to position [941, 0]
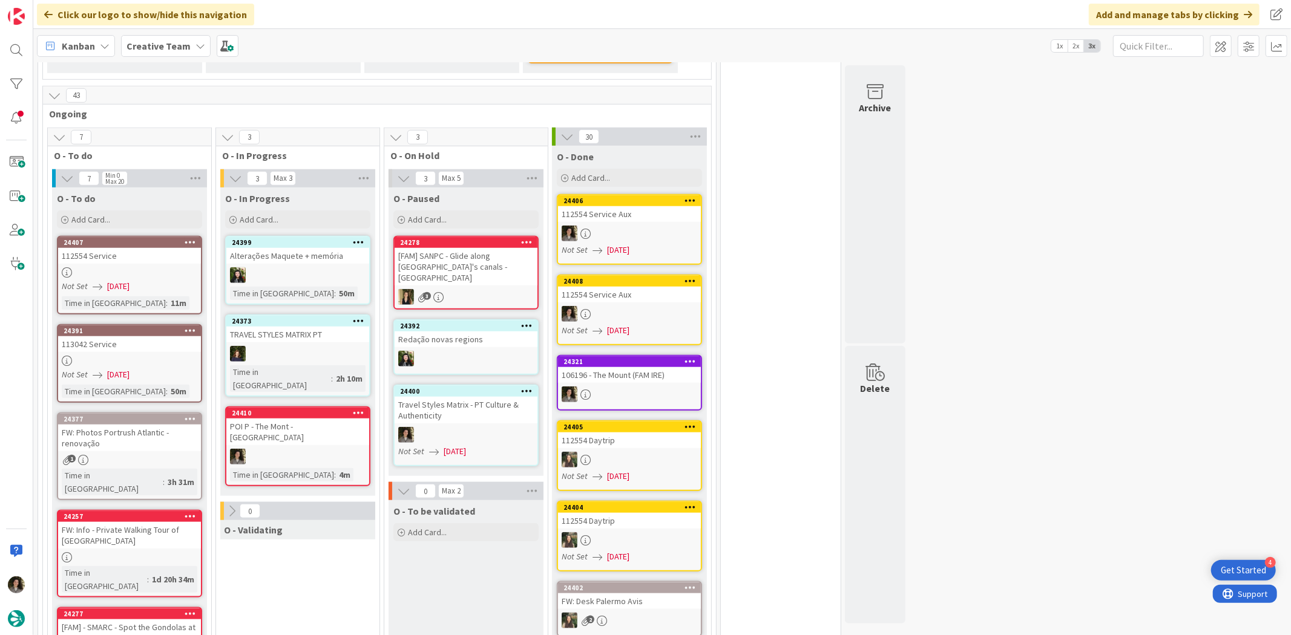
click at [287, 449] on div at bounding box center [297, 457] width 143 height 16
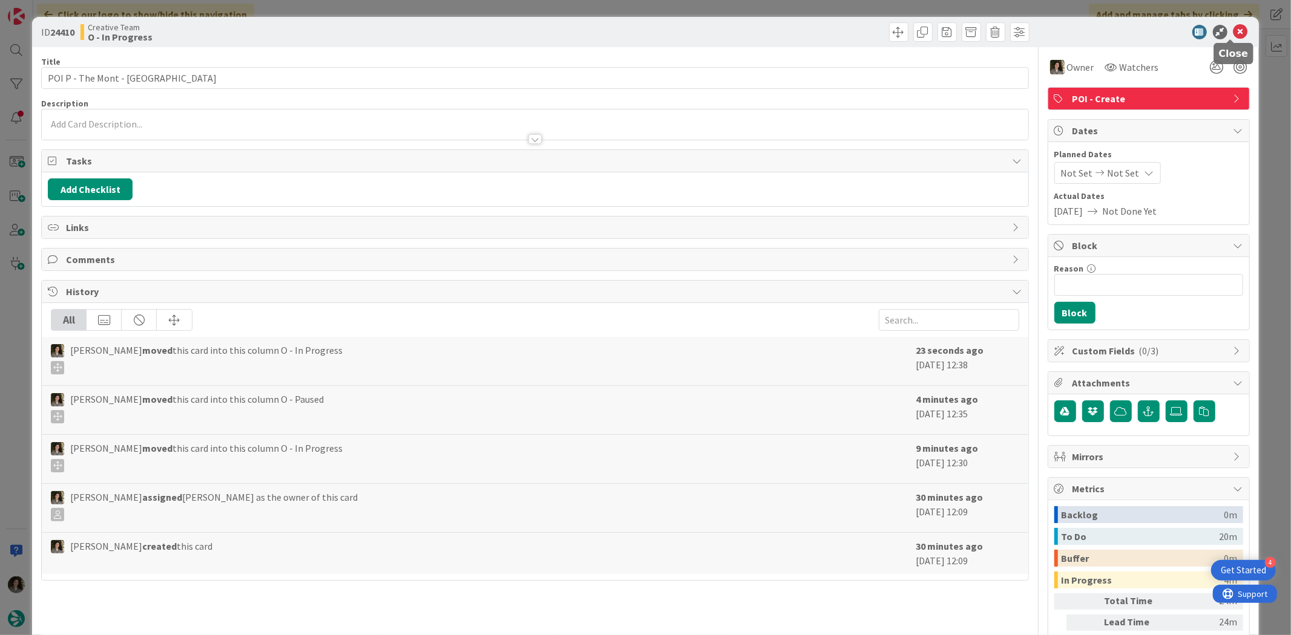
click at [1233, 31] on icon at bounding box center [1240, 32] width 15 height 15
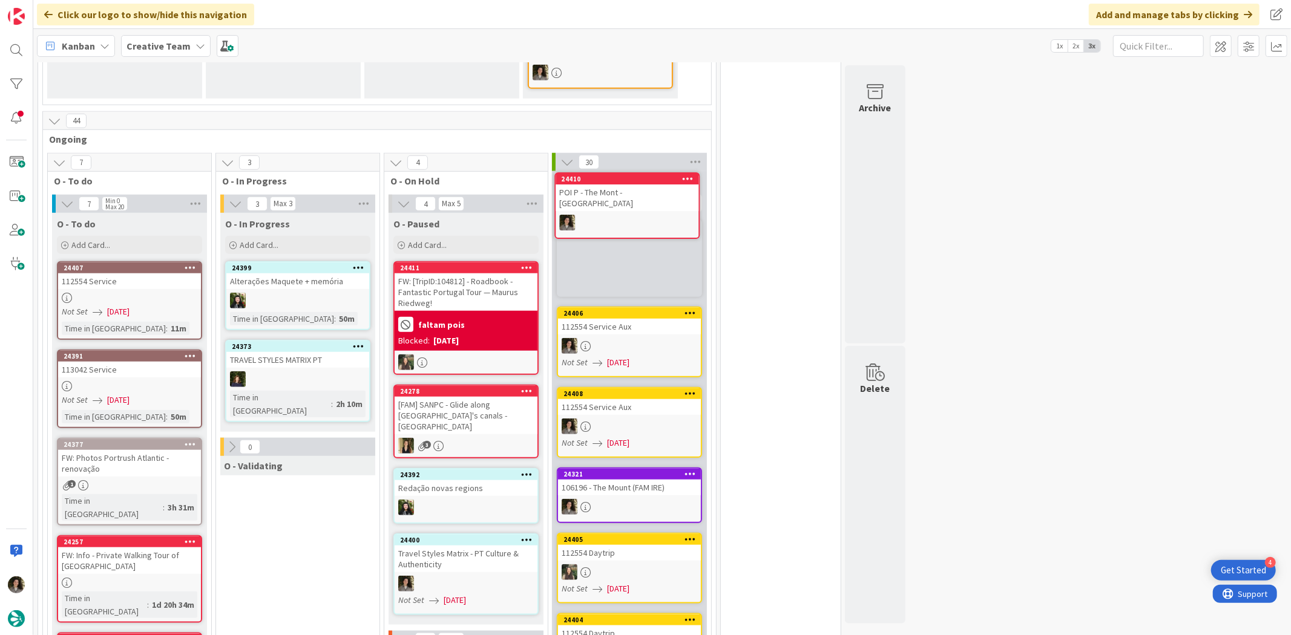
scroll to position [913, 0]
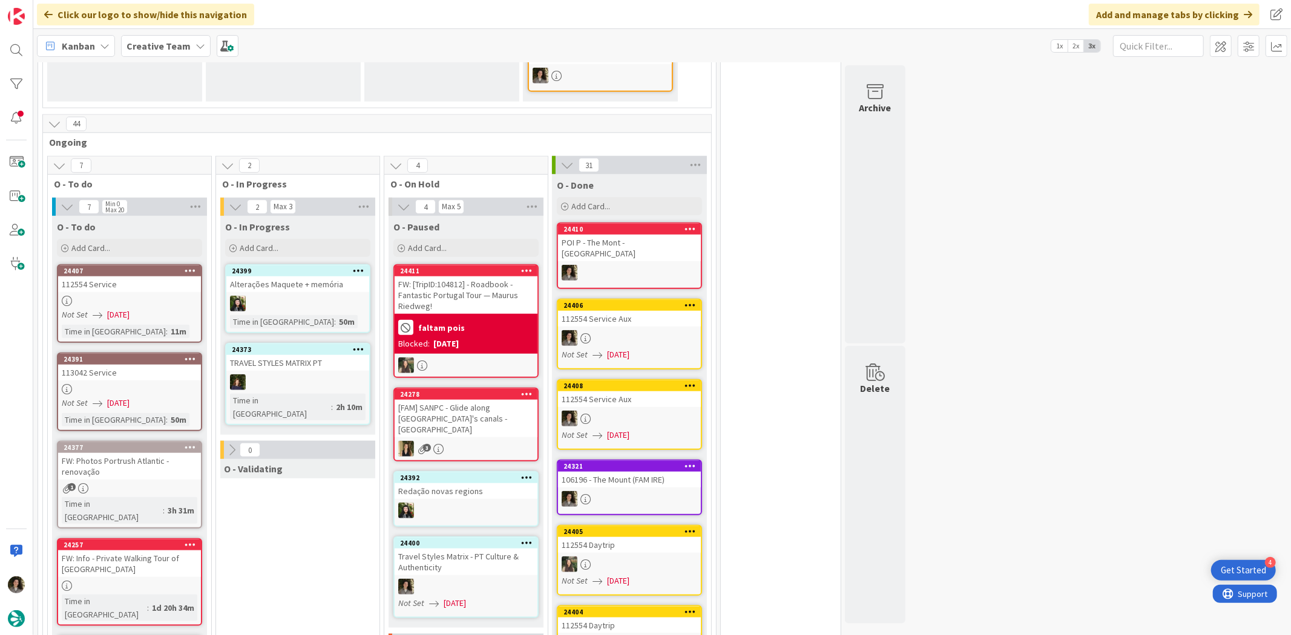
click at [657, 235] on div "POI P - The Mont - [GEOGRAPHIC_DATA]" at bounding box center [629, 248] width 143 height 27
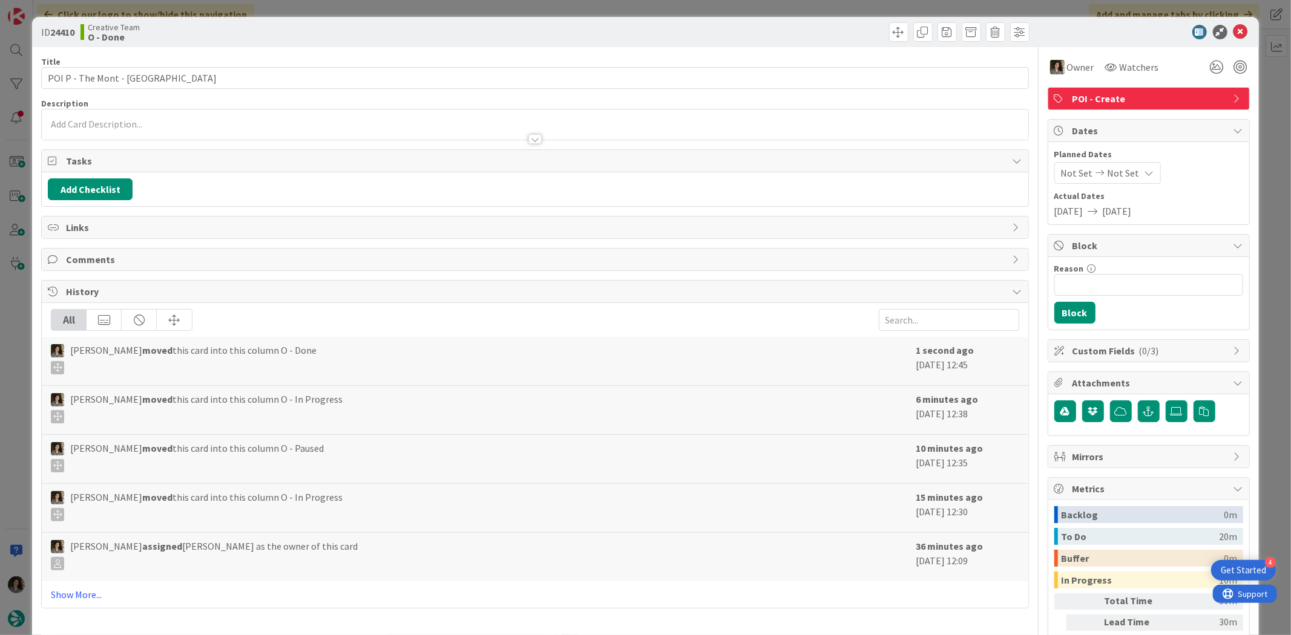
drag, startPoint x: 1144, startPoint y: 99, endPoint x: 1144, endPoint y: 107, distance: 7.3
click at [1144, 100] on span "POI - Create" at bounding box center [1149, 98] width 155 height 15
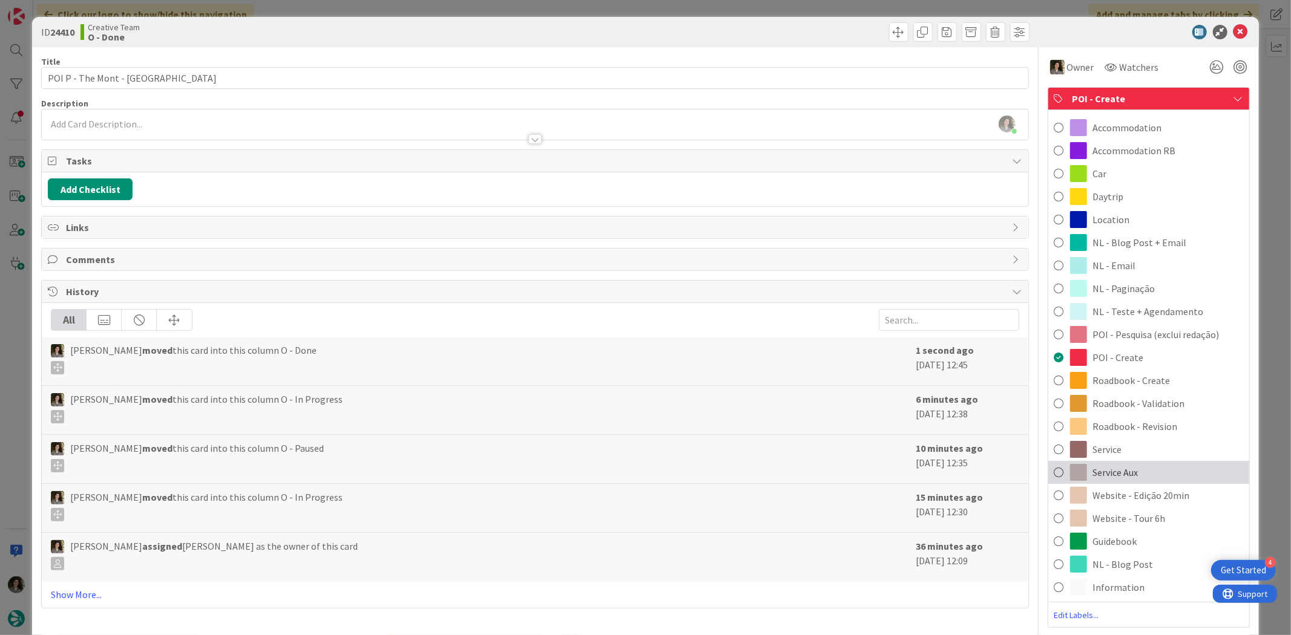
click at [1132, 478] on div "Service Aux" at bounding box center [1148, 472] width 201 height 23
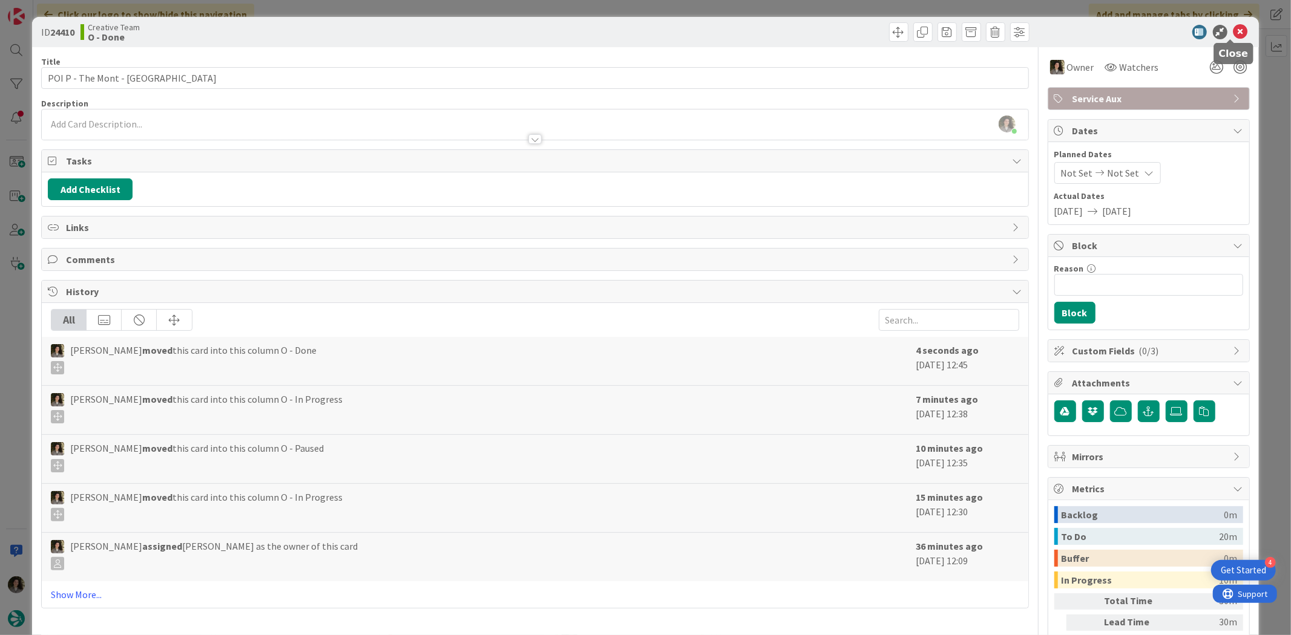
drag, startPoint x: 1236, startPoint y: 27, endPoint x: 1228, endPoint y: 57, distance: 31.1
click at [1236, 29] on icon at bounding box center [1240, 32] width 15 height 15
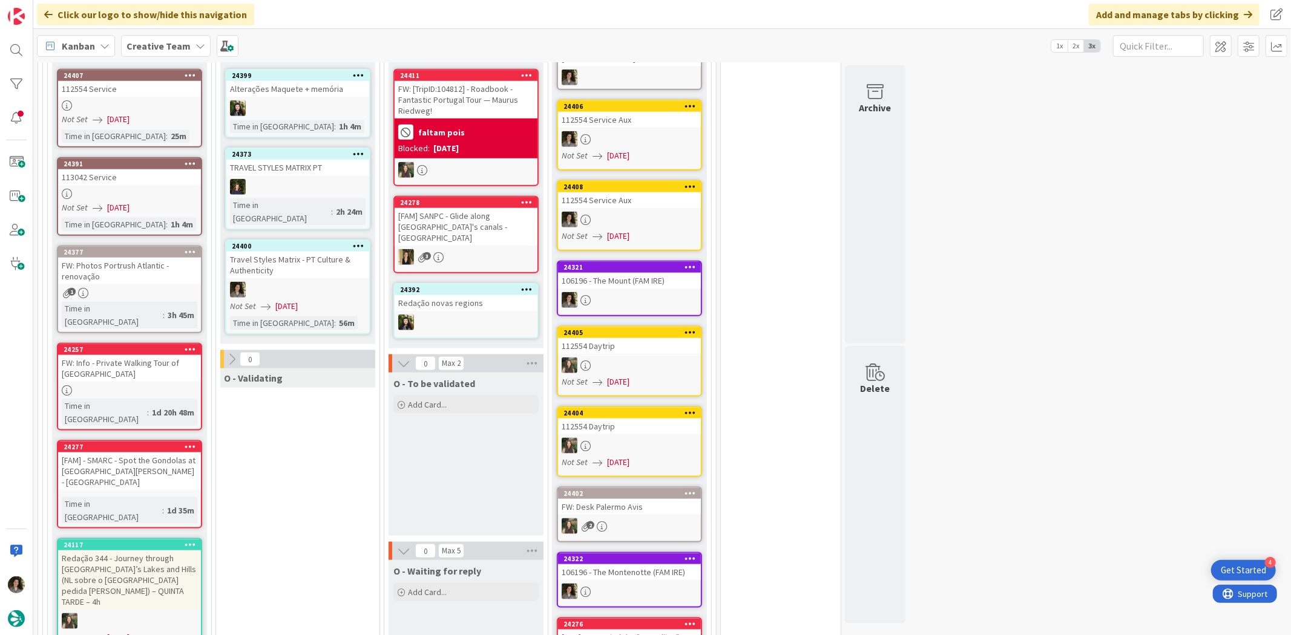
scroll to position [988, 0]
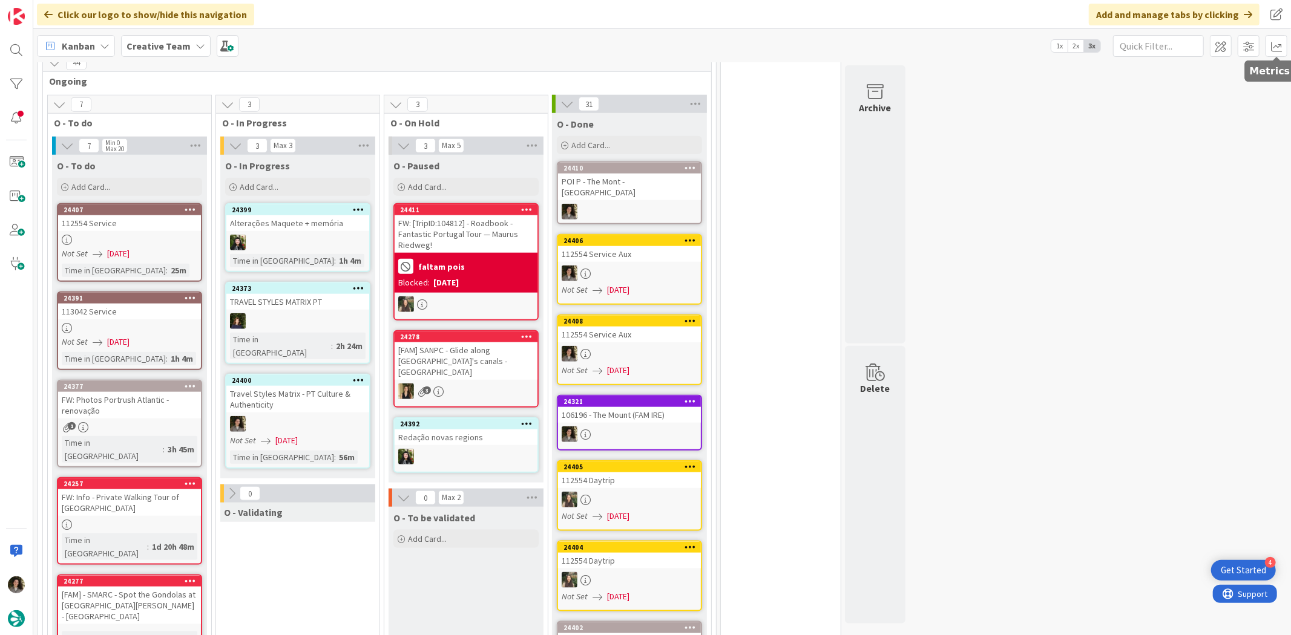
drag, startPoint x: 1272, startPoint y: 39, endPoint x: 1261, endPoint y: 47, distance: 13.4
click at [1272, 39] on span at bounding box center [1276, 46] width 22 height 22
click at [1171, 136] on div "Allocation" at bounding box center [1171, 135] width 81 height 13
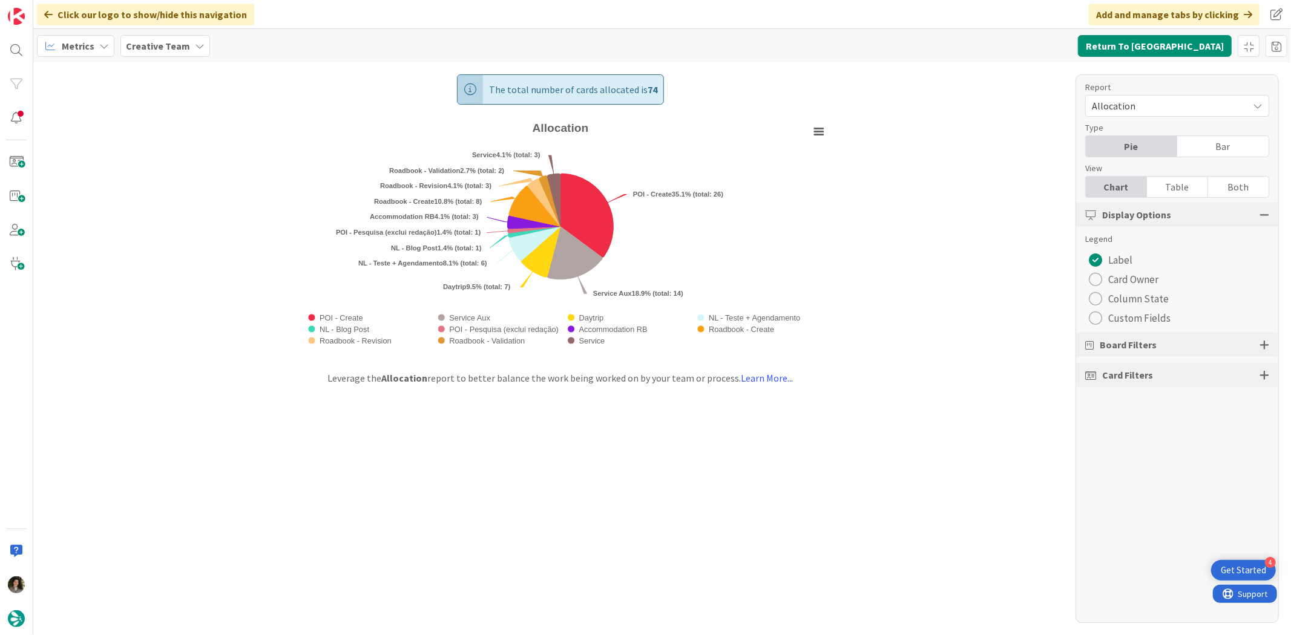
click at [1184, 188] on div "Table" at bounding box center [1177, 187] width 61 height 21
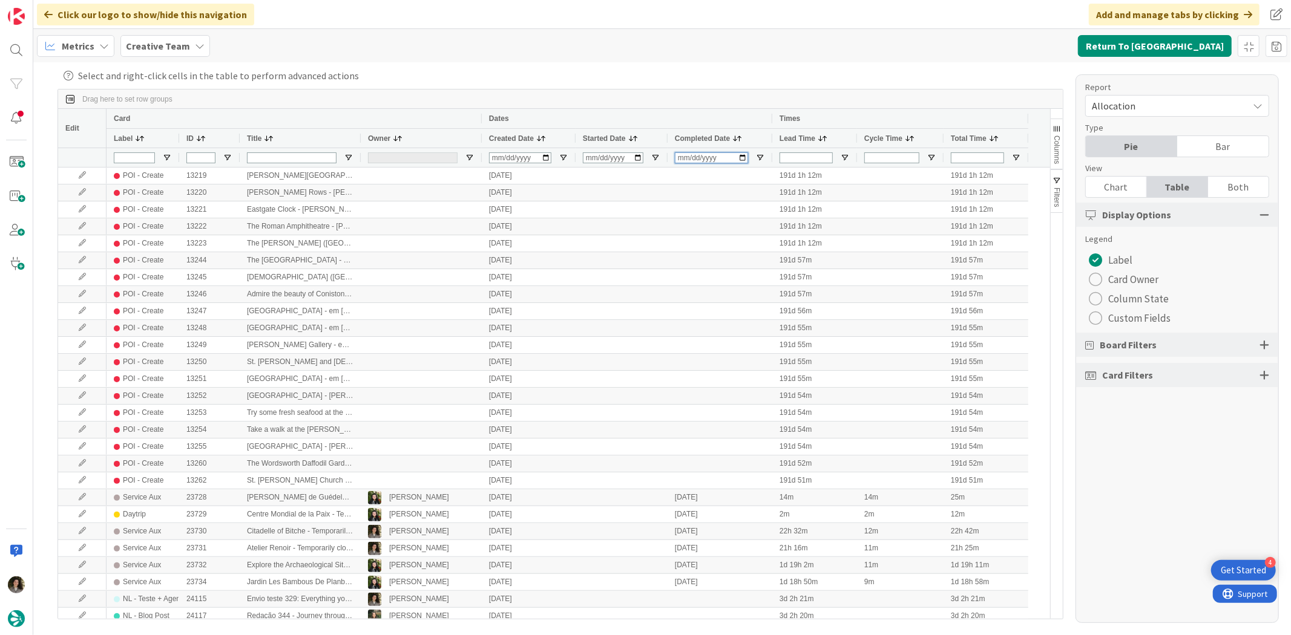
click at [690, 159] on input "Completed Date Filter Input" at bounding box center [711, 157] width 73 height 11
type input "2025-10-02"
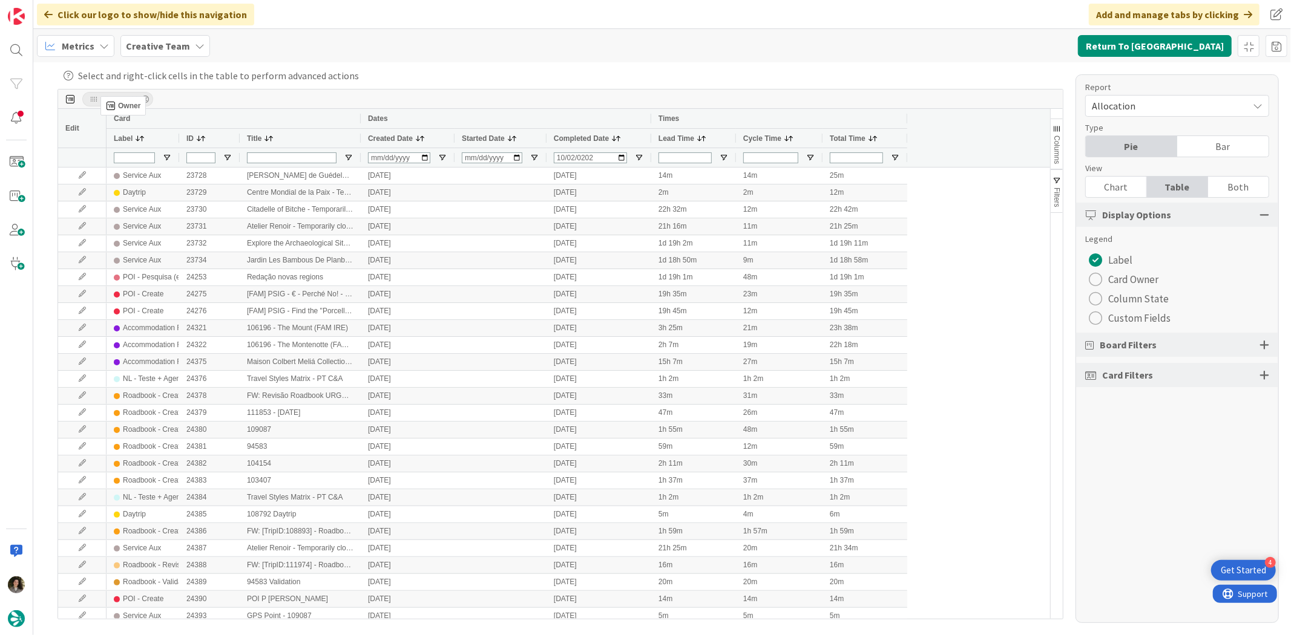
drag, startPoint x: 384, startPoint y: 132, endPoint x: 107, endPoint y: 101, distance: 279.5
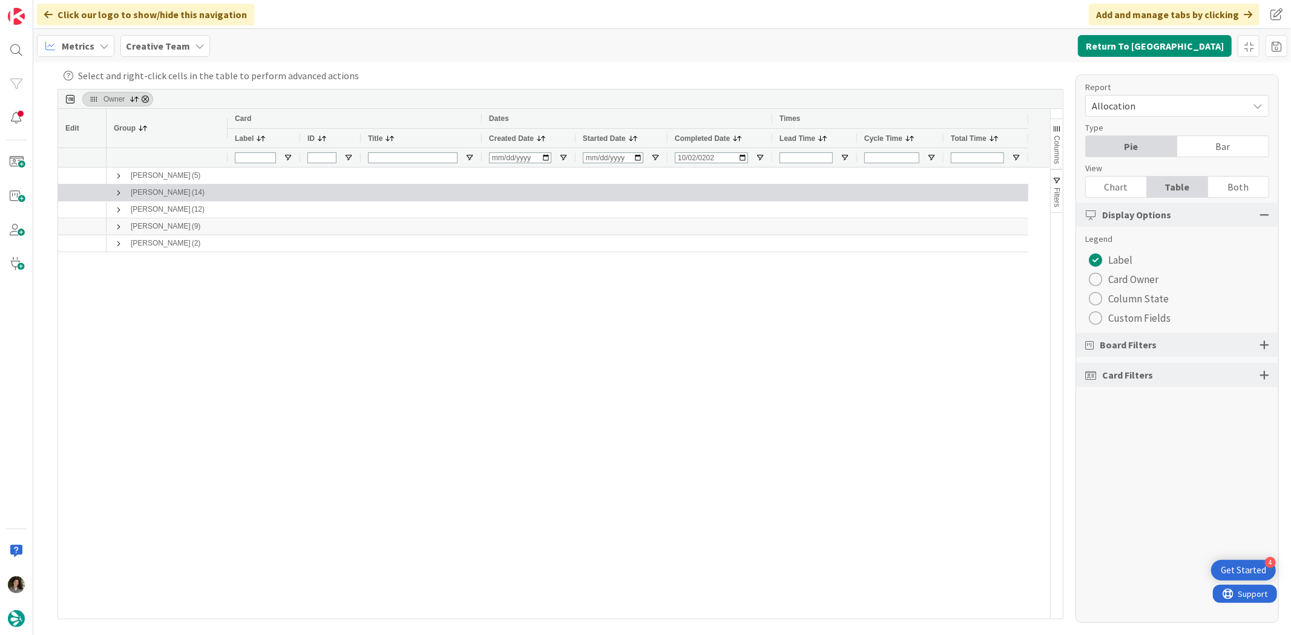
click at [116, 194] on span at bounding box center [119, 193] width 10 height 10
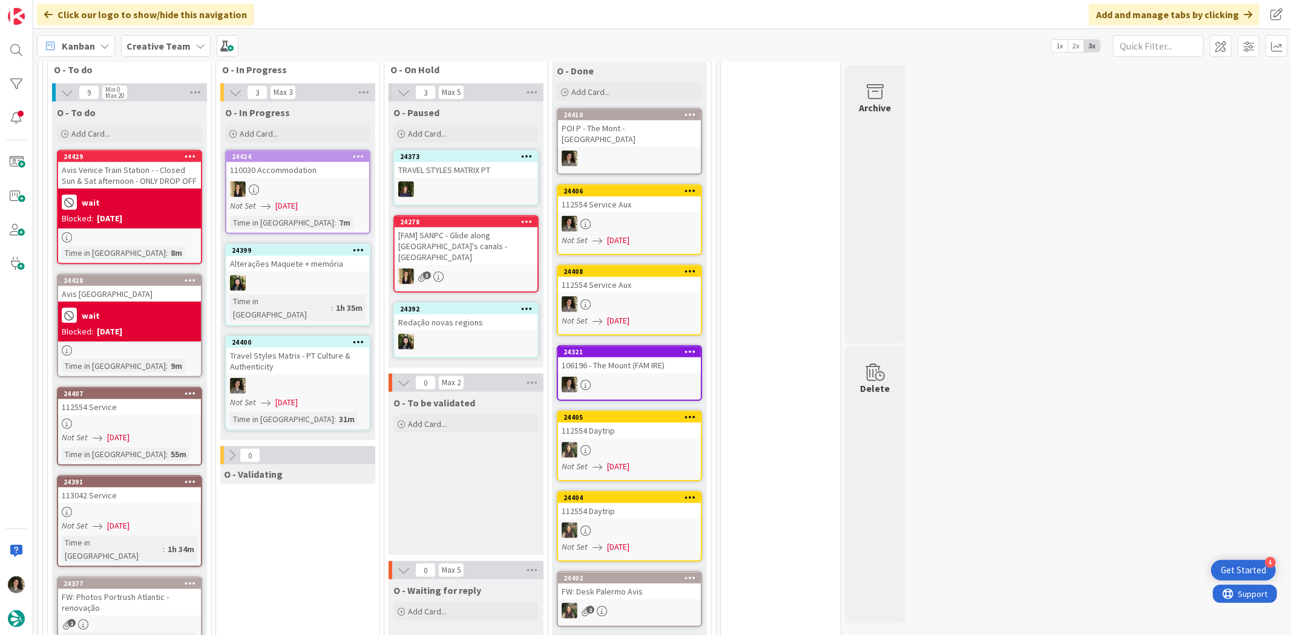
scroll to position [874, 0]
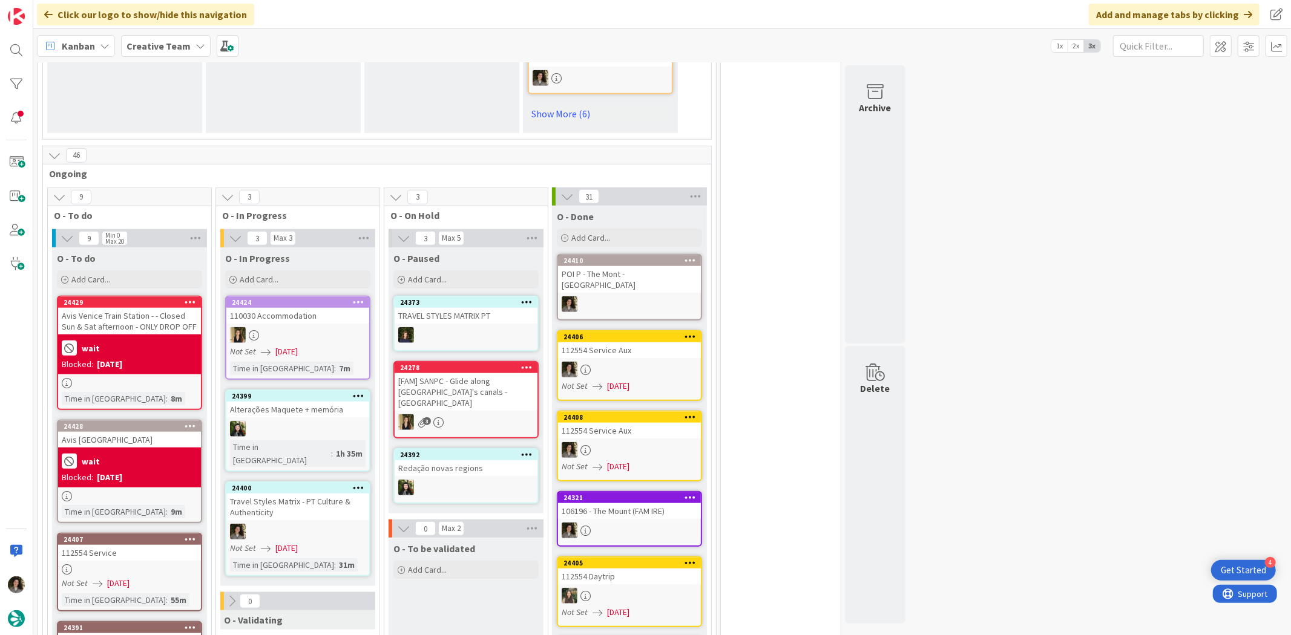
click at [312, 529] on div "24400 Travel Styles Matrix - PT Culture & Authenticity Not Set [DATE] Time in […" at bounding box center [297, 529] width 145 height 95
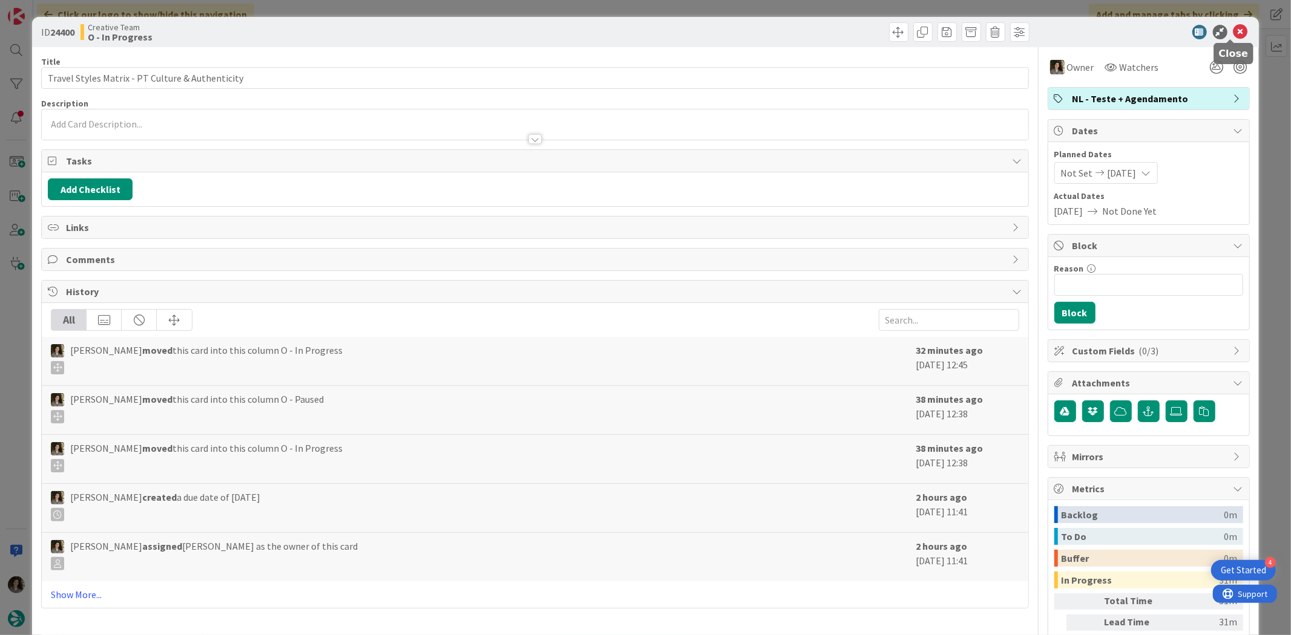
click at [1233, 34] on icon at bounding box center [1240, 32] width 15 height 15
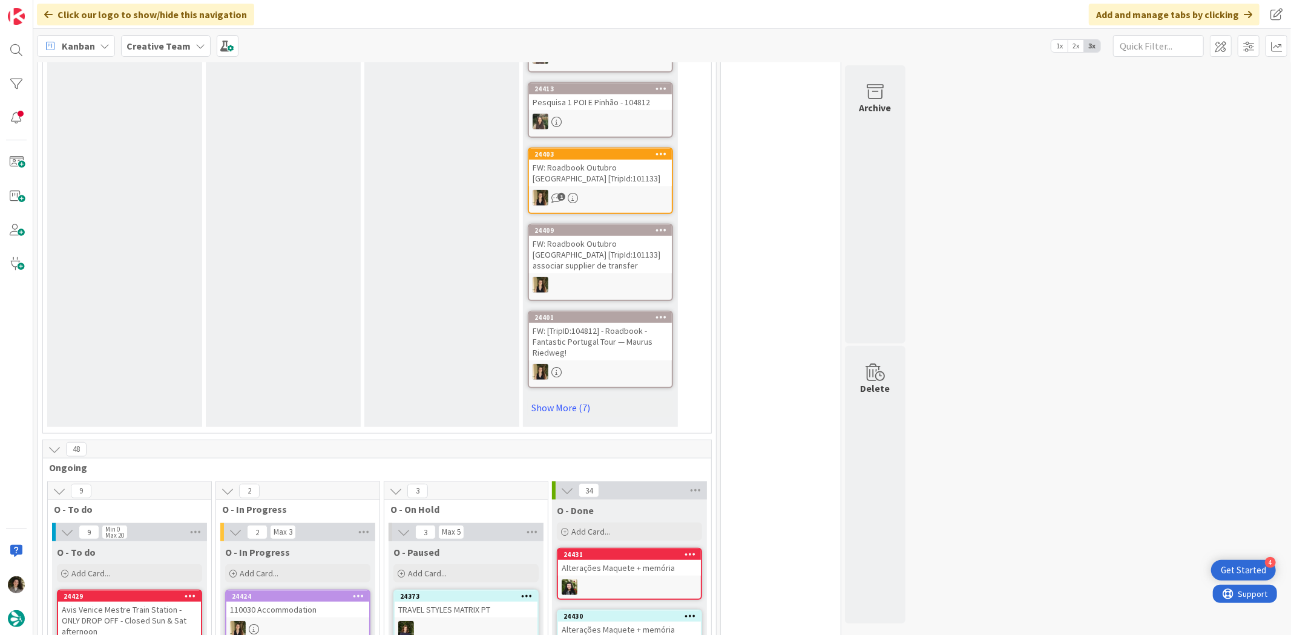
scroll to position [1075, 0]
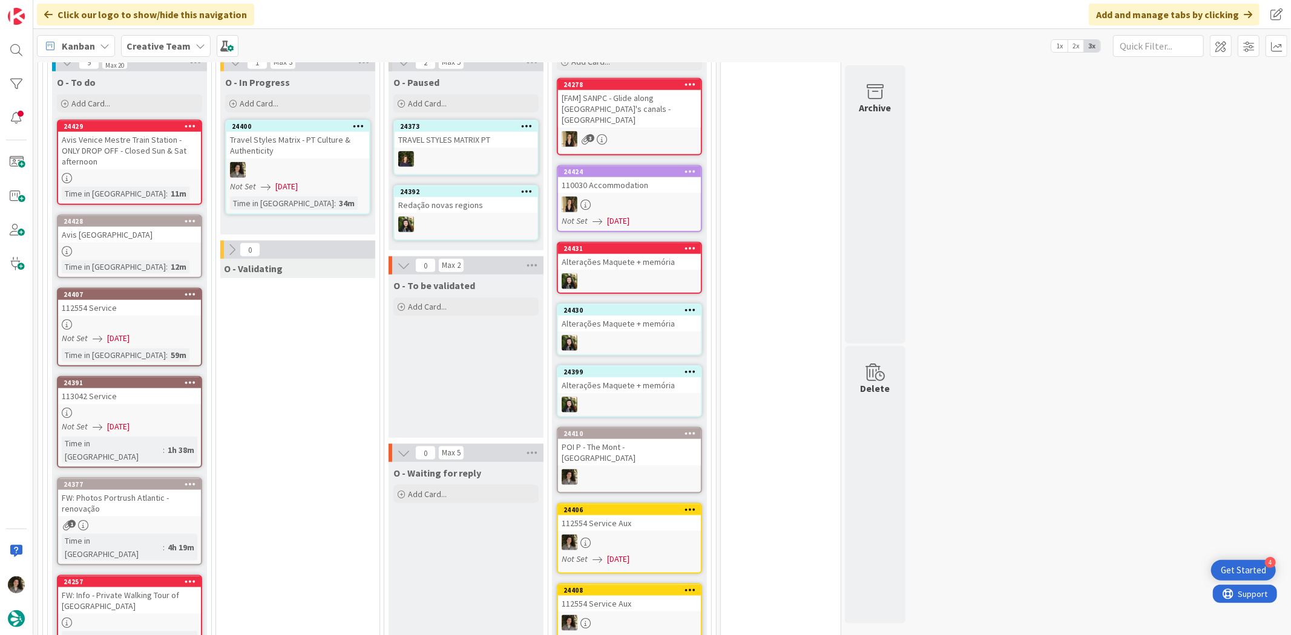
click at [330, 162] on div at bounding box center [297, 170] width 143 height 16
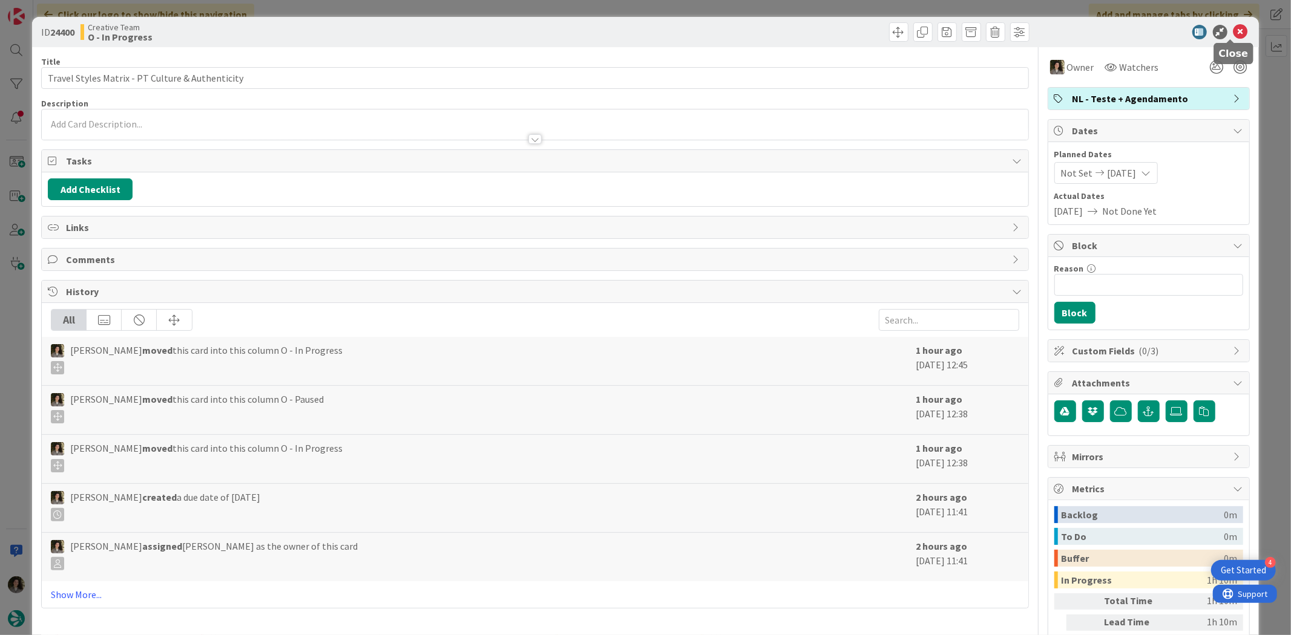
click at [1233, 26] on icon at bounding box center [1240, 32] width 15 height 15
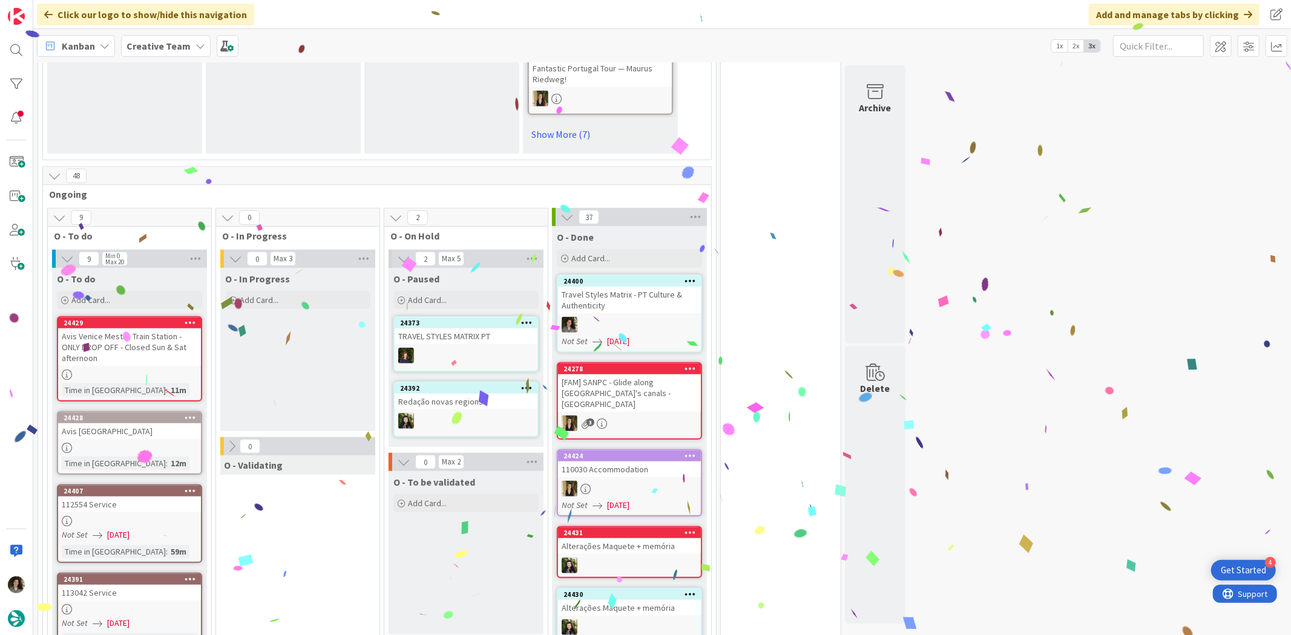
click at [644, 287] on div "Travel Styles Matrix - PT Culture & Authenticity" at bounding box center [629, 300] width 143 height 27
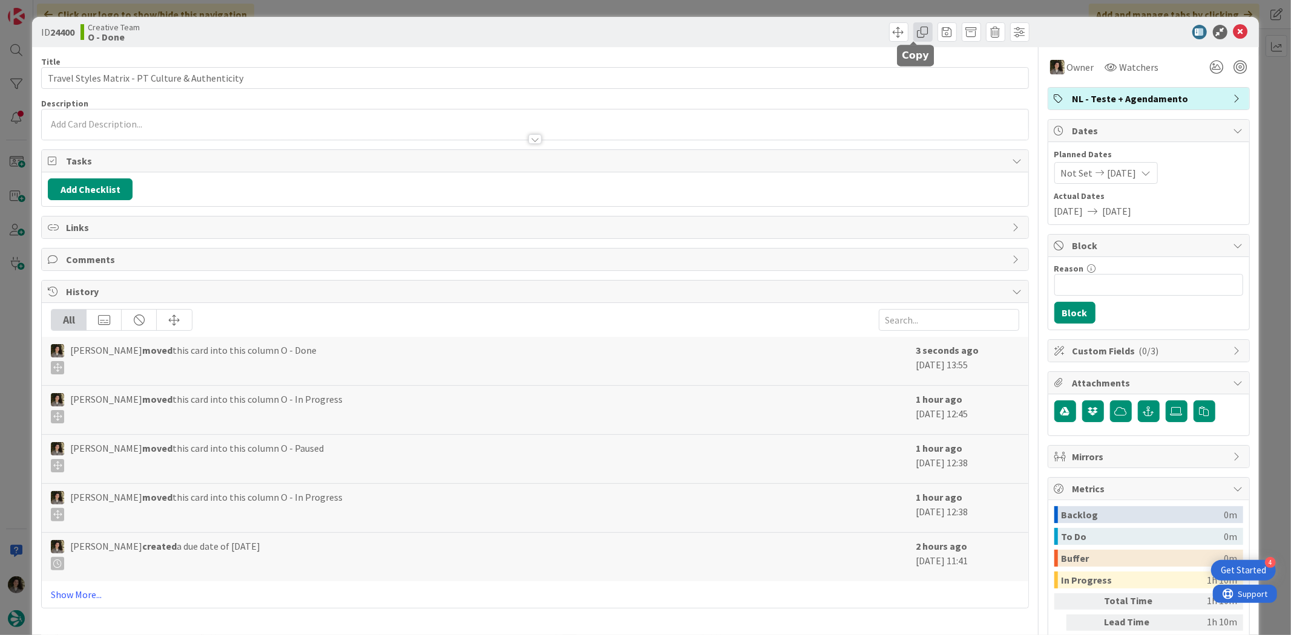
click at [913, 32] on span at bounding box center [922, 31] width 19 height 19
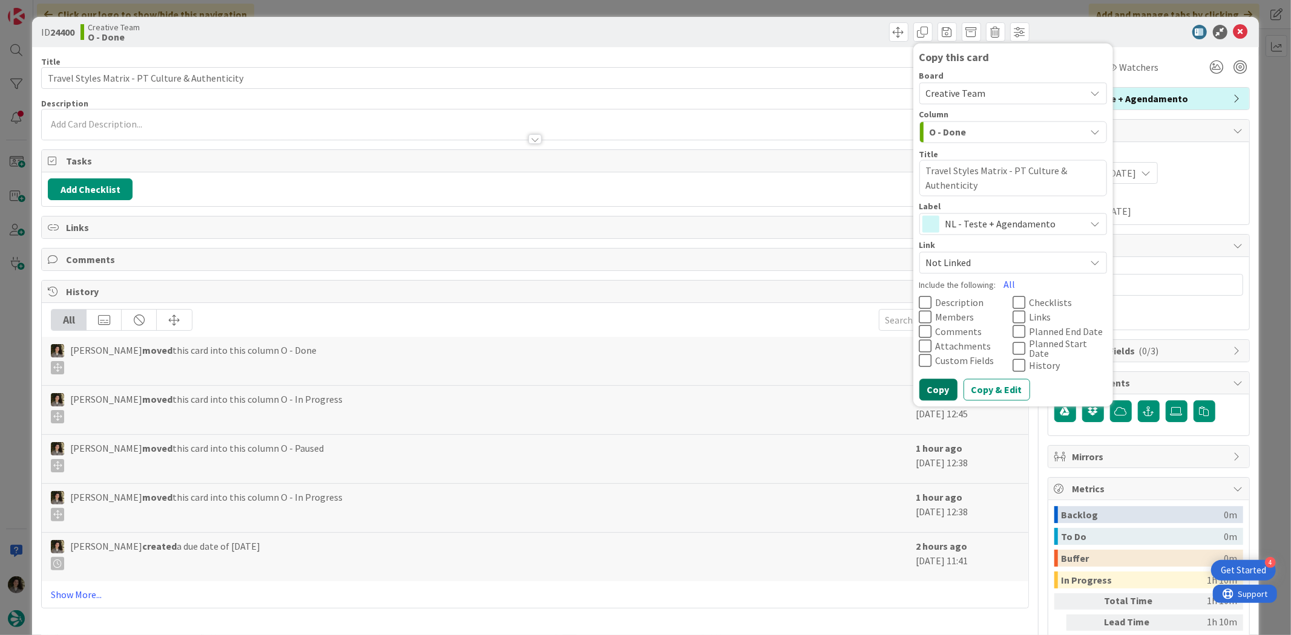
click at [930, 379] on button "Copy" at bounding box center [938, 390] width 38 height 22
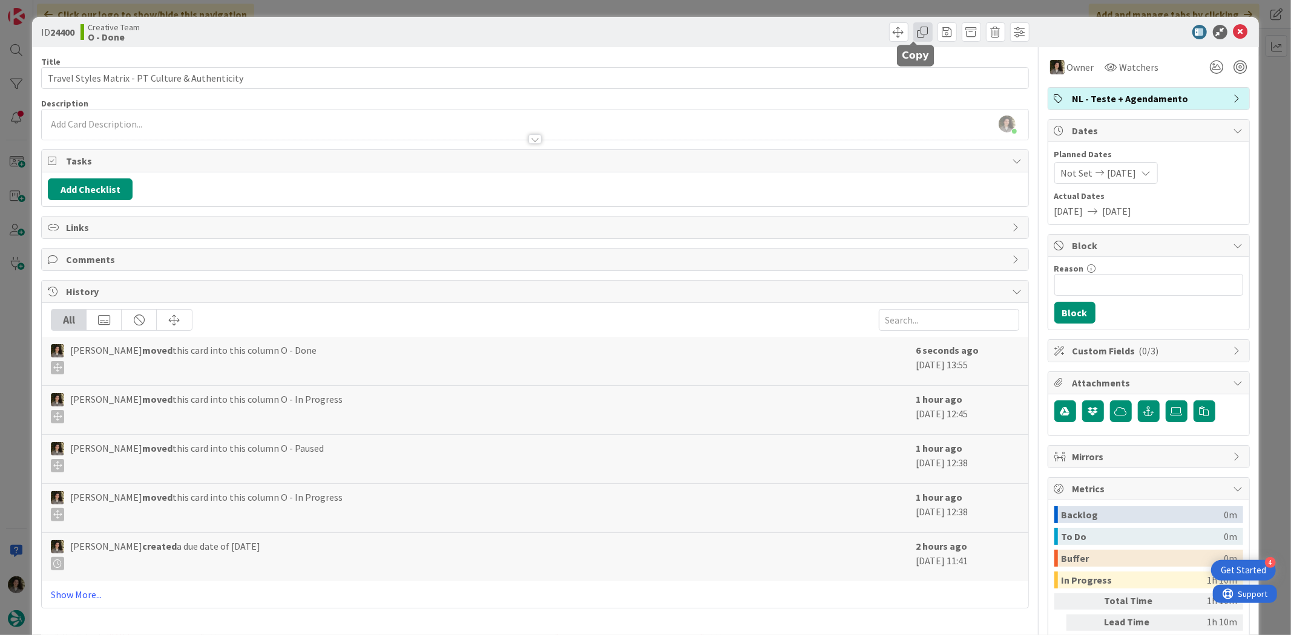
click at [913, 27] on span at bounding box center [922, 31] width 19 height 19
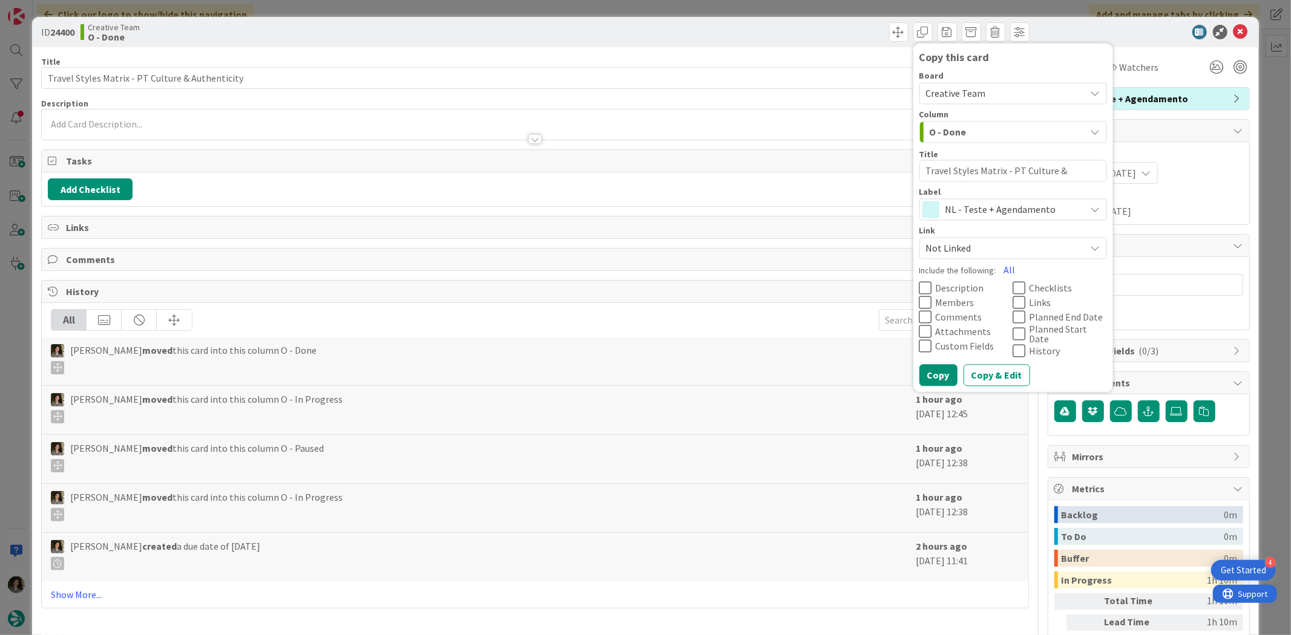
click at [995, 210] on span "NL - Teste + Agendamento" at bounding box center [1012, 210] width 134 height 17
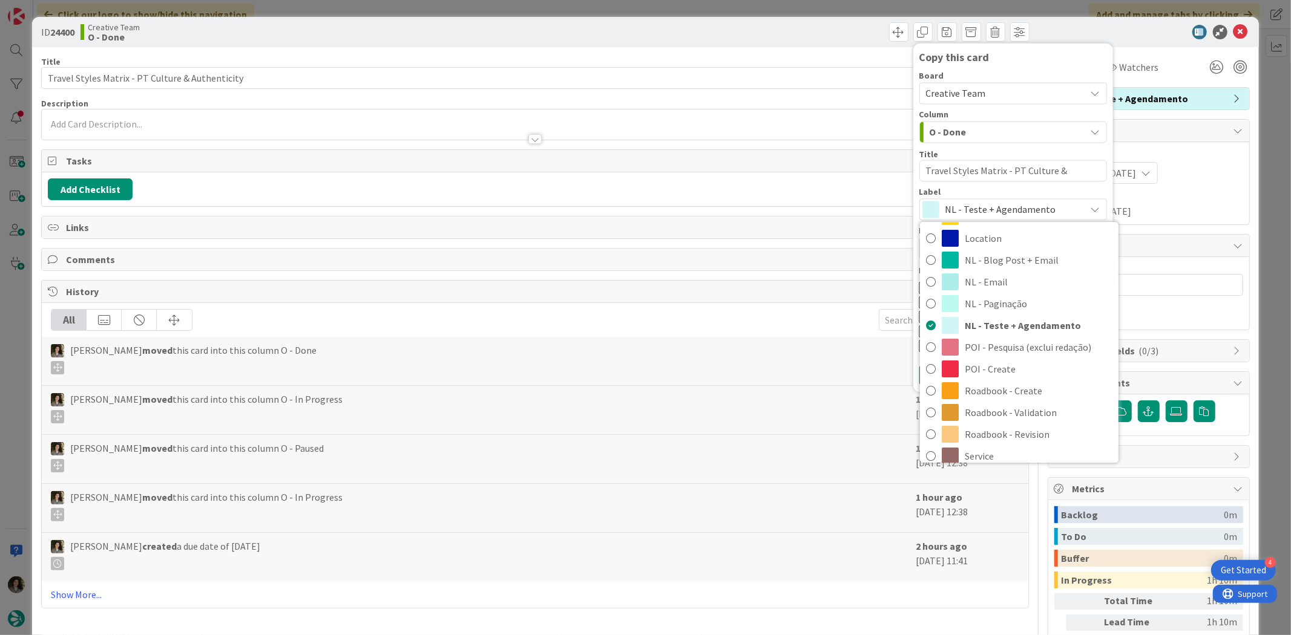
scroll to position [202, 0]
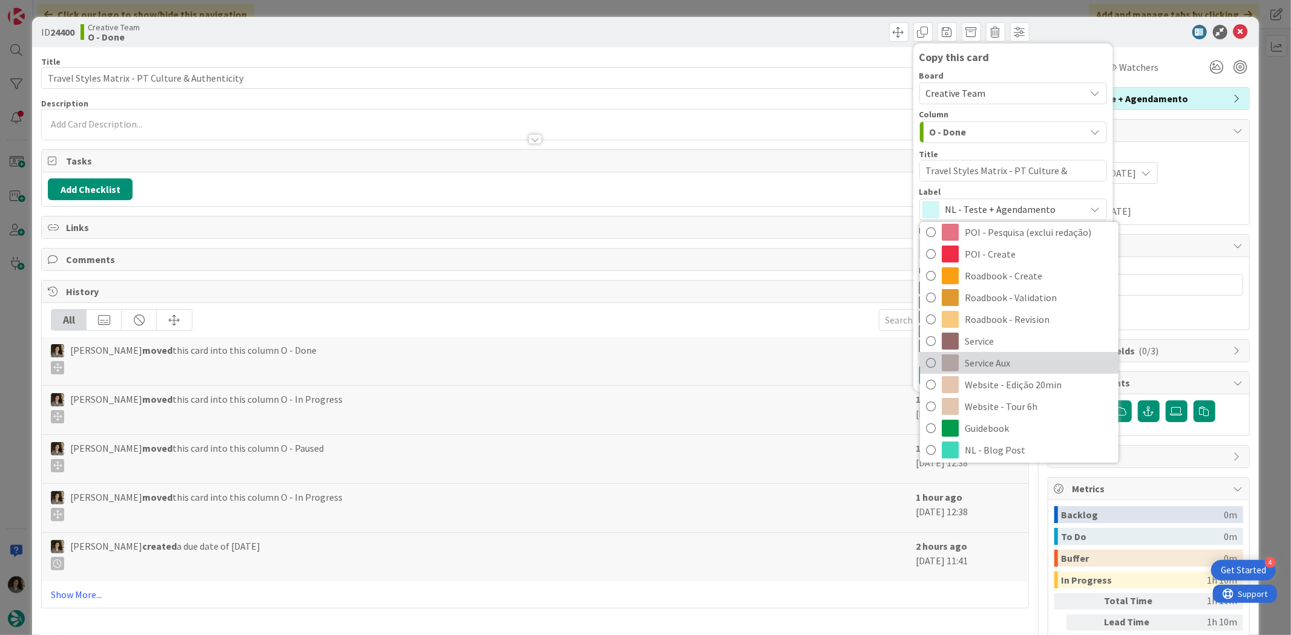
click at [1002, 372] on span "Service Aux" at bounding box center [1039, 363] width 148 height 18
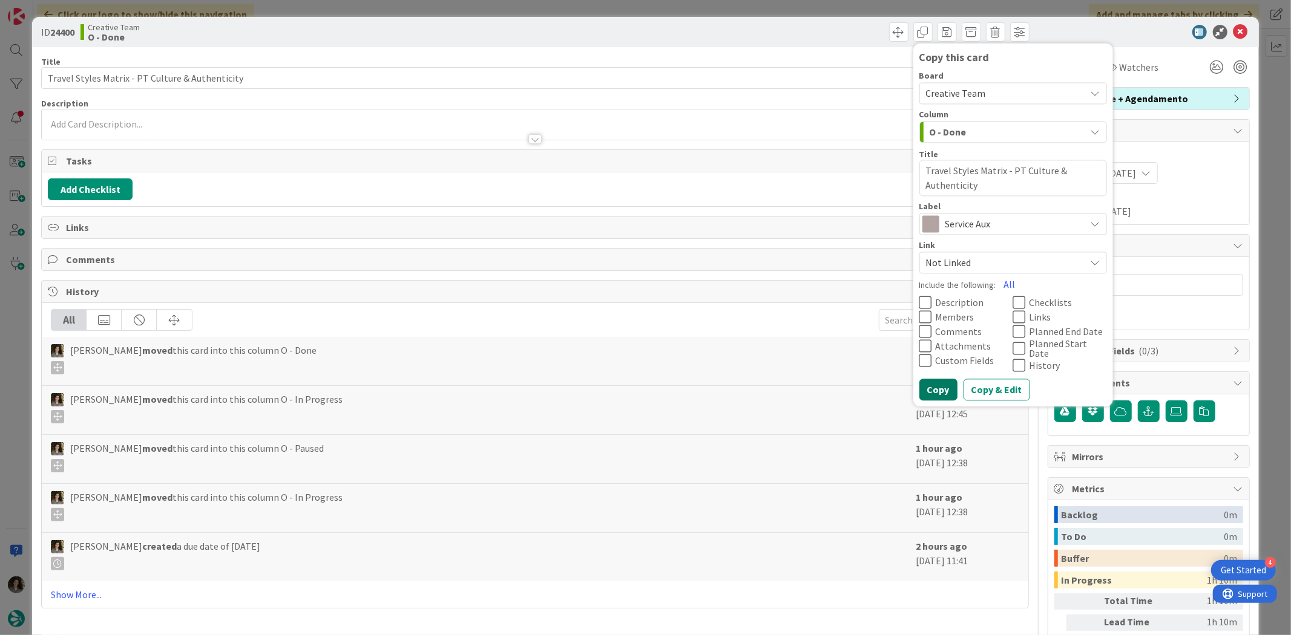
click at [926, 379] on button "Copy" at bounding box center [938, 390] width 38 height 22
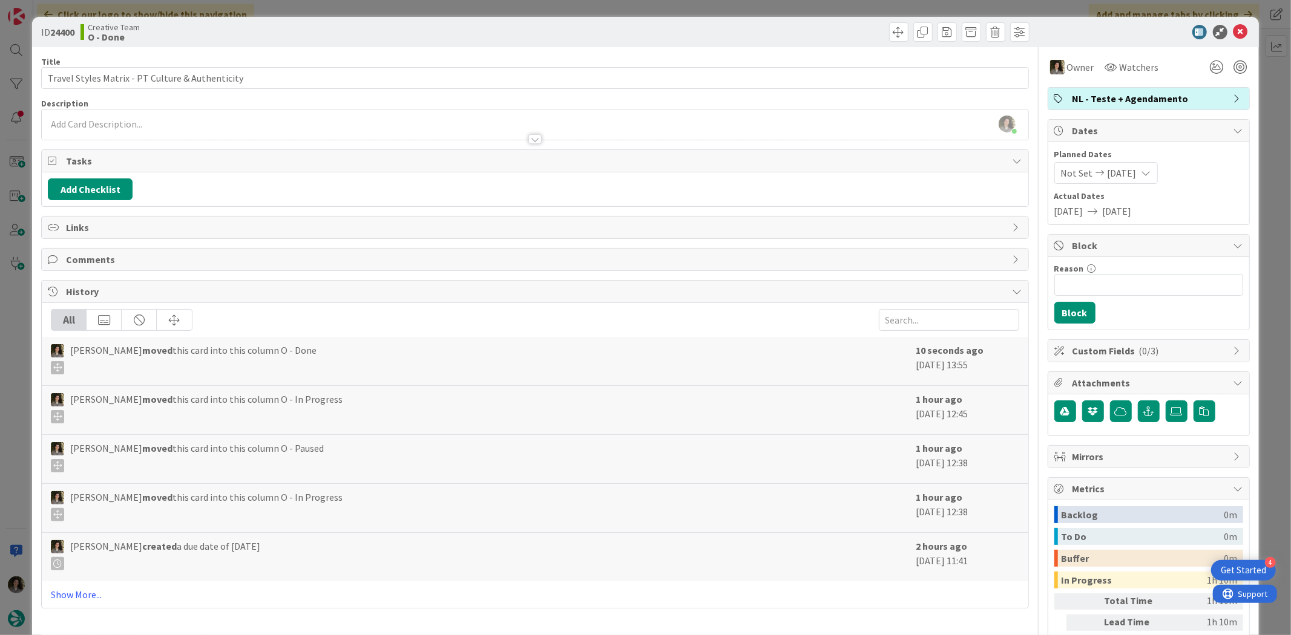
type textarea "x"
click at [1233, 28] on icon at bounding box center [1240, 32] width 15 height 15
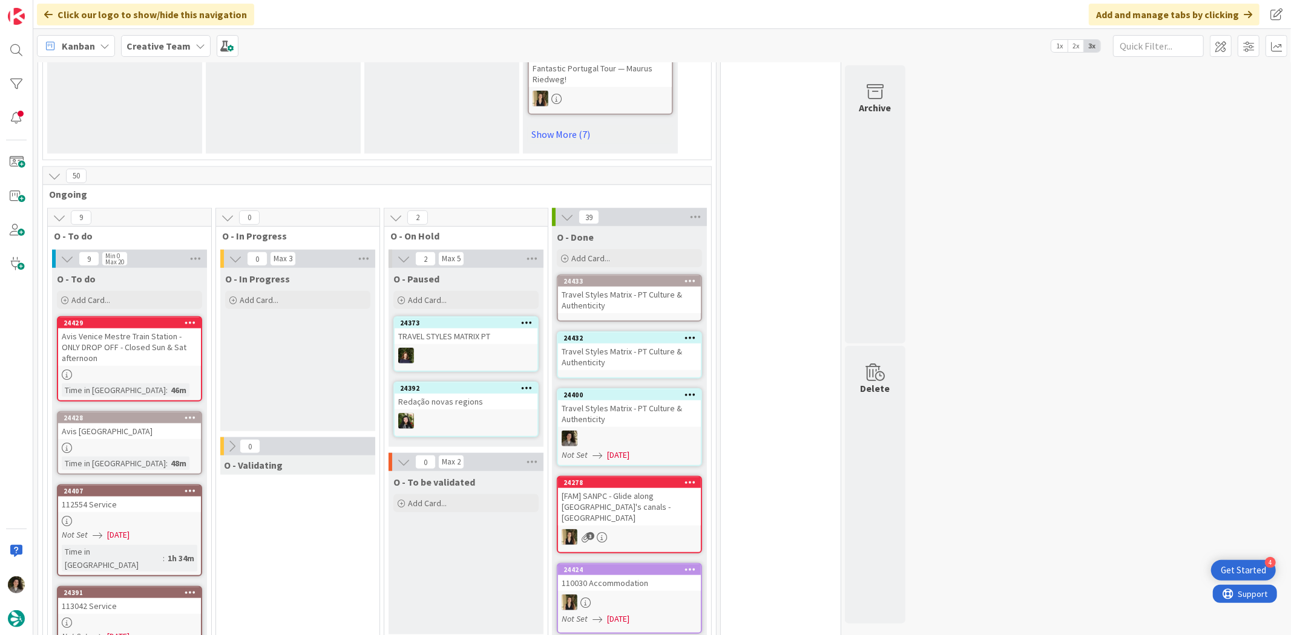
click at [646, 344] on div "Travel Styles Matrix - PT Culture & Authenticity" at bounding box center [629, 357] width 143 height 27
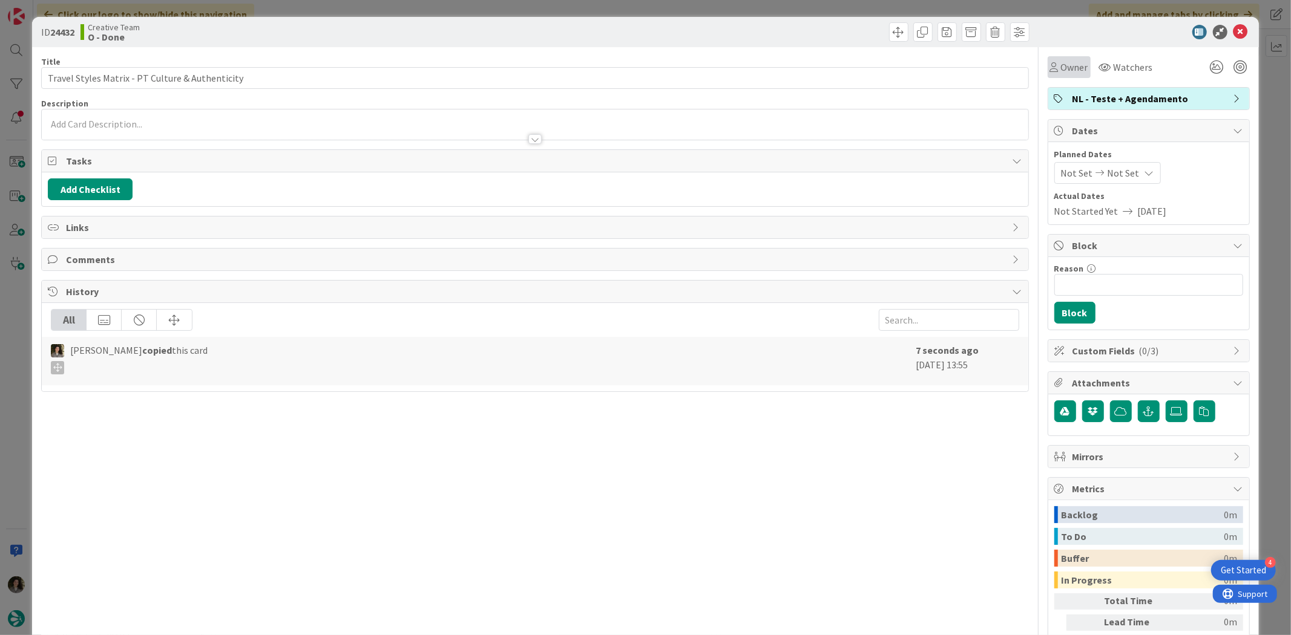
click at [1069, 64] on span "Owner" at bounding box center [1074, 67] width 27 height 15
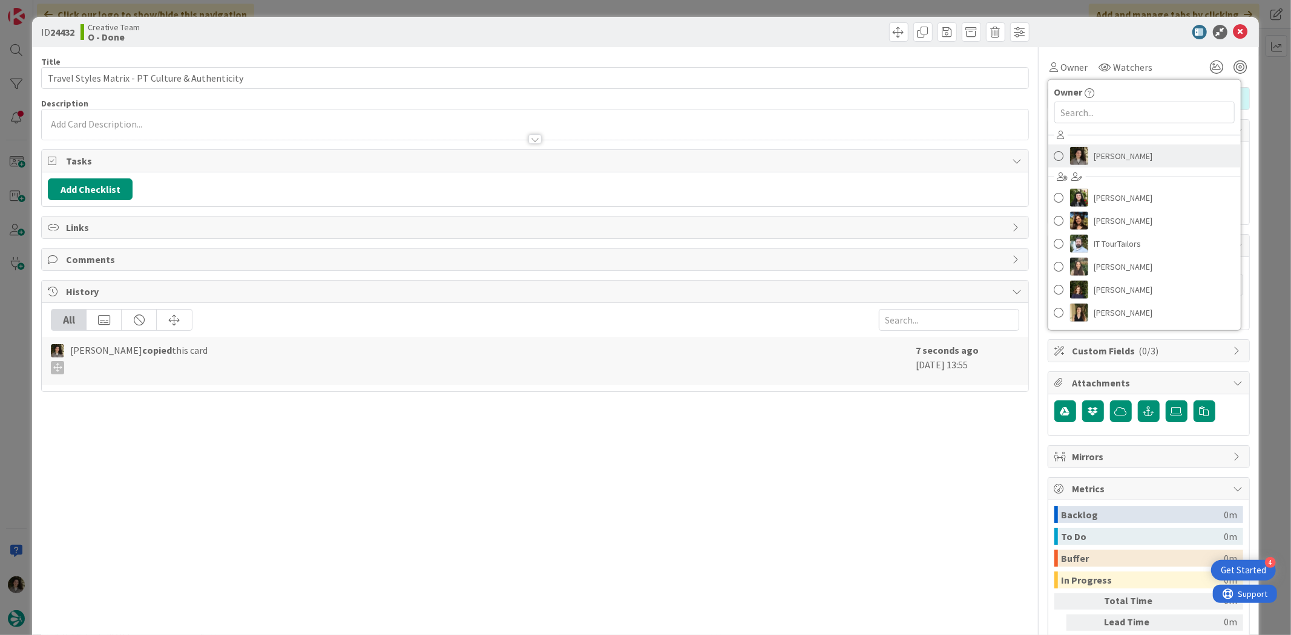
click at [1095, 153] on span "[PERSON_NAME]" at bounding box center [1123, 156] width 59 height 18
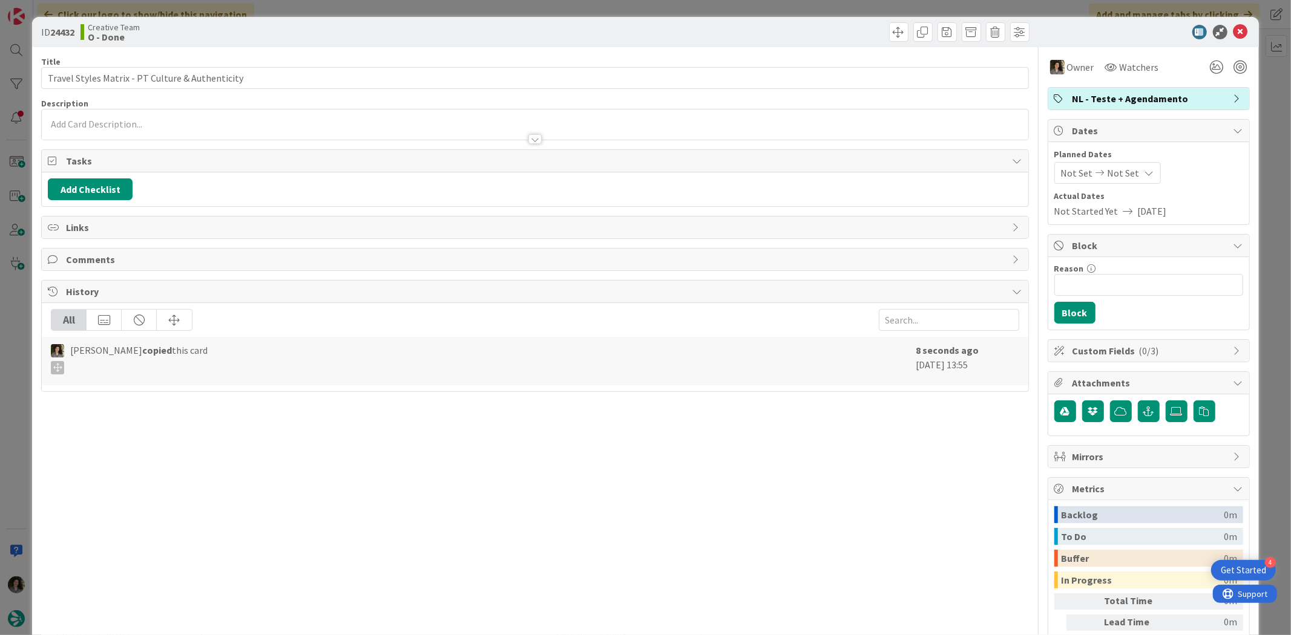
click at [1144, 176] on icon at bounding box center [1149, 173] width 10 height 10
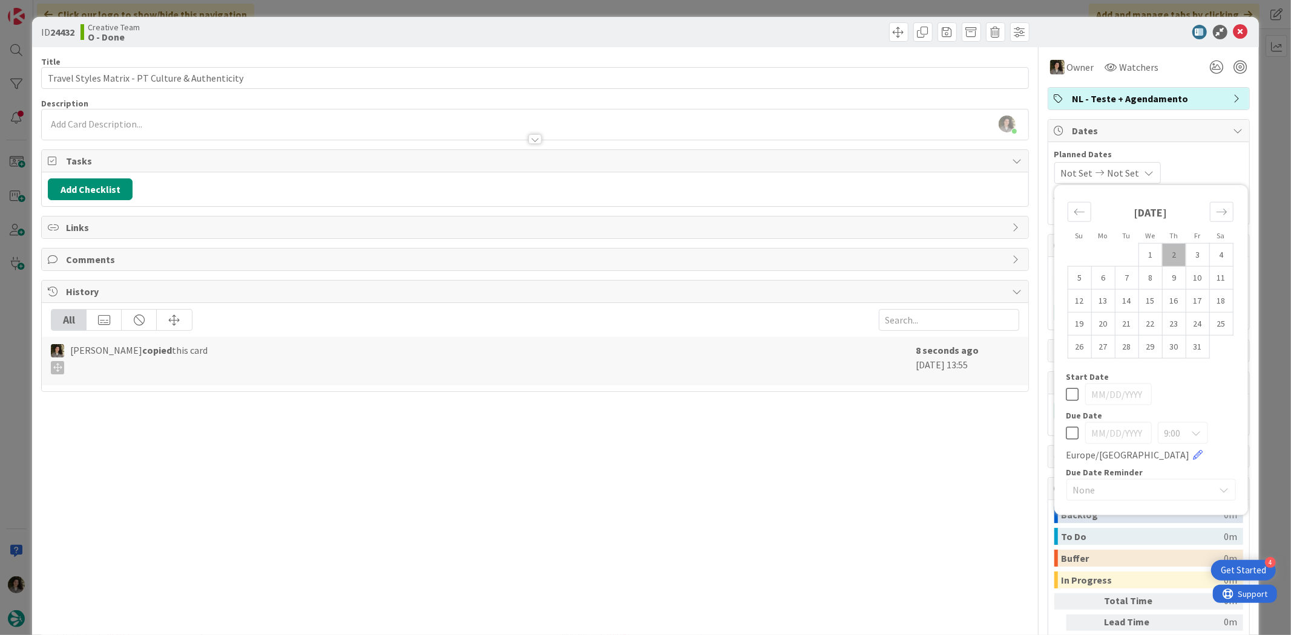
click at [1066, 426] on icon at bounding box center [1072, 433] width 13 height 15
type input "[DATE]"
click at [973, 419] on div "Title 48 / 128 Travel Styles Matrix - PT Culture & Authenticity Description [PE…" at bounding box center [534, 377] width 987 height 660
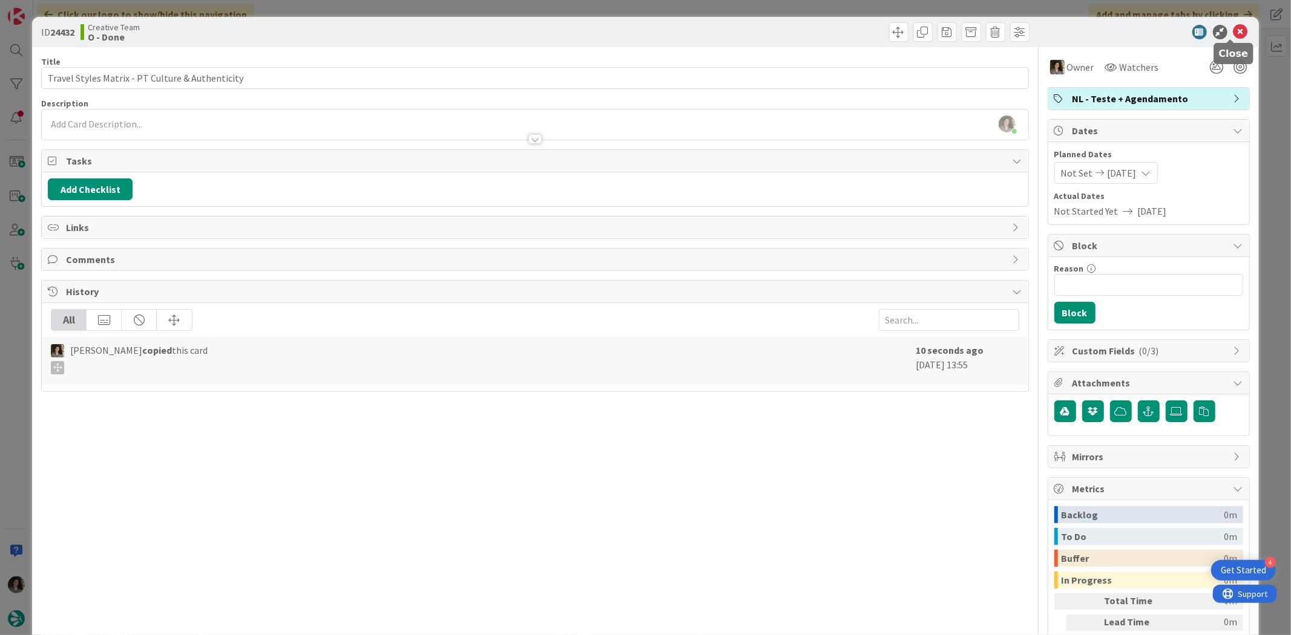
click at [1231, 21] on div "ID 24432 Creative Team O - Done" at bounding box center [645, 32] width 1226 height 30
click at [1233, 32] on icon at bounding box center [1240, 32] width 15 height 15
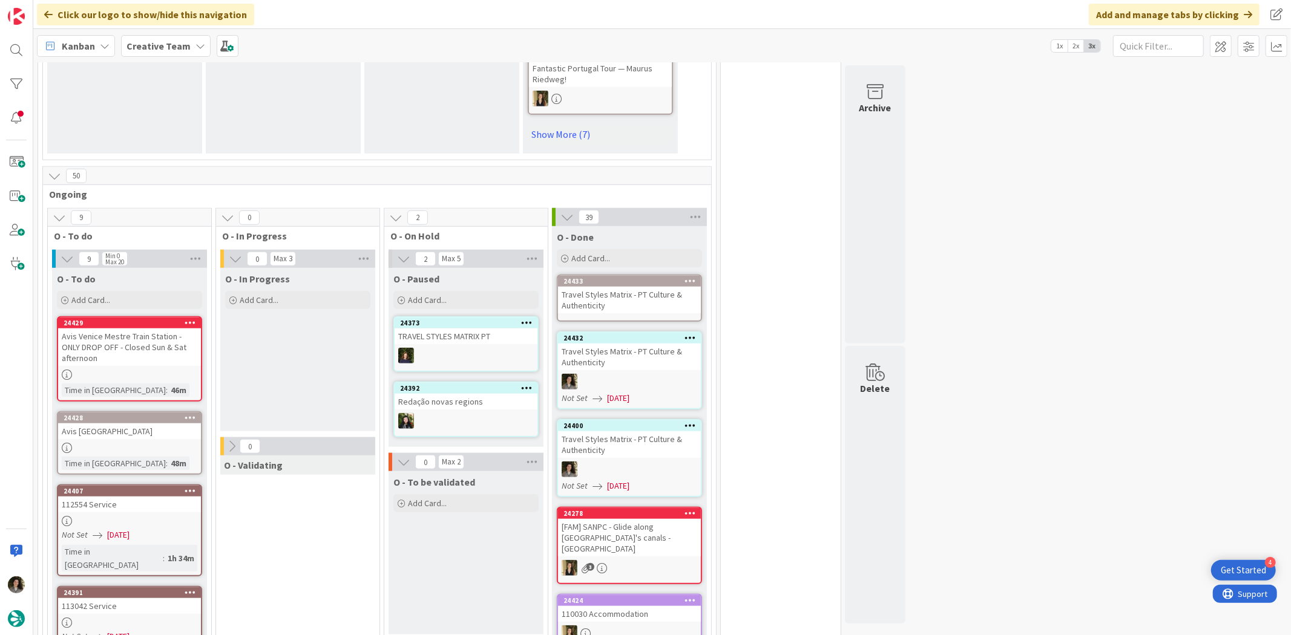
click at [604, 287] on div "Travel Styles Matrix - PT Culture & Authenticity" at bounding box center [629, 300] width 143 height 27
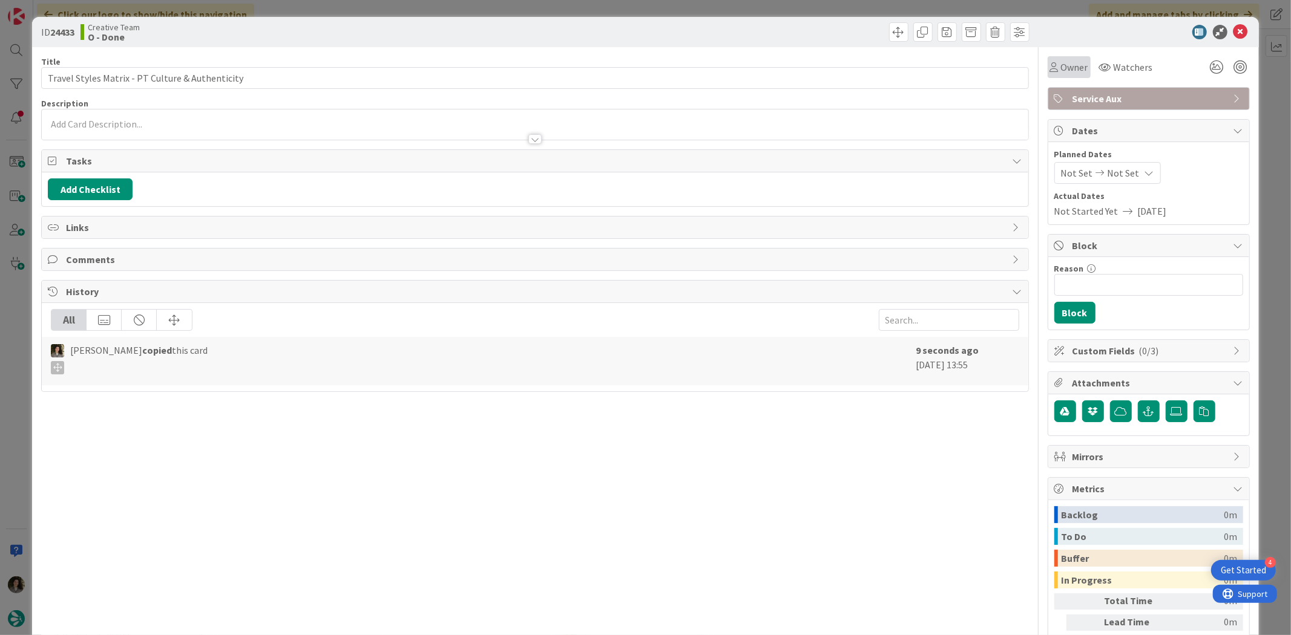
click at [1071, 70] on span "Owner" at bounding box center [1074, 67] width 27 height 15
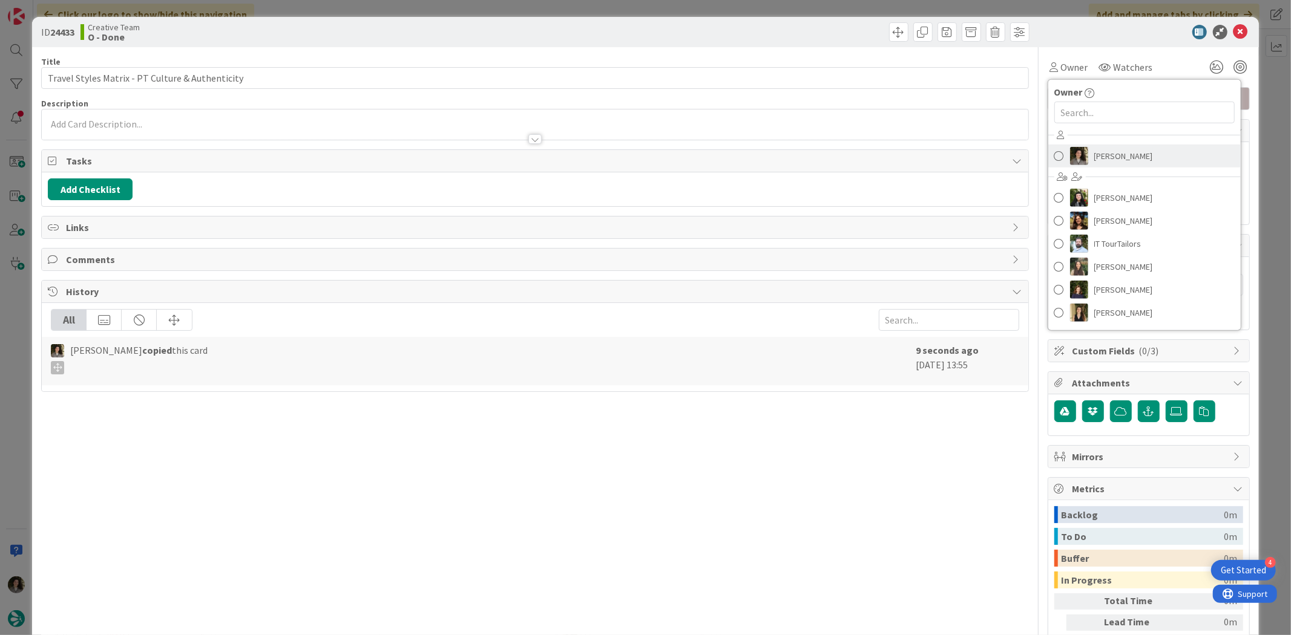
click at [1106, 149] on span "[PERSON_NAME]" at bounding box center [1123, 156] width 59 height 18
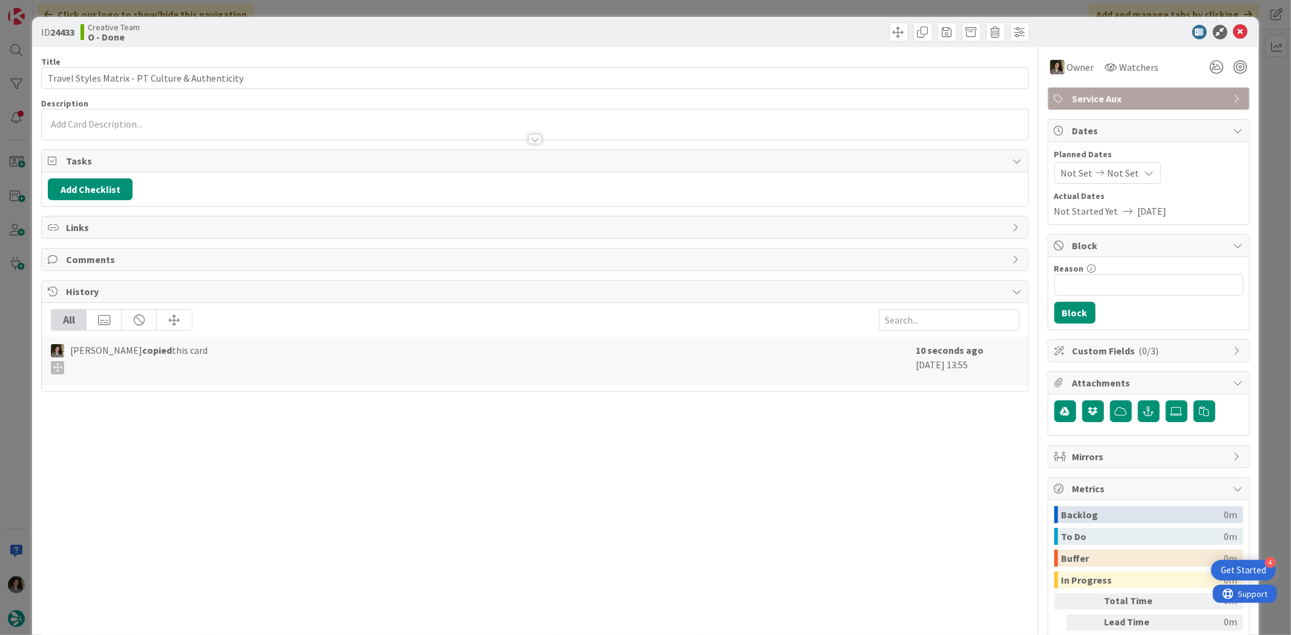
click at [1112, 172] on span "Not Set" at bounding box center [1123, 173] width 32 height 15
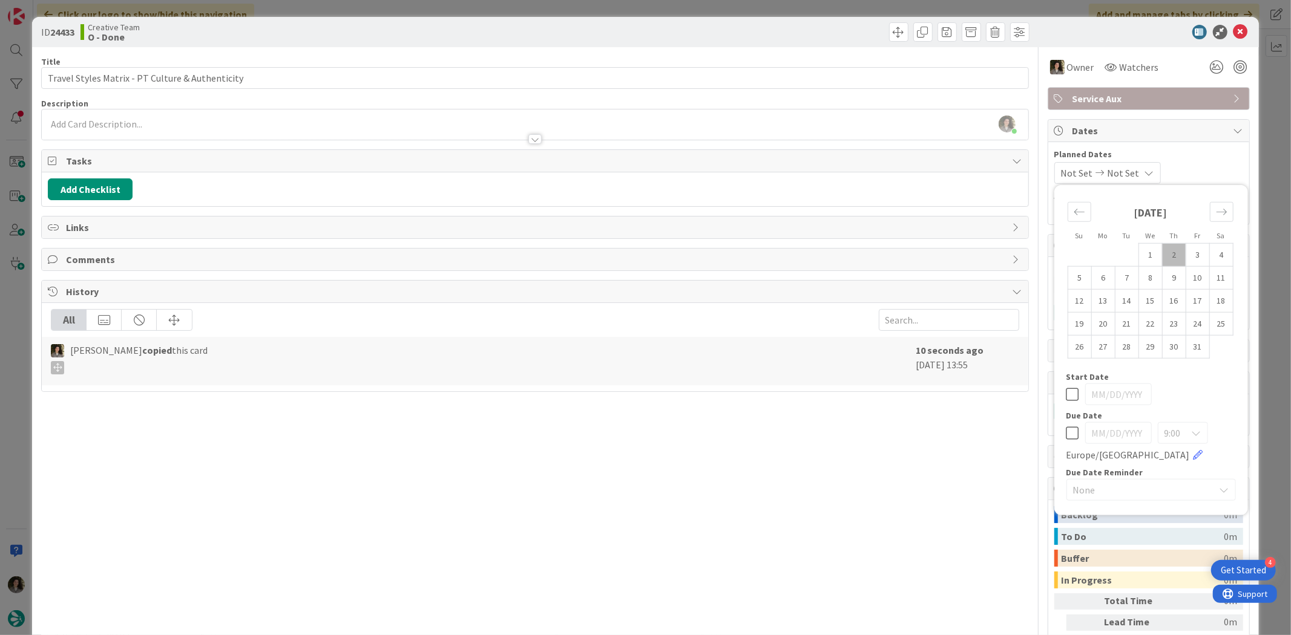
drag, startPoint x: 1059, startPoint y: 432, endPoint x: 1001, endPoint y: 441, distance: 58.1
click at [1066, 431] on icon at bounding box center [1072, 433] width 13 height 15
type input "[DATE]"
click at [956, 451] on div "Title 48 / 128 Travel Styles Matrix - PT Culture & Authenticity Description [PE…" at bounding box center [534, 377] width 987 height 660
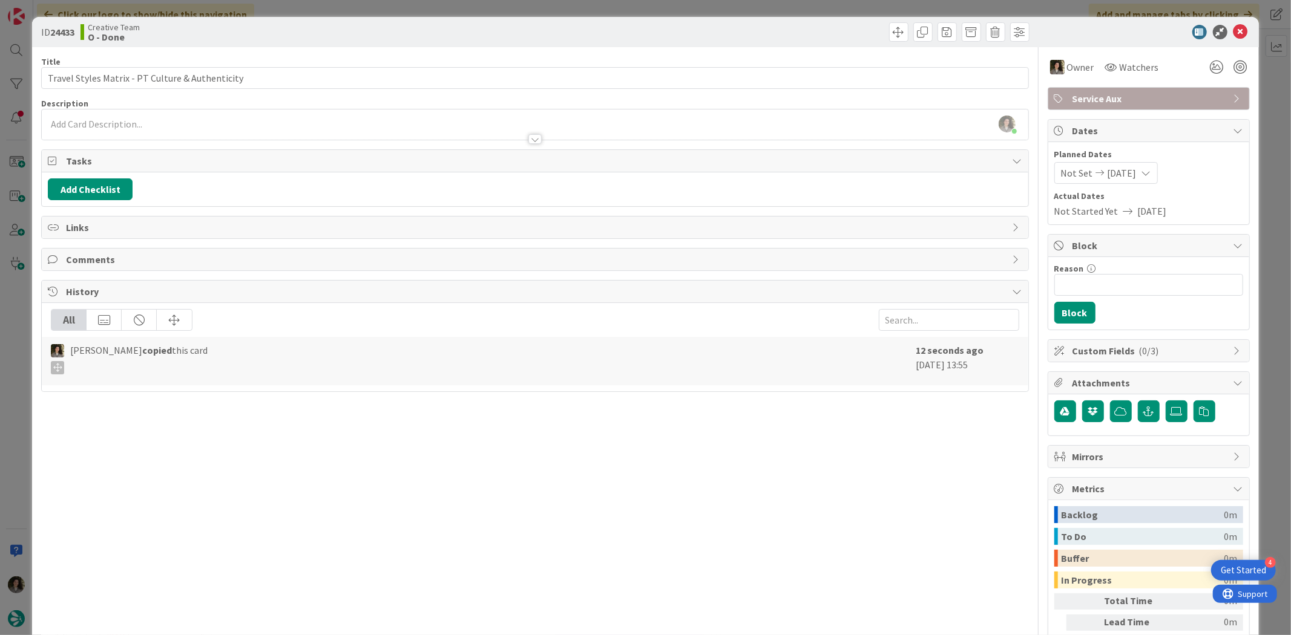
click at [1235, 28] on icon at bounding box center [1240, 32] width 15 height 15
